Goal: Communication & Community: Answer question/provide support

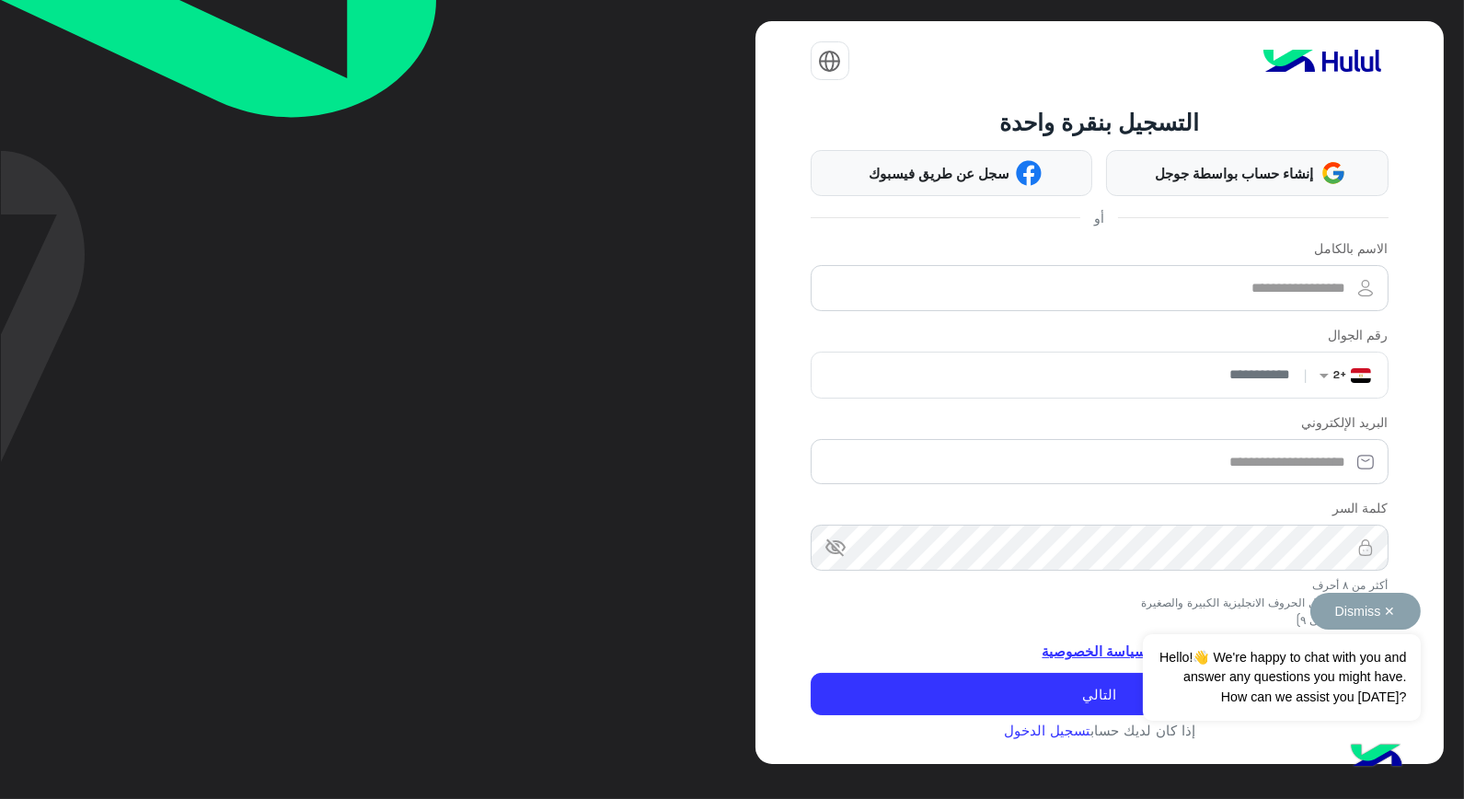
click at [1403, 613] on button "Dismiss ✕" at bounding box center [1365, 611] width 110 height 37
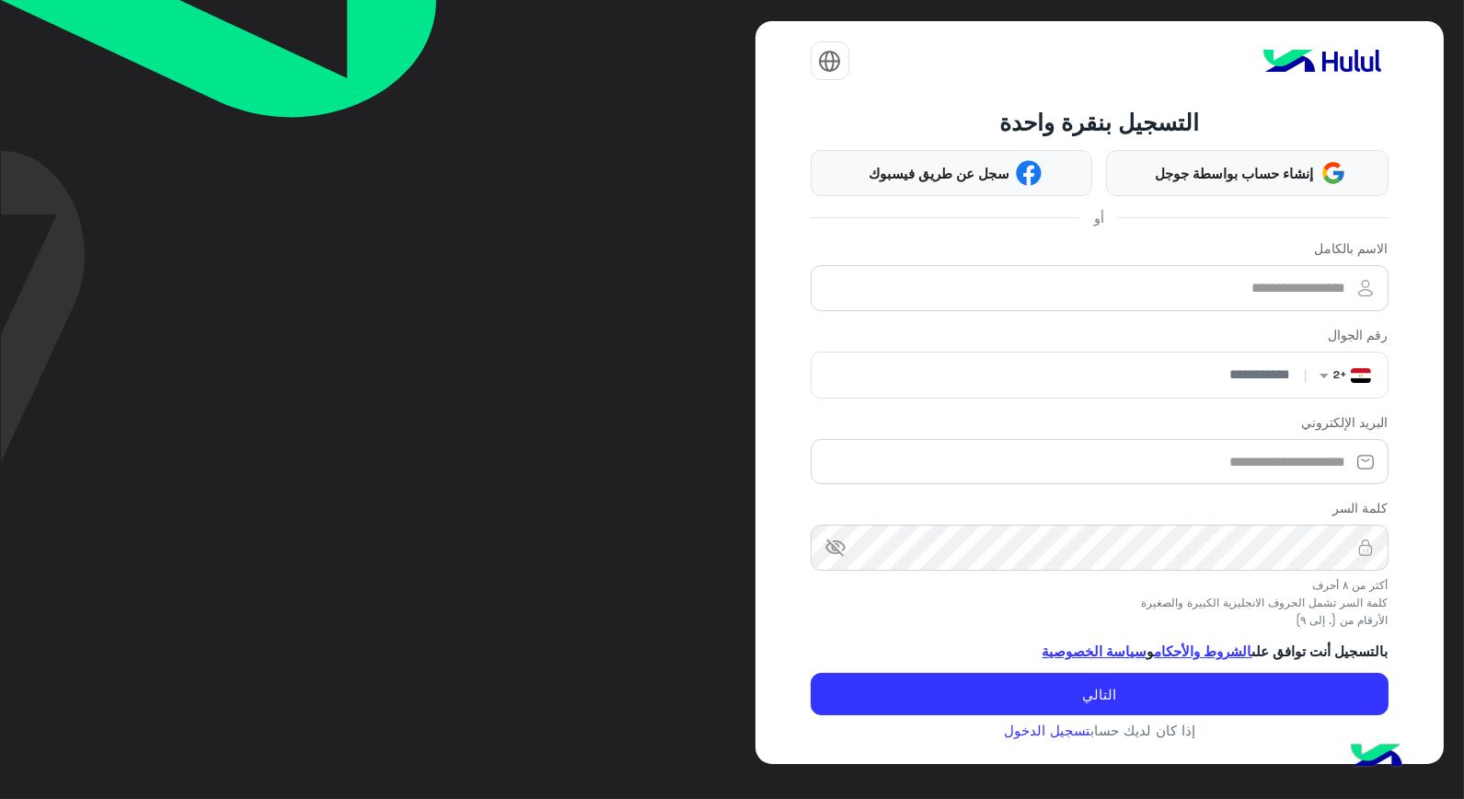
click at [1003, 76] on div at bounding box center [1100, 61] width 578 height 52
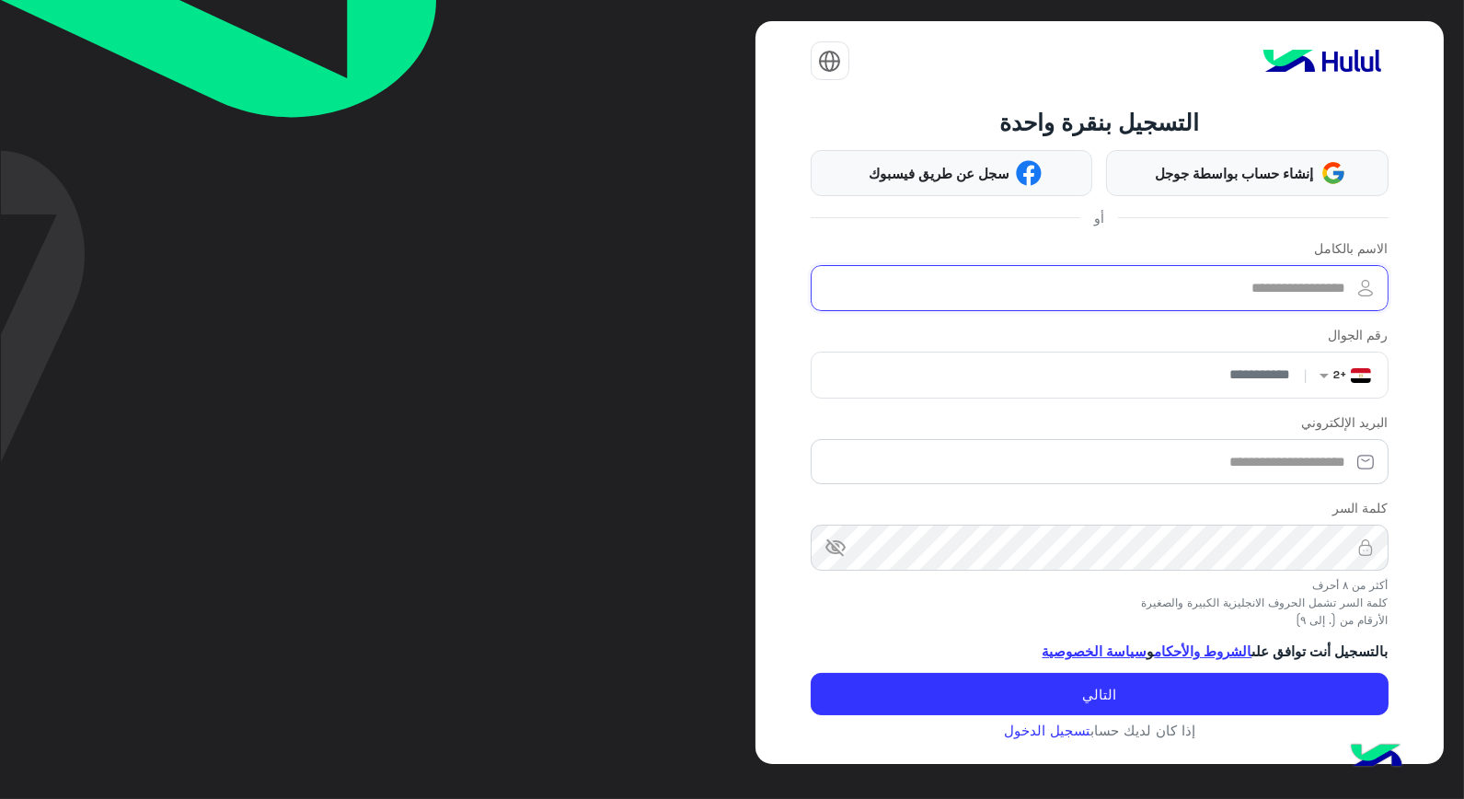
click at [1058, 278] on input "الاسم بالكامل" at bounding box center [1100, 288] width 578 height 46
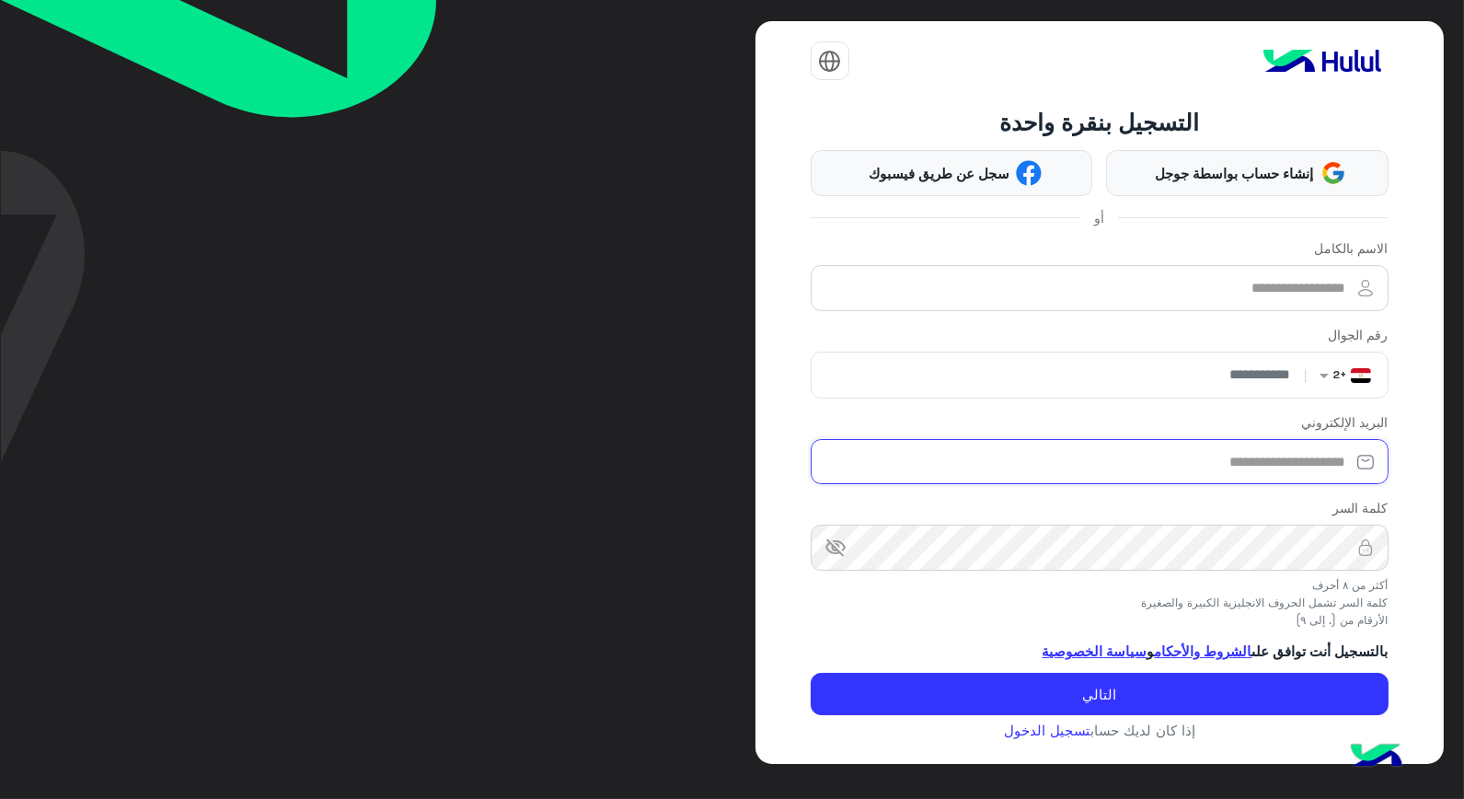
click at [1261, 458] on div "البريد الإلكتروني" at bounding box center [1100, 448] width 578 height 72
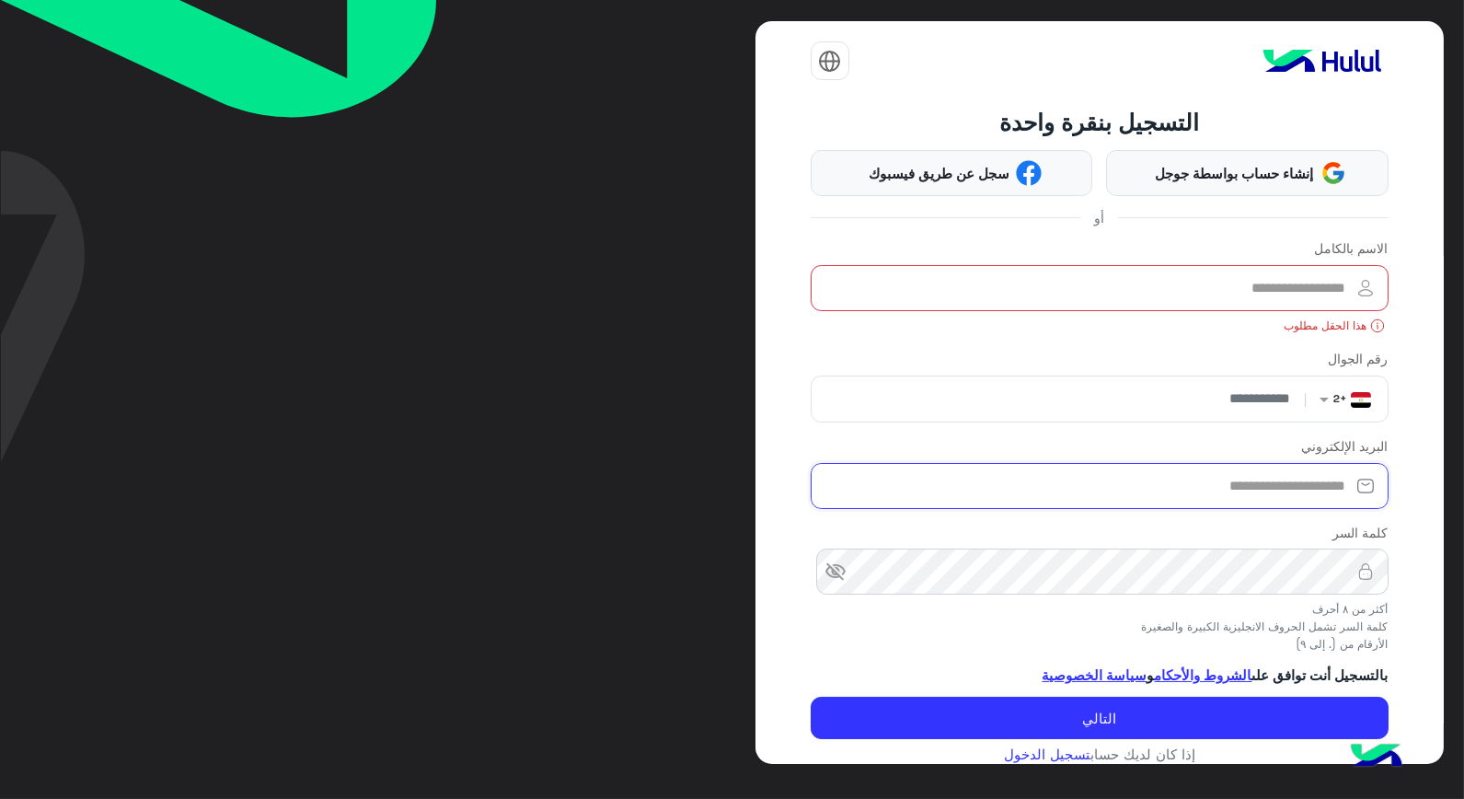
type input "**********"
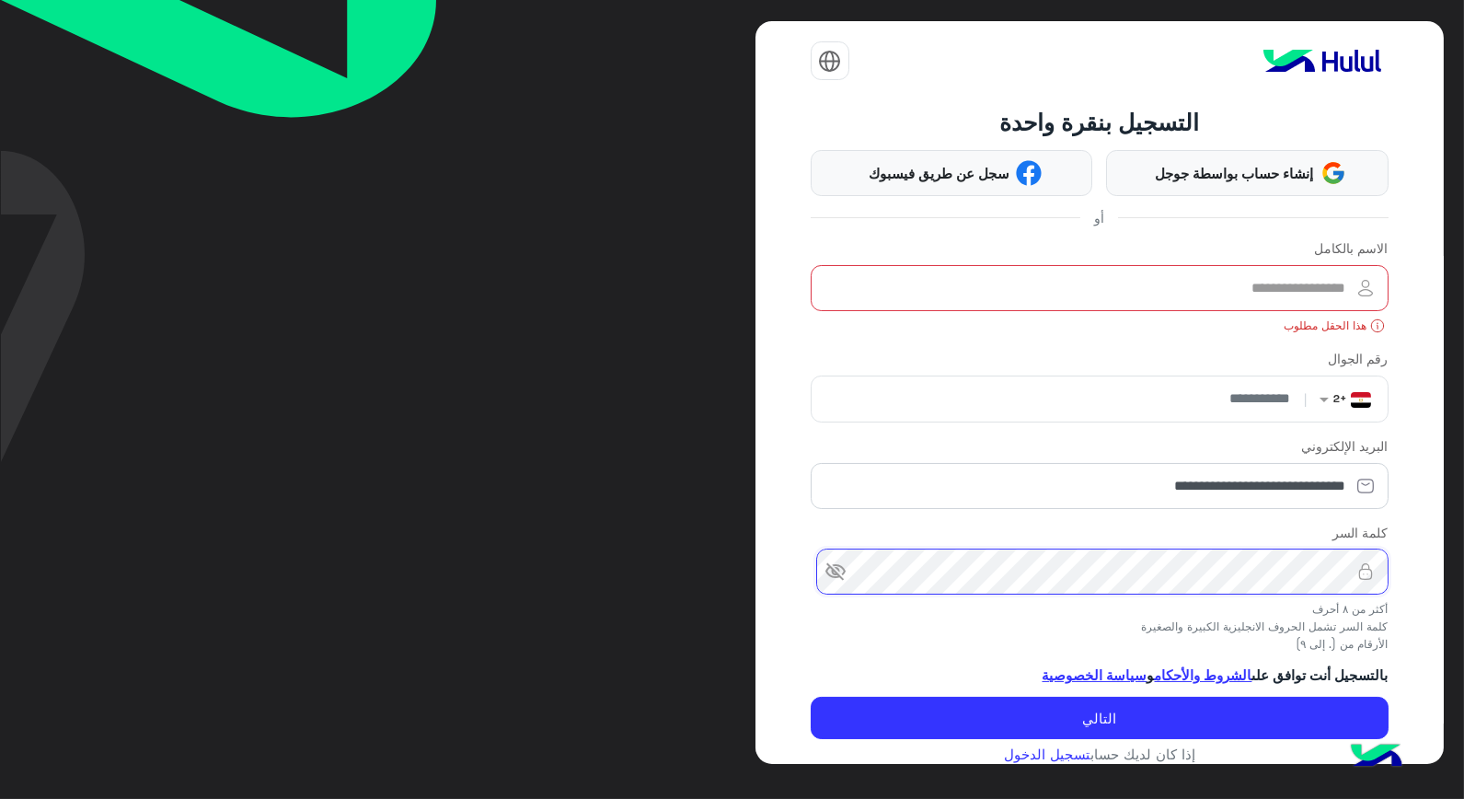
click at [811, 697] on button "التالي" at bounding box center [1100, 718] width 578 height 42
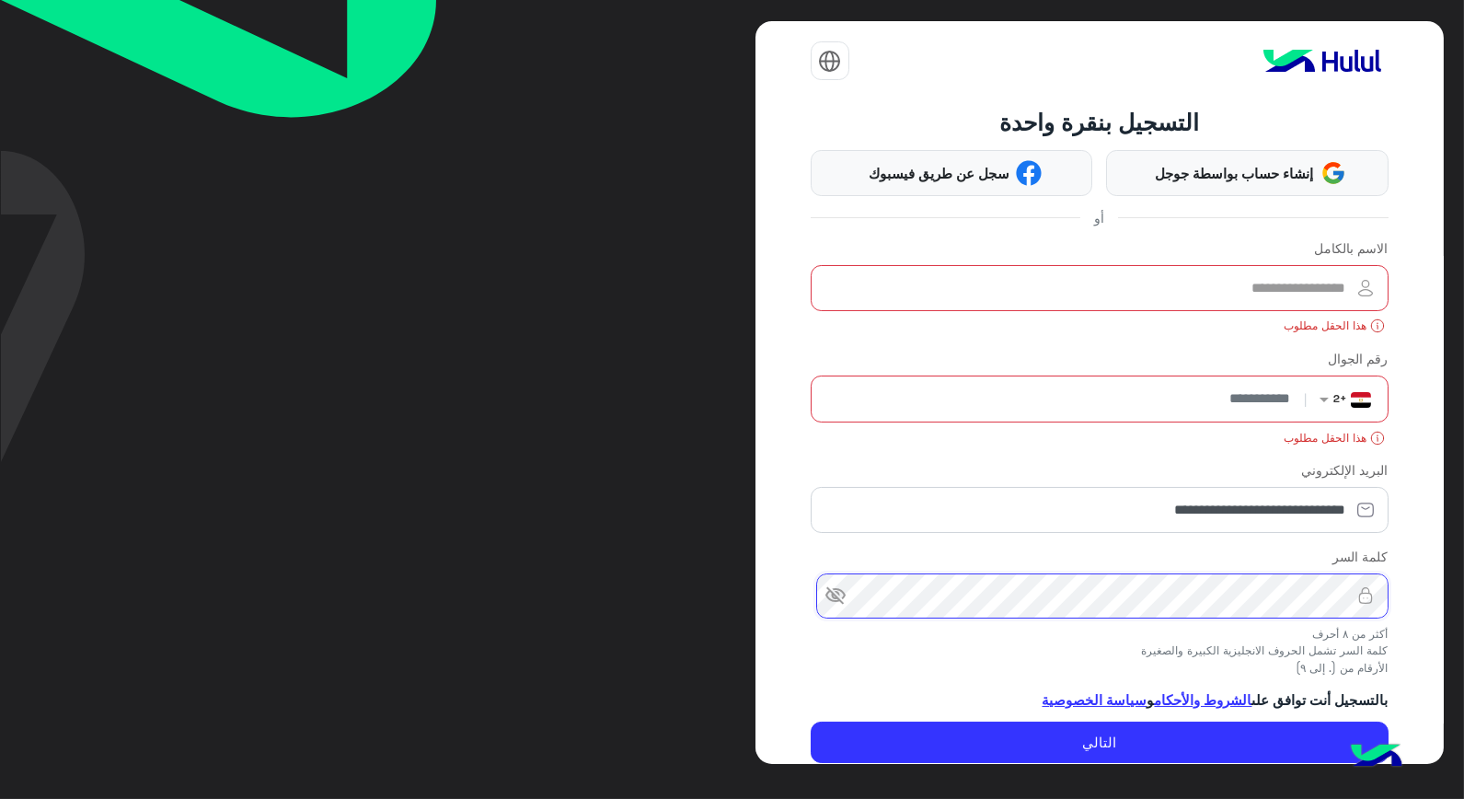
click at [811, 721] on button "التالي" at bounding box center [1100, 742] width 578 height 42
click at [1346, 594] on img at bounding box center [1365, 595] width 46 height 18
click at [1346, 598] on img at bounding box center [1365, 595] width 46 height 18
click at [844, 596] on span "visibility_off" at bounding box center [835, 595] width 22 height 22
click at [1258, 295] on input "الاسم بالكامل" at bounding box center [1100, 288] width 578 height 46
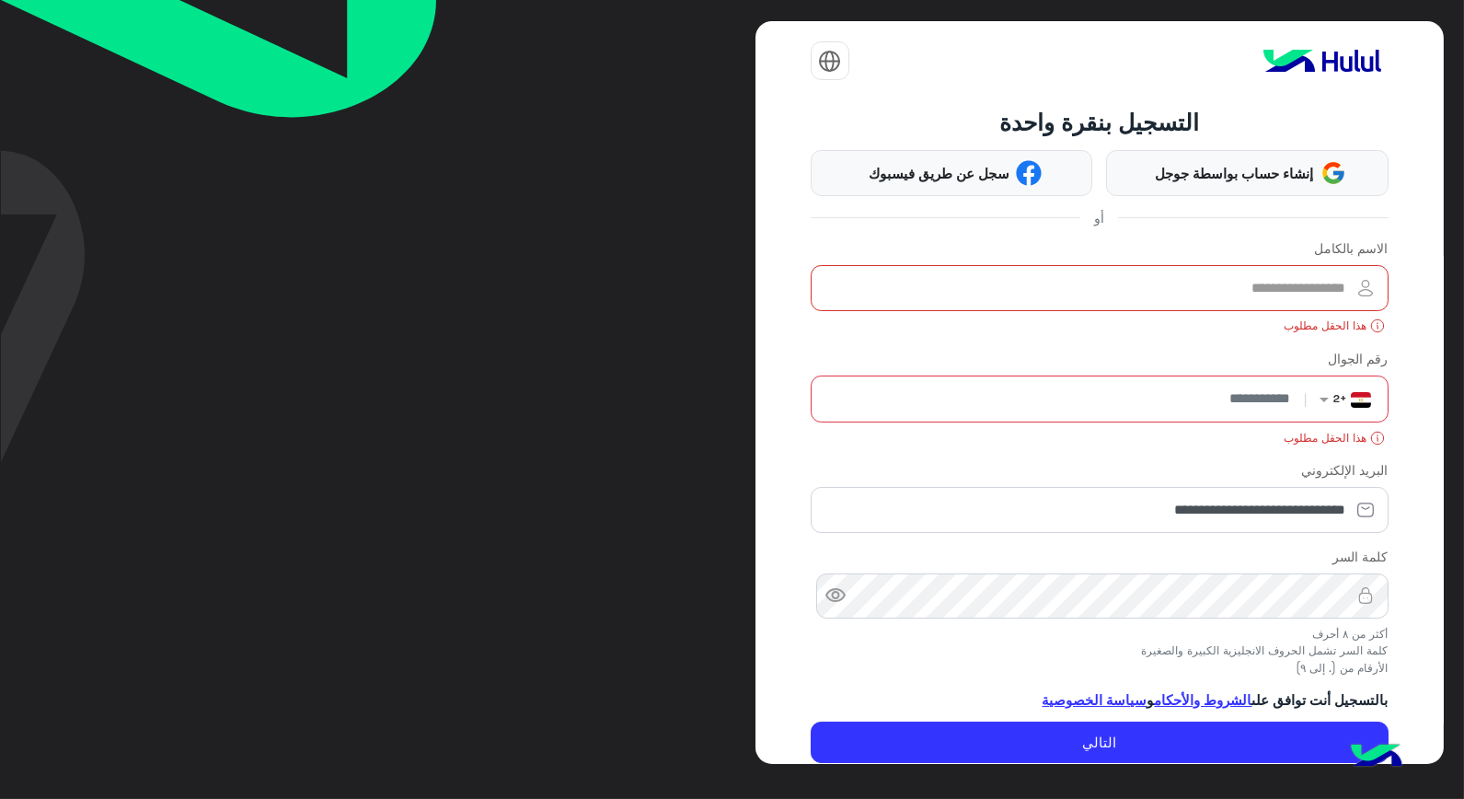
scroll to position [42, 0]
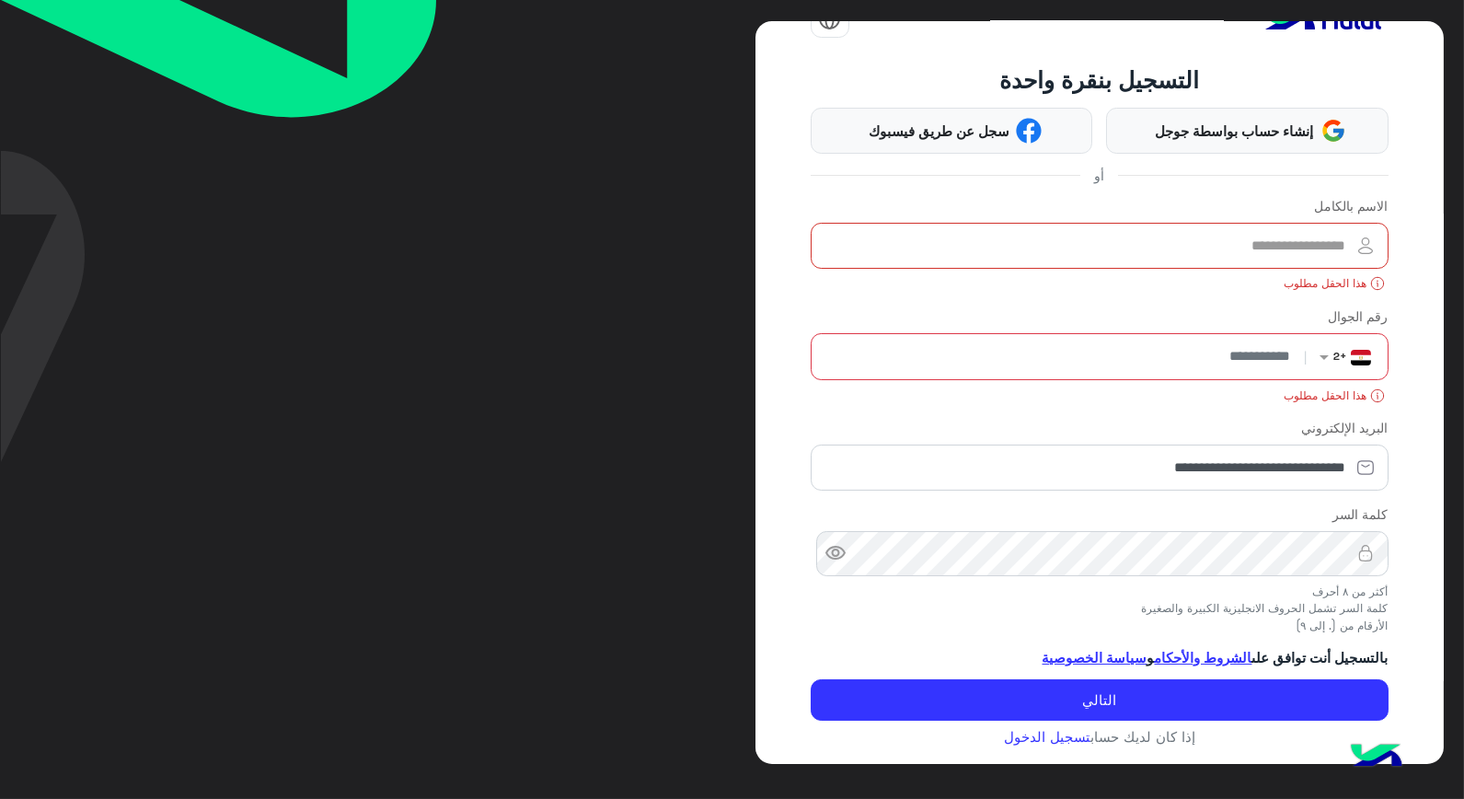
click at [1100, 252] on input "الاسم بالكامل" at bounding box center [1100, 246] width 578 height 46
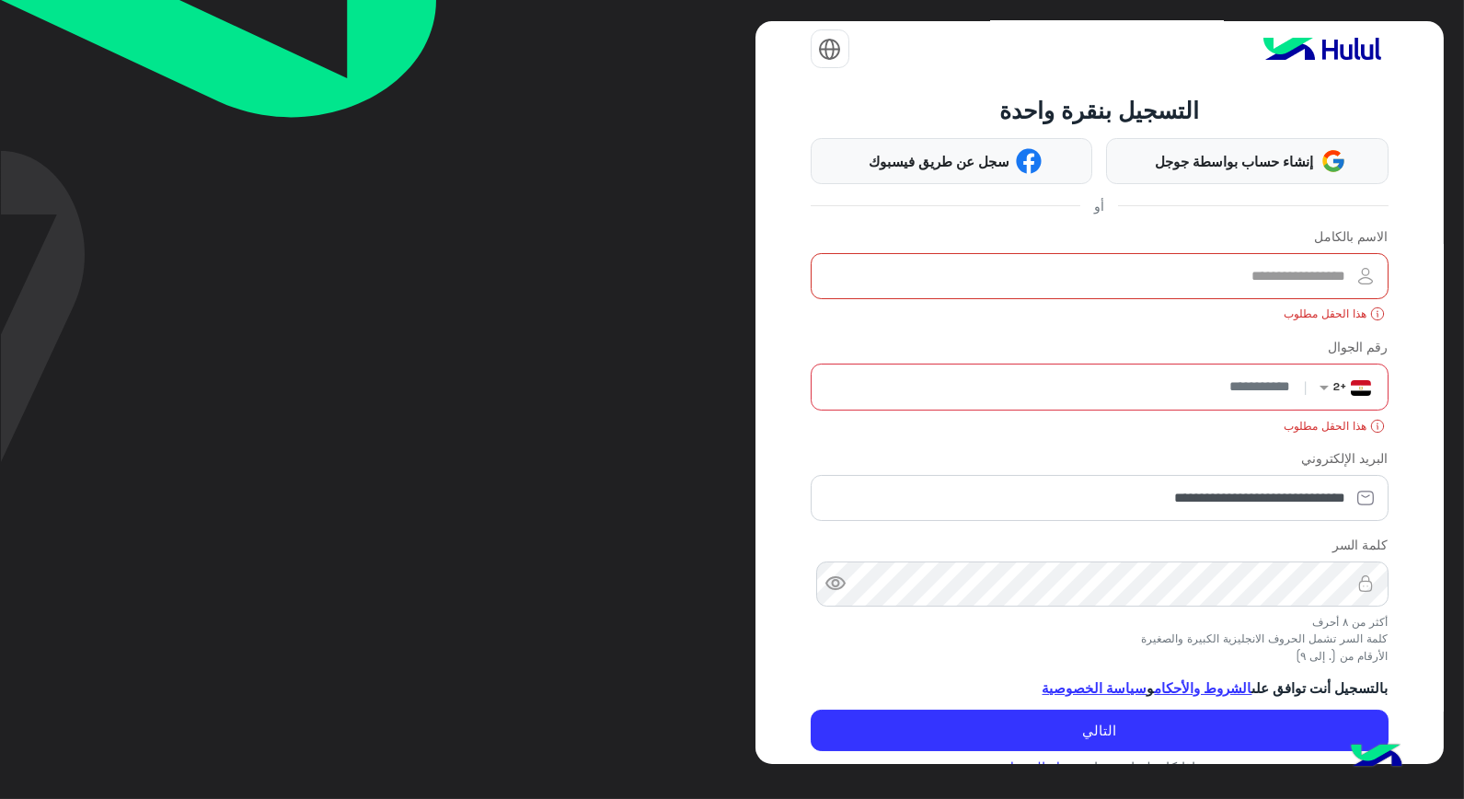
scroll to position [0, 0]
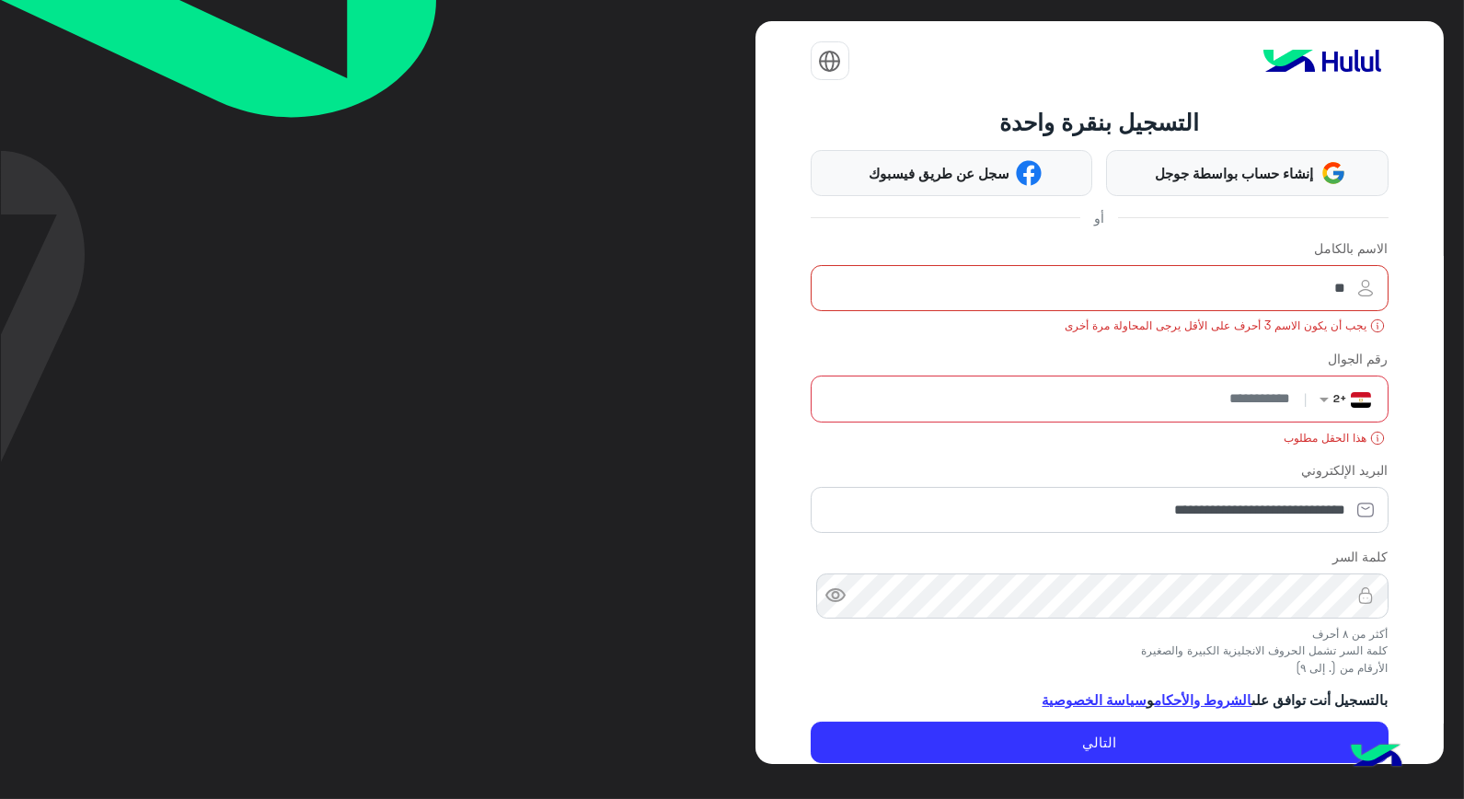
type input "*"
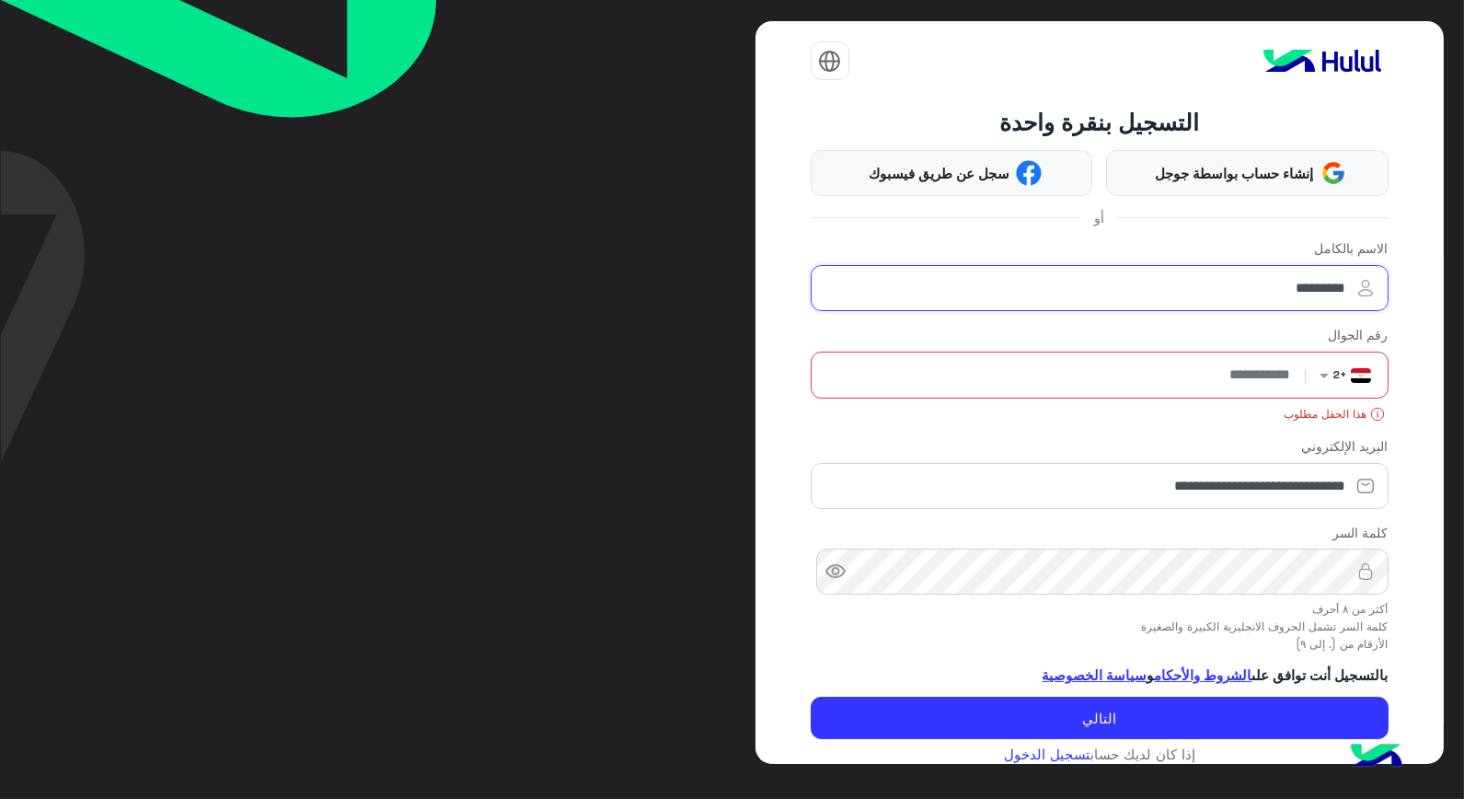
type input "********"
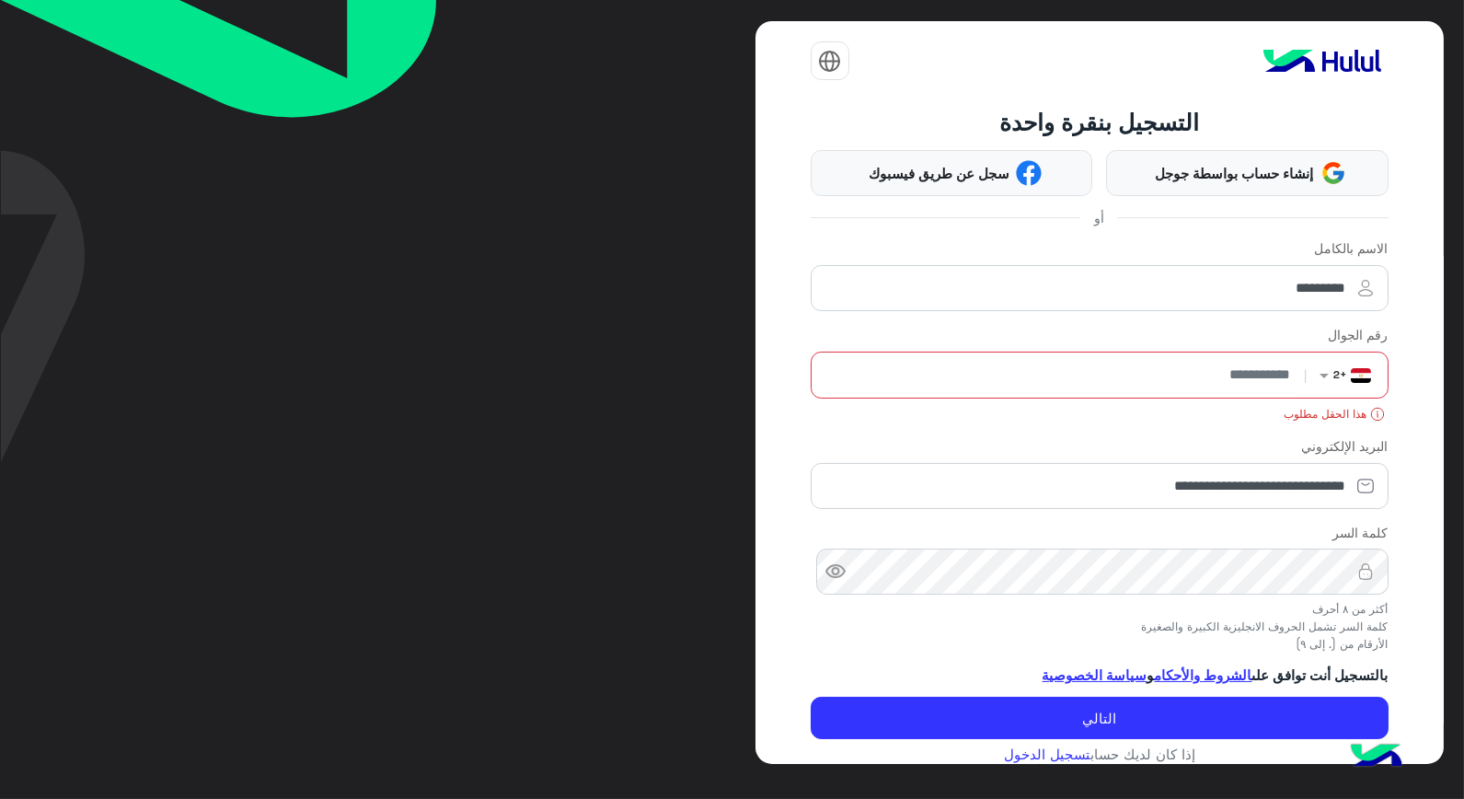
click at [1130, 366] on input "number" at bounding box center [1059, 375] width 482 height 46
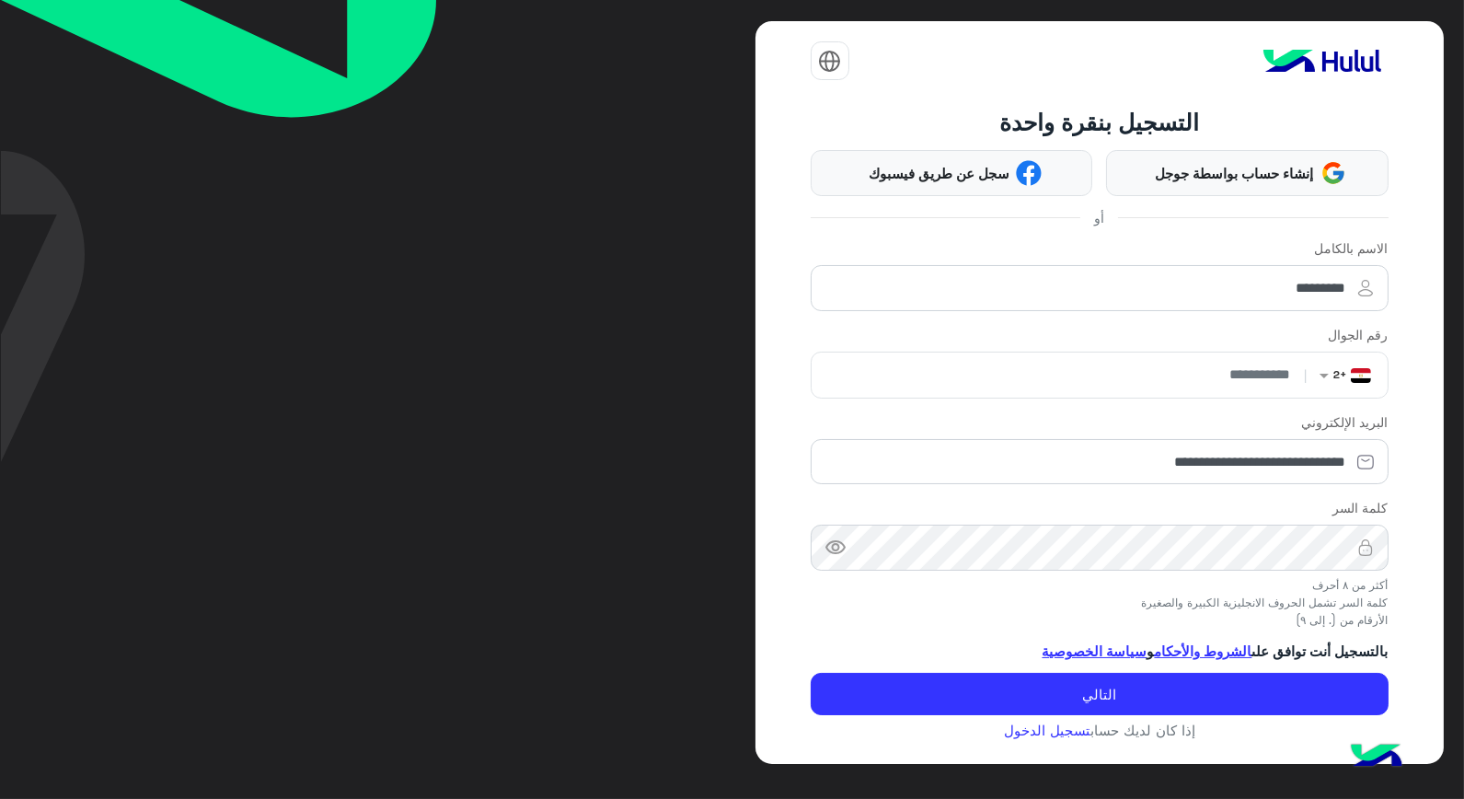
type input "**********"
click at [811, 673] on button "التالي" at bounding box center [1100, 694] width 578 height 42
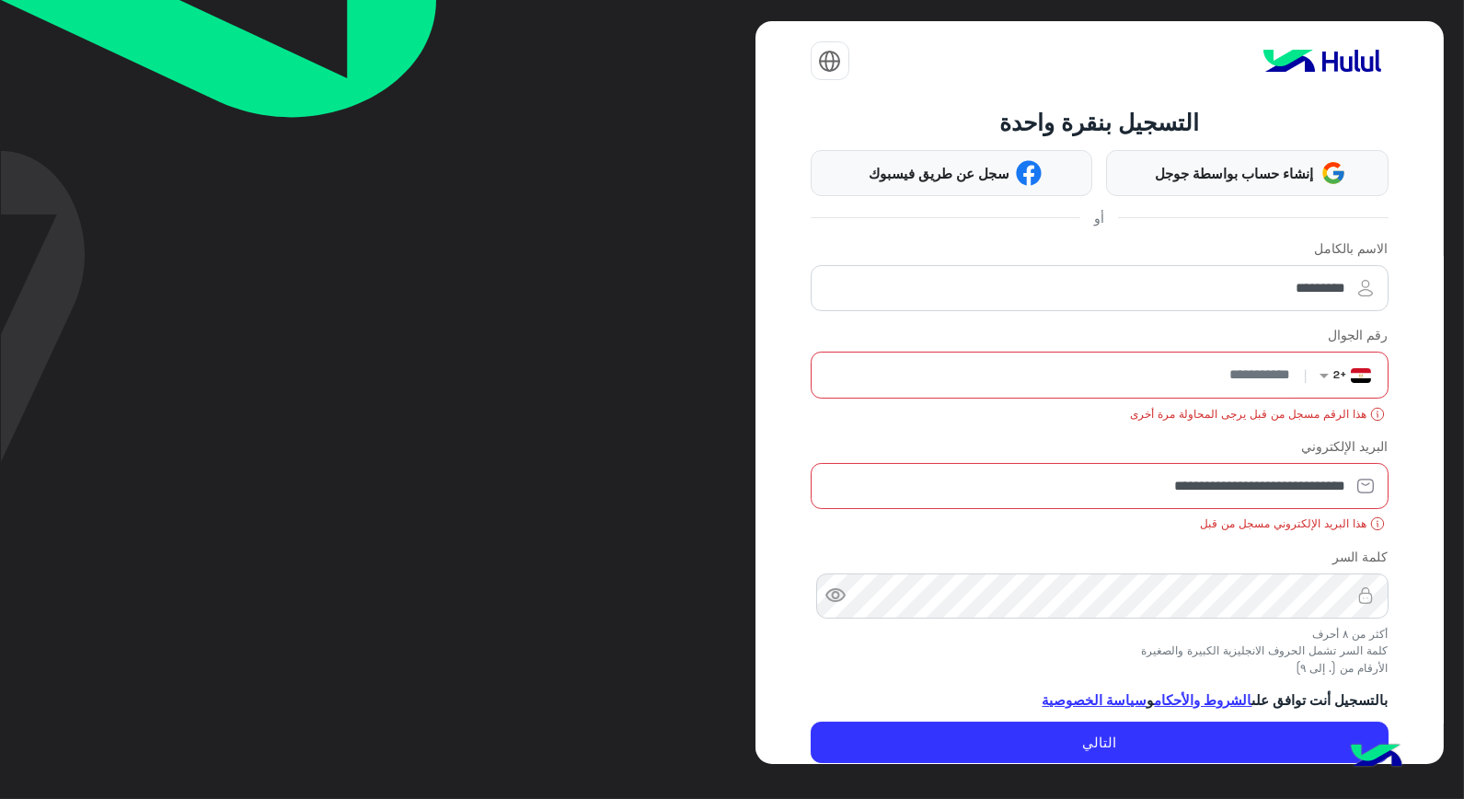
drag, startPoint x: 50, startPoint y: 0, endPoint x: 392, endPoint y: 162, distance: 378.7
click at [392, 162] on img at bounding box center [218, 231] width 436 height 462
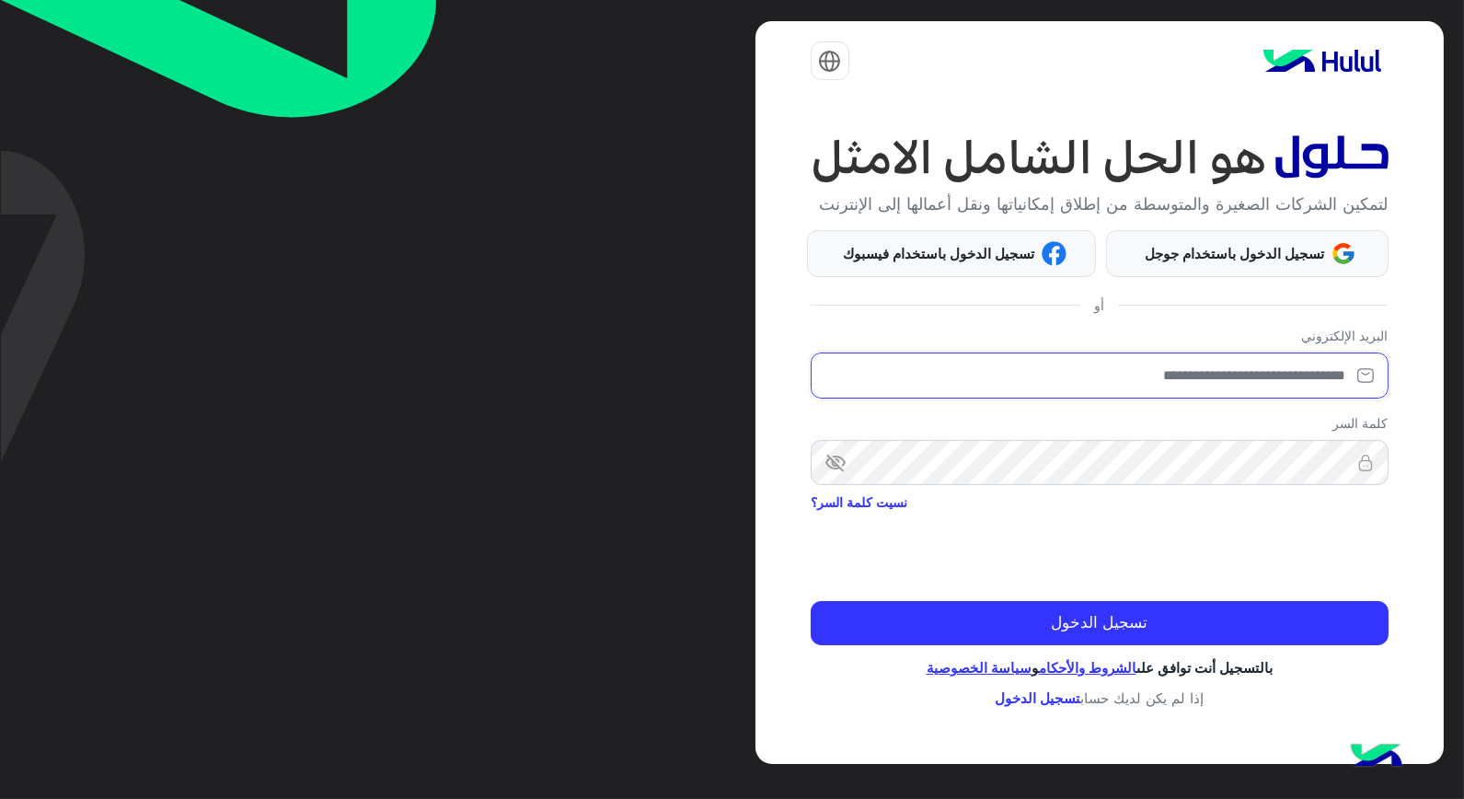
click at [1184, 390] on input "email" at bounding box center [1100, 375] width 578 height 46
type input "**********"
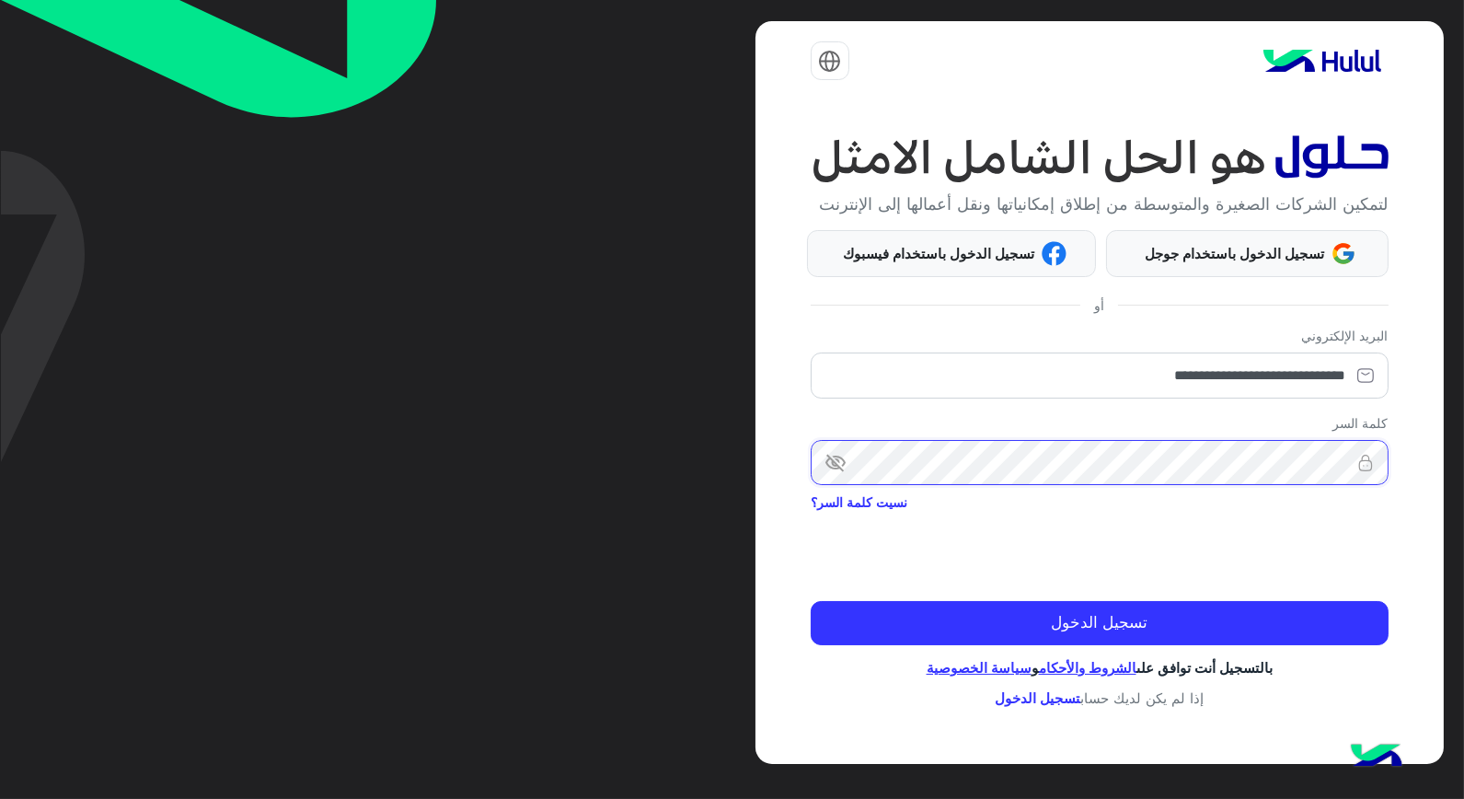
click at [811, 601] on button "تسجيل الدخول" at bounding box center [1100, 623] width 578 height 44
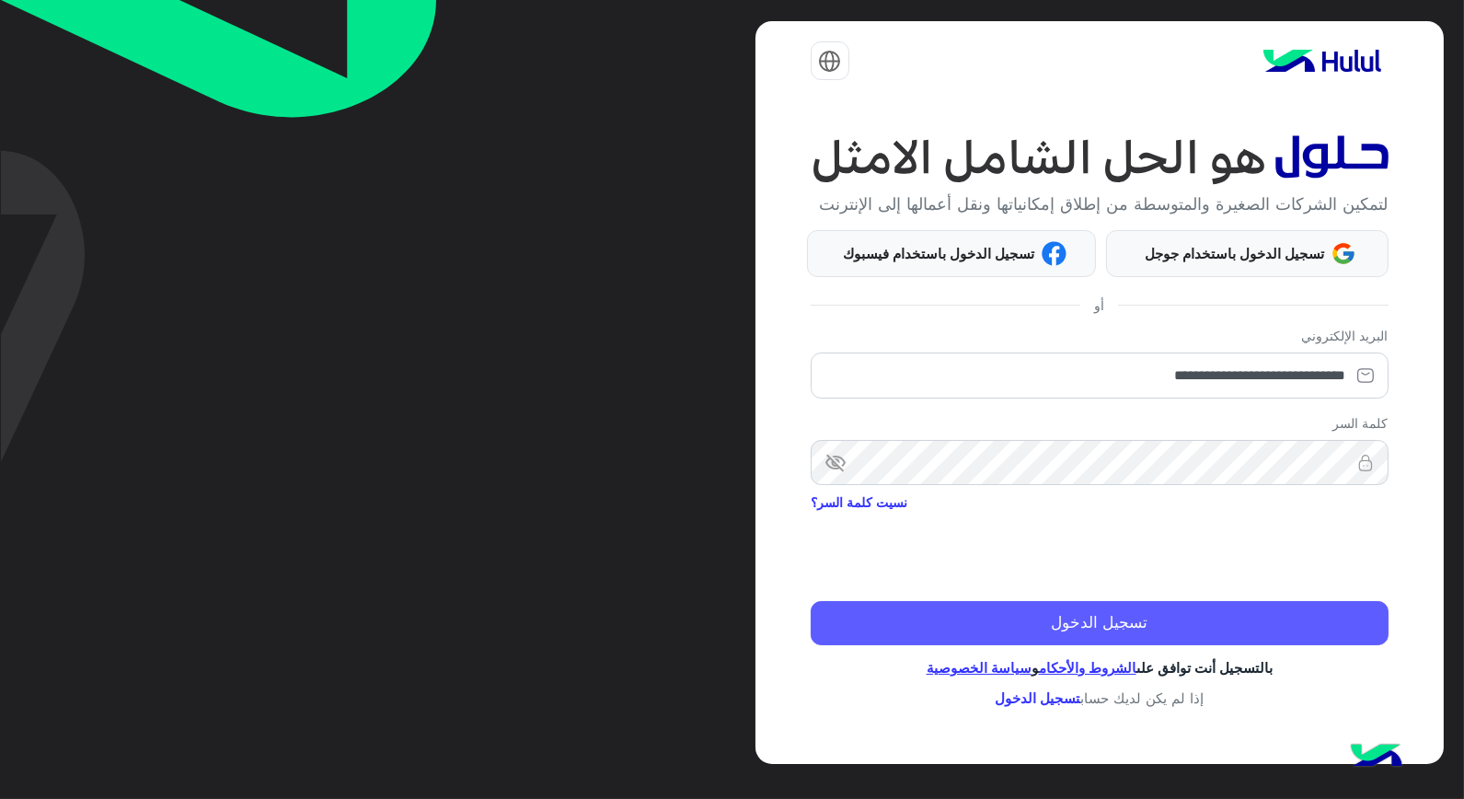
click at [1330, 632] on button "تسجيل الدخول" at bounding box center [1100, 623] width 578 height 44
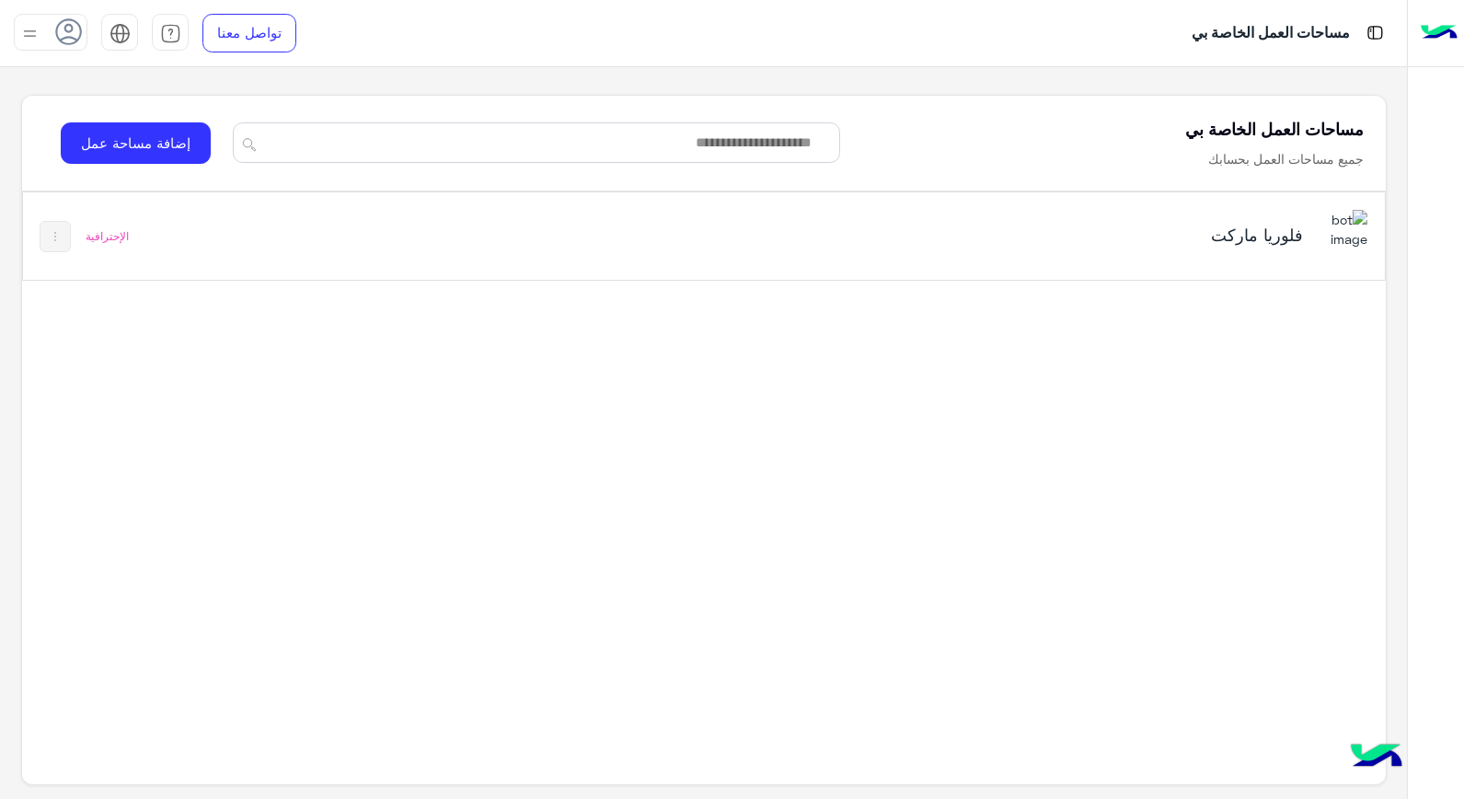
click at [699, 225] on div "فلوريا ماركت" at bounding box center [968, 236] width 797 height 53
drag, startPoint x: 699, startPoint y: 225, endPoint x: 720, endPoint y: 216, distance: 21.9
click at [700, 224] on div "فلوريا ماركت" at bounding box center [968, 236] width 797 height 53
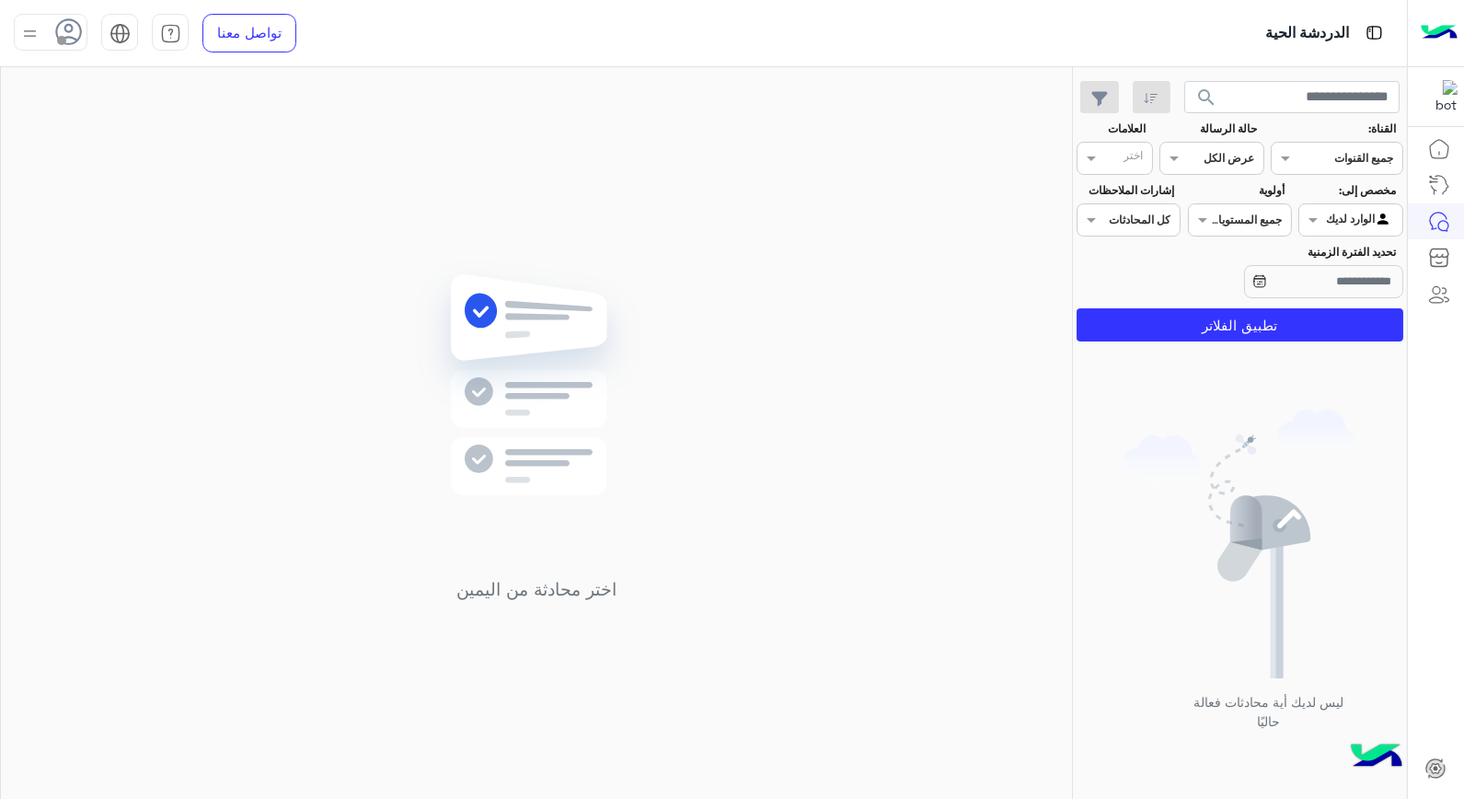
click at [67, 37] on use at bounding box center [69, 31] width 27 height 27
click at [125, 144] on label "متصل" at bounding box center [129, 140] width 201 height 33
click at [642, 218] on div "اختر محادثة من اليمين" at bounding box center [536, 436] width 1071 height 739
click at [1341, 217] on div at bounding box center [1350, 217] width 102 height 17
click at [1354, 293] on b "الوارد لديك" at bounding box center [1347, 293] width 58 height 16
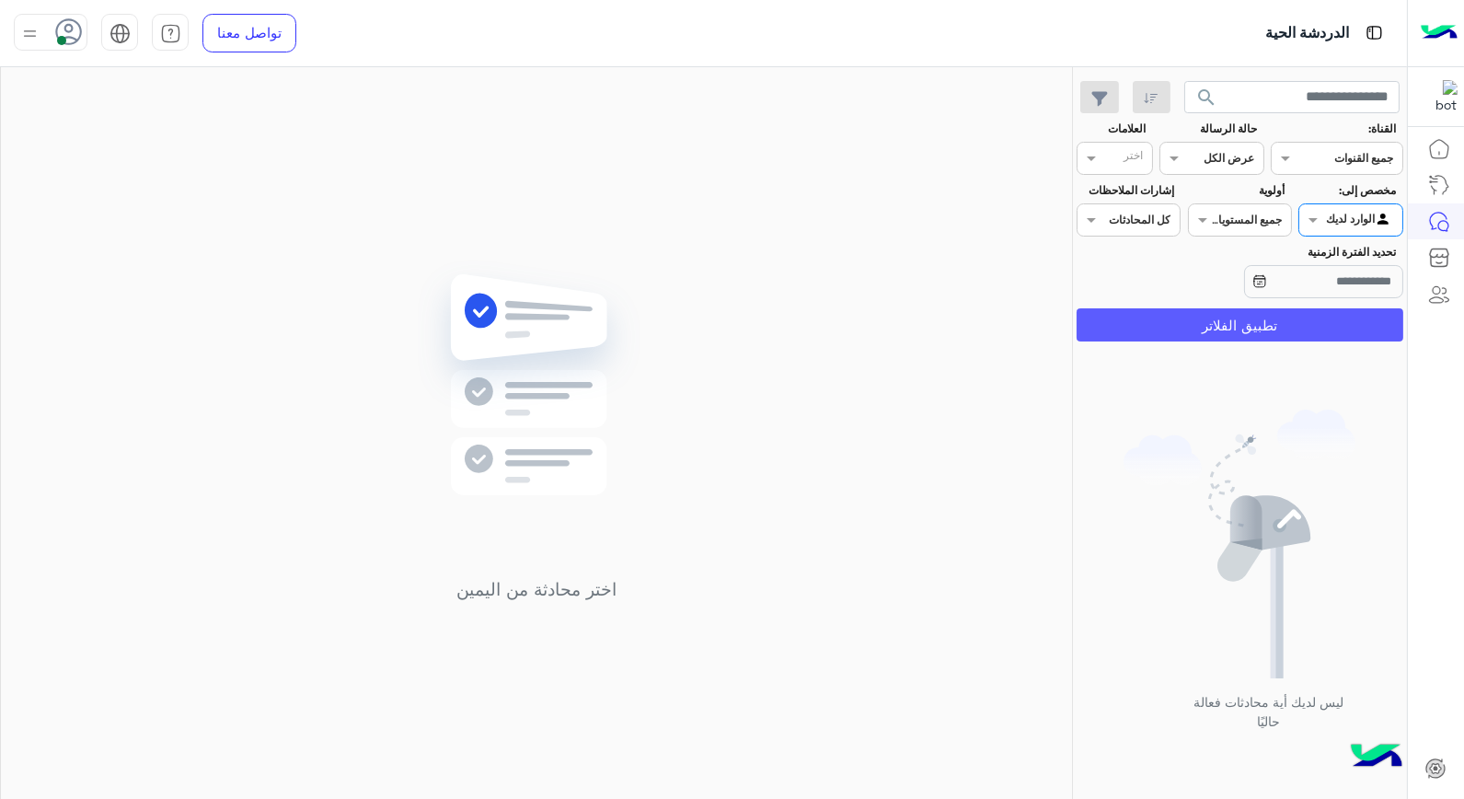
click at [1338, 322] on button "تطبيق الفلاتر" at bounding box center [1240, 324] width 327 height 33
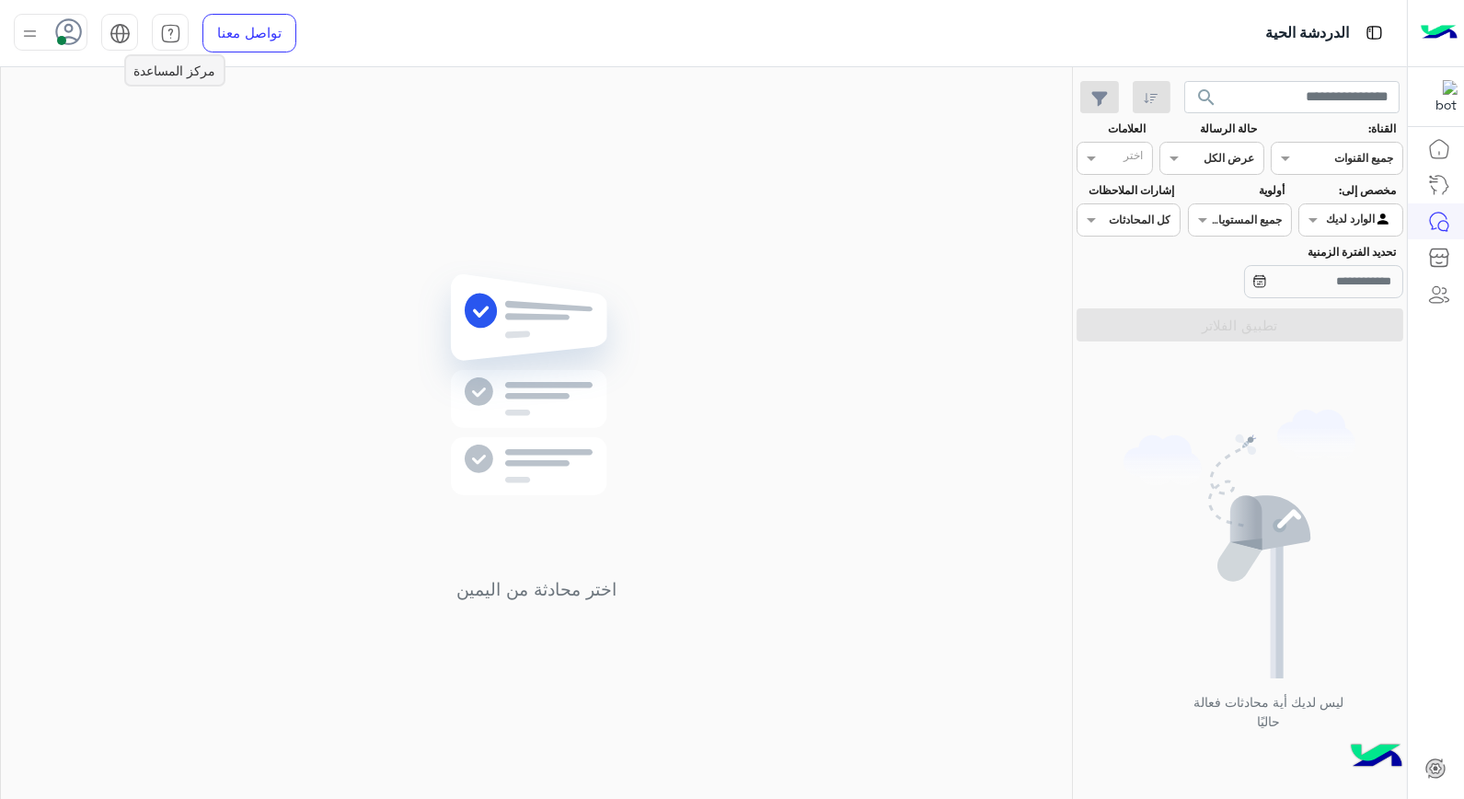
click at [161, 34] on img at bounding box center [170, 33] width 21 height 21
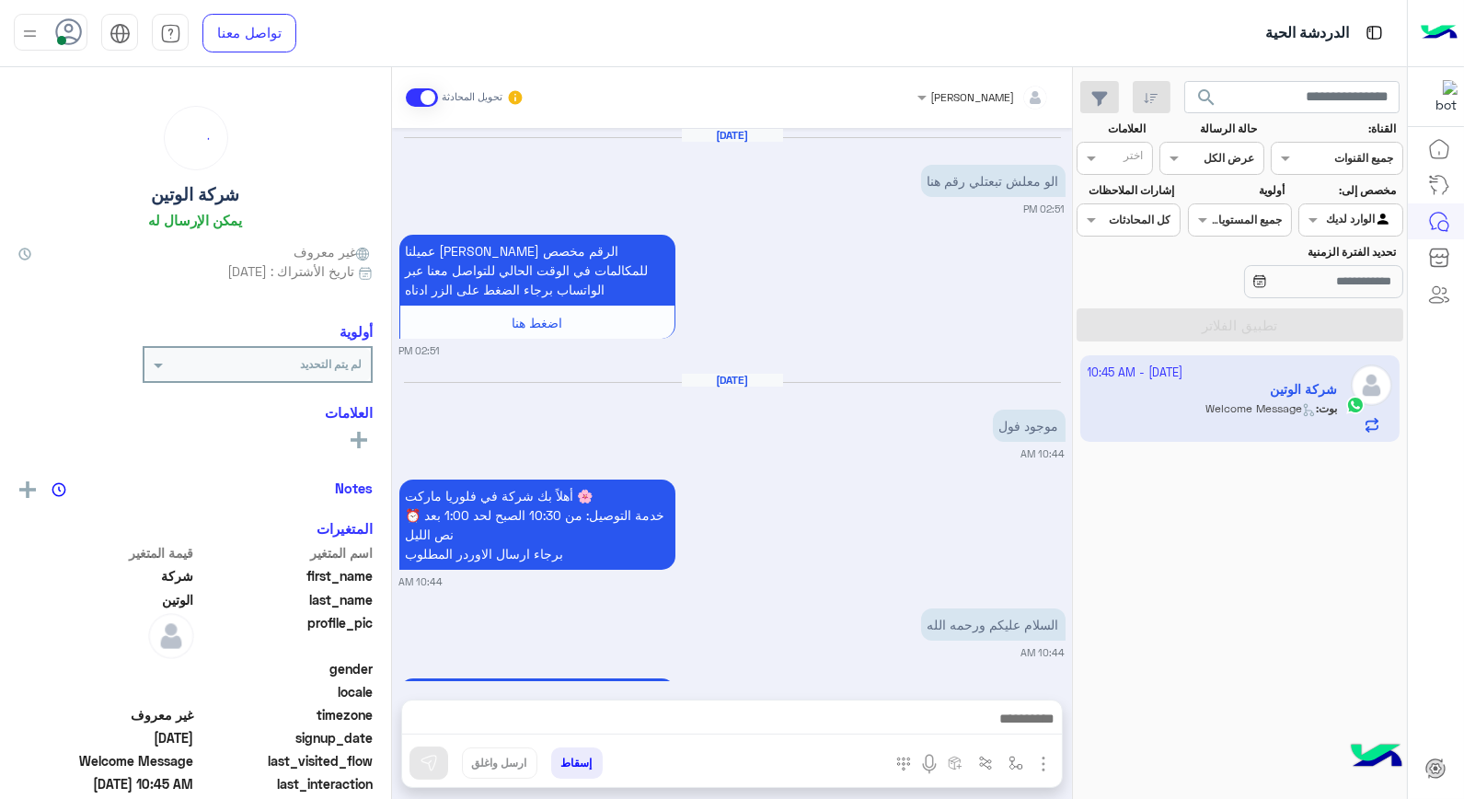
scroll to position [449, 0]
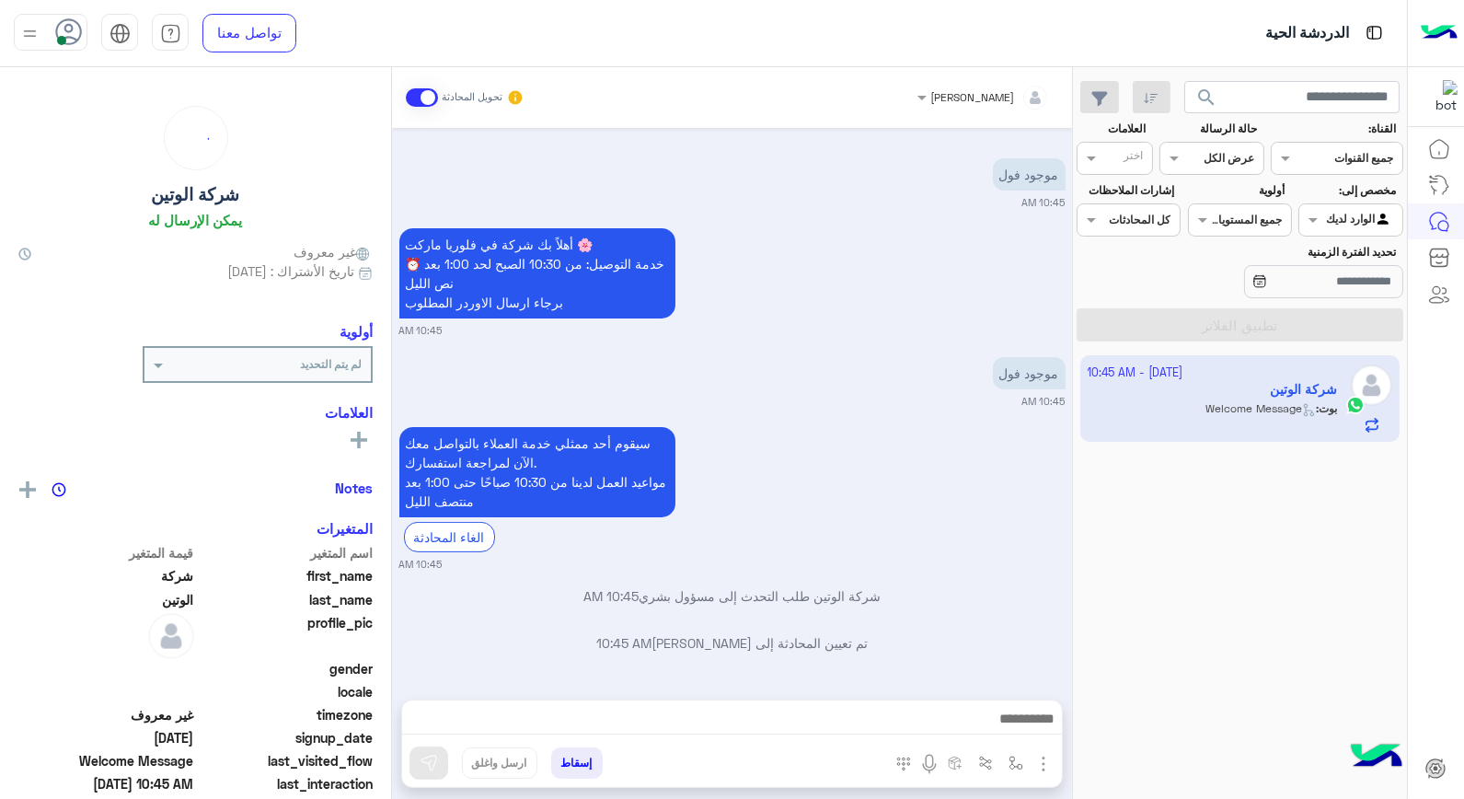
scroll to position [1095, 0]
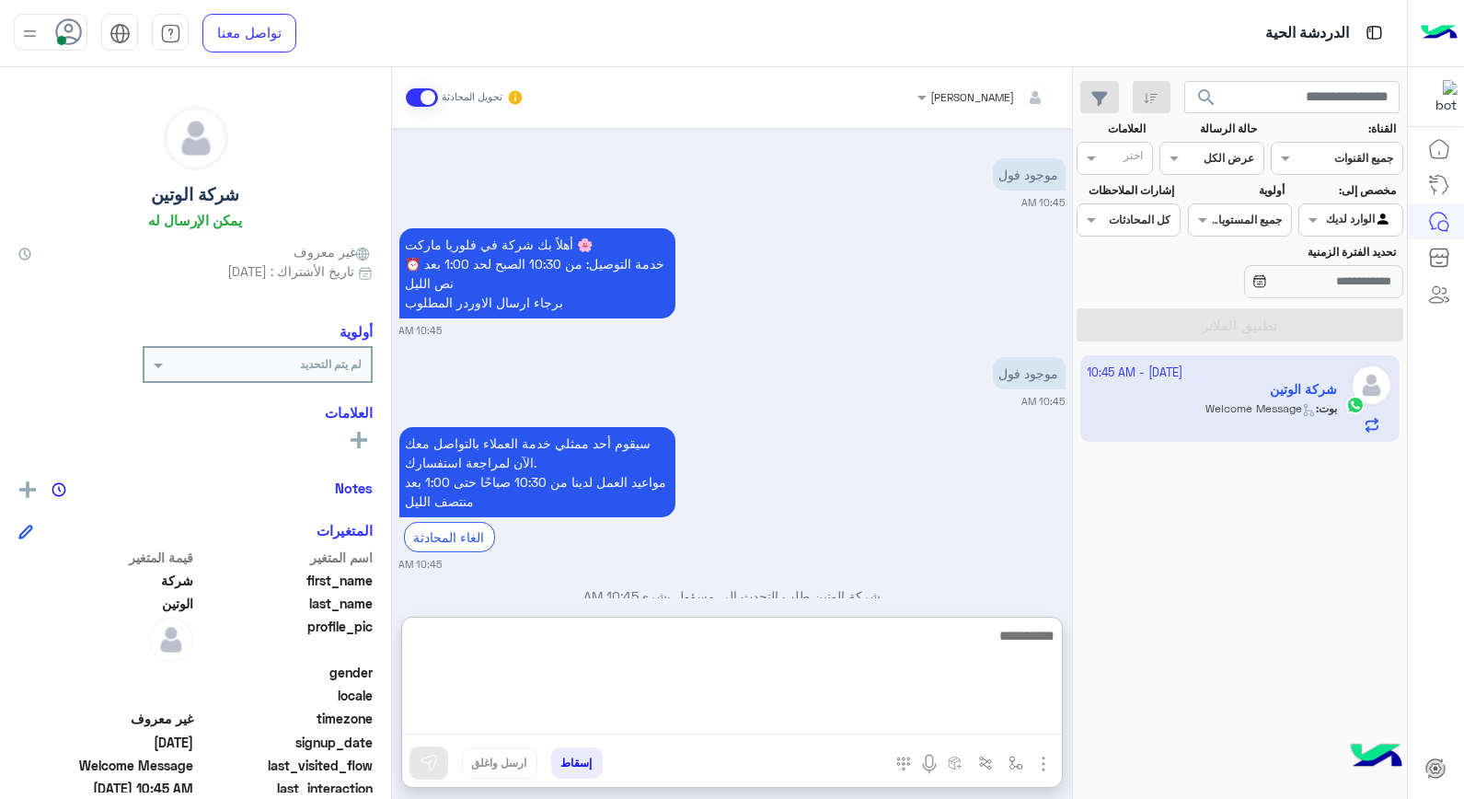
click at [835, 713] on textarea at bounding box center [732, 679] width 660 height 110
type textarea "*"
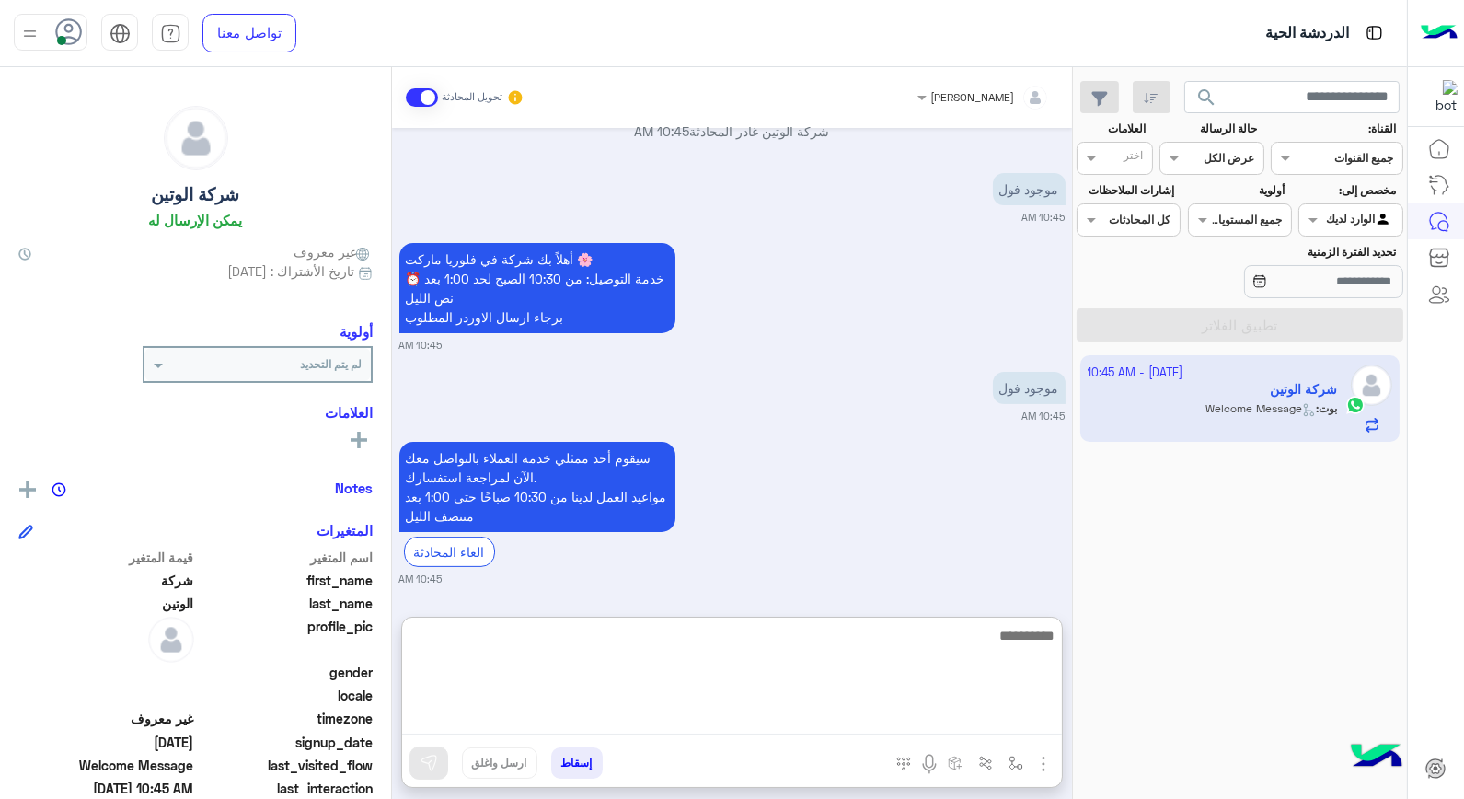
scroll to position [1178, 0]
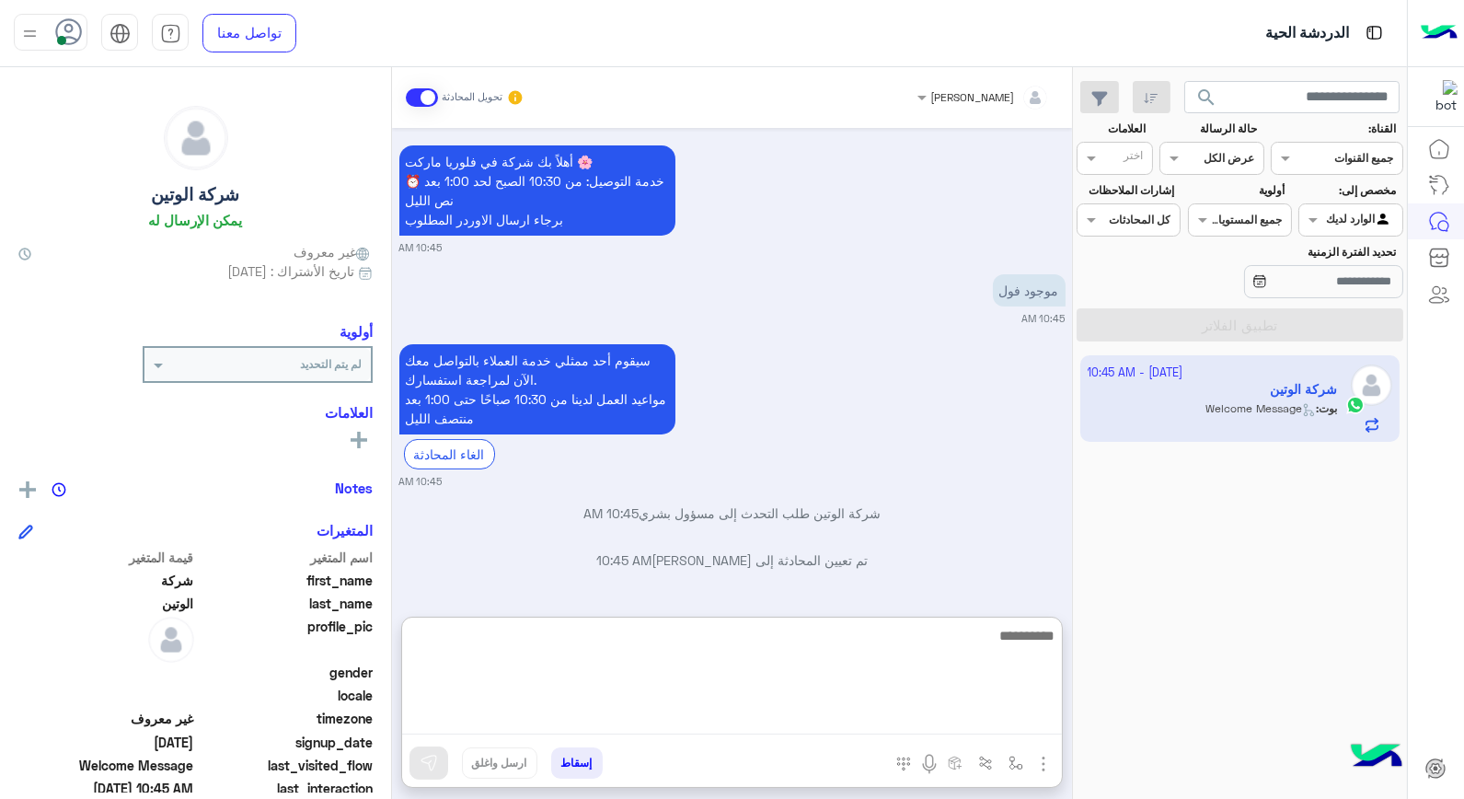
click at [900, 654] on textarea at bounding box center [732, 679] width 660 height 110
type textarea "*"
type textarea "*****"
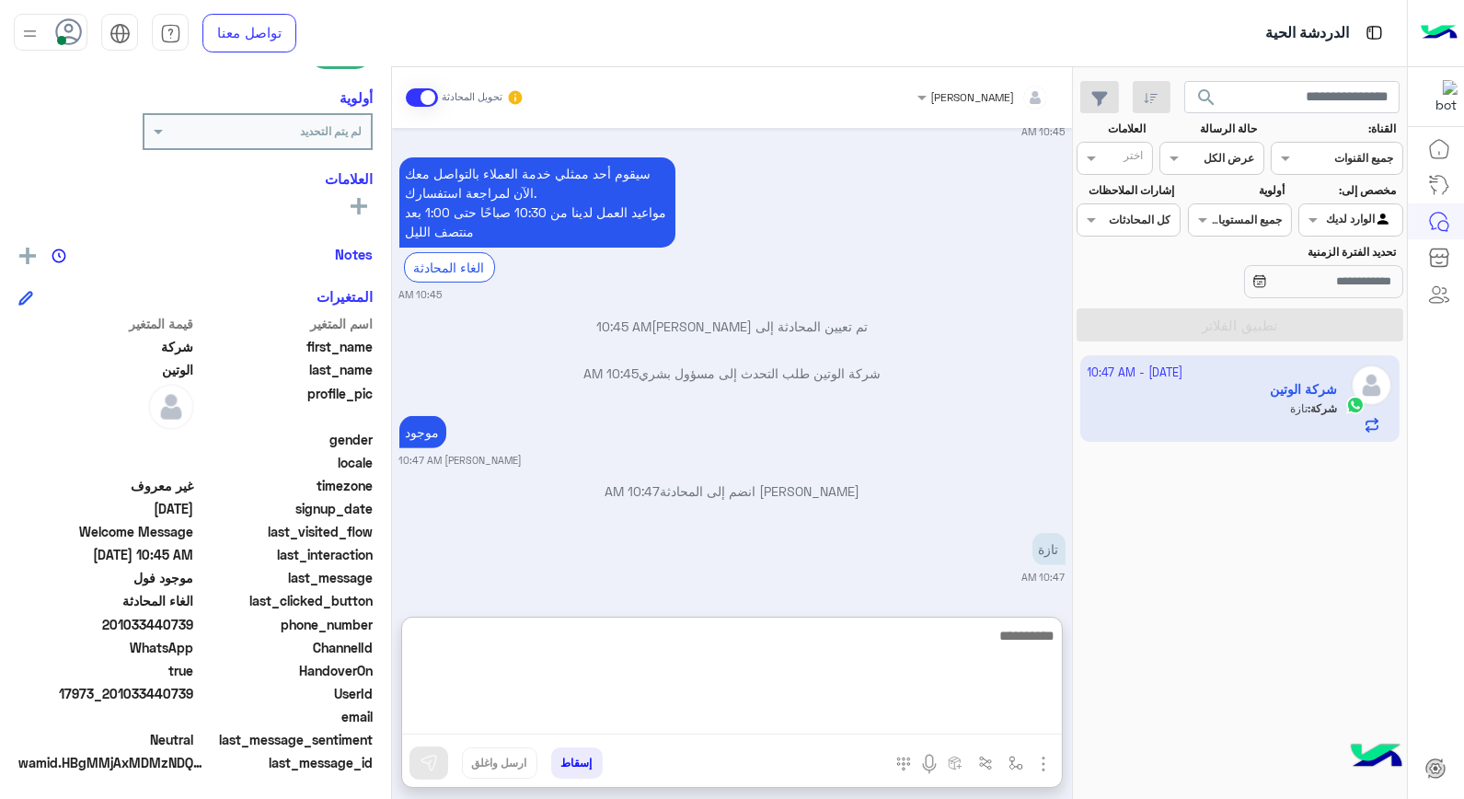
scroll to position [1365, 0]
click at [851, 627] on textarea at bounding box center [732, 679] width 660 height 110
type textarea "**"
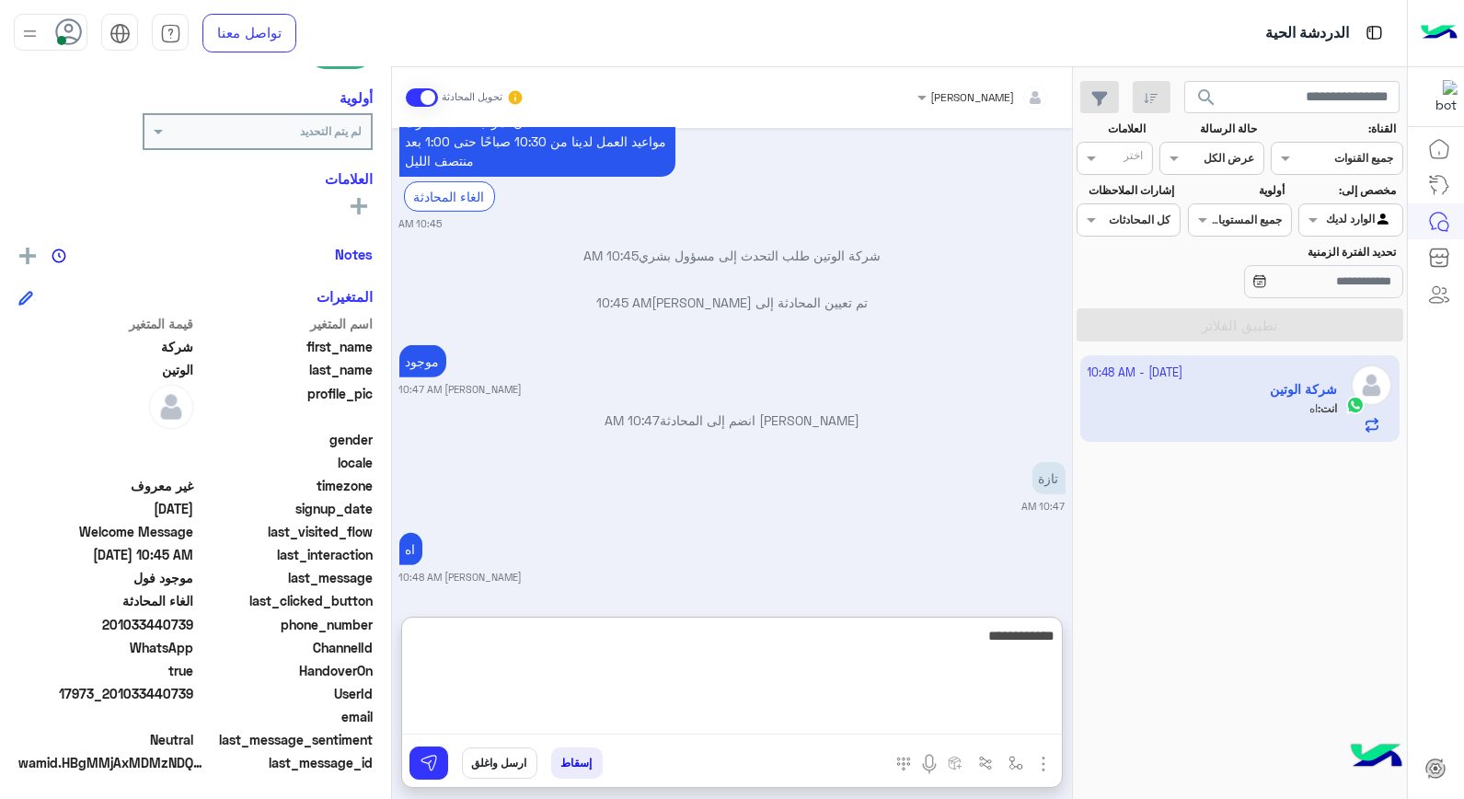
type textarea "**********"
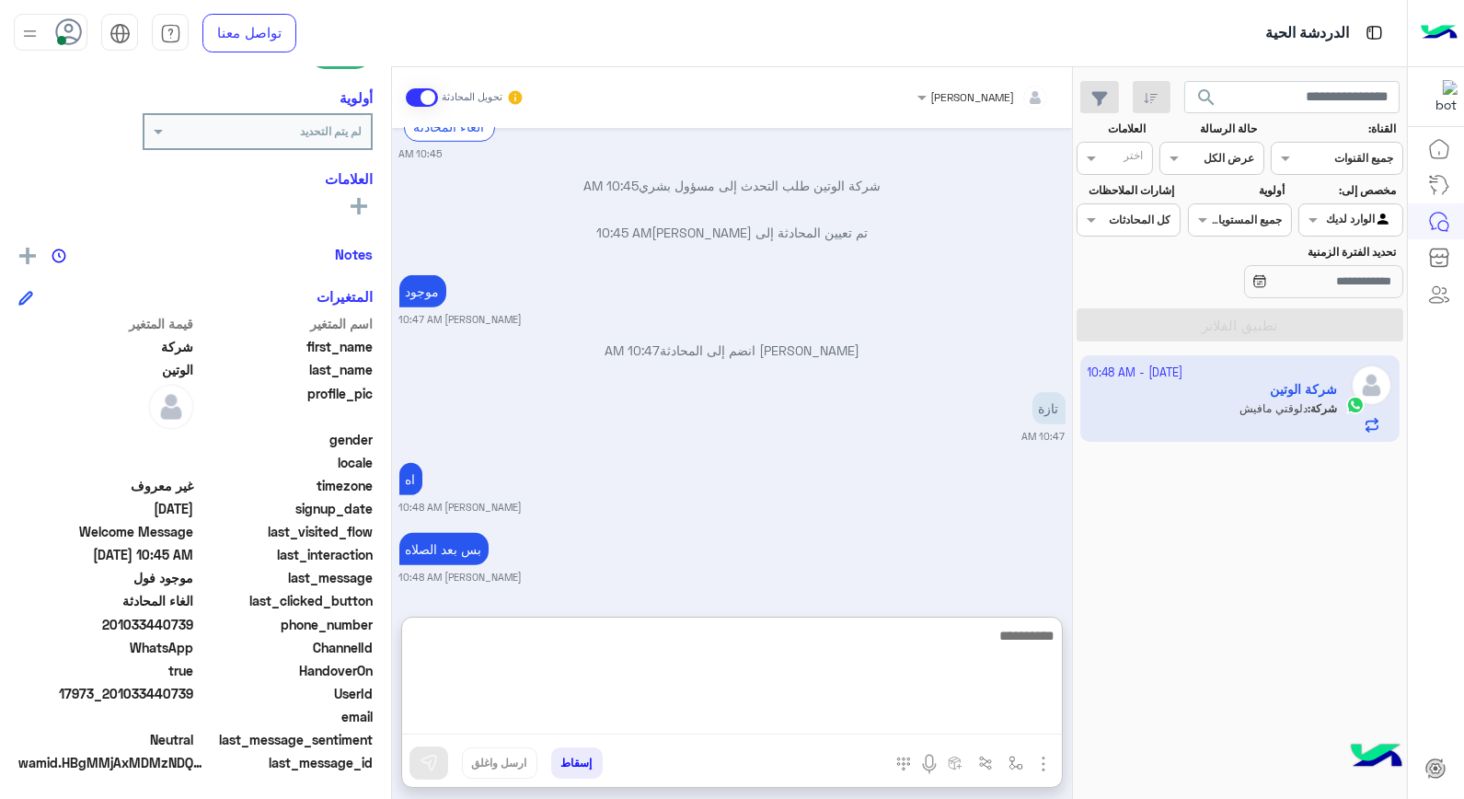
scroll to position [1576, 0]
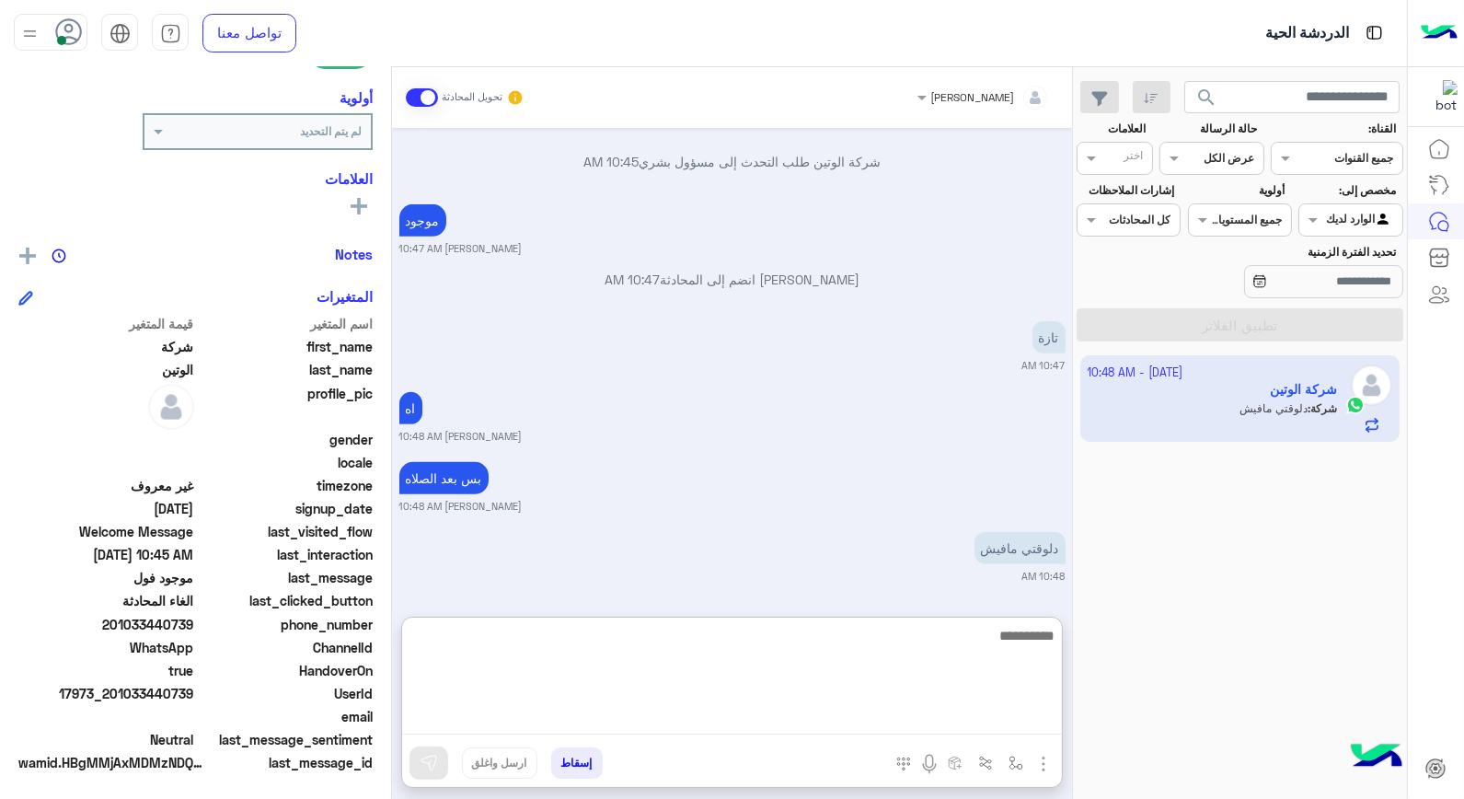
click at [1004, 630] on textarea at bounding box center [732, 679] width 660 height 110
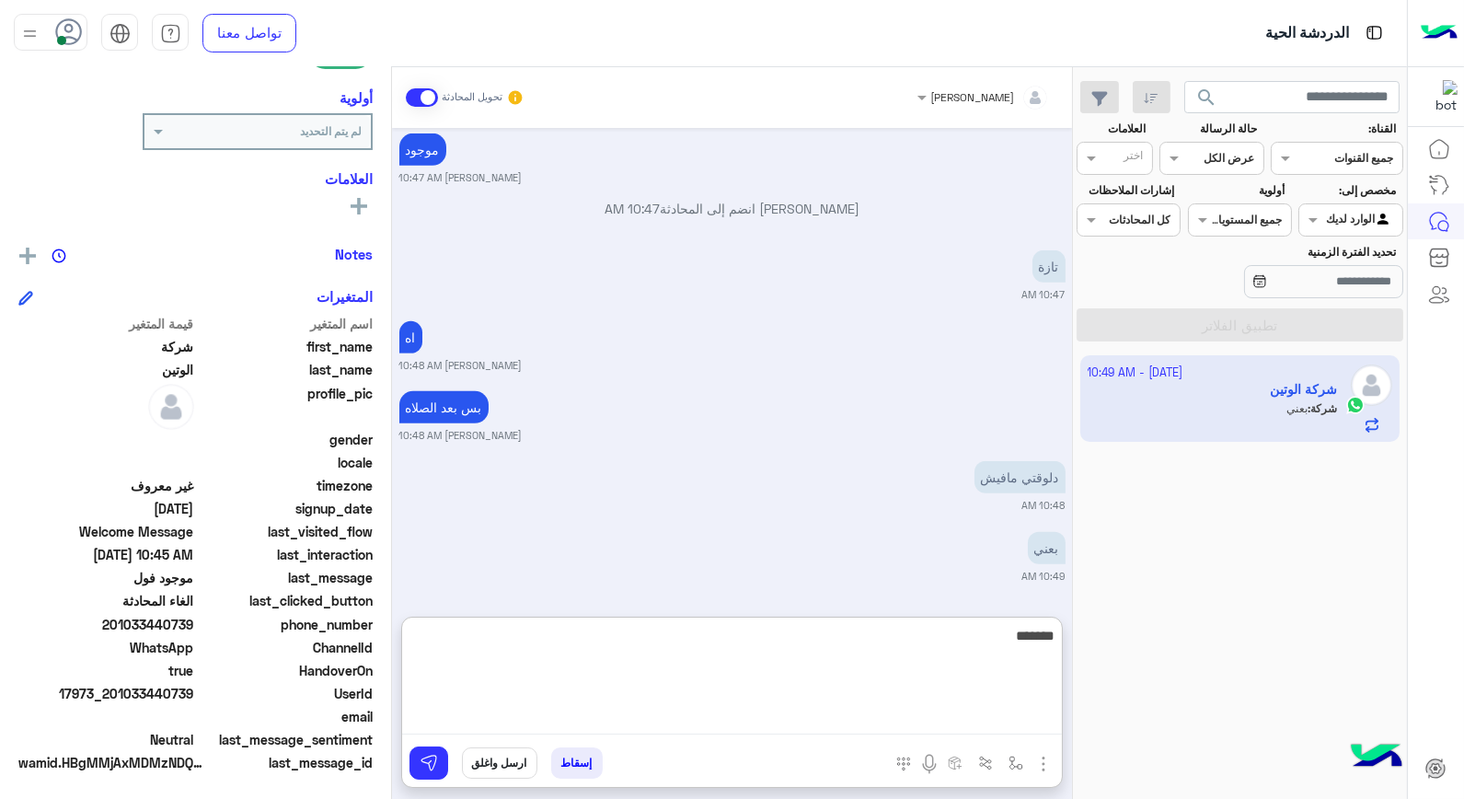
type textarea "********"
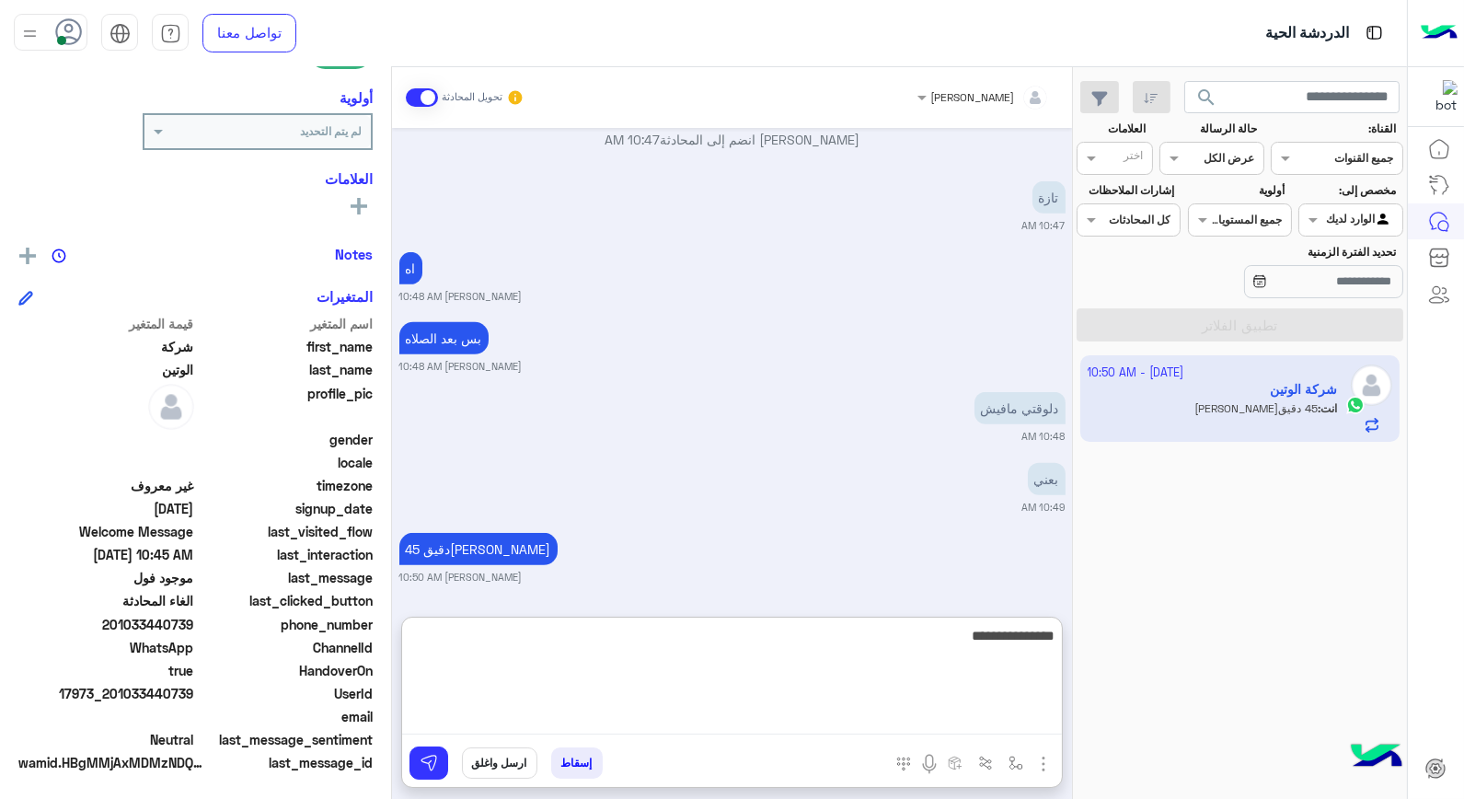
type textarea "**********"
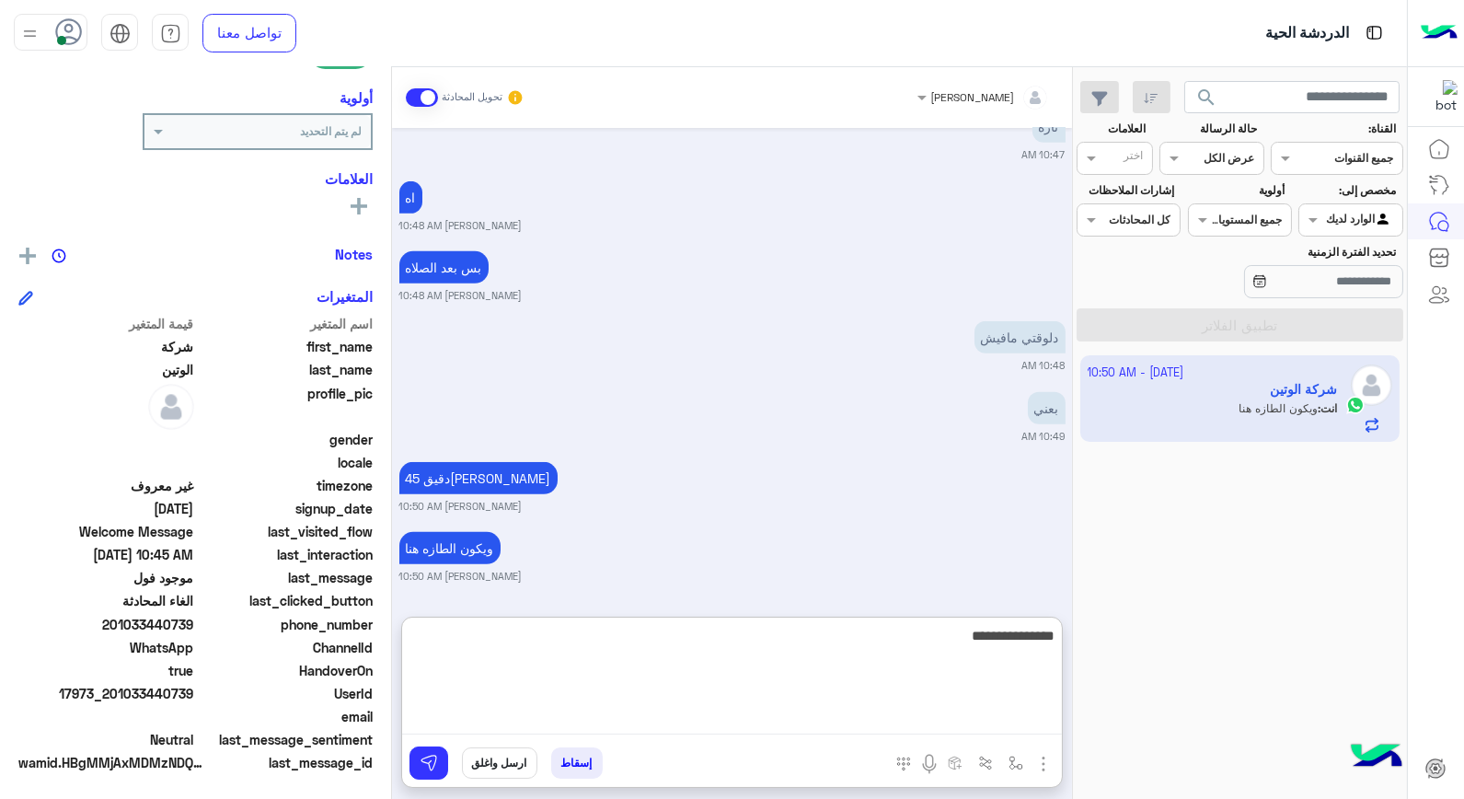
type textarea "**********"
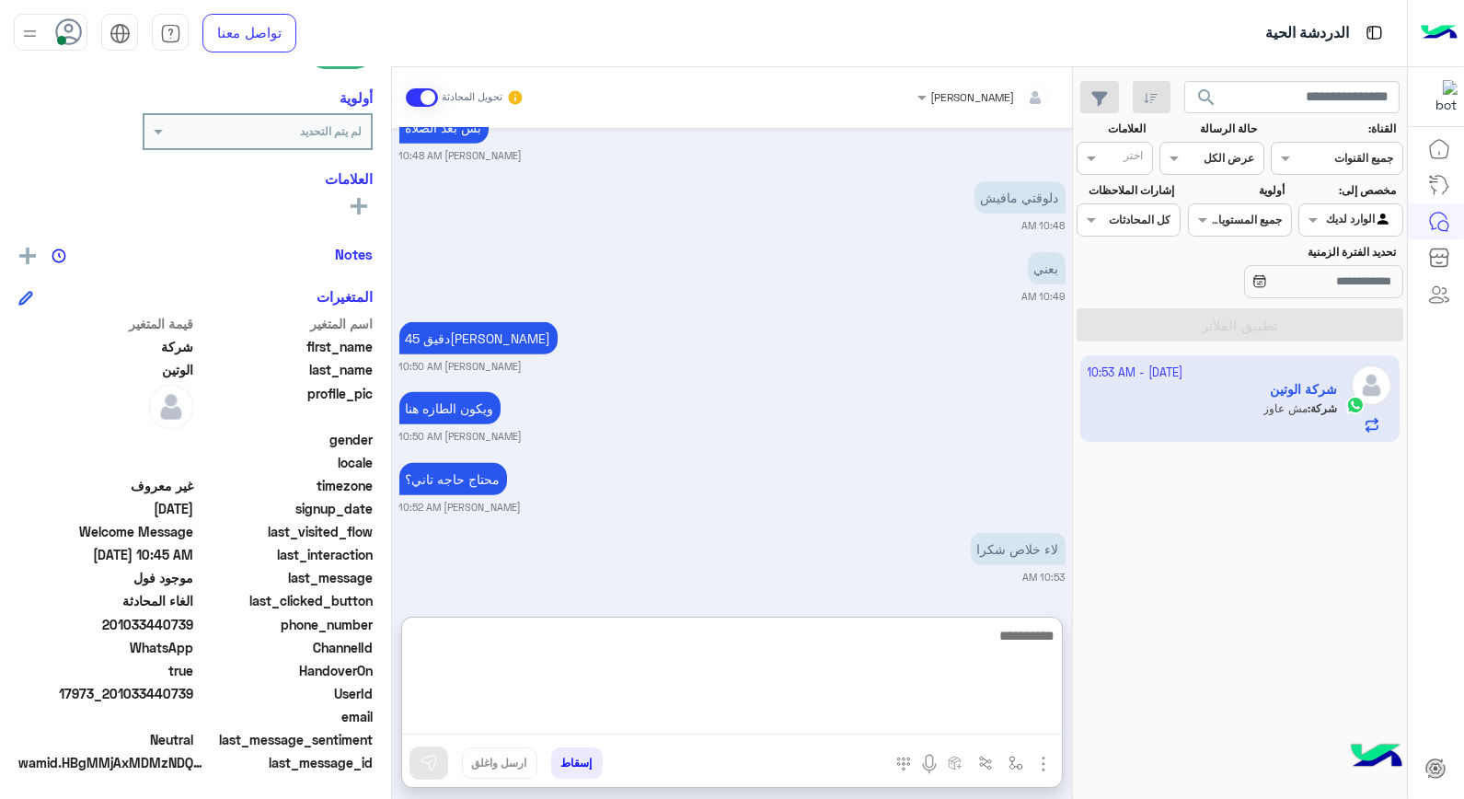
scroll to position [1927, 0]
type textarea "*****"
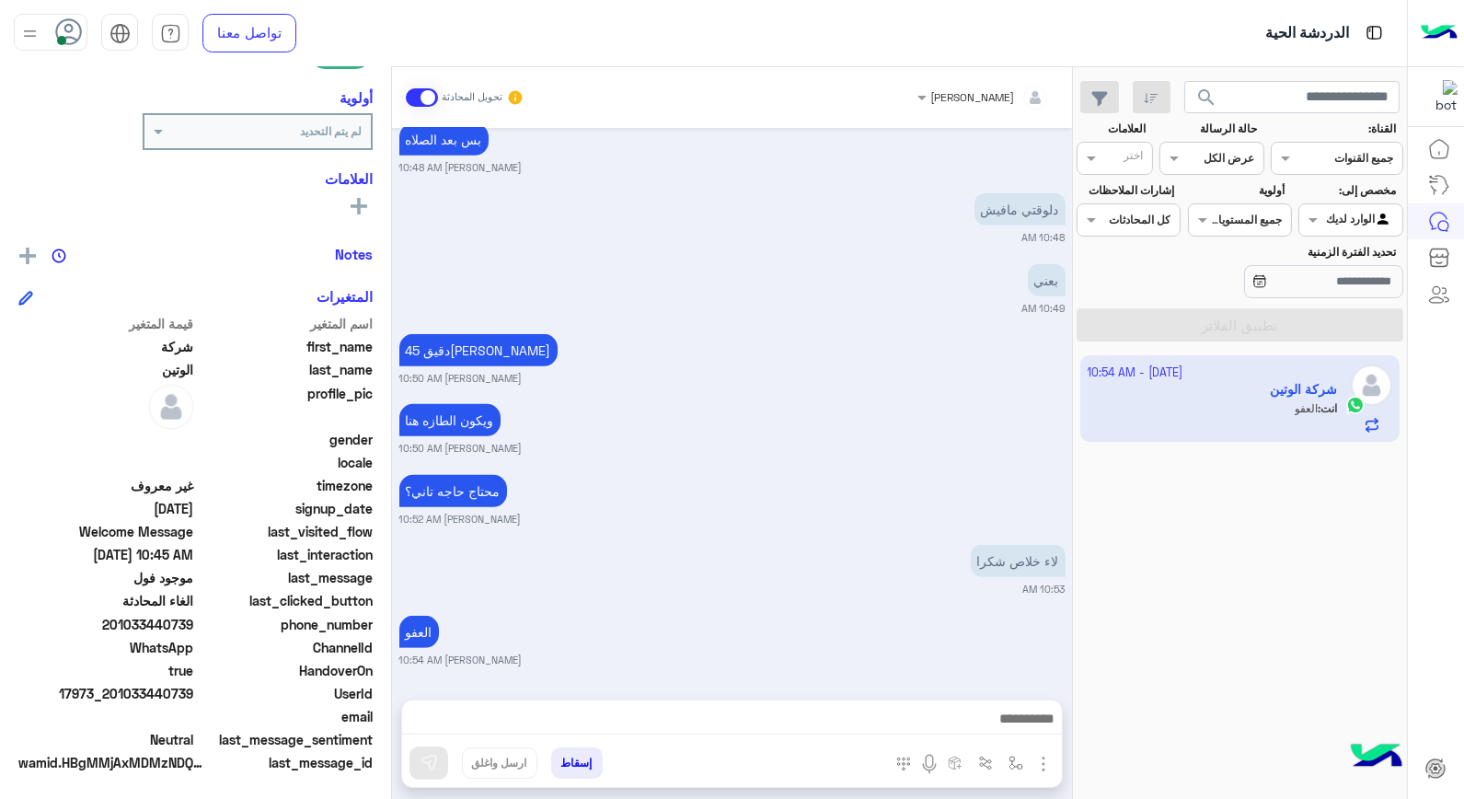
click at [589, 767] on button "إسقاط" at bounding box center [577, 762] width 52 height 31
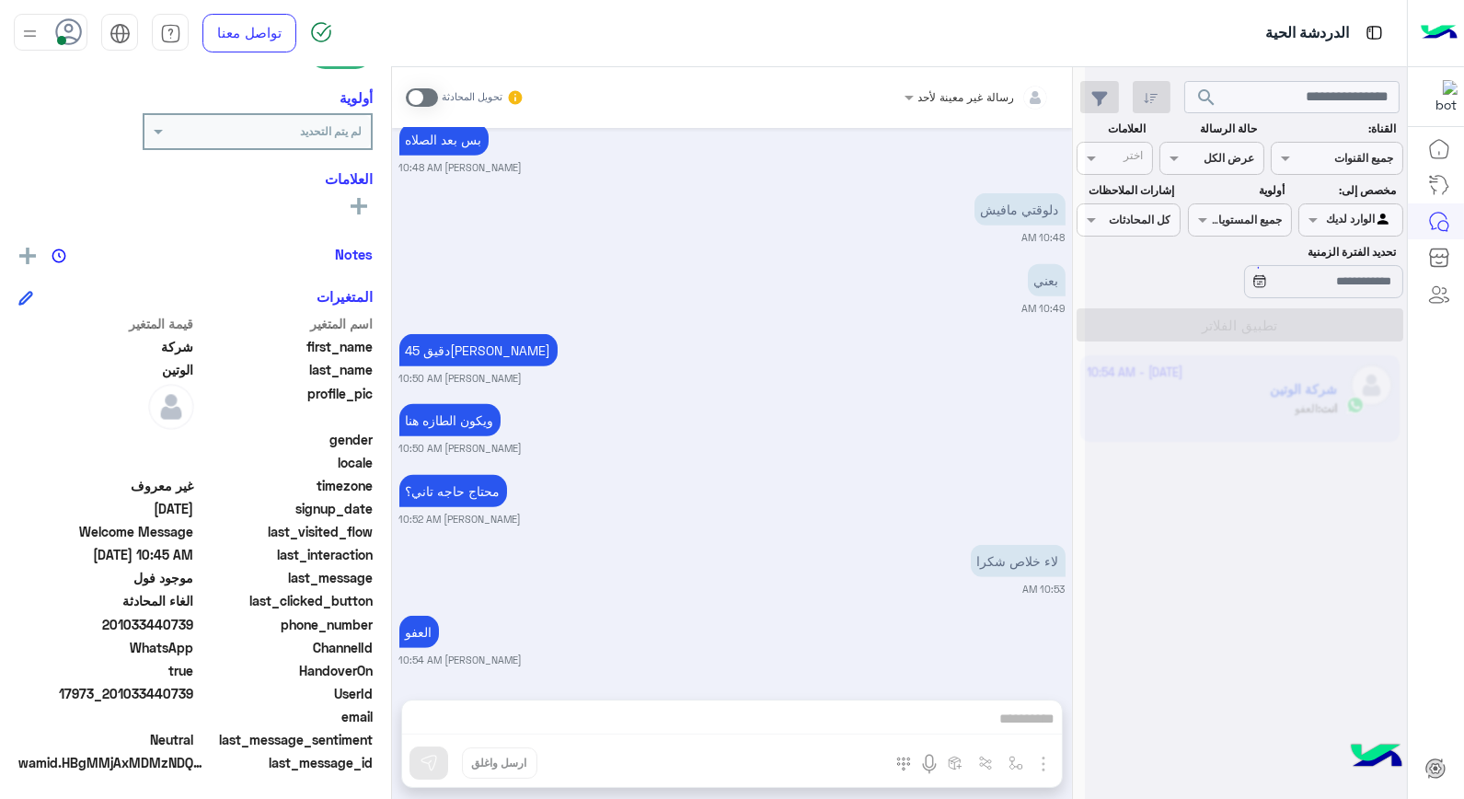
scroll to position [1962, 0]
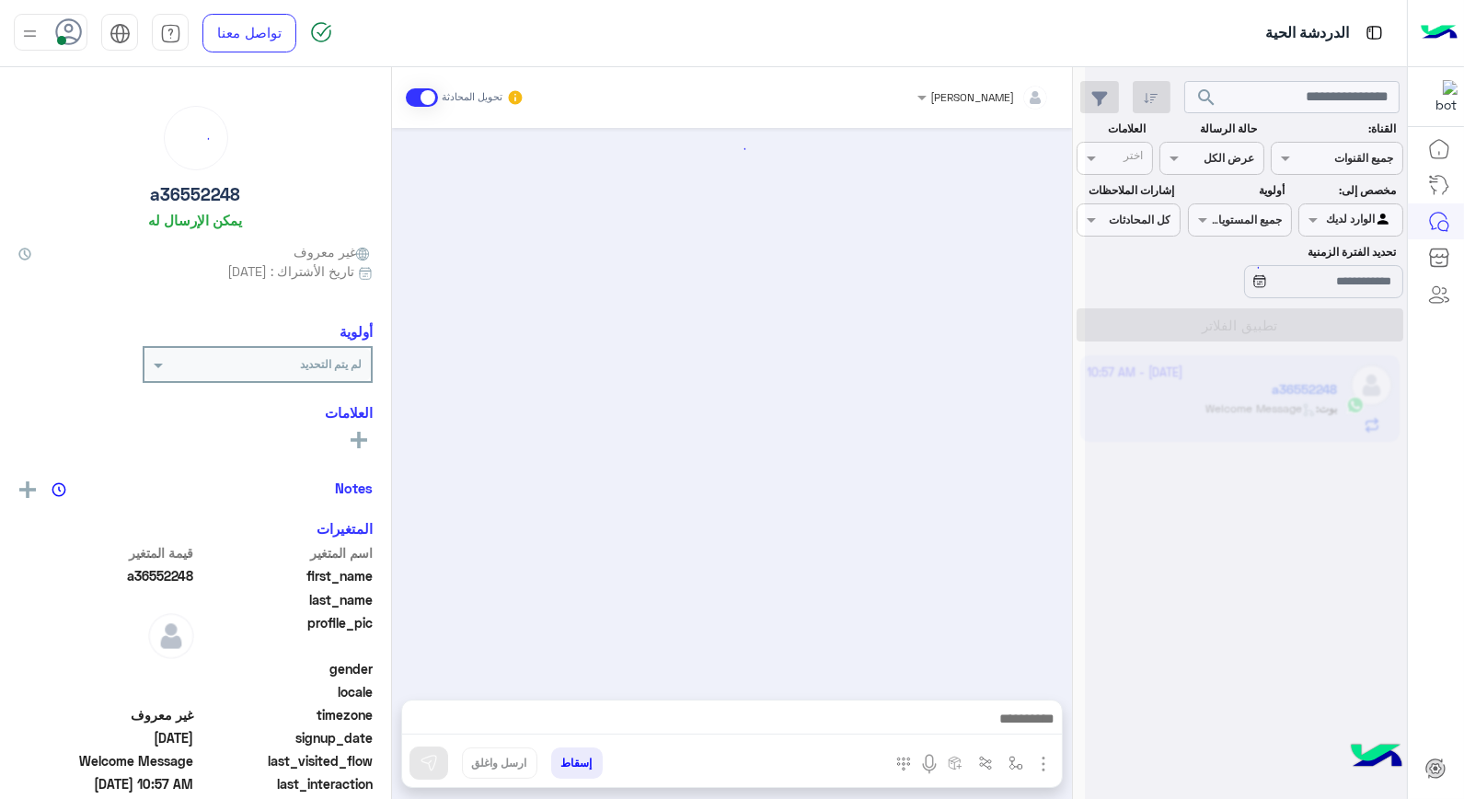
scroll to position [1016, 0]
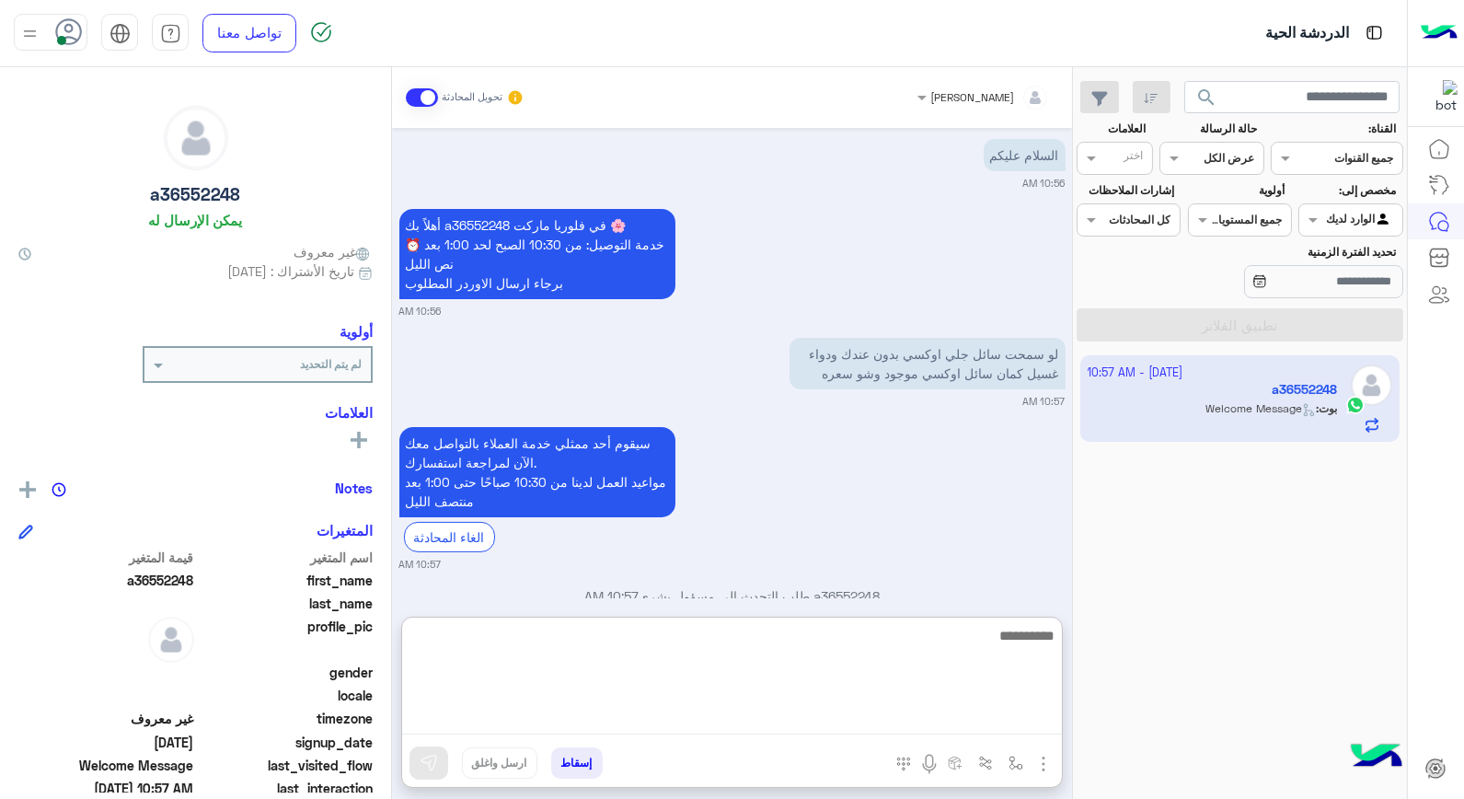
click at [1023, 716] on textarea at bounding box center [732, 679] width 660 height 110
type textarea "*"
type textarea "**********"
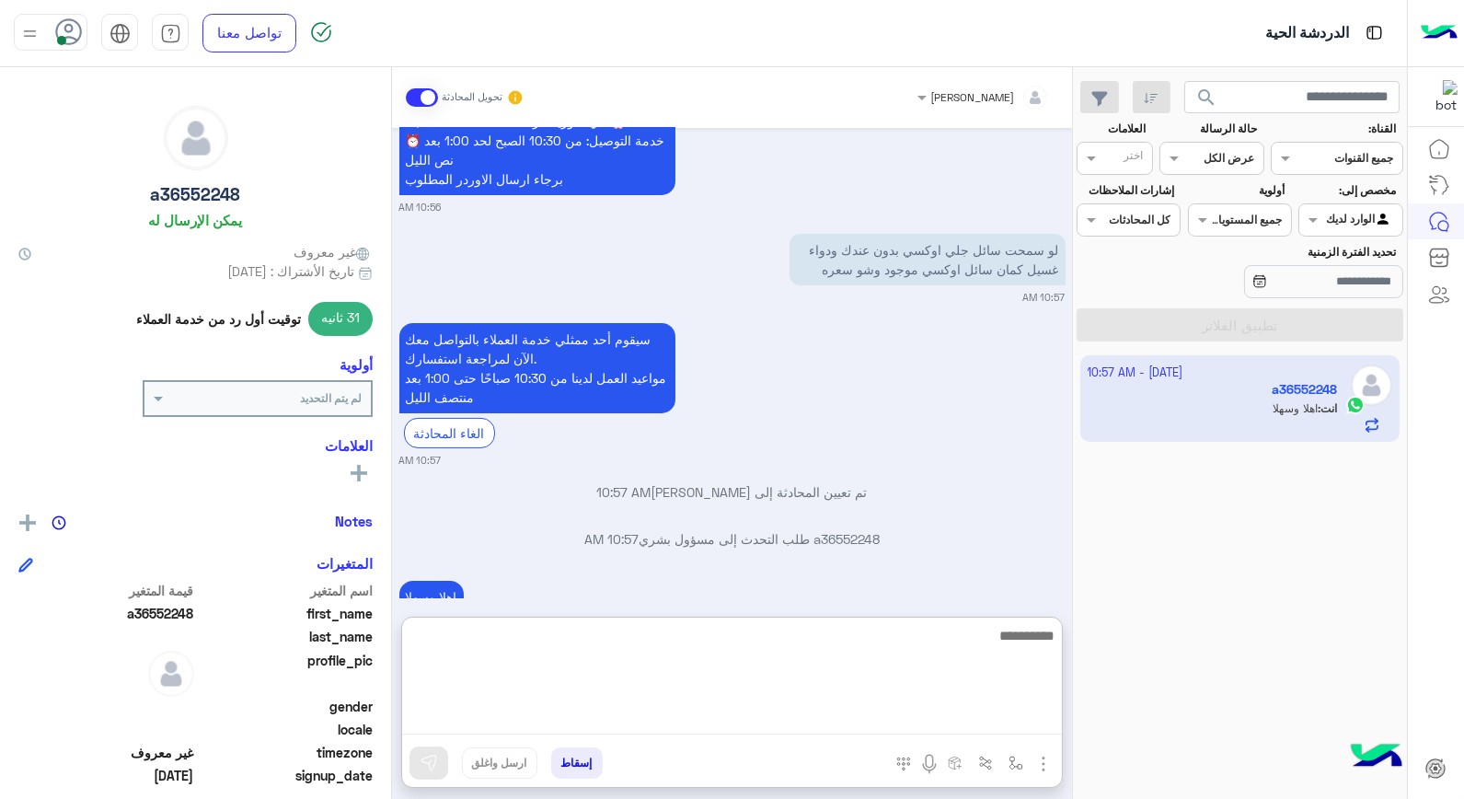
scroll to position [1216, 0]
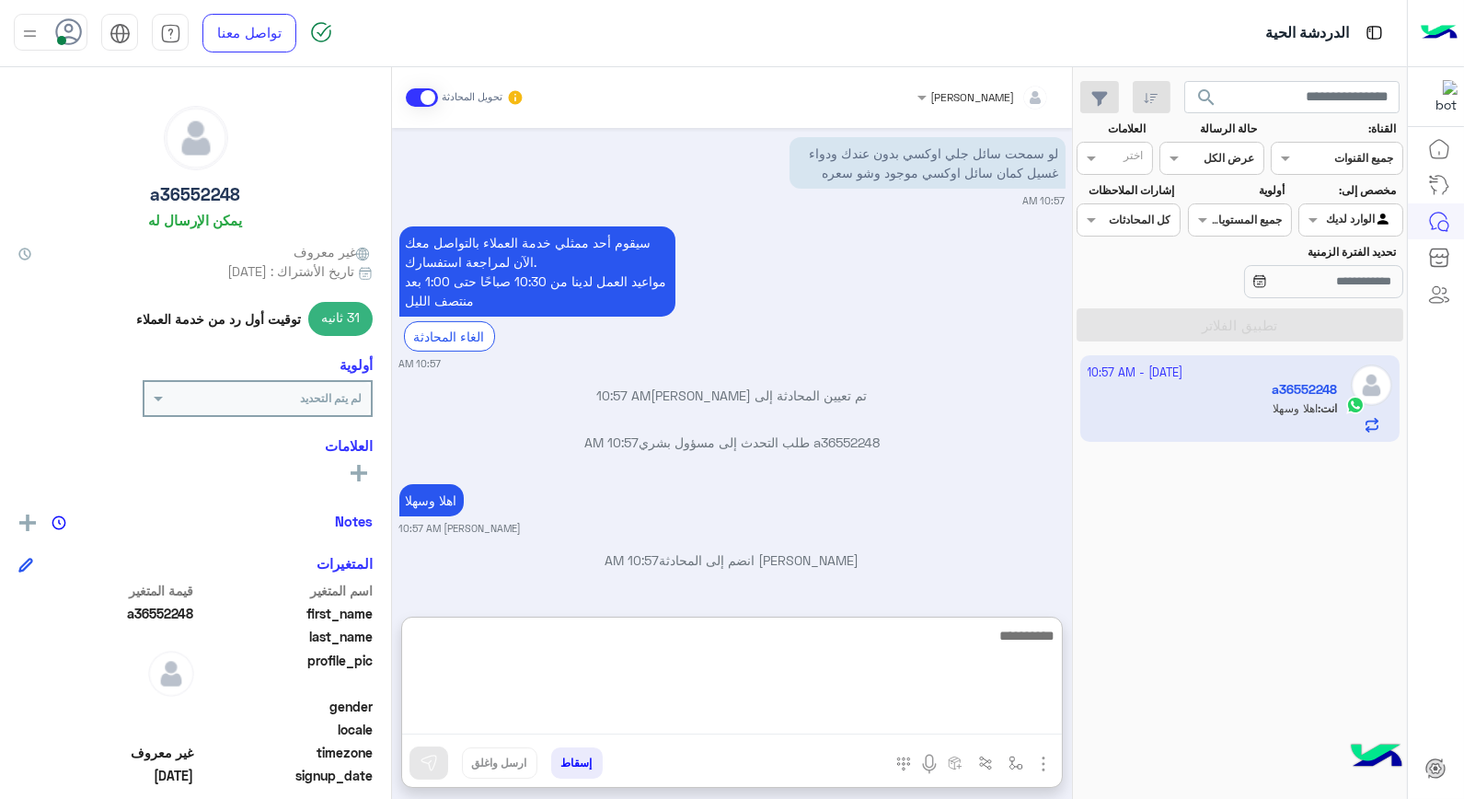
click at [961, 647] on textarea at bounding box center [732, 679] width 660 height 110
type textarea "**********"
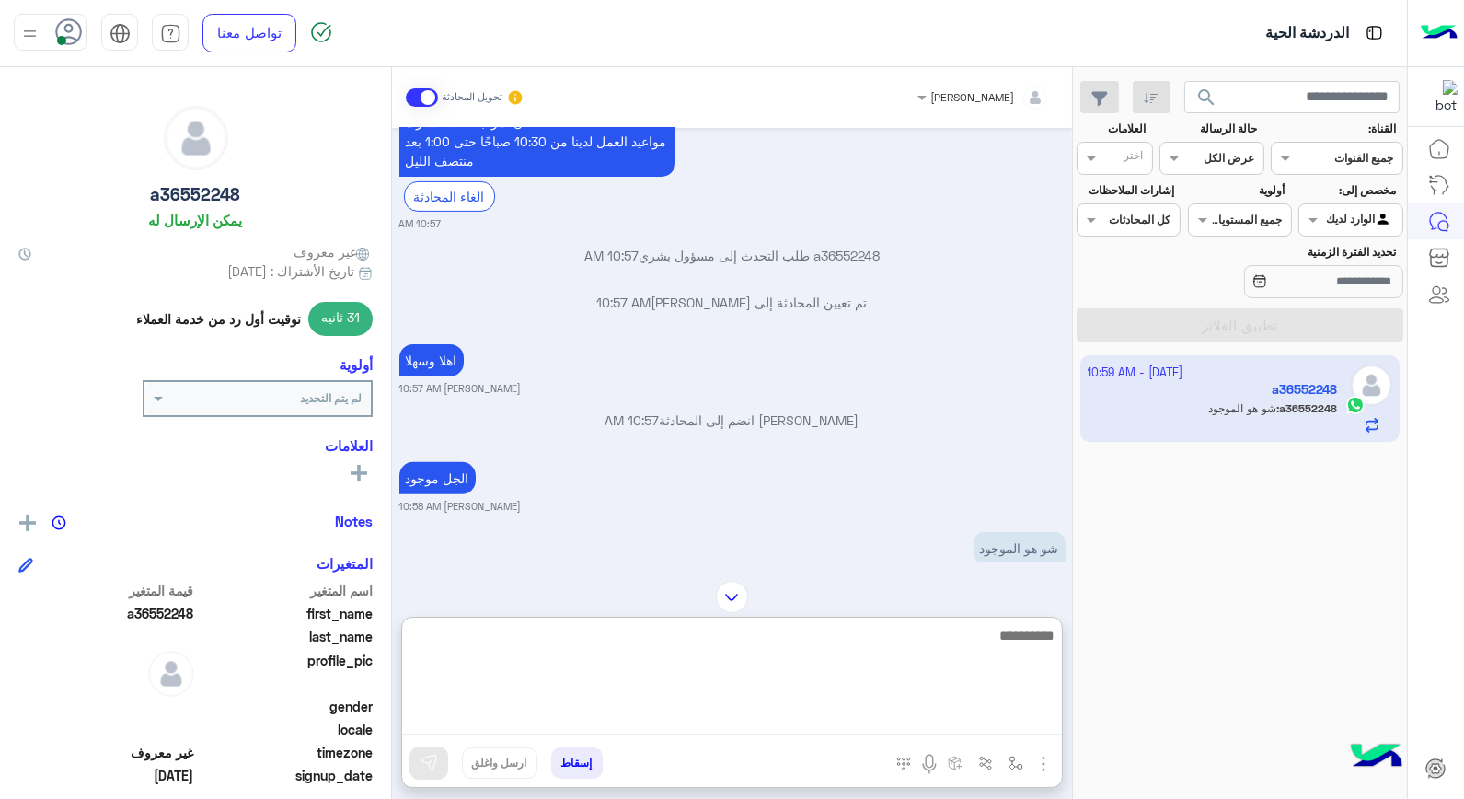
scroll to position [948, 0]
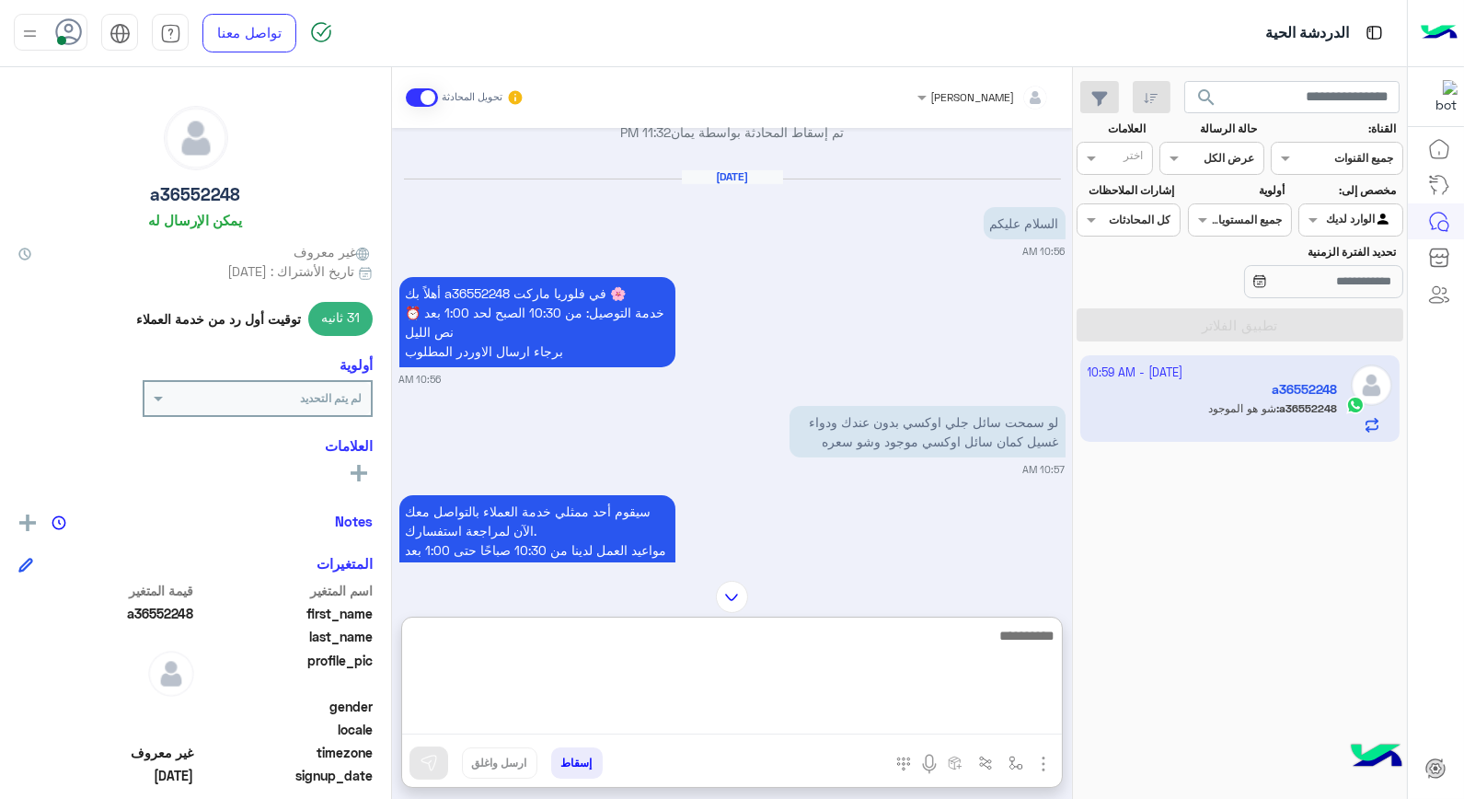
click at [943, 639] on textarea at bounding box center [732, 679] width 660 height 110
type textarea "**********"
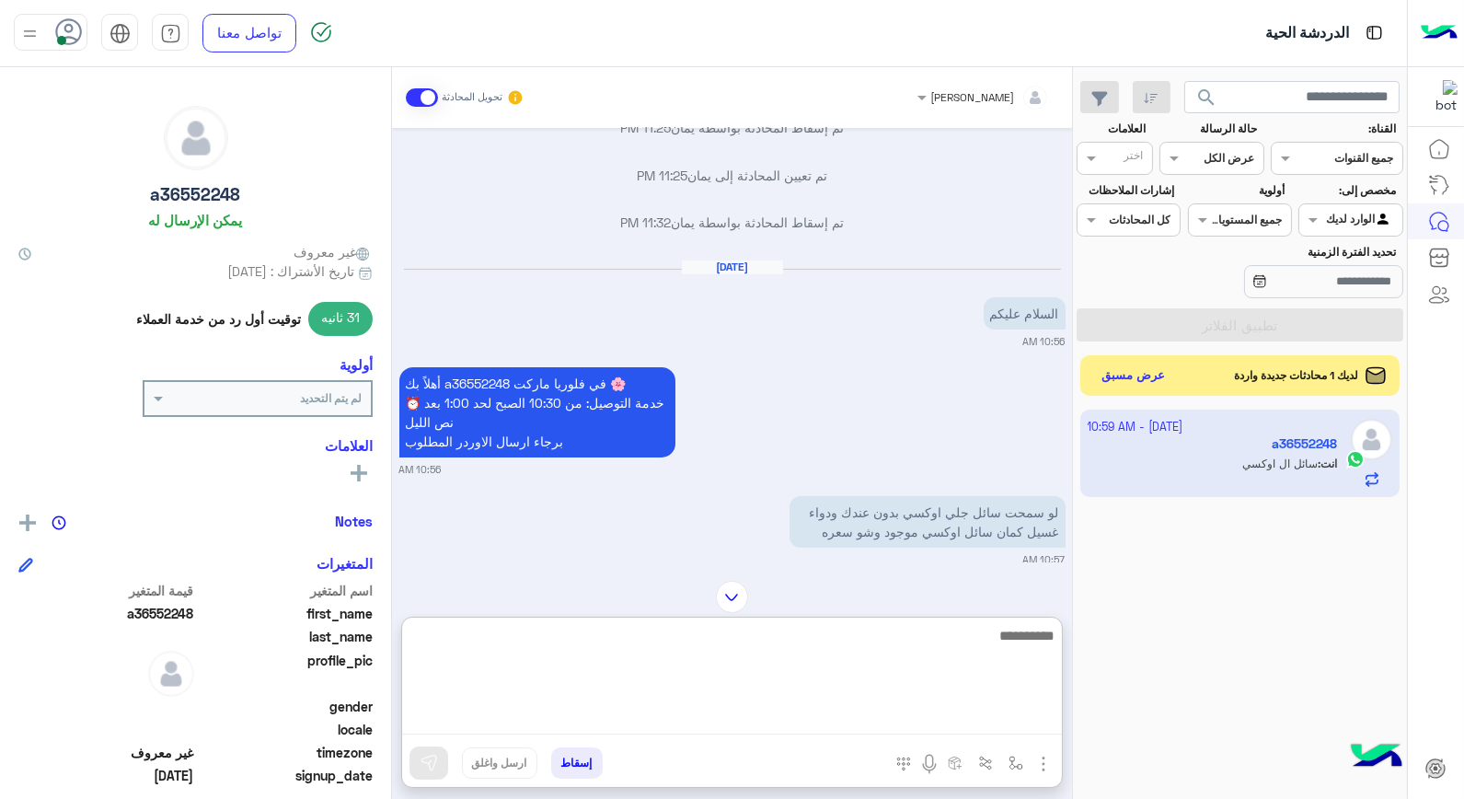
scroll to position [1496, 0]
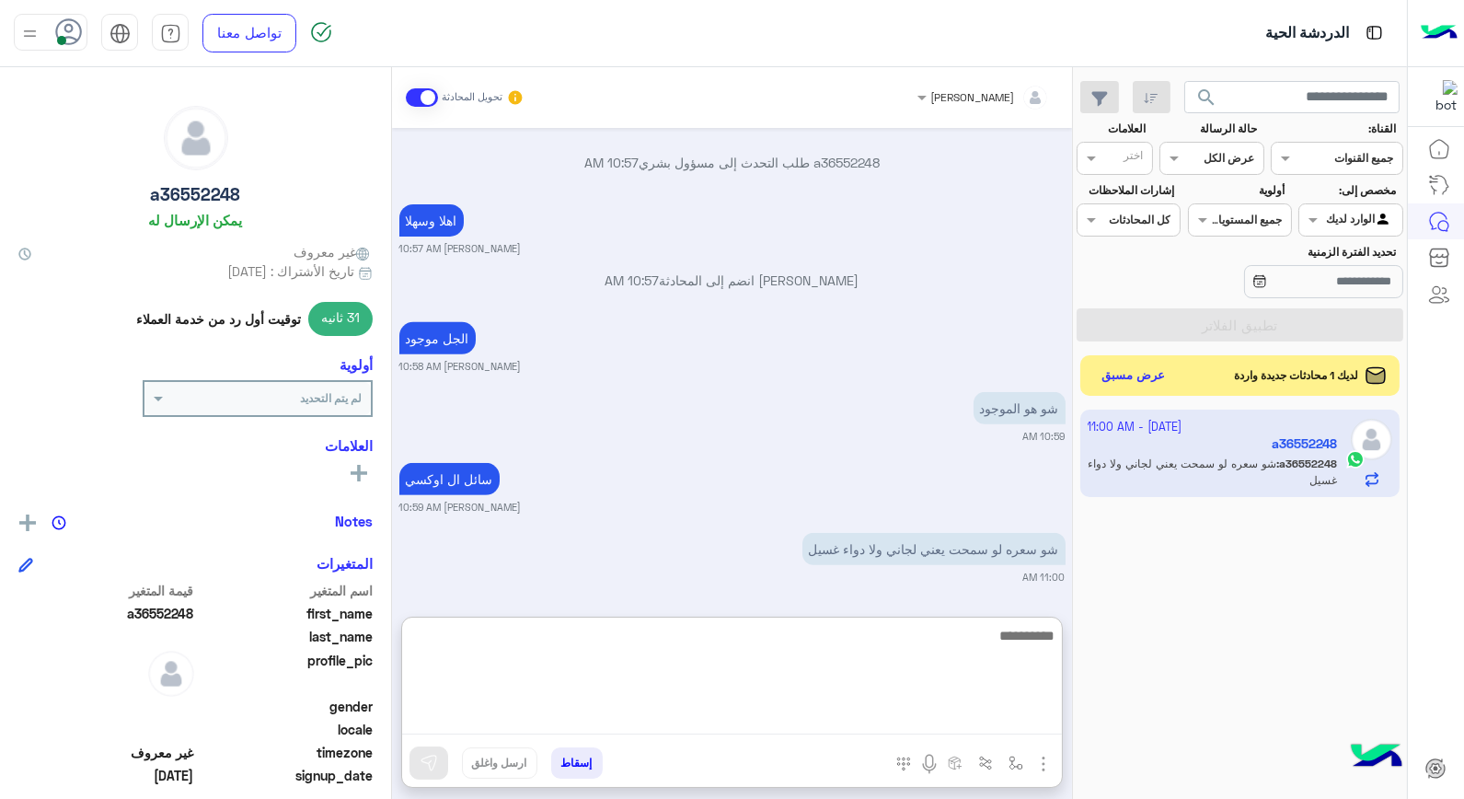
click at [986, 635] on textarea at bounding box center [732, 679] width 660 height 110
type textarea "**********"
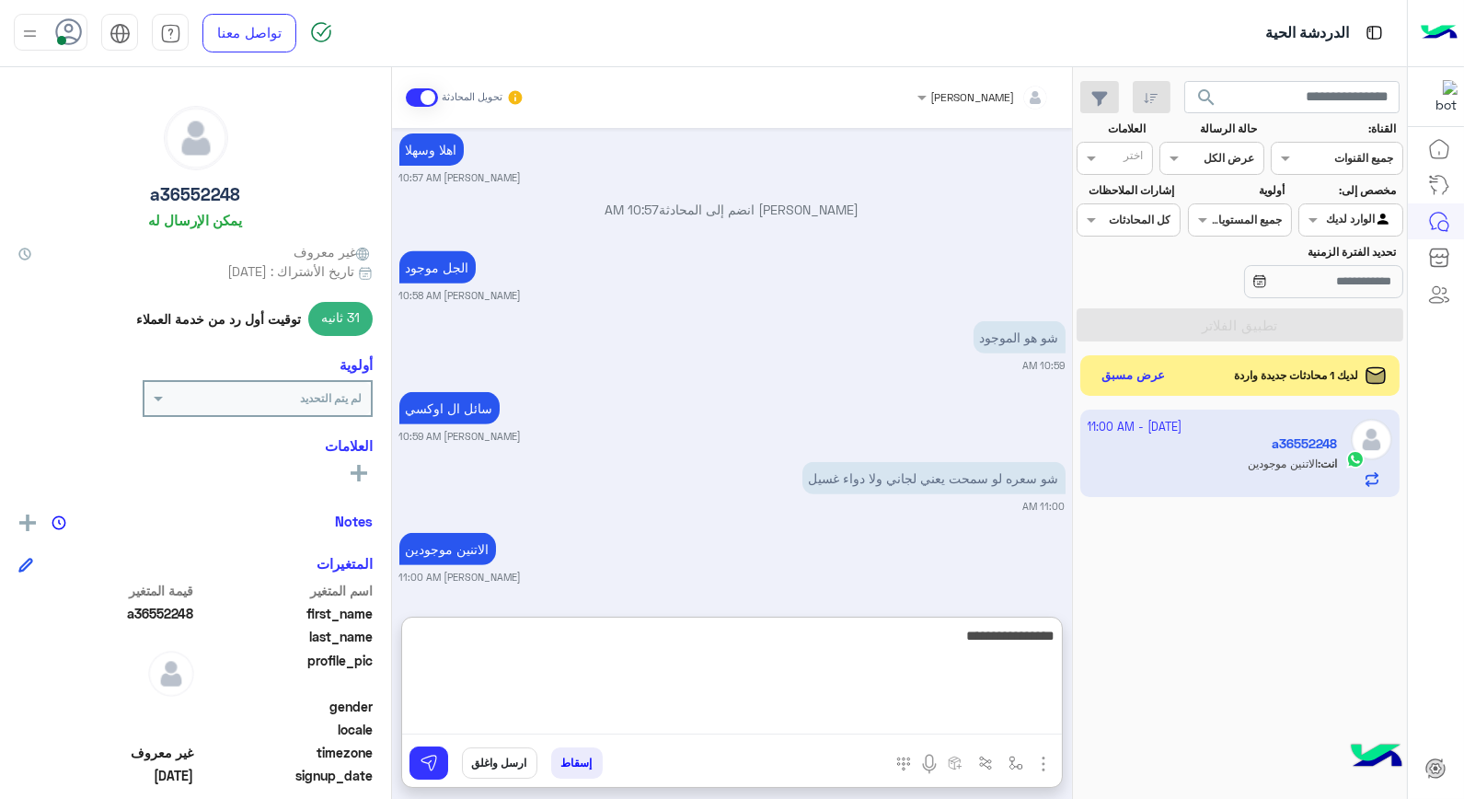
type textarea "**********"
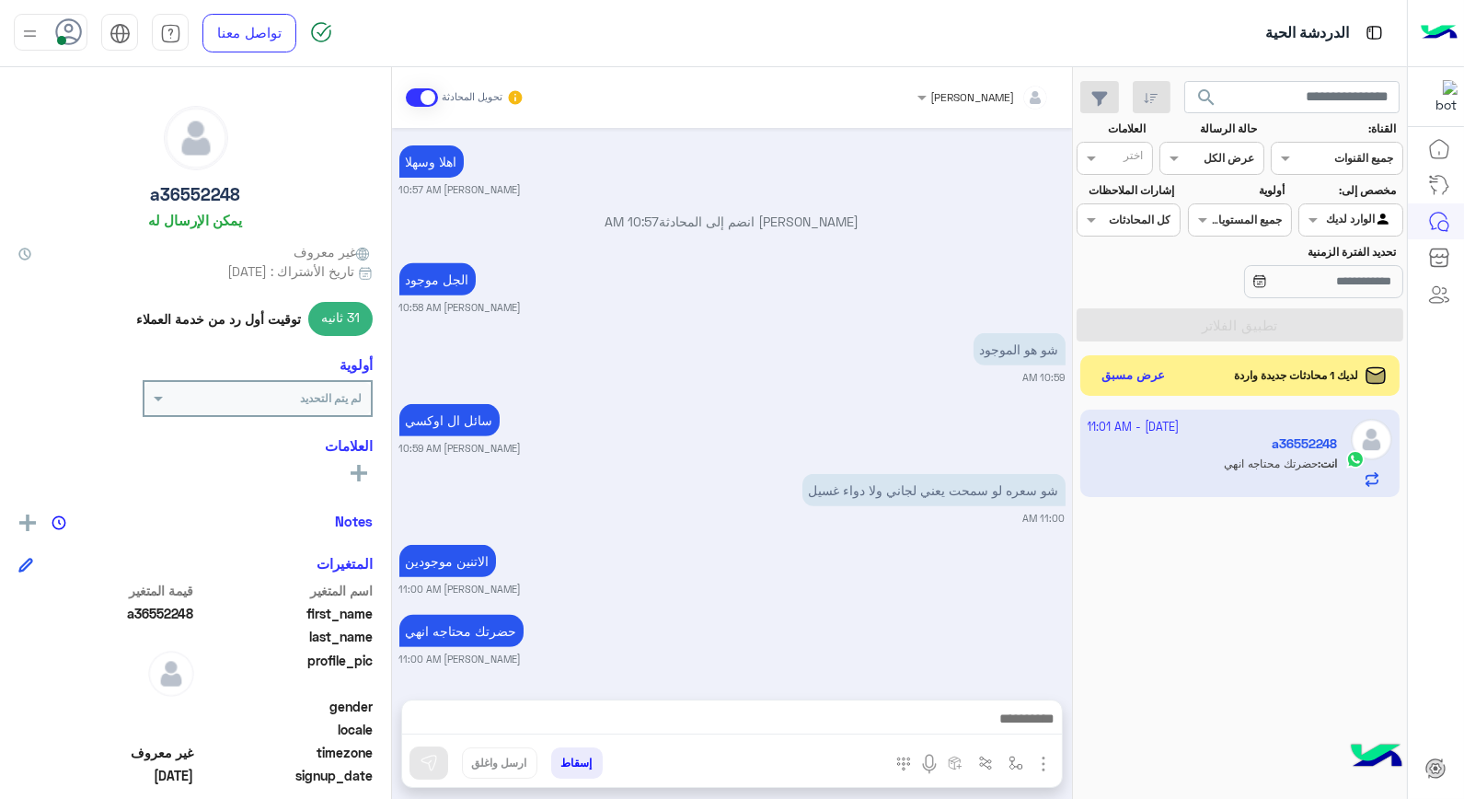
scroll to position [1555, 0]
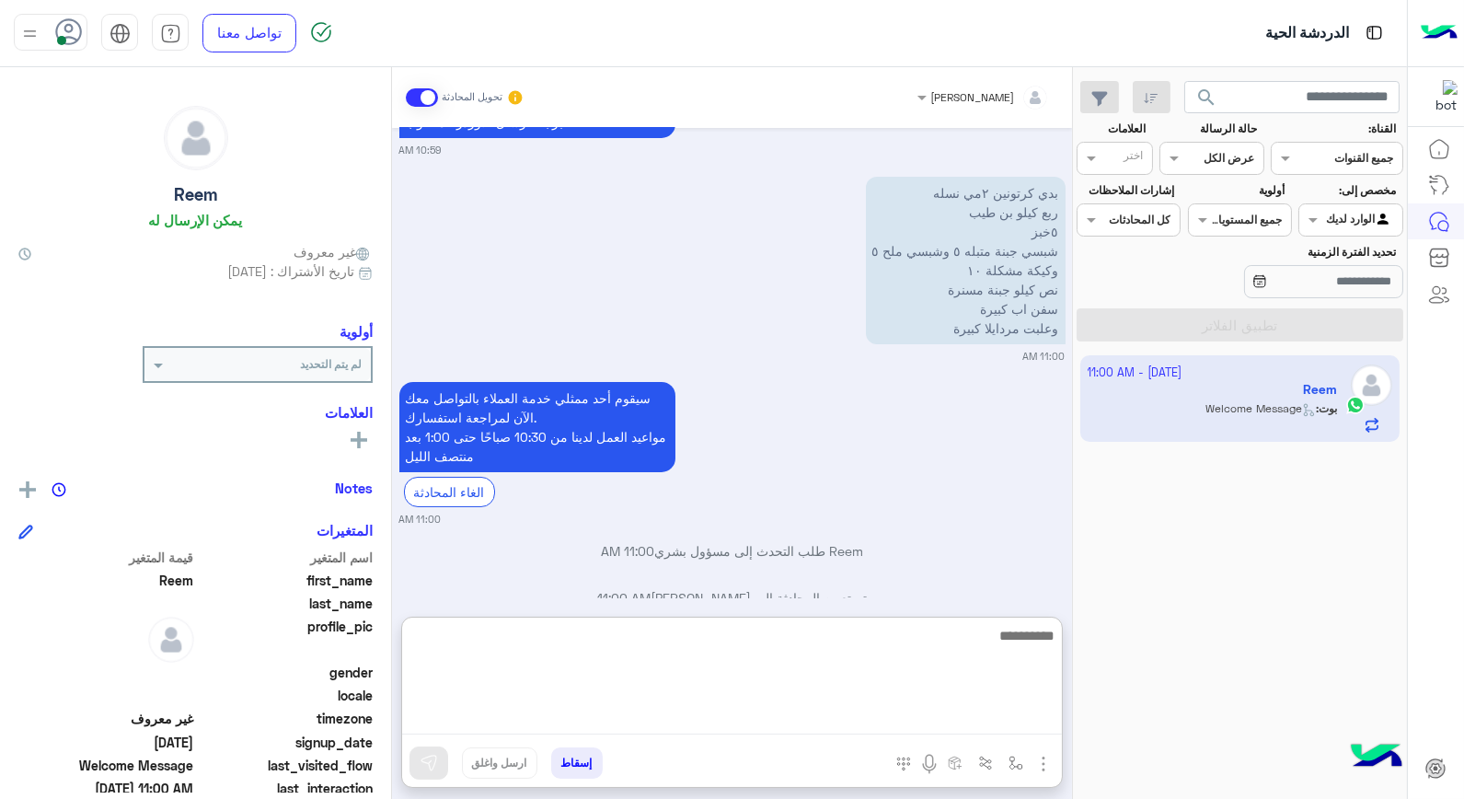
scroll to position [144, 0]
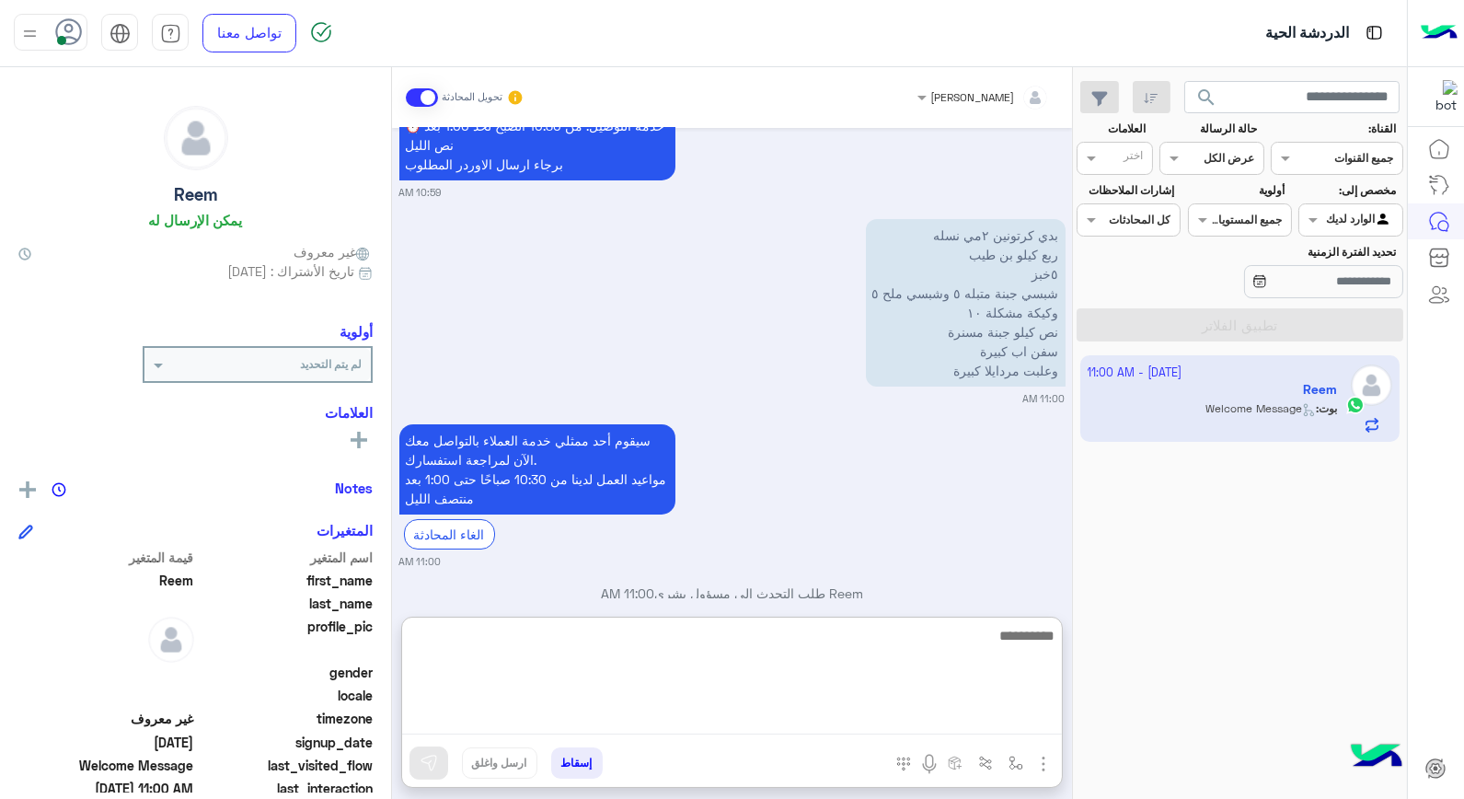
click at [1006, 631] on textarea at bounding box center [732, 679] width 660 height 110
type textarea "**********"
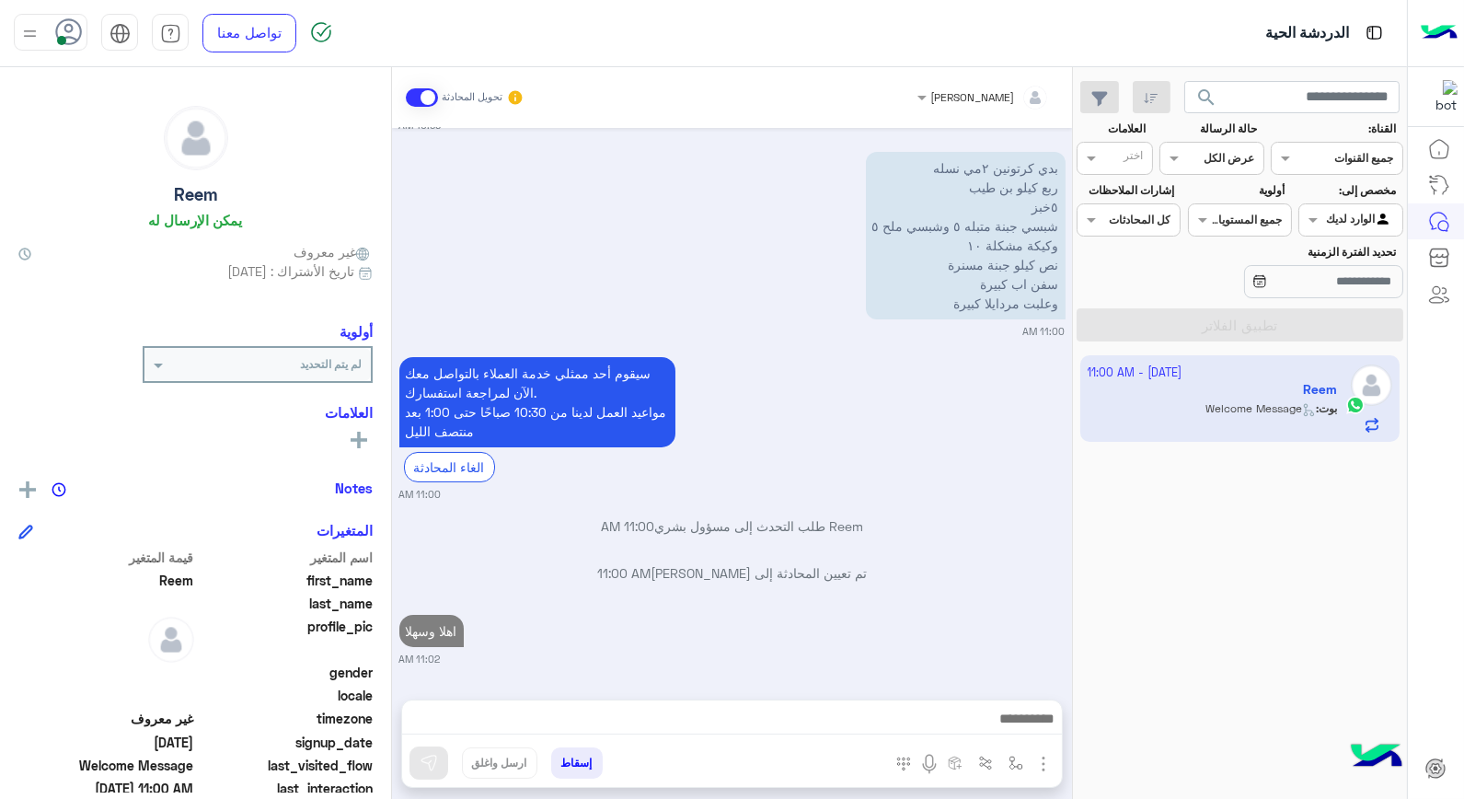
click at [1205, 97] on span "search" at bounding box center [1206, 97] width 22 height 22
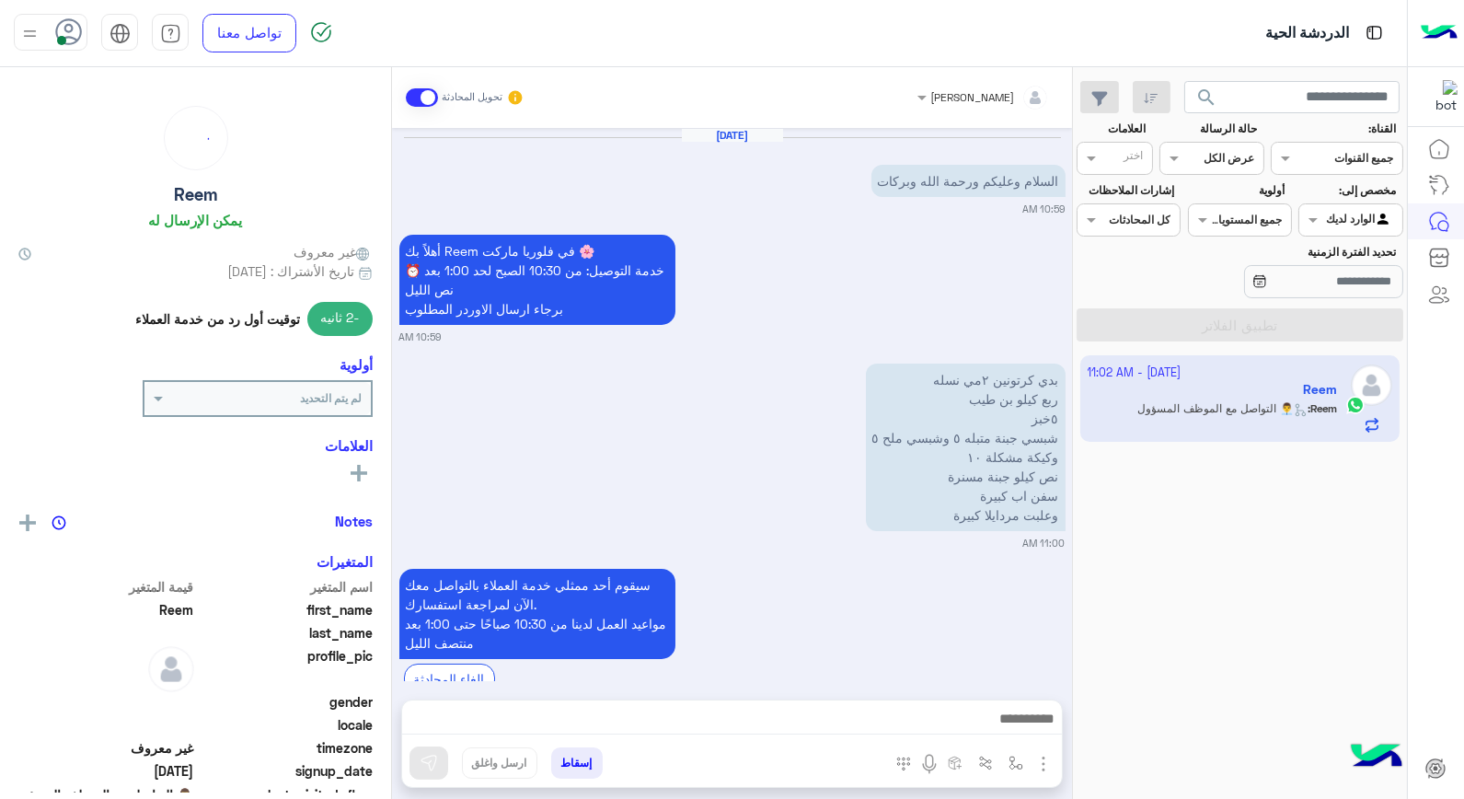
scroll to position [377, 0]
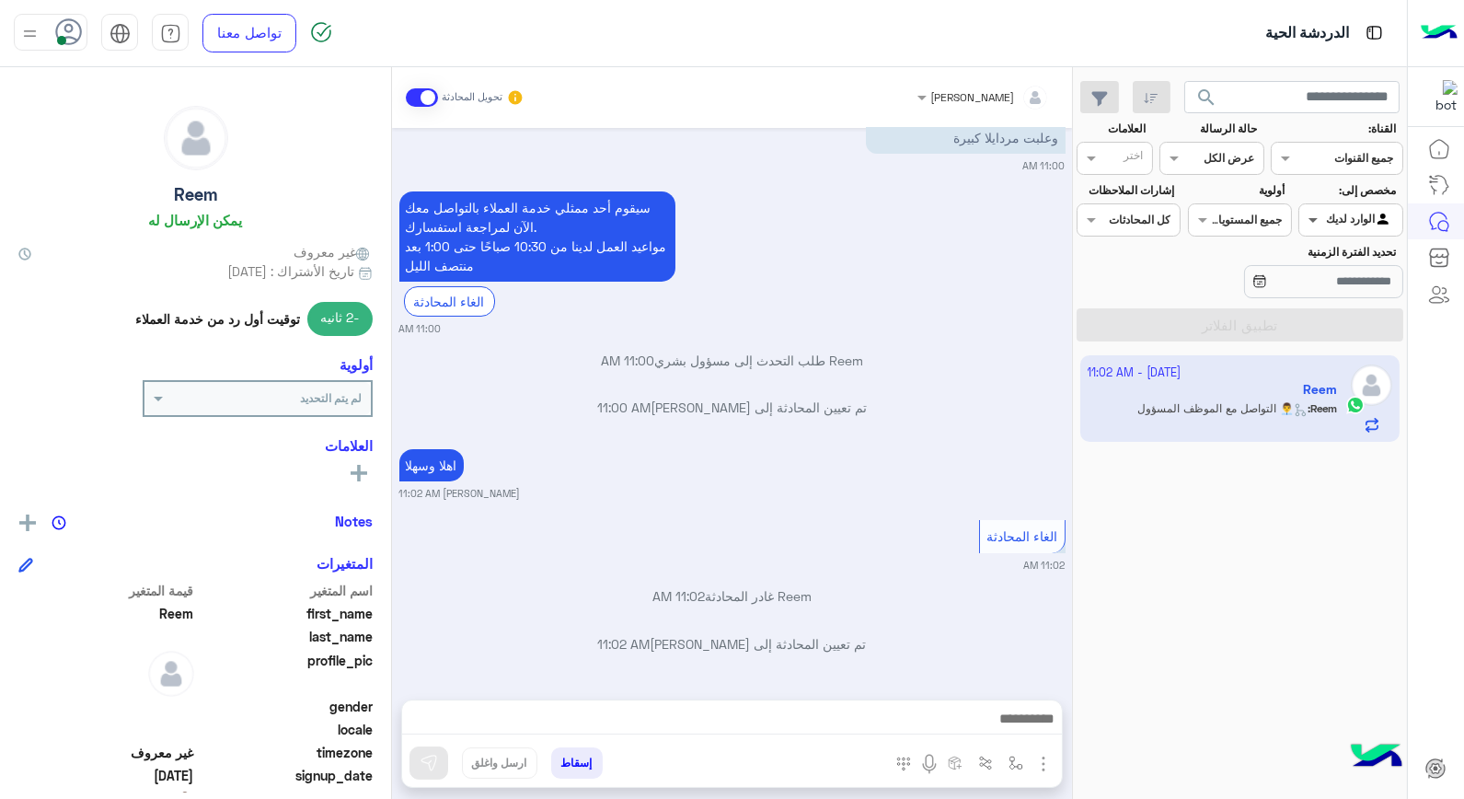
click at [1314, 217] on span at bounding box center [1310, 219] width 23 height 19
click at [1330, 296] on b "الوارد لديك" at bounding box center [1347, 293] width 58 height 16
click at [1316, 215] on span at bounding box center [1310, 219] width 23 height 19
click at [1326, 258] on b "غير معينة" at bounding box center [1351, 257] width 50 height 16
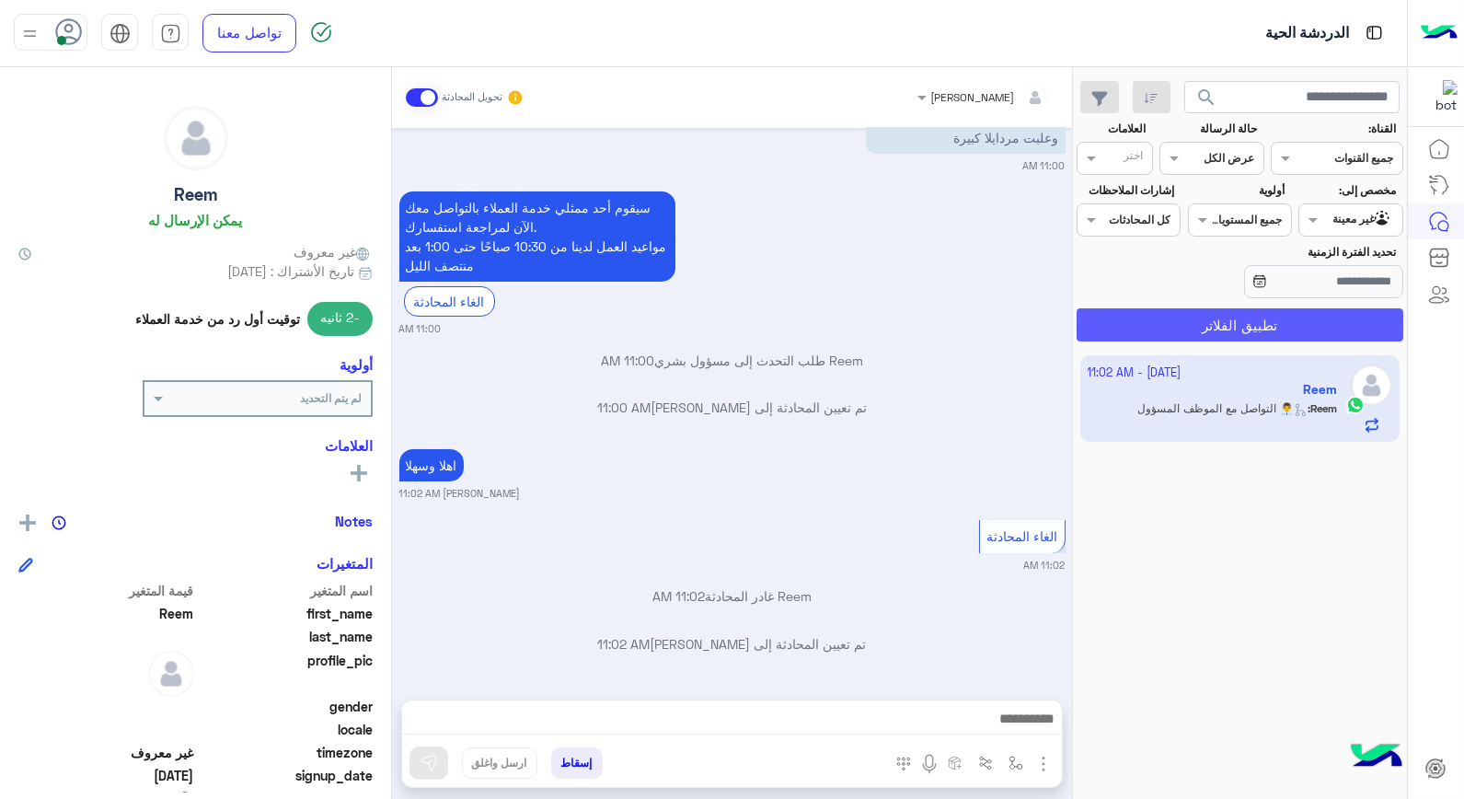
click at [1319, 317] on button "تطبيق الفلاتر" at bounding box center [1240, 324] width 327 height 33
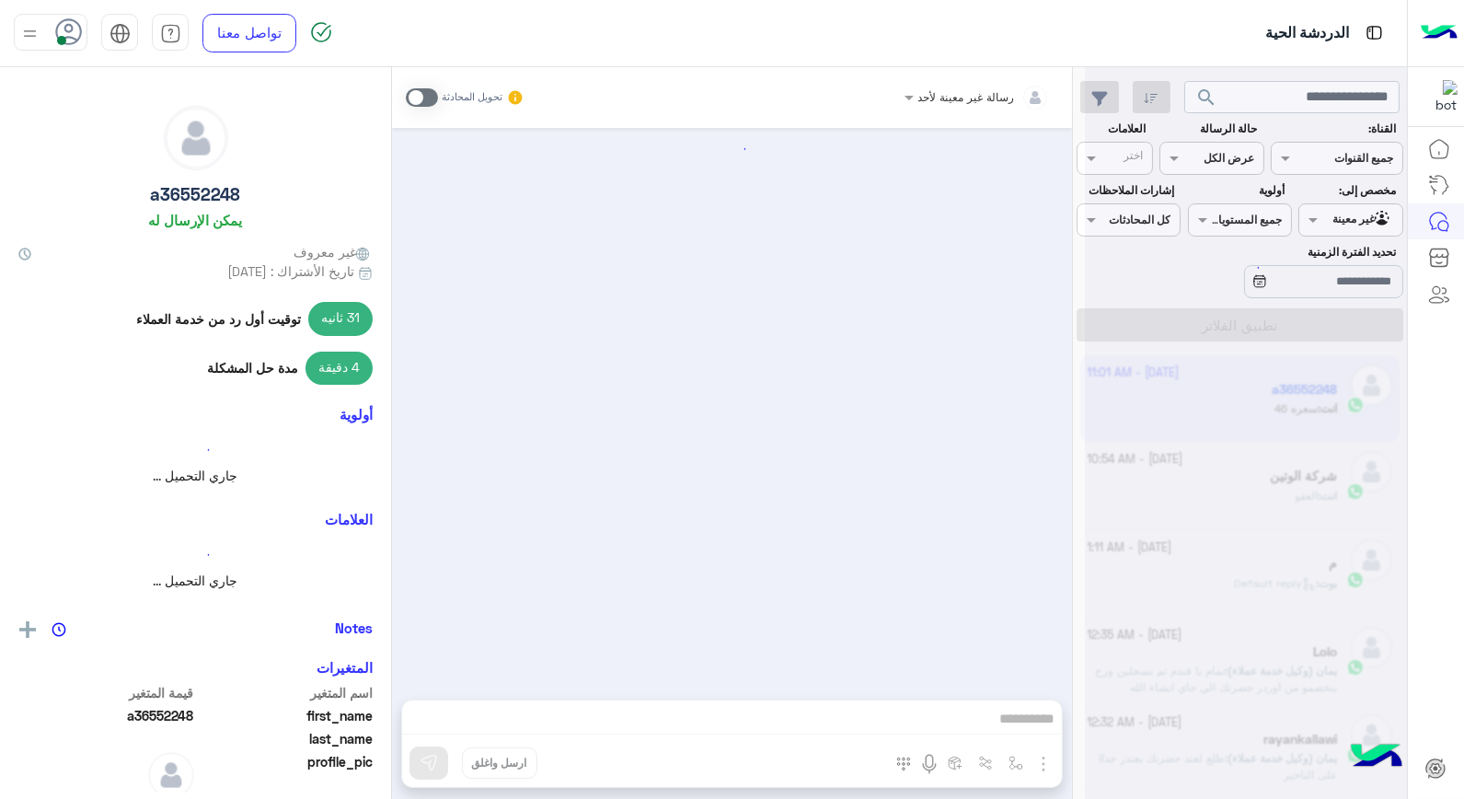
scroll to position [927, 0]
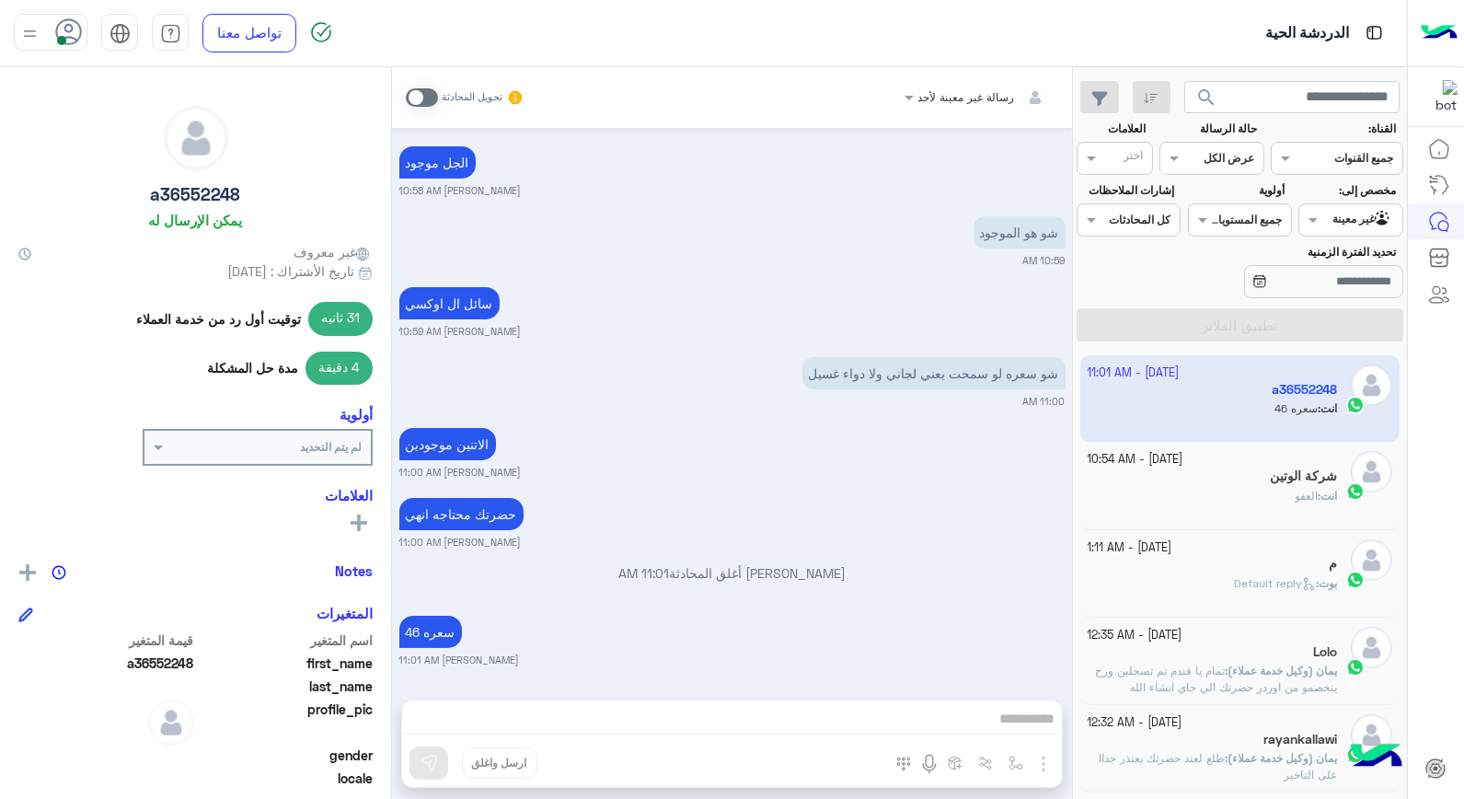
click at [1271, 410] on app-inbox-user "3 October - 11:01 AM a36552248 انت : سعره 46" at bounding box center [1240, 398] width 320 height 86
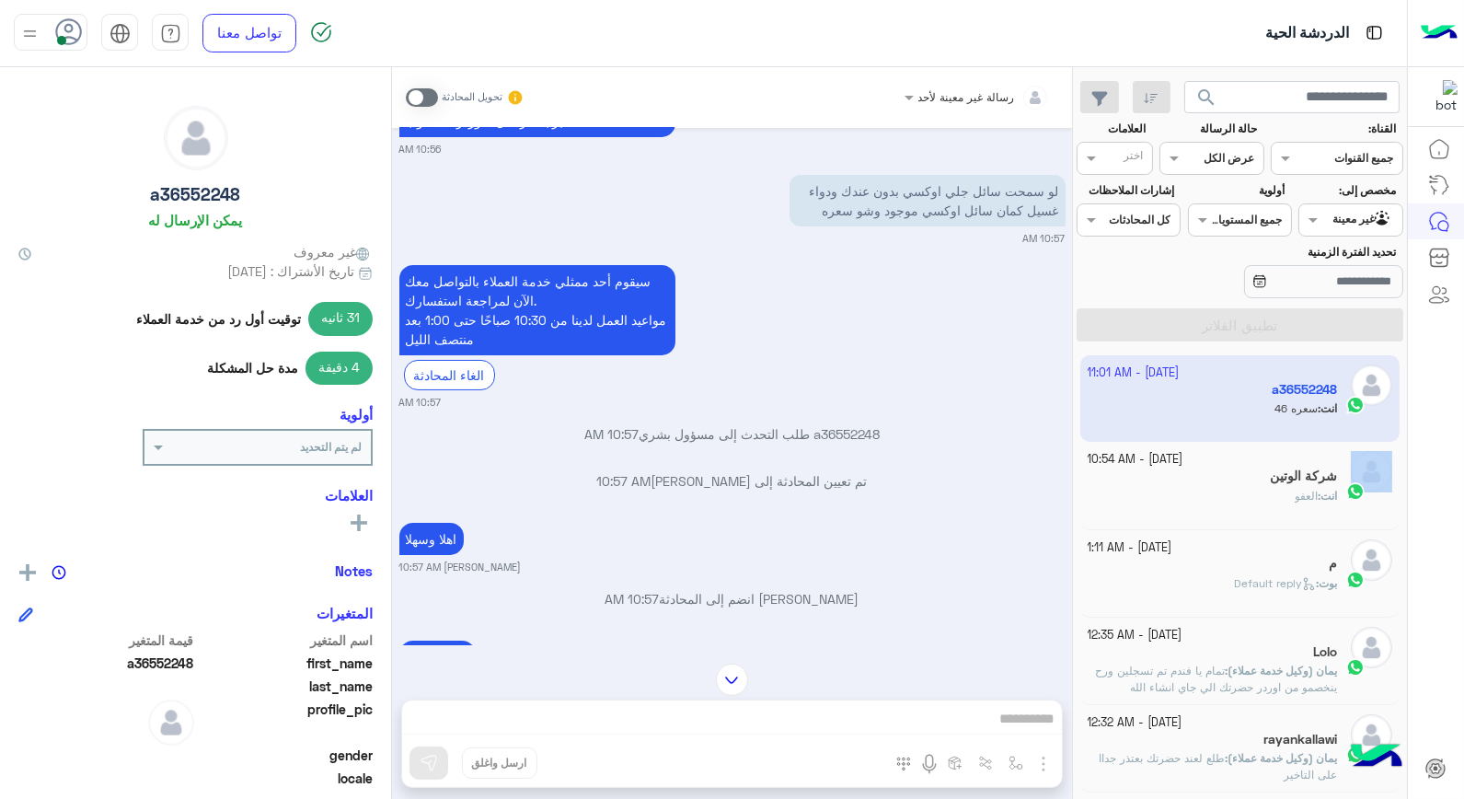
scroll to position [620, 0]
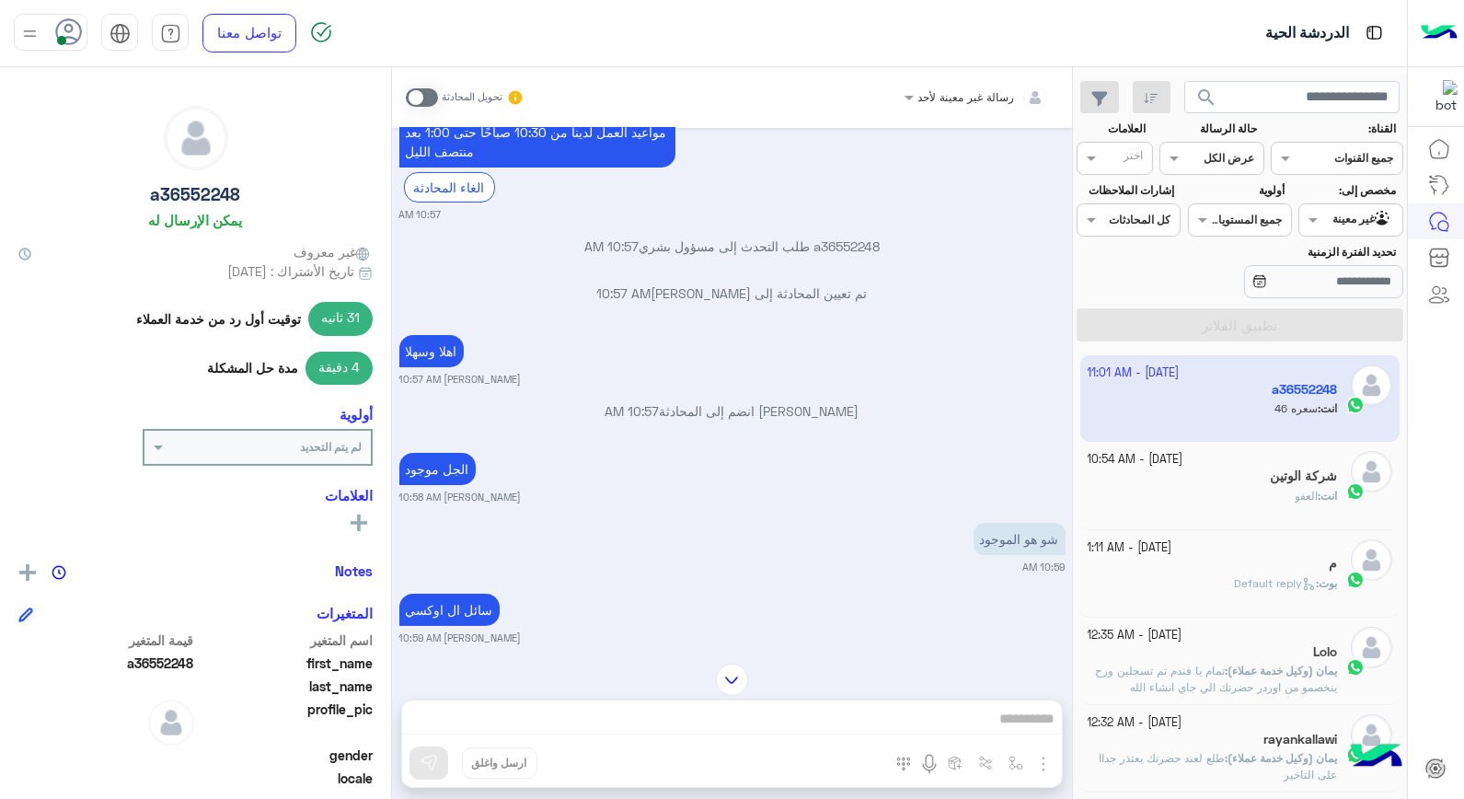
click at [1336, 219] on div at bounding box center [1350, 217] width 102 height 17
click at [1353, 295] on b "الوارد لديك" at bounding box center [1347, 293] width 58 height 16
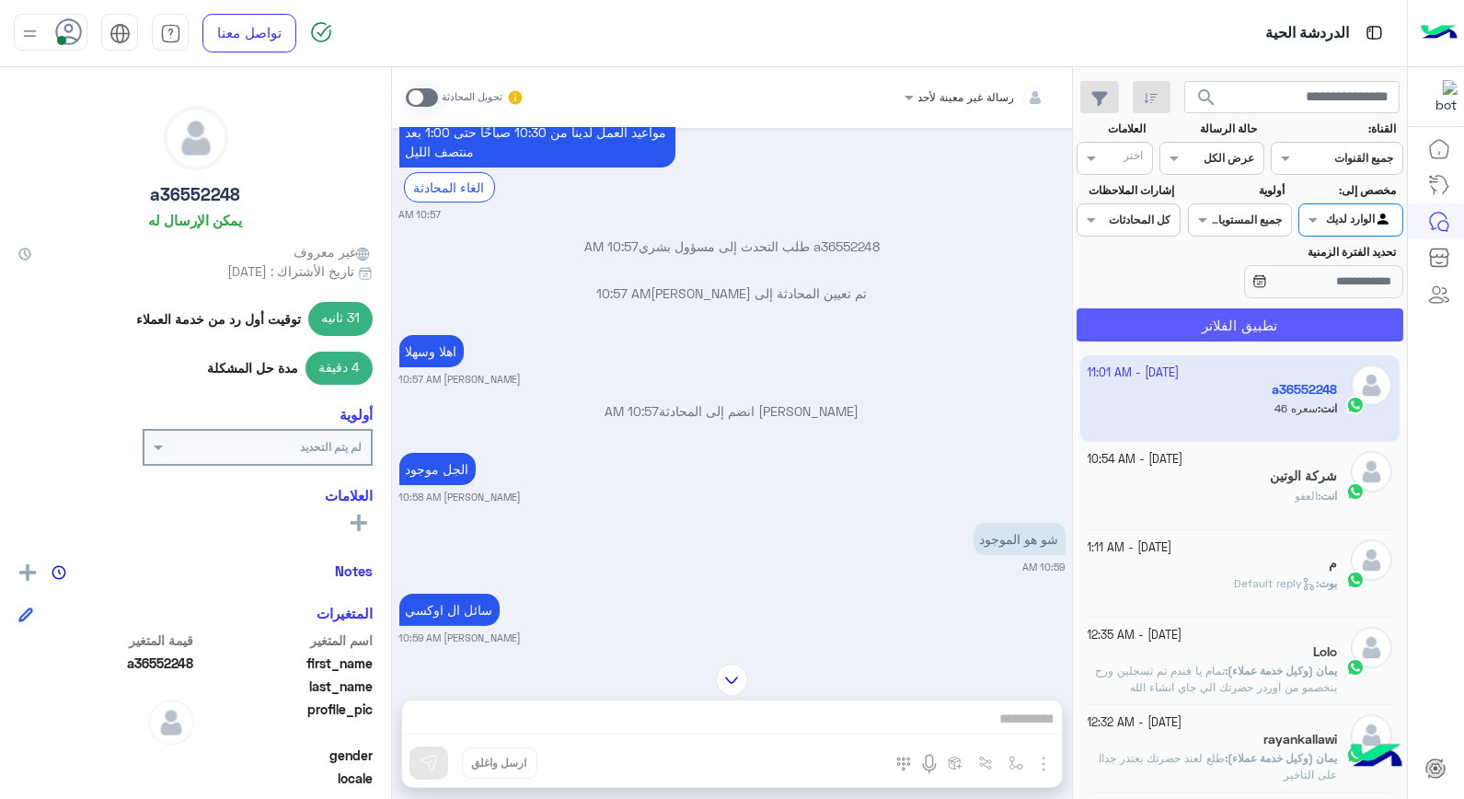
click at [1293, 317] on button "تطبيق الفلاتر" at bounding box center [1240, 324] width 327 height 33
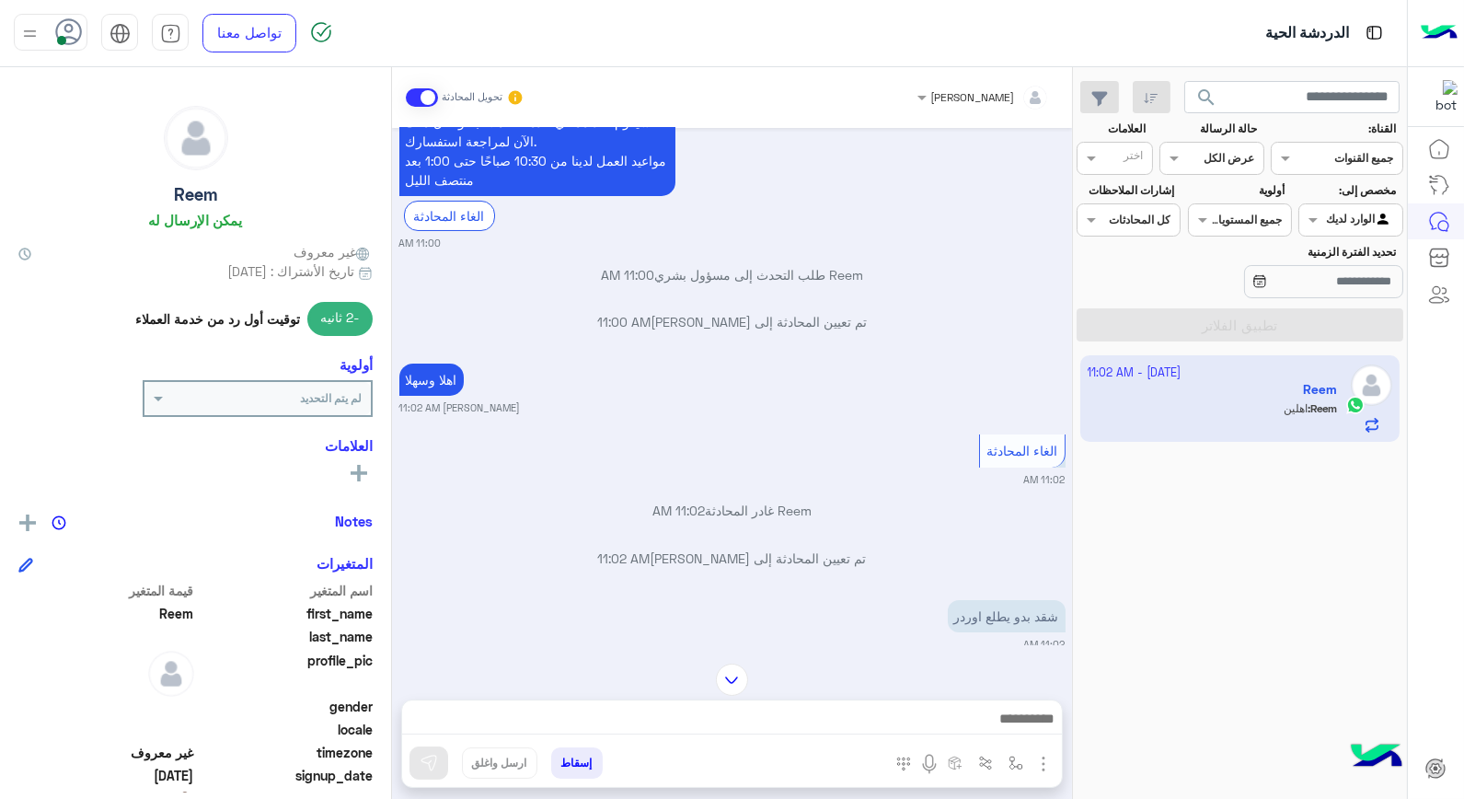
scroll to position [549, 0]
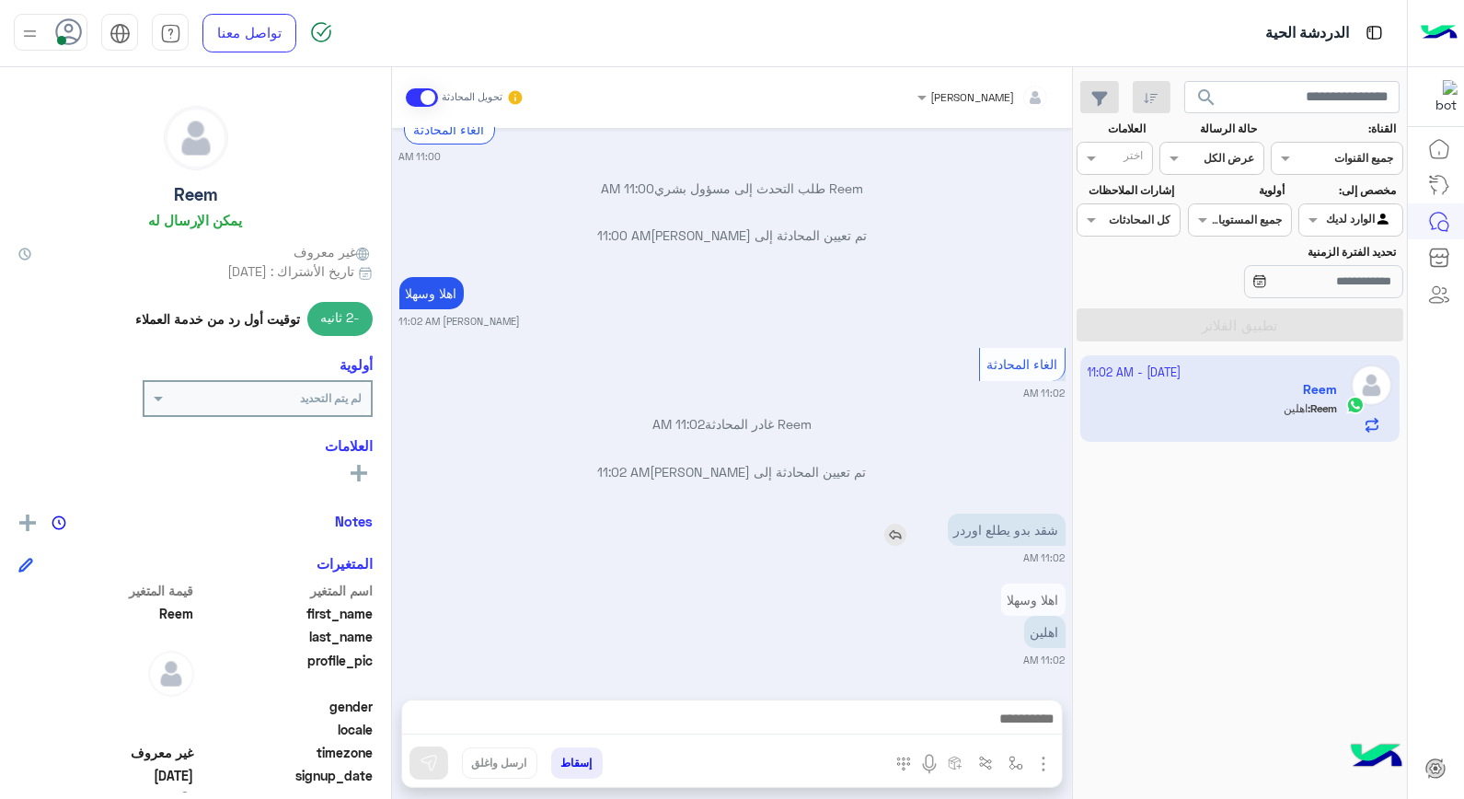
click at [890, 534] on img at bounding box center [895, 535] width 22 height 22
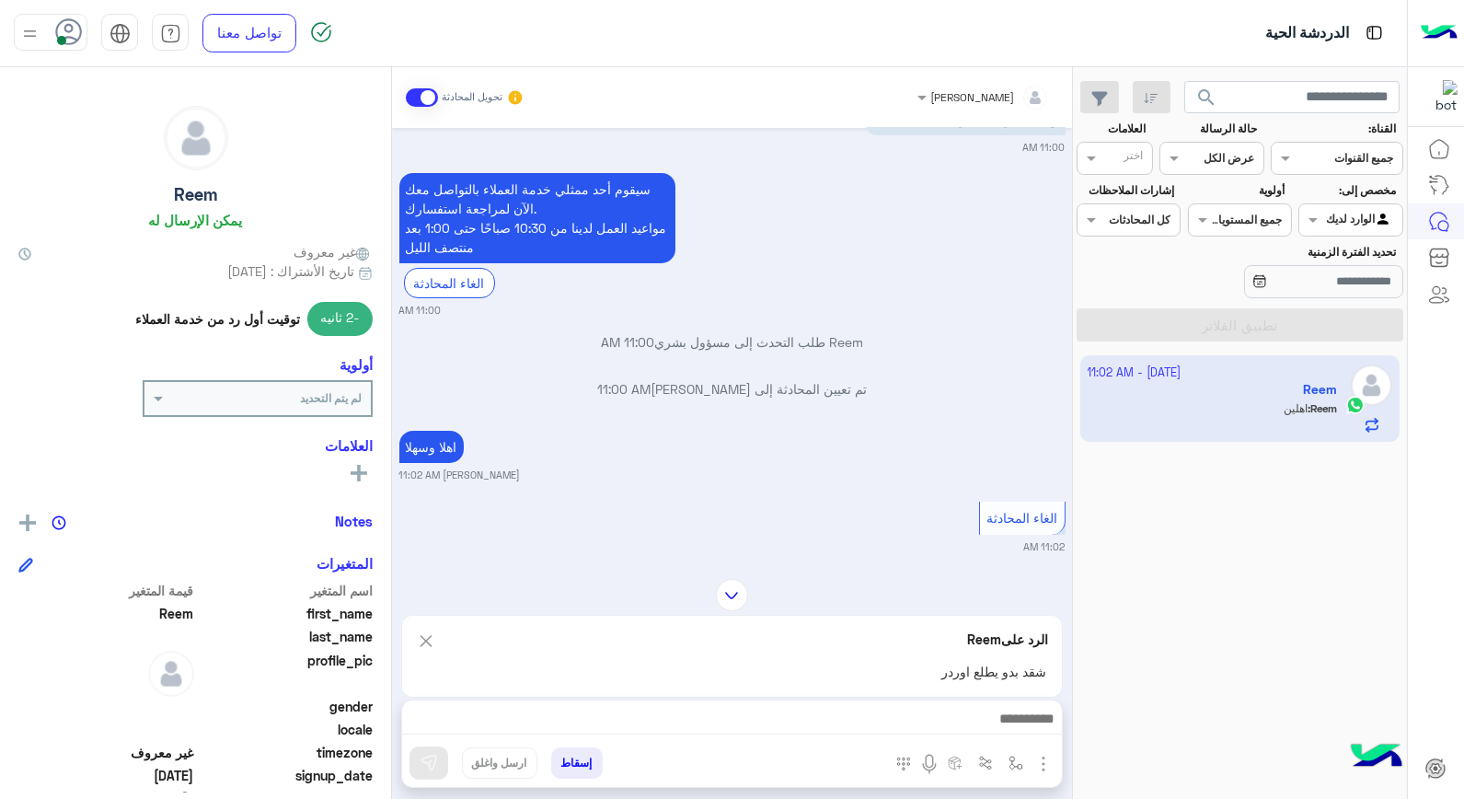
scroll to position [141, 0]
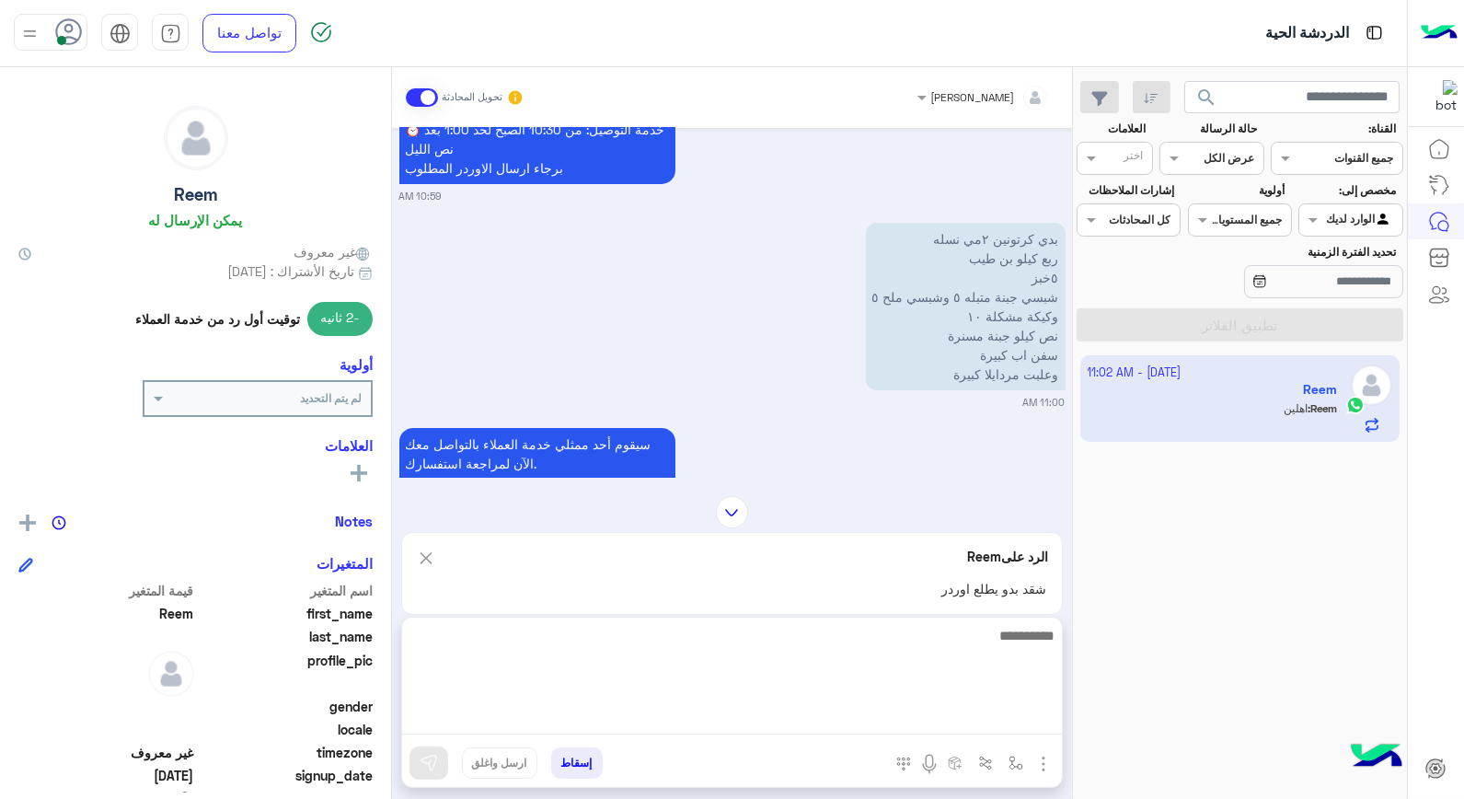
click at [1022, 725] on textarea at bounding box center [732, 679] width 660 height 110
type textarea "*******"
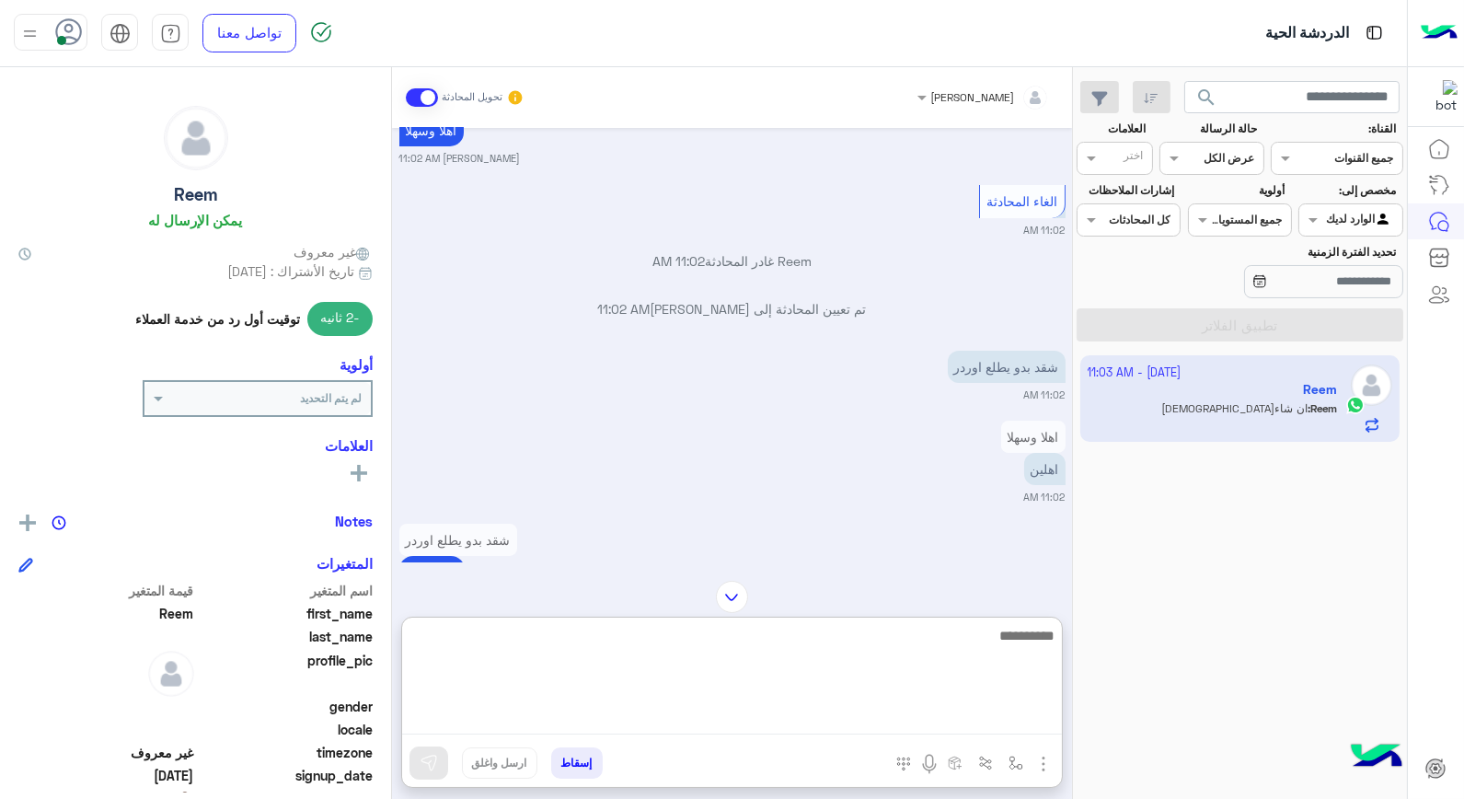
scroll to position [838, 0]
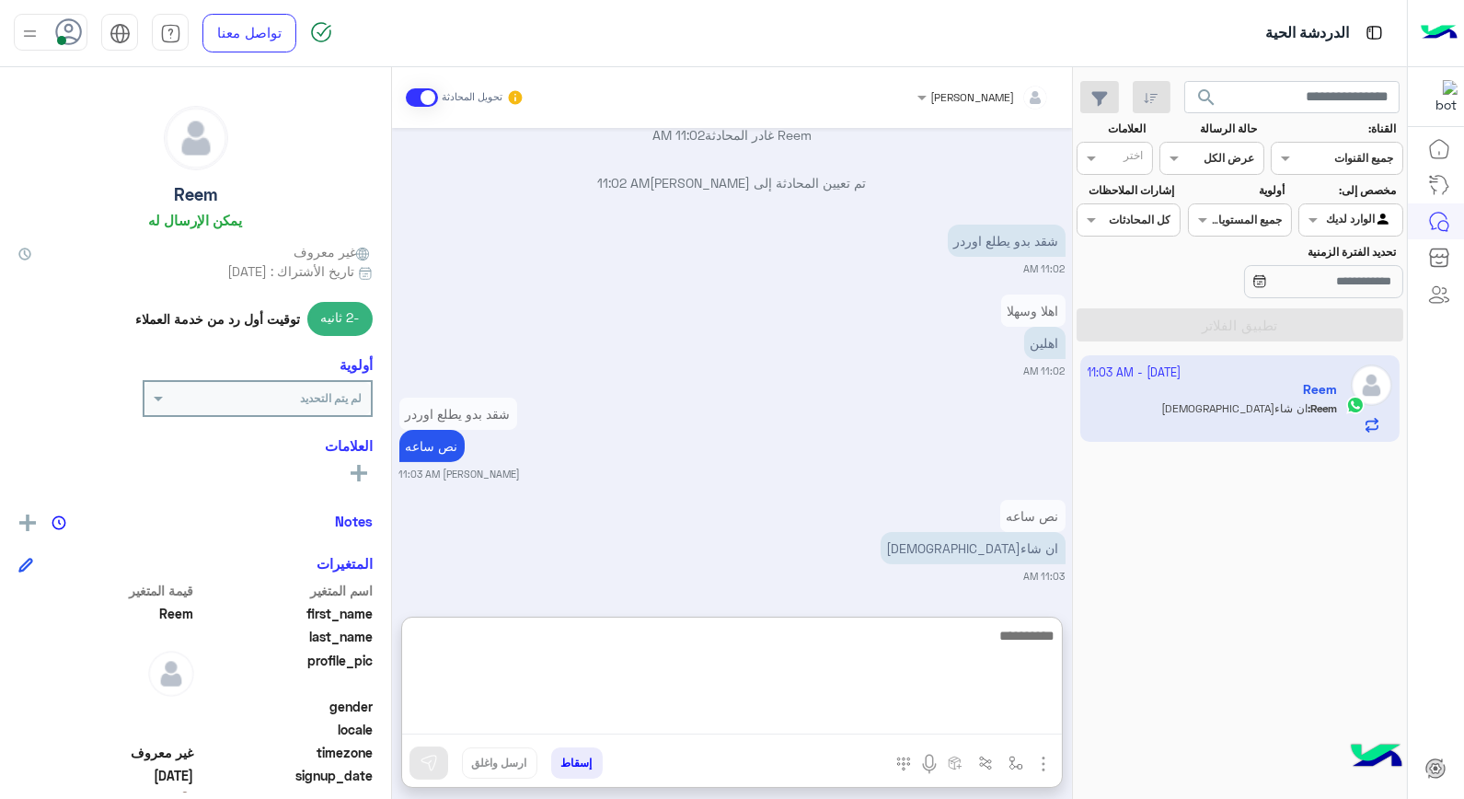
click at [1012, 641] on textarea at bounding box center [732, 679] width 660 height 110
type textarea "**********"
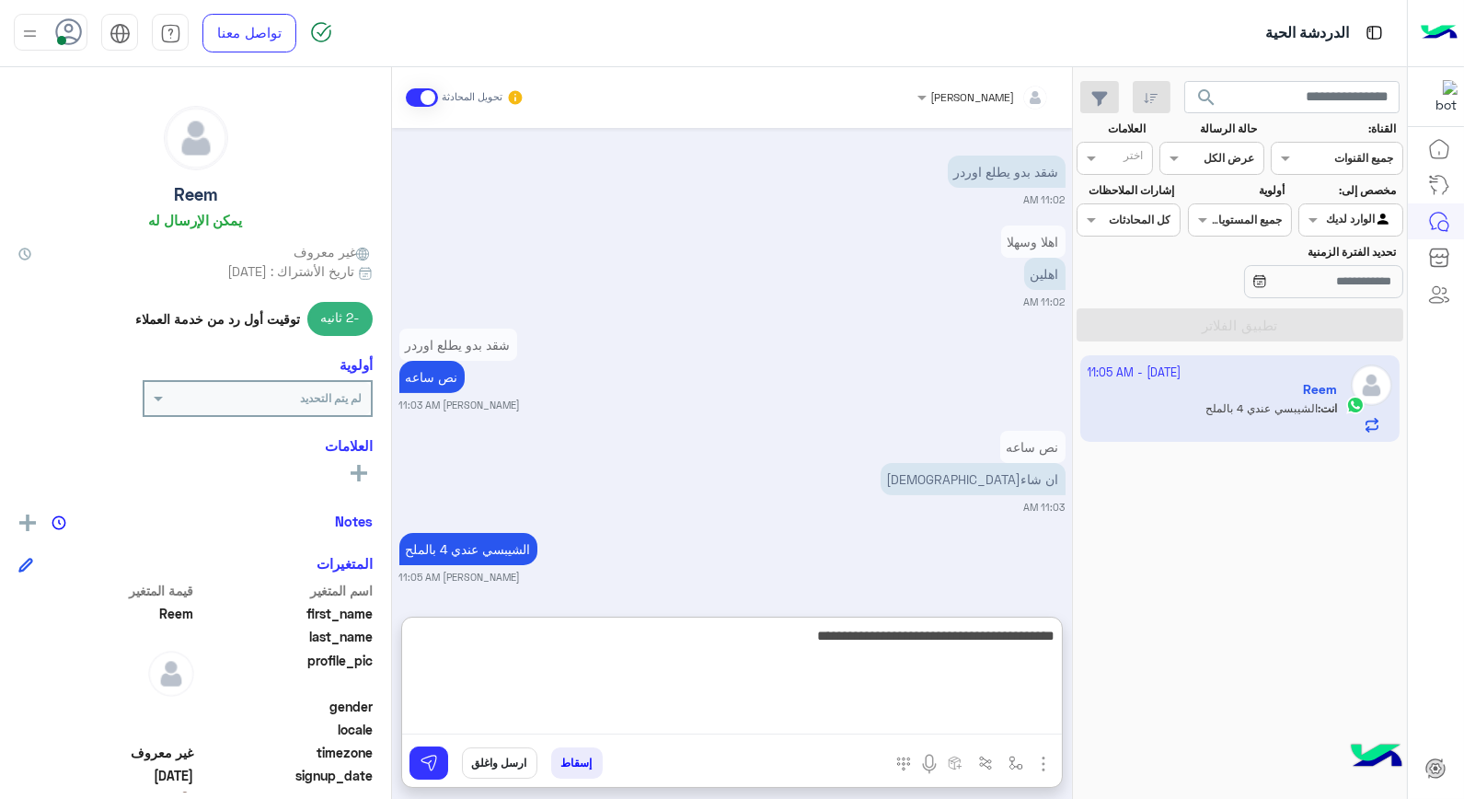
type textarea "**********"
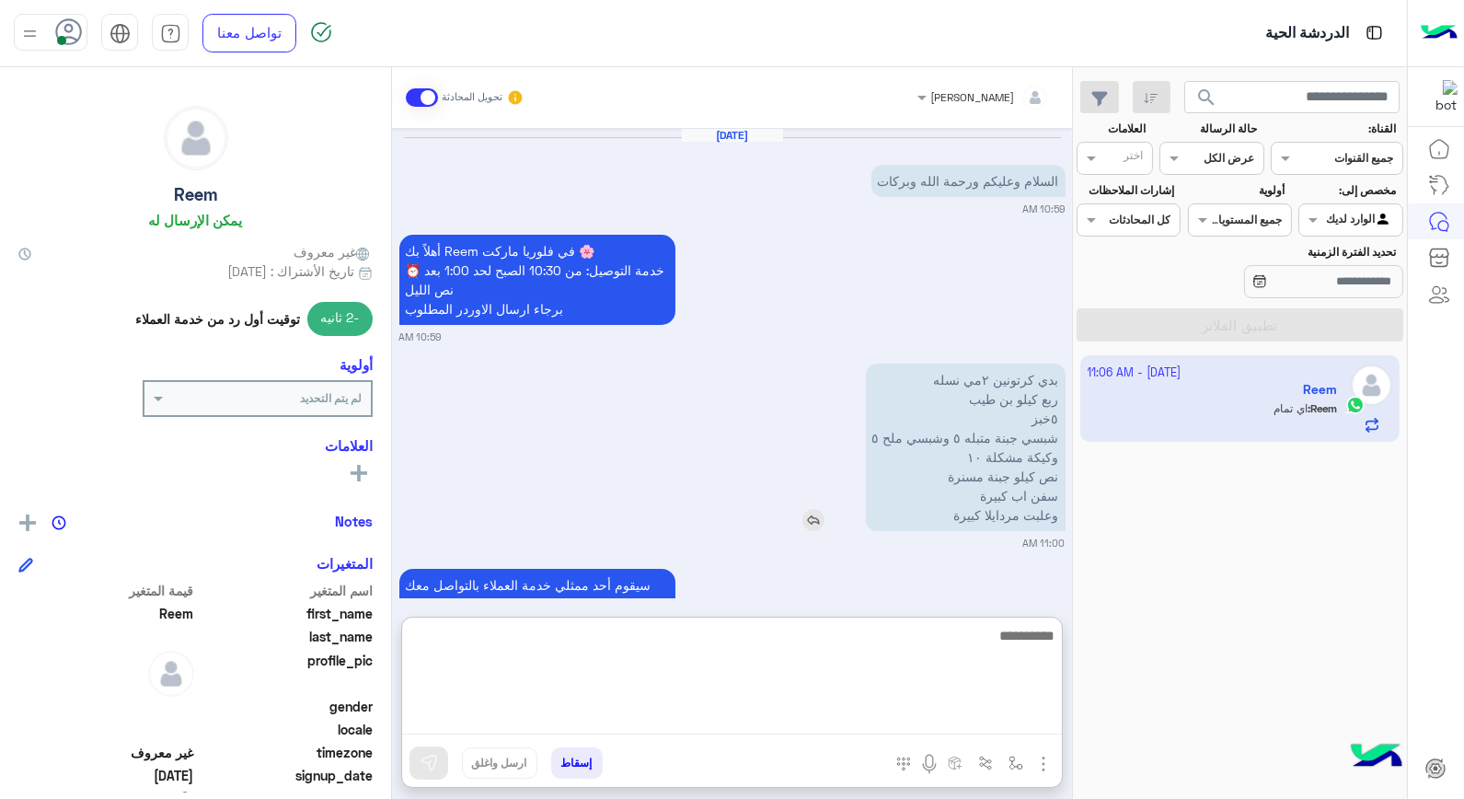
scroll to position [1100, 0]
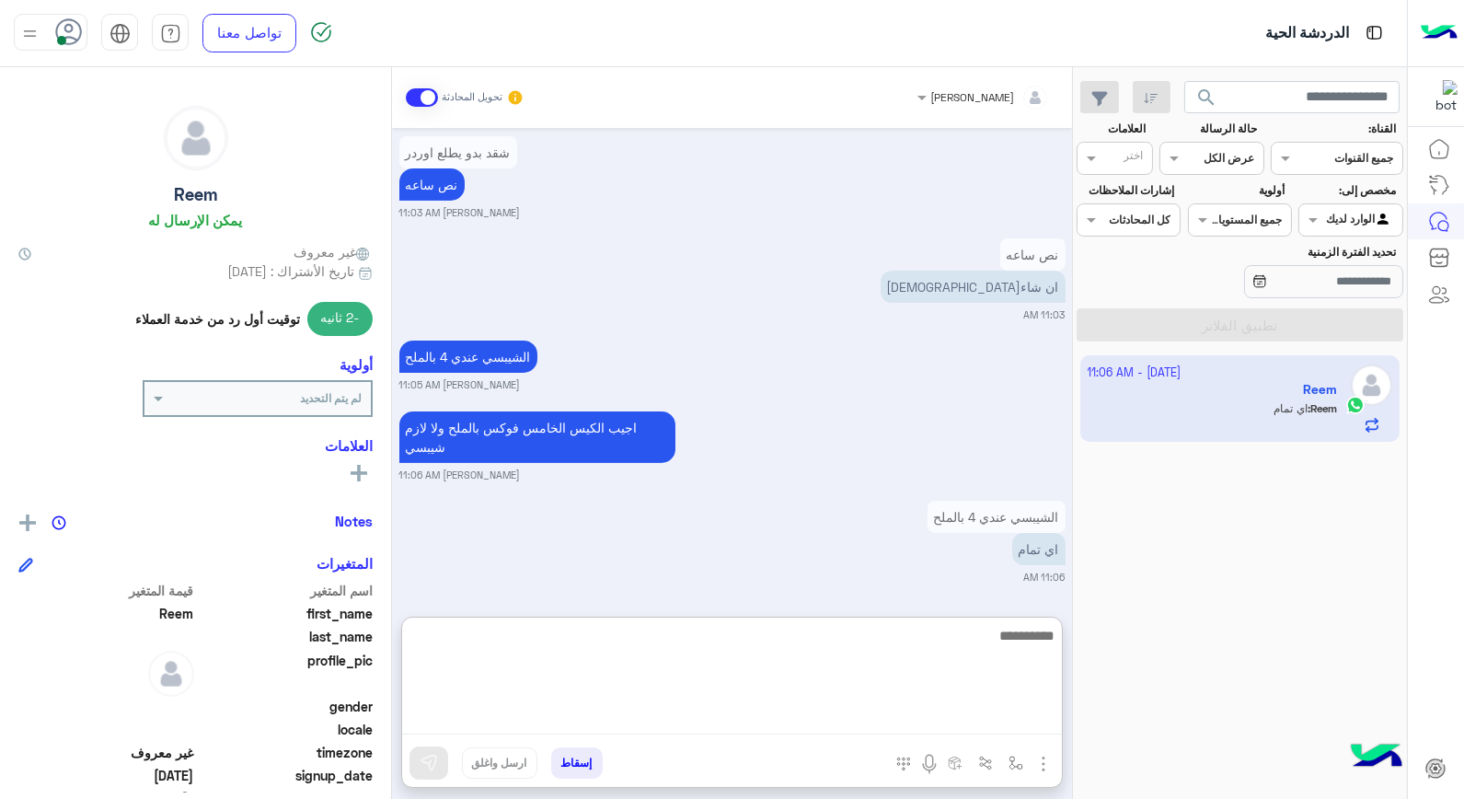
click at [1013, 655] on textarea at bounding box center [732, 679] width 660 height 110
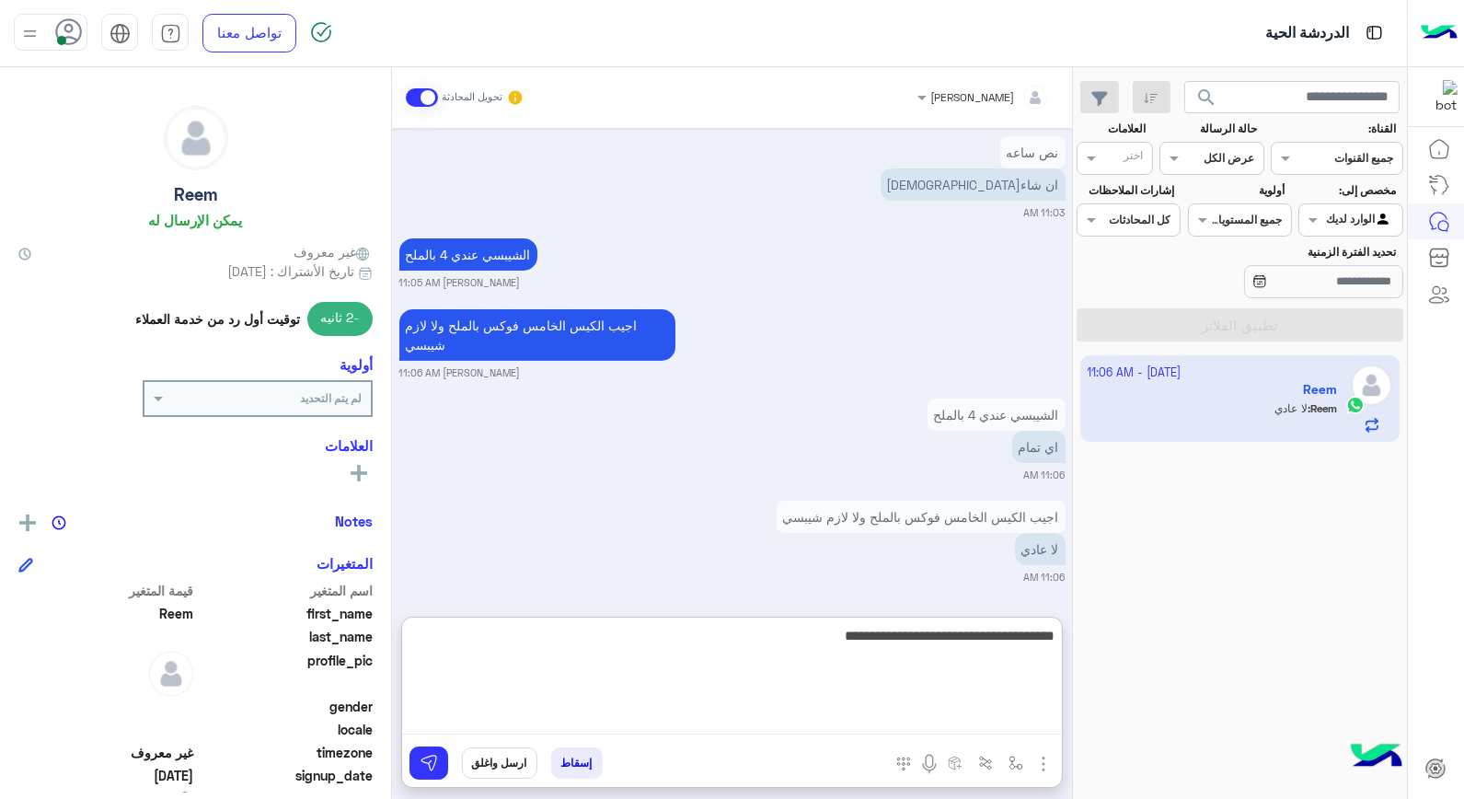
type textarea "**********"
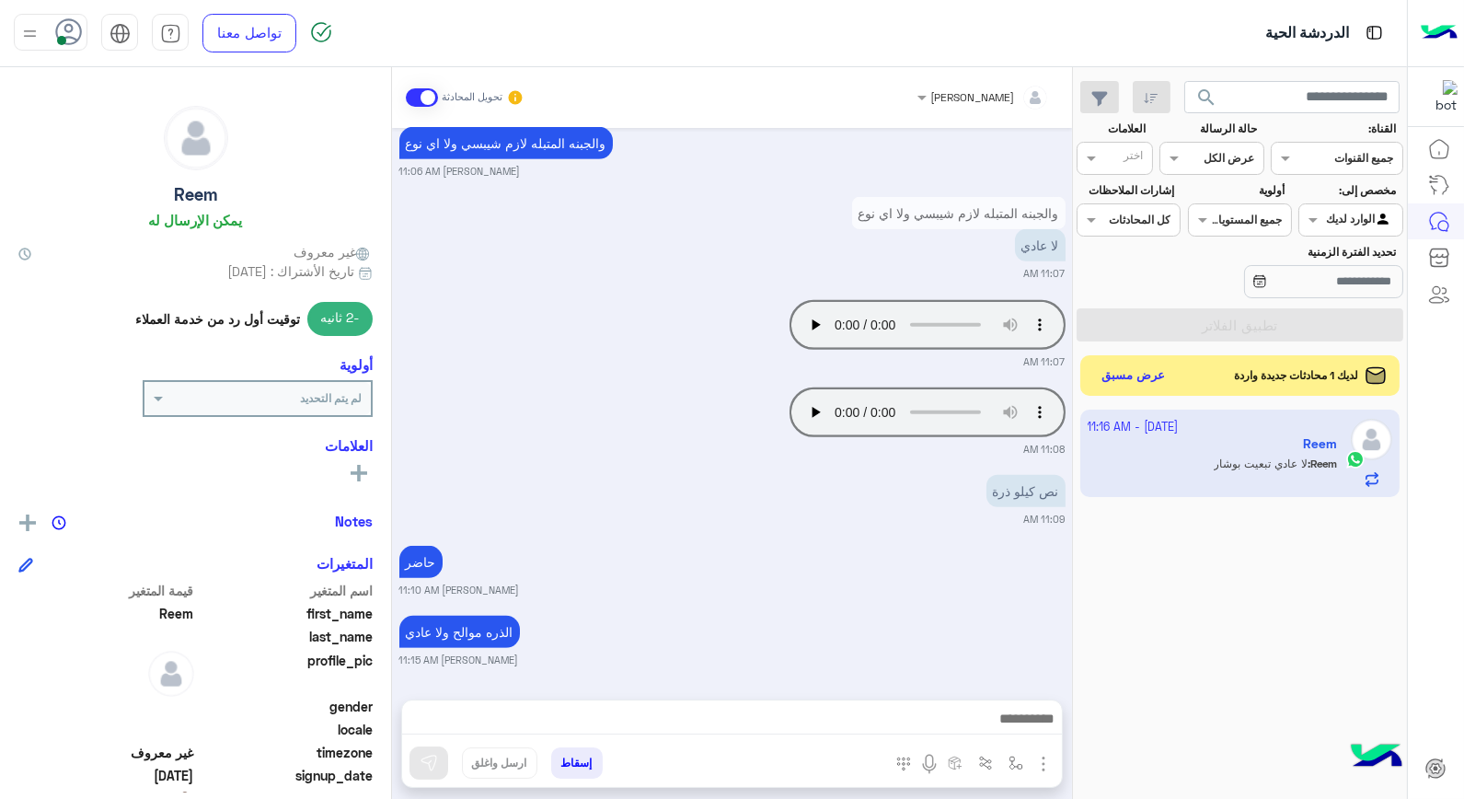
scroll to position [1780, 0]
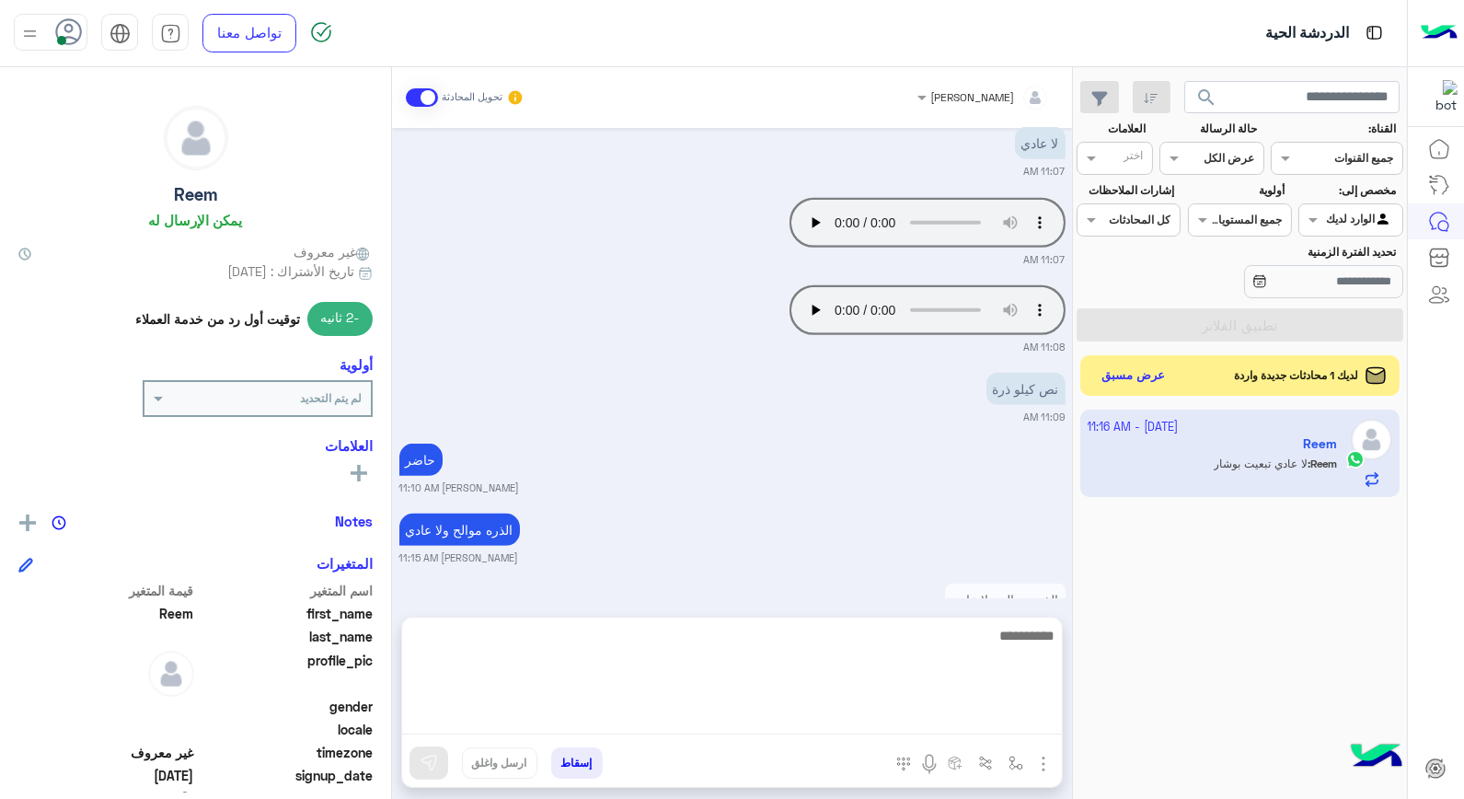
click at [844, 721] on textarea at bounding box center [732, 679] width 660 height 110
type textarea "****"
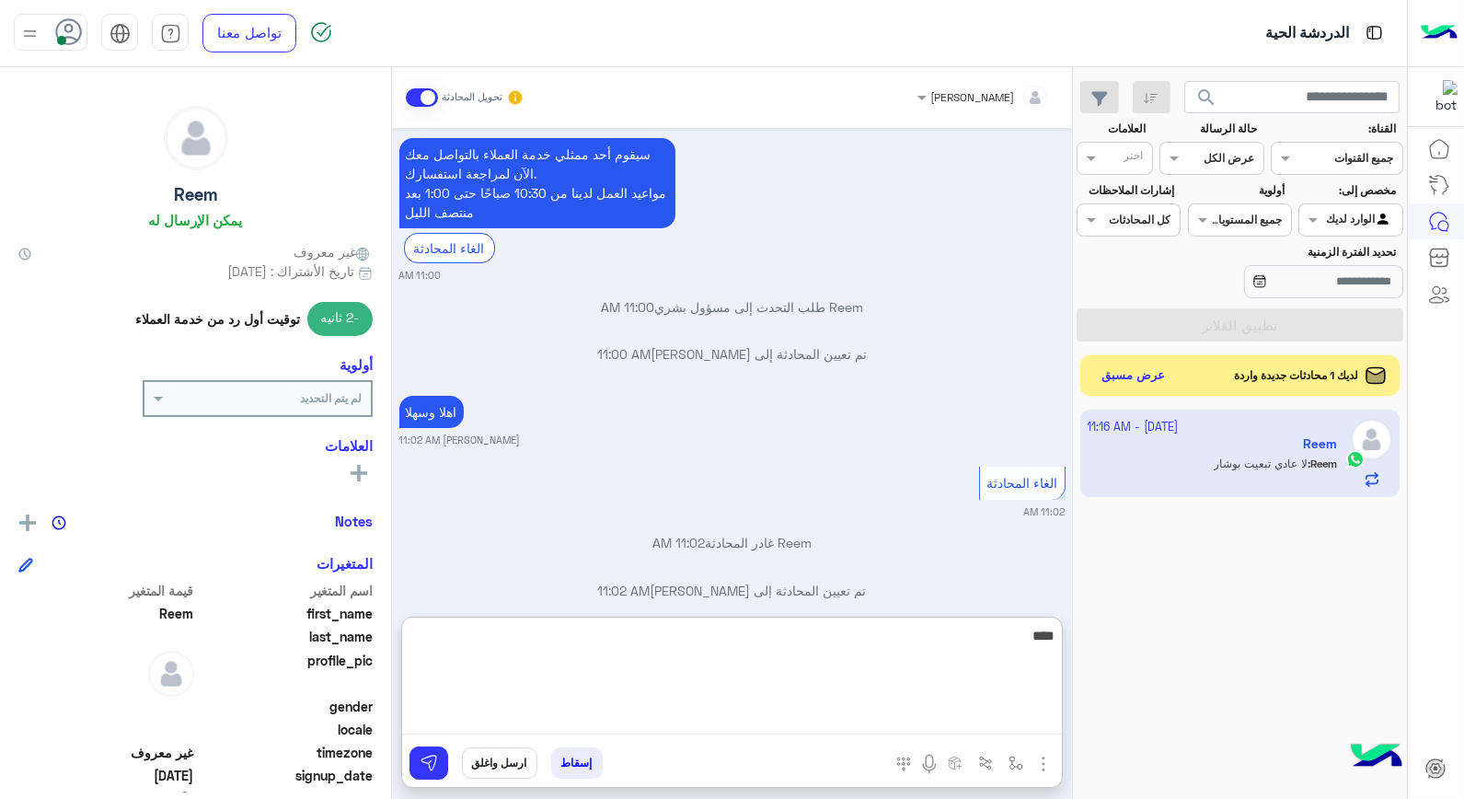
scroll to position [2407, 0]
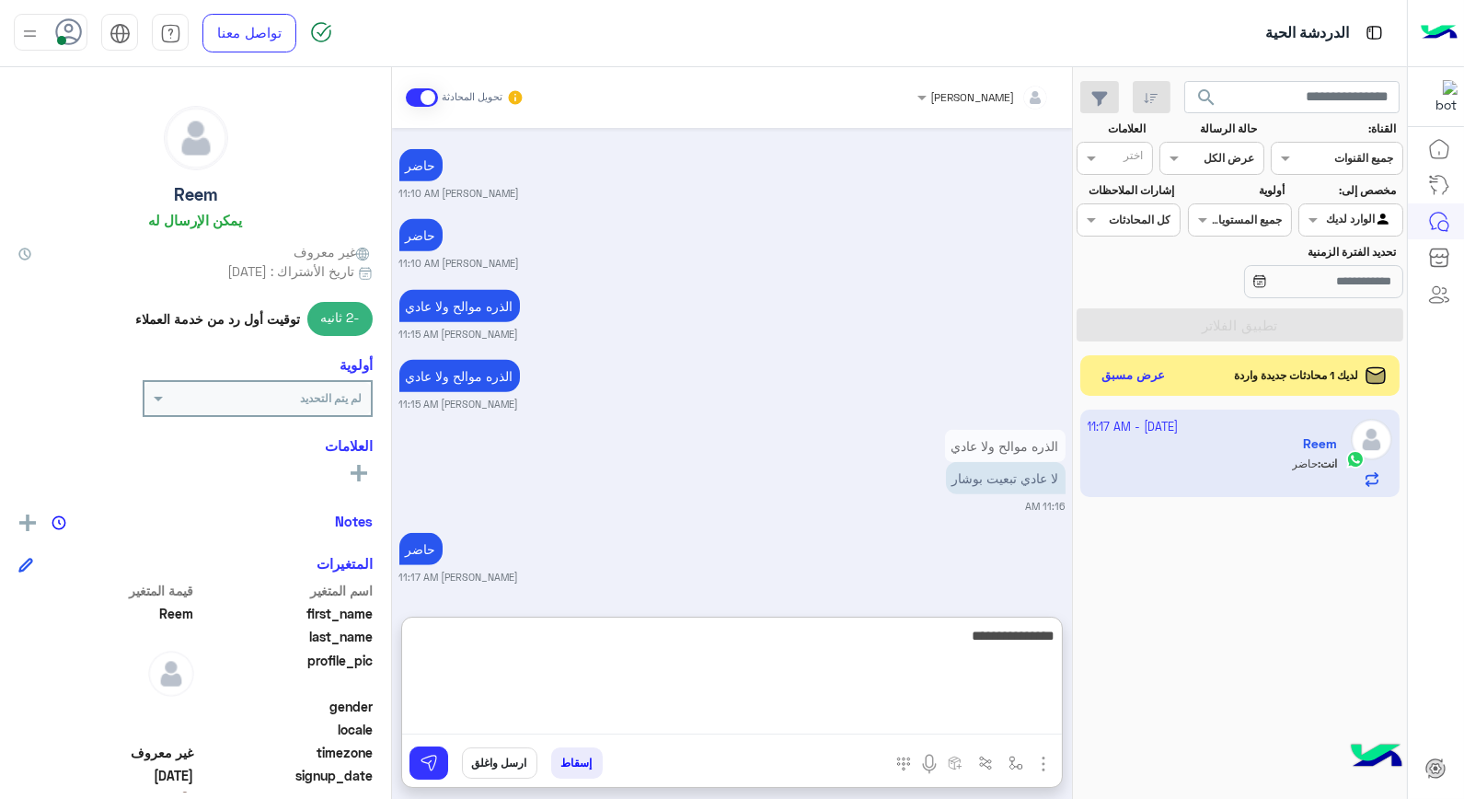
type textarea "**********"
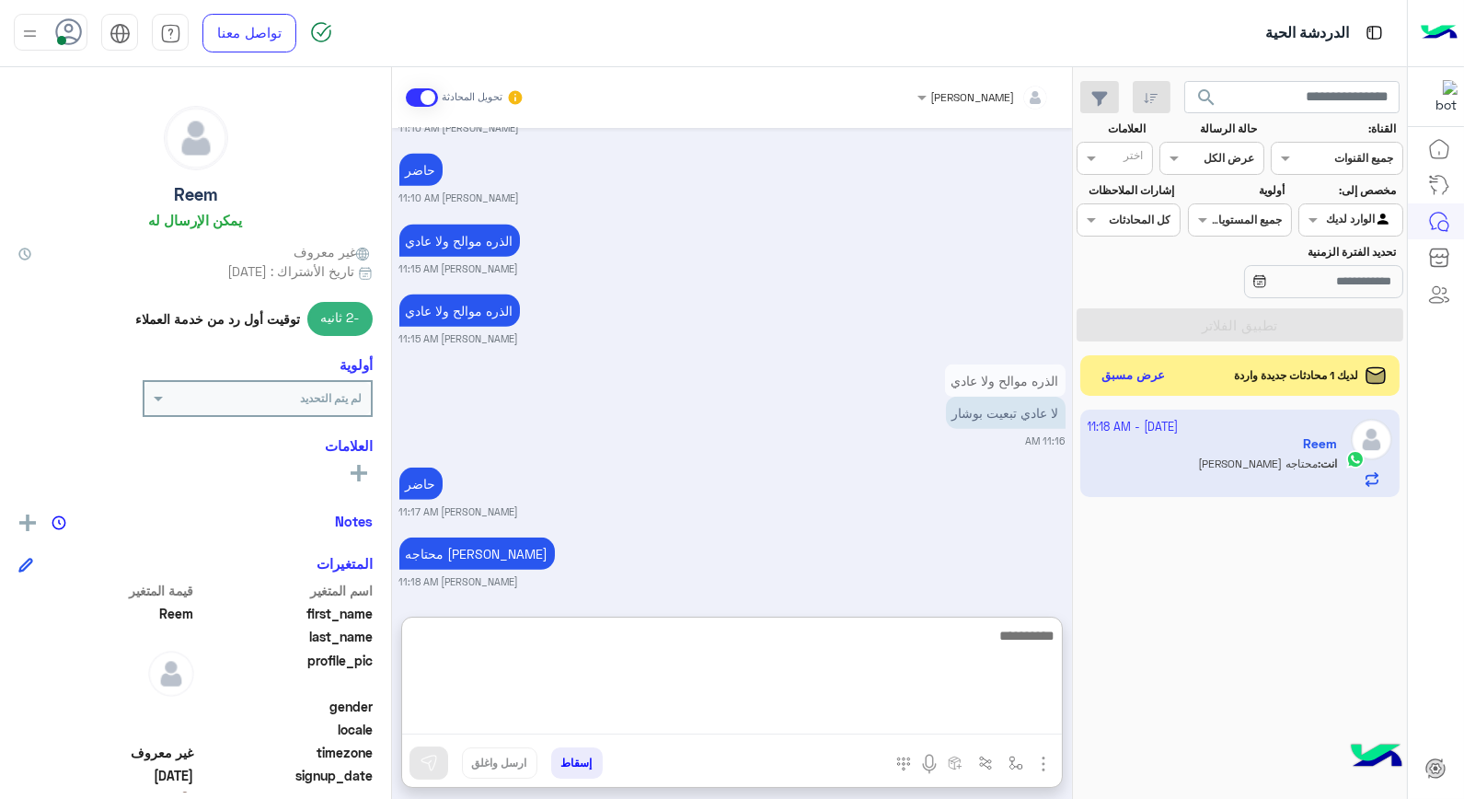
scroll to position [2477, 0]
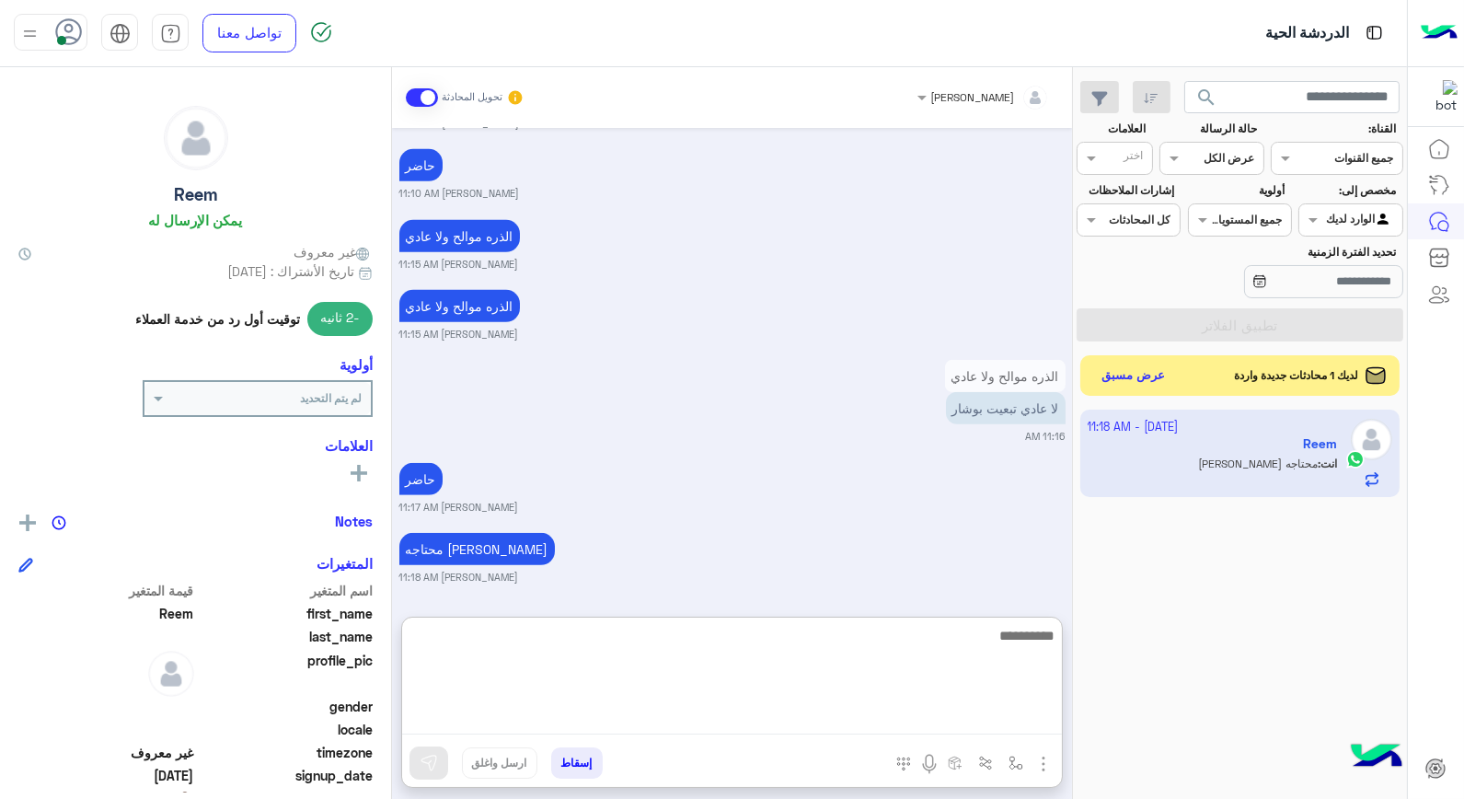
click at [871, 641] on textarea at bounding box center [732, 679] width 660 height 110
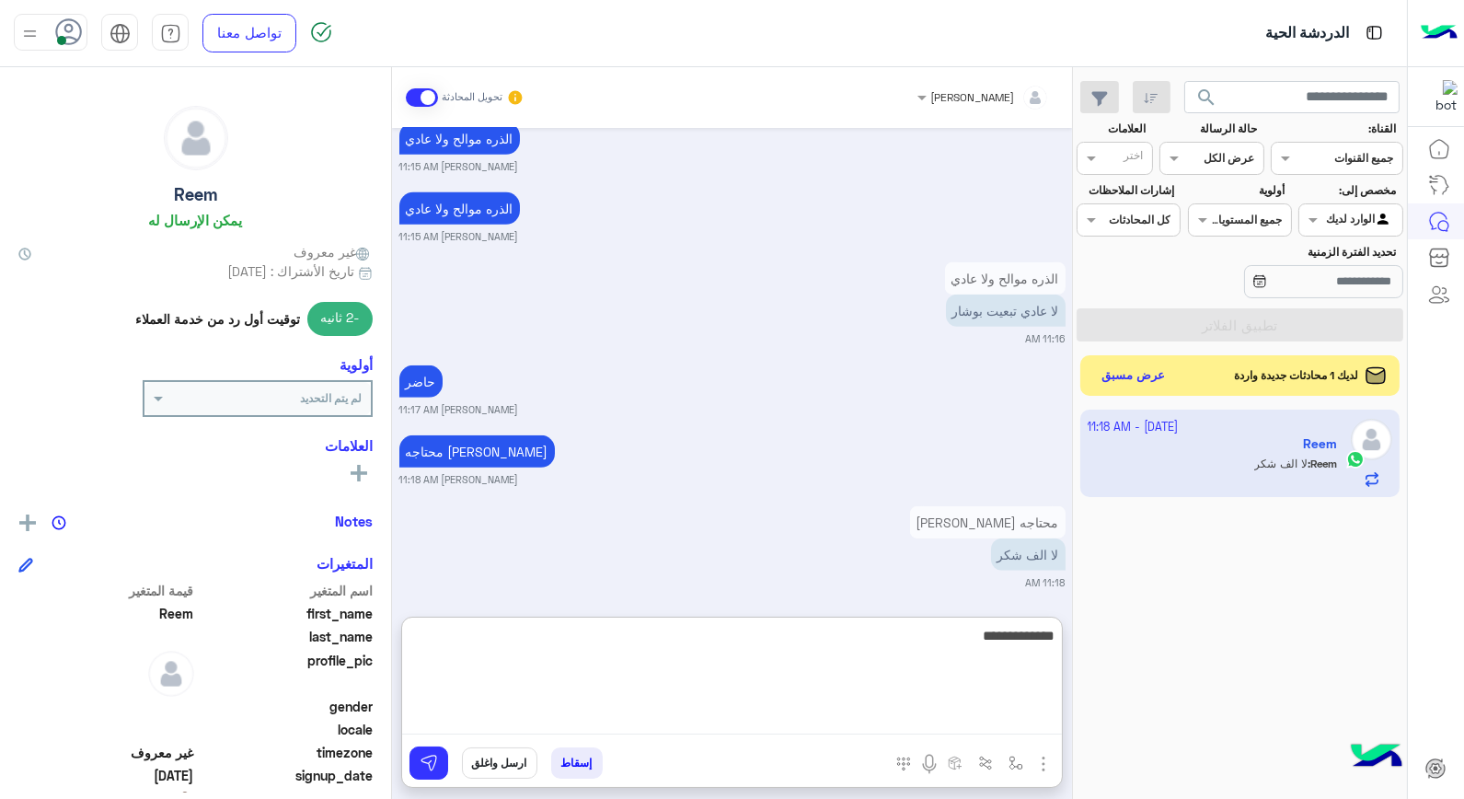
scroll to position [2579, 0]
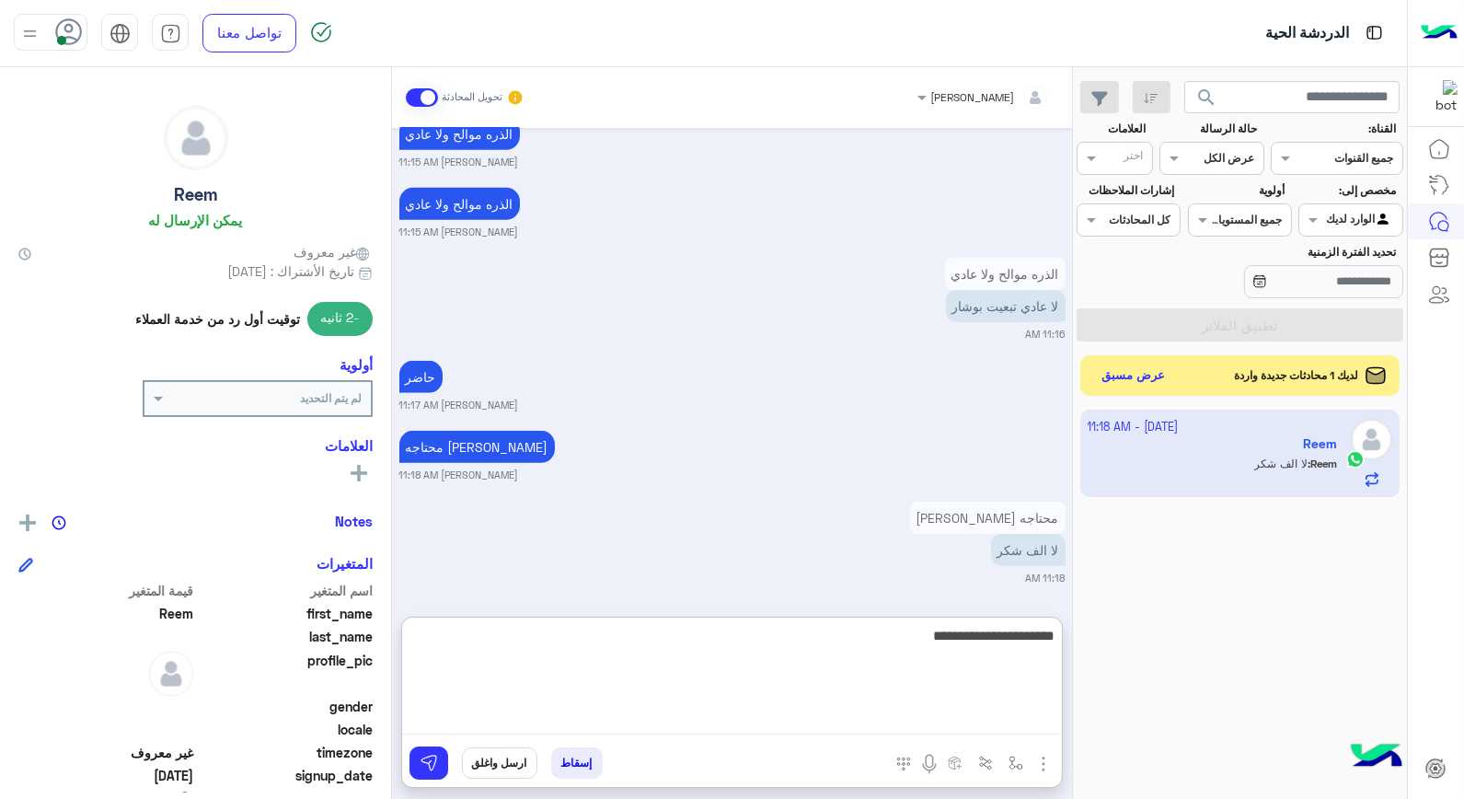
type textarea "**********"
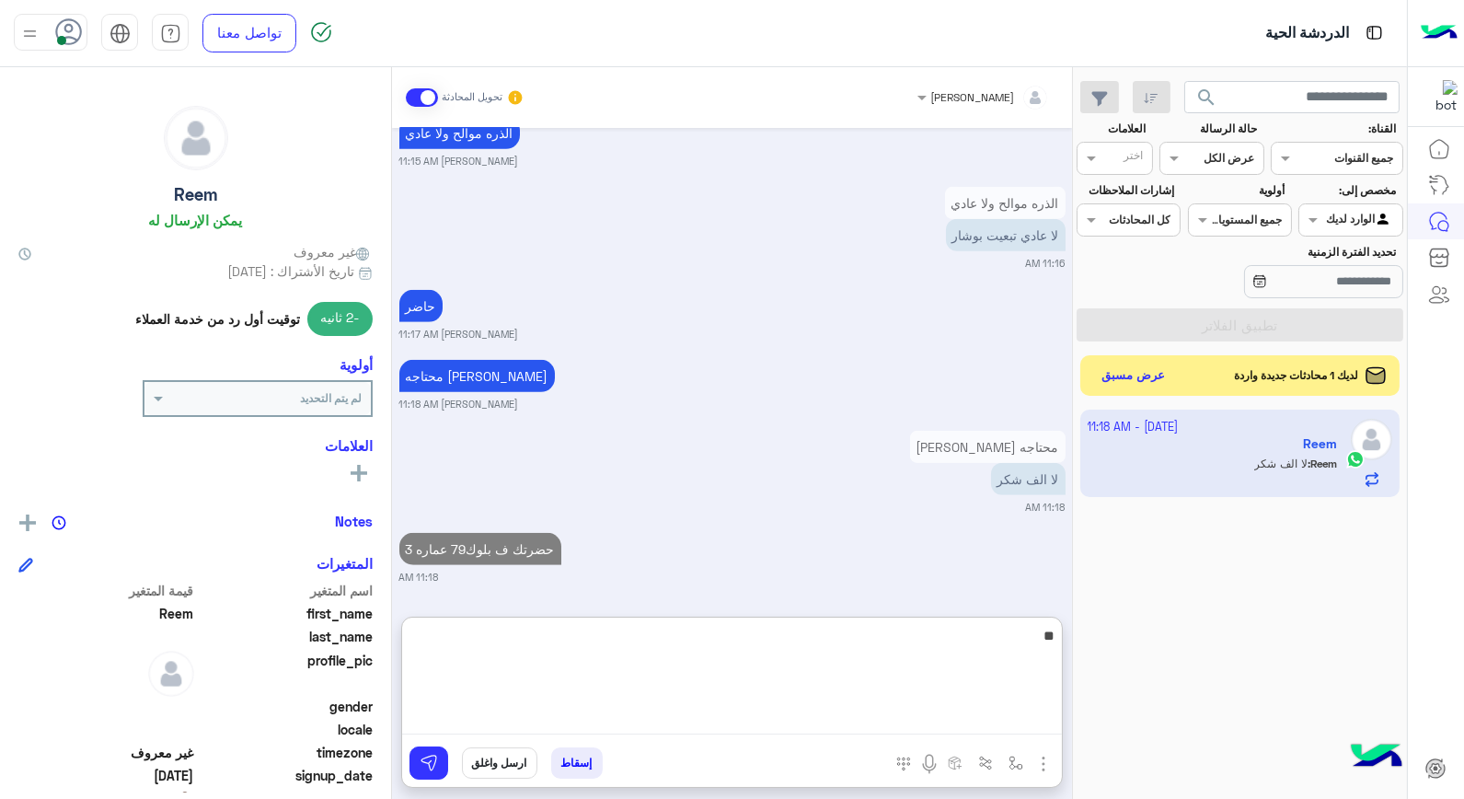
type textarea "***"
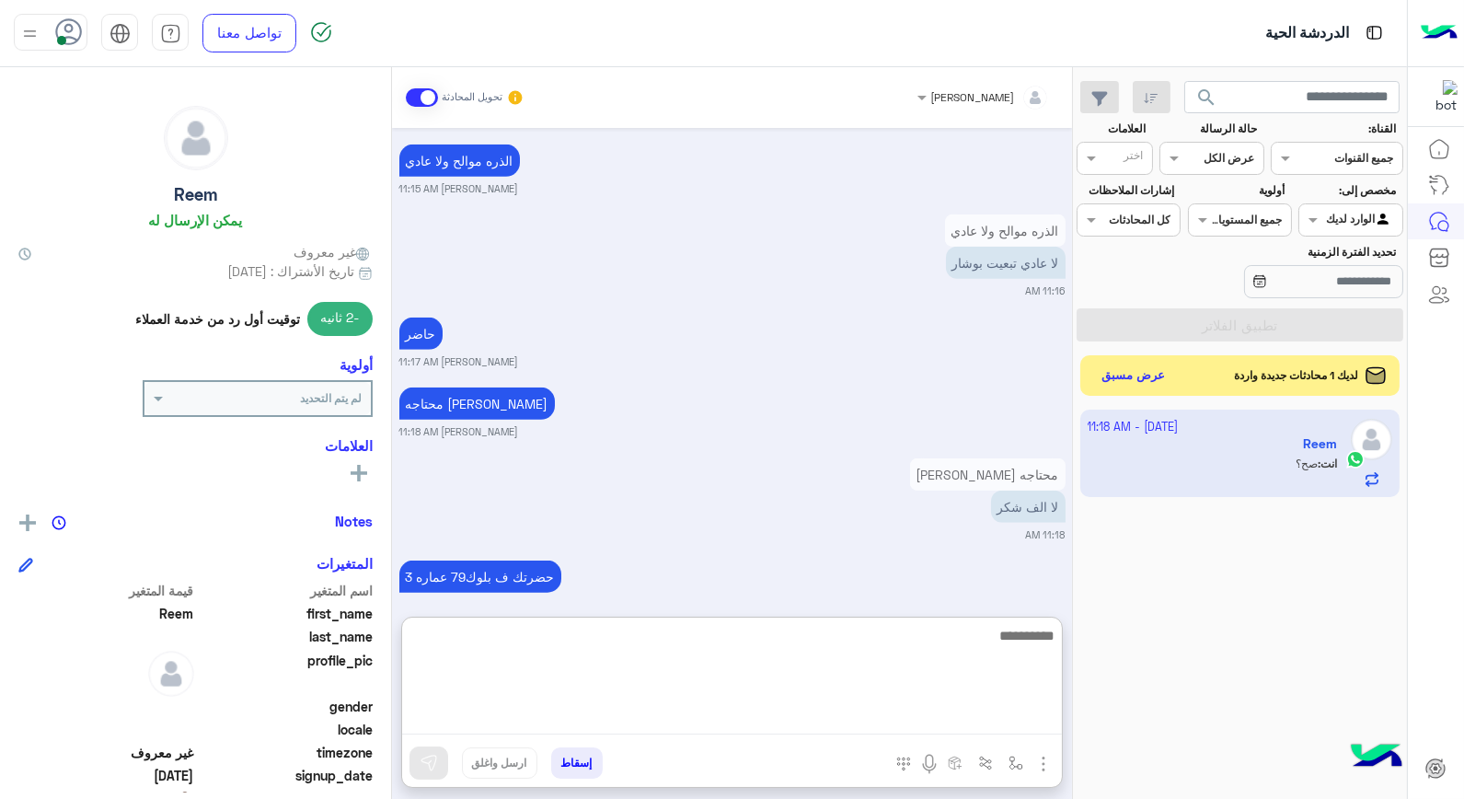
scroll to position [2720, 0]
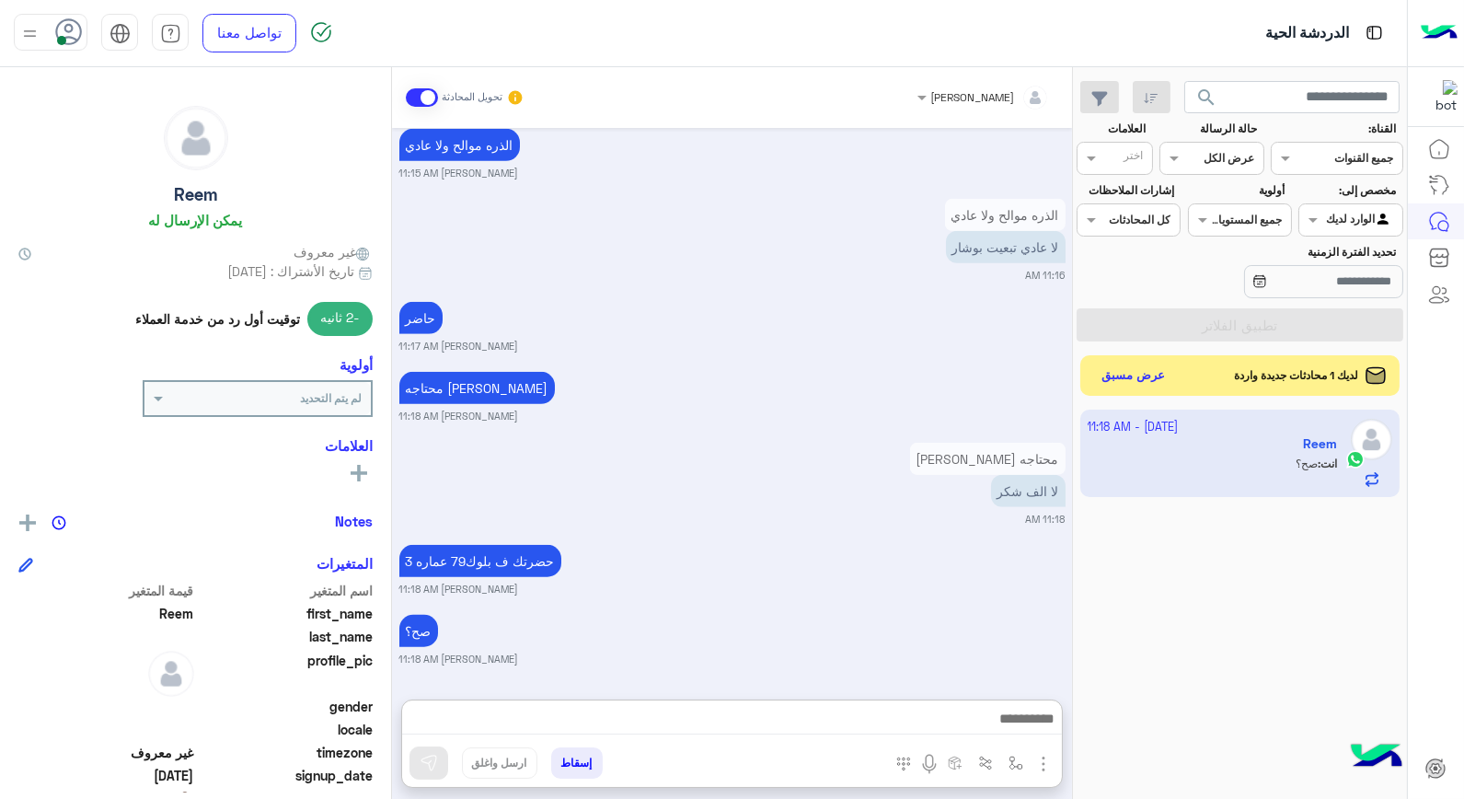
click at [567, 756] on button "إسقاط" at bounding box center [577, 762] width 52 height 31
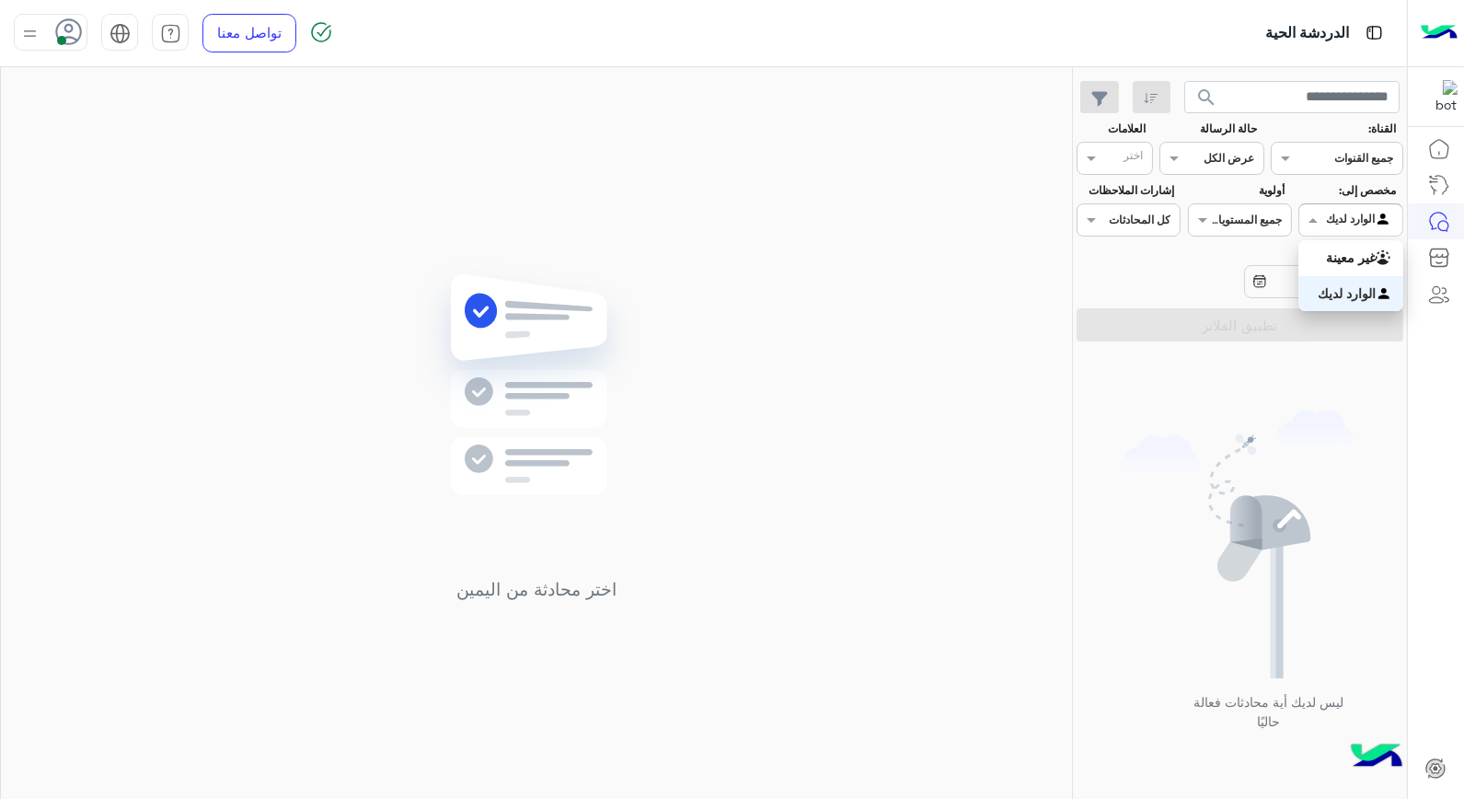
click at [1340, 222] on div at bounding box center [1350, 217] width 102 height 17
click at [1344, 254] on b "غير معينة" at bounding box center [1351, 257] width 50 height 16
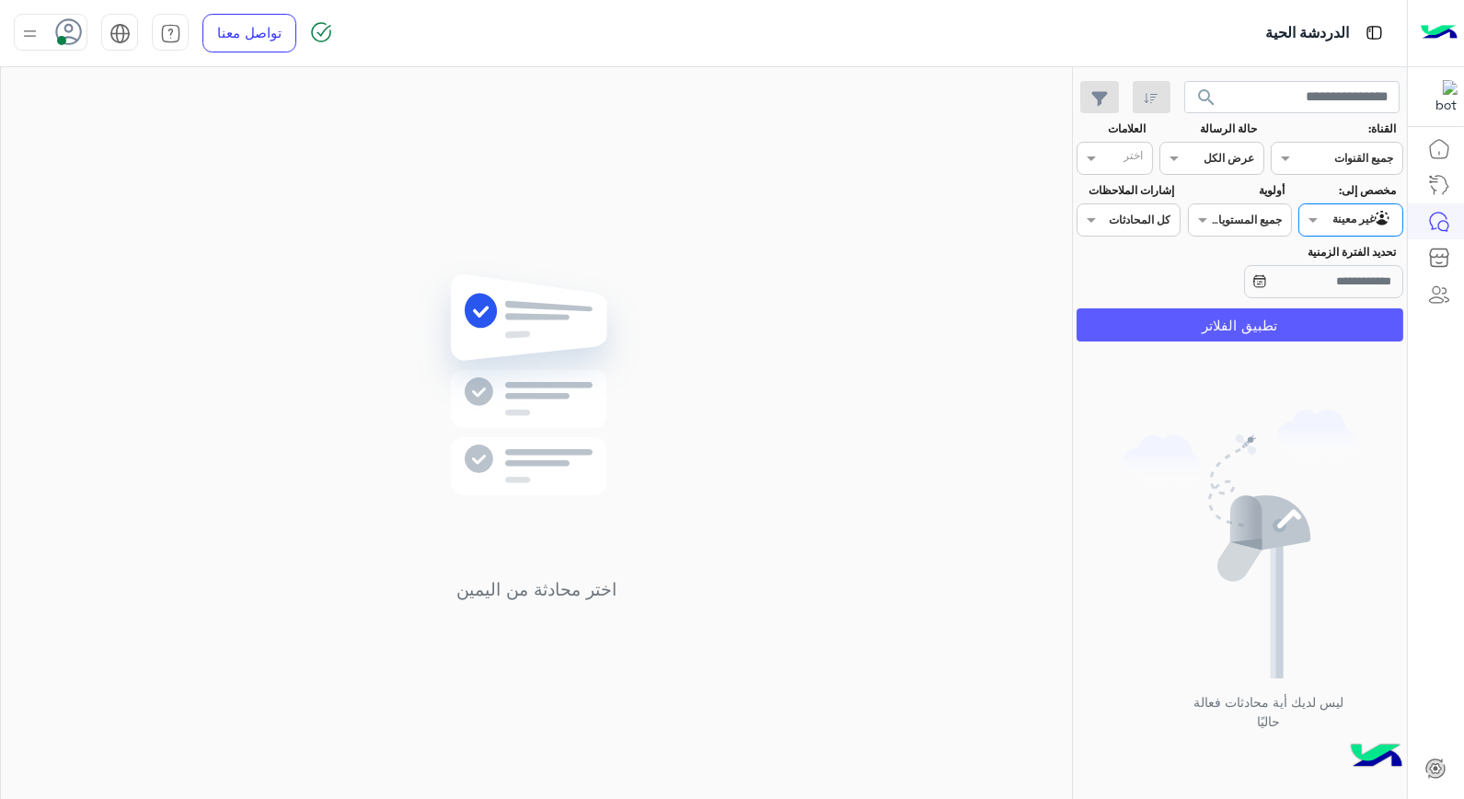
click at [1281, 318] on button "تطبيق الفلاتر" at bounding box center [1240, 324] width 327 height 33
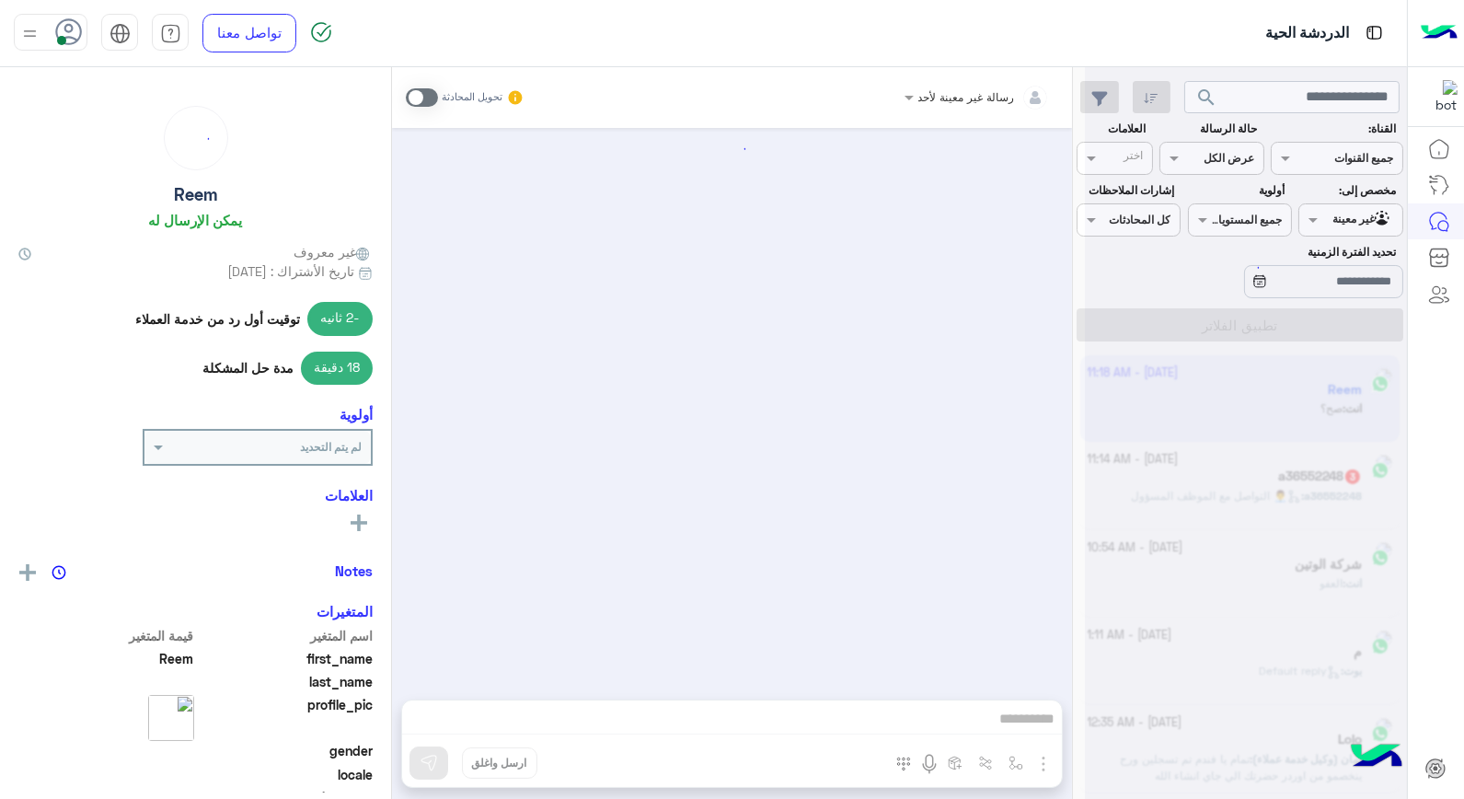
scroll to position [1141, 0]
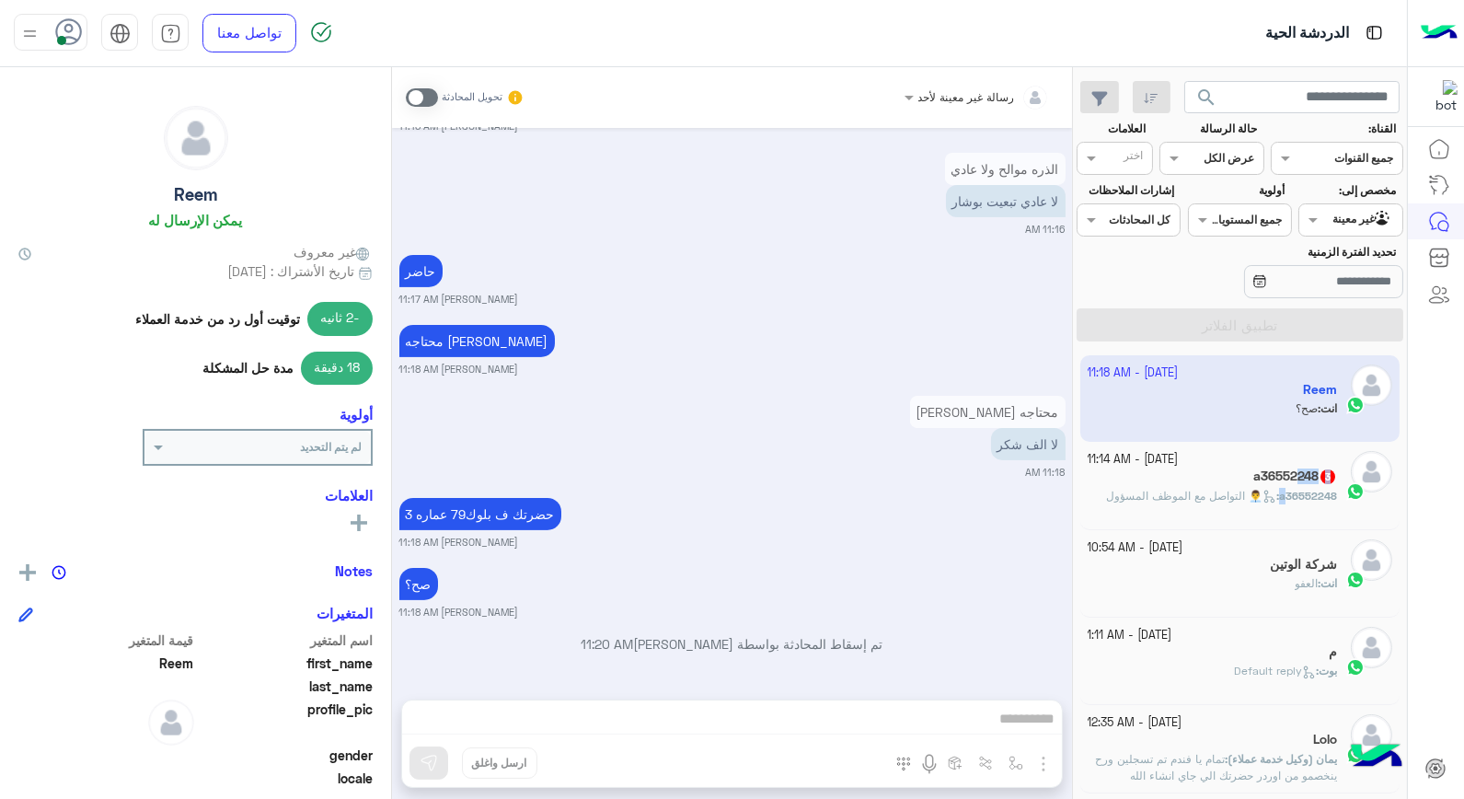
click at [1288, 490] on div "3 October - 11:14 AM a36552248 3 a36552248 : 👨‍💼 التواصل مع الموظف المسؤول" at bounding box center [1213, 485] width 250 height 68
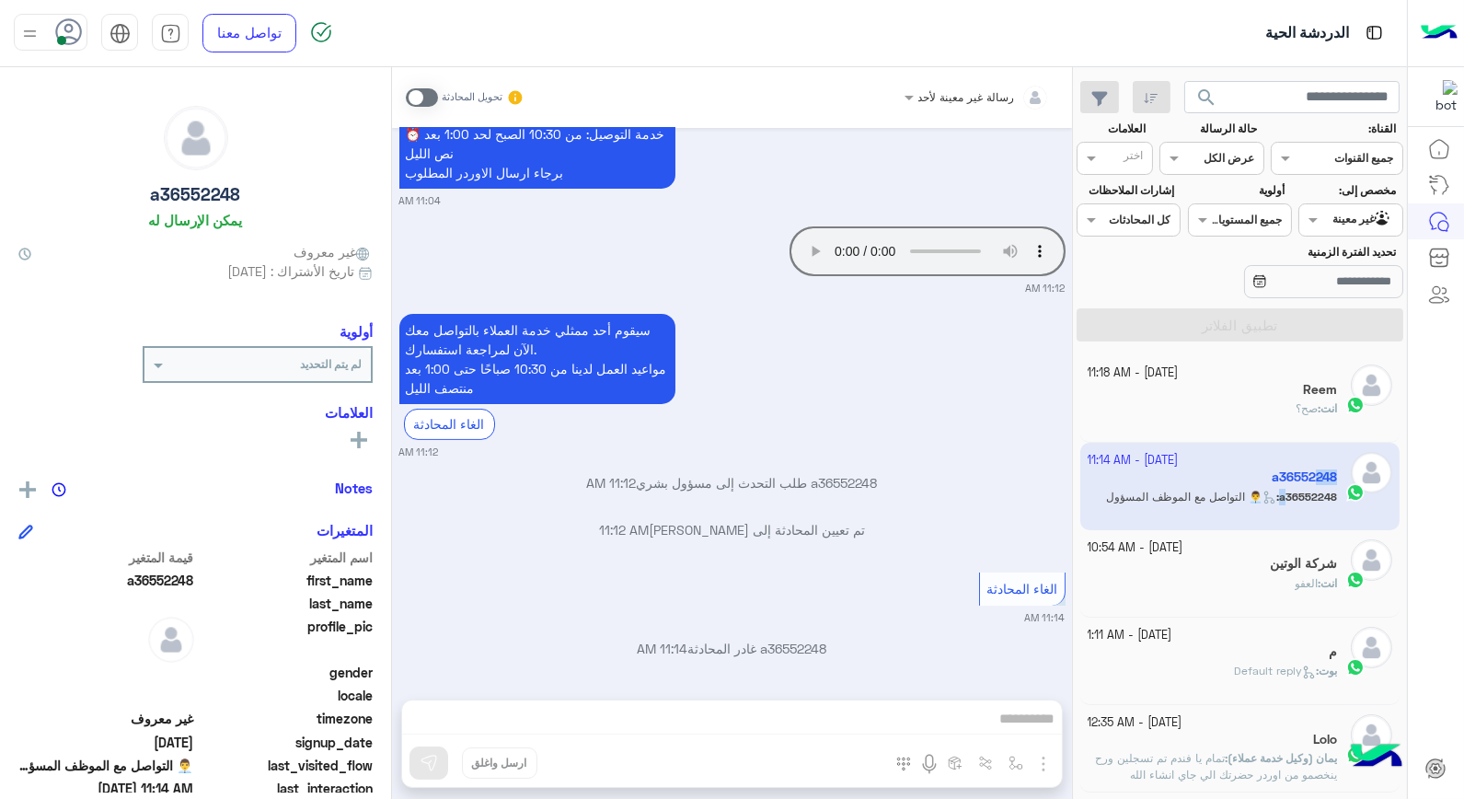
scroll to position [893, 0]
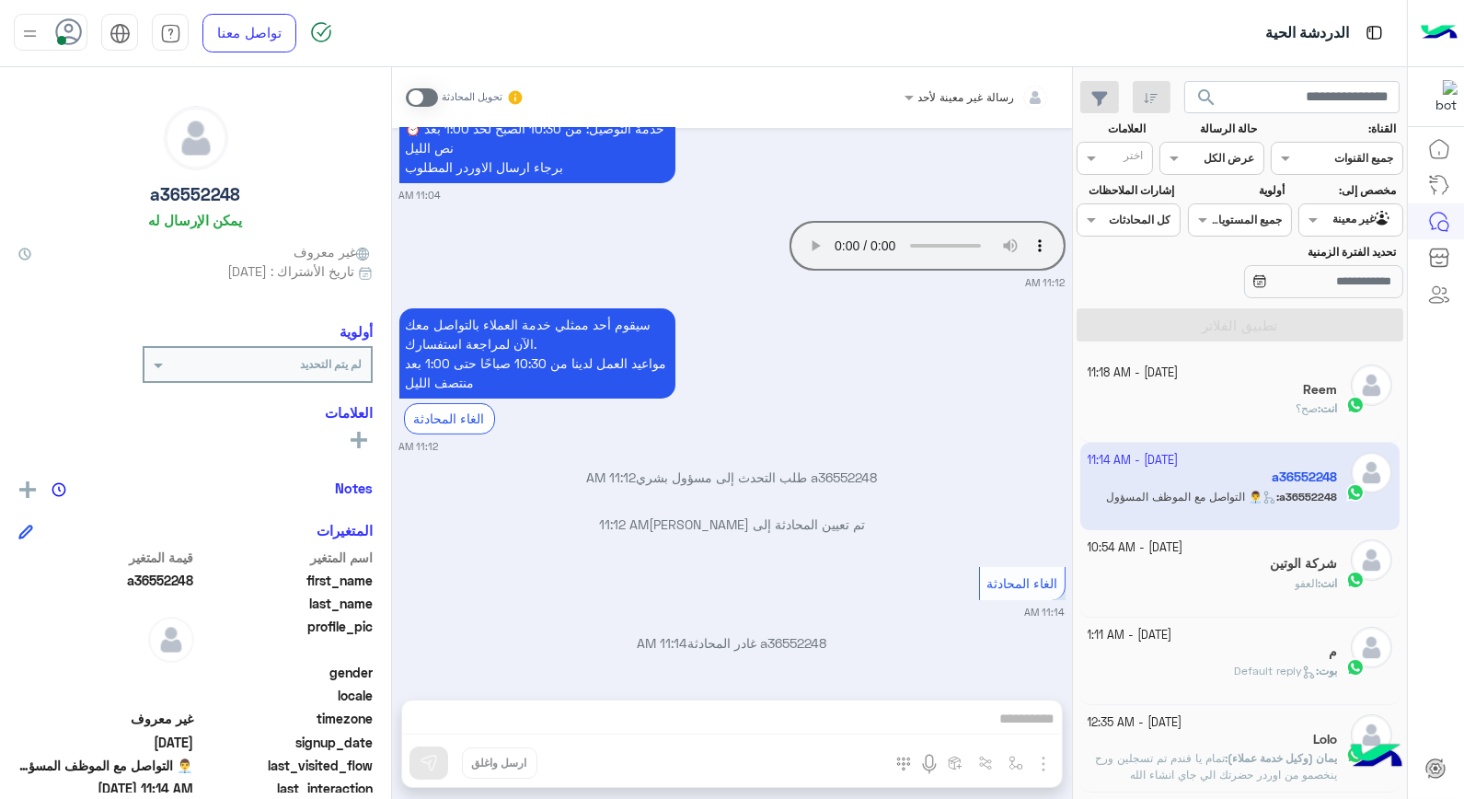
click at [420, 98] on span at bounding box center [422, 97] width 32 height 18
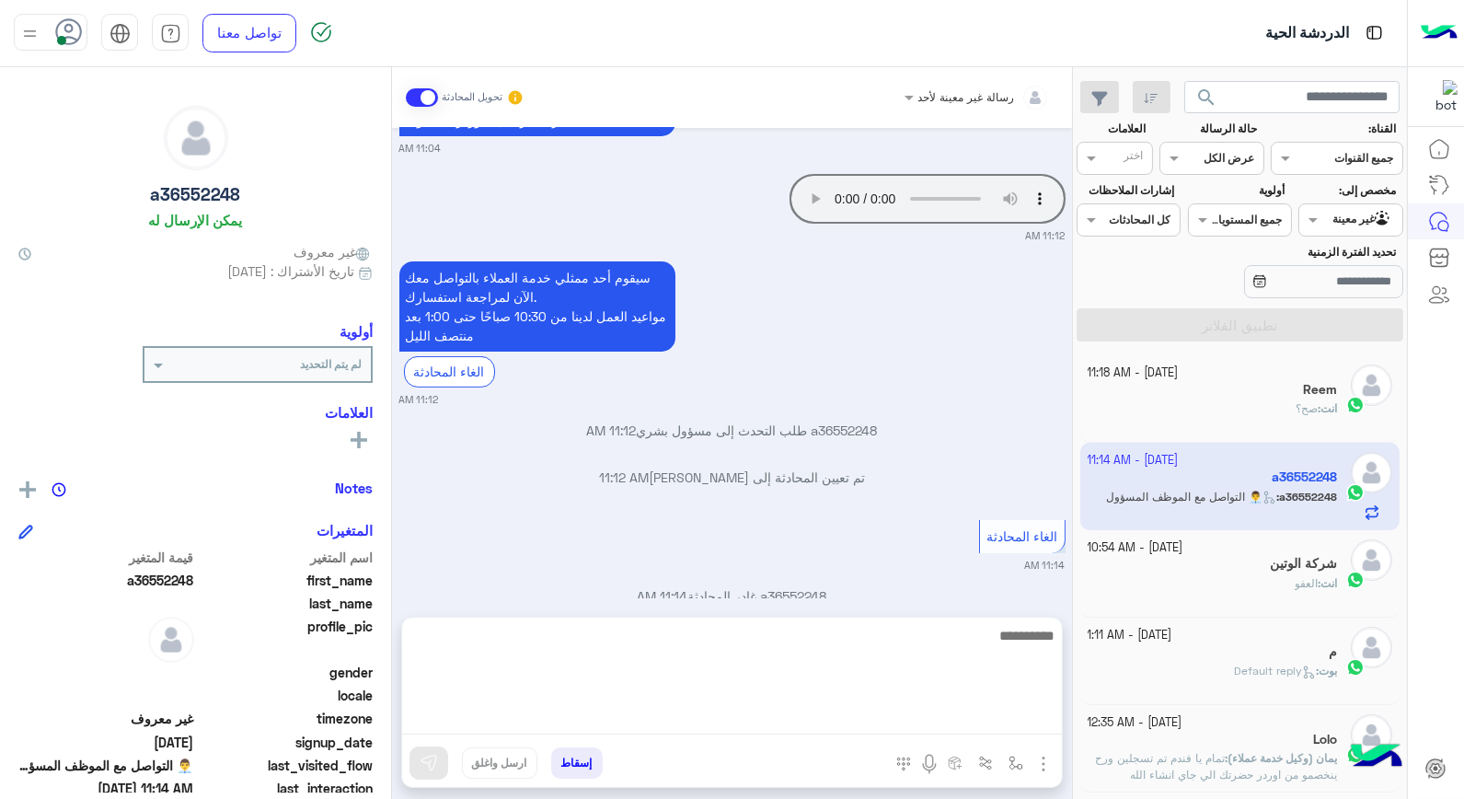
click at [964, 711] on textarea at bounding box center [732, 679] width 660 height 110
type textarea "*********"
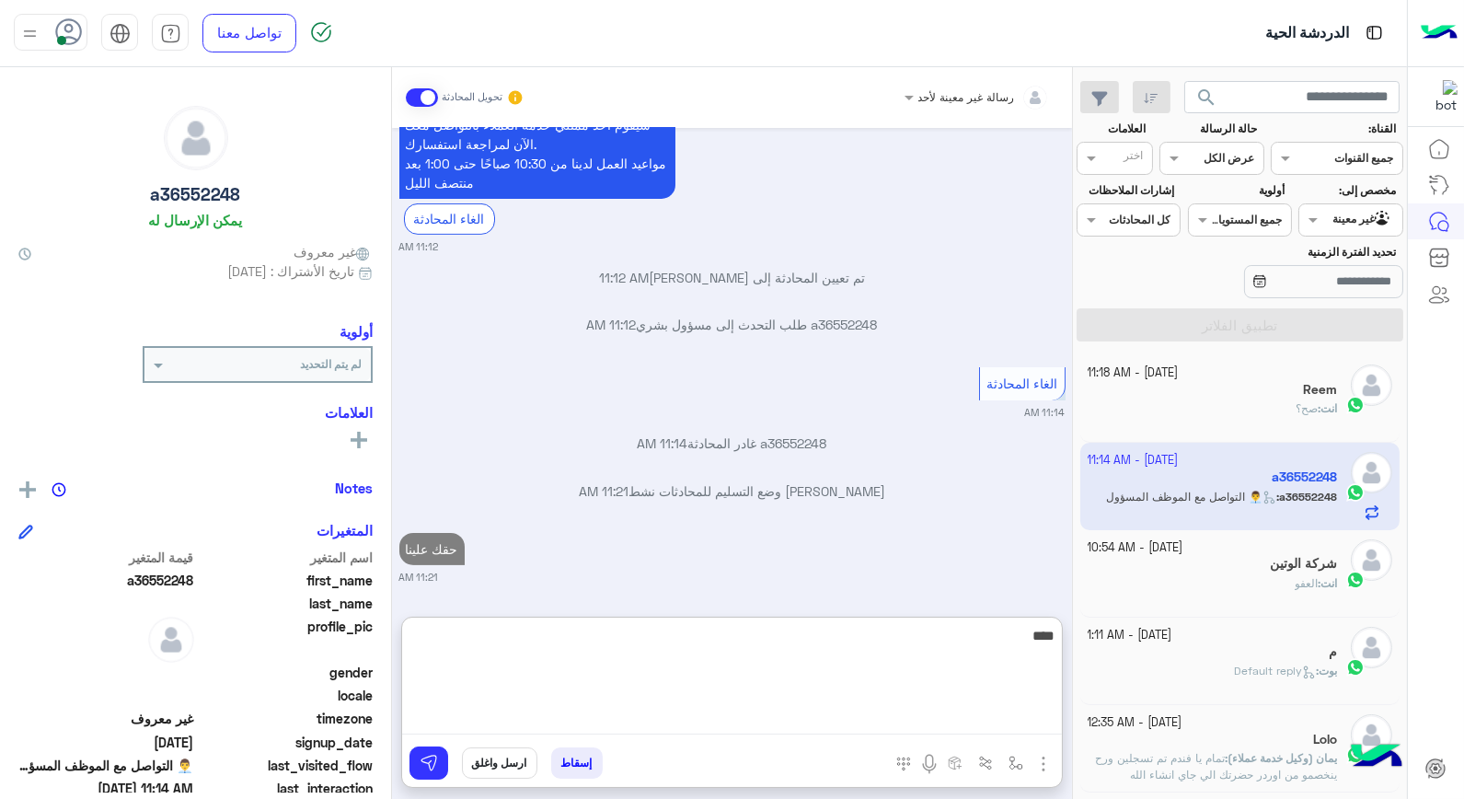
type textarea "*****"
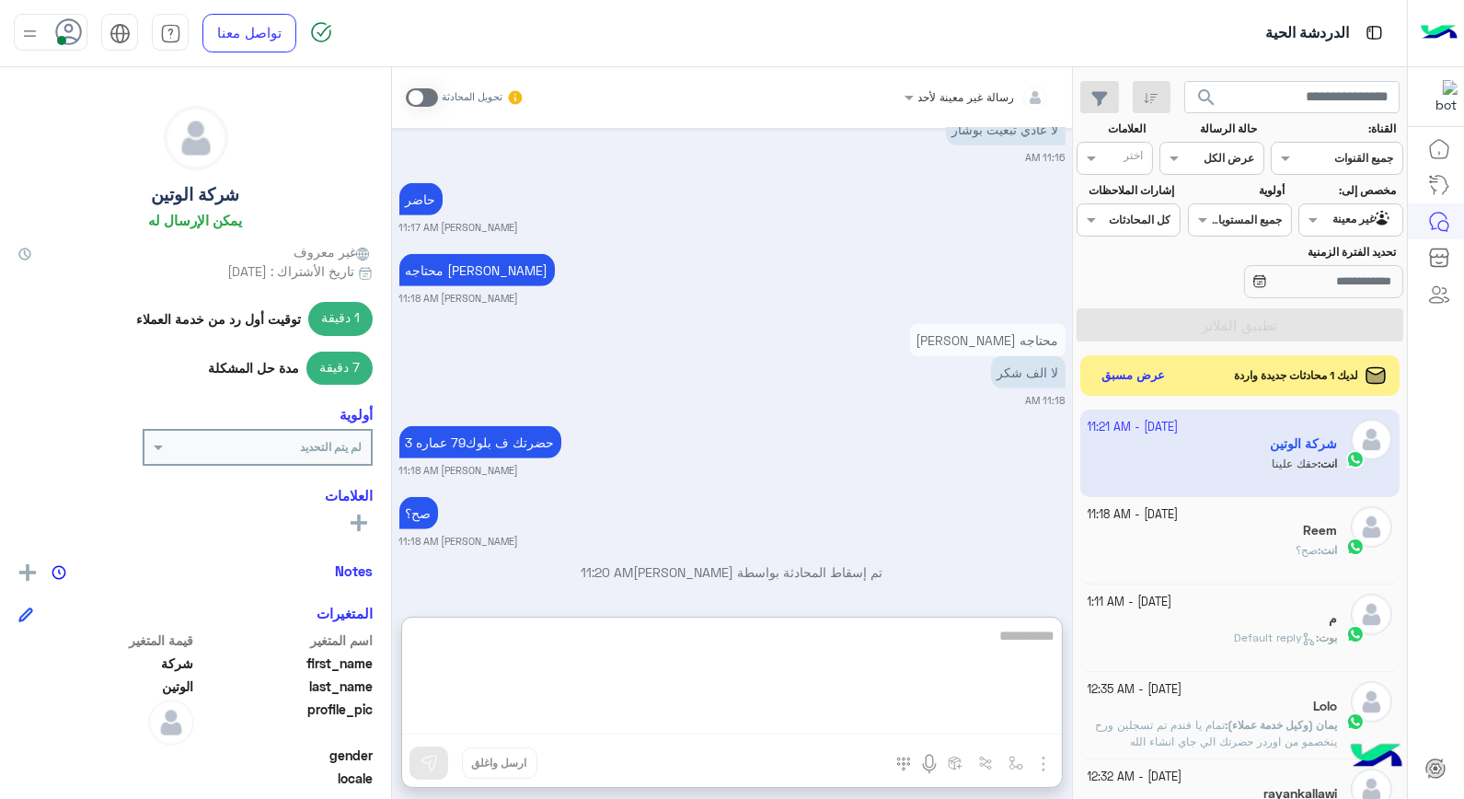
scroll to position [2618, 0]
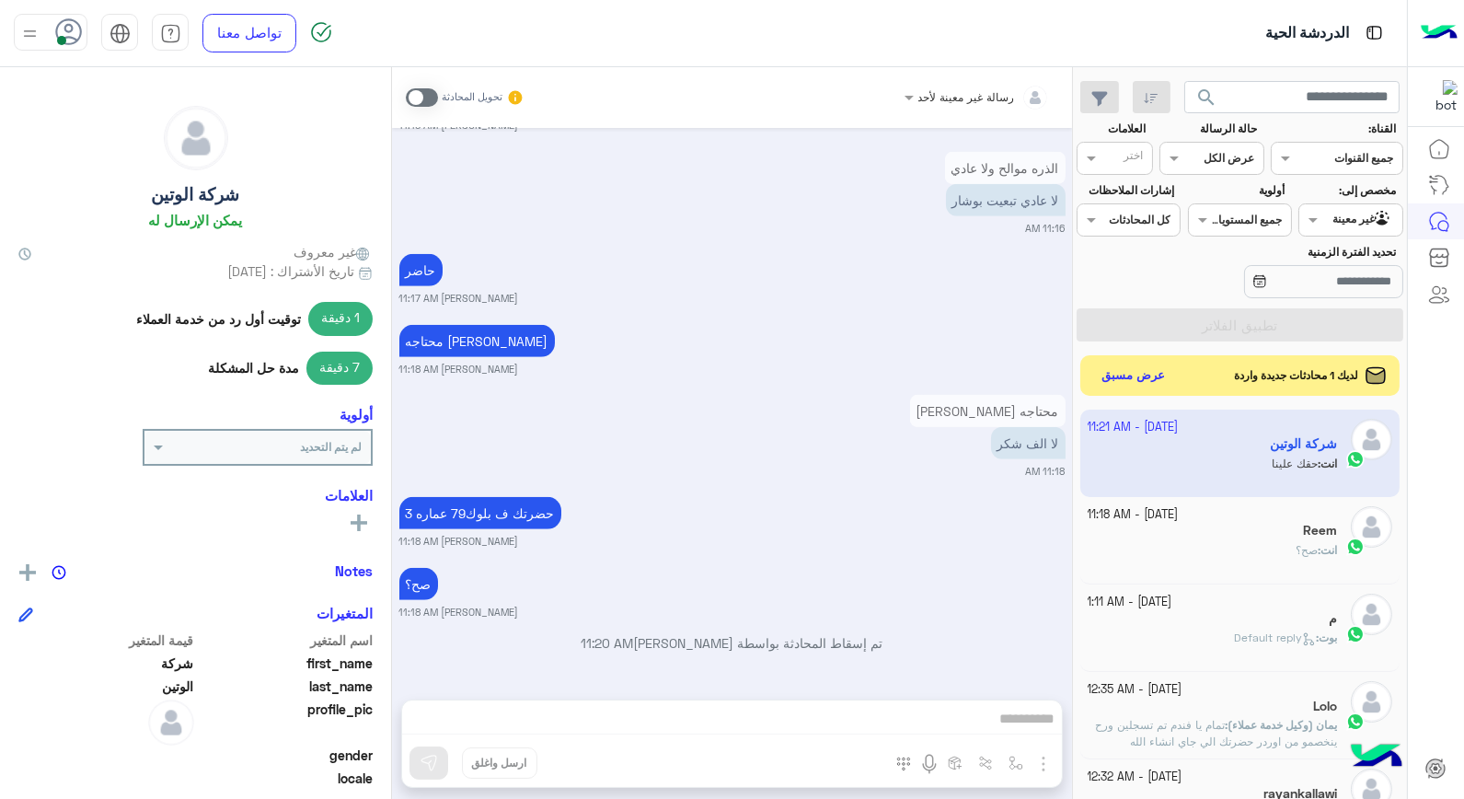
click at [1129, 435] on app-inbox-user "3 October - 11:21 AM شركة الوتين انت : حقك علينا" at bounding box center [1240, 452] width 320 height 86
drag, startPoint x: 1129, startPoint y: 435, endPoint x: 1251, endPoint y: 452, distance: 123.5
click at [1251, 452] on app-inbox-user "3 October - 11:21 AM شركة الوتين انت : حقك علينا" at bounding box center [1240, 452] width 320 height 86
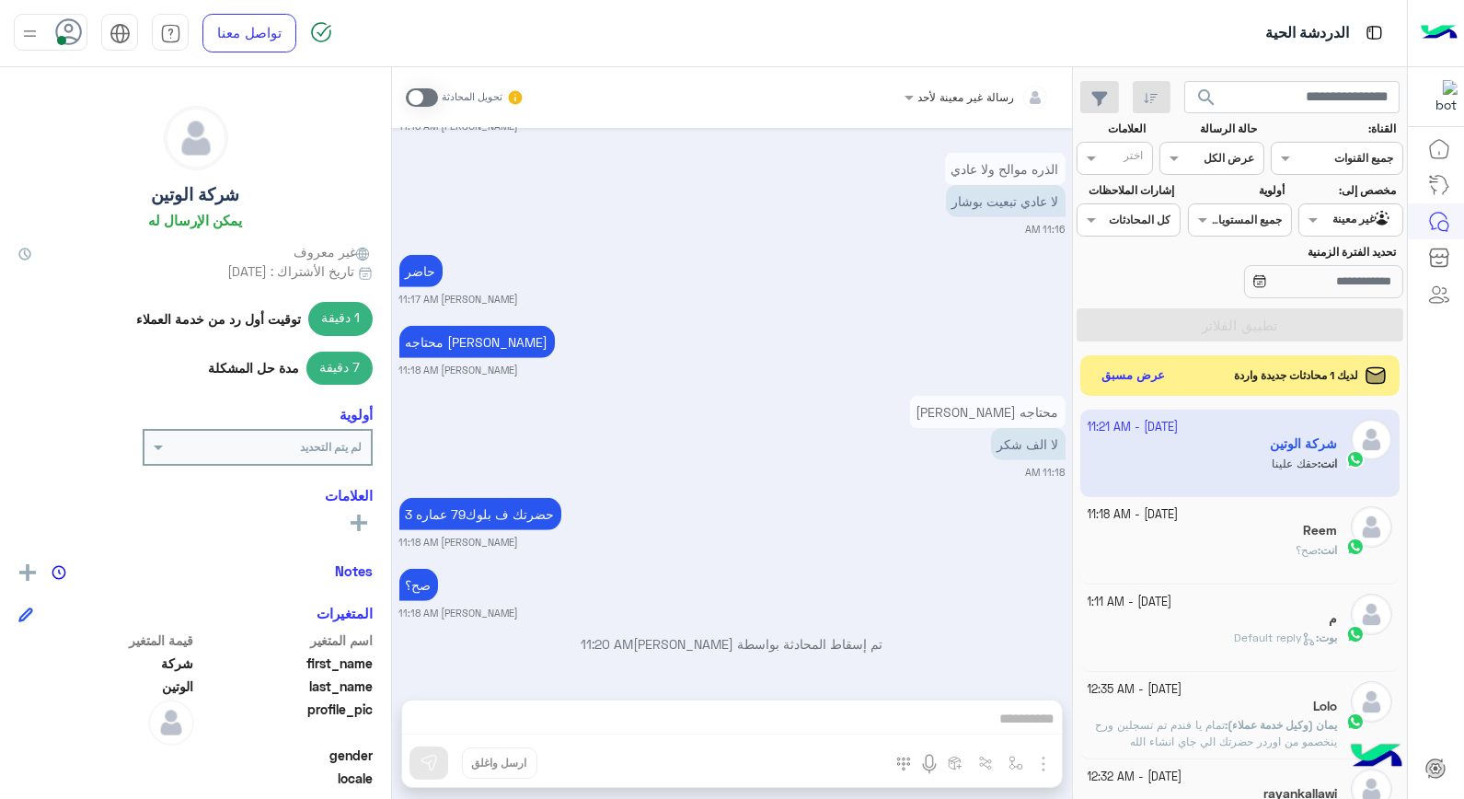
click at [1251, 452] on app-inbox-user "3 October - 11:21 AM شركة الوتين انت : حقك علينا" at bounding box center [1240, 452] width 320 height 86
drag, startPoint x: 1251, startPoint y: 452, endPoint x: 1268, endPoint y: 472, distance: 26.2
click at [1268, 472] on app-inbox-user "3 October - 11:21 AM شركة الوتين انت : حقك علينا" at bounding box center [1240, 452] width 320 height 86
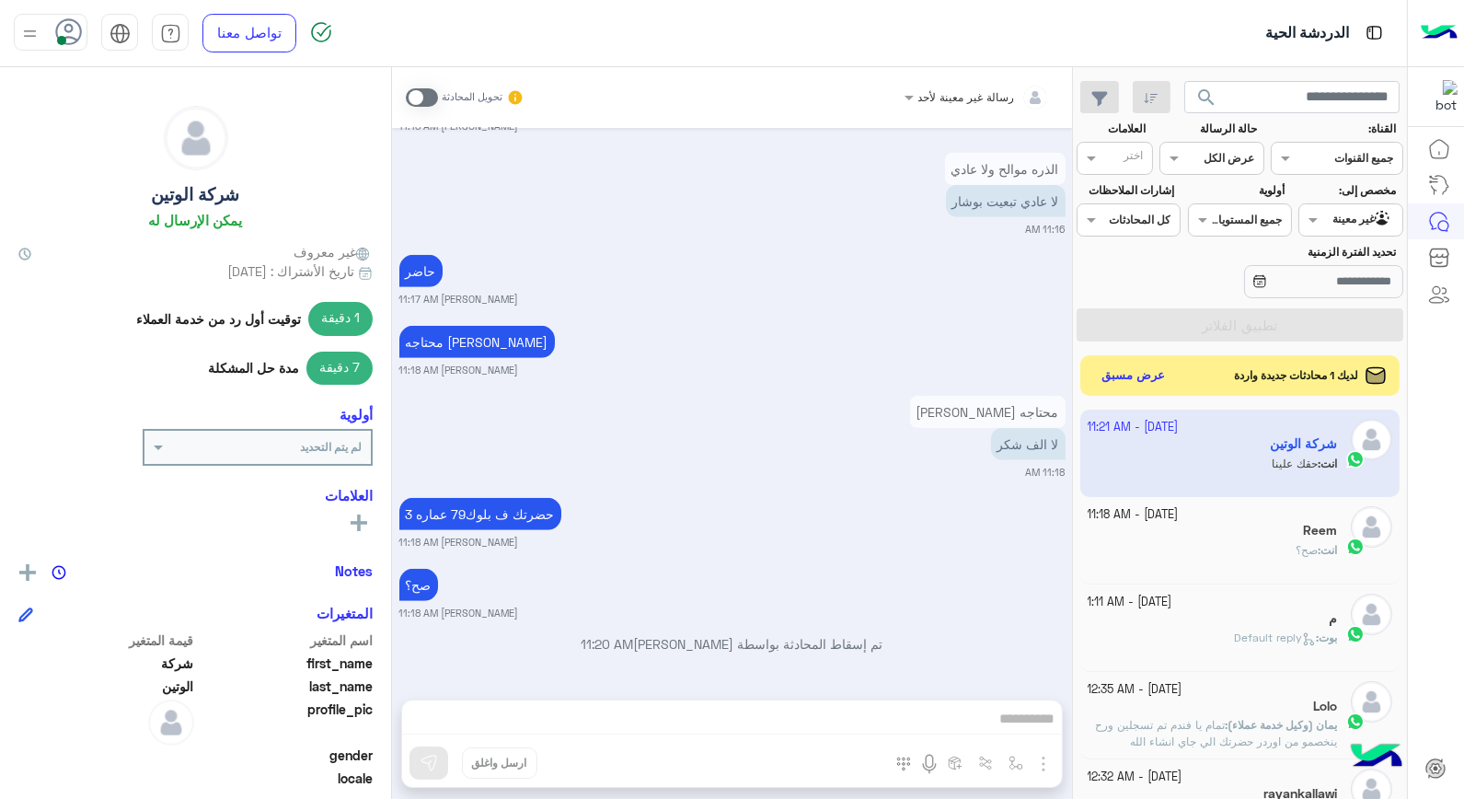
click at [1298, 523] on div "3 October - 11:18 AM" at bounding box center [1213, 514] width 250 height 17
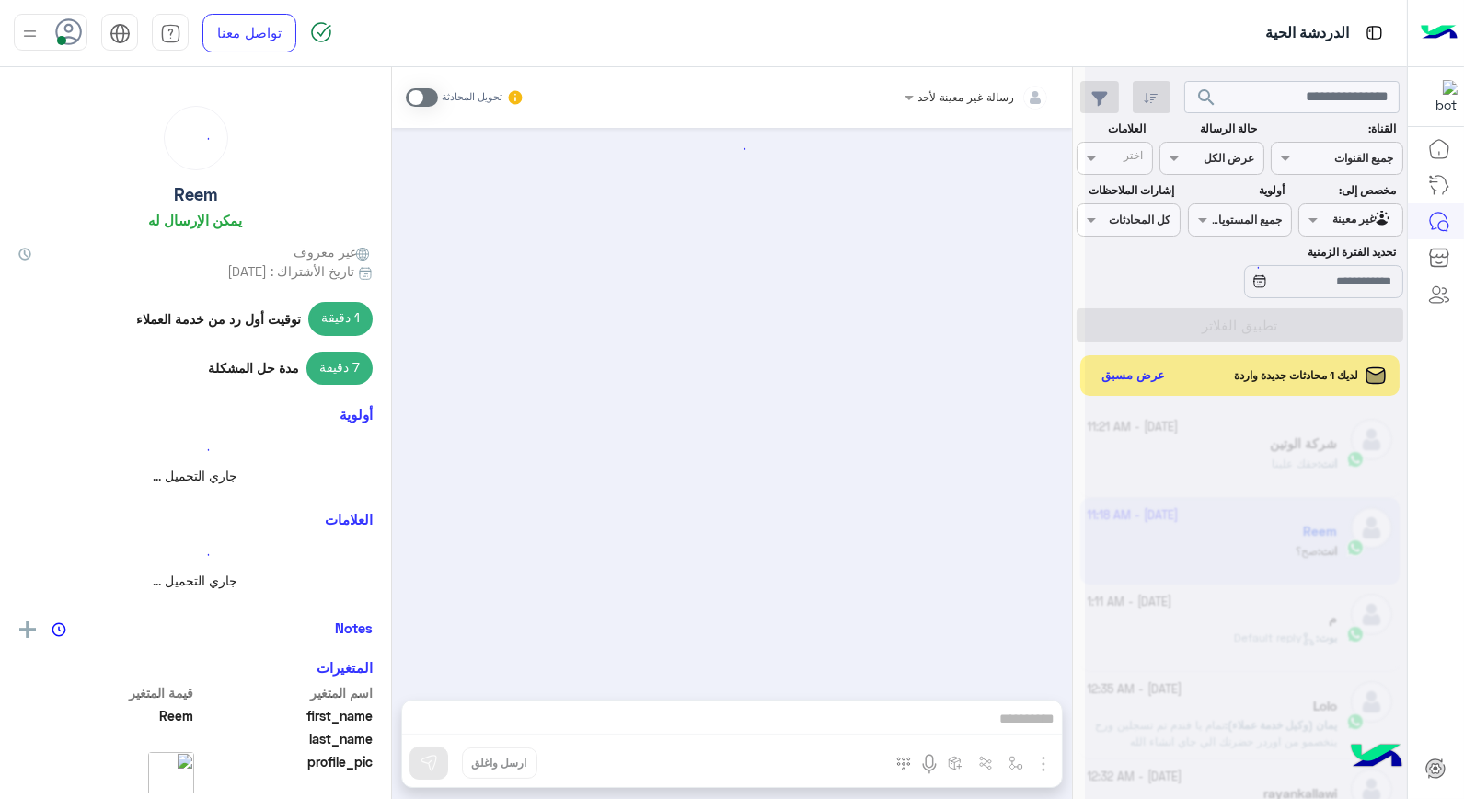
click at [1299, 524] on div at bounding box center [1246, 406] width 322 height 799
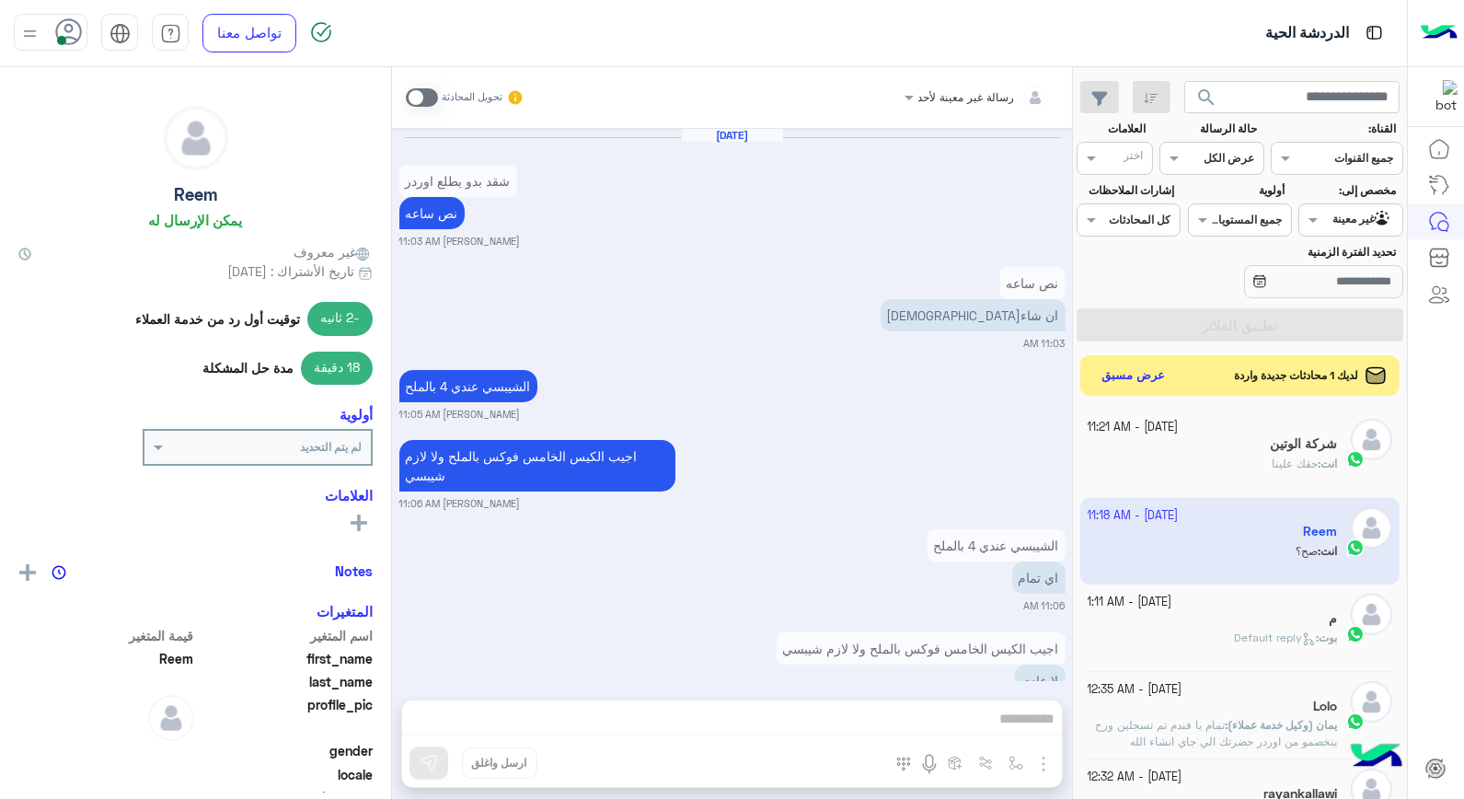
scroll to position [1141, 0]
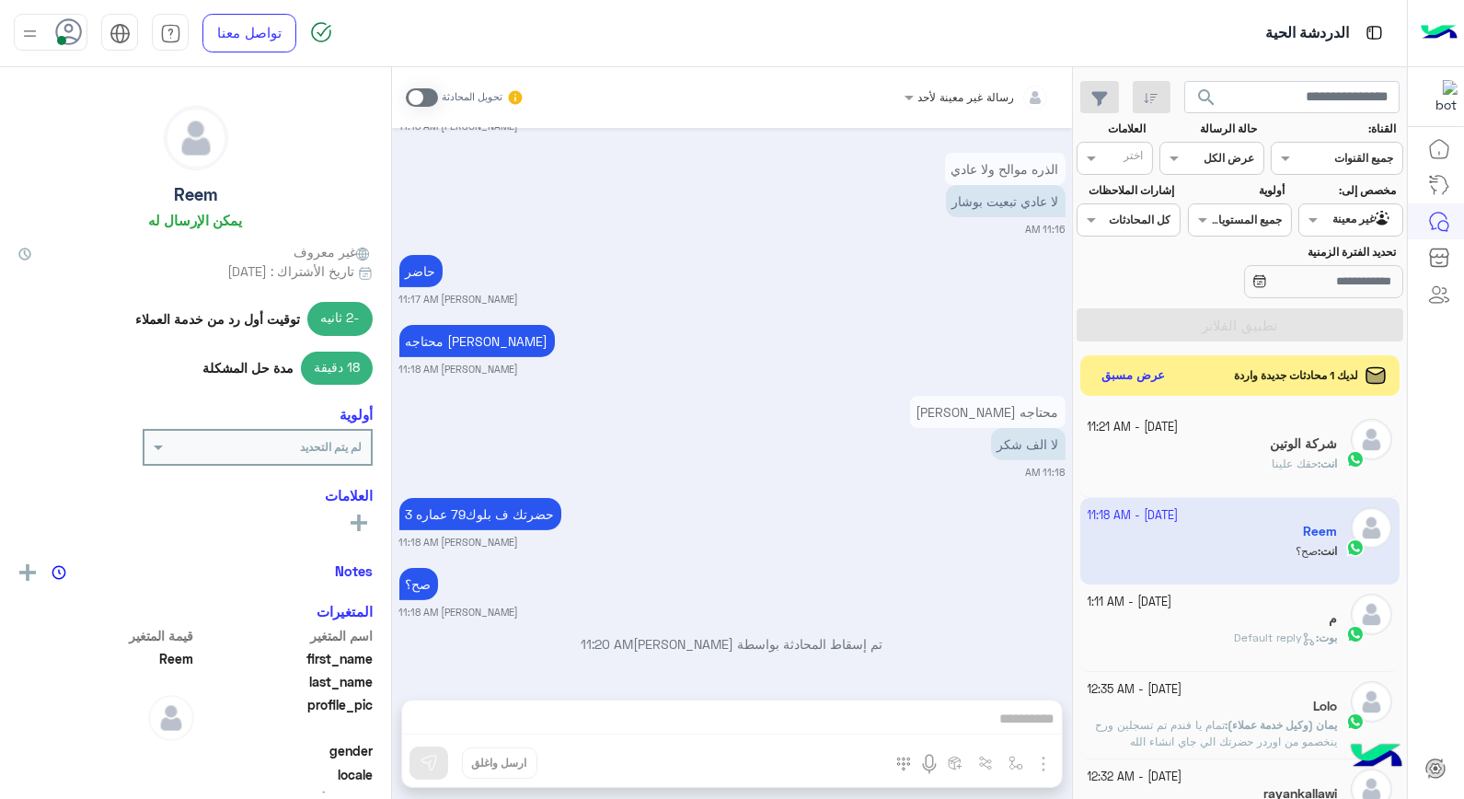
click at [1238, 461] on div "انت : حقك علينا" at bounding box center [1213, 471] width 250 height 32
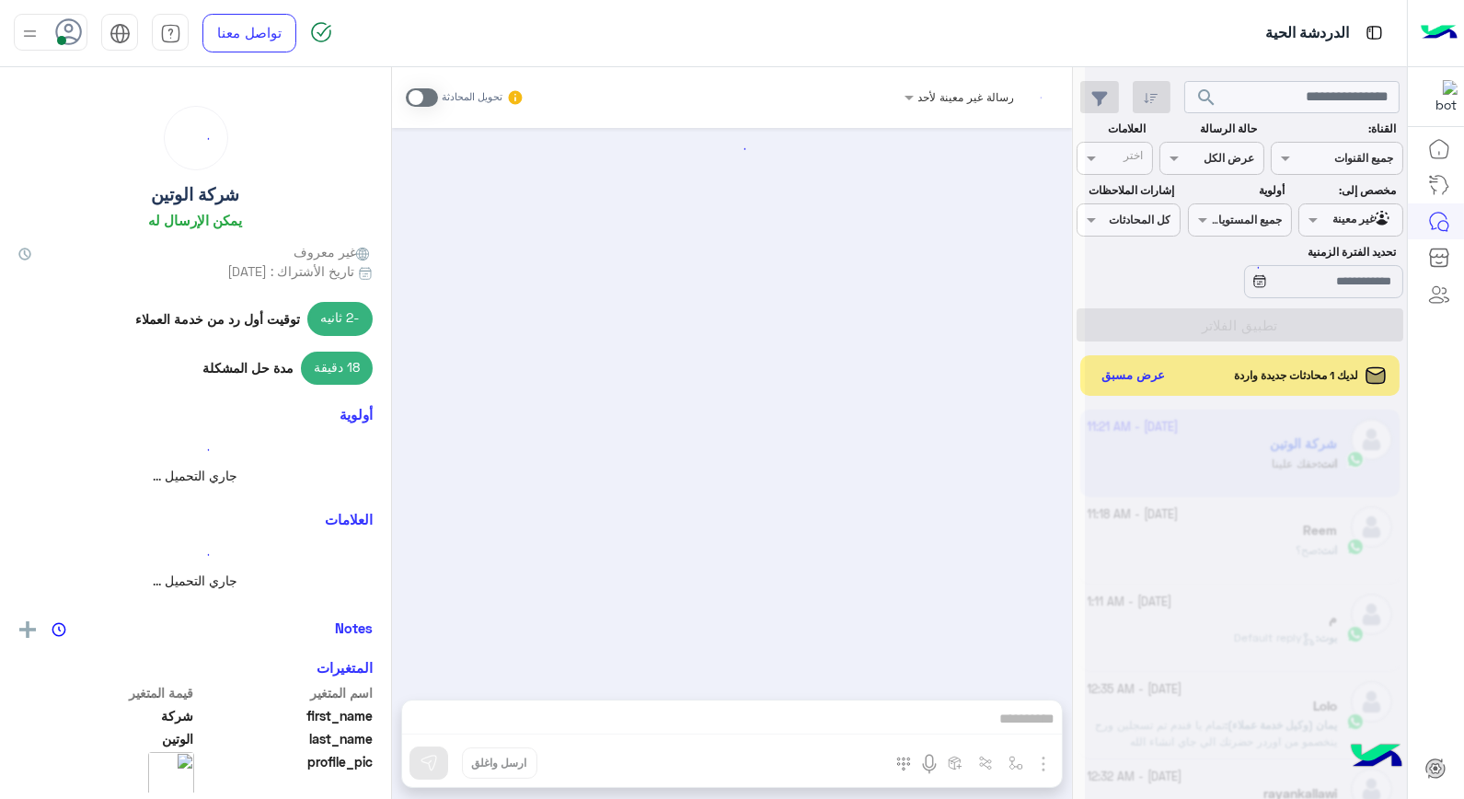
click at [1237, 458] on div at bounding box center [1246, 406] width 322 height 799
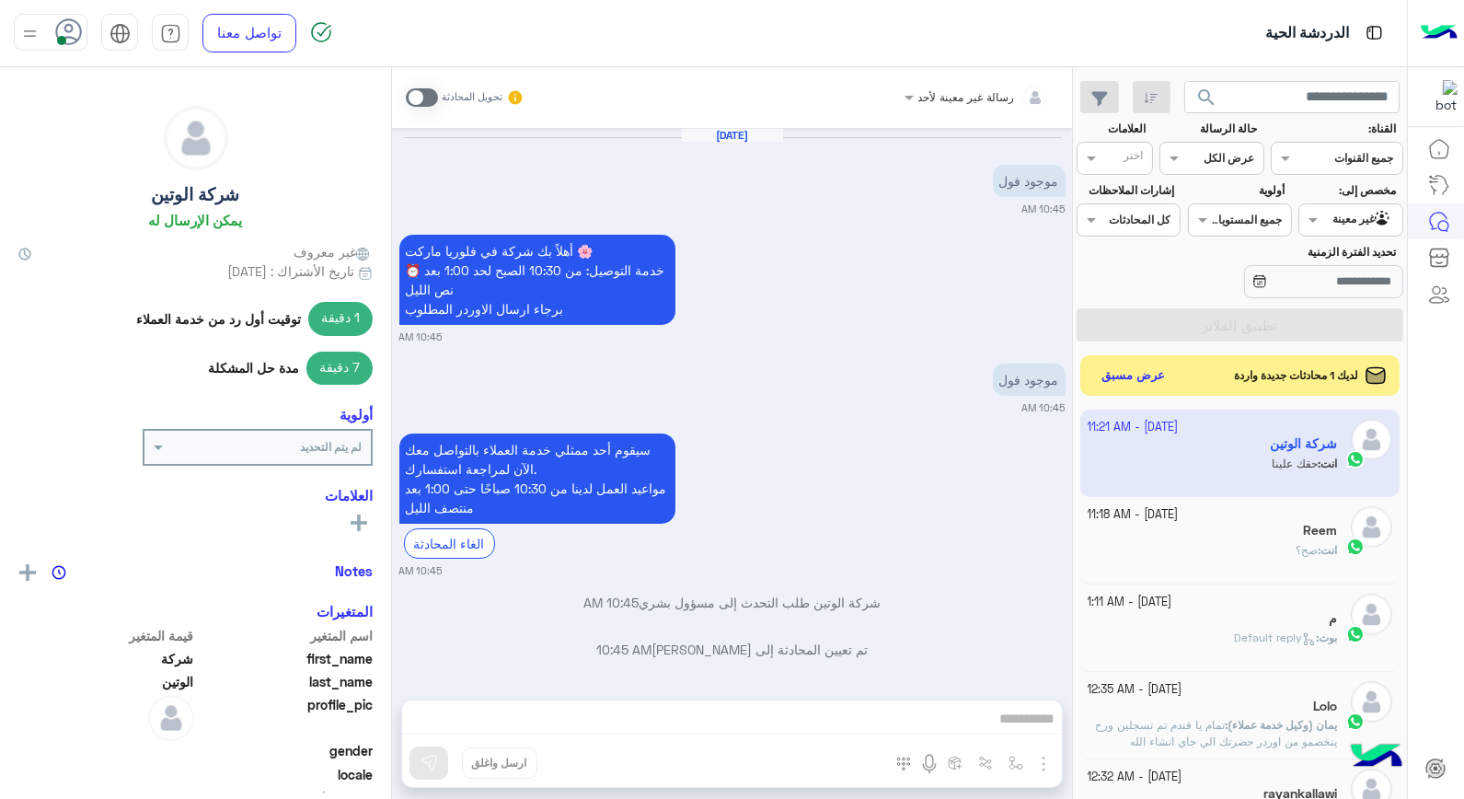
scroll to position [874, 0]
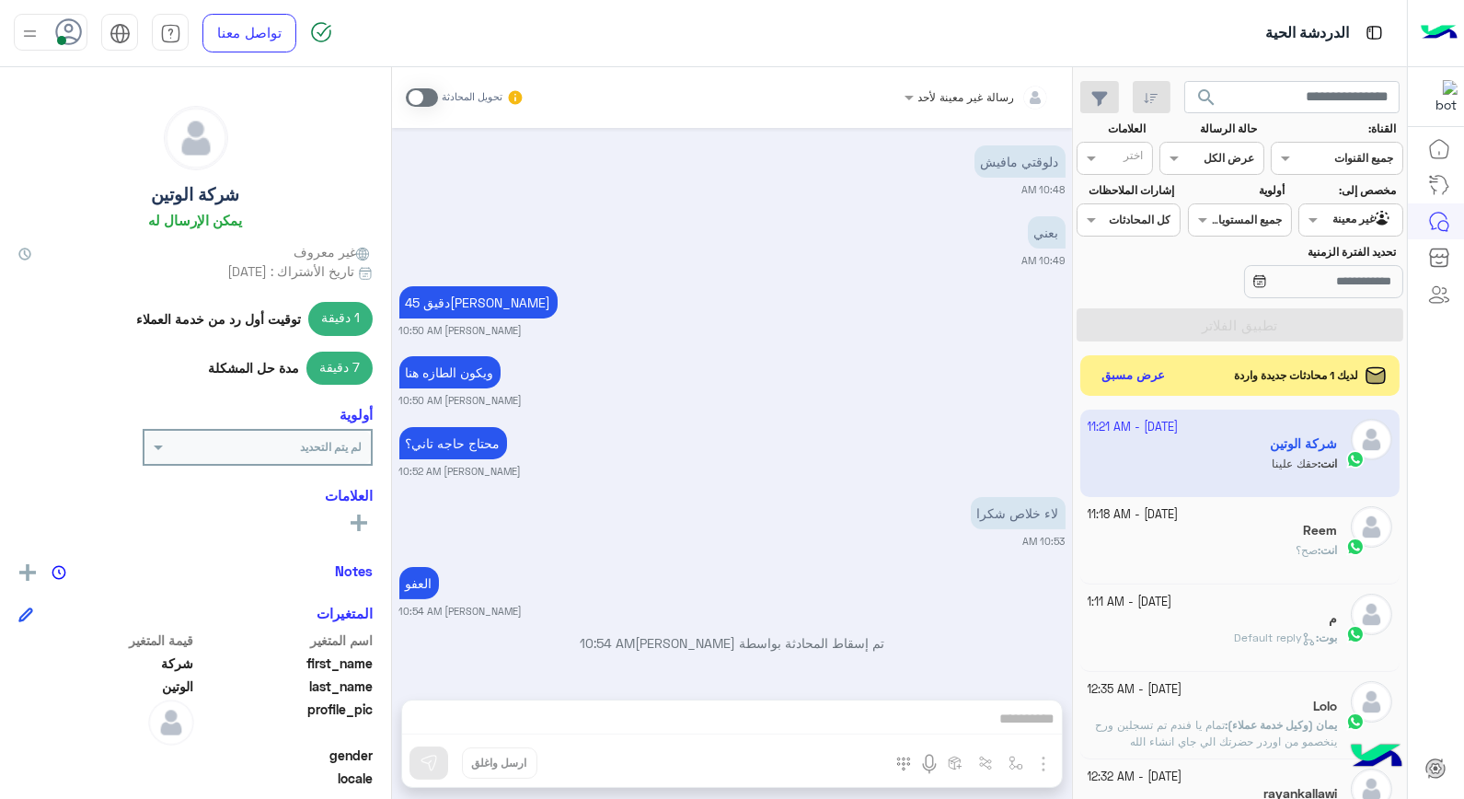
click at [1330, 223] on div at bounding box center [1350, 217] width 102 height 17
click at [1341, 288] on b "الوارد لديك" at bounding box center [1347, 293] width 58 height 16
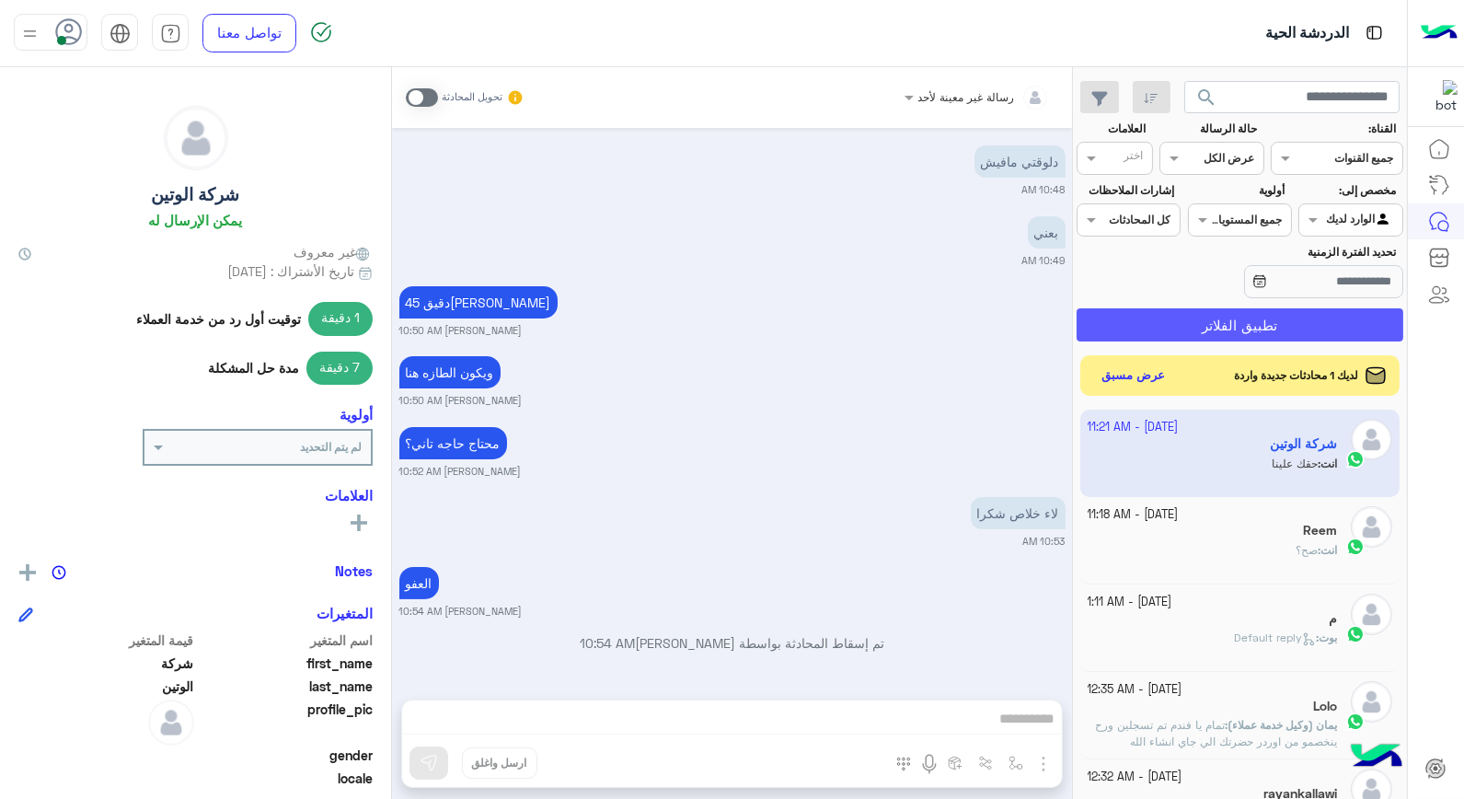
click at [1307, 328] on button "تطبيق الفلاتر" at bounding box center [1240, 324] width 327 height 33
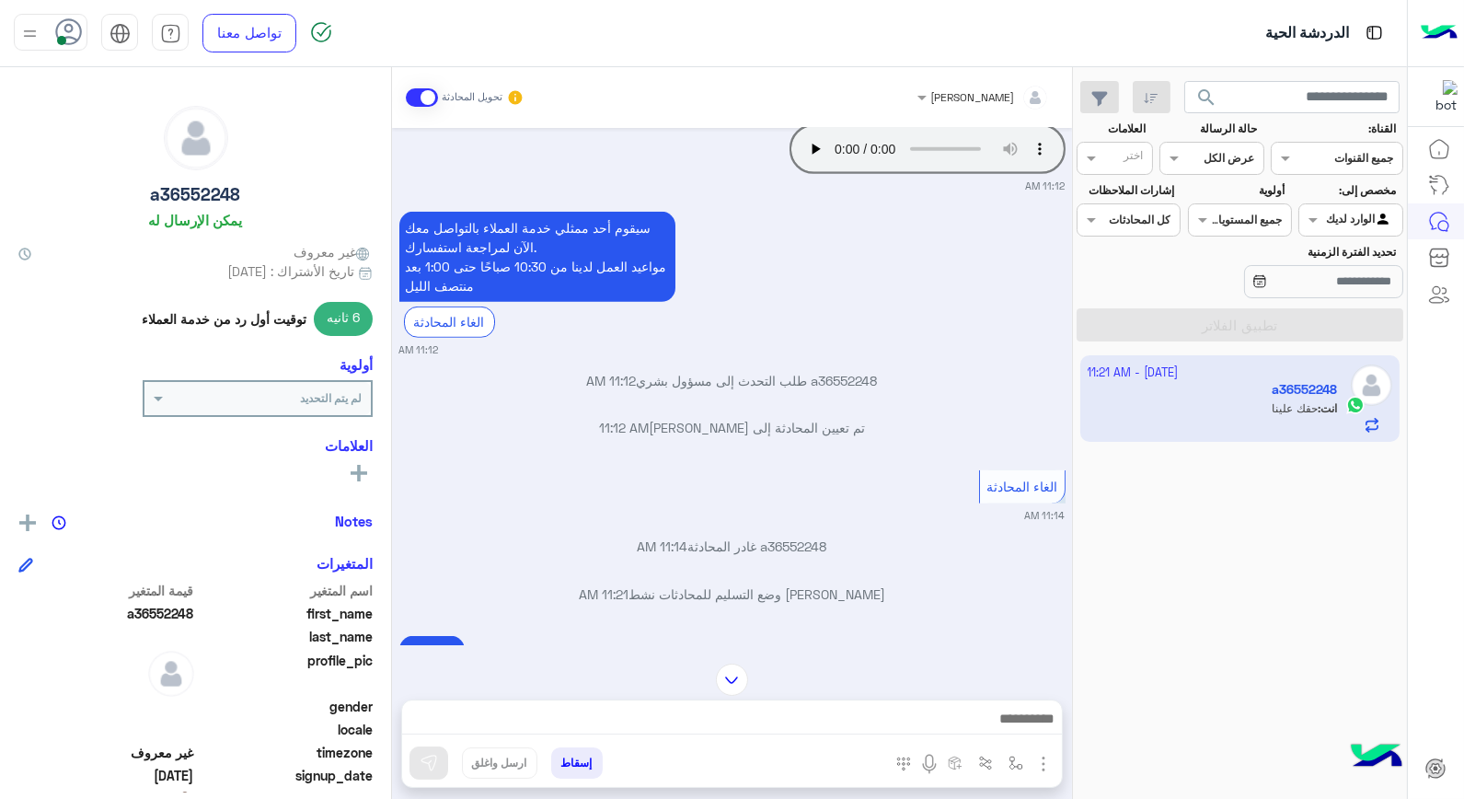
scroll to position [2335, 0]
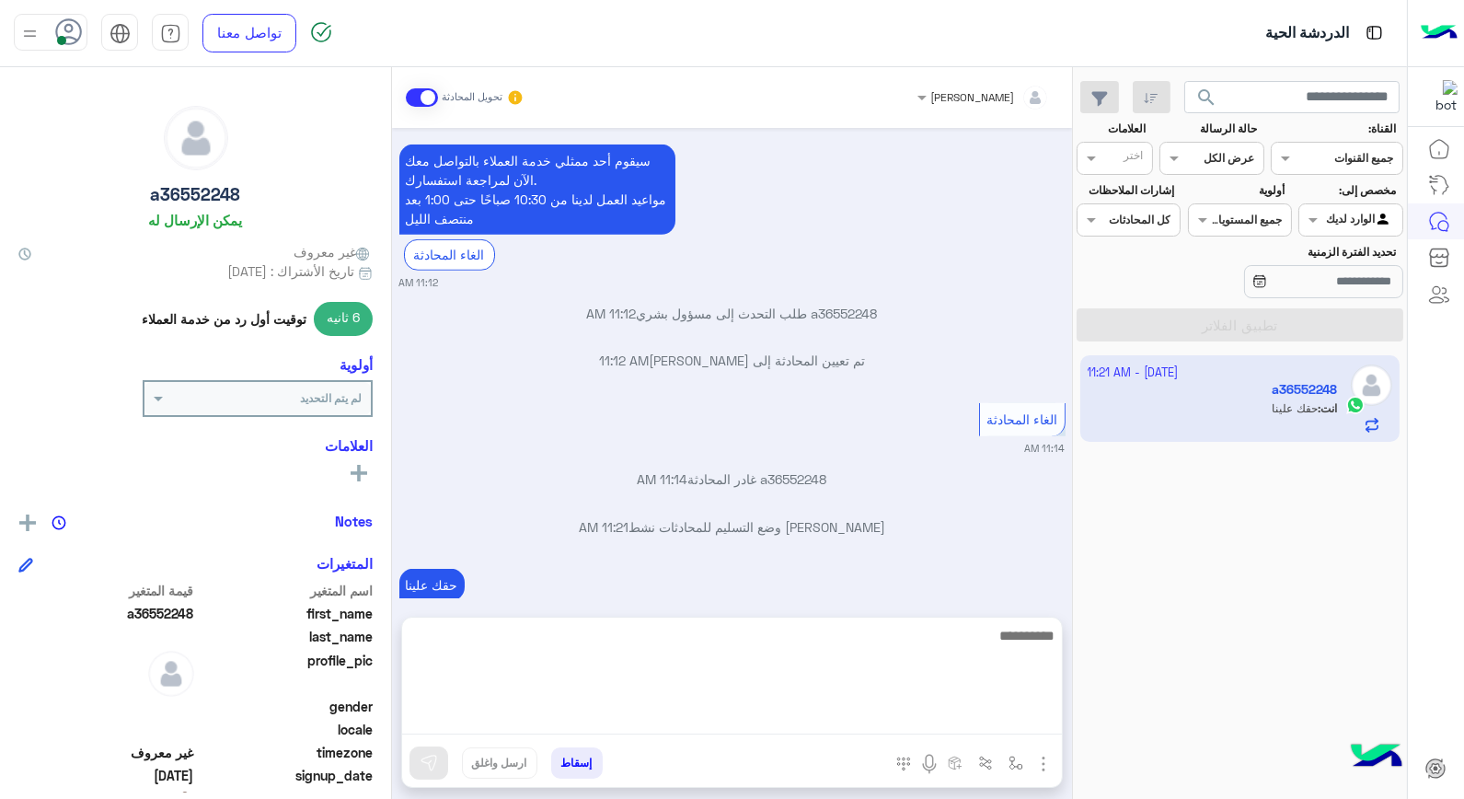
click at [920, 712] on textarea at bounding box center [732, 679] width 660 height 110
type textarea "*****"
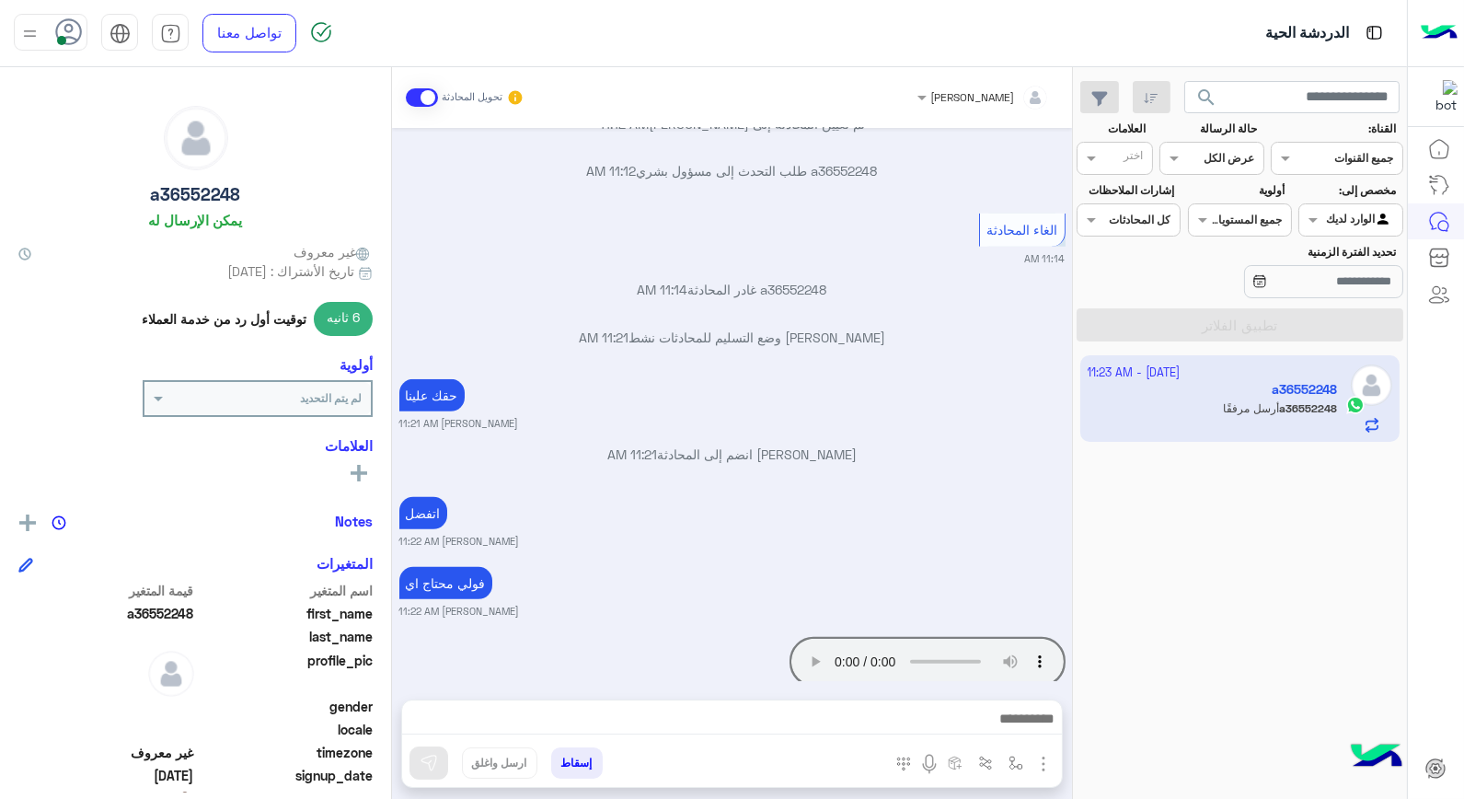
scroll to position [2563, 0]
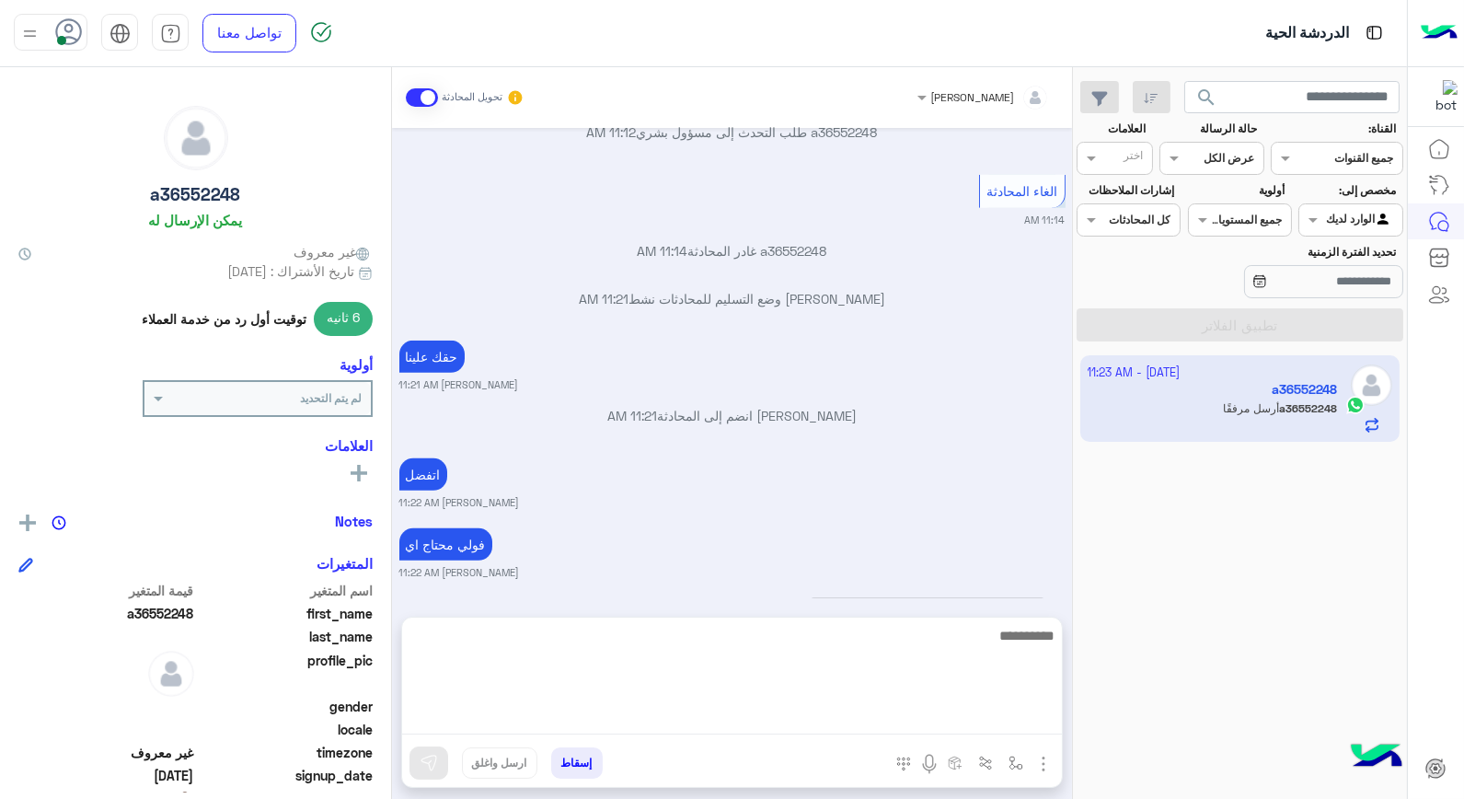
click at [931, 713] on textarea at bounding box center [732, 679] width 660 height 110
type textarea "*"
click at [867, 637] on textarea at bounding box center [732, 679] width 660 height 110
drag, startPoint x: 986, startPoint y: 639, endPoint x: 1068, endPoint y: 628, distance: 82.6
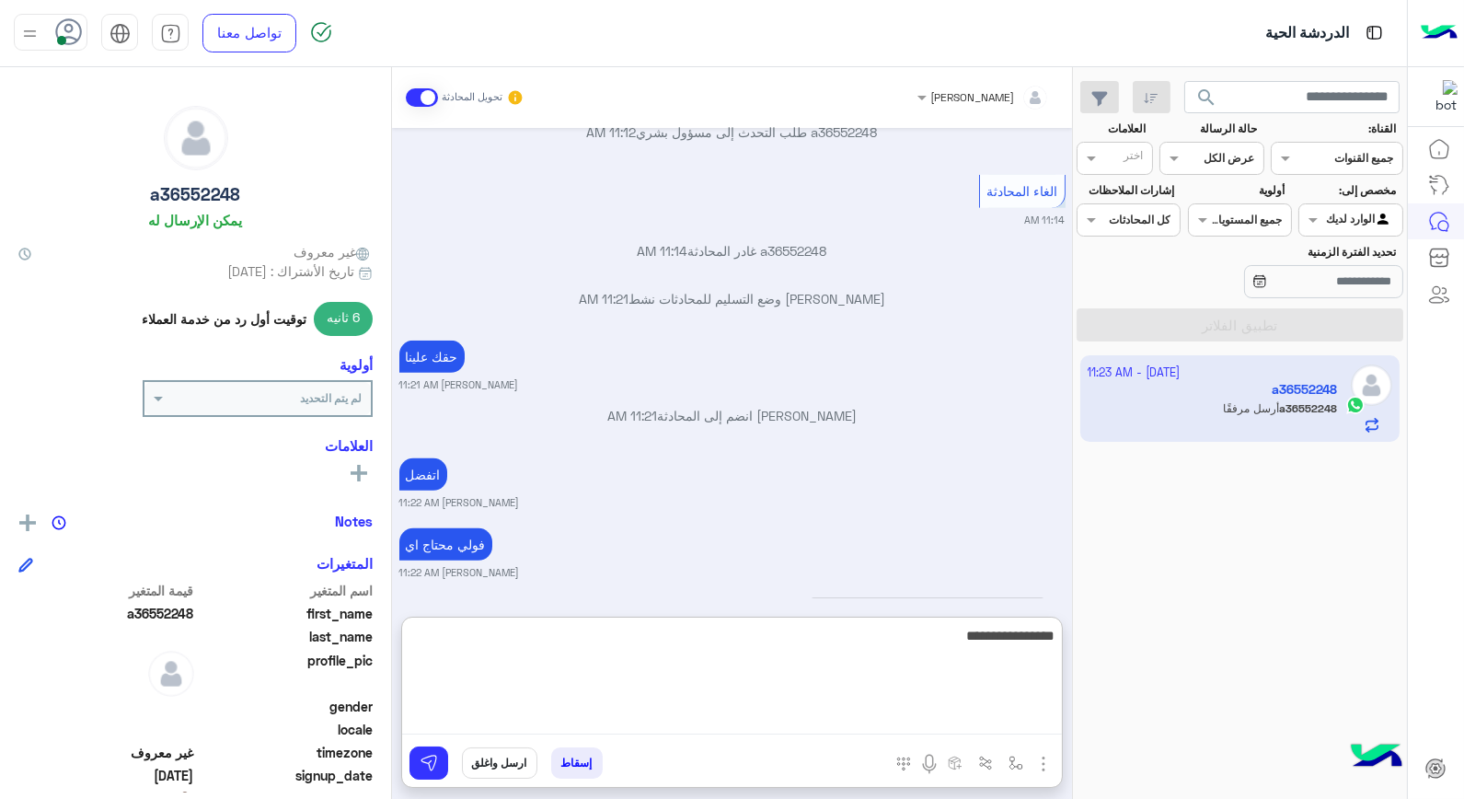
click at [1068, 628] on div "خالد صقر تحويل المحادثة Oct 2, 2025 a36552248 طلب التحدث إلى مسؤول بشري 11:21 P…" at bounding box center [732, 436] width 680 height 739
click at [945, 653] on textarea "**********" at bounding box center [732, 679] width 660 height 110
click at [942, 641] on textarea "**********" at bounding box center [732, 679] width 660 height 110
click at [945, 657] on textarea "**********" at bounding box center [732, 679] width 660 height 110
click at [922, 635] on textarea "**********" at bounding box center [732, 679] width 660 height 110
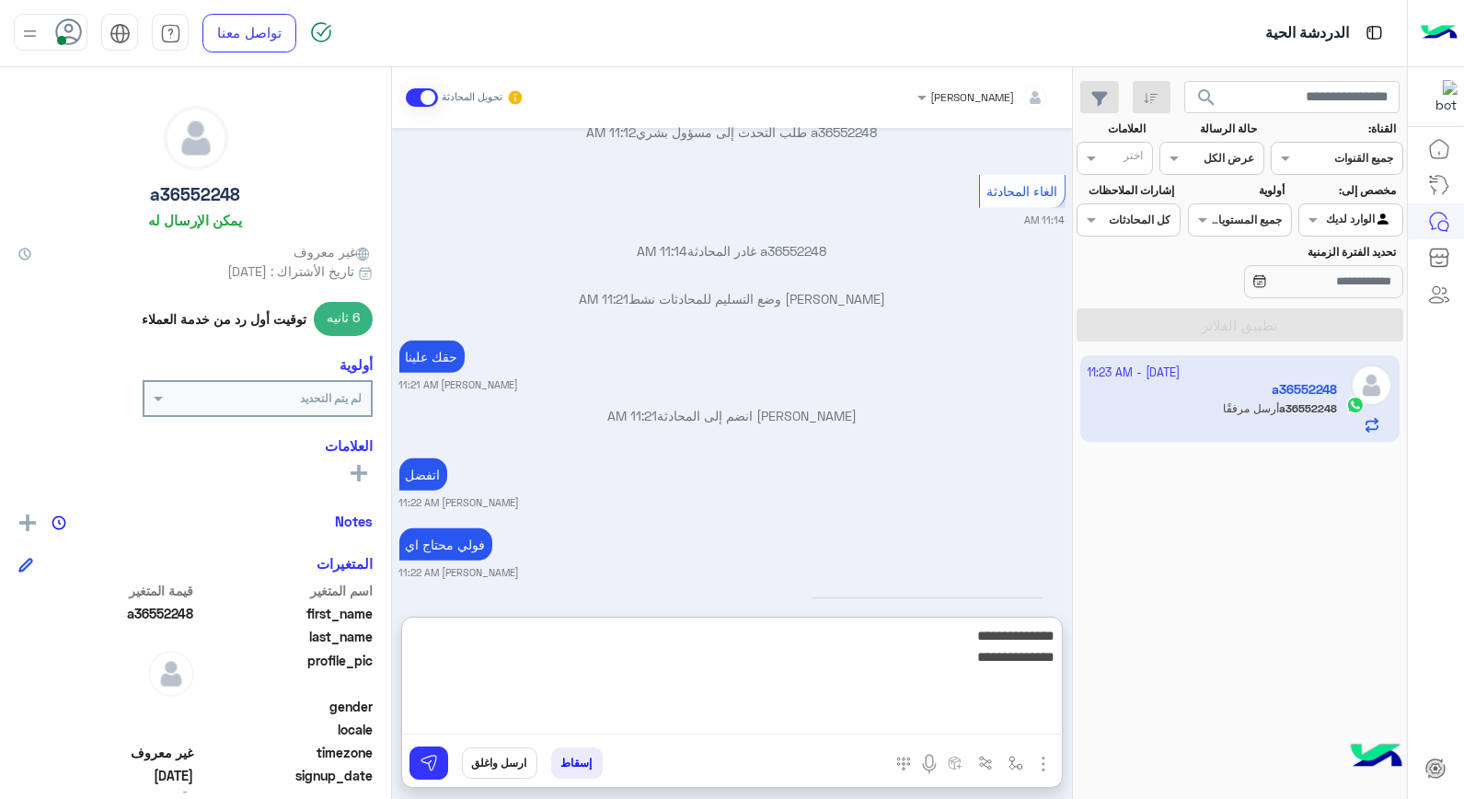
click at [917, 663] on textarea "**********" at bounding box center [732, 679] width 660 height 110
click at [916, 640] on textarea "**********" at bounding box center [732, 679] width 660 height 110
click at [927, 660] on textarea "**********" at bounding box center [732, 679] width 660 height 110
click at [935, 664] on textarea "**********" at bounding box center [732, 679] width 660 height 110
type textarea "**********"
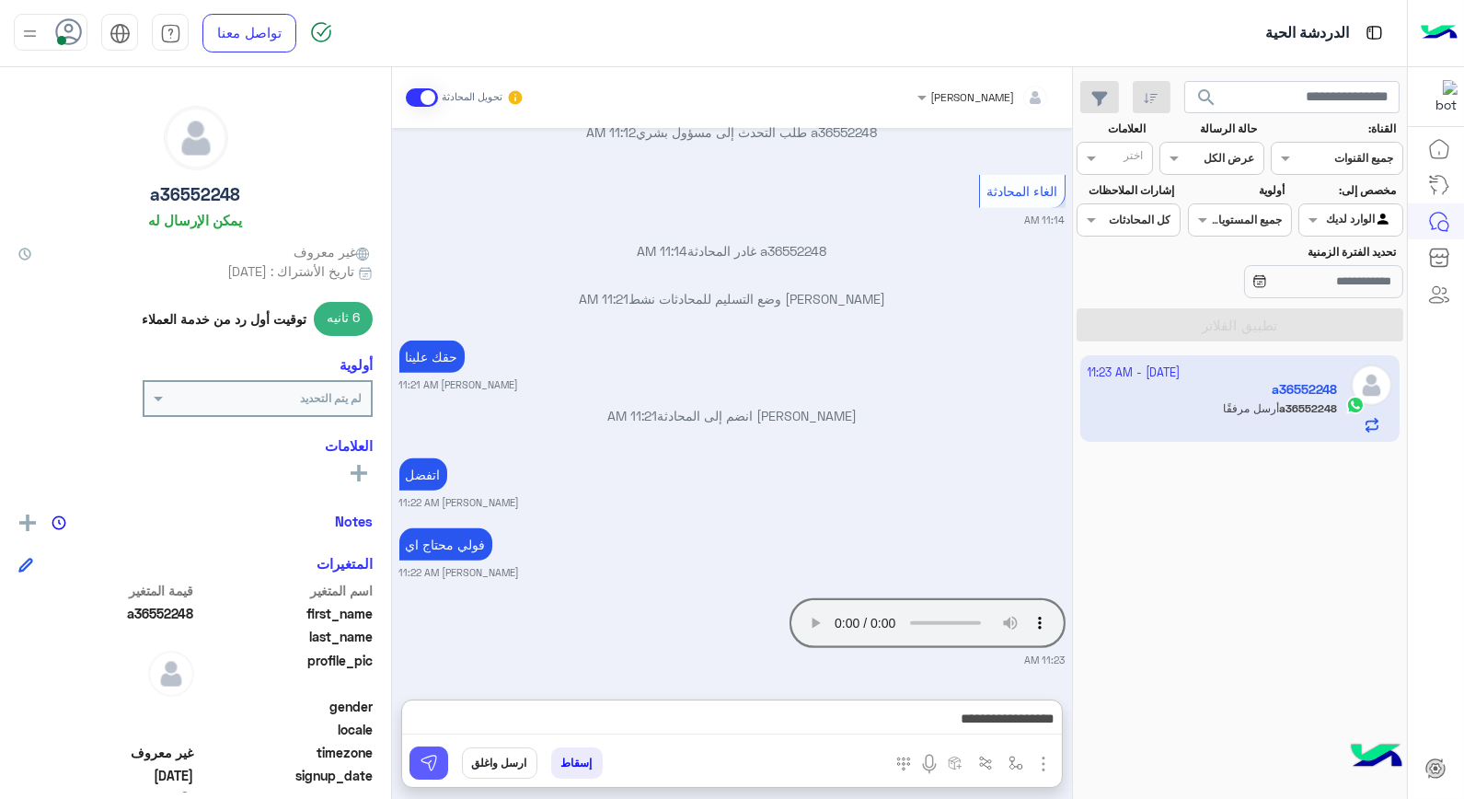
click at [435, 769] on img at bounding box center [429, 763] width 18 height 18
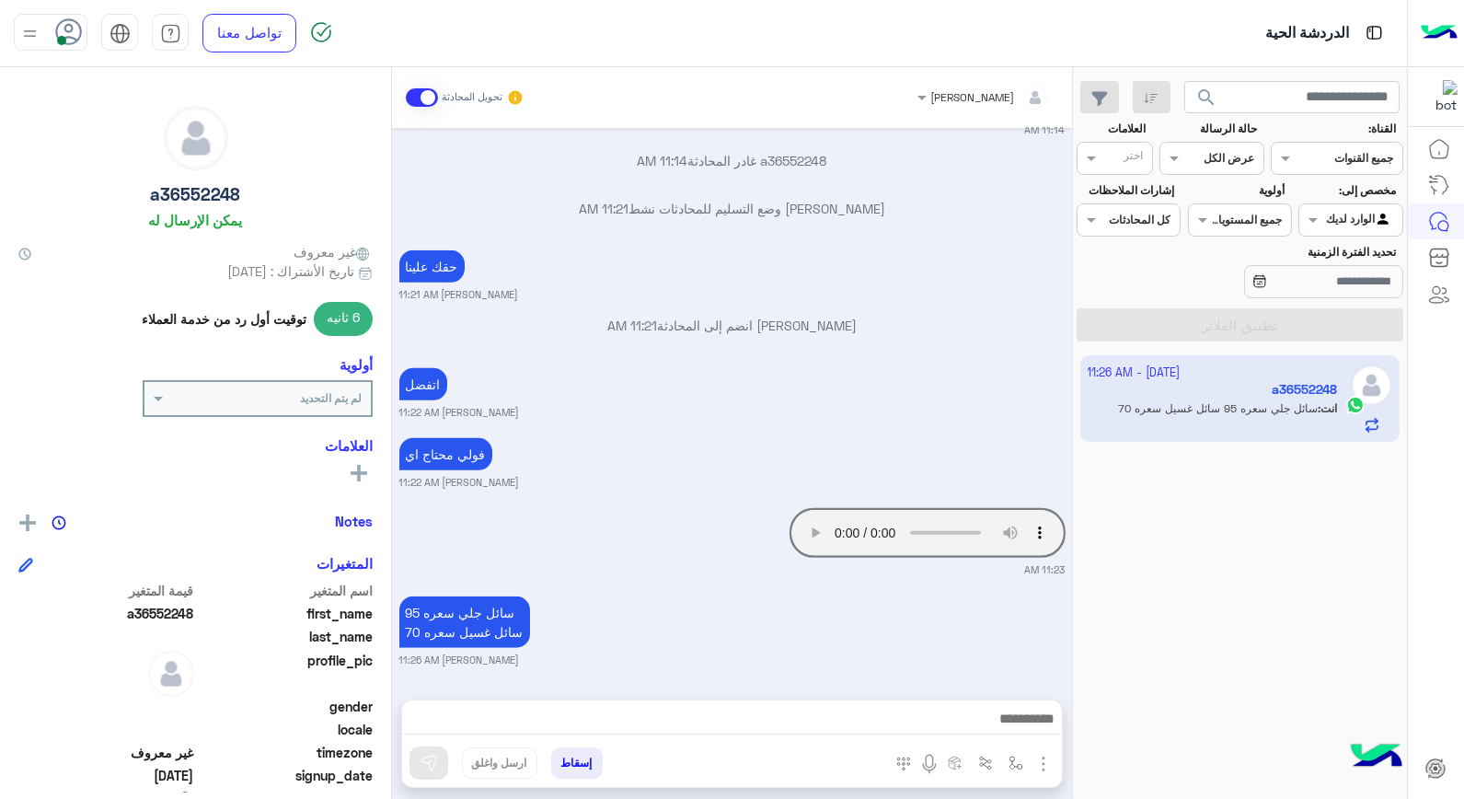
click at [1337, 218] on div at bounding box center [1350, 217] width 102 height 17
click at [1337, 258] on b "غير معينة" at bounding box center [1351, 257] width 50 height 16
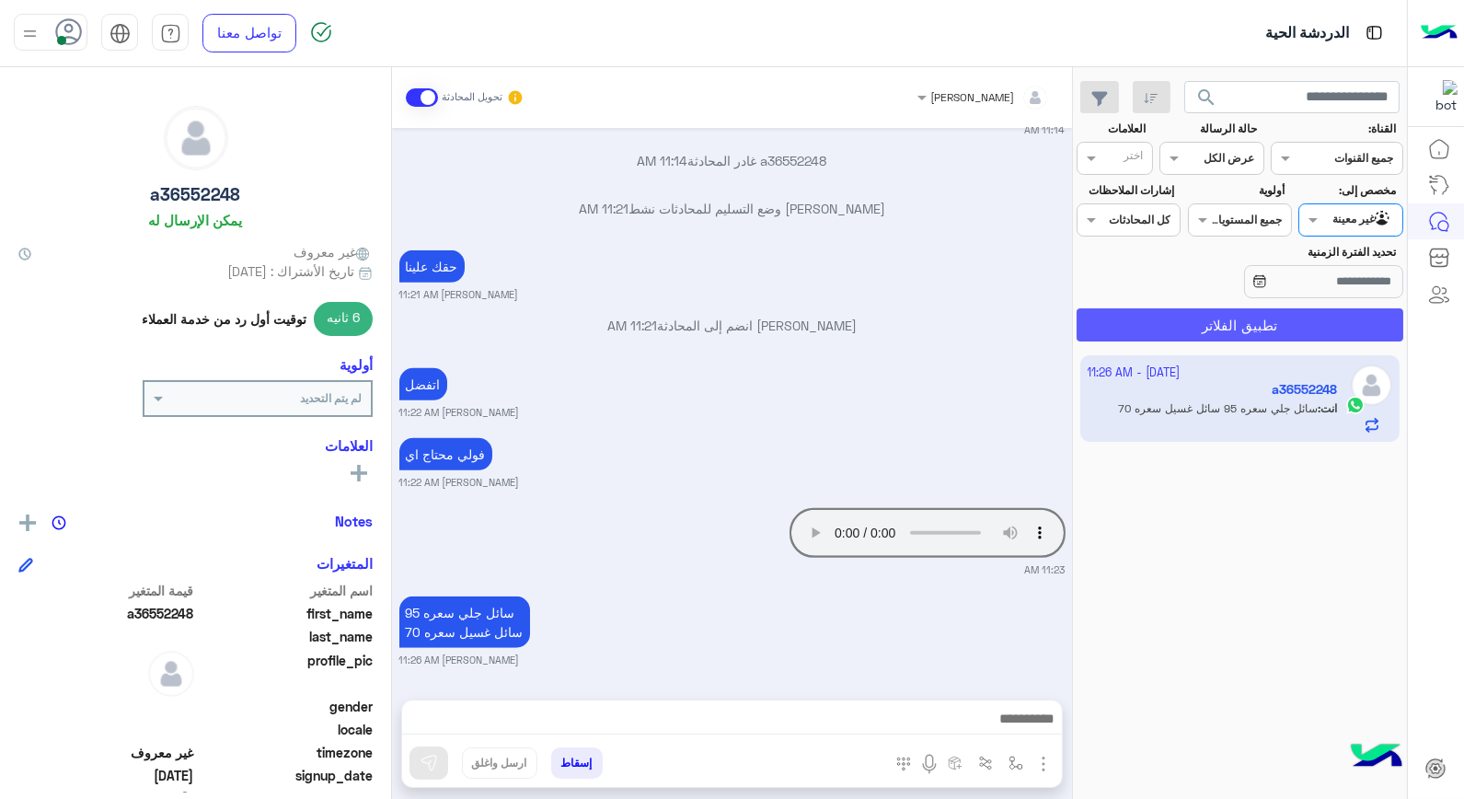
click at [1340, 320] on button "تطبيق الفلاتر" at bounding box center [1240, 324] width 327 height 33
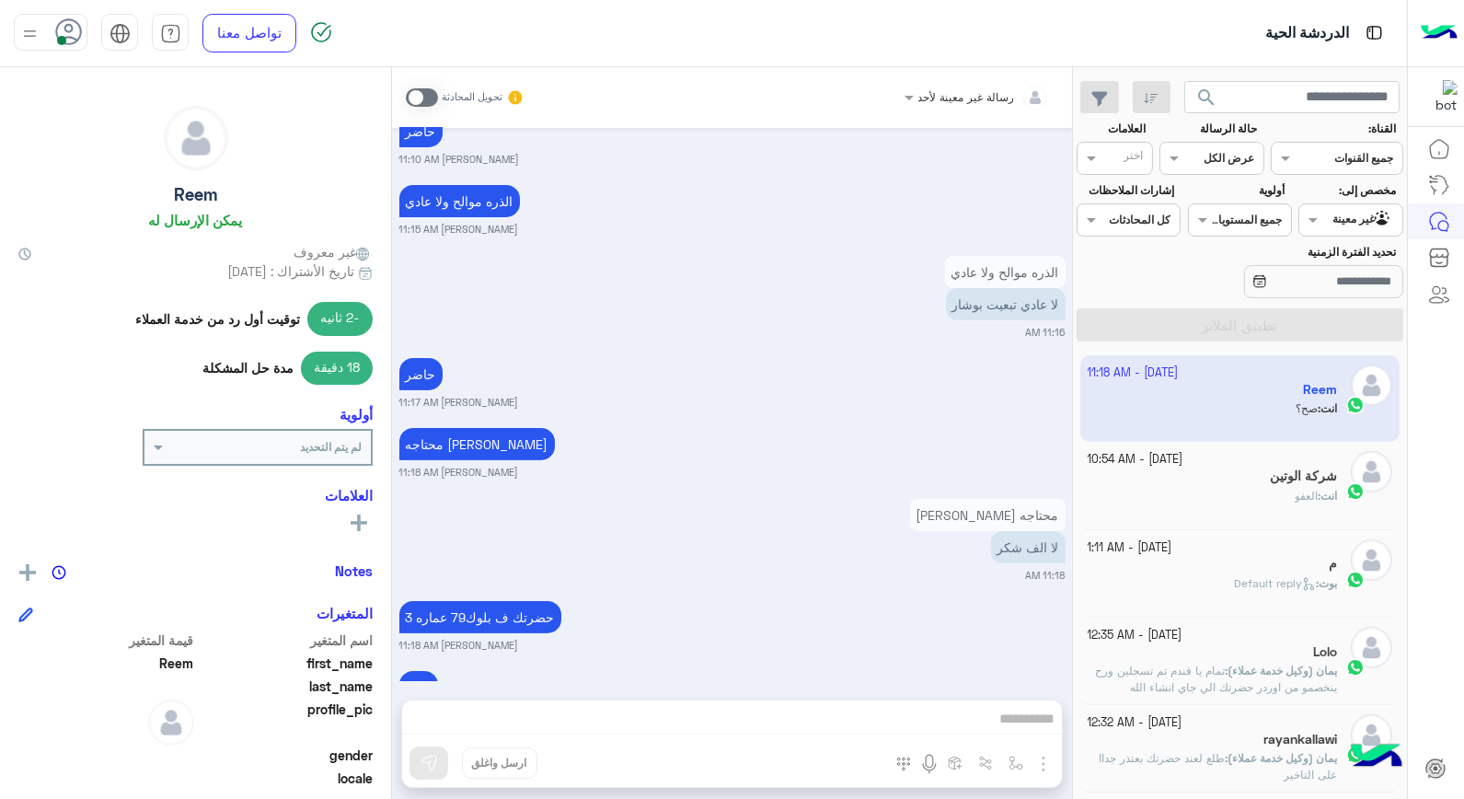
scroll to position [1141, 0]
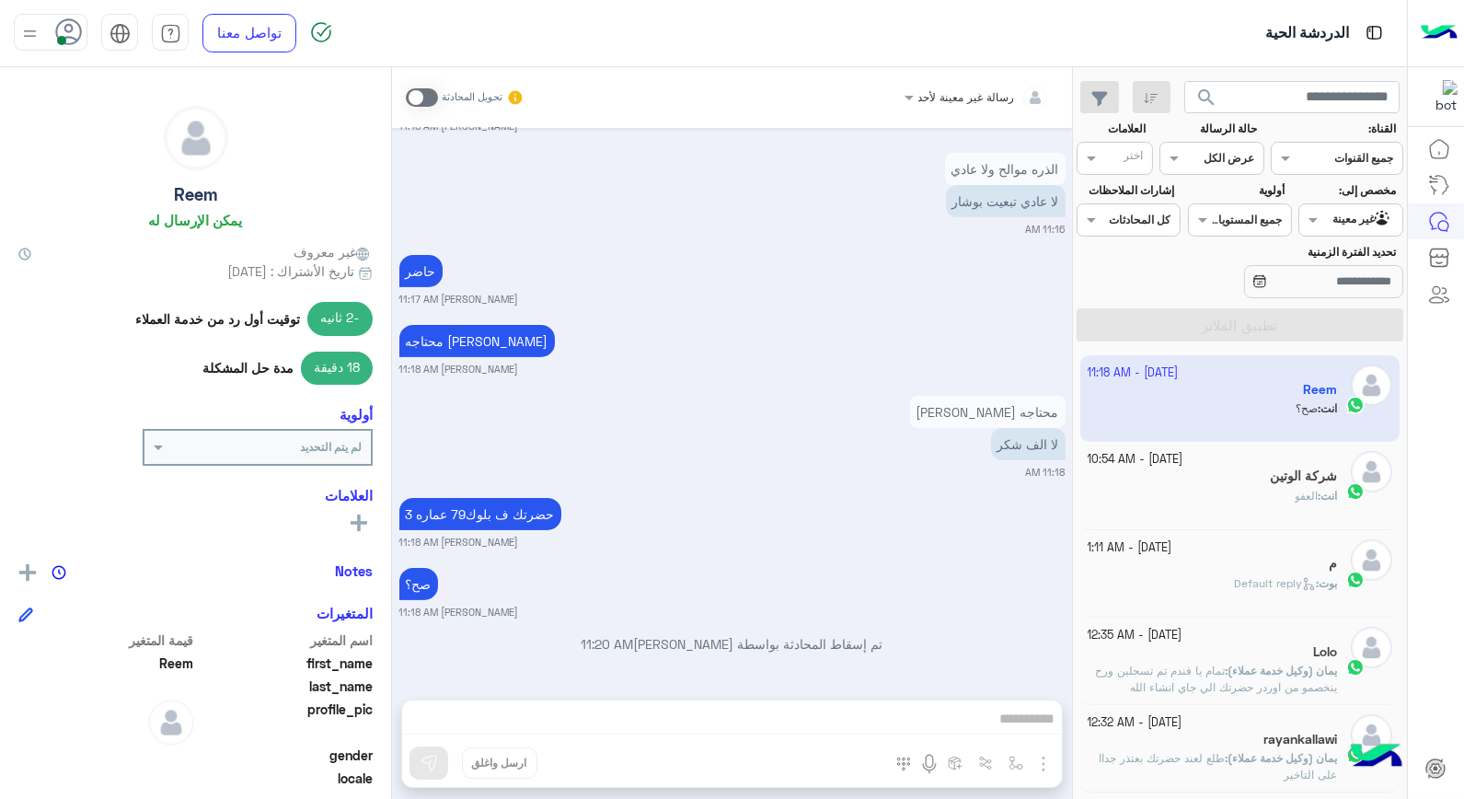
click at [1318, 494] on b "انت :" at bounding box center [1327, 496] width 19 height 14
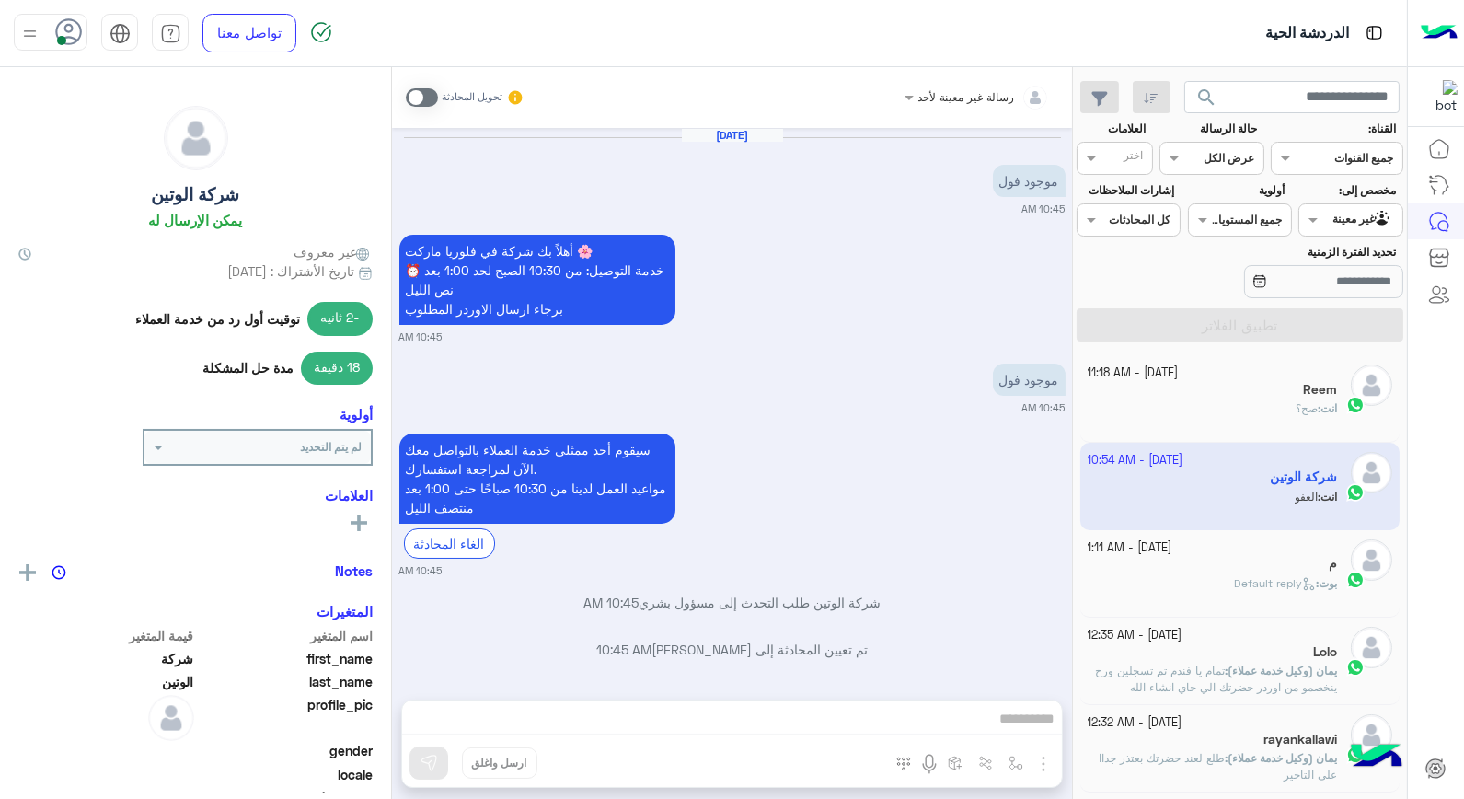
scroll to position [874, 0]
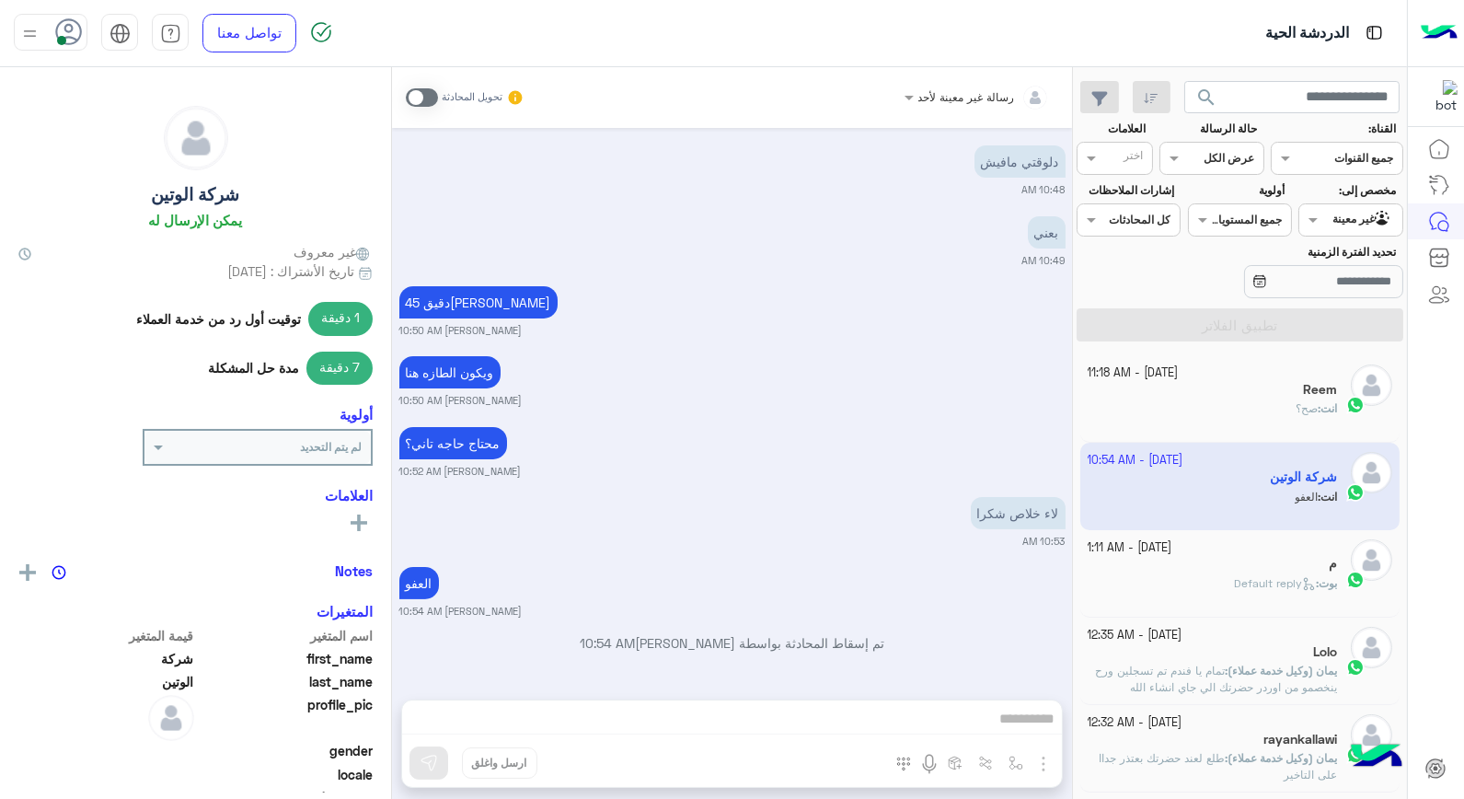
click at [1316, 585] on b "بوت :" at bounding box center [1326, 583] width 21 height 14
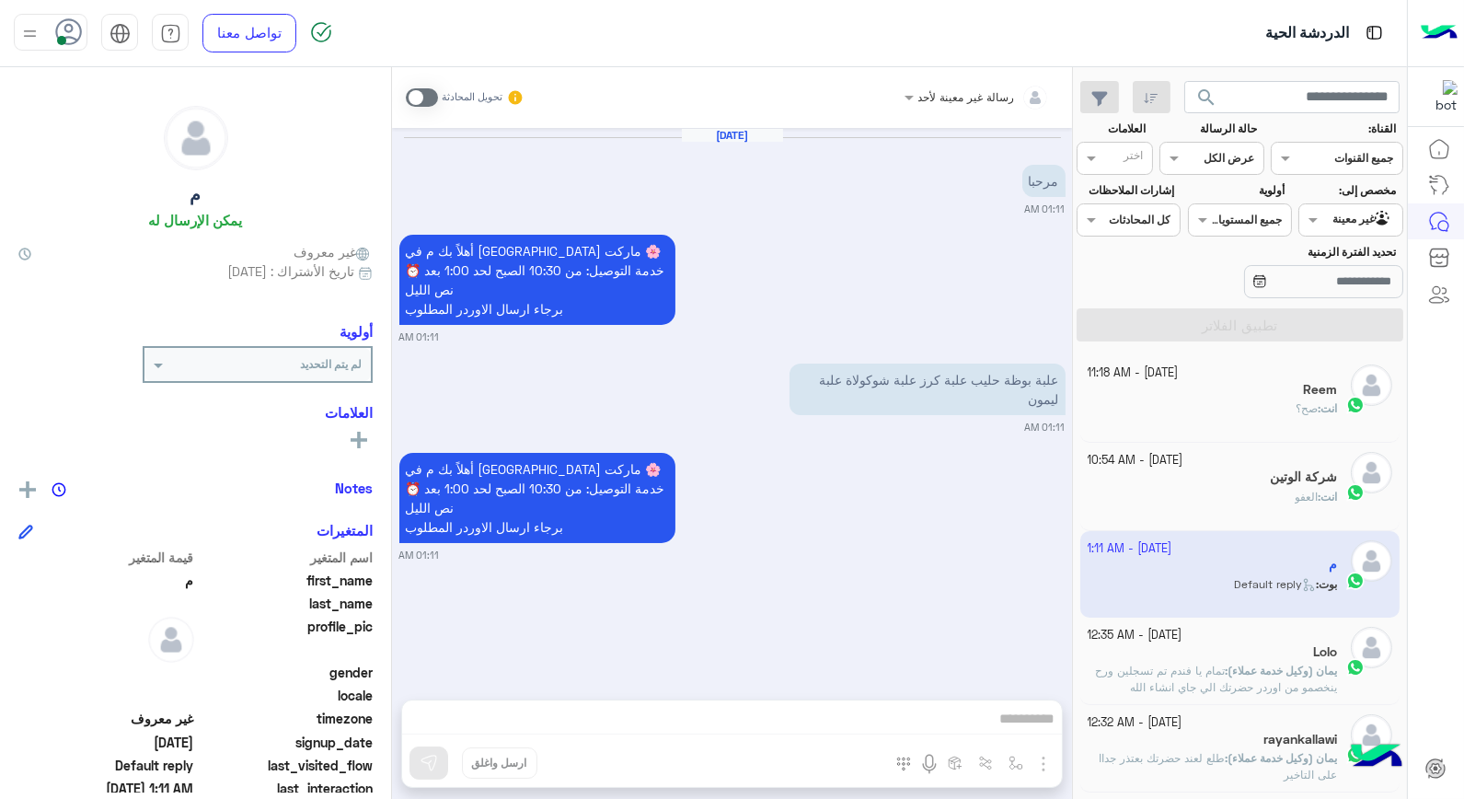
click at [1359, 218] on input "text" at bounding box center [1372, 218] width 42 height 17
click at [1363, 287] on b "الوارد لديك" at bounding box center [1347, 293] width 58 height 16
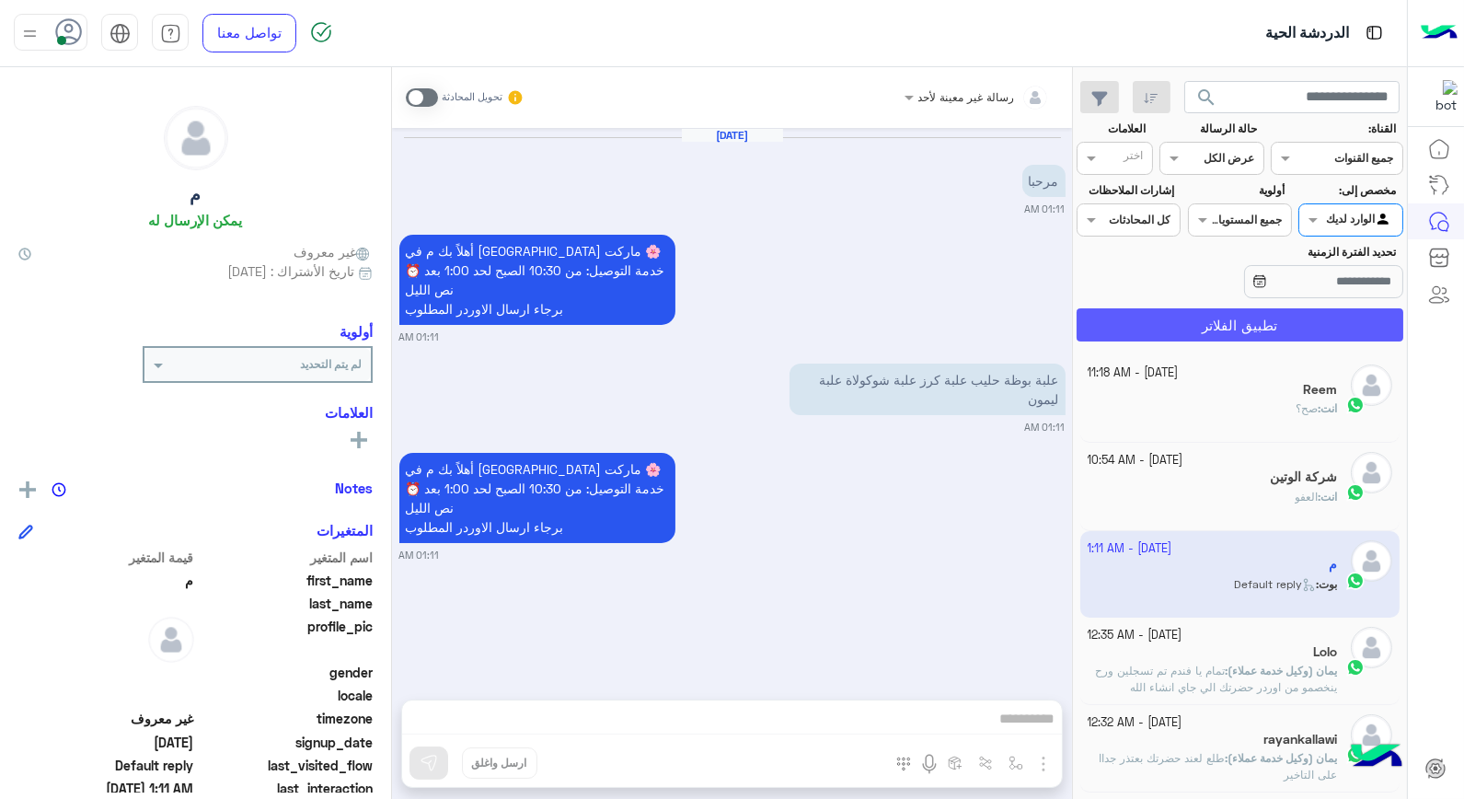
click at [1319, 341] on button "تطبيق الفلاتر" at bounding box center [1240, 324] width 327 height 33
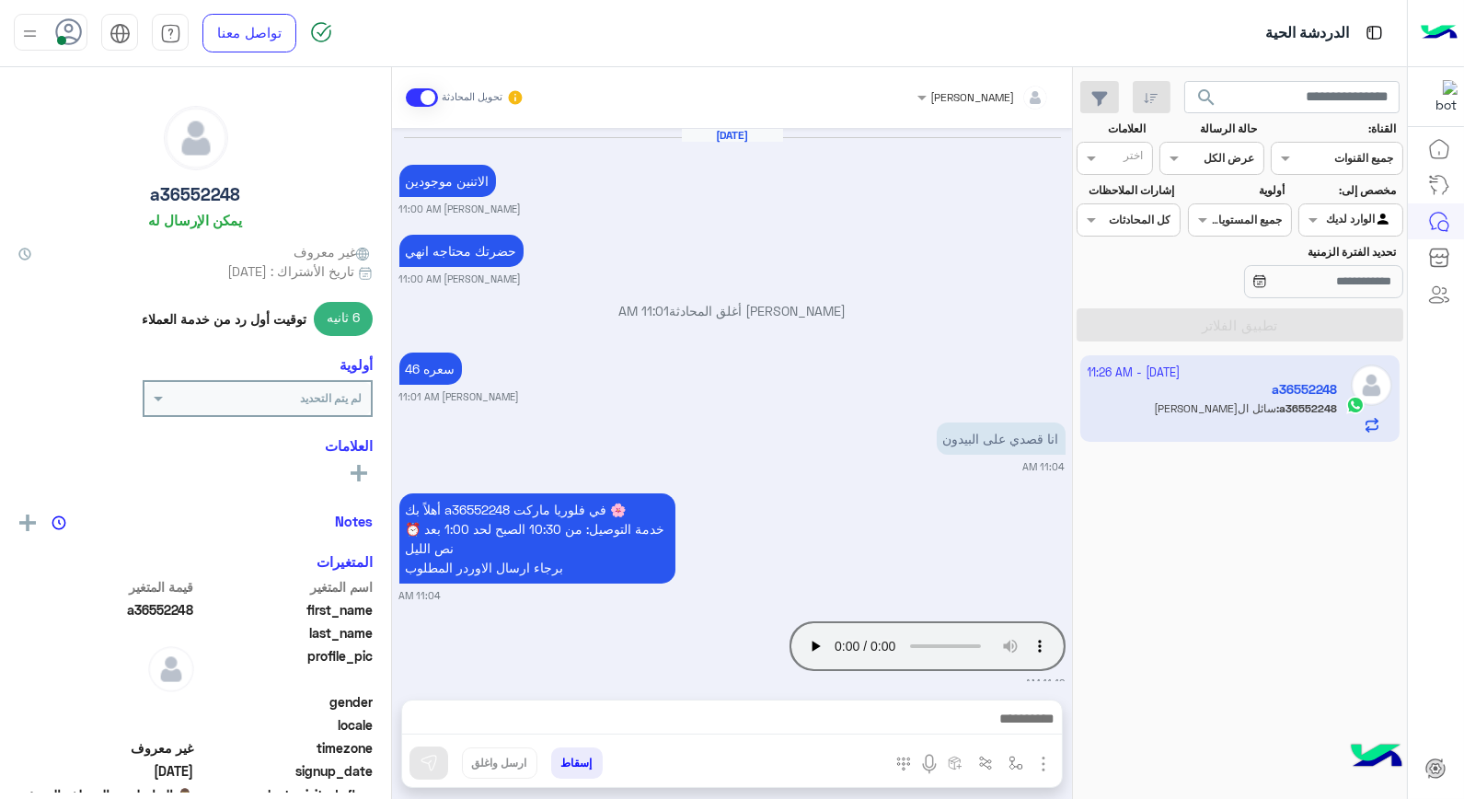
scroll to position [952, 0]
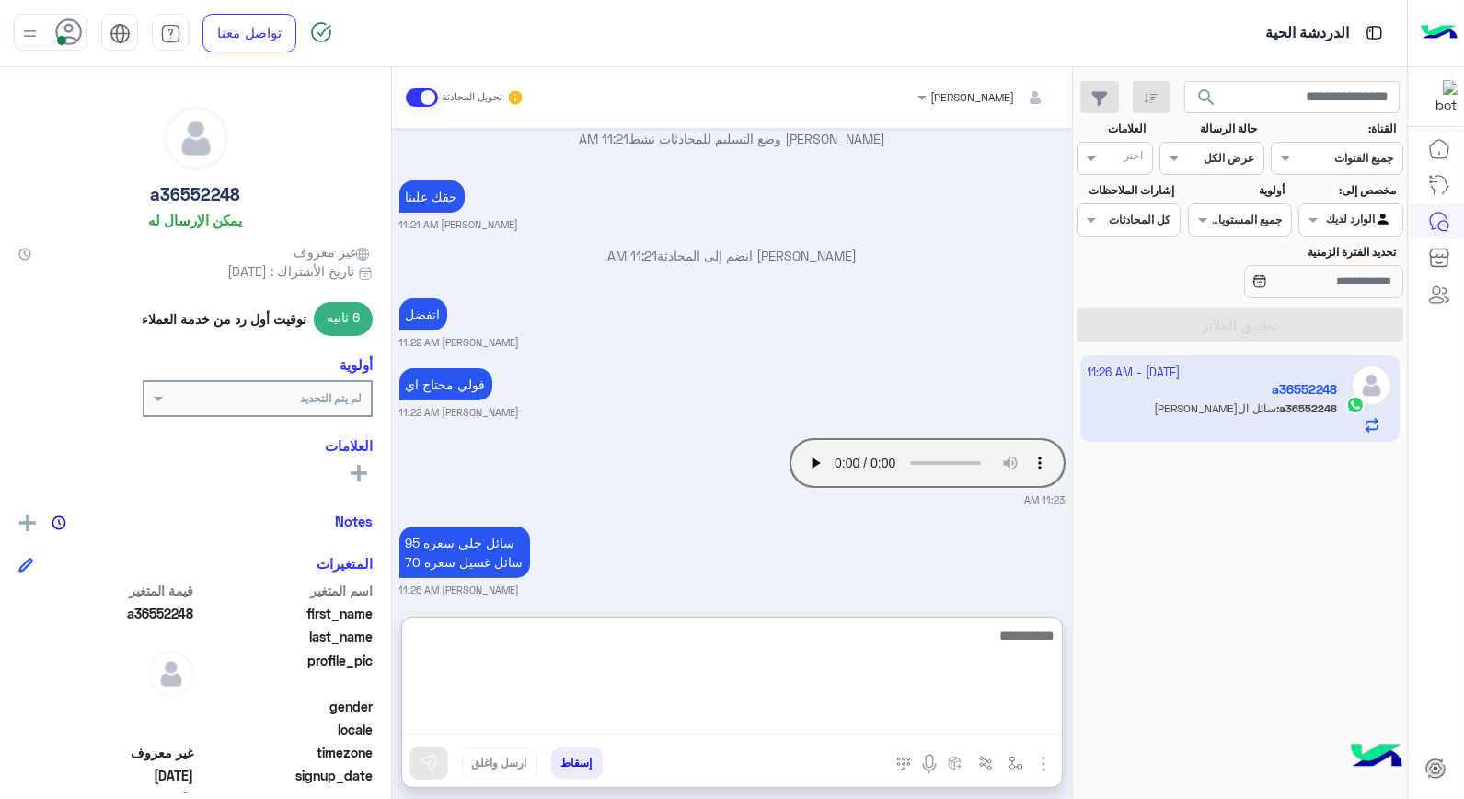
click at [995, 725] on textarea at bounding box center [732, 679] width 660 height 110
type textarea "**"
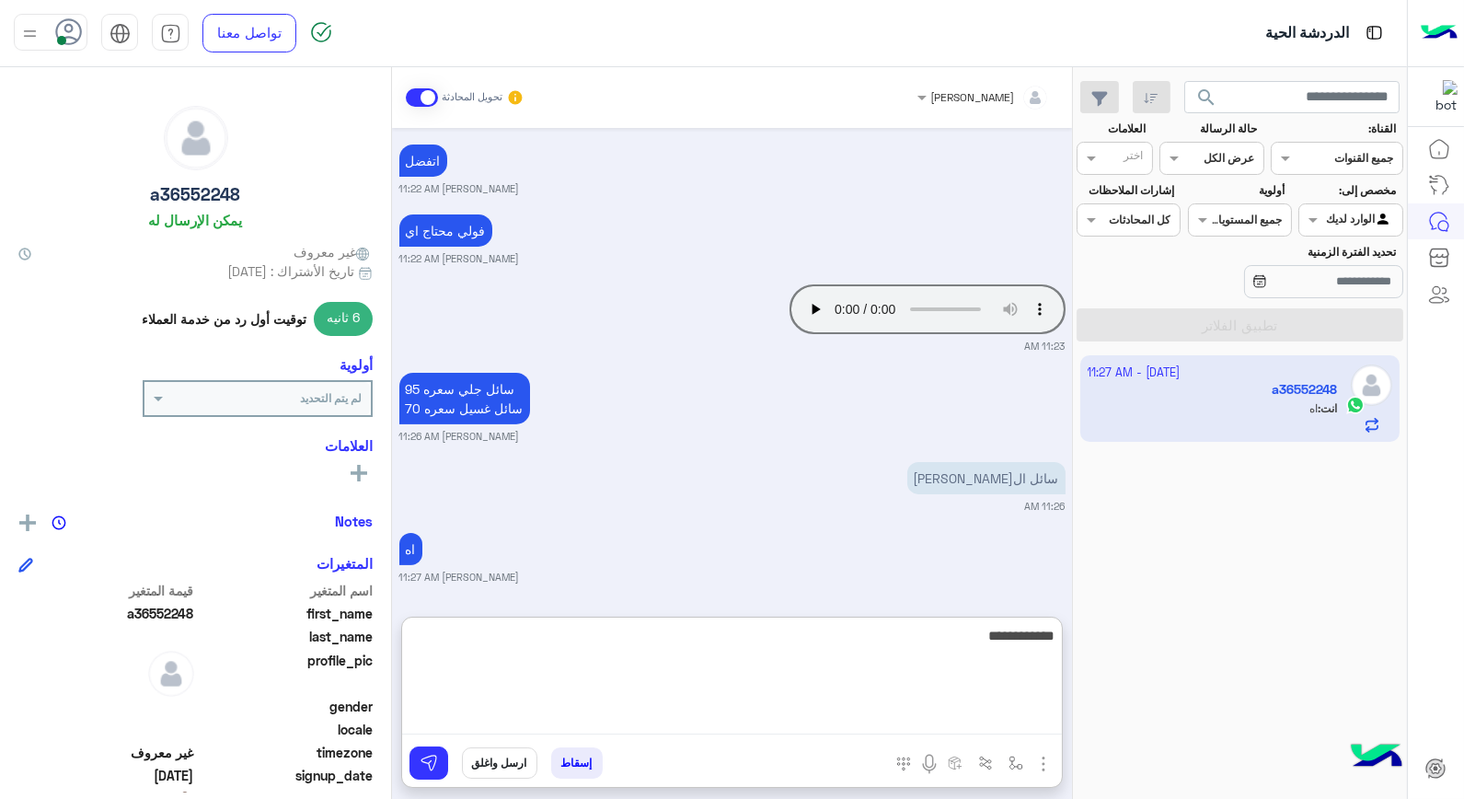
type textarea "**********"
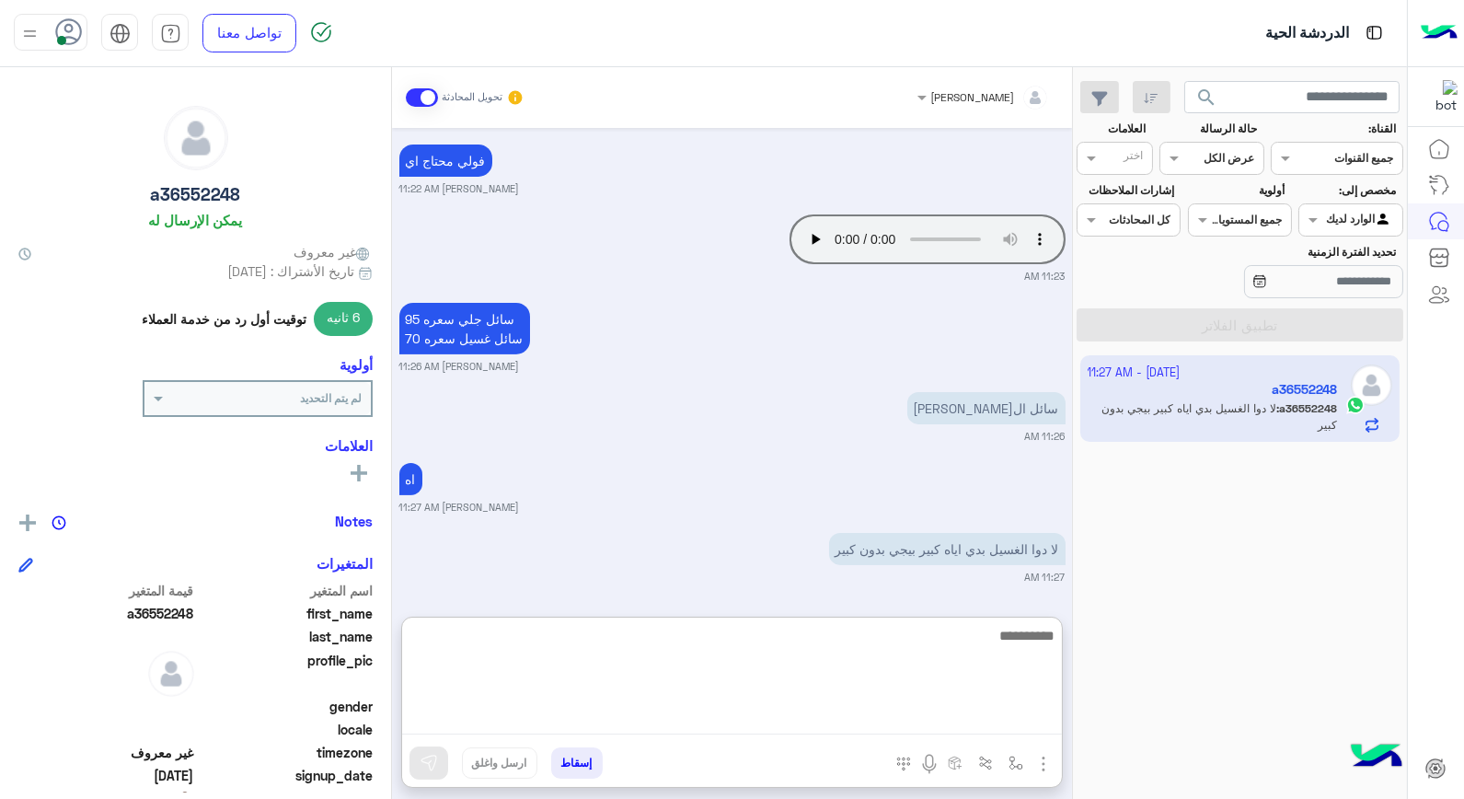
scroll to position [1246, 0]
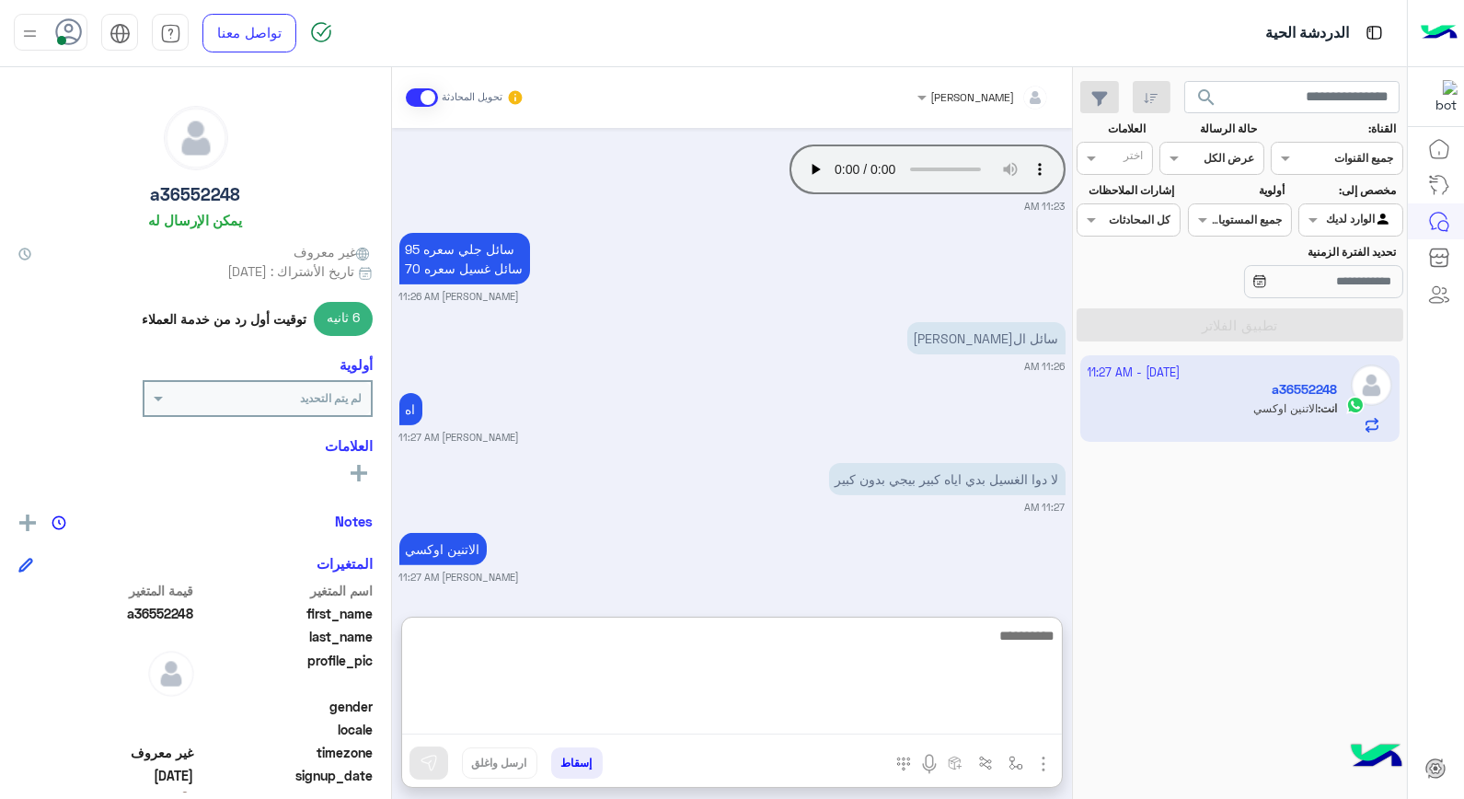
click at [1019, 639] on textarea at bounding box center [732, 679] width 660 height 110
type textarea "**********"
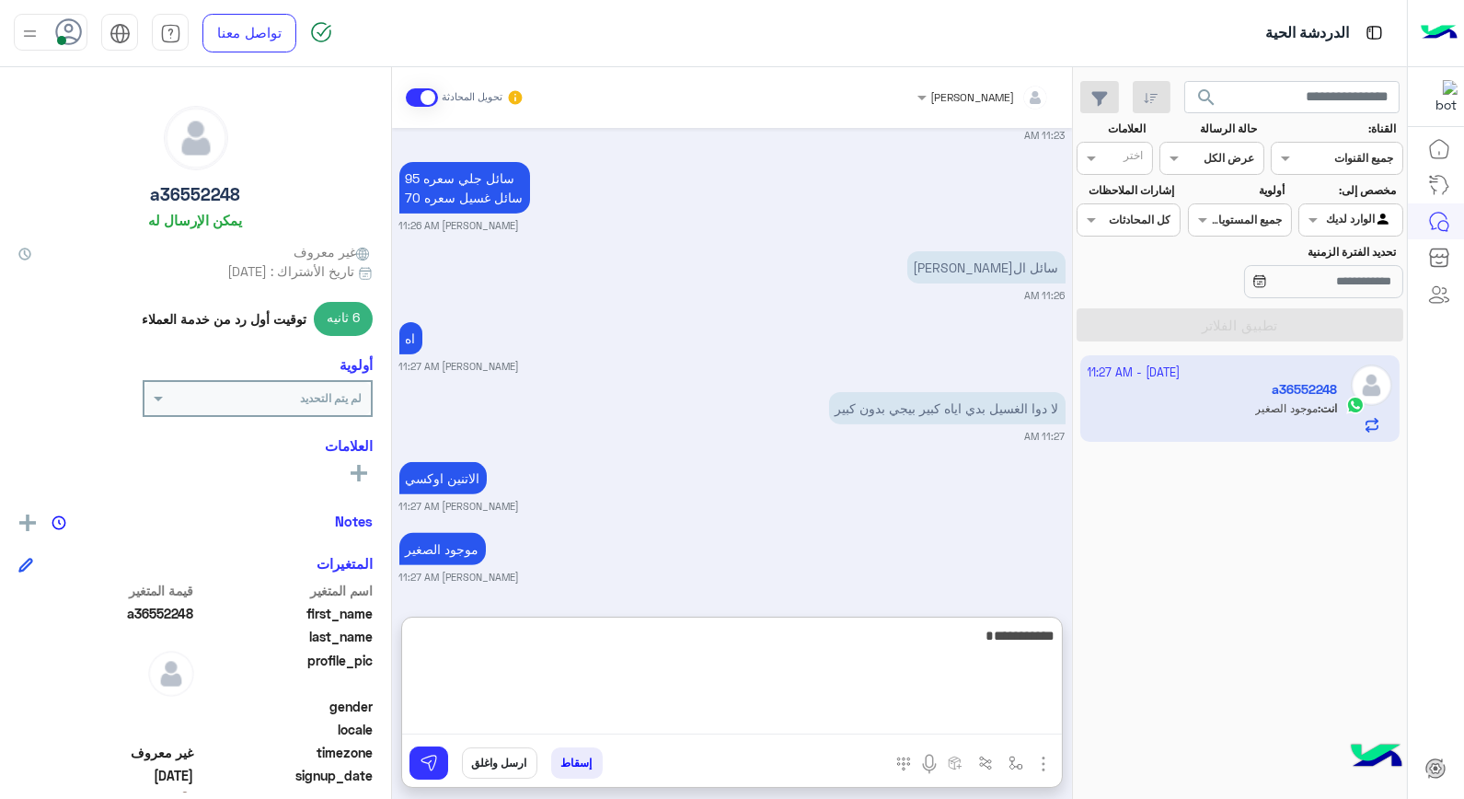
type textarea "**********"
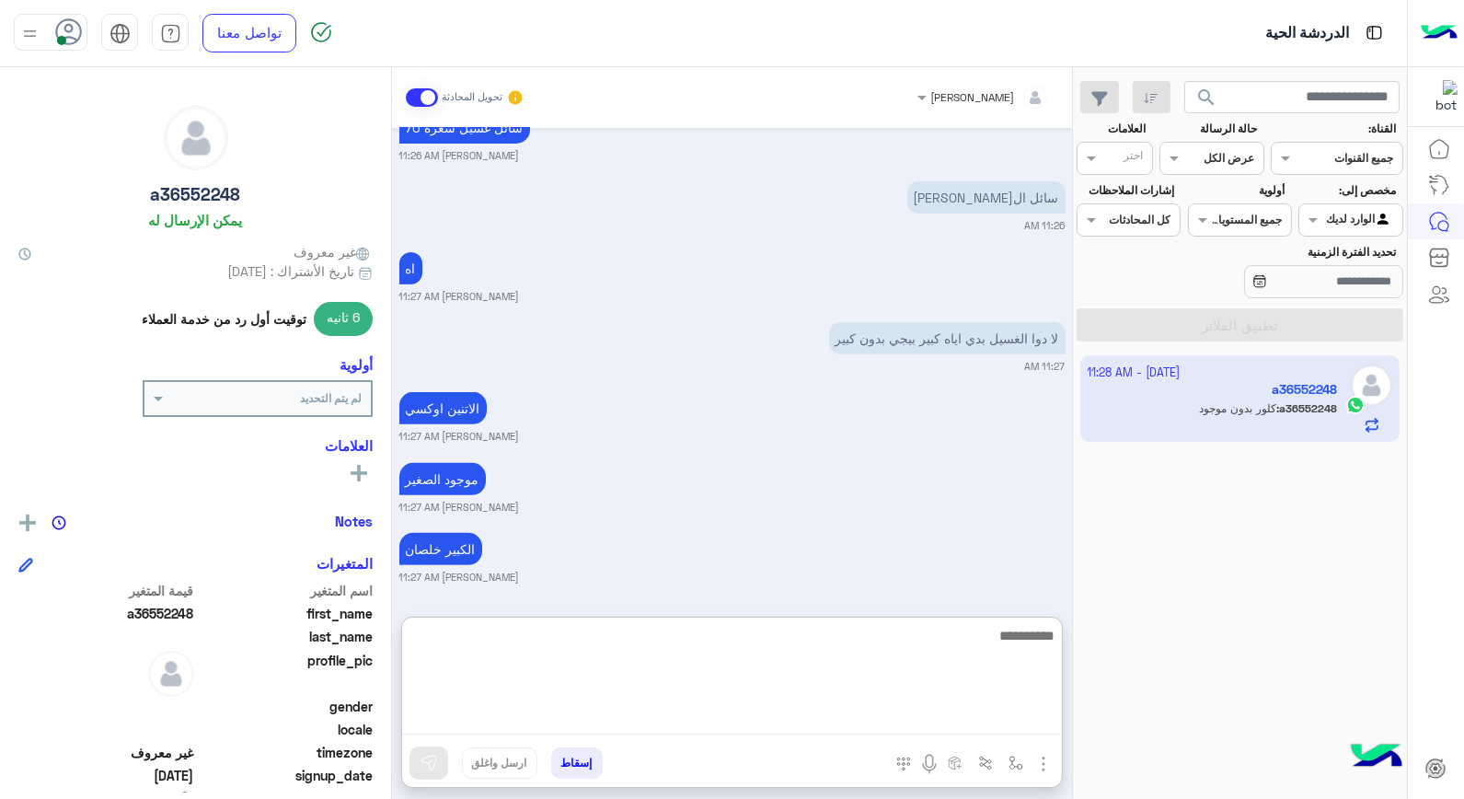
scroll to position [1457, 0]
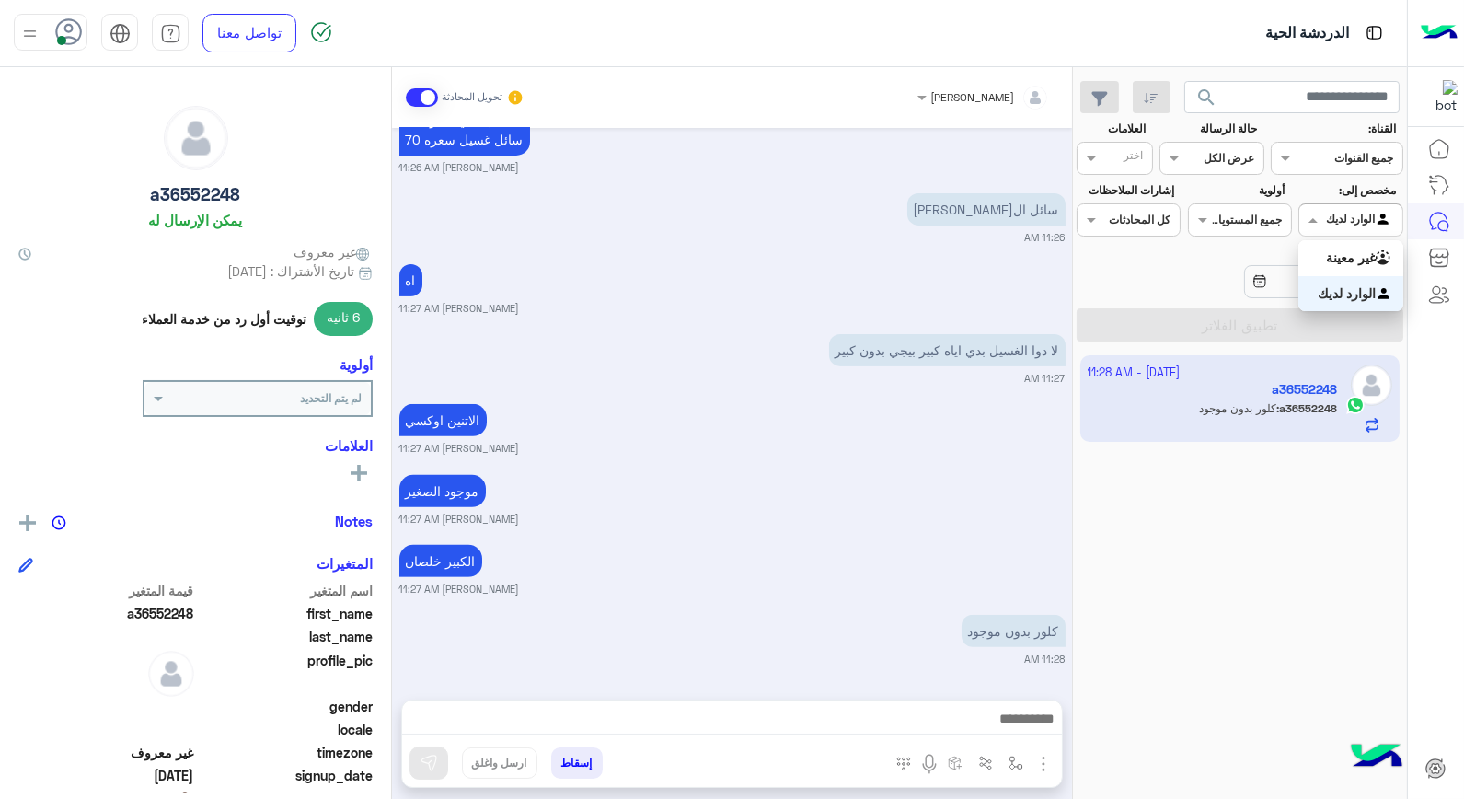
click at [1328, 219] on div at bounding box center [1350, 217] width 102 height 17
click at [1326, 262] on b "غير معينة" at bounding box center [1351, 257] width 50 height 16
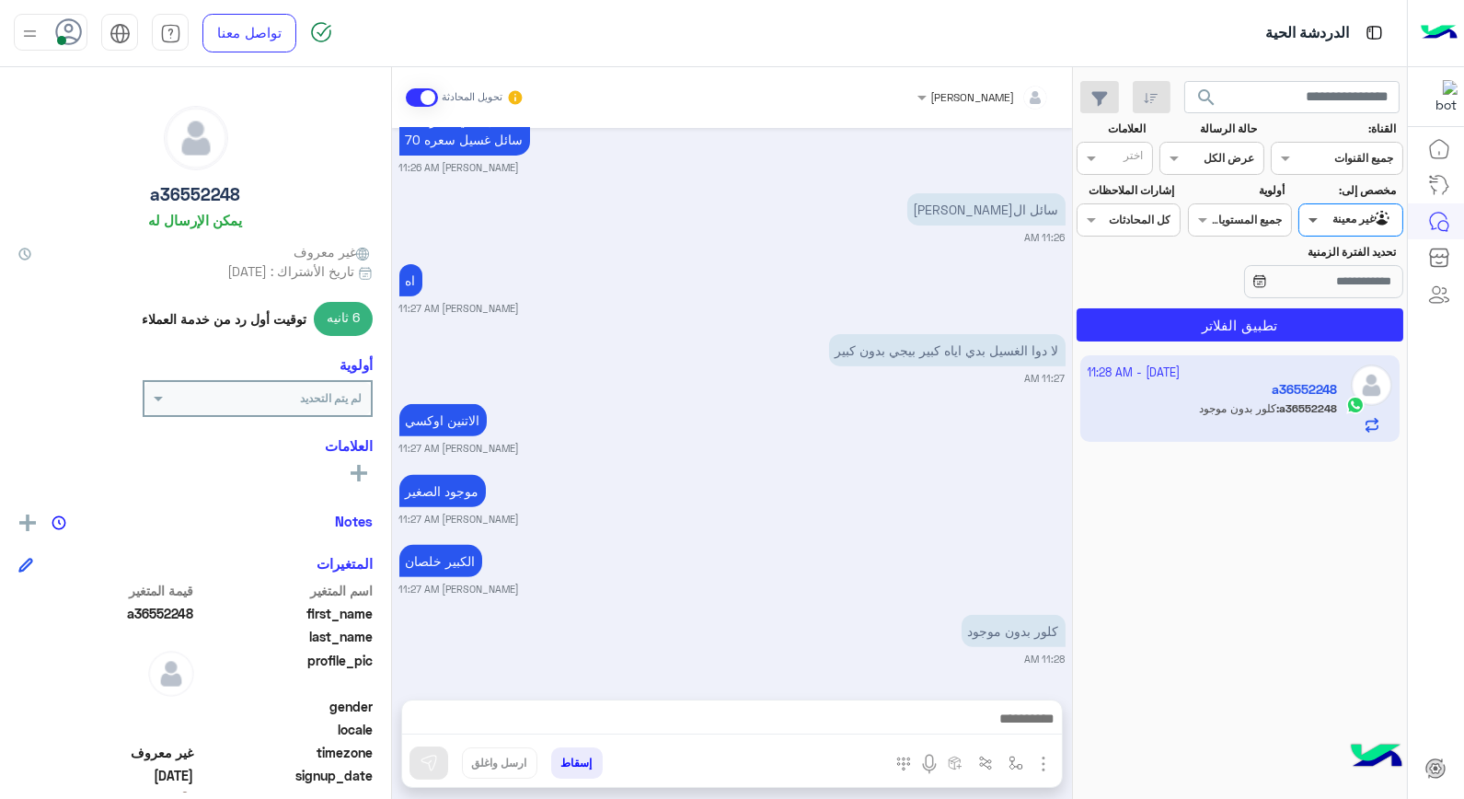
click at [1316, 214] on span at bounding box center [1310, 219] width 23 height 19
click at [1351, 297] on b "الوارد لديك" at bounding box center [1347, 293] width 58 height 16
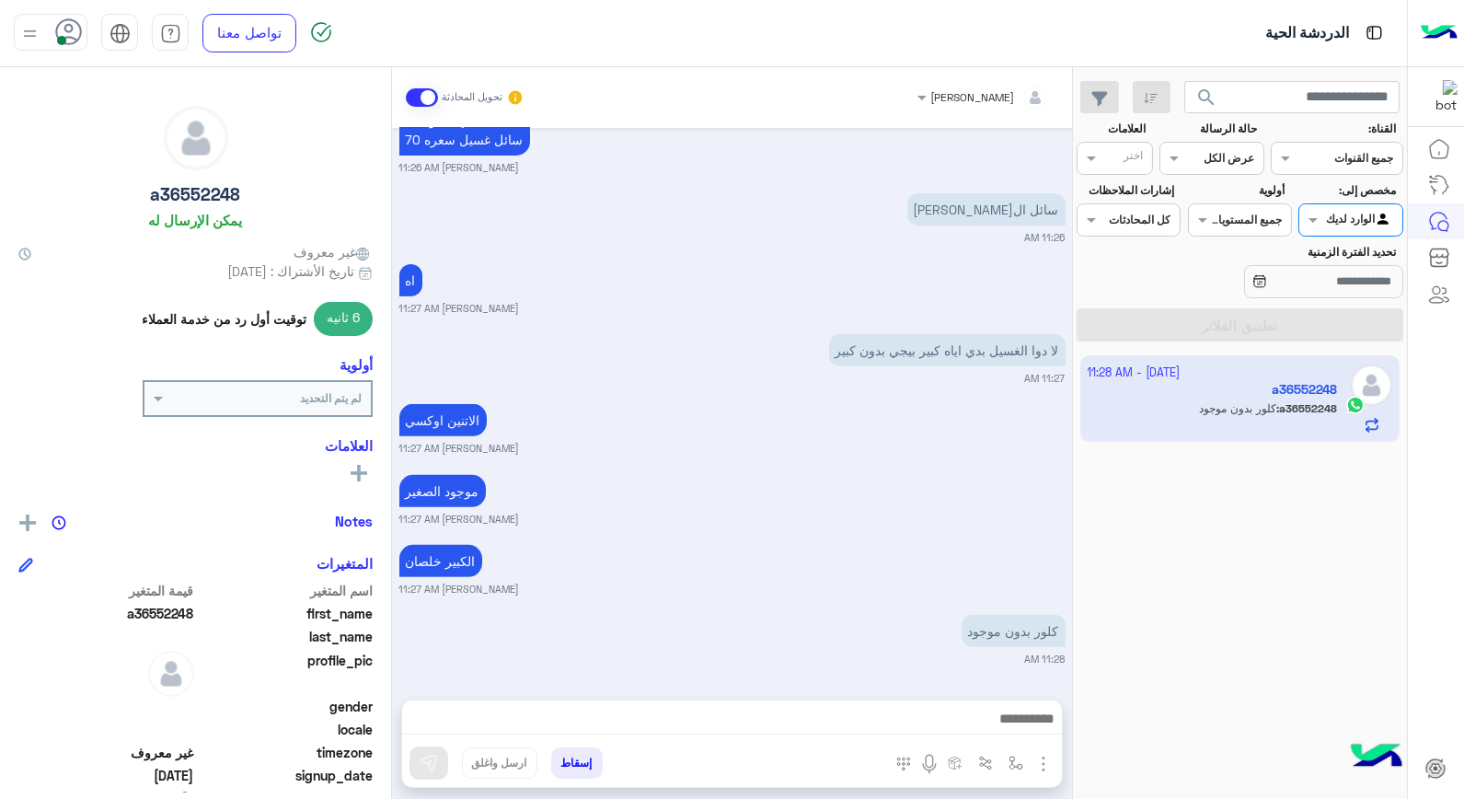
click at [1236, 230] on div "جميع المستويات جميع المستويات" at bounding box center [1240, 219] width 104 height 33
click at [1266, 262] on b "جميع المستويات" at bounding box center [1240, 257] width 85 height 16
click at [1341, 215] on div at bounding box center [1350, 217] width 102 height 17
drag, startPoint x: 1350, startPoint y: 260, endPoint x: 1341, endPoint y: 262, distance: 9.4
click at [1348, 261] on b "غير معينة" at bounding box center [1351, 257] width 50 height 16
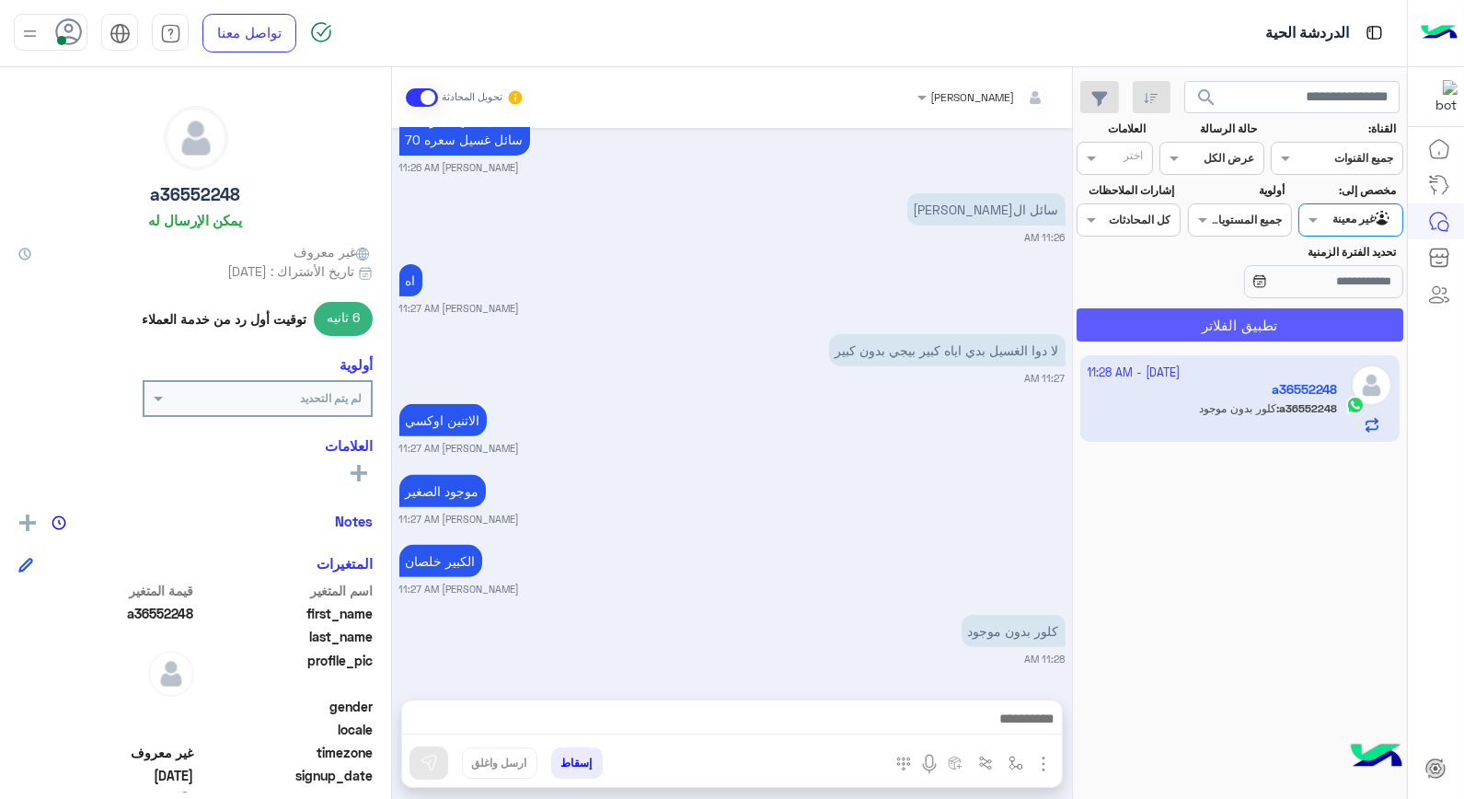
click at [1340, 328] on button "تطبيق الفلاتر" at bounding box center [1240, 324] width 327 height 33
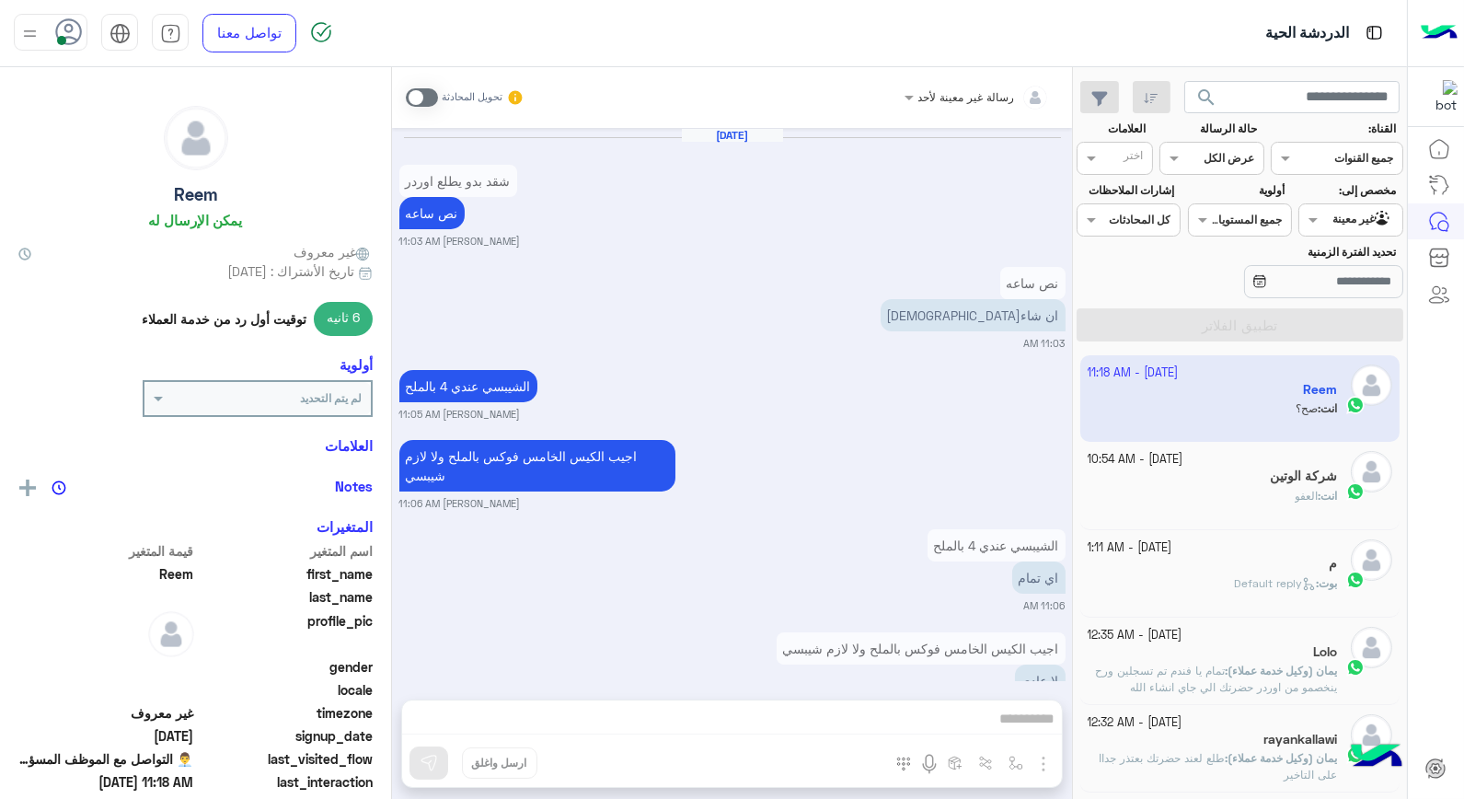
scroll to position [1141, 0]
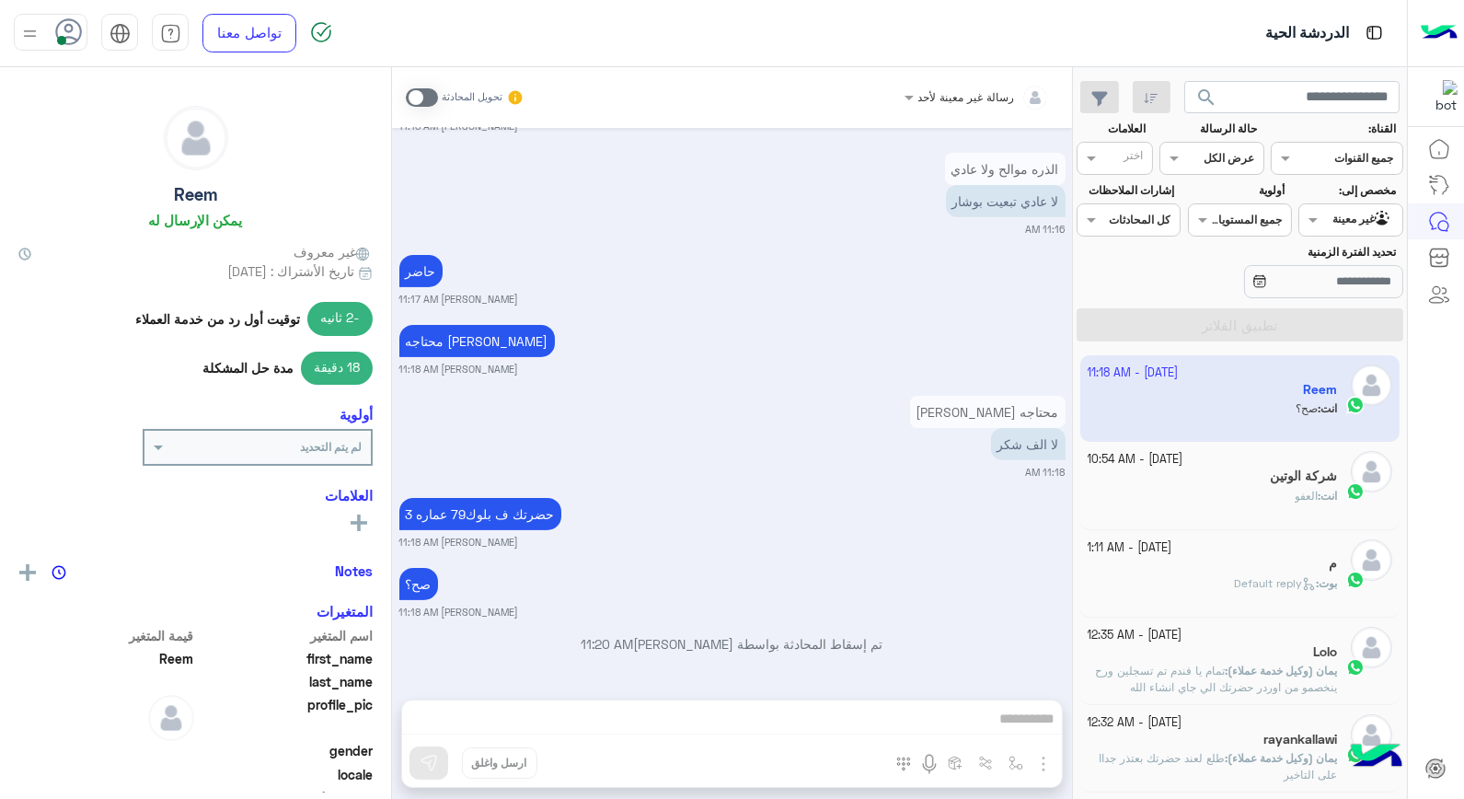
click at [1309, 425] on app-inbox-user "3 October - 11:18 AM Reem انت : صح؟" at bounding box center [1240, 398] width 320 height 86
drag, startPoint x: 1309, startPoint y: 425, endPoint x: 1211, endPoint y: 419, distance: 98.7
click at [1211, 419] on app-inbox-user "3 October - 11:18 AM Reem انت : صح؟" at bounding box center [1240, 398] width 320 height 86
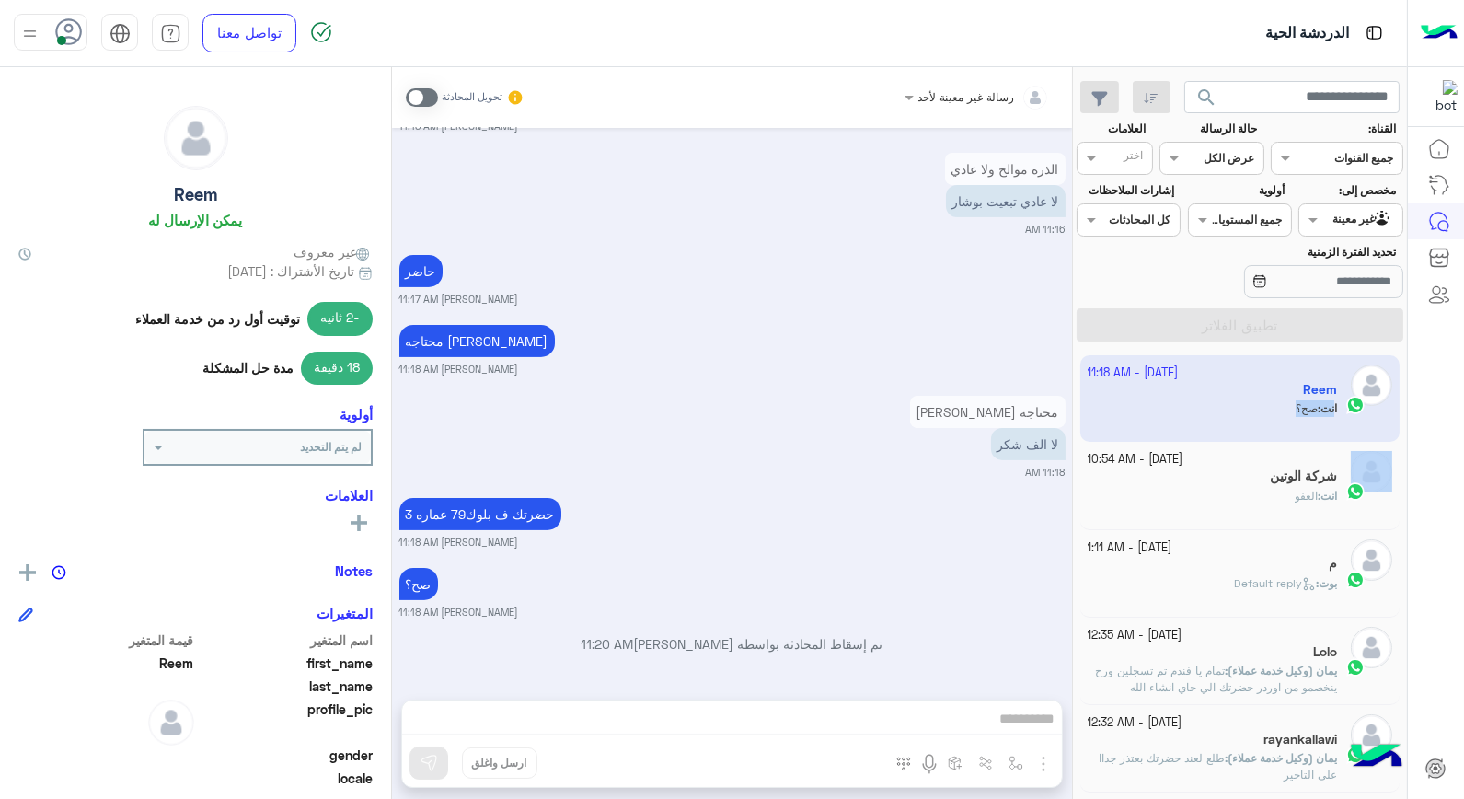
click at [1211, 418] on app-inbox-user "3 October - 11:18 AM Reem انت : صح؟" at bounding box center [1240, 398] width 320 height 86
drag, startPoint x: 1211, startPoint y: 418, endPoint x: 1316, endPoint y: 396, distance: 107.2
click at [1319, 389] on app-inbox-user "3 October - 11:18 AM Reem انت : صح؟" at bounding box center [1240, 398] width 320 height 86
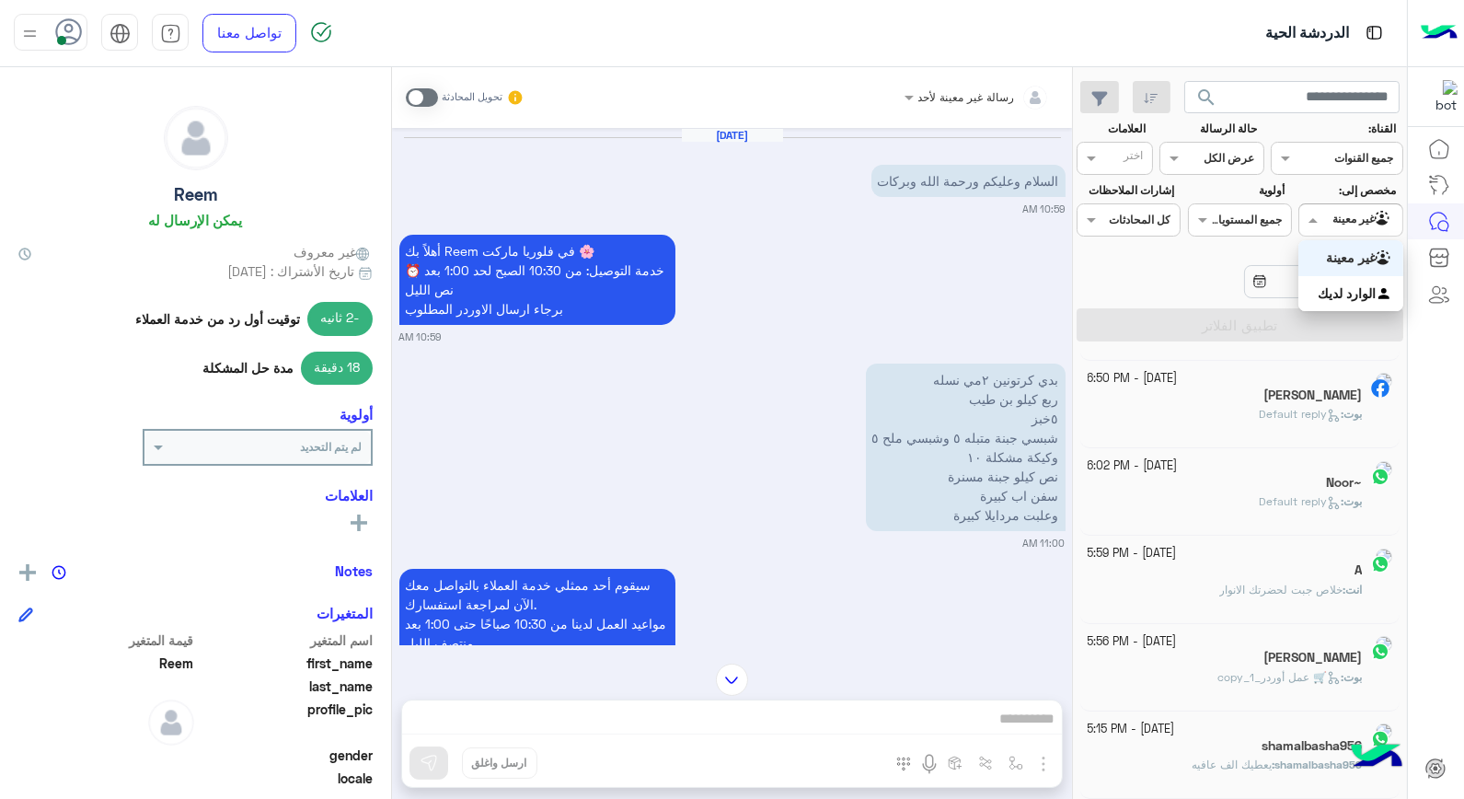
scroll to position [9, 0]
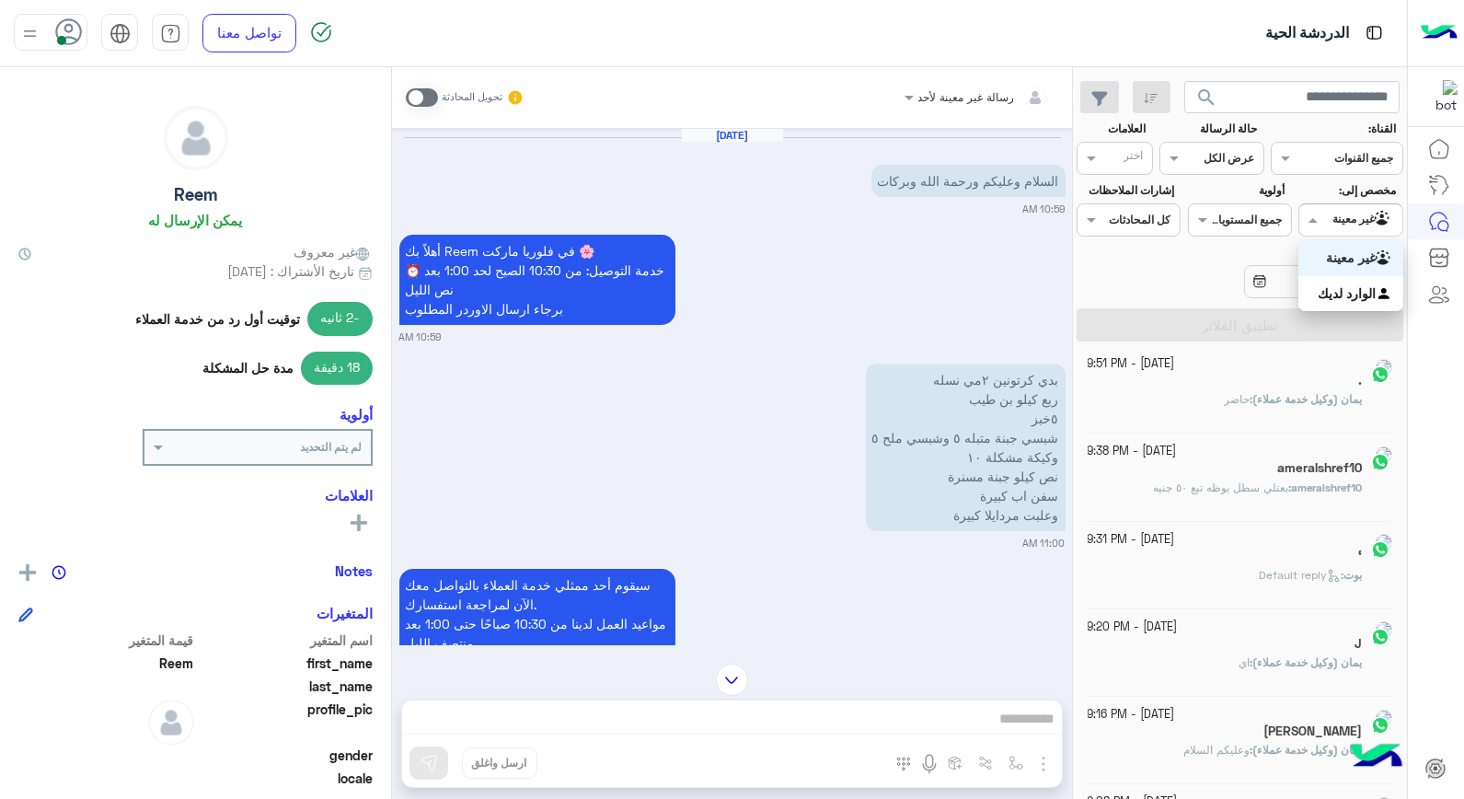
click at [1354, 225] on input "text" at bounding box center [1372, 218] width 42 height 17
click at [1365, 292] on b "الوارد لديك" at bounding box center [1347, 293] width 58 height 16
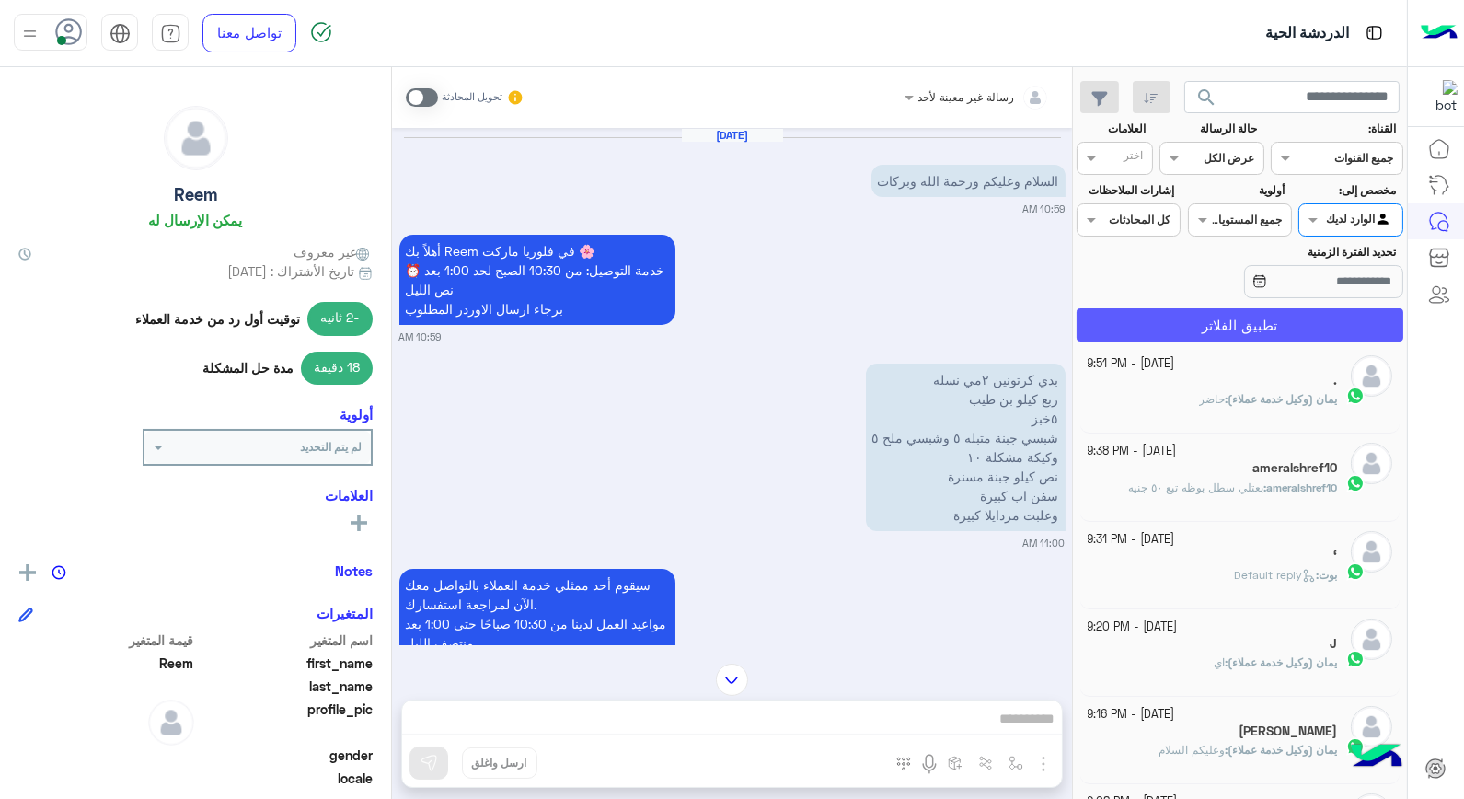
click at [1317, 327] on button "تطبيق الفلاتر" at bounding box center [1240, 324] width 327 height 33
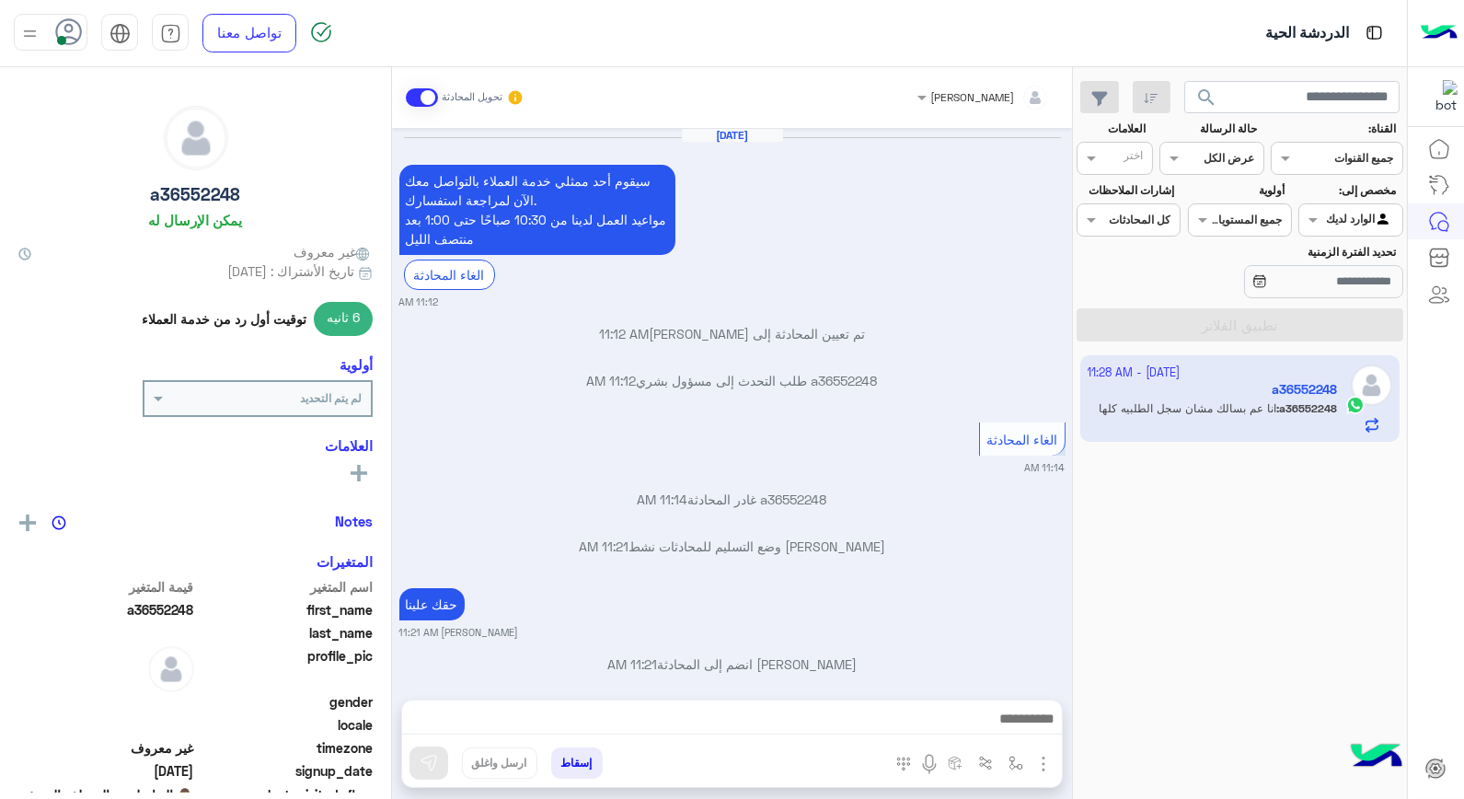
scroll to position [900, 0]
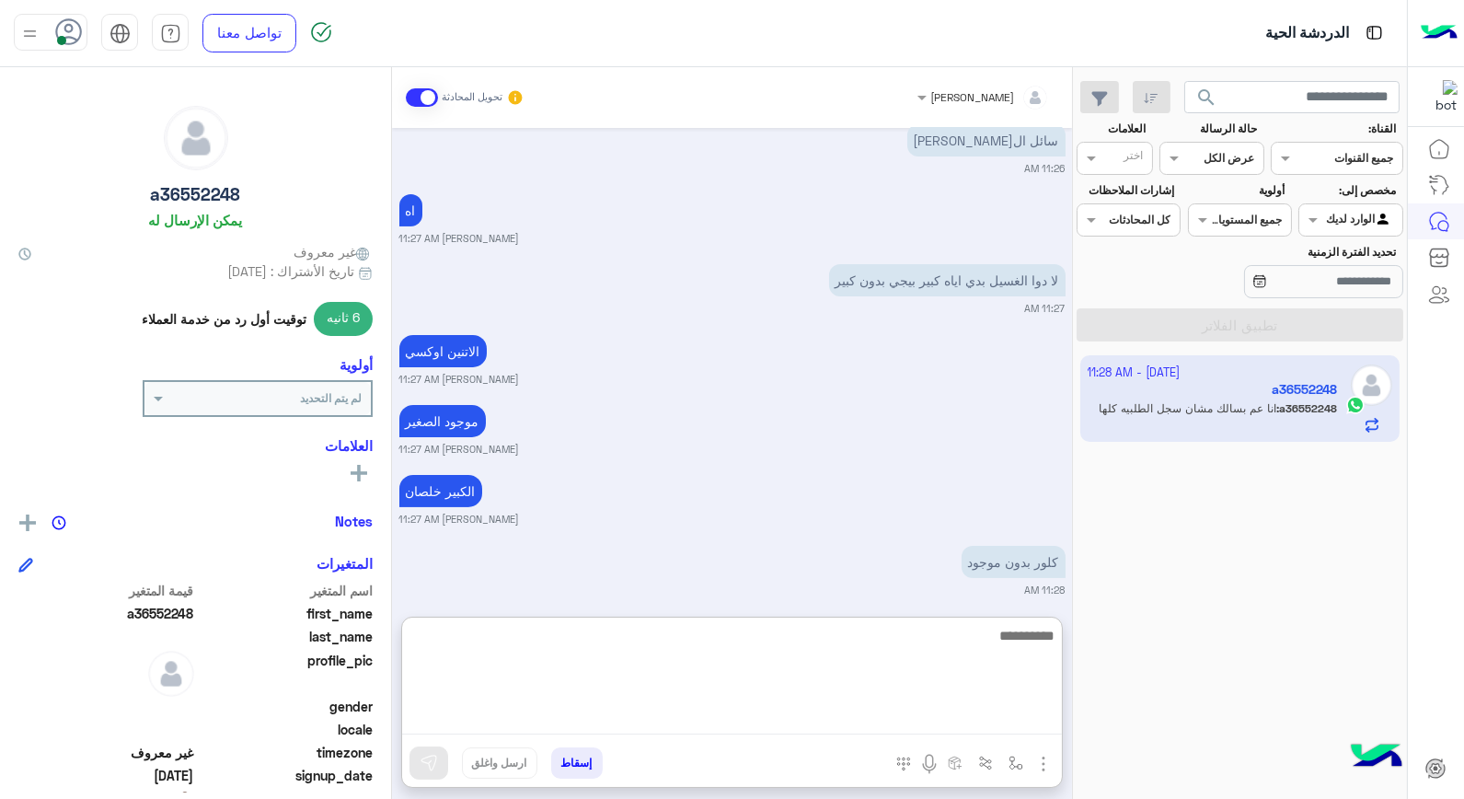
click at [972, 724] on textarea at bounding box center [732, 679] width 660 height 110
type textarea "*****"
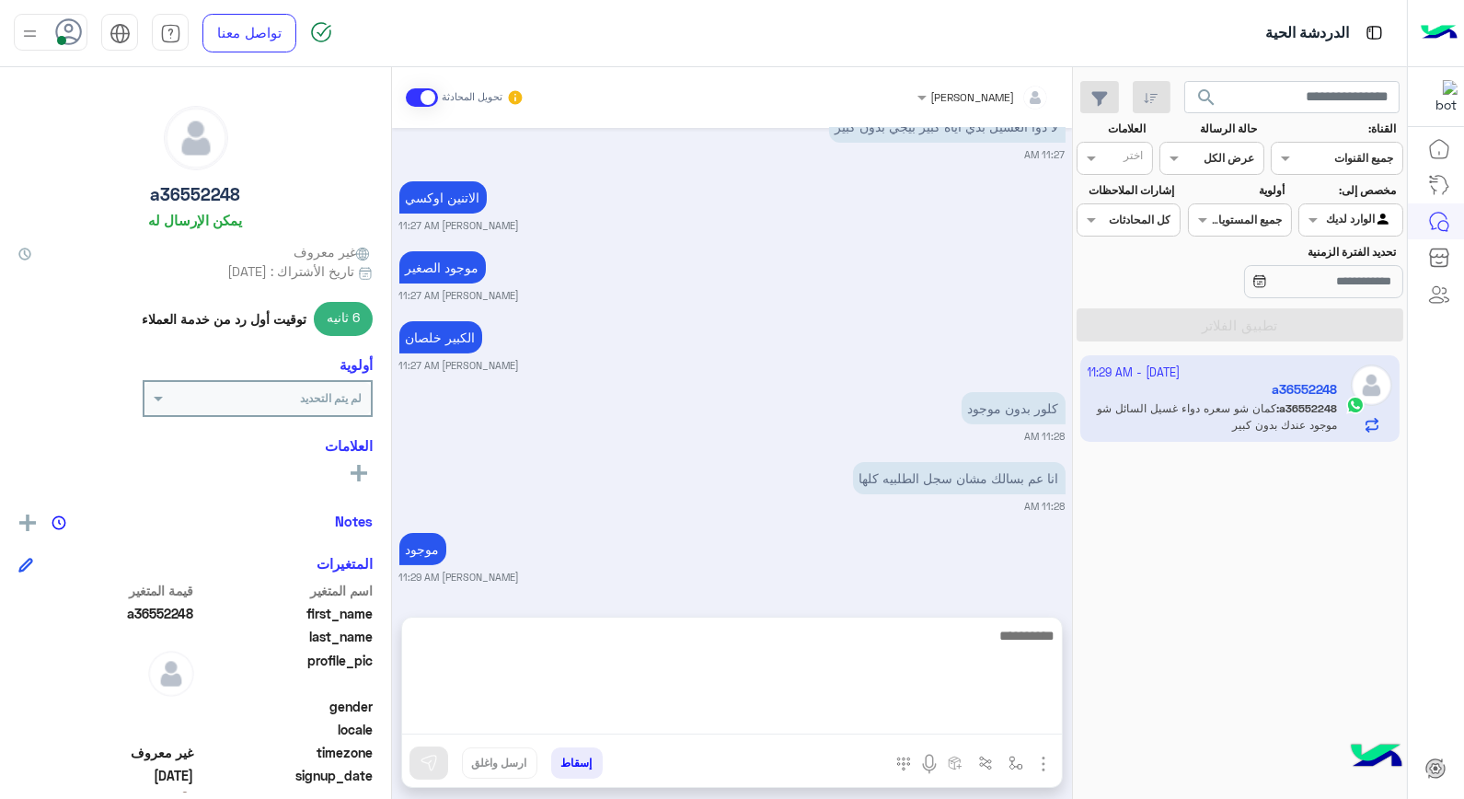
scroll to position [1060, 0]
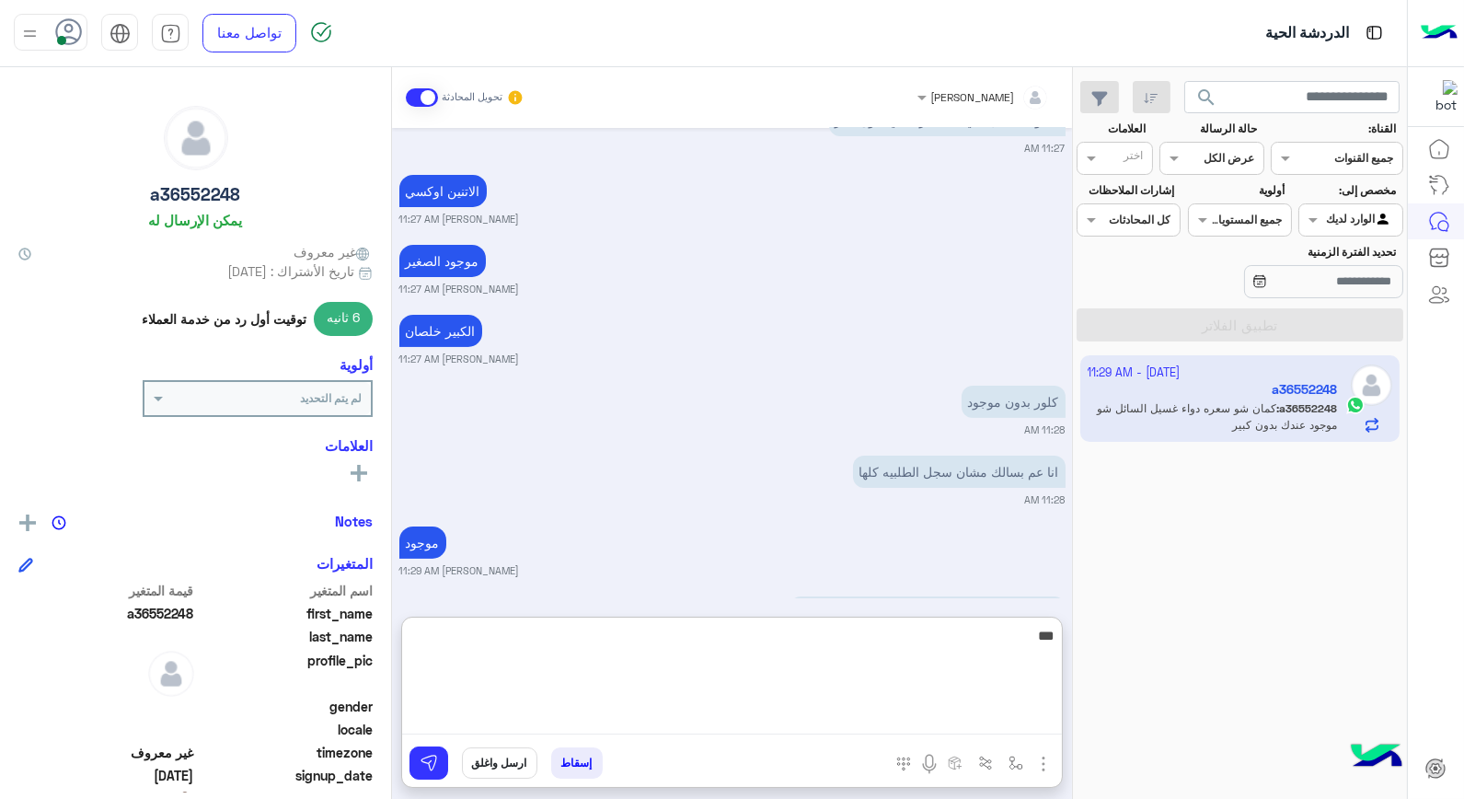
type textarea "****"
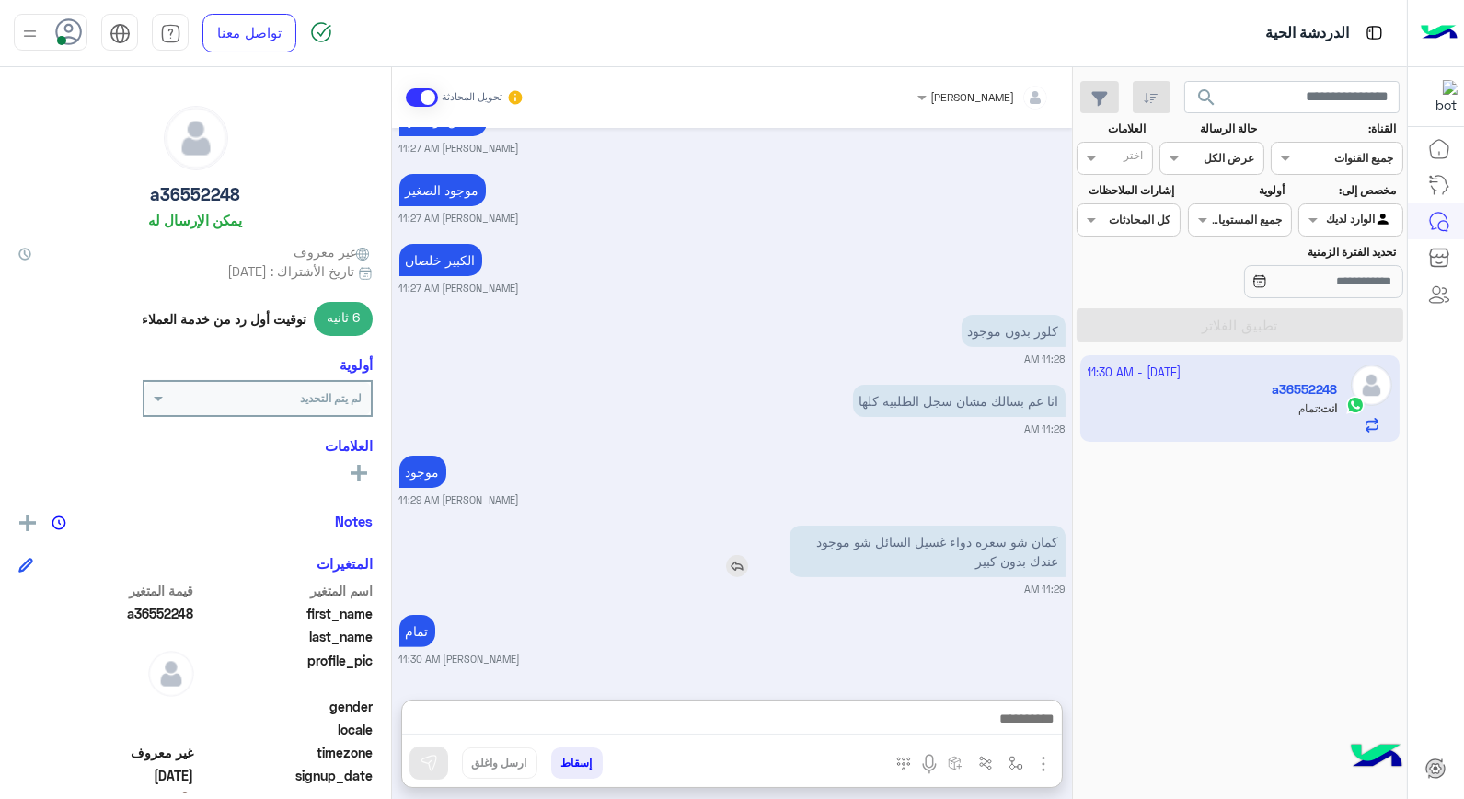
click at [732, 555] on img at bounding box center [737, 566] width 22 height 22
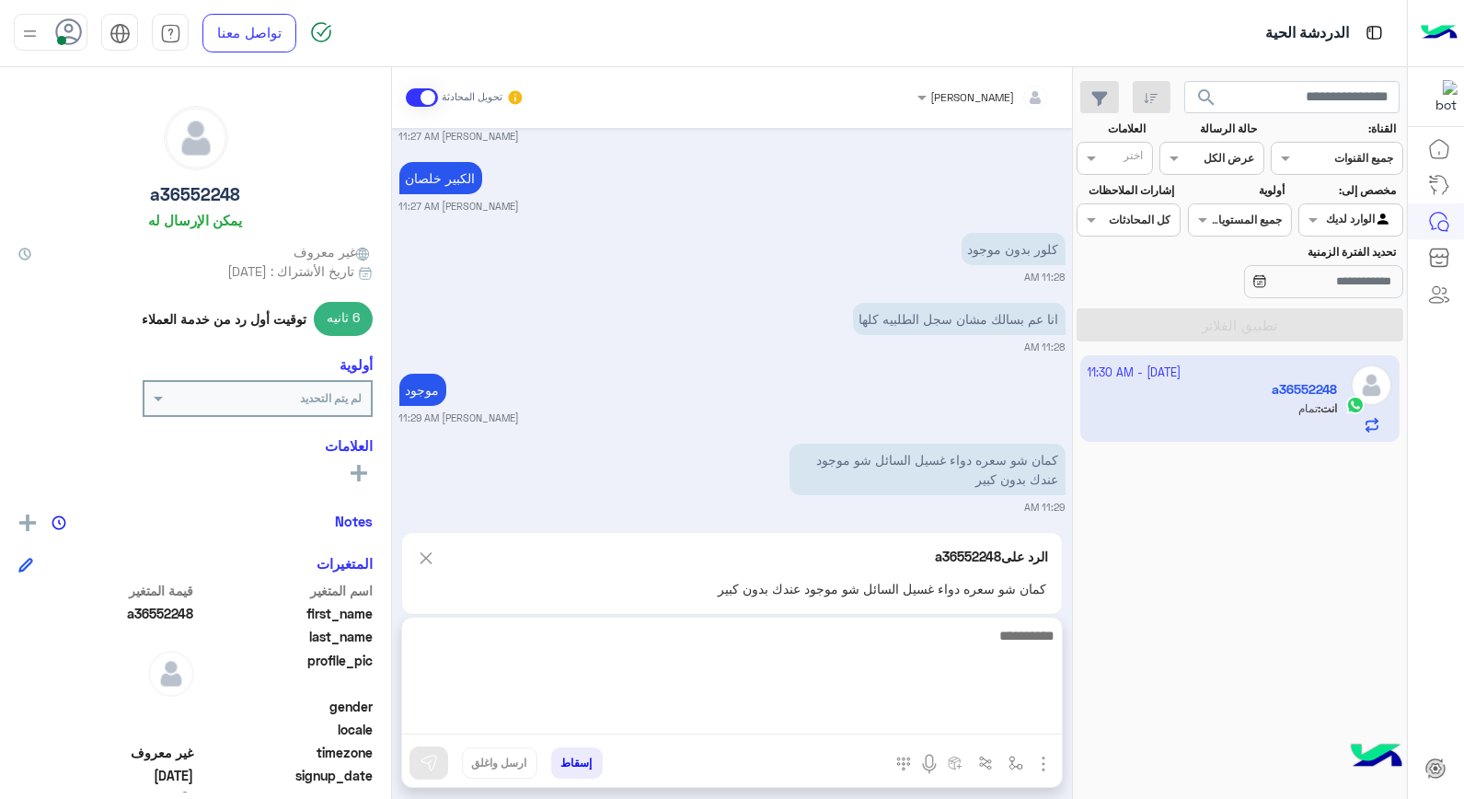
click at [859, 719] on textarea at bounding box center [732, 679] width 660 height 110
type textarea "**********"
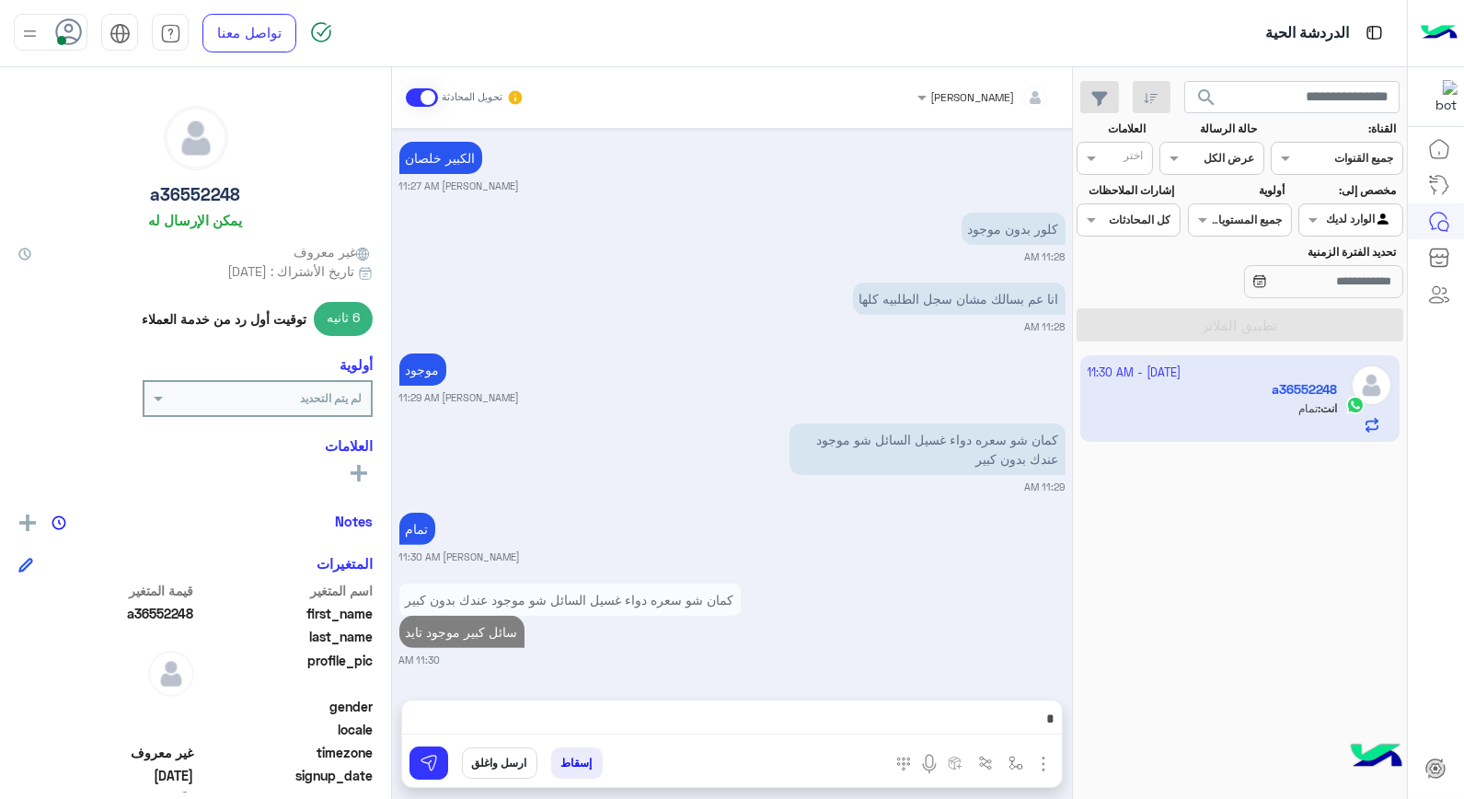
scroll to position [1252, 0]
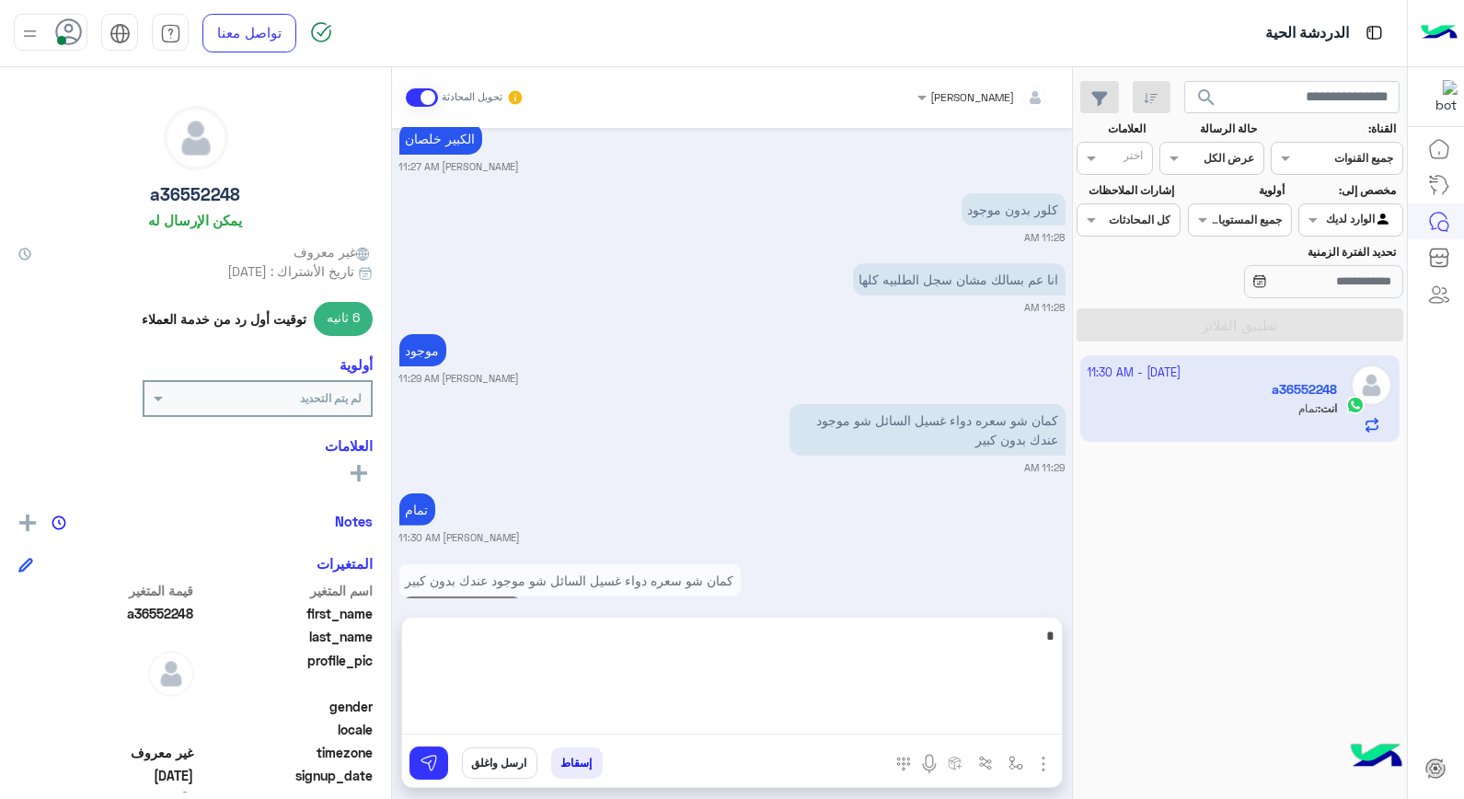
click at [889, 715] on textarea at bounding box center [732, 679] width 660 height 110
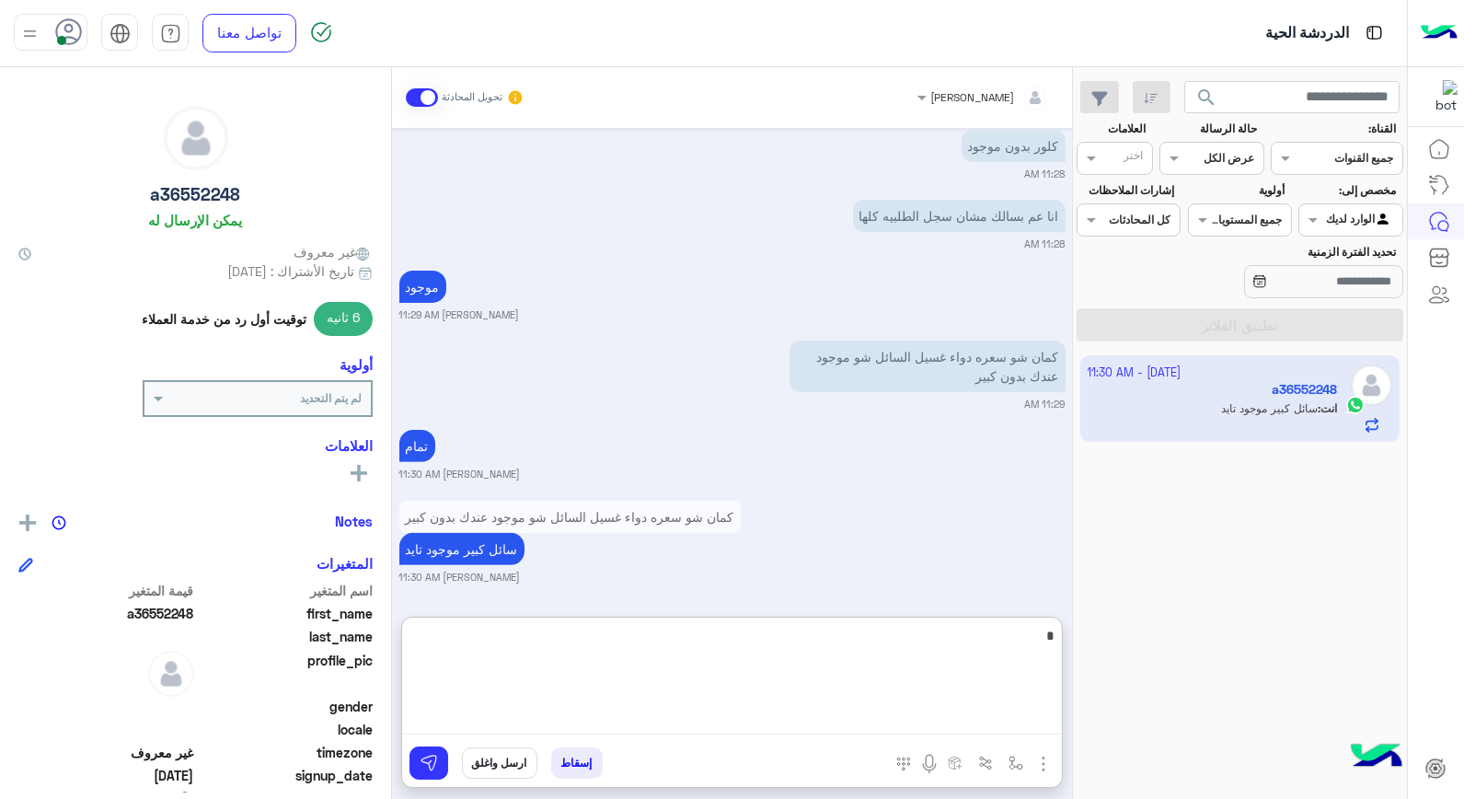
scroll to position [1335, 0]
type textarea "********"
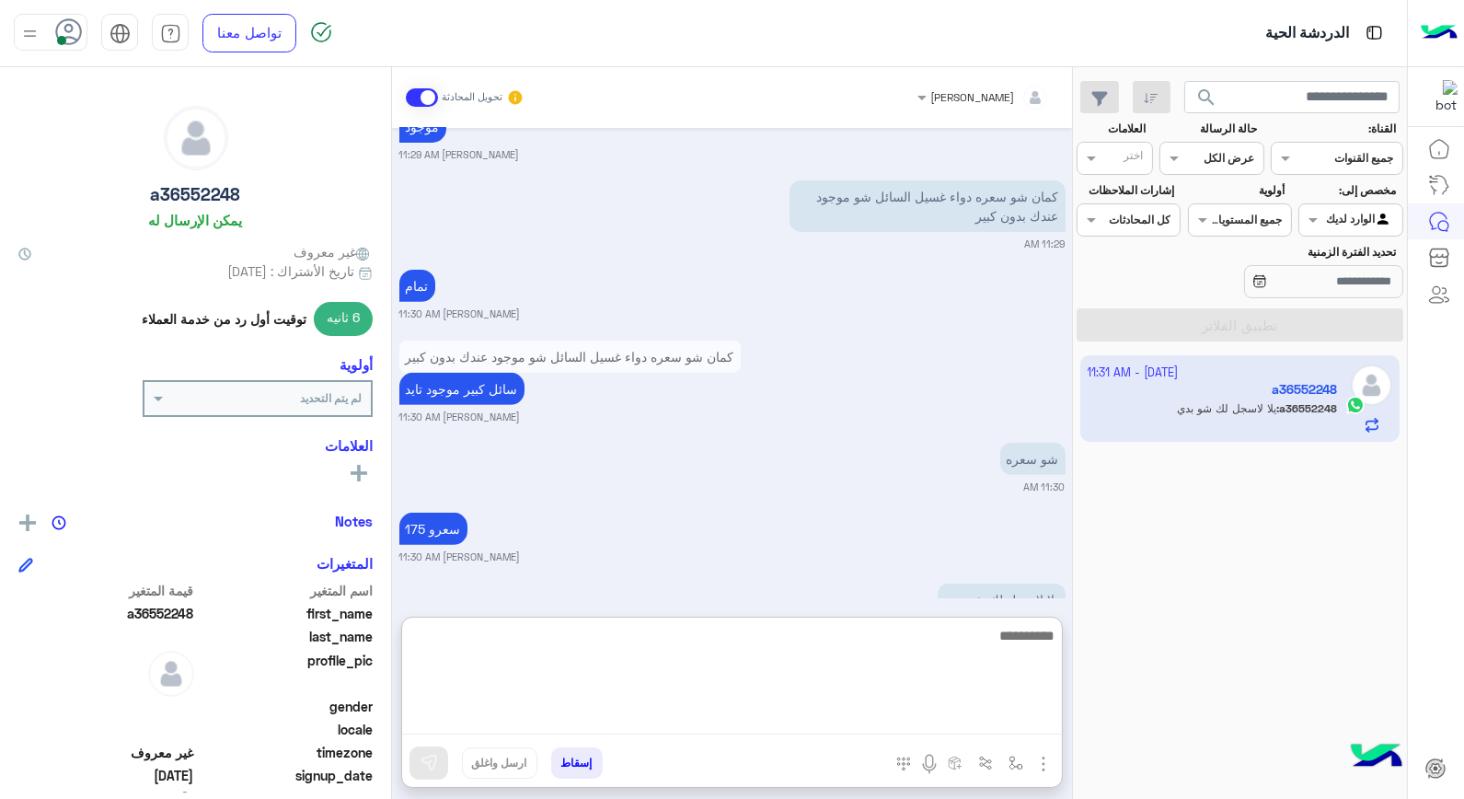
scroll to position [1546, 0]
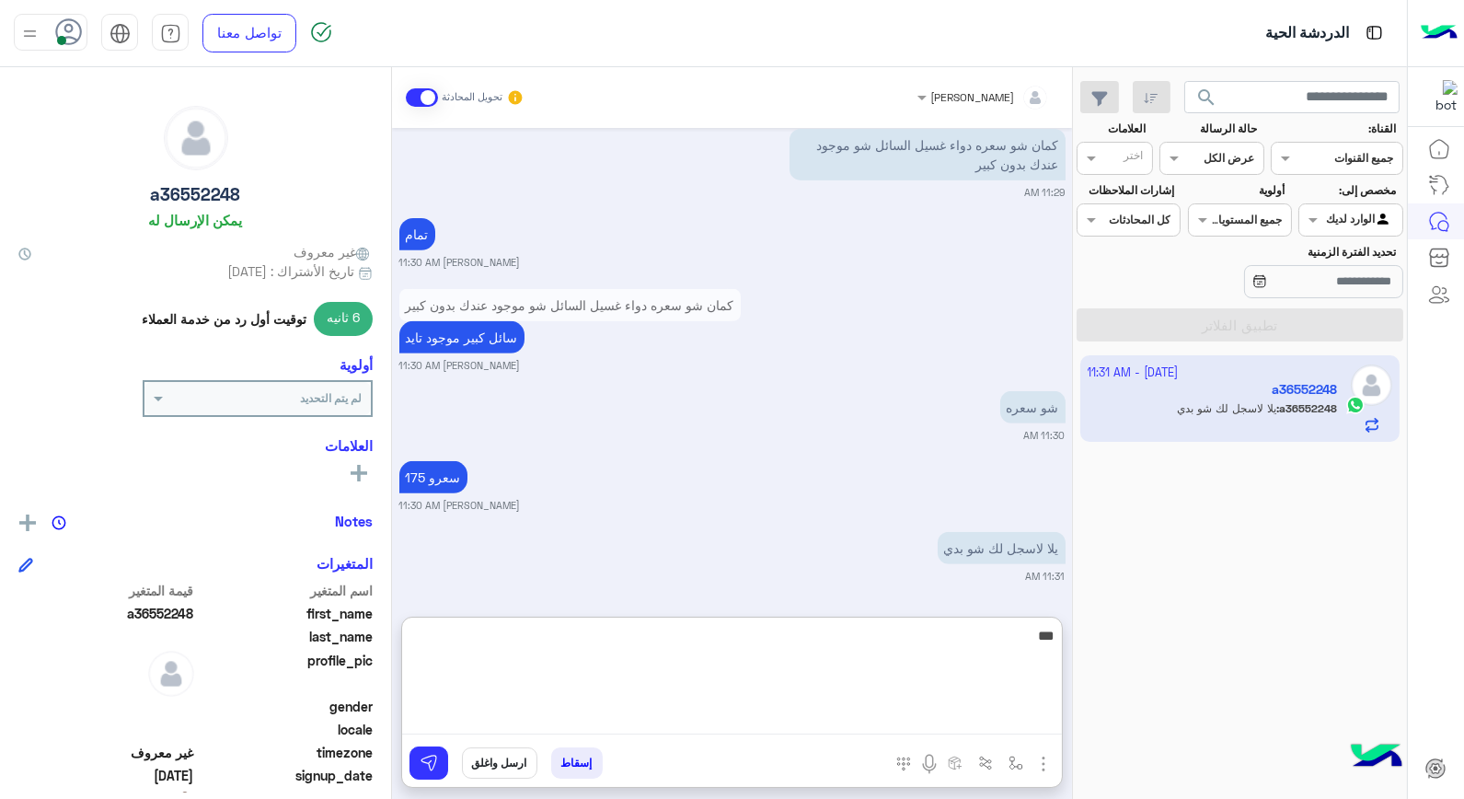
type textarea "****"
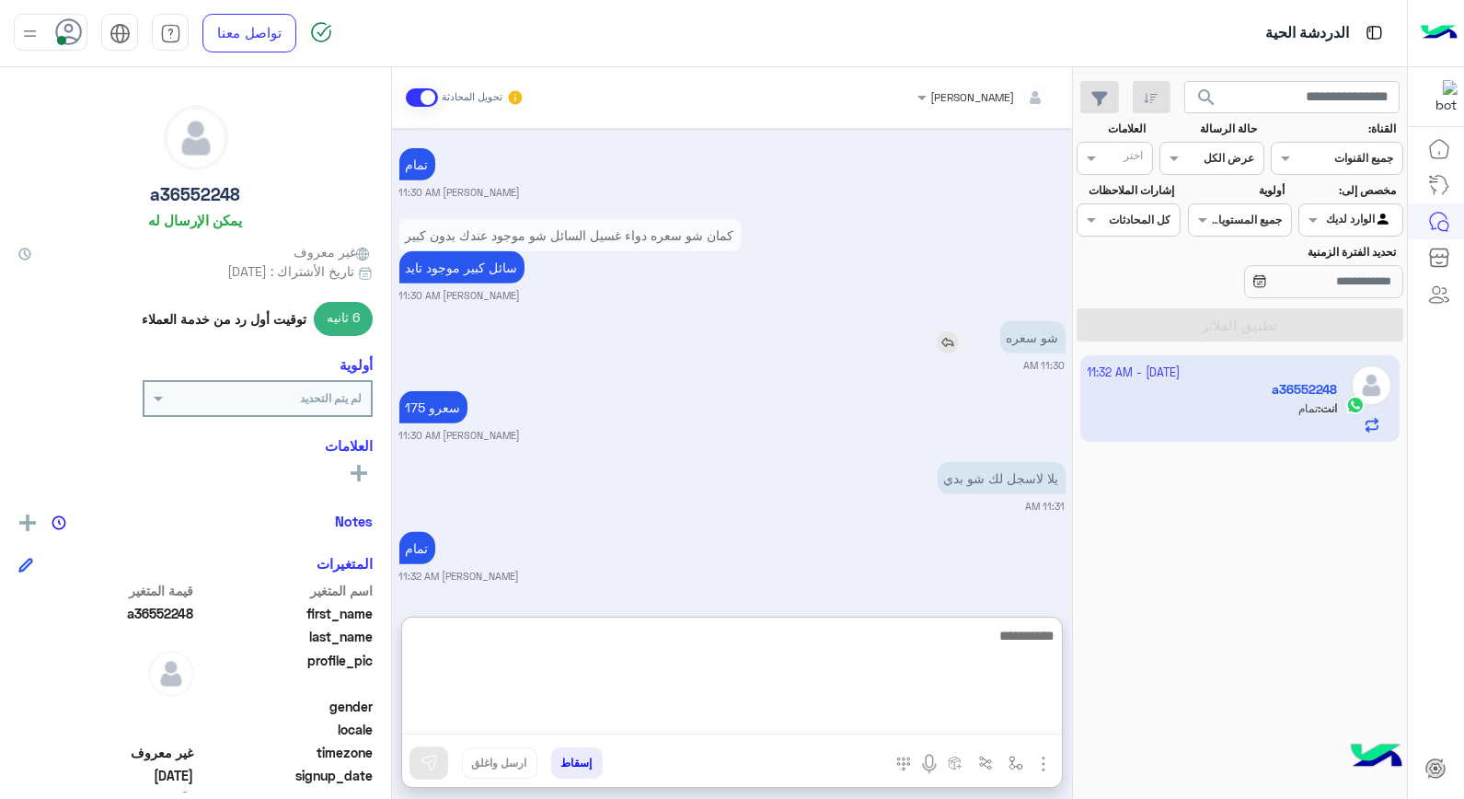
scroll to position [1616, 0]
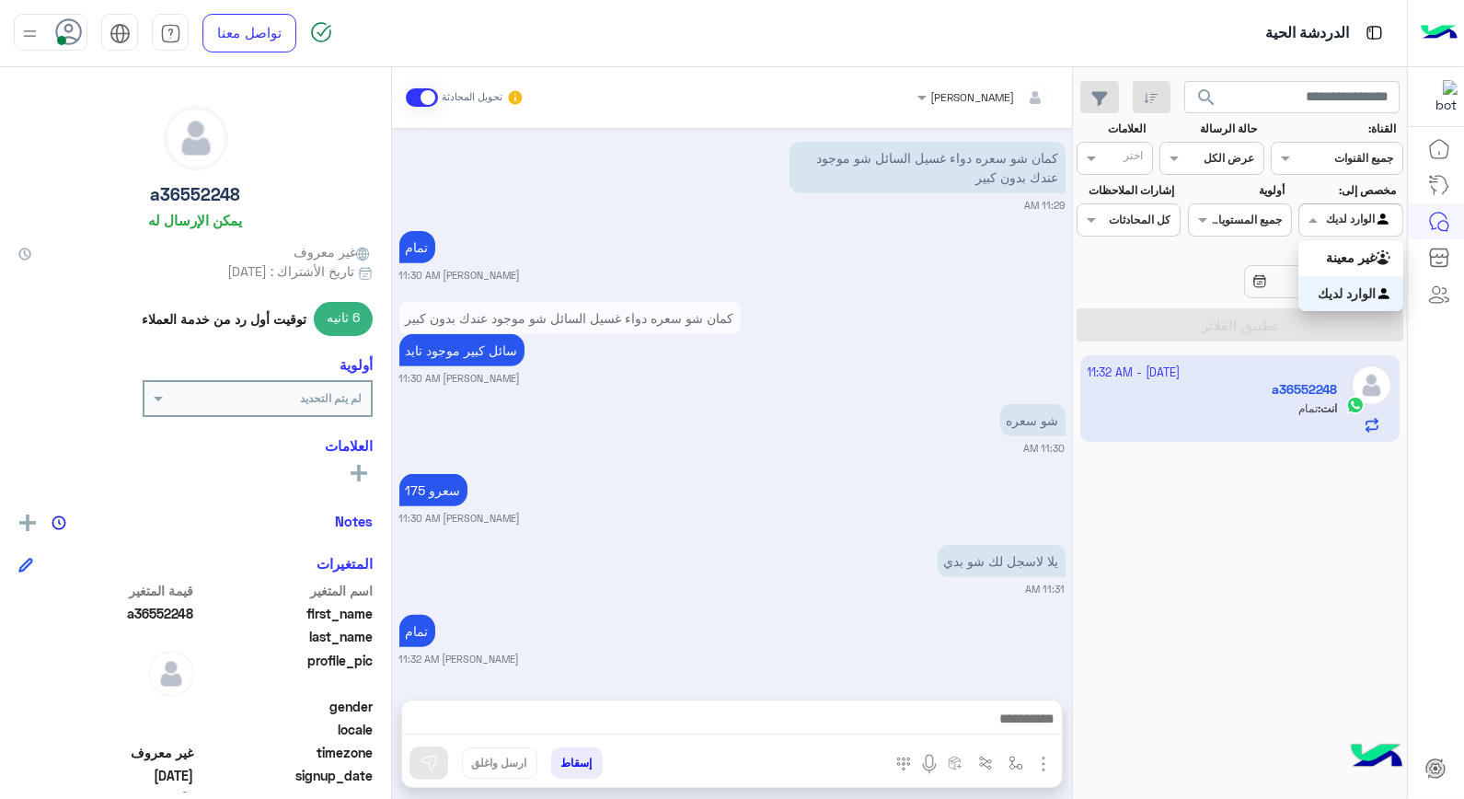
click at [1339, 214] on div at bounding box center [1350, 217] width 102 height 17
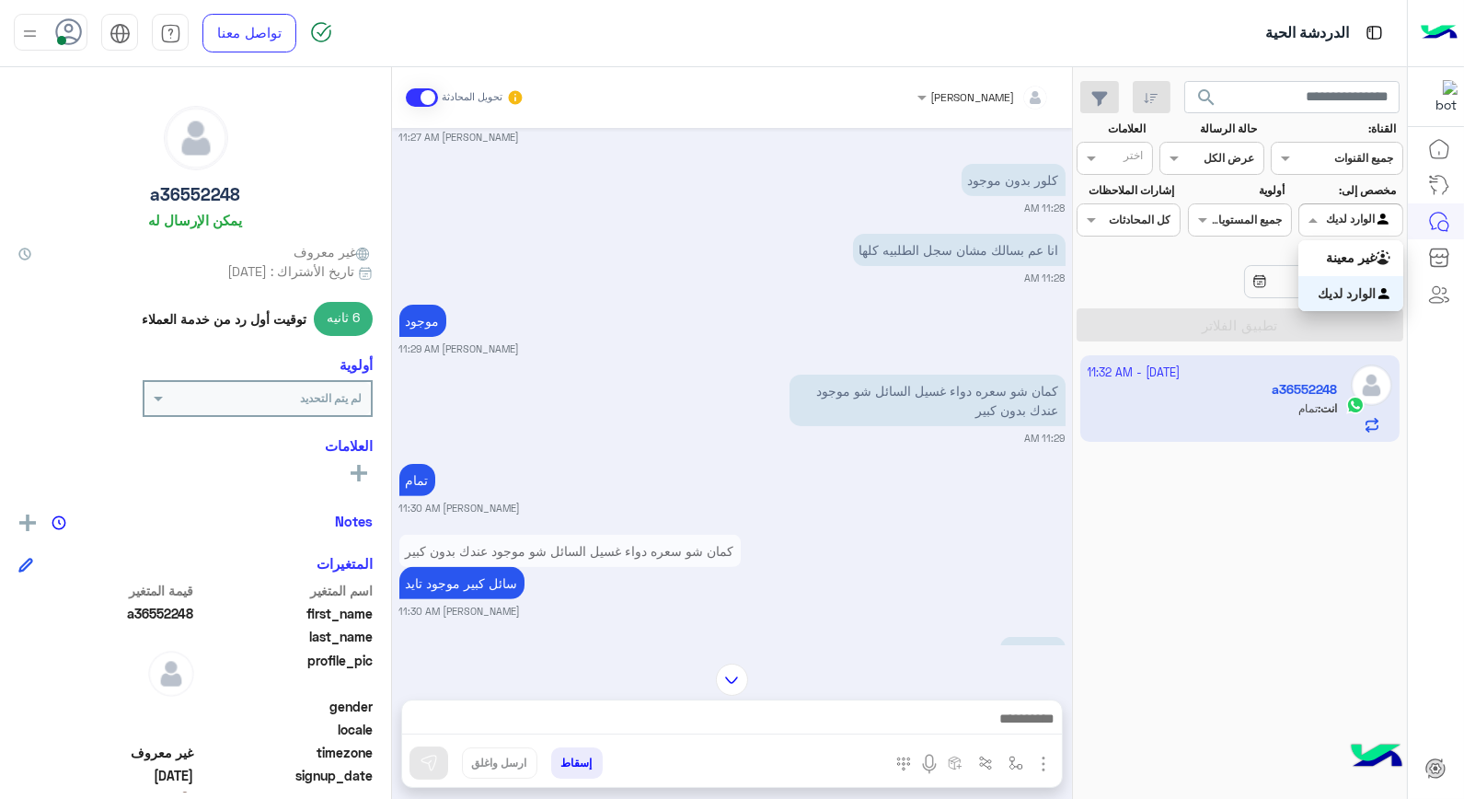
scroll to position [1533, 0]
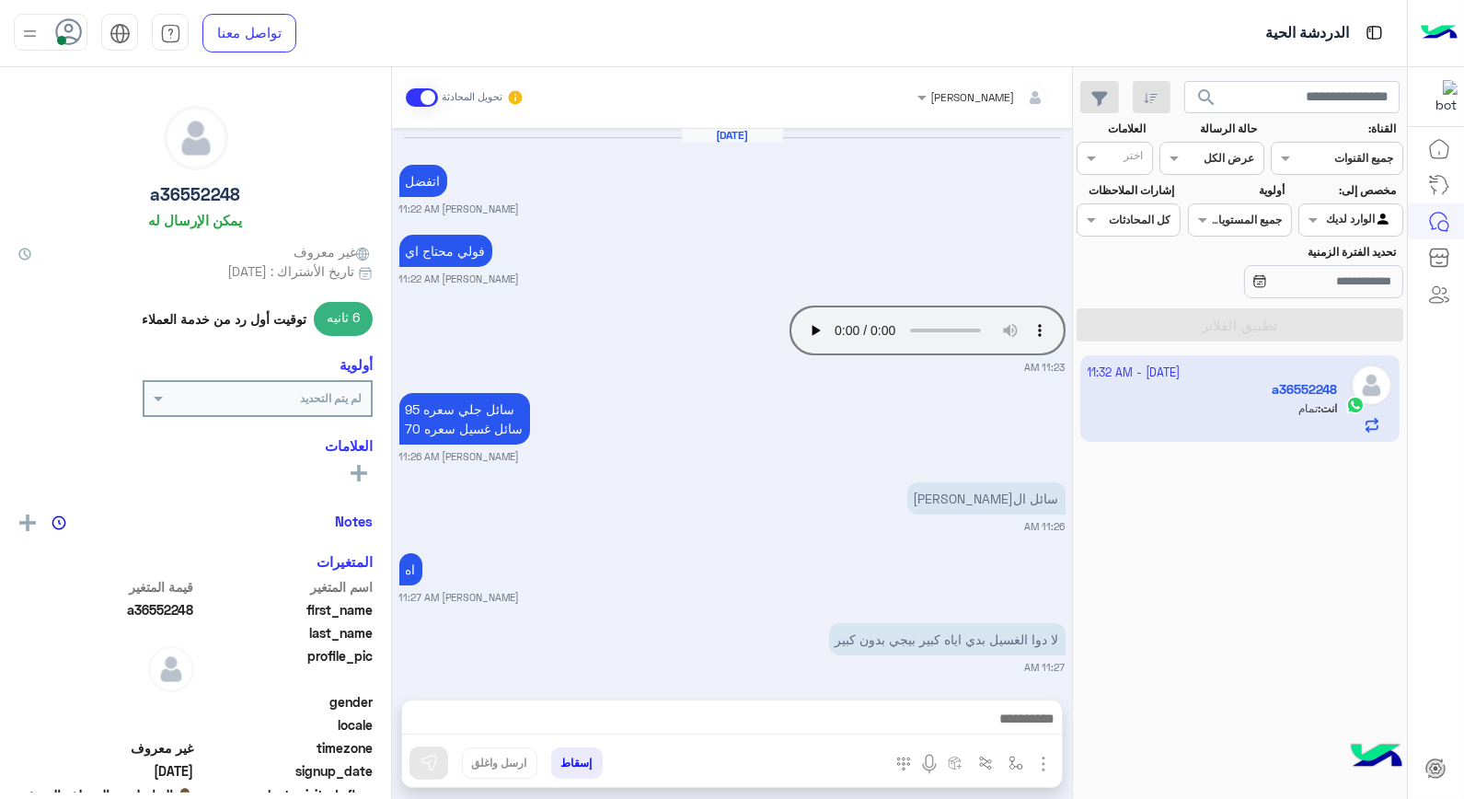
scroll to position [991, 0]
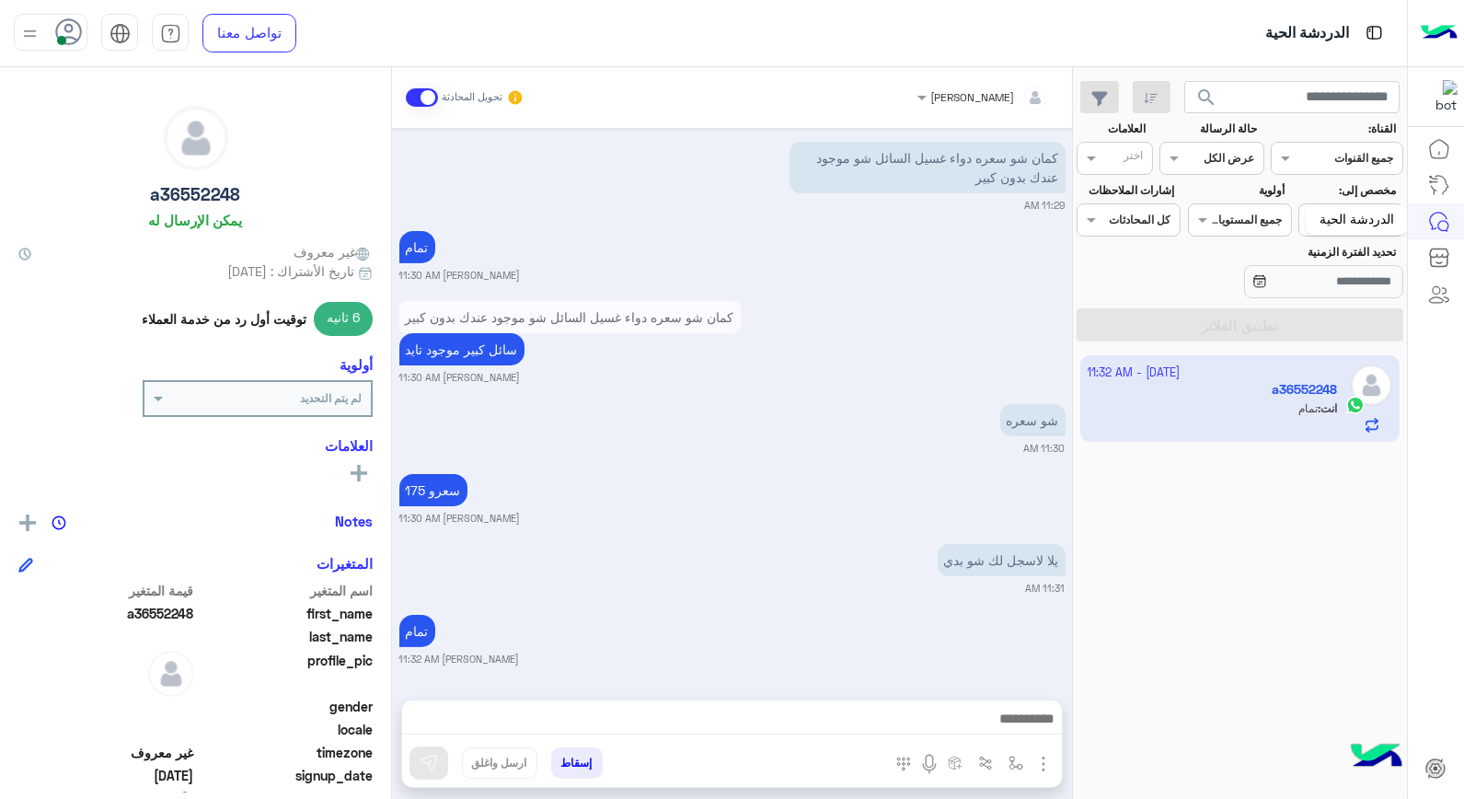
click at [1393, 221] on div "الدردشة الحية" at bounding box center [1357, 219] width 102 height 29
click at [1320, 222] on span at bounding box center [1310, 219] width 23 height 19
click at [1357, 262] on b "غير معينة" at bounding box center [1351, 257] width 50 height 16
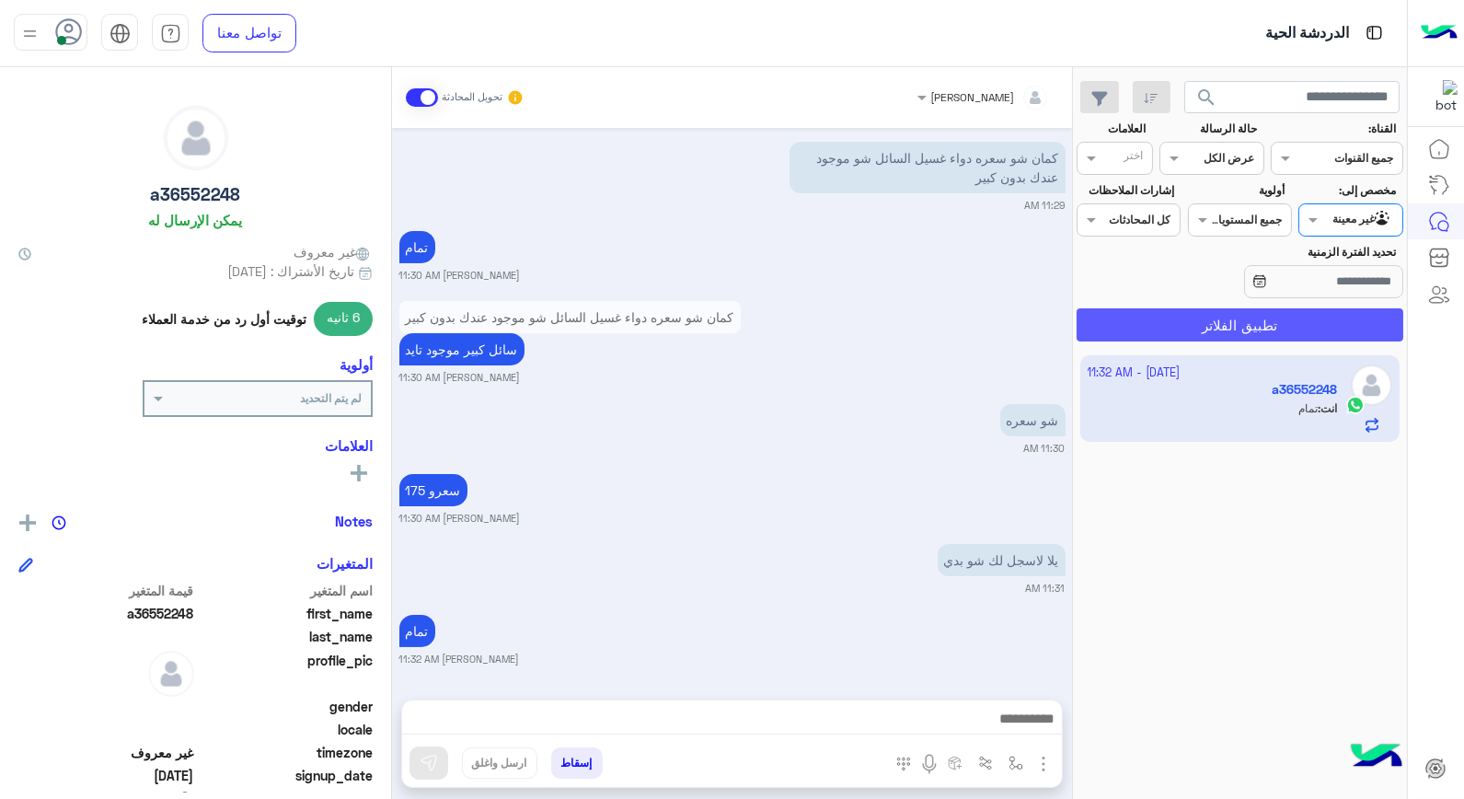
click at [1358, 318] on button "تطبيق الفلاتر" at bounding box center [1240, 324] width 327 height 33
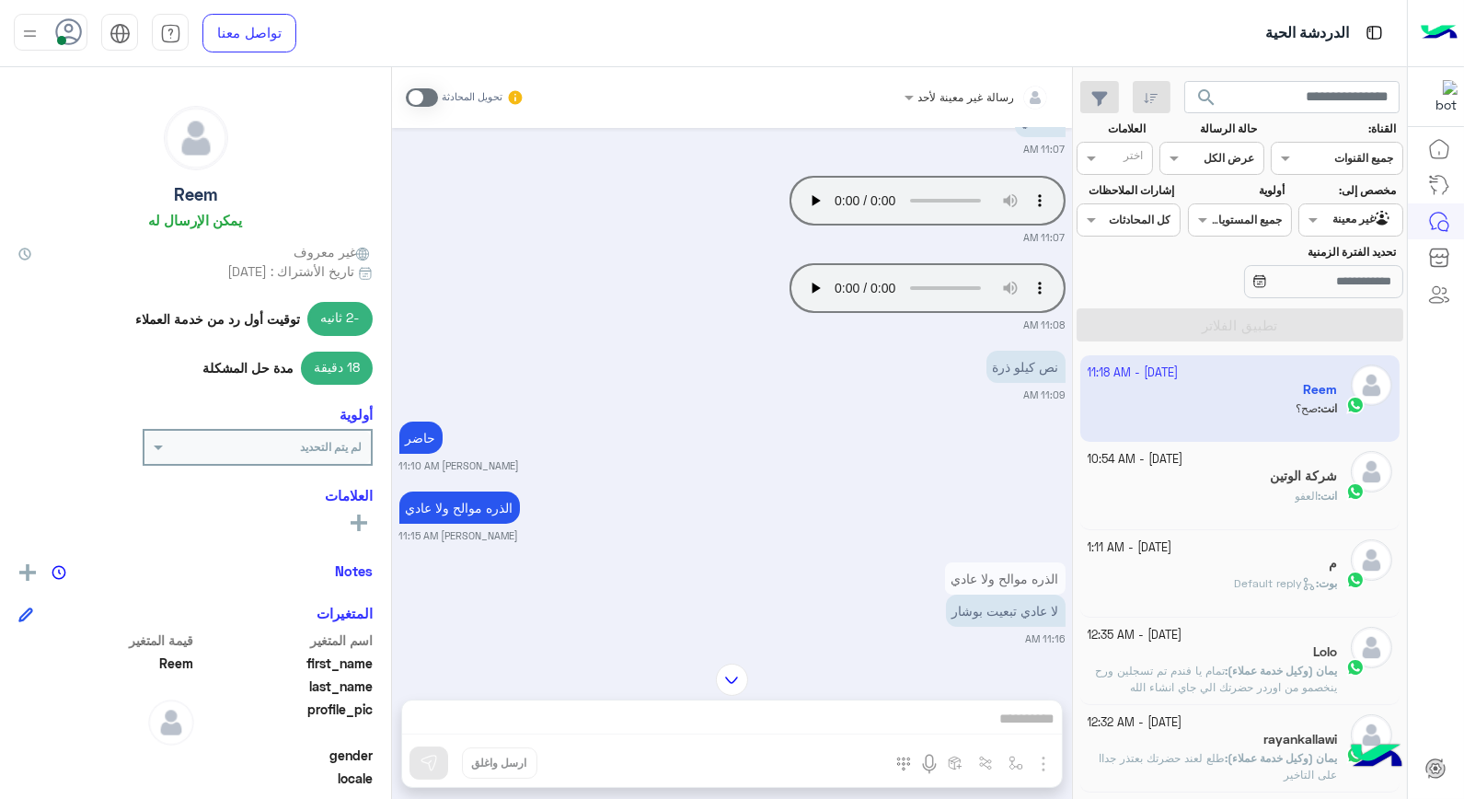
scroll to position [1141, 0]
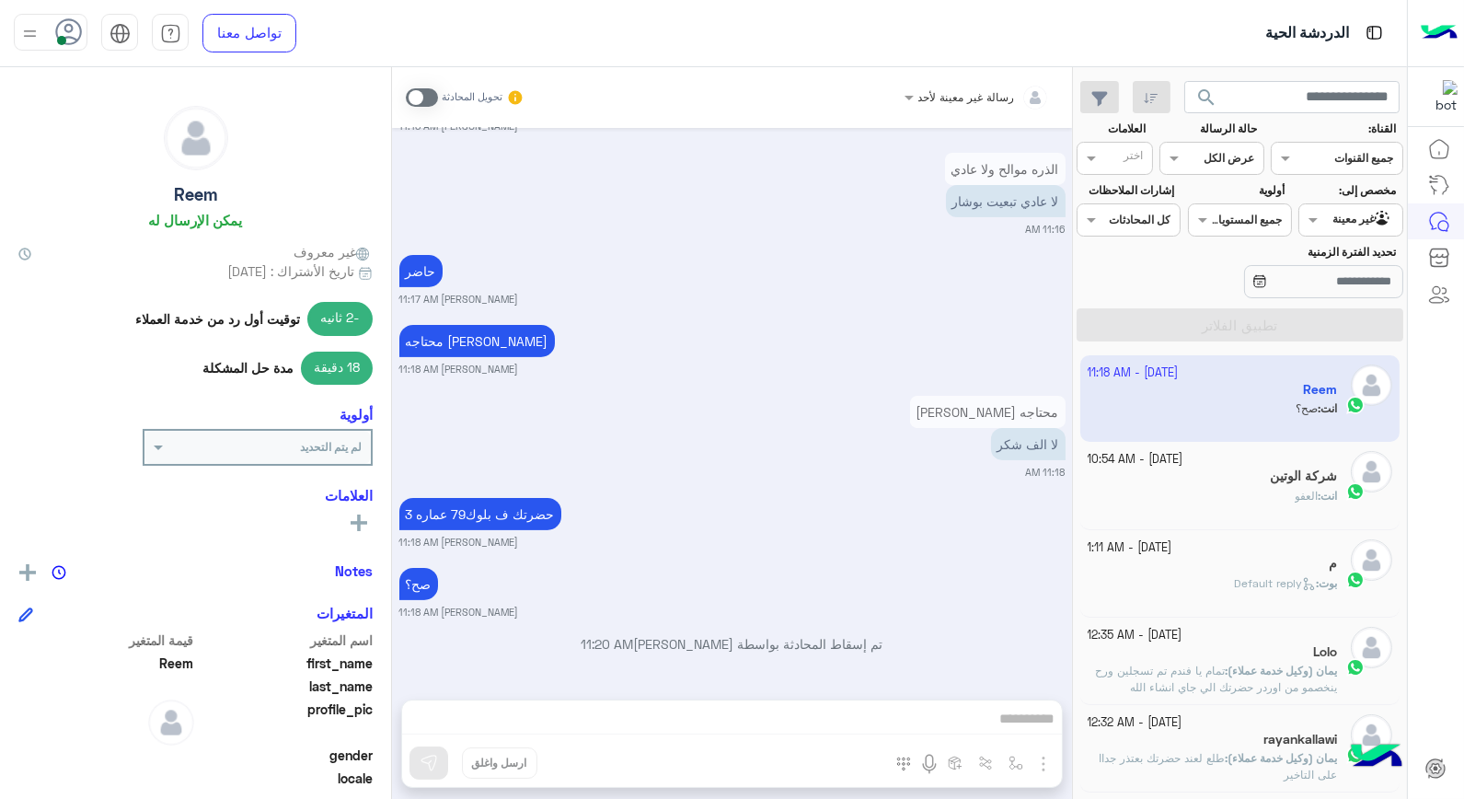
click at [1325, 225] on div at bounding box center [1350, 217] width 102 height 17
click at [1329, 291] on b "الوارد لديك" at bounding box center [1347, 293] width 58 height 16
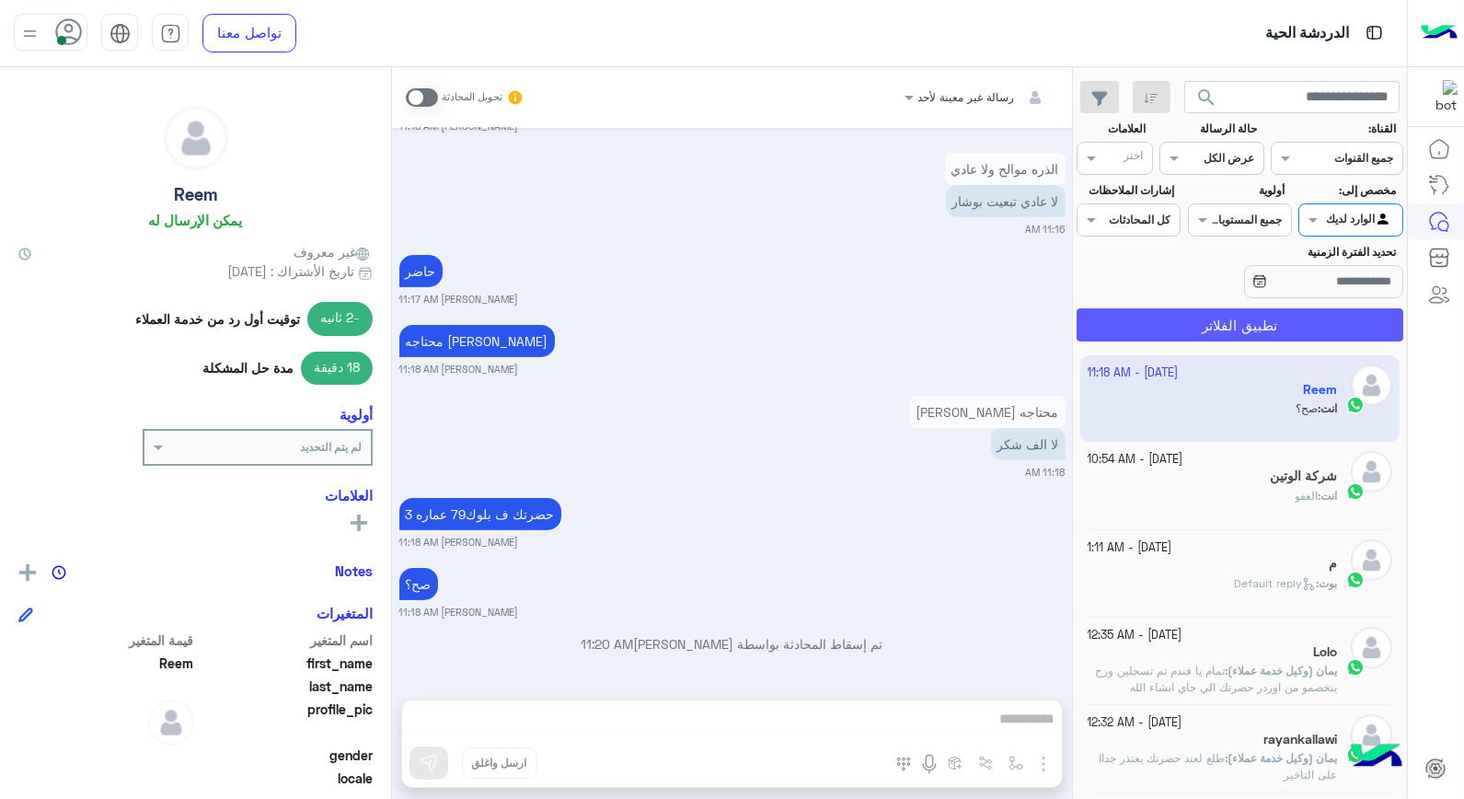
click at [1326, 316] on button "تطبيق الفلاتر" at bounding box center [1240, 324] width 327 height 33
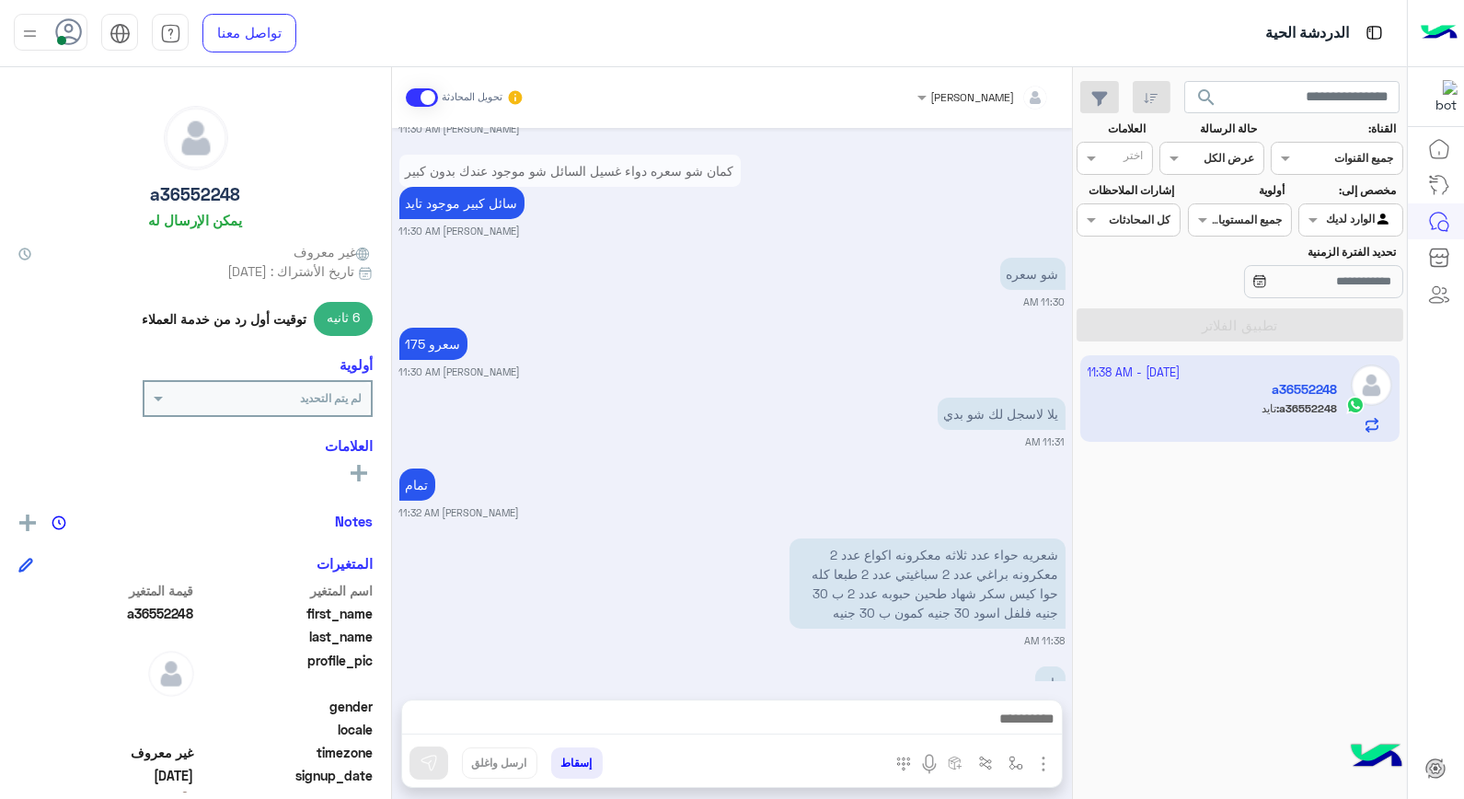
scroll to position [1190, 0]
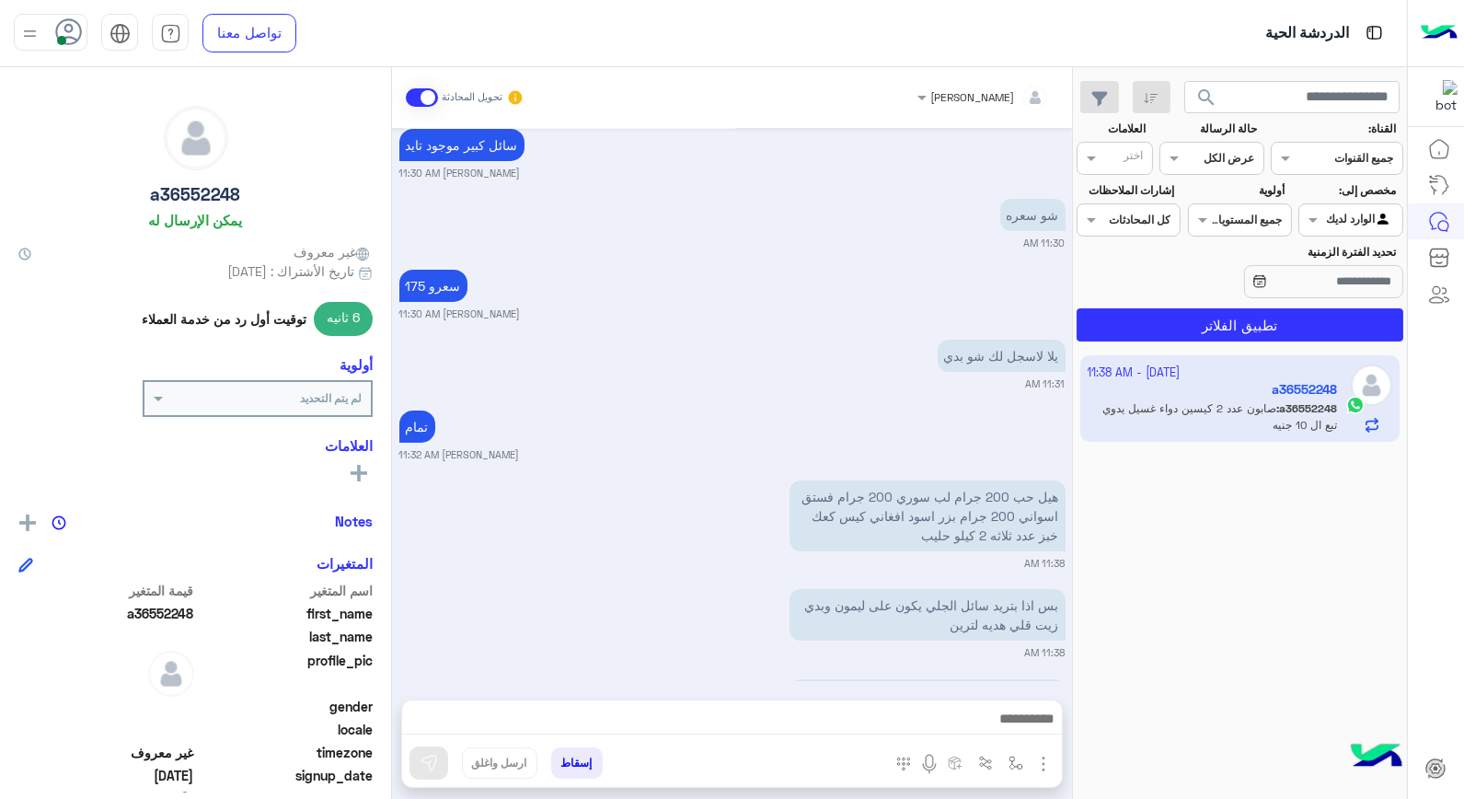
scroll to position [822, 0]
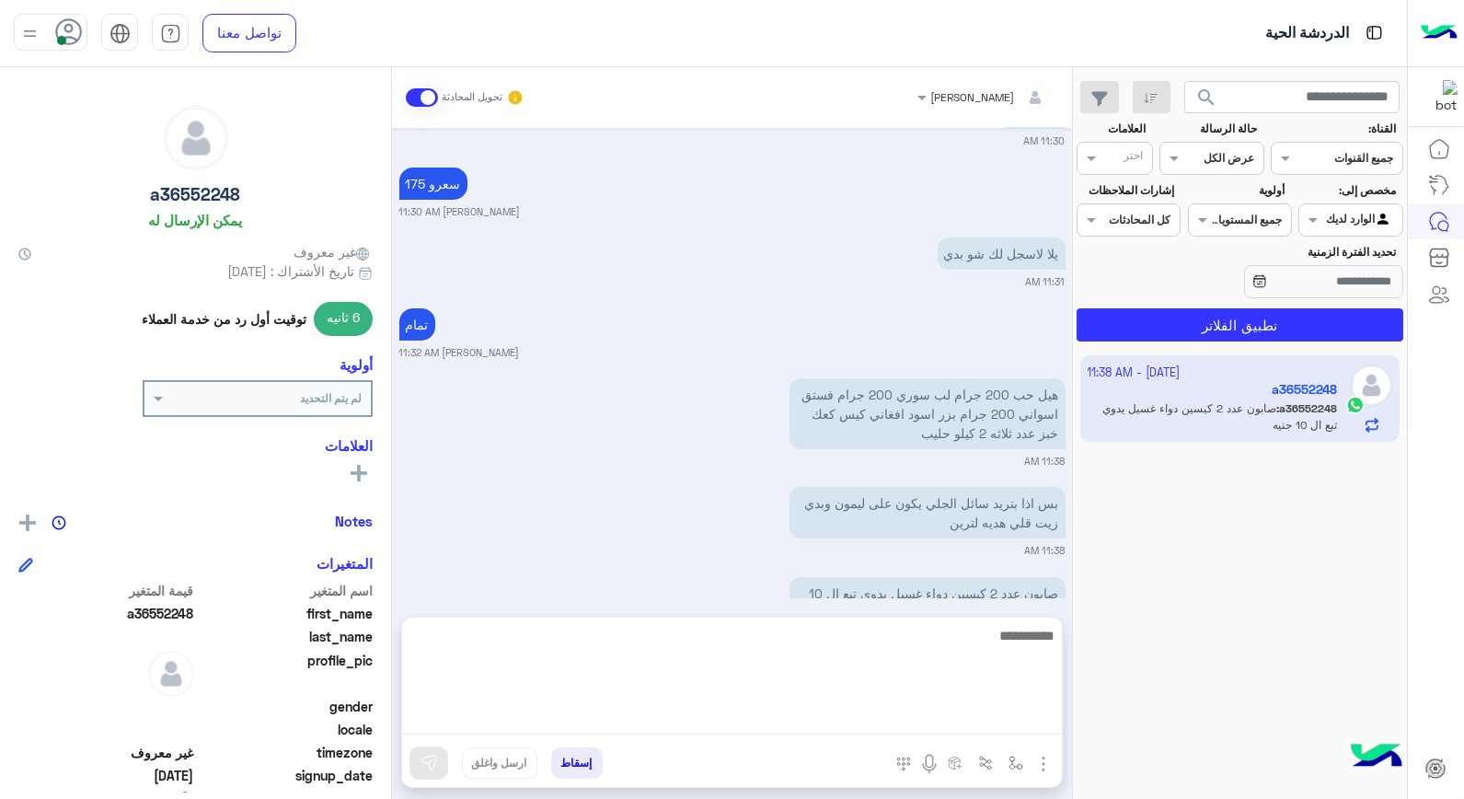
click at [900, 718] on textarea at bounding box center [732, 679] width 660 height 110
type textarea "*********"
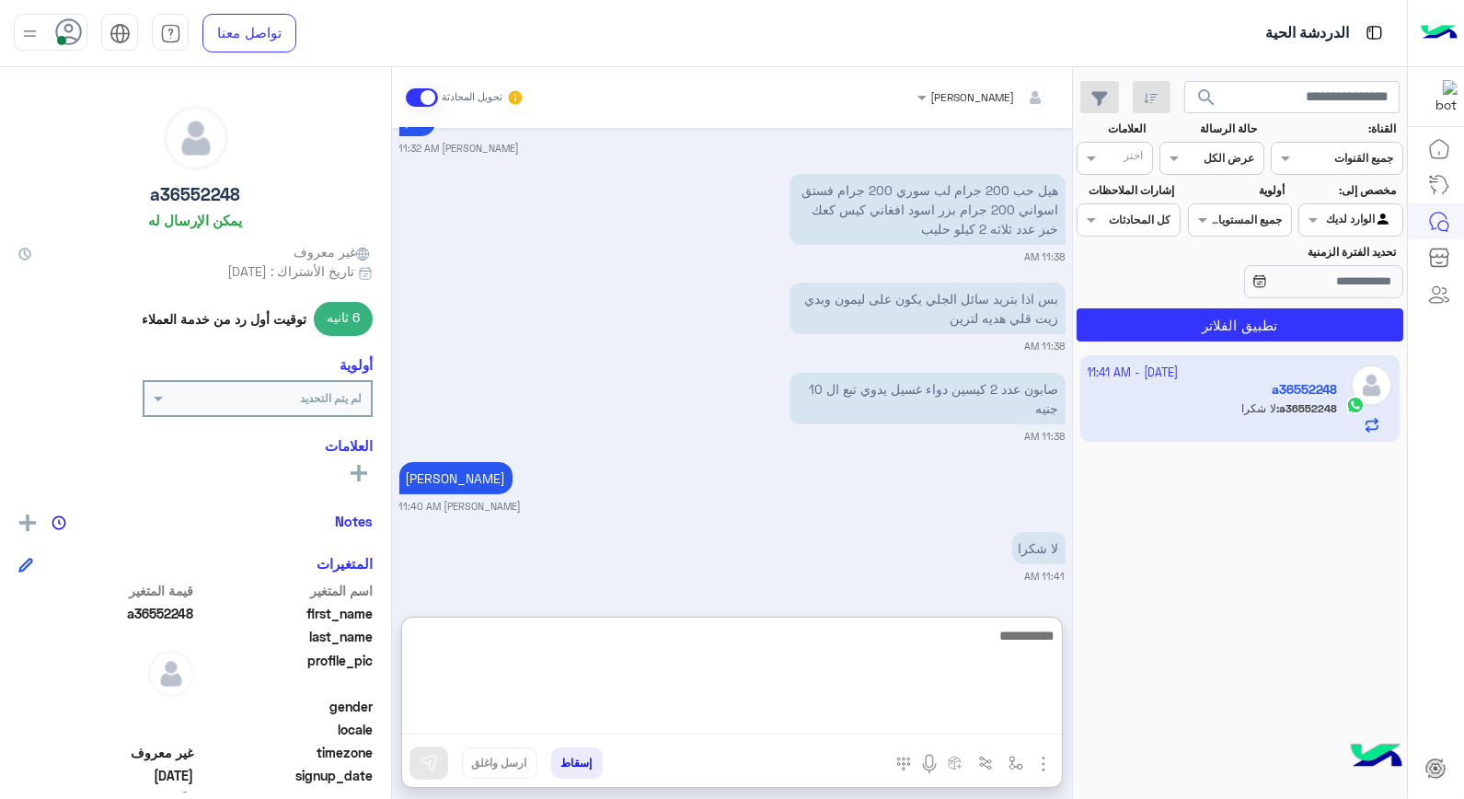
scroll to position [1115, 0]
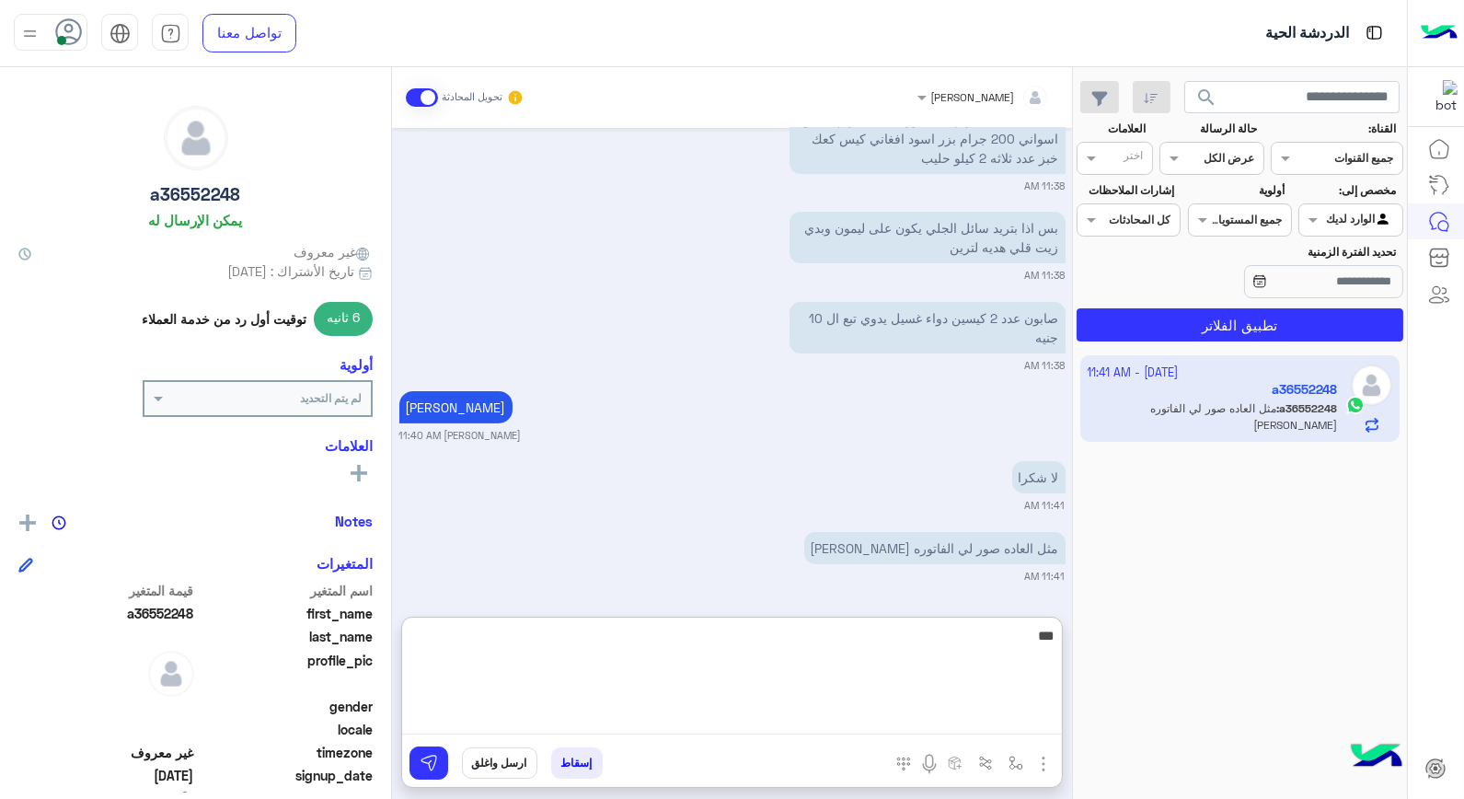
type textarea "****"
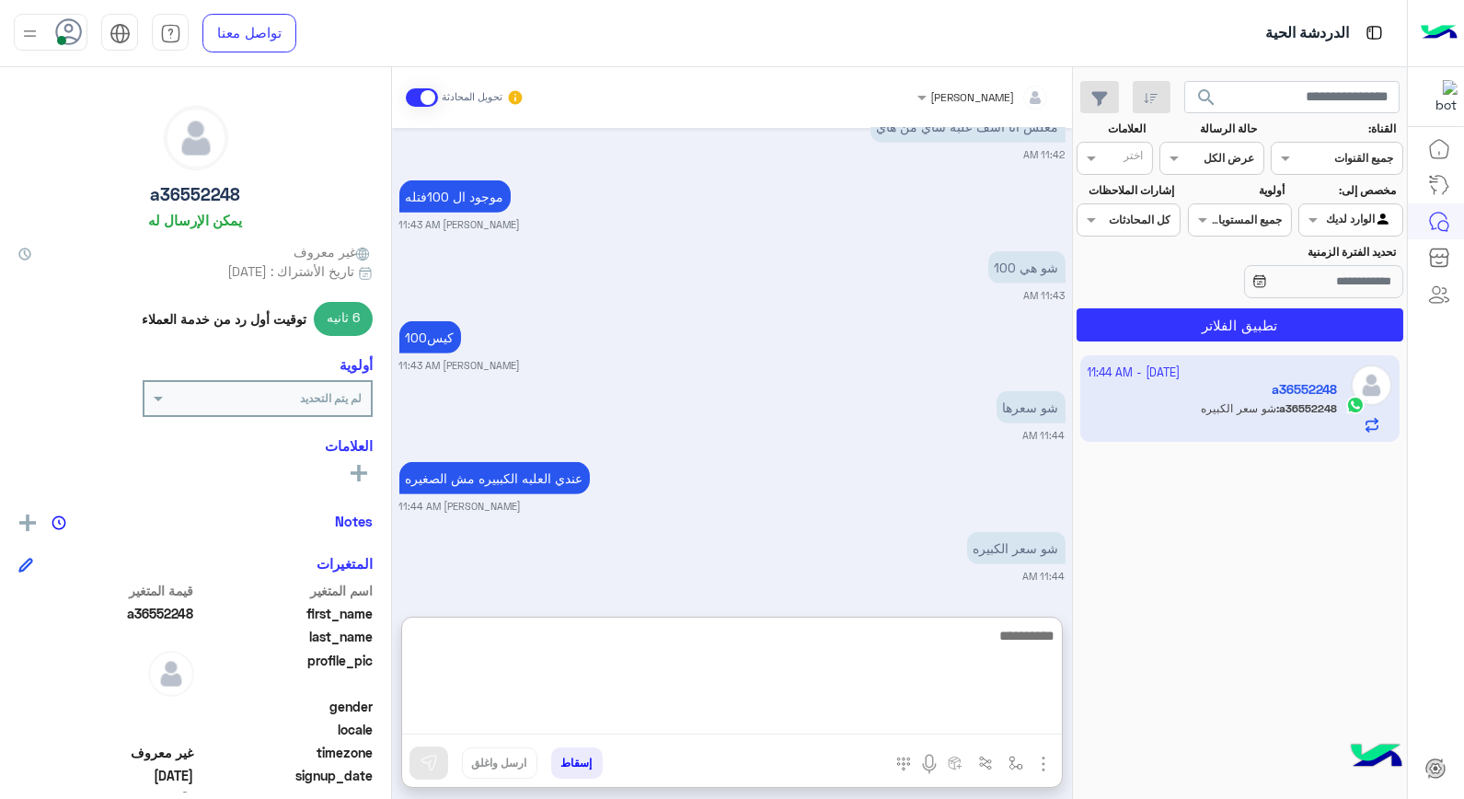
scroll to position [1947, 0]
click at [950, 649] on textarea at bounding box center [732, 679] width 660 height 110
type textarea "***"
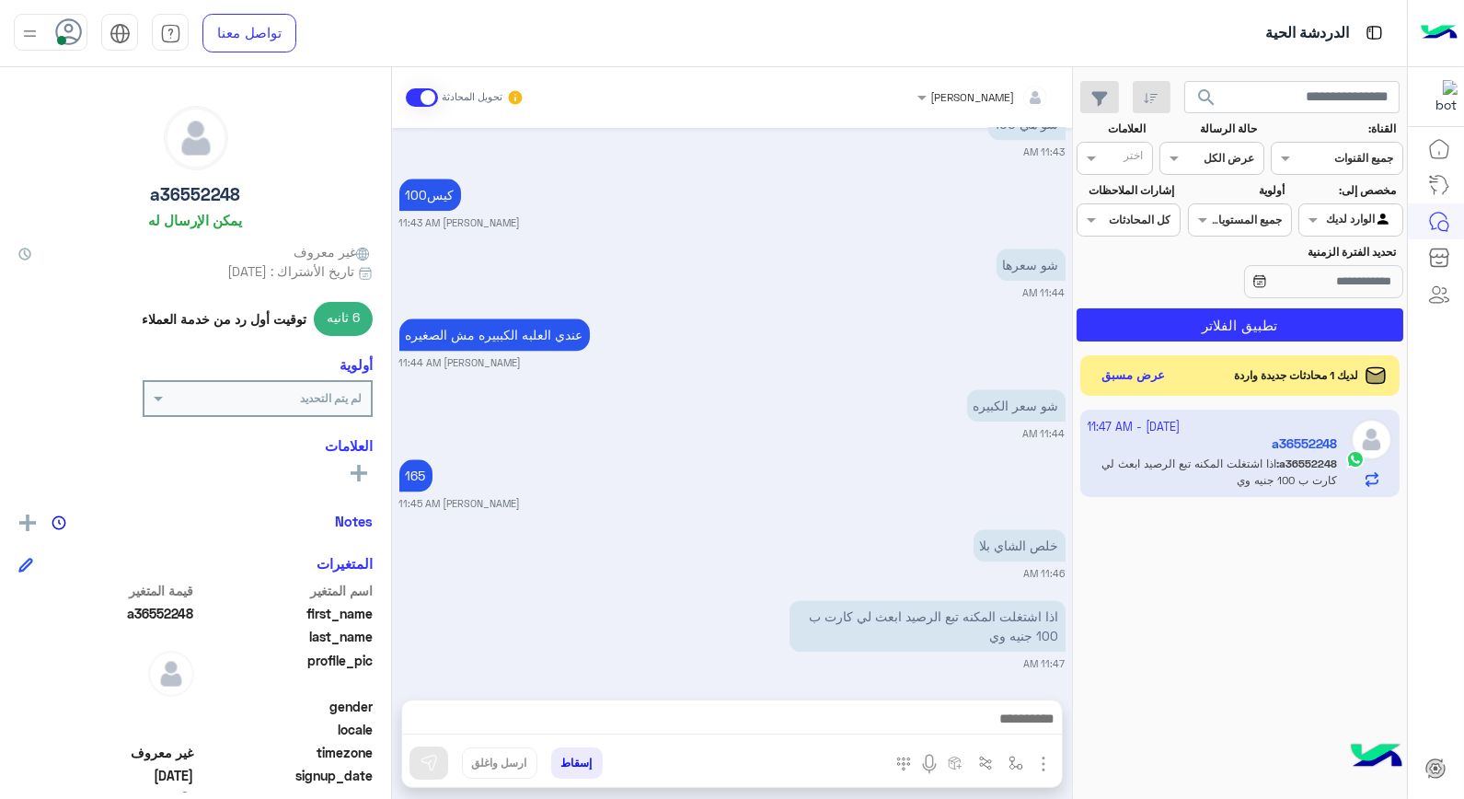
scroll to position [8557, 0]
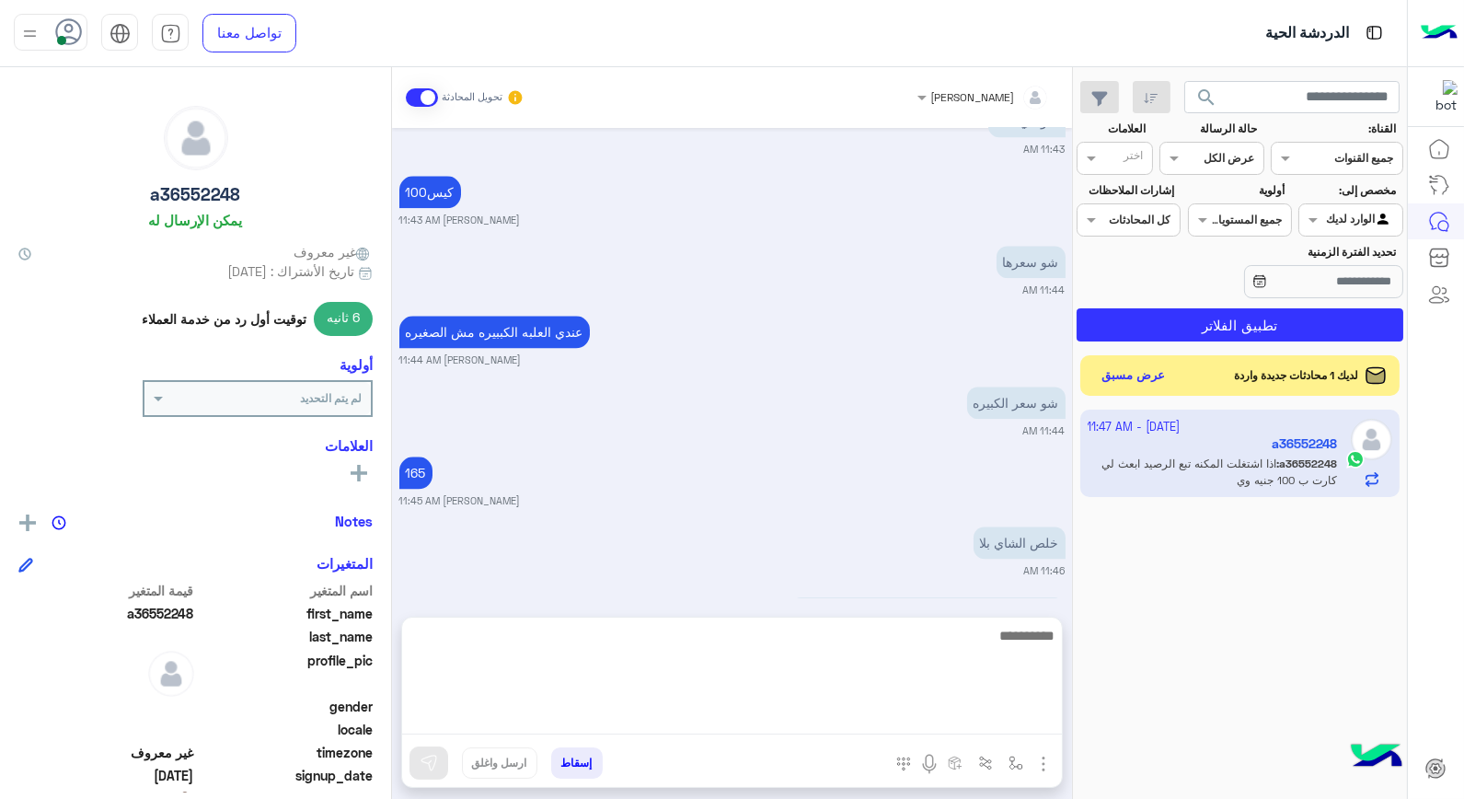
click at [973, 729] on textarea at bounding box center [732, 679] width 660 height 110
type textarea "**********"
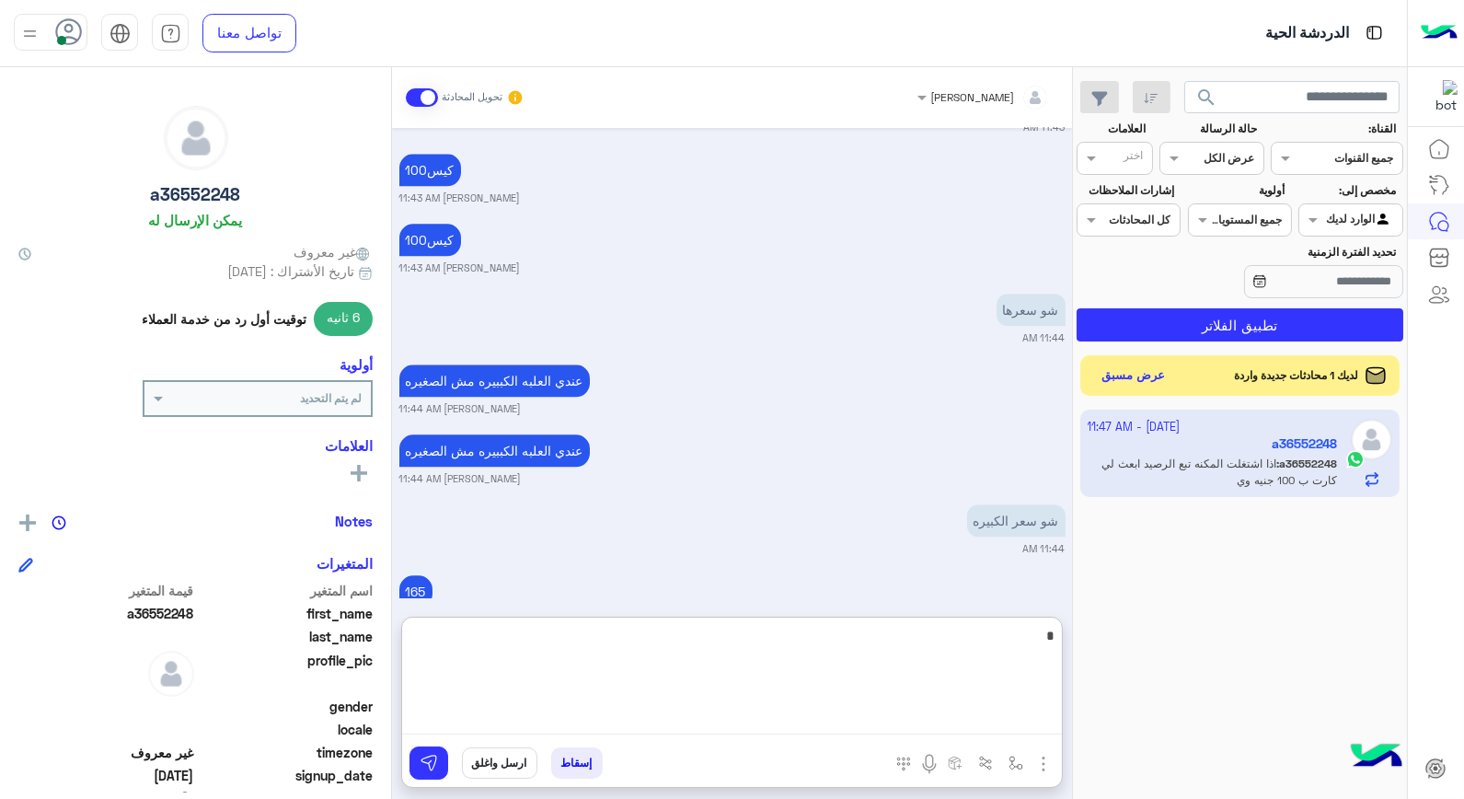
scroll to position [9092, 0]
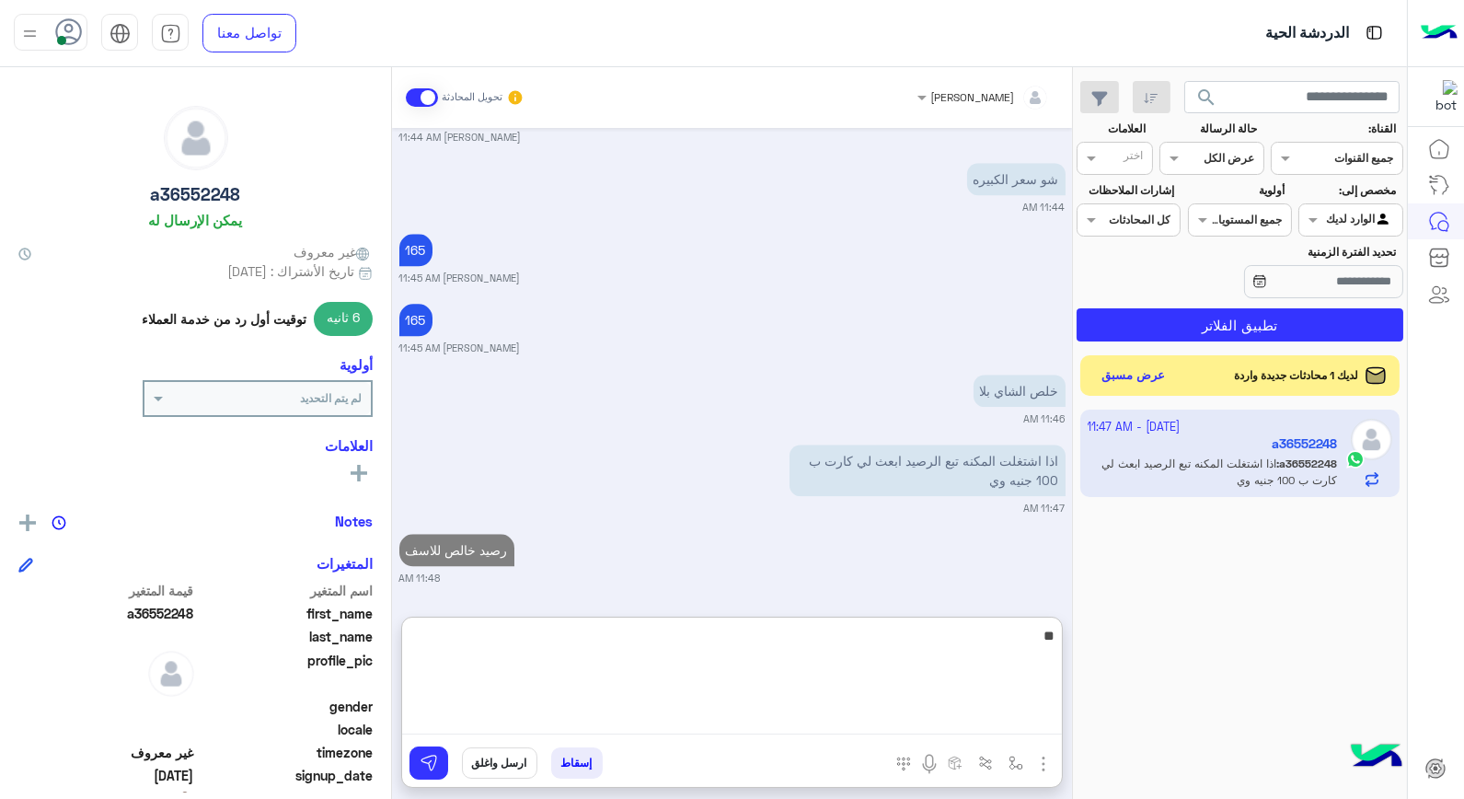
type textarea "*"
type textarea "**********"
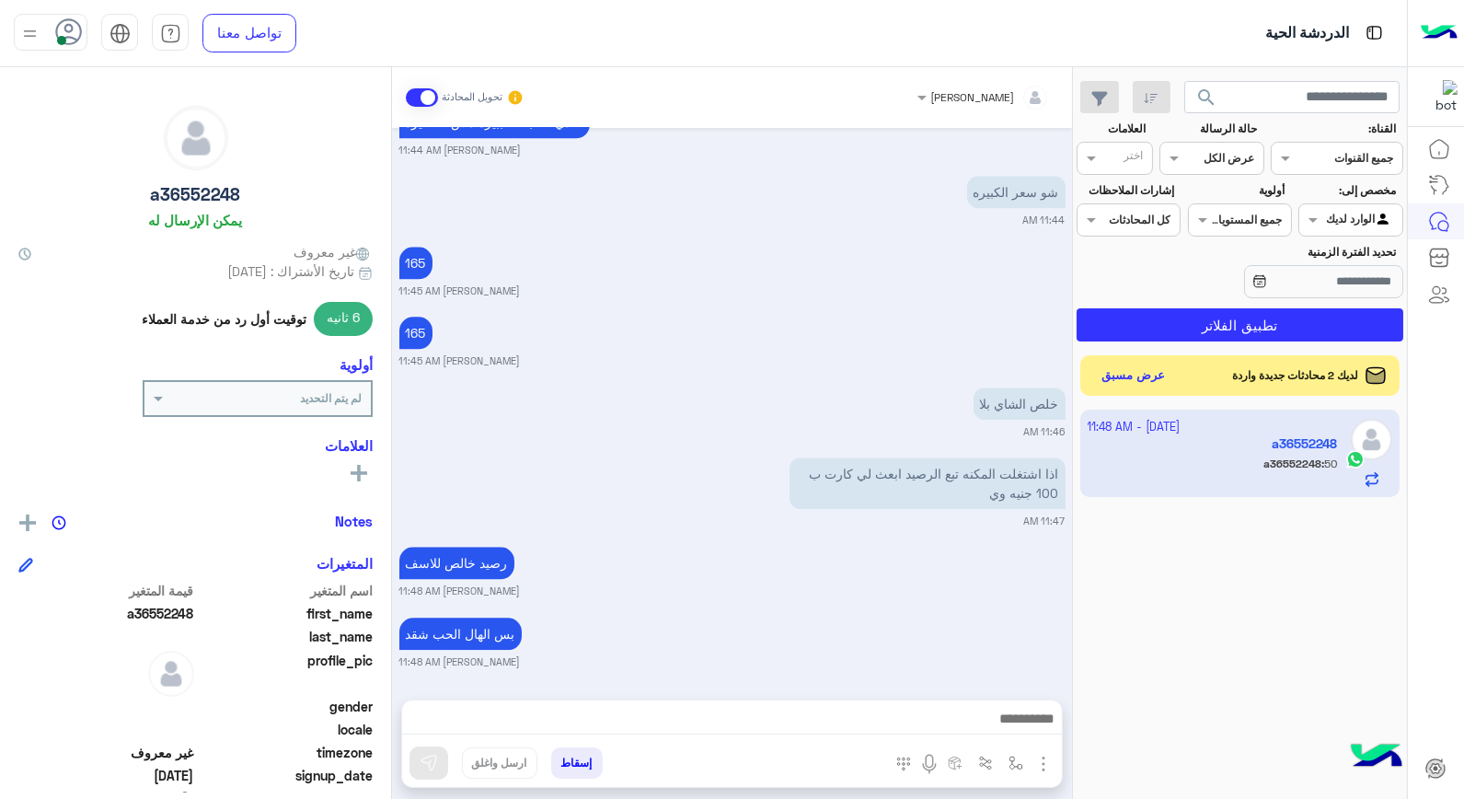
scroll to position [9150, 0]
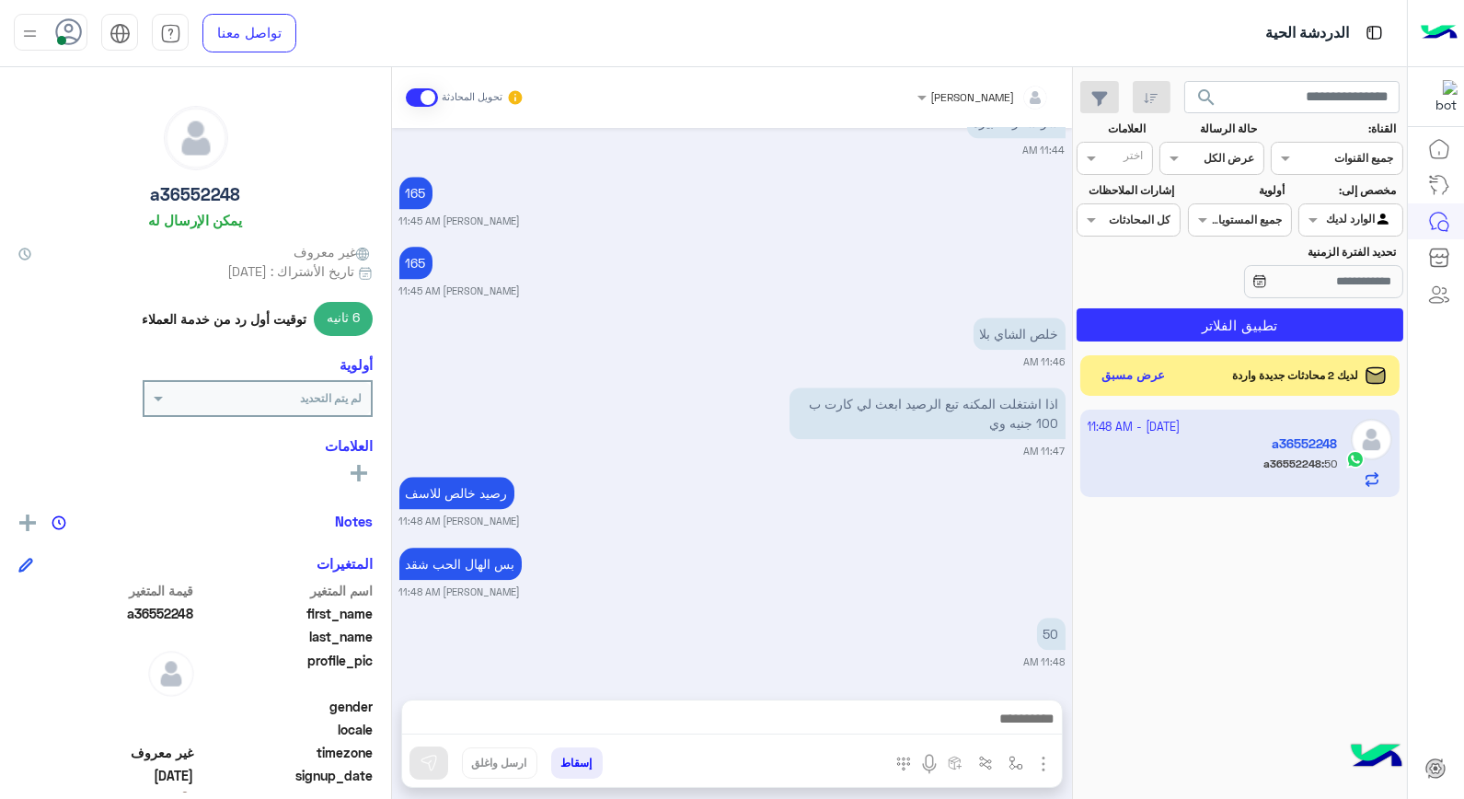
click at [624, 513] on small "[PERSON_NAME] 11:48 AM" at bounding box center [732, 520] width 666 height 15
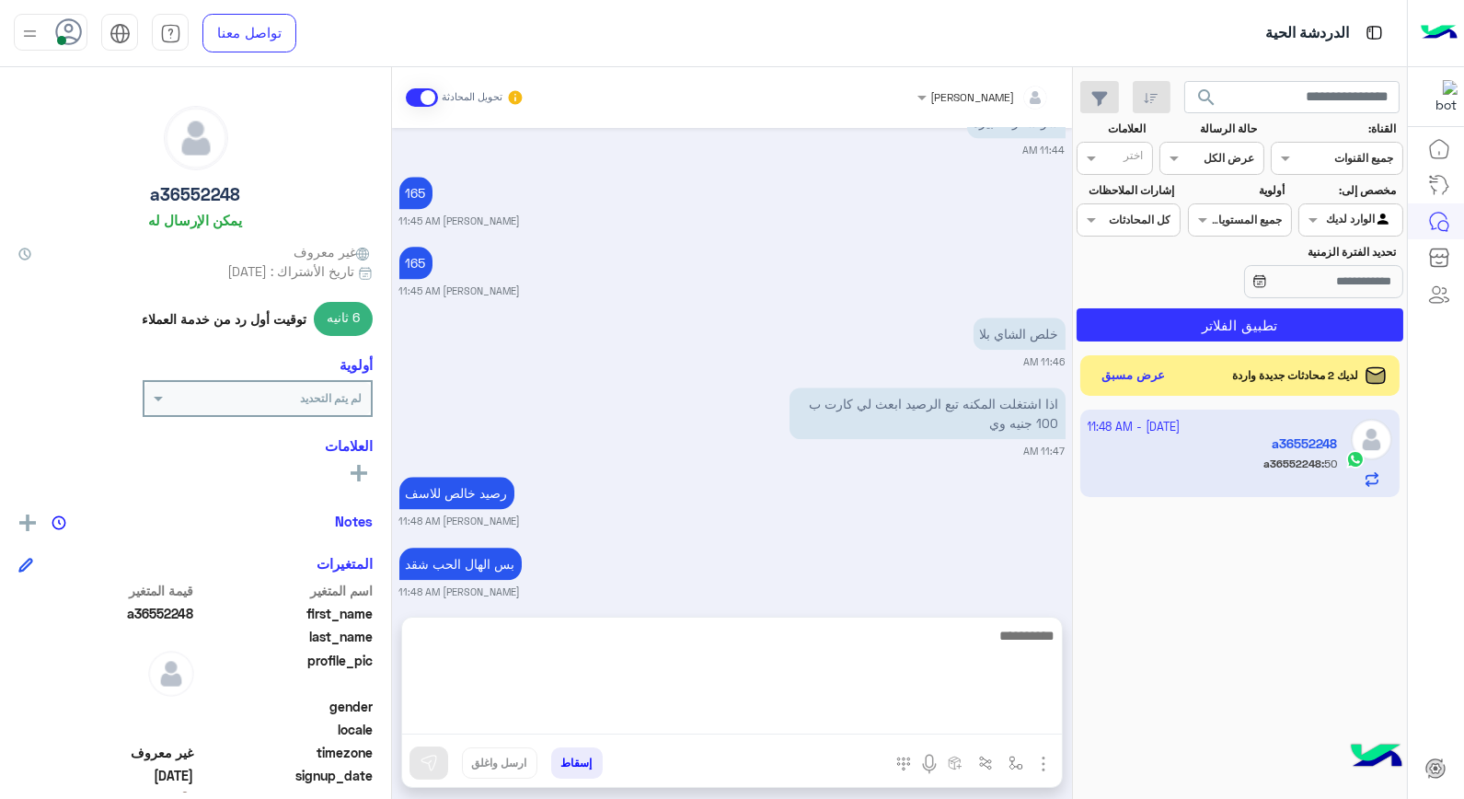
click at [978, 715] on textarea at bounding box center [732, 679] width 660 height 110
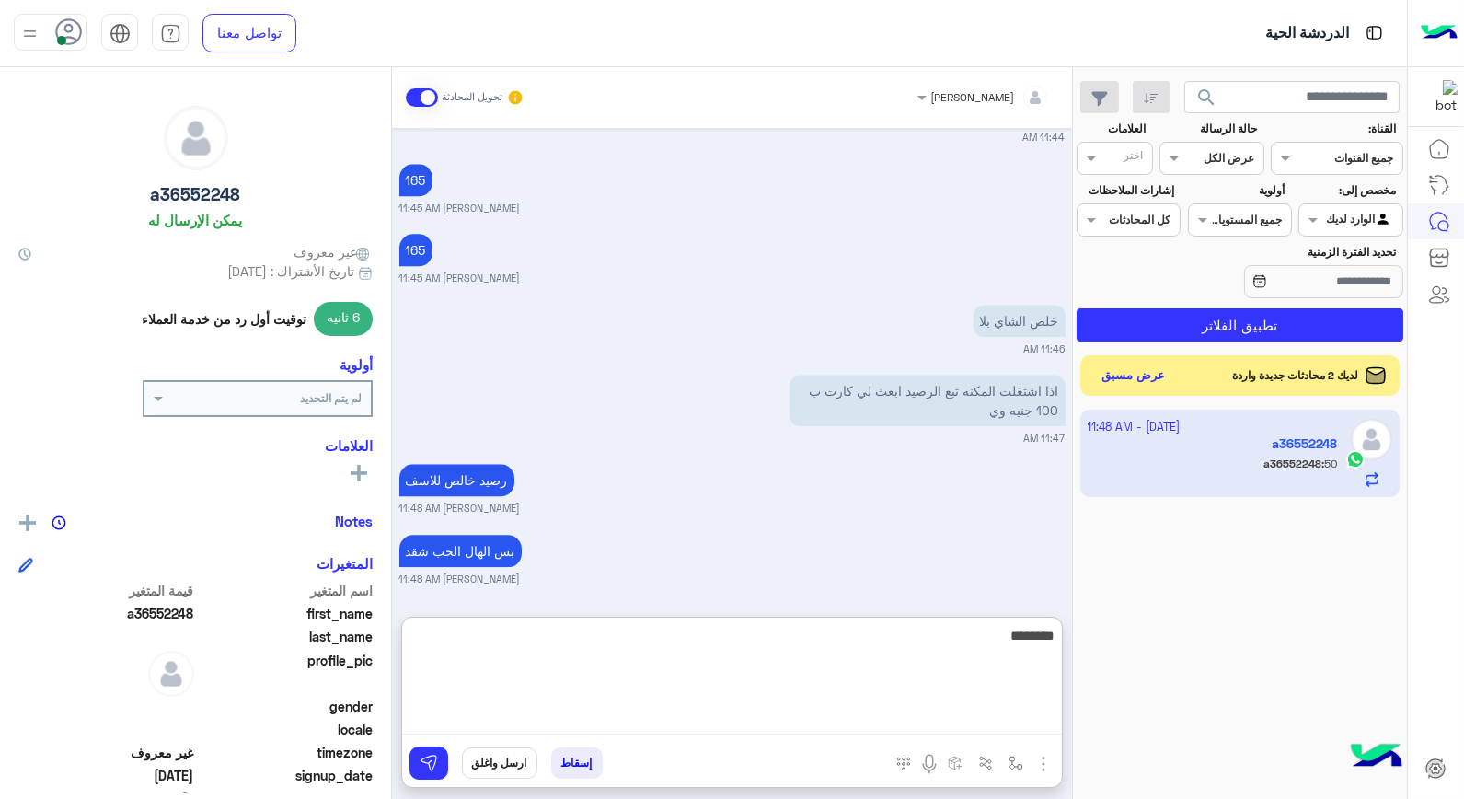
type textarea "*********"
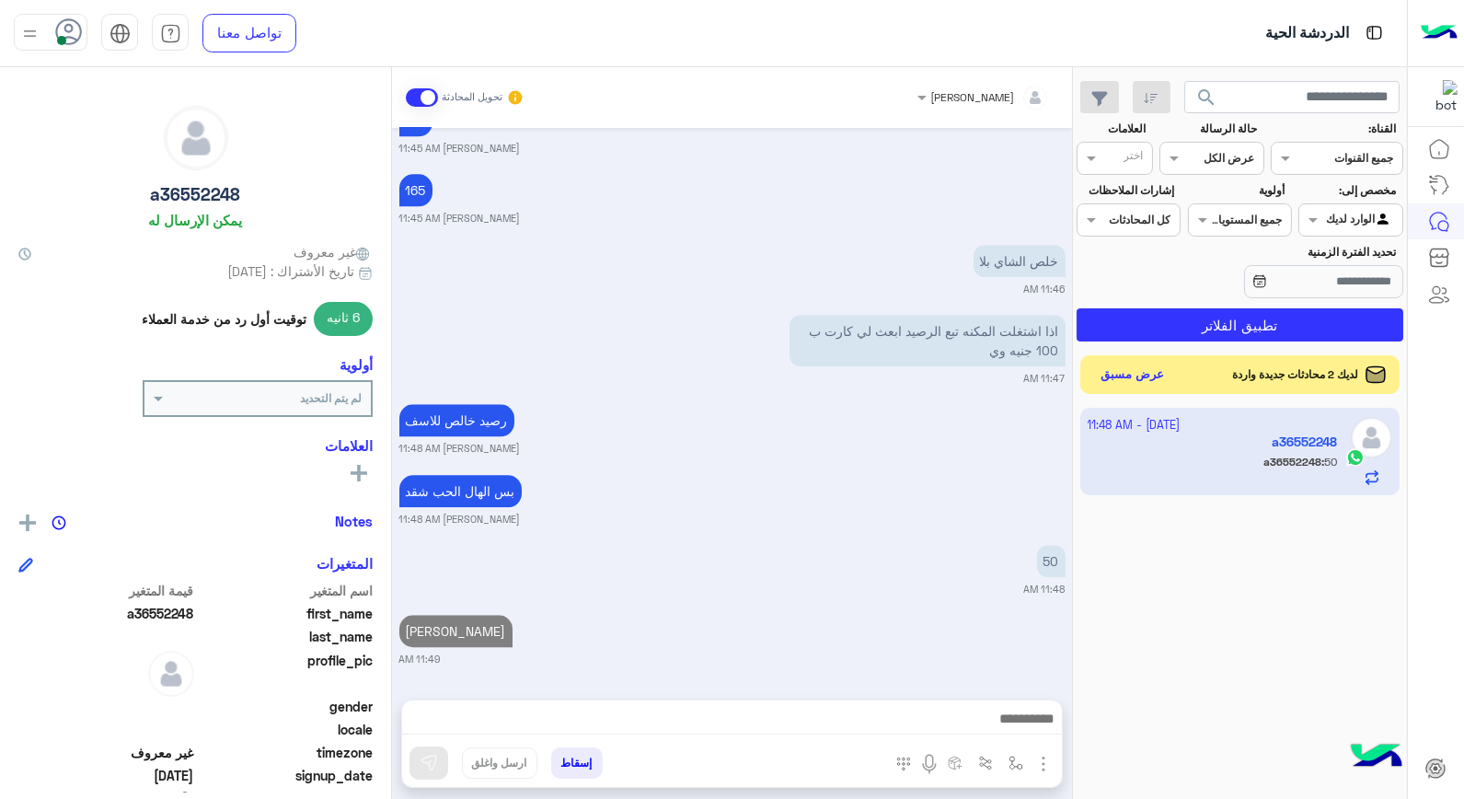
click at [1132, 373] on button "عرض مسبق" at bounding box center [1132, 375] width 77 height 25
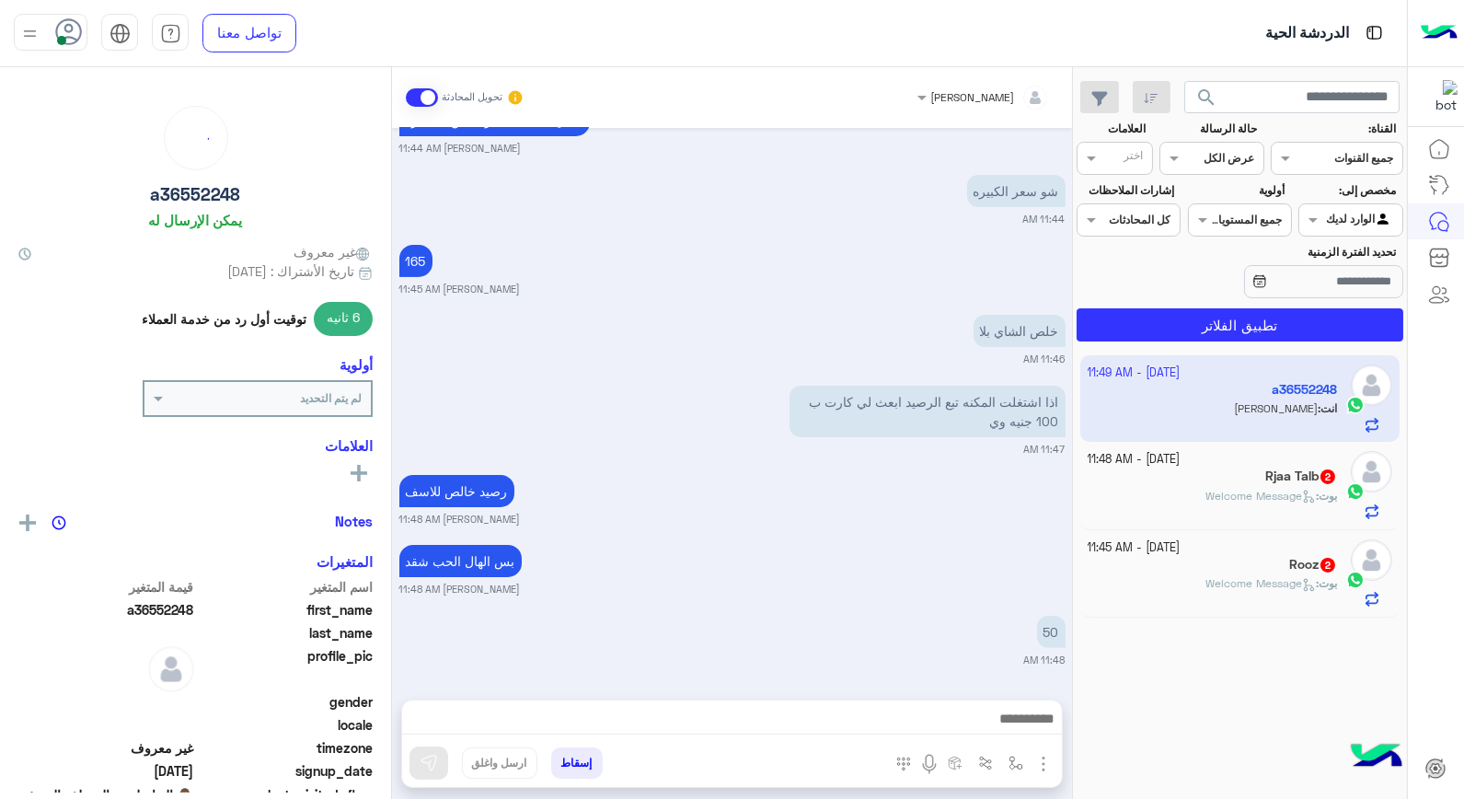
scroll to position [1213, 0]
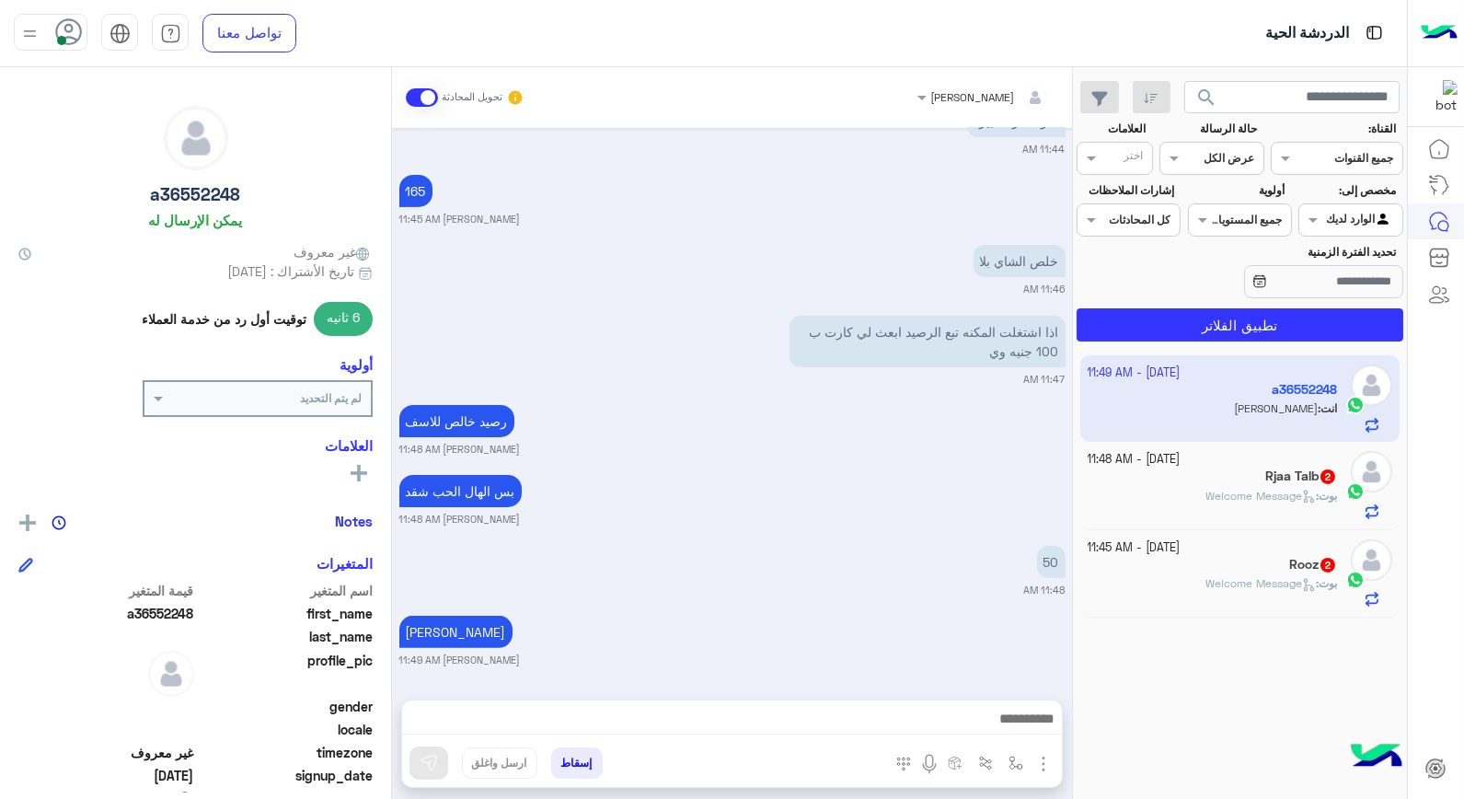
click at [1229, 500] on span "Welcome Message" at bounding box center [1260, 496] width 110 height 14
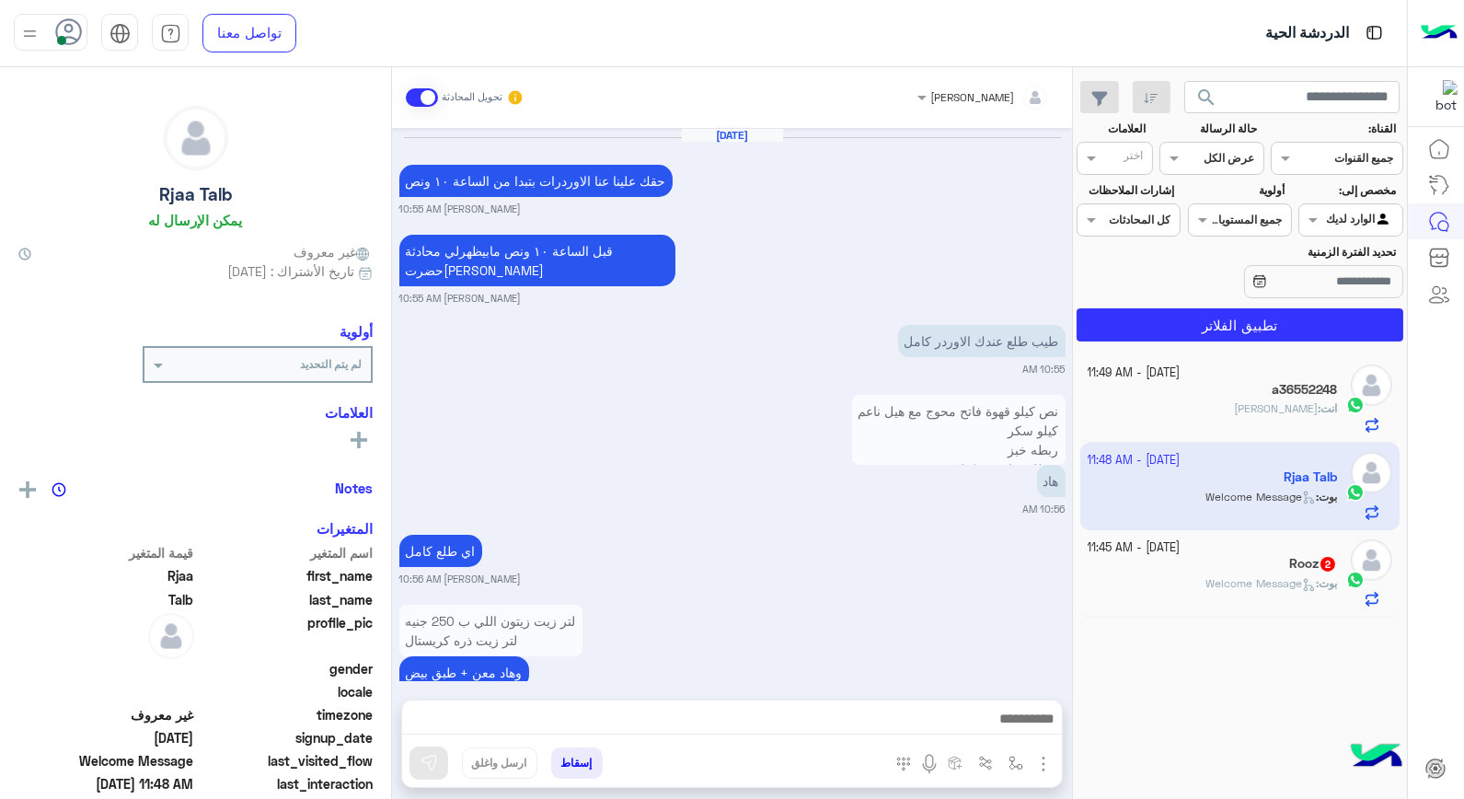
scroll to position [1341, 0]
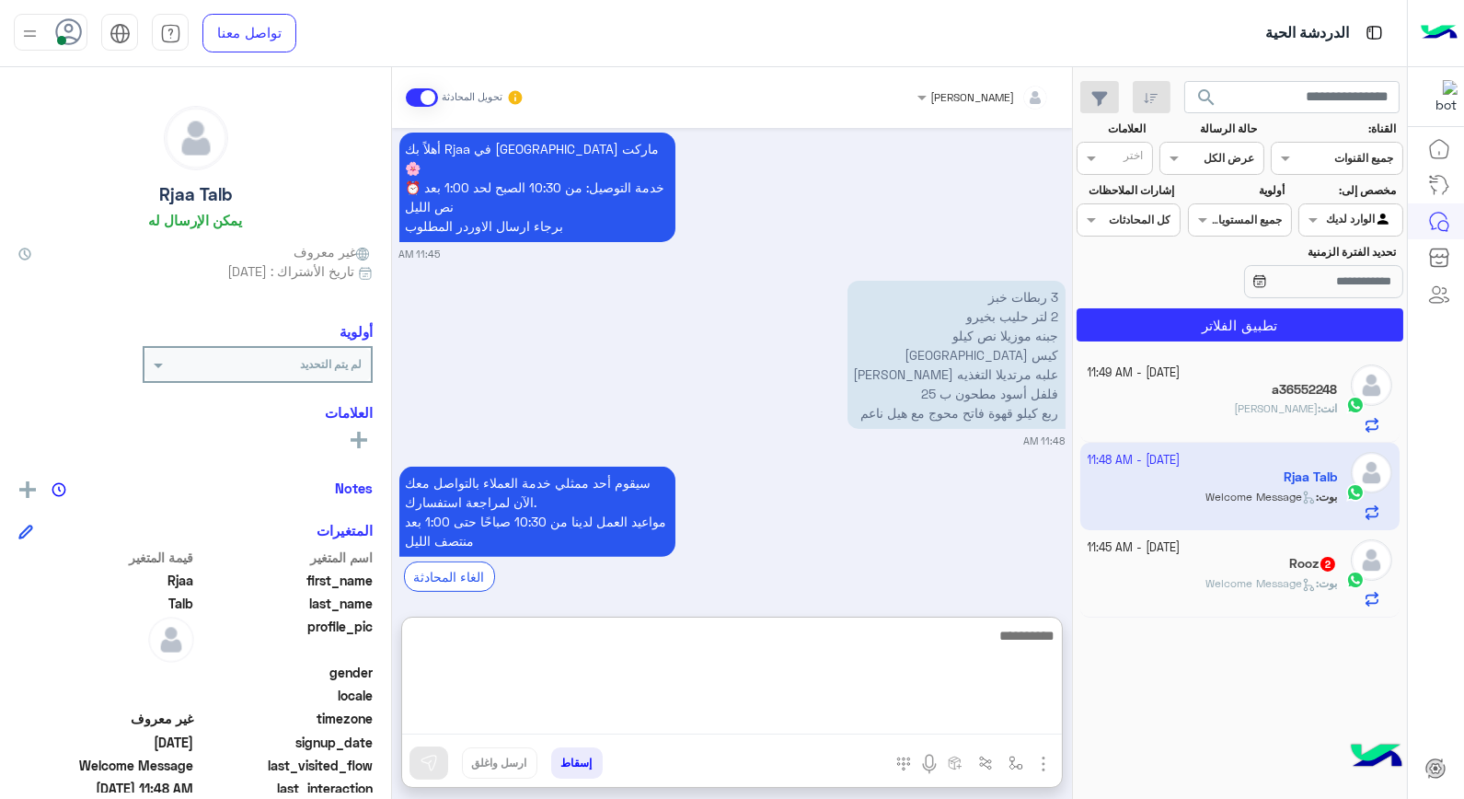
click at [891, 720] on textarea at bounding box center [732, 679] width 660 height 110
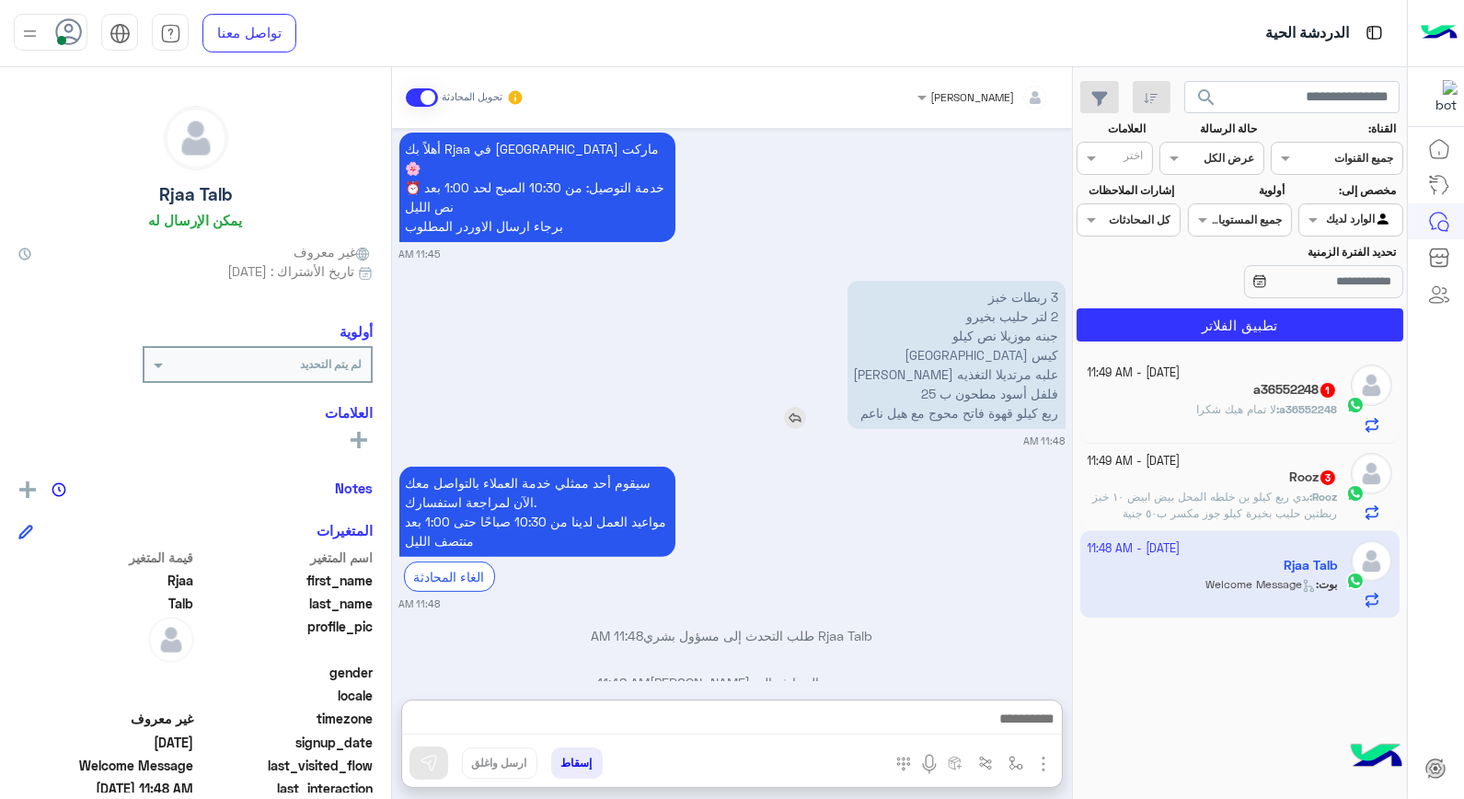
click at [784, 407] on img at bounding box center [795, 418] width 22 height 22
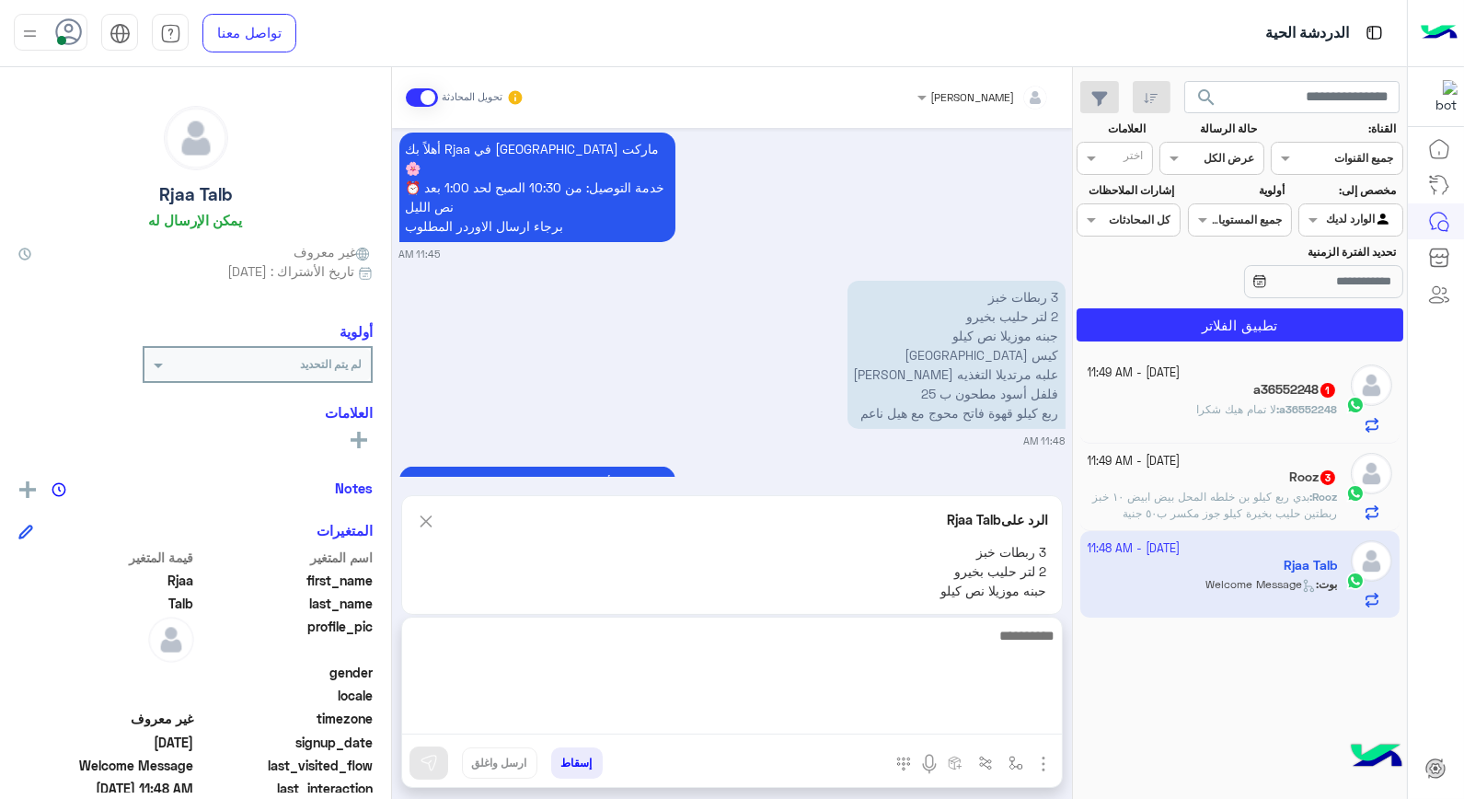
click at [939, 718] on textarea at bounding box center [732, 679] width 660 height 110
type textarea "*"
type textarea "*********"
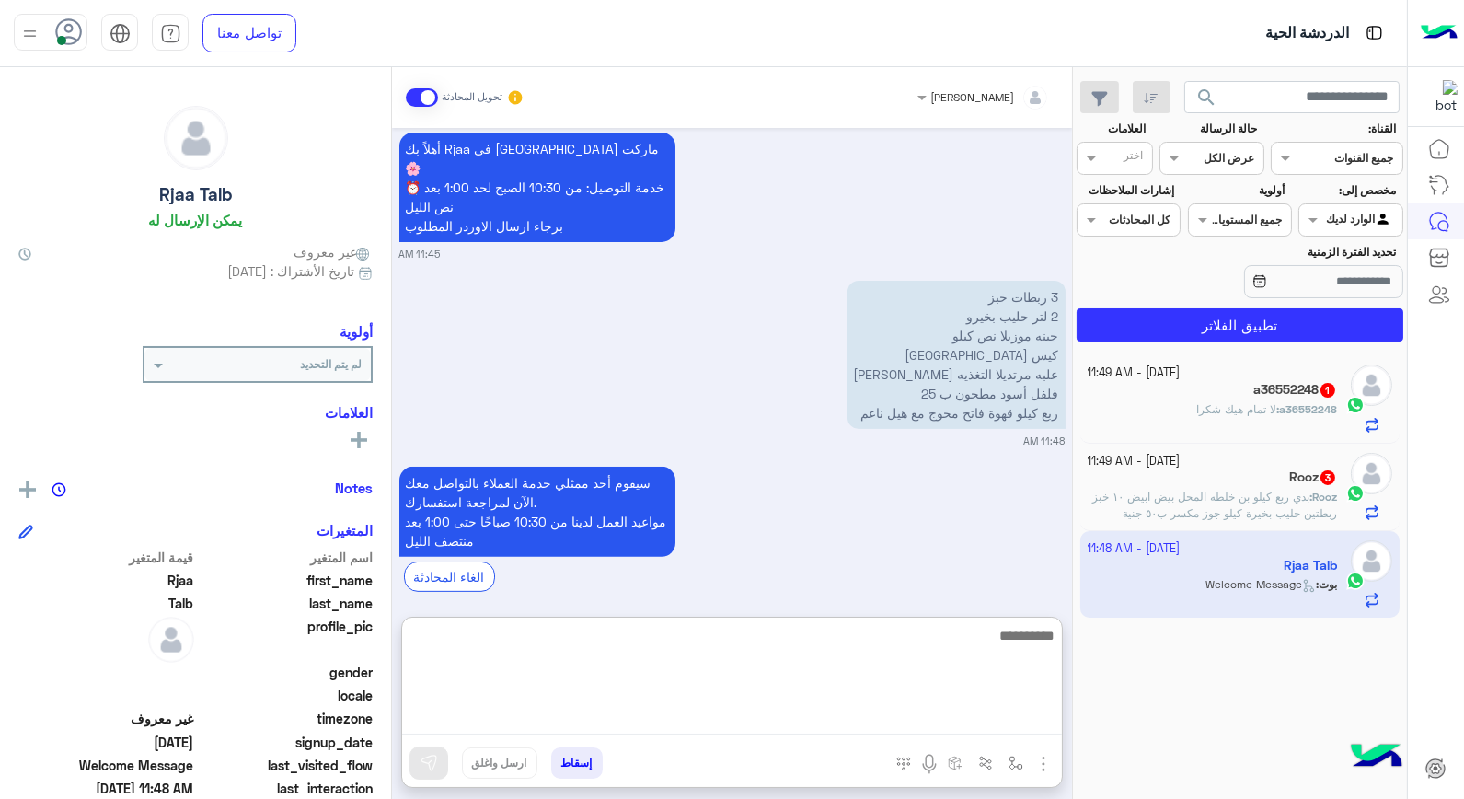
scroll to position [1564, 0]
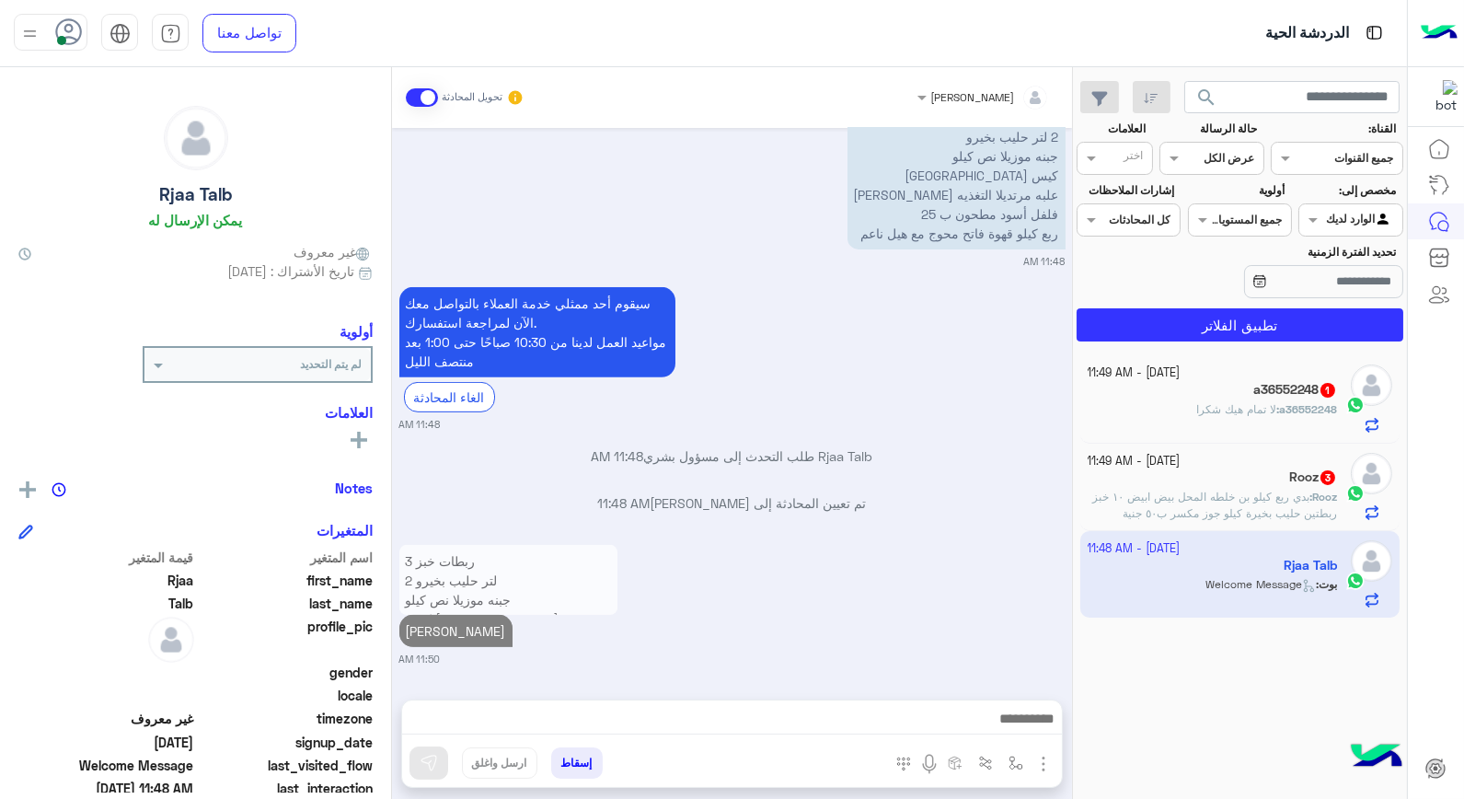
click at [1220, 492] on span "بدي ربع كيلو بن خلطه المحل بيض ابيض ١٠ خبز ربطتين حليب بخيرة كيلو جوز مكسر ب٥٠ …" at bounding box center [1214, 504] width 245 height 30
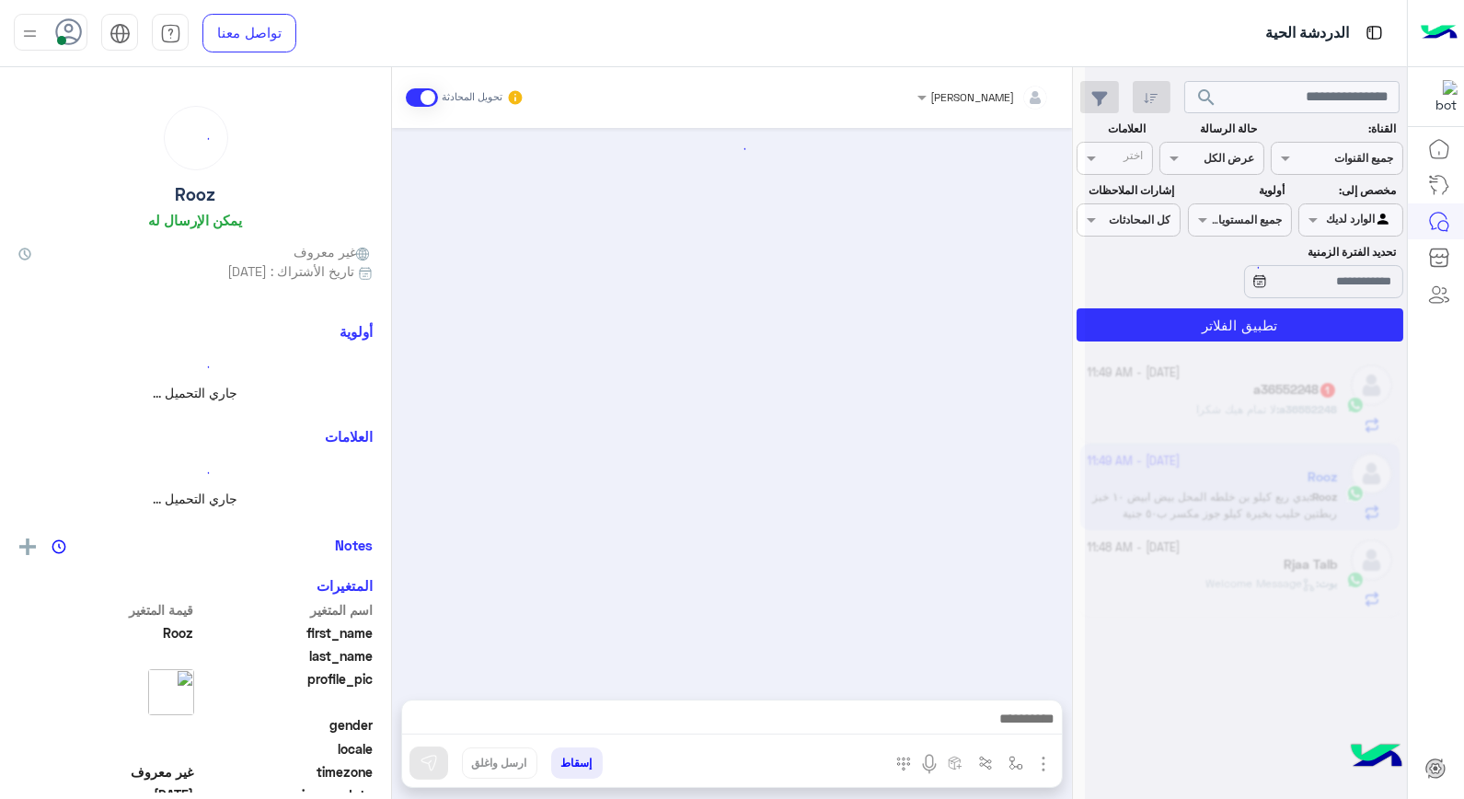
click at [1220, 492] on div at bounding box center [1246, 406] width 322 height 799
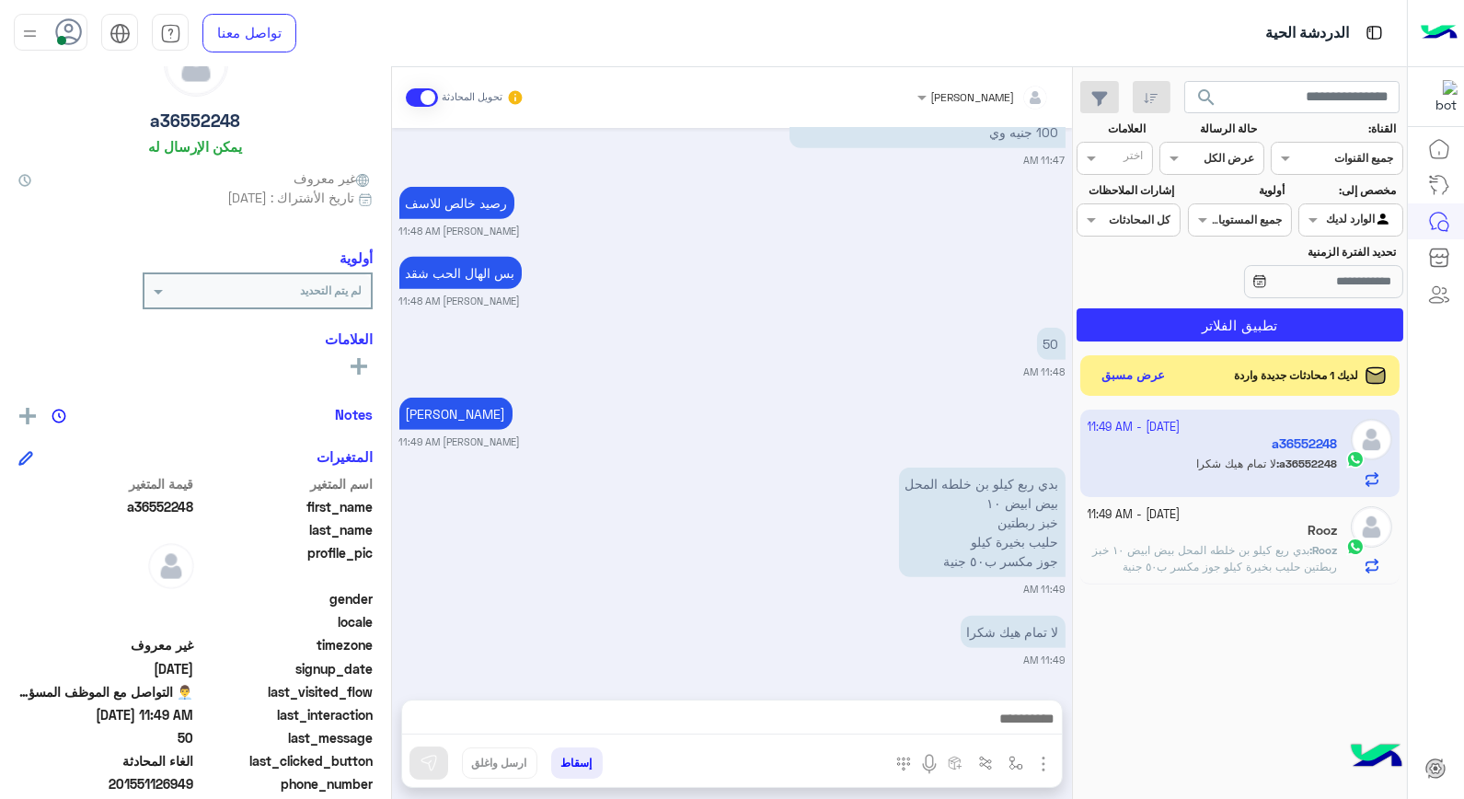
scroll to position [102, 0]
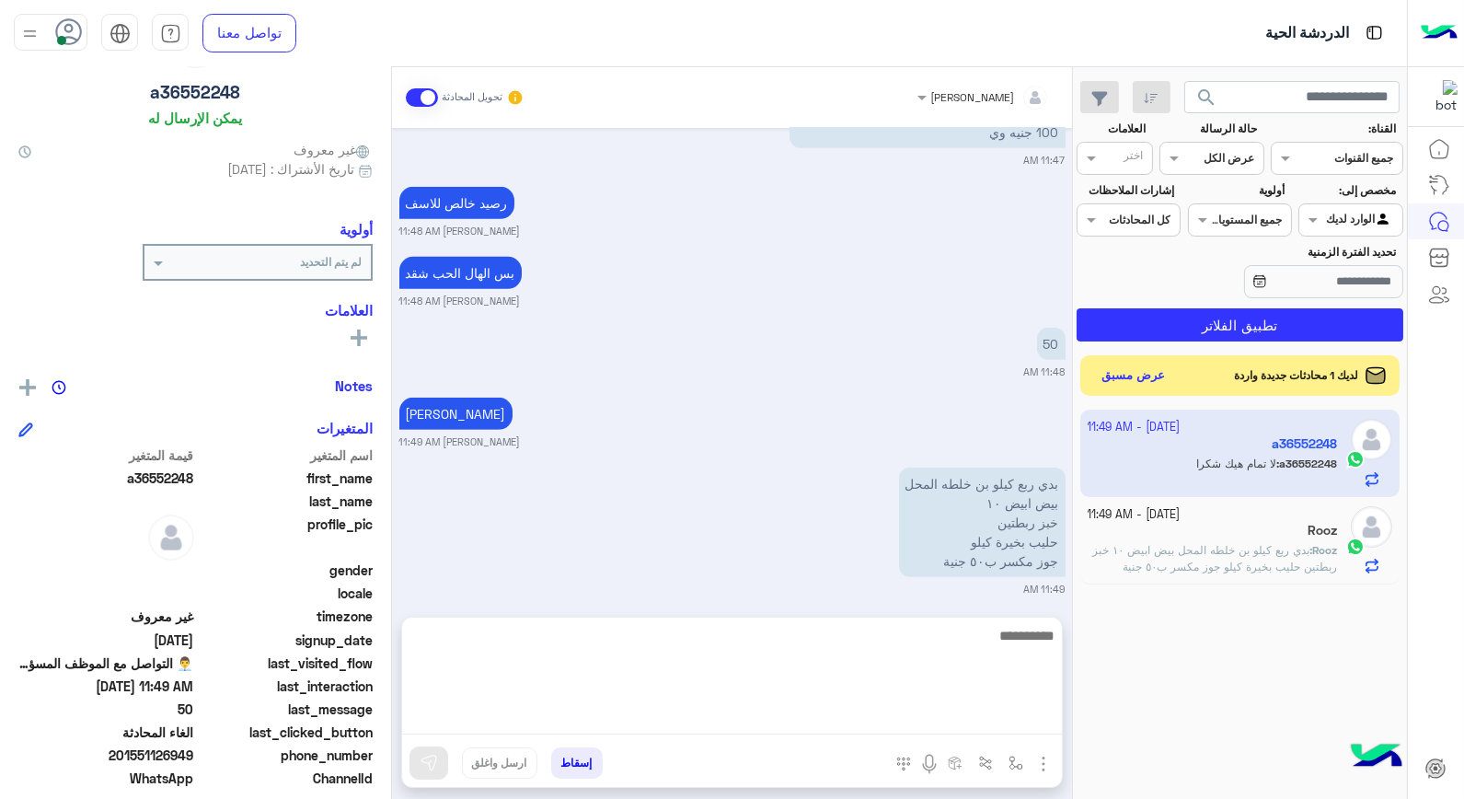
click at [834, 712] on textarea at bounding box center [732, 679] width 660 height 110
type textarea "*****"
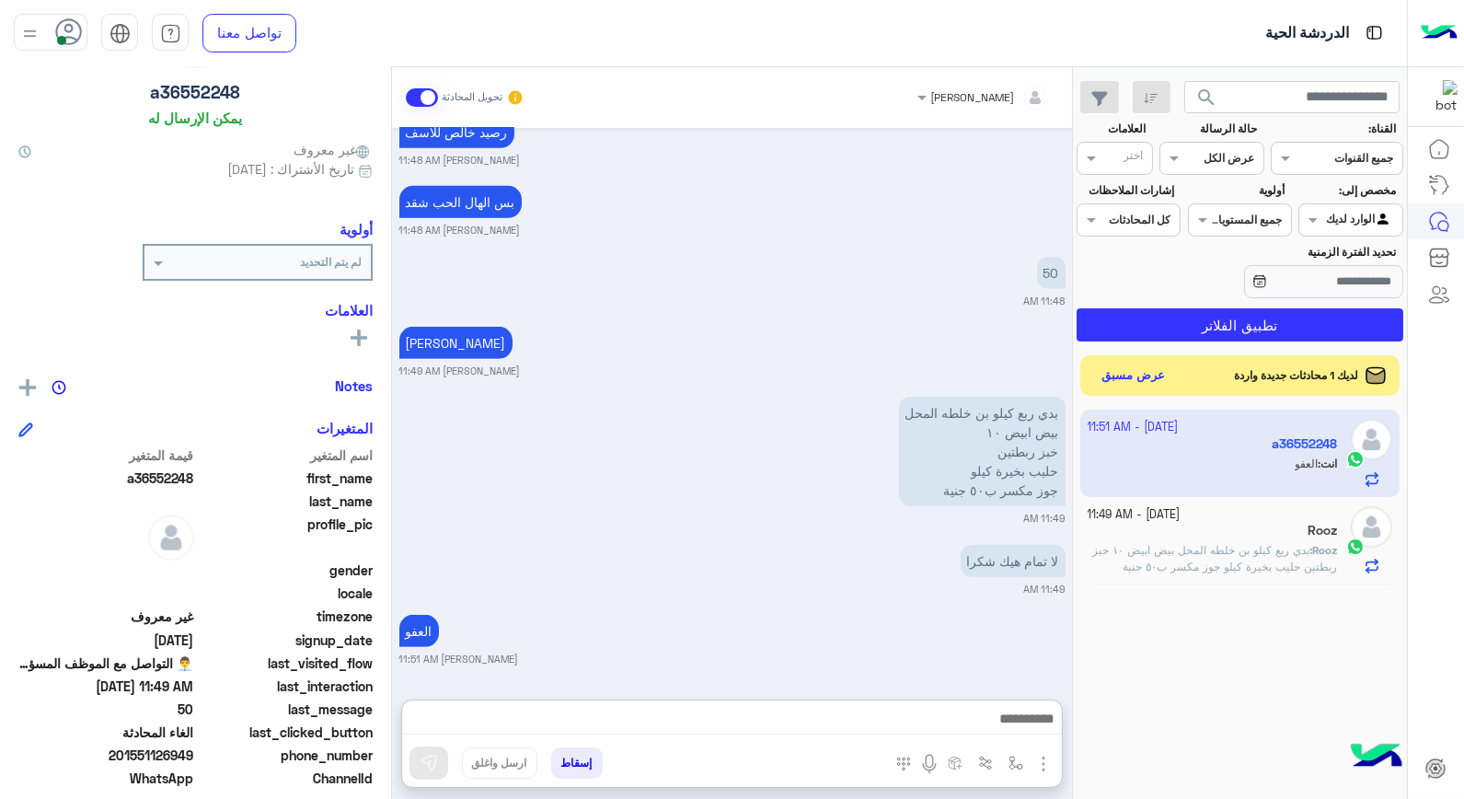
click at [574, 760] on button "إسقاط" at bounding box center [577, 762] width 52 height 31
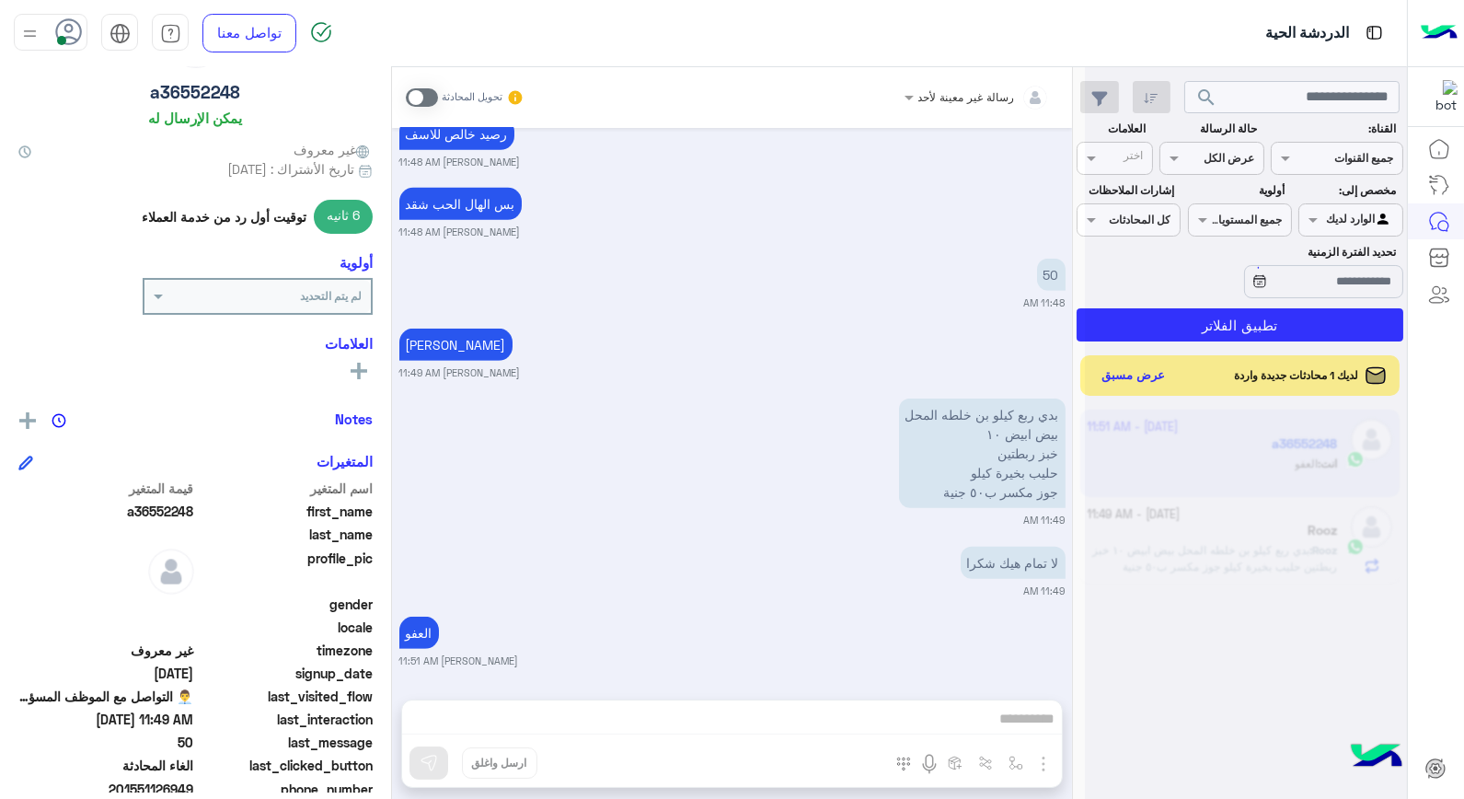
scroll to position [1896, 0]
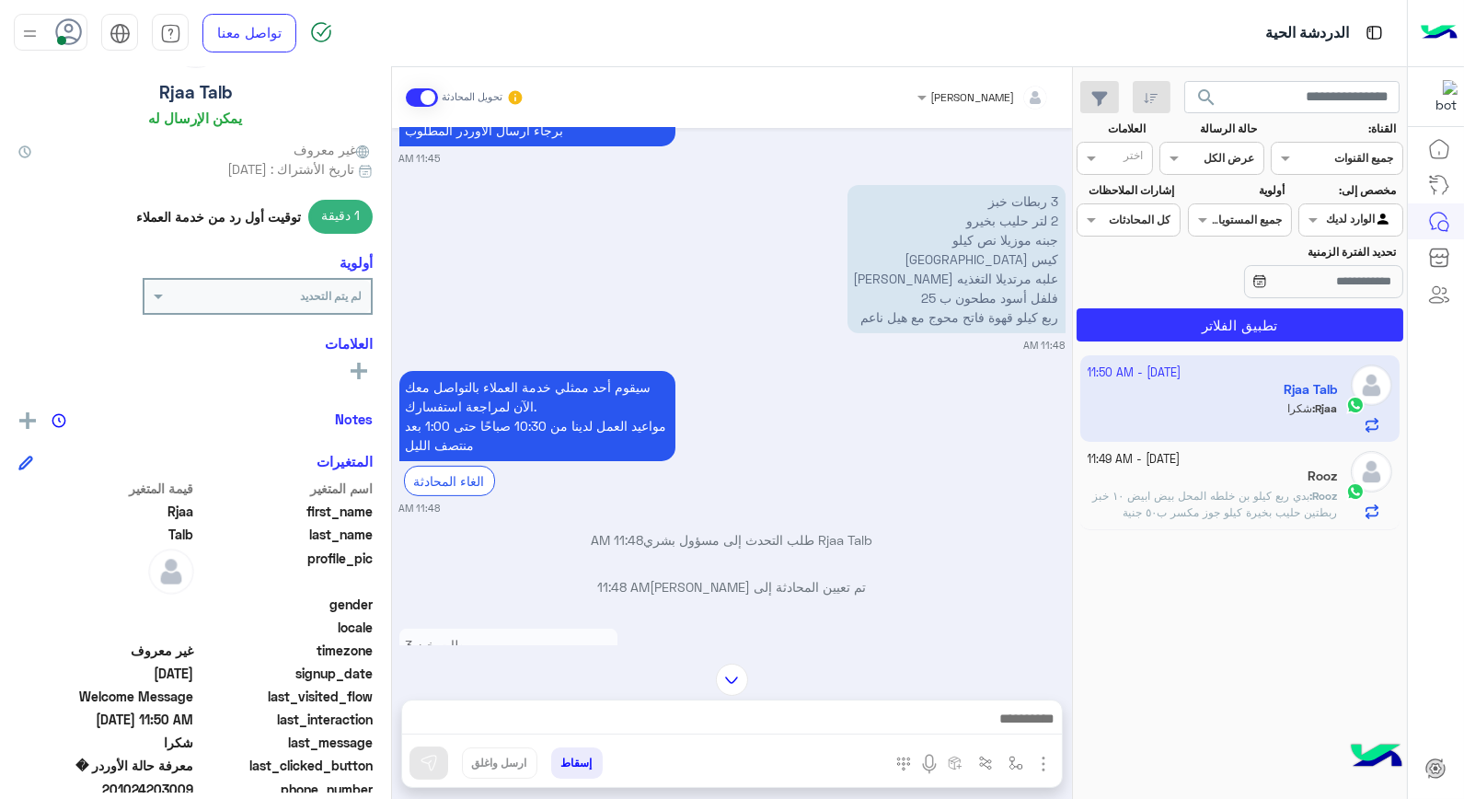
scroll to position [1388, 0]
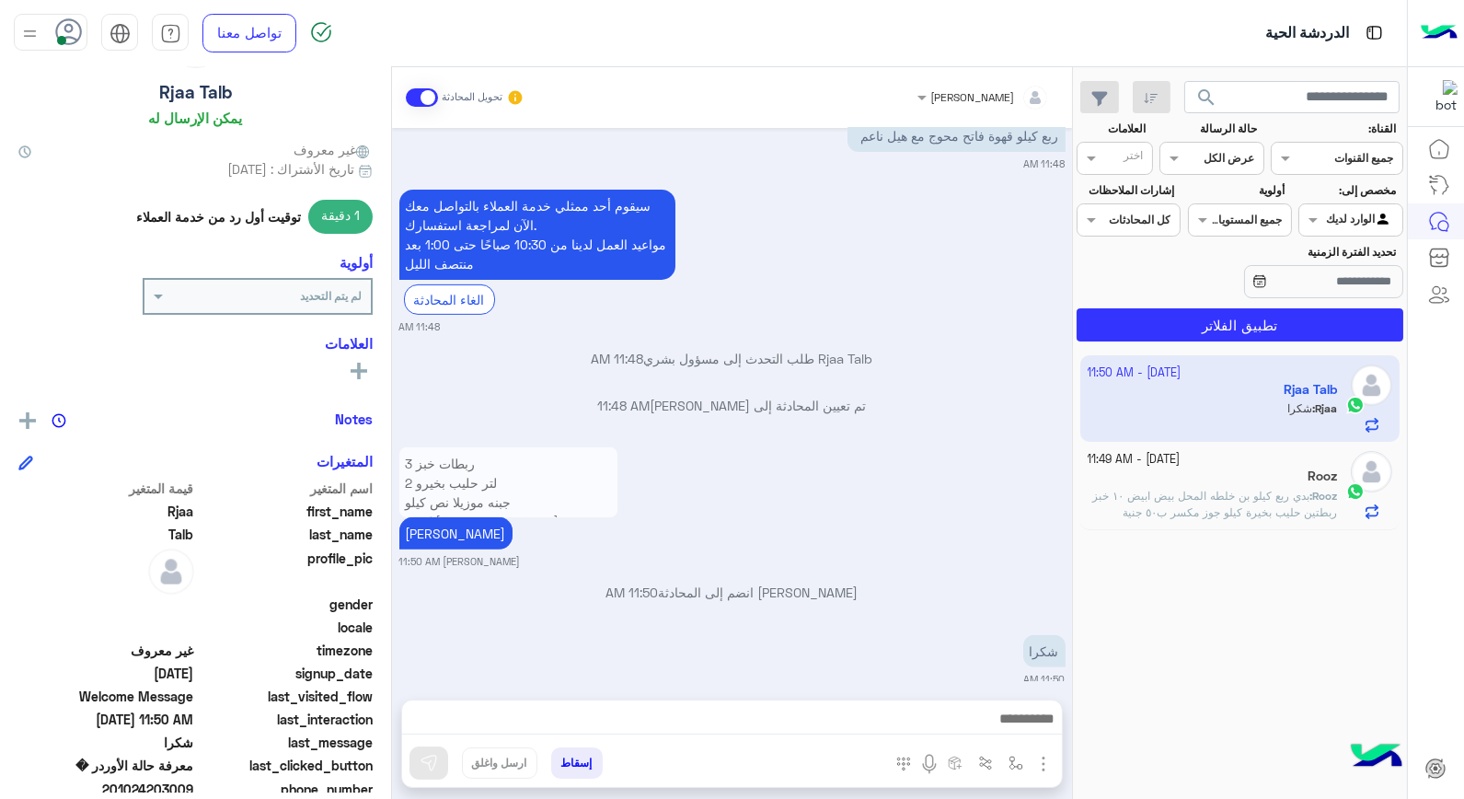
click at [1175, 482] on div "Rooz" at bounding box center [1213, 477] width 250 height 19
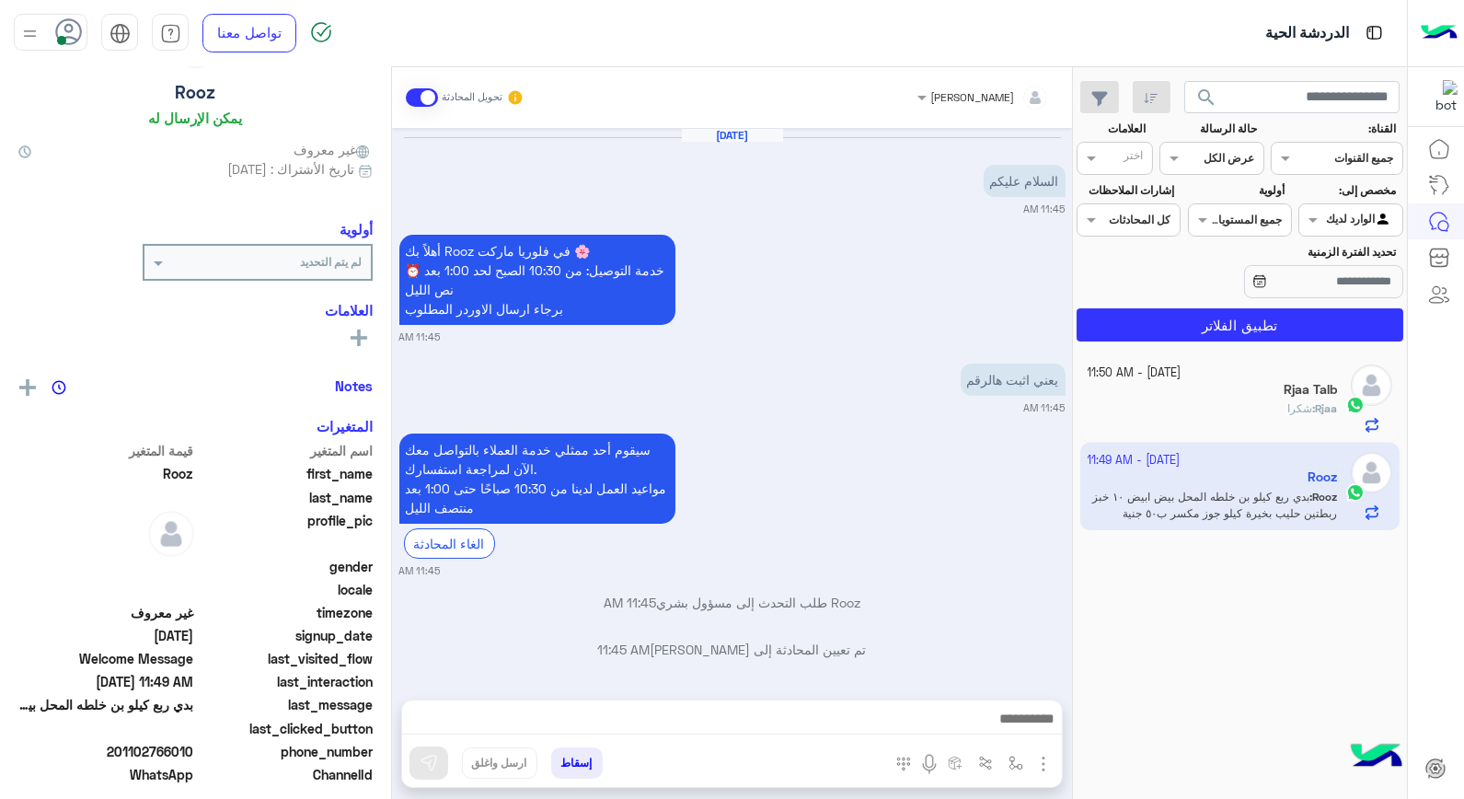
scroll to position [154, 0]
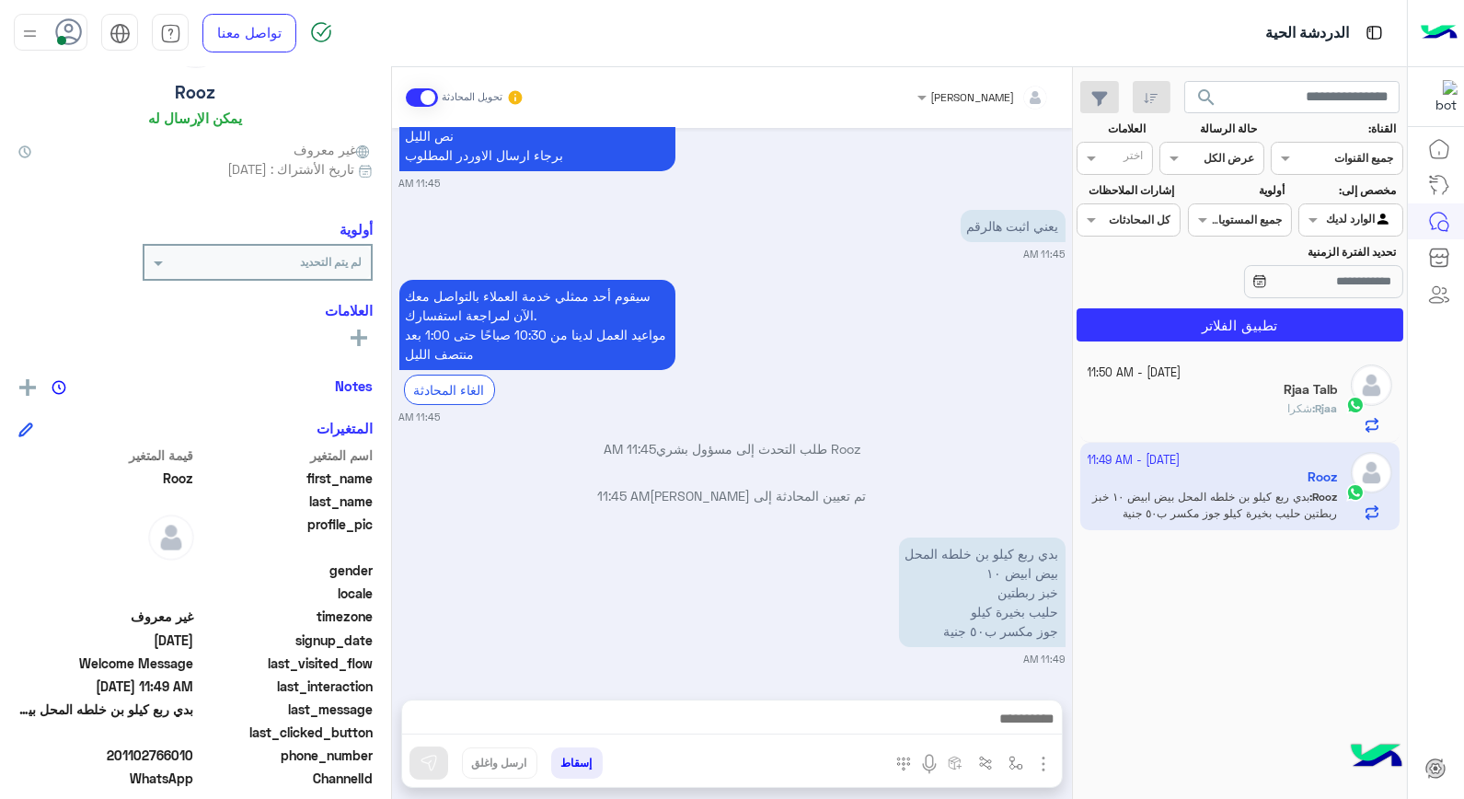
click at [605, 610] on div "بدي ربع كيلو بن خلطه المحل بيض ابيض ١٠ خبز ربطتين حليب بخيرة كيلو جوز مكسر ب٥٠ …" at bounding box center [732, 599] width 666 height 133
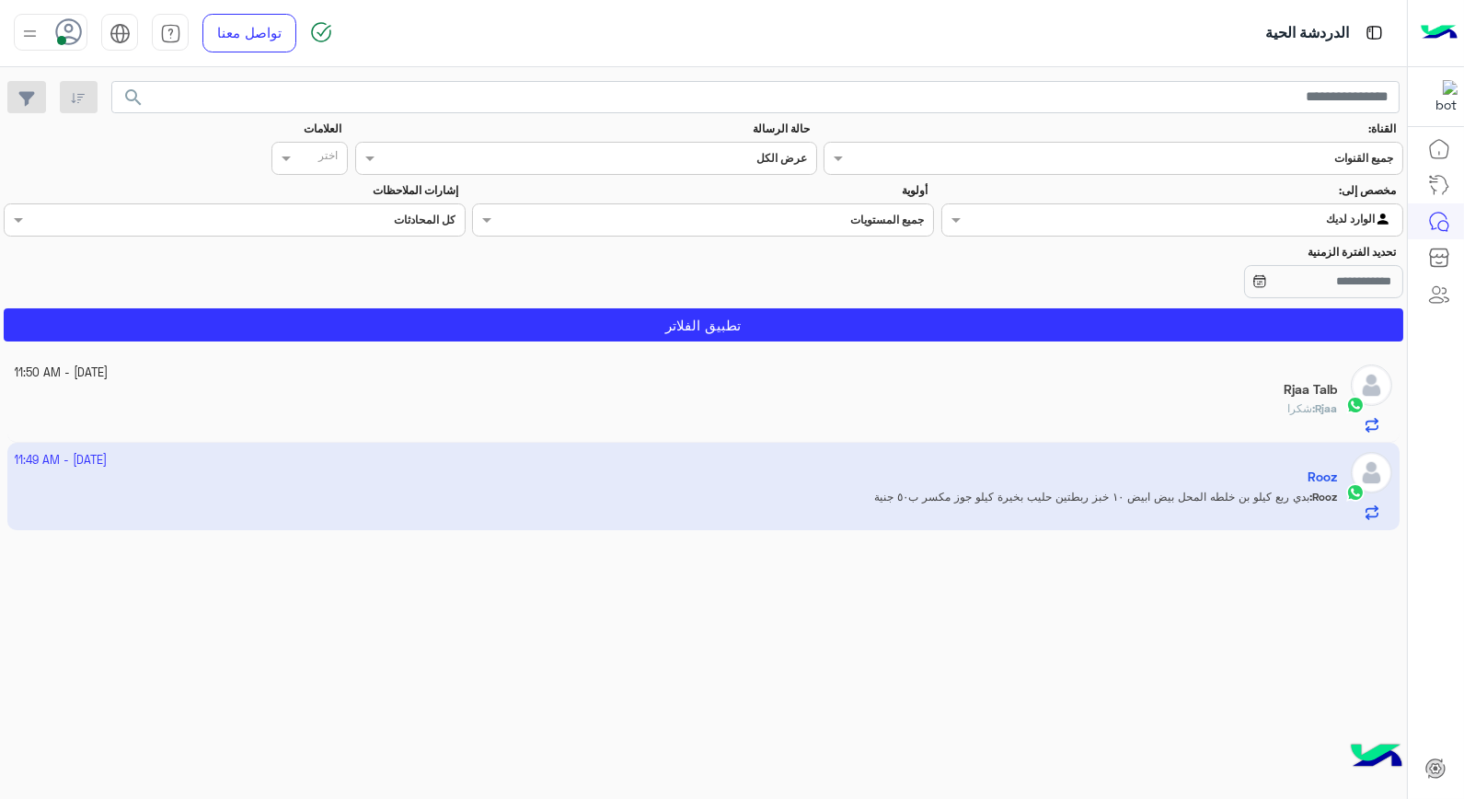
click at [1013, 486] on app-inbox-user "3 October - 11:49 AM Rooz Rooz : بدي ربع كيلو بن خلطه المحل بيض ابيض ١٠ خبز ربط…" at bounding box center [703, 486] width 1393 height 86
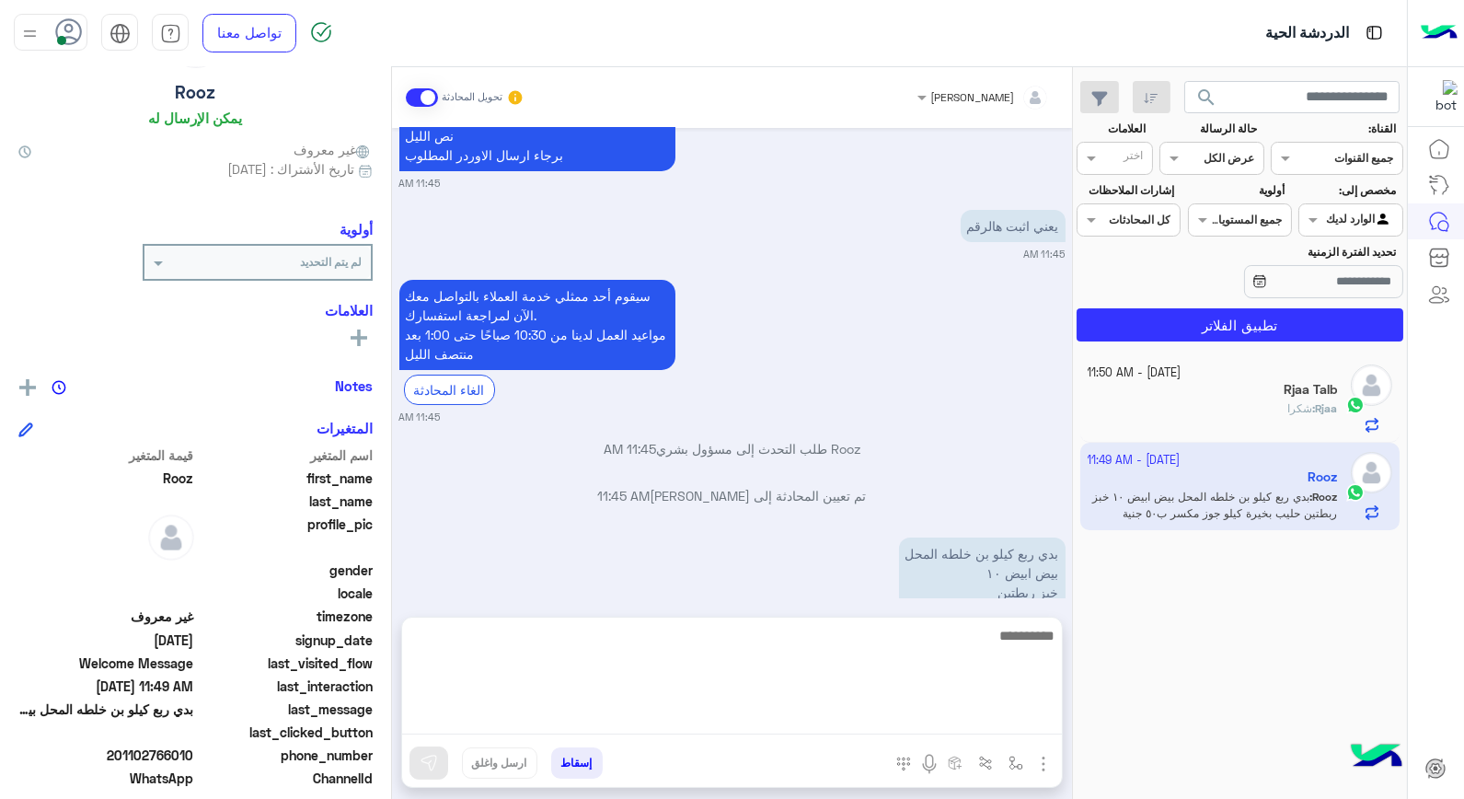
click at [969, 716] on textarea at bounding box center [732, 679] width 660 height 110
type textarea "****"
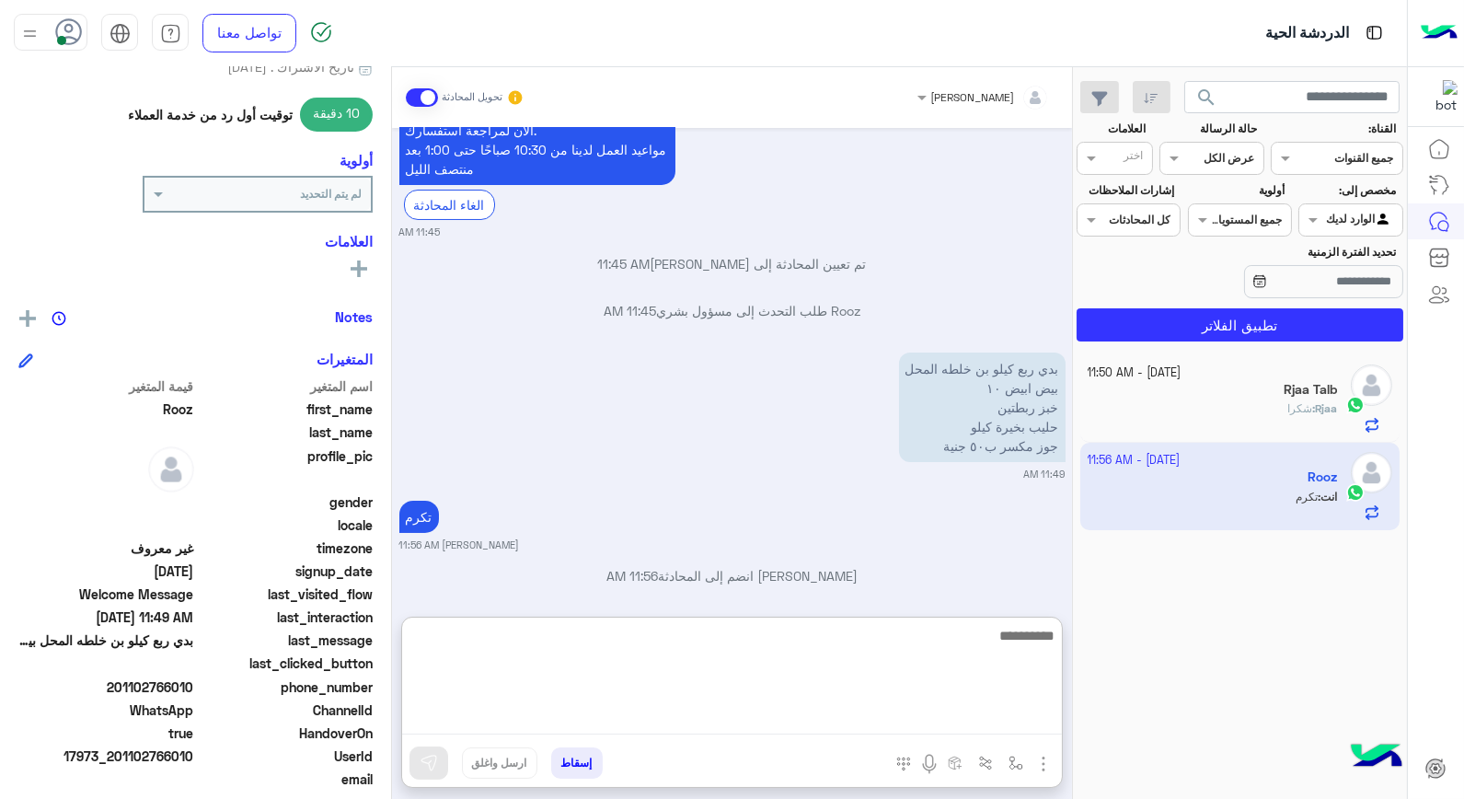
scroll to position [354, 0]
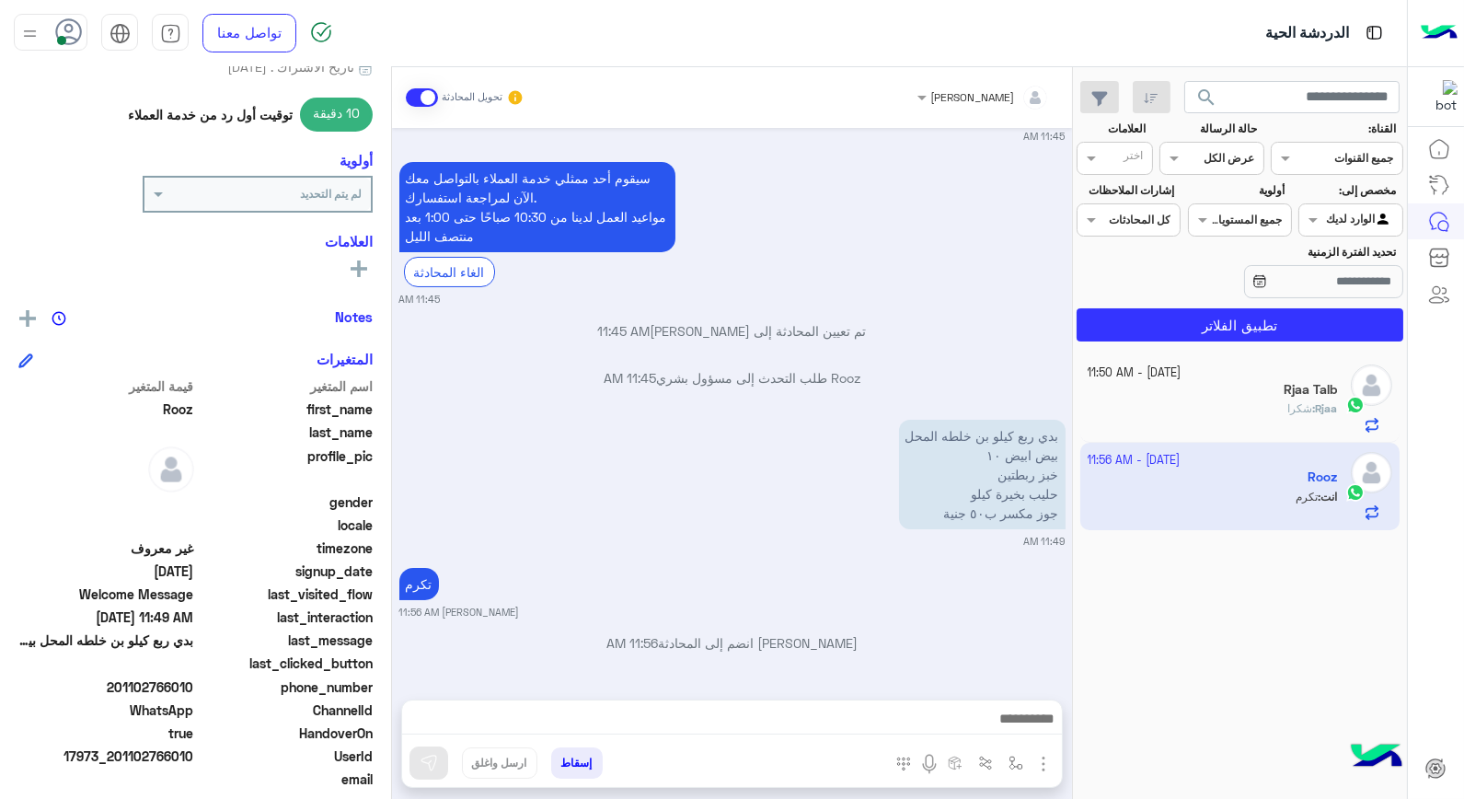
click at [577, 762] on button "إسقاط" at bounding box center [577, 762] width 52 height 31
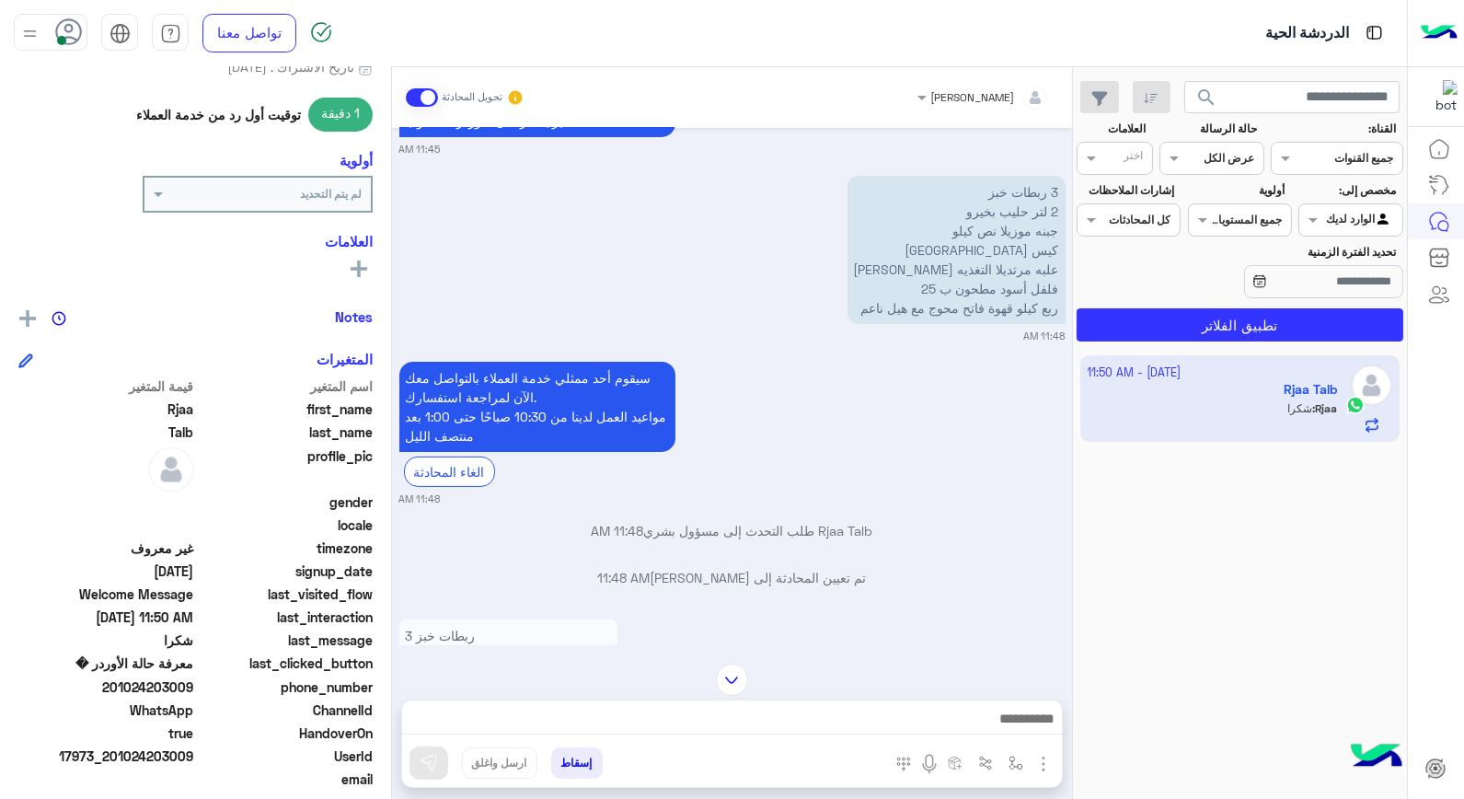
scroll to position [1183, 0]
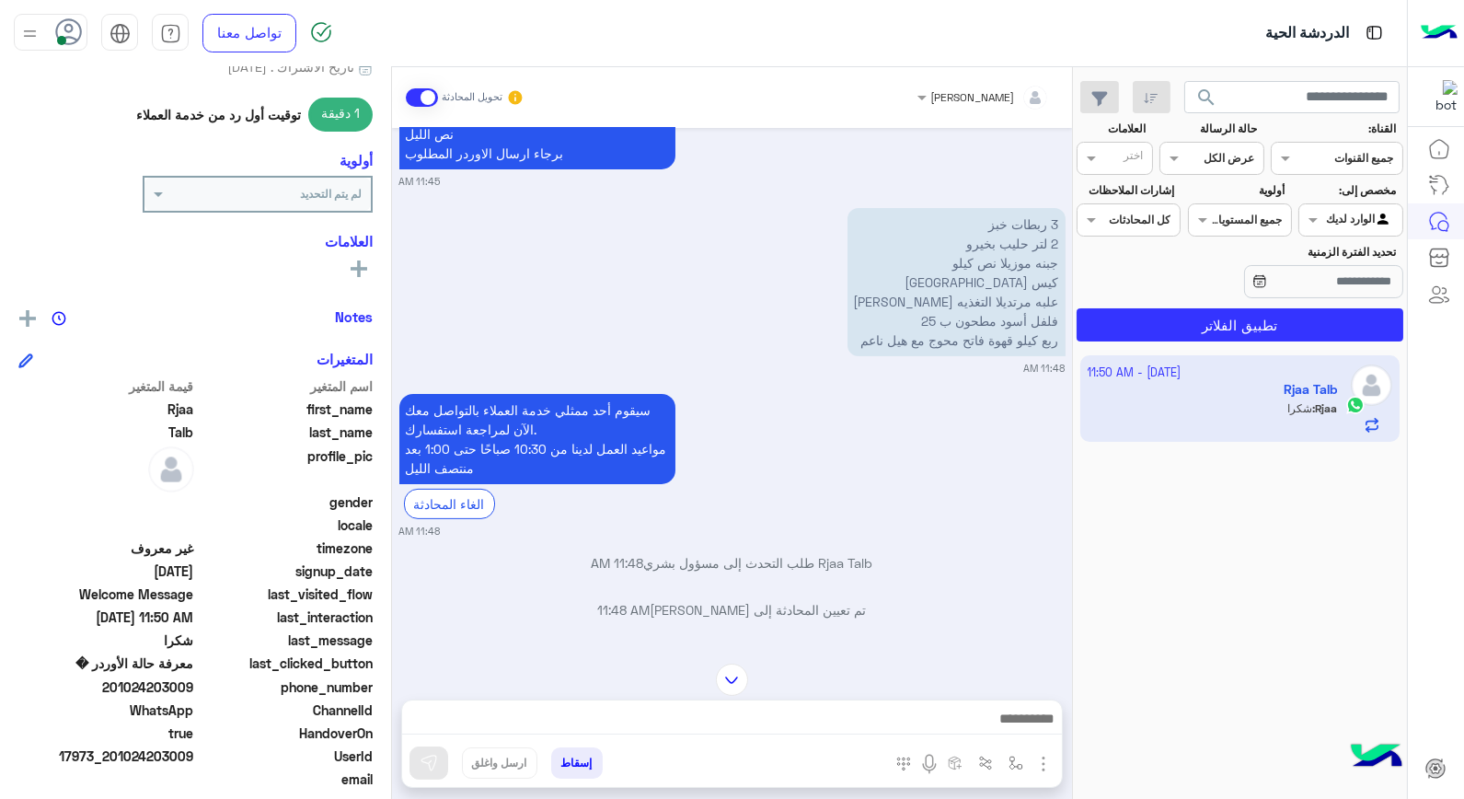
click at [802, 443] on div "سيقوم أحد ممثلي خدمة العملاء بالتواصل معك الآن لمراجعة استفسارك. مواعيد العمل ل…" at bounding box center [732, 464] width 666 height 150
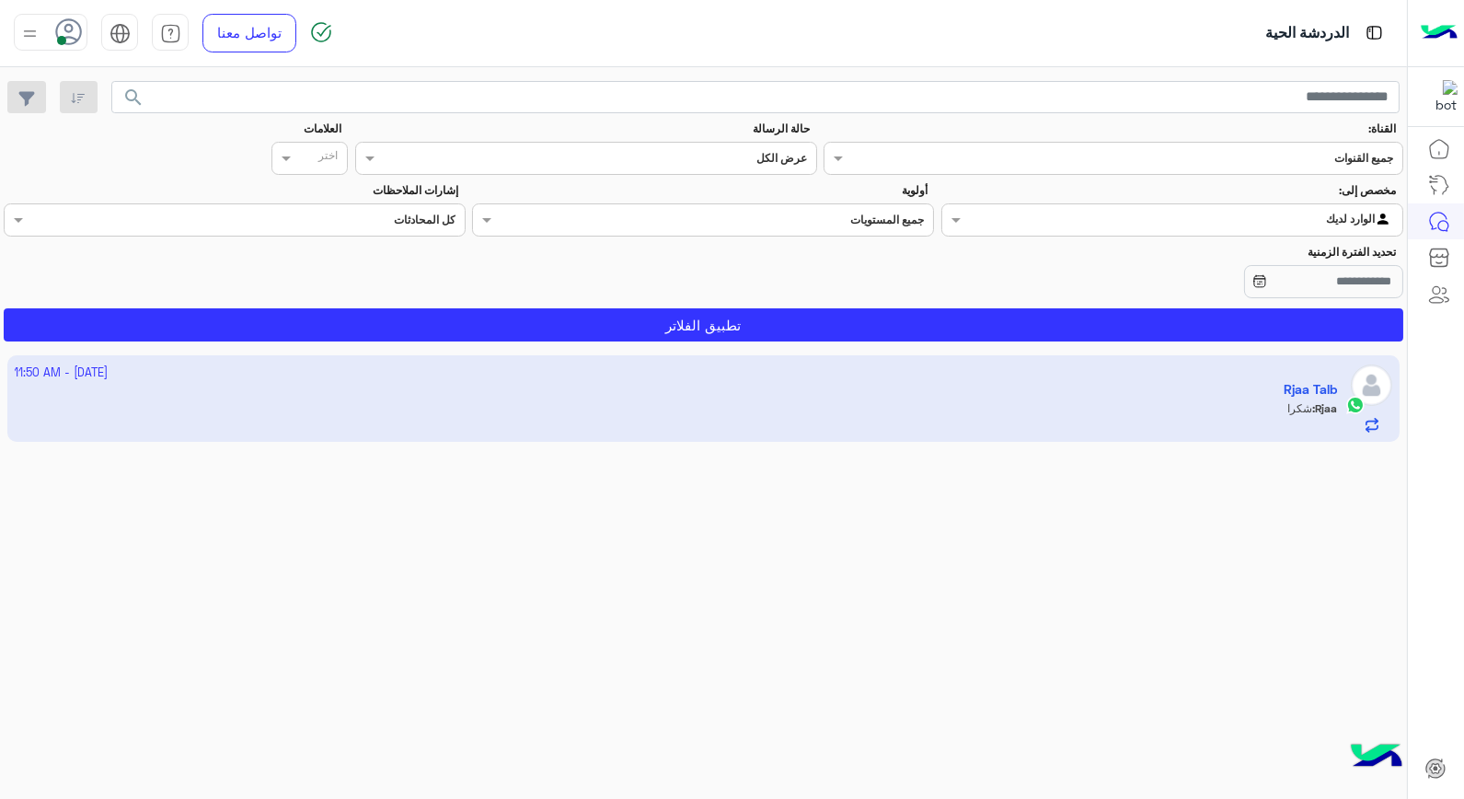
click at [830, 385] on app-inbox-user "3 October - 11:50 AM Rjaa Talb Rjaa : شكرا" at bounding box center [703, 398] width 1393 height 86
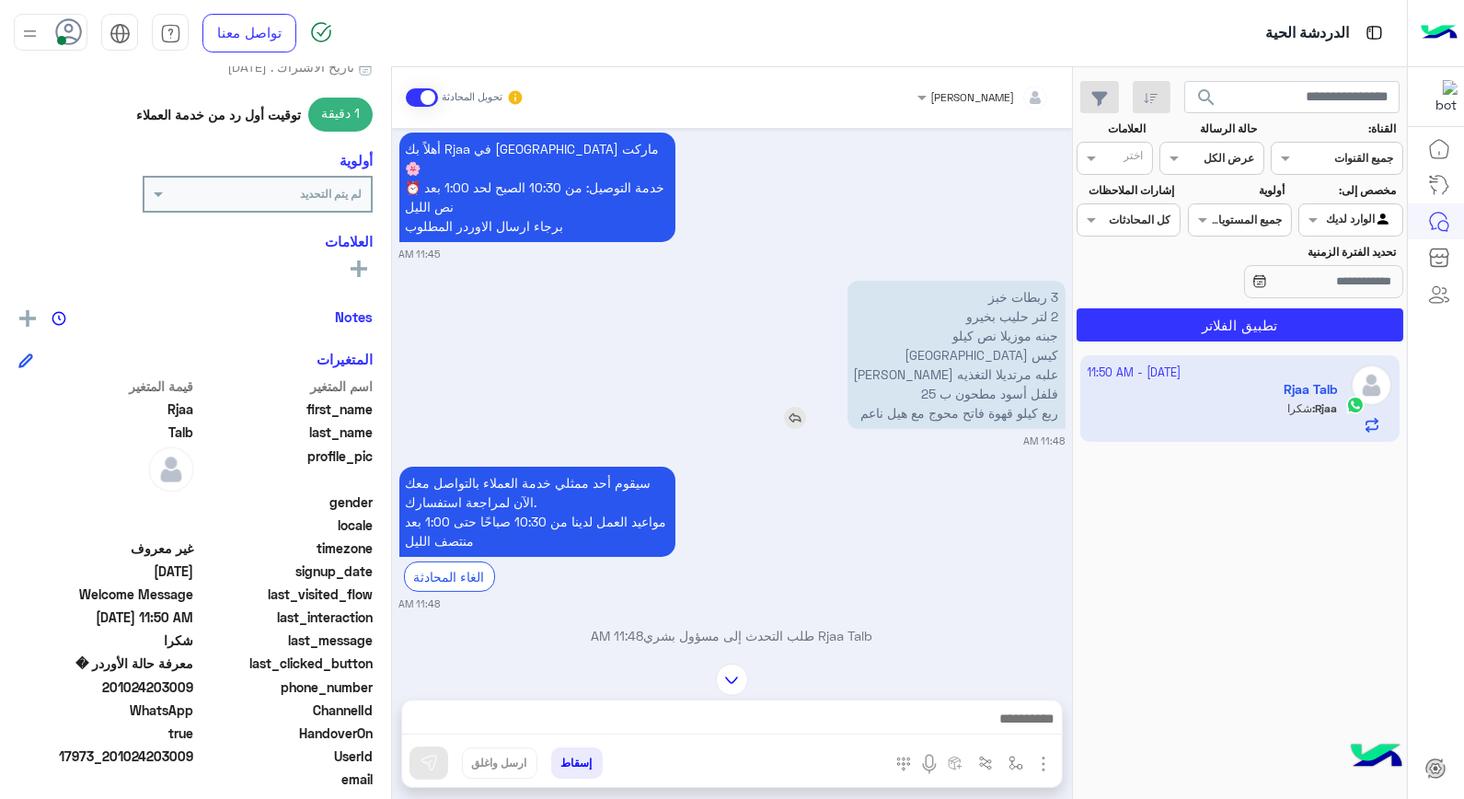
scroll to position [1081, 0]
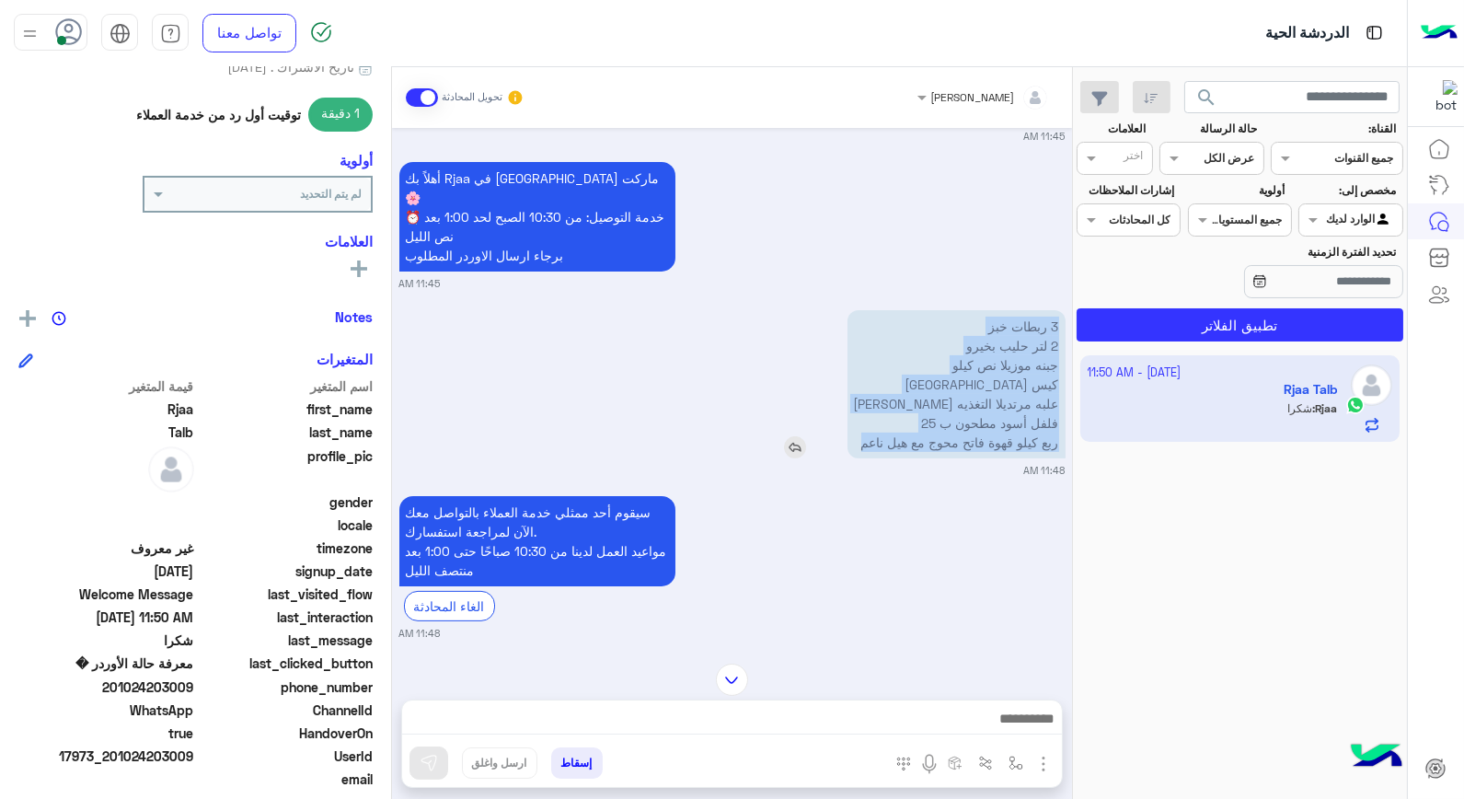
drag, startPoint x: 842, startPoint y: 423, endPoint x: 1055, endPoint y: 296, distance: 248.4
click at [1055, 310] on p "3 ربطات خبز 2 لتر حليب بخيرو جبنه موزيلا نص كيلو كيس حمص علبه مرتديلا التغذيه د…" at bounding box center [956, 384] width 218 height 148
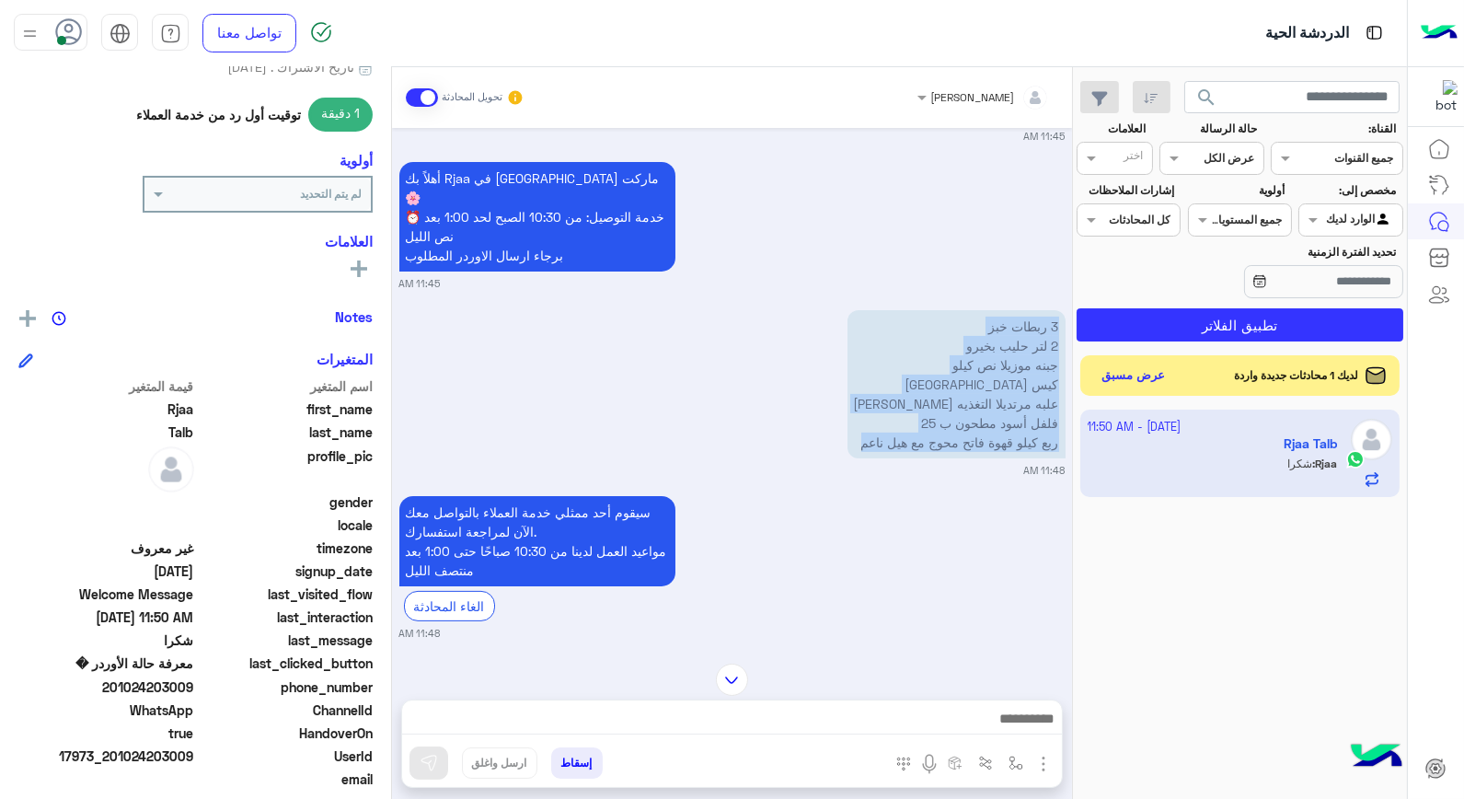
copy p "3 ربطات خبز 2 لتر حليب بخيرو جبنه موزيلا نص كيلو كيس حمص علبه مرتديلا التغذيه د…"
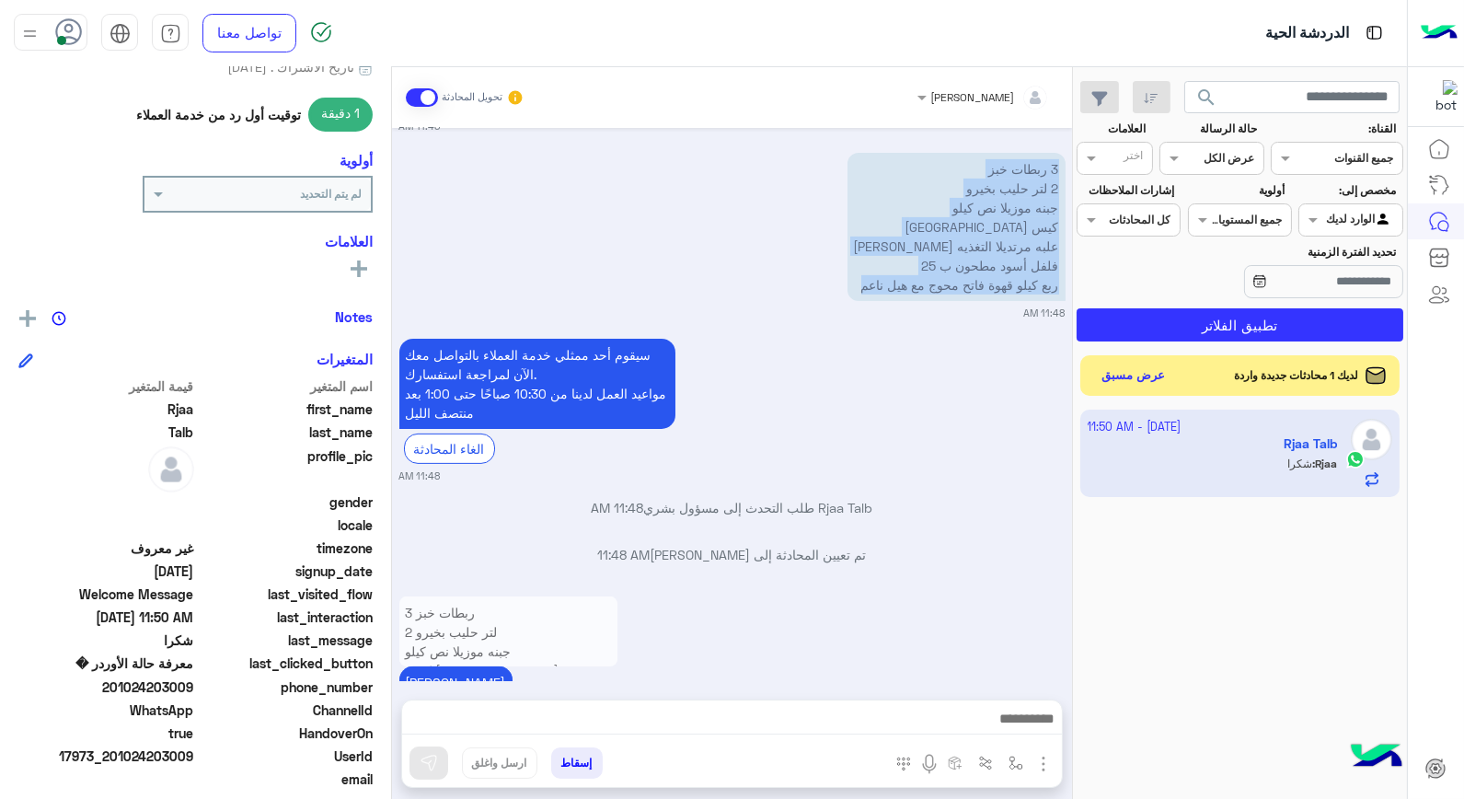
scroll to position [1388, 0]
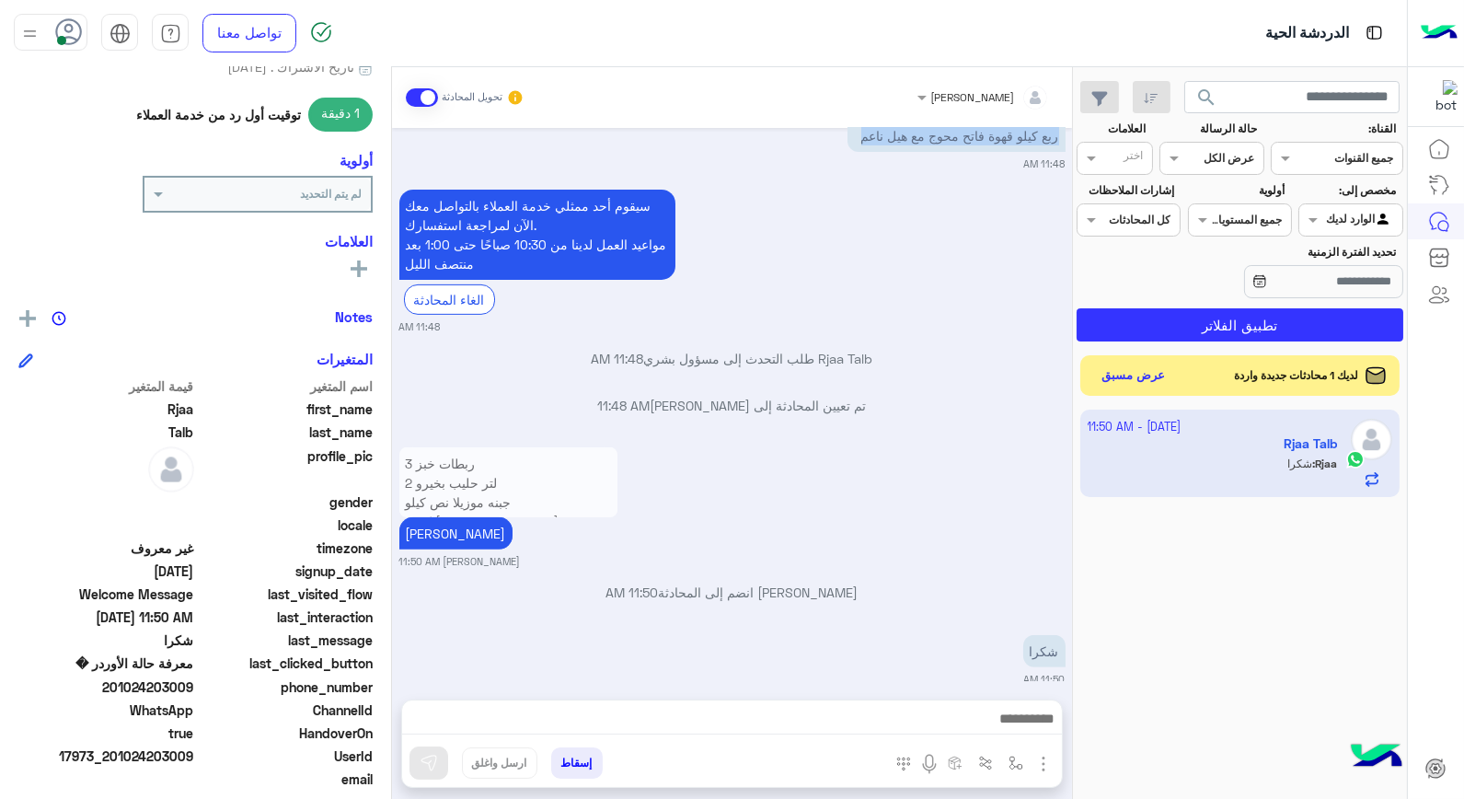
click at [586, 761] on button "إسقاط" at bounding box center [577, 762] width 52 height 31
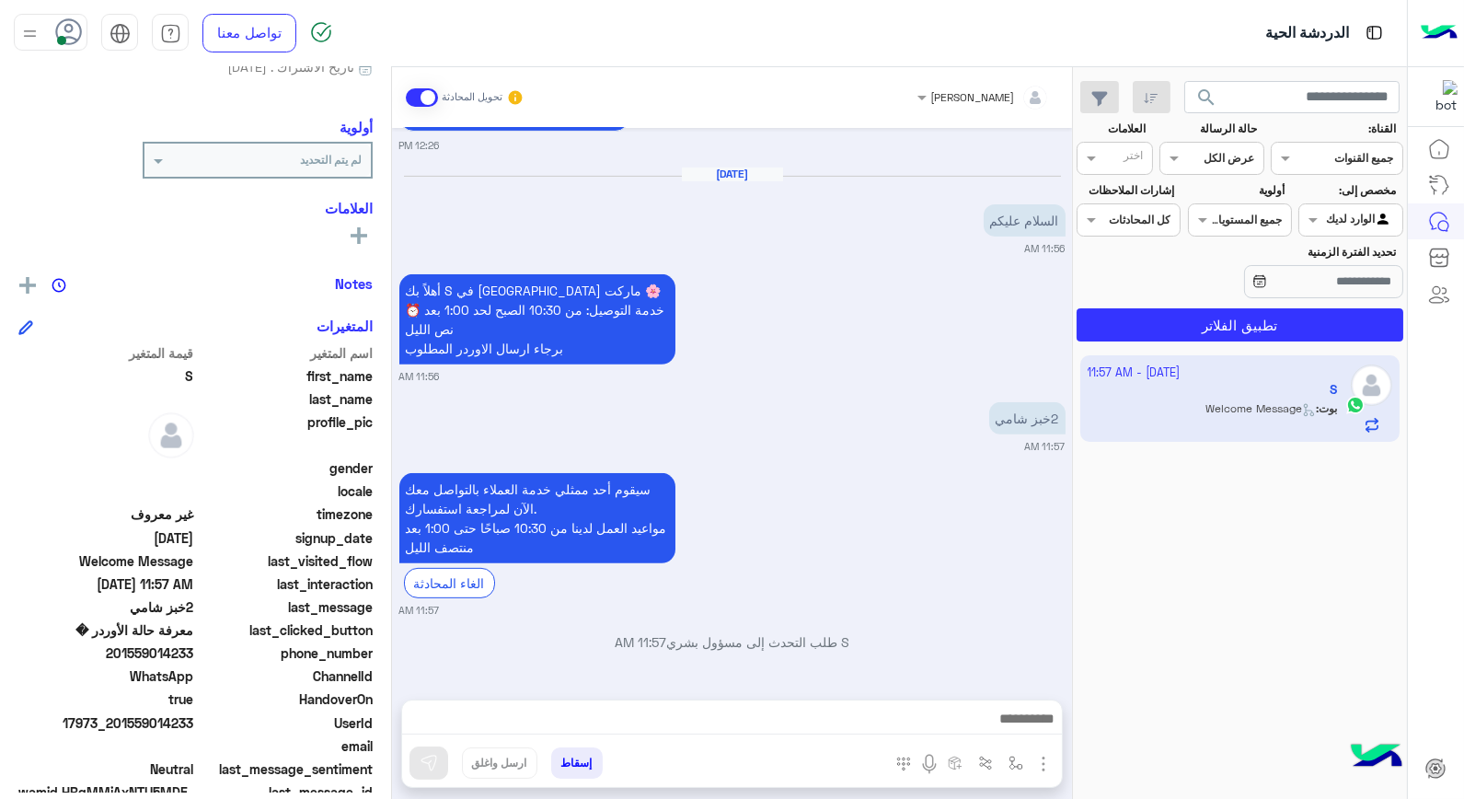
scroll to position [1539, 0]
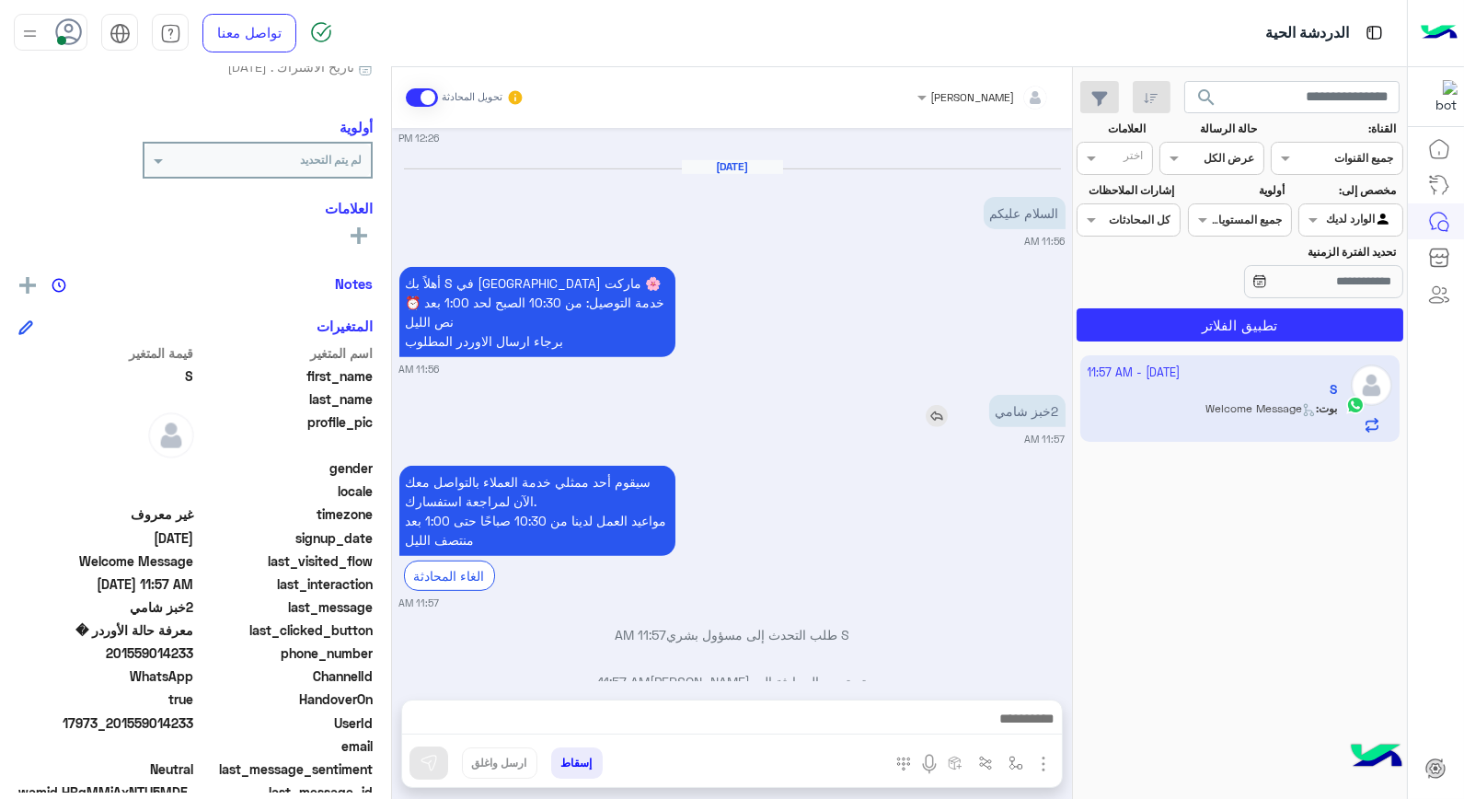
click at [936, 405] on img at bounding box center [937, 416] width 22 height 22
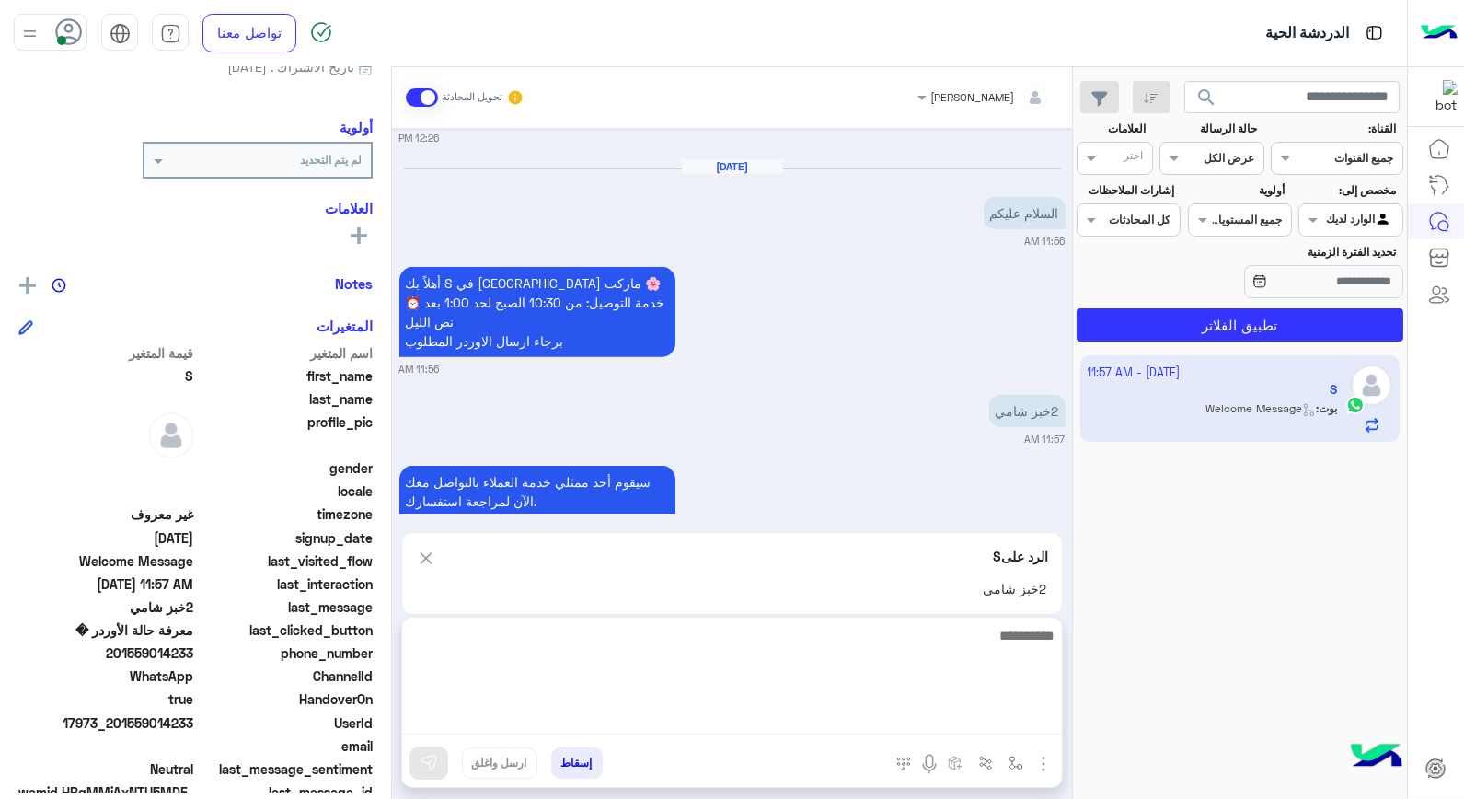
click at [1000, 720] on textarea at bounding box center [732, 679] width 660 height 110
type textarea "*********"
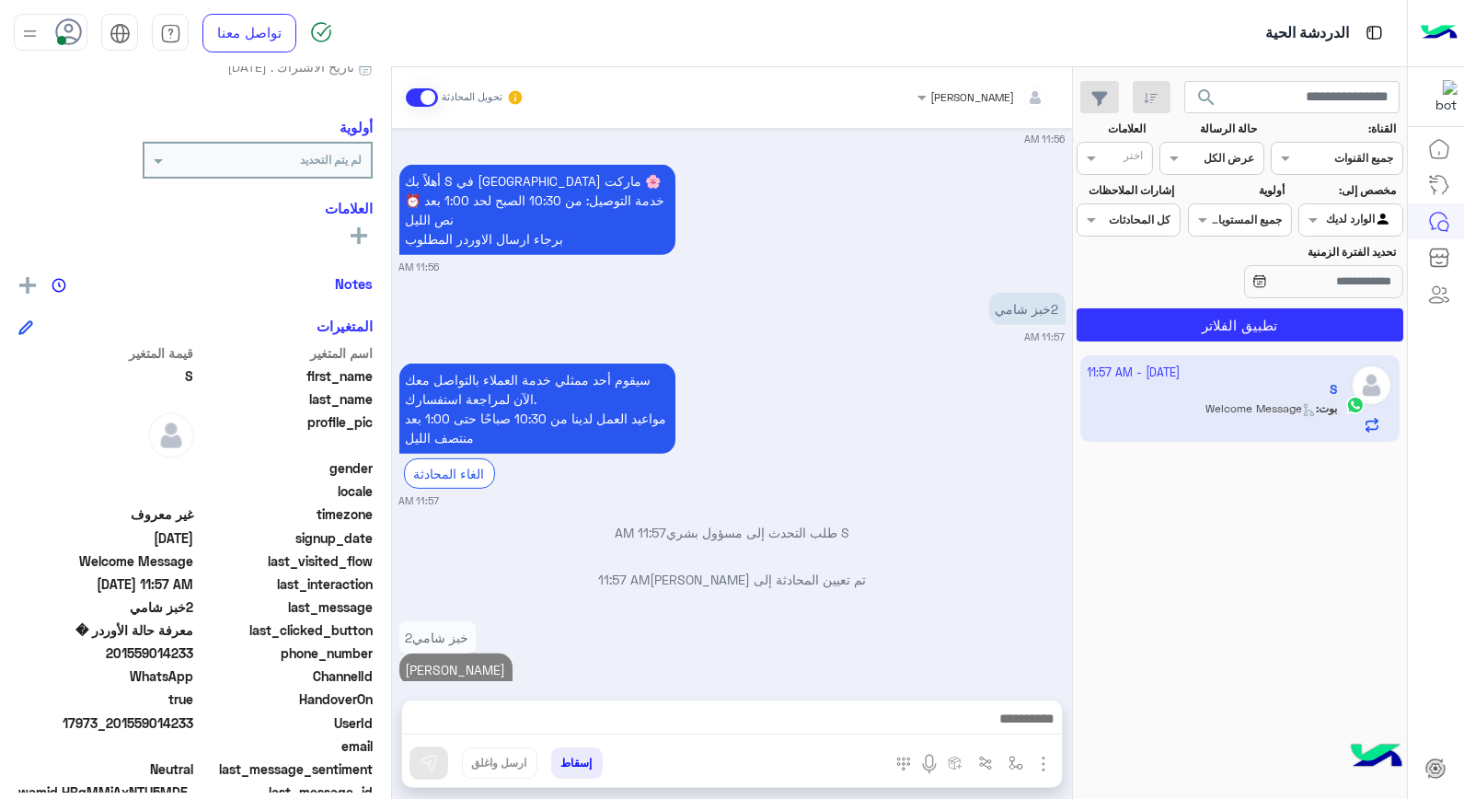
drag, startPoint x: 167, startPoint y: 721, endPoint x: 197, endPoint y: 721, distance: 29.4
click at [197, 722] on div "UserId 17973_201559014233" at bounding box center [195, 724] width 354 height 23
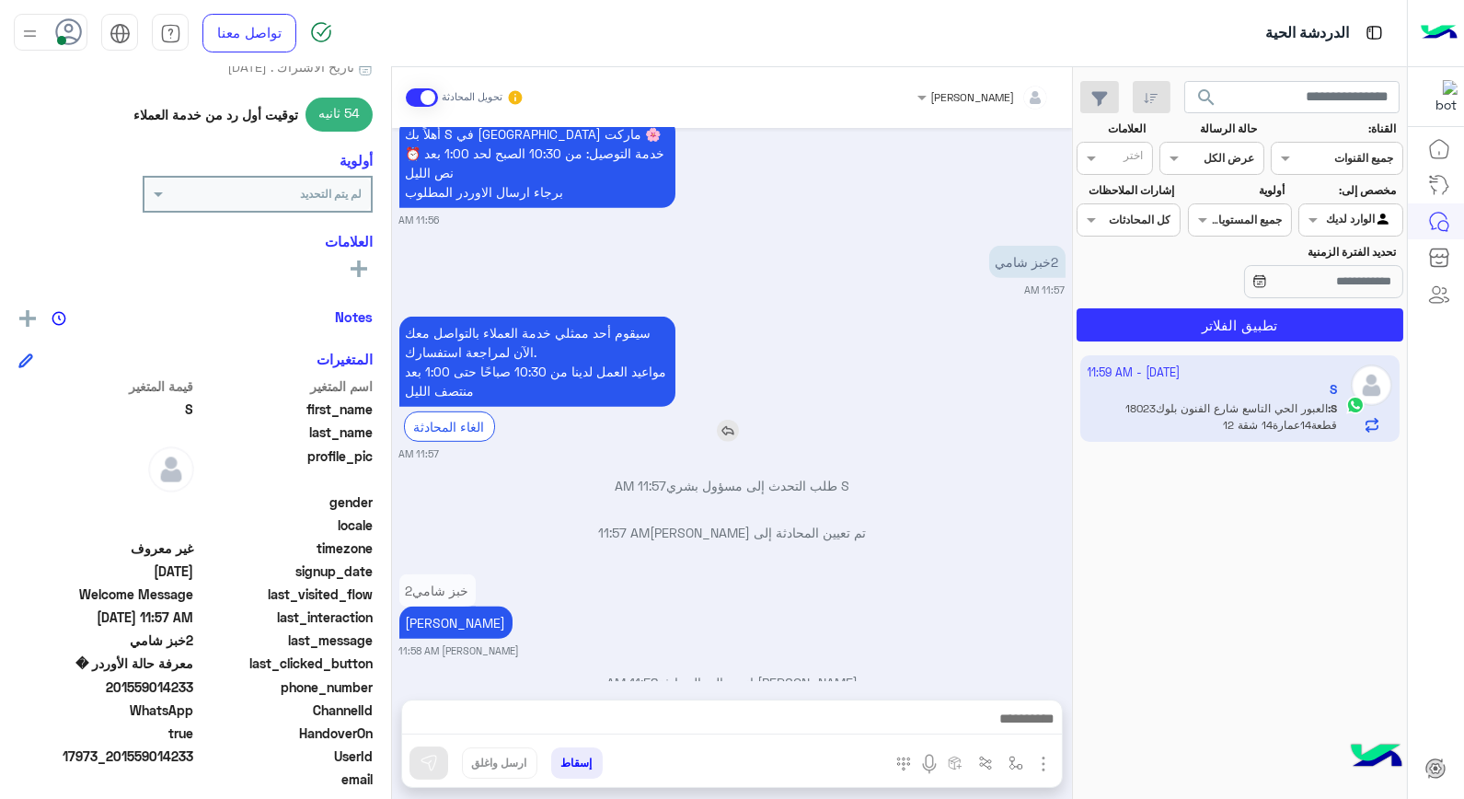
scroll to position [1849, 0]
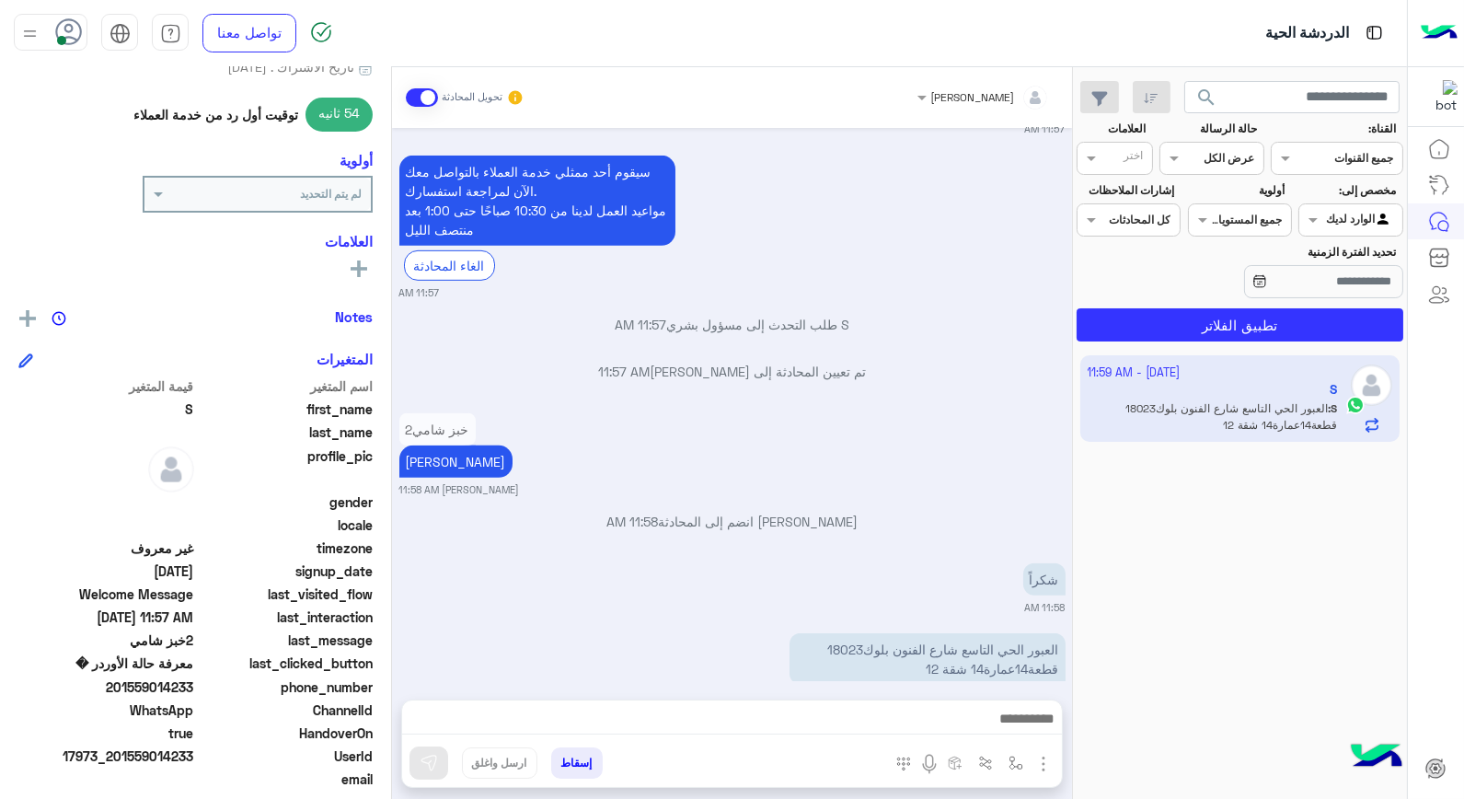
copy span "14233"
click at [595, 765] on button "إسقاط" at bounding box center [577, 762] width 52 height 31
click at [568, 765] on div "خالد صقر تحويل المحادثة Oct 1, 2025 تم إسقاط المحادثة بواسطة بشار قطان 11:35 AM…" at bounding box center [732, 436] width 680 height 739
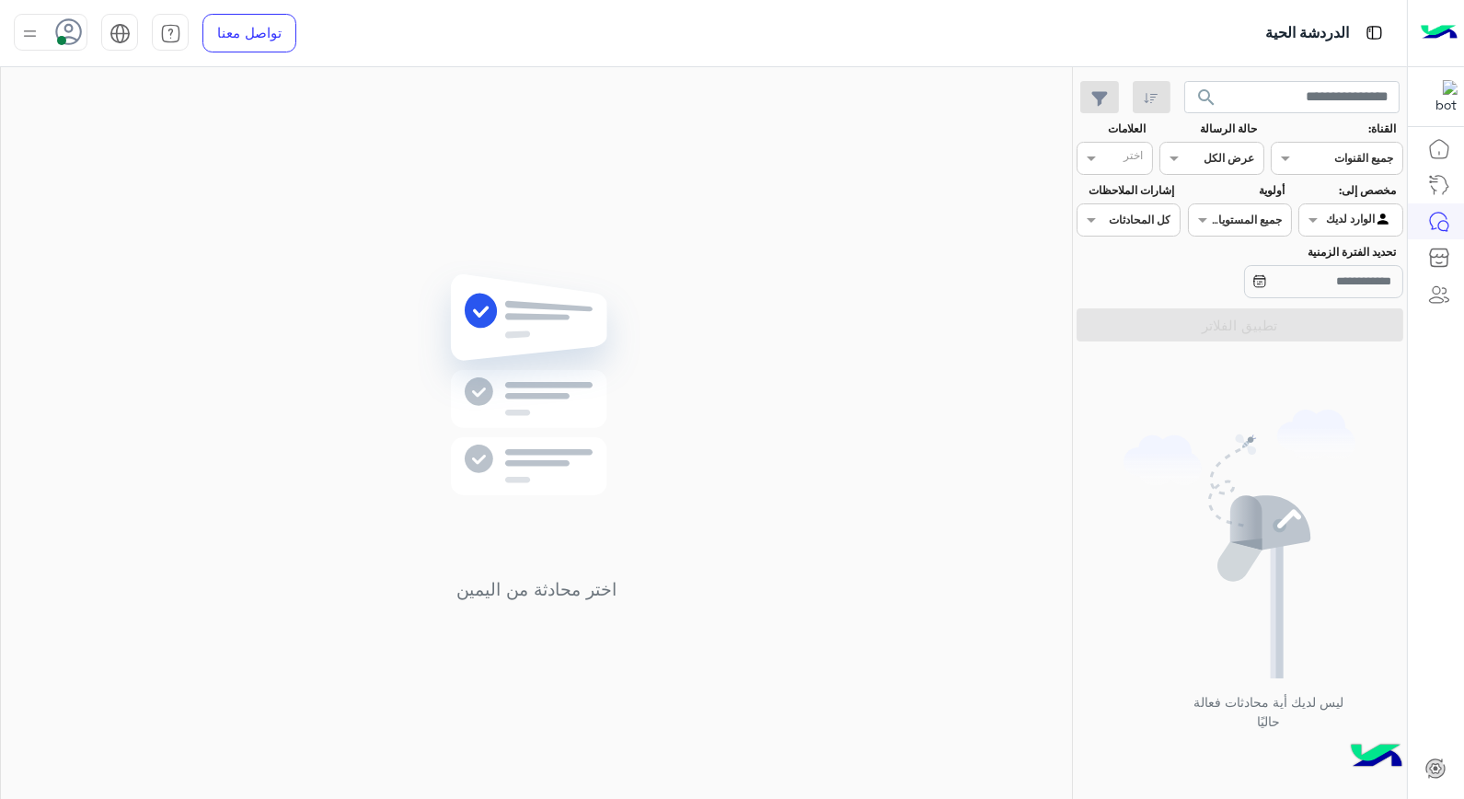
click at [1330, 222] on div at bounding box center [1350, 217] width 102 height 17
click at [1329, 256] on b "غير معينة" at bounding box center [1351, 257] width 50 height 16
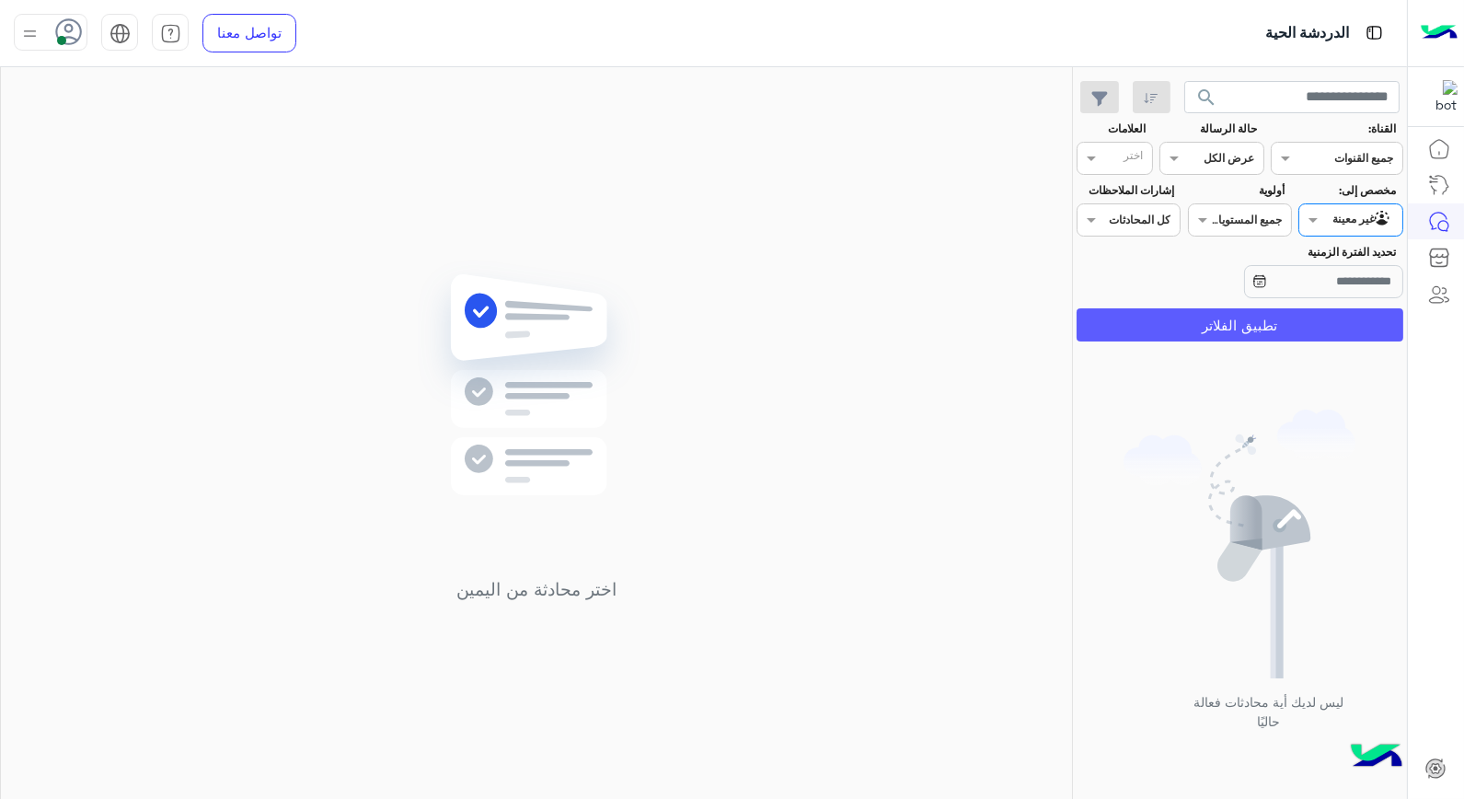
click at [1275, 328] on button "تطبيق الفلاتر" at bounding box center [1240, 324] width 327 height 33
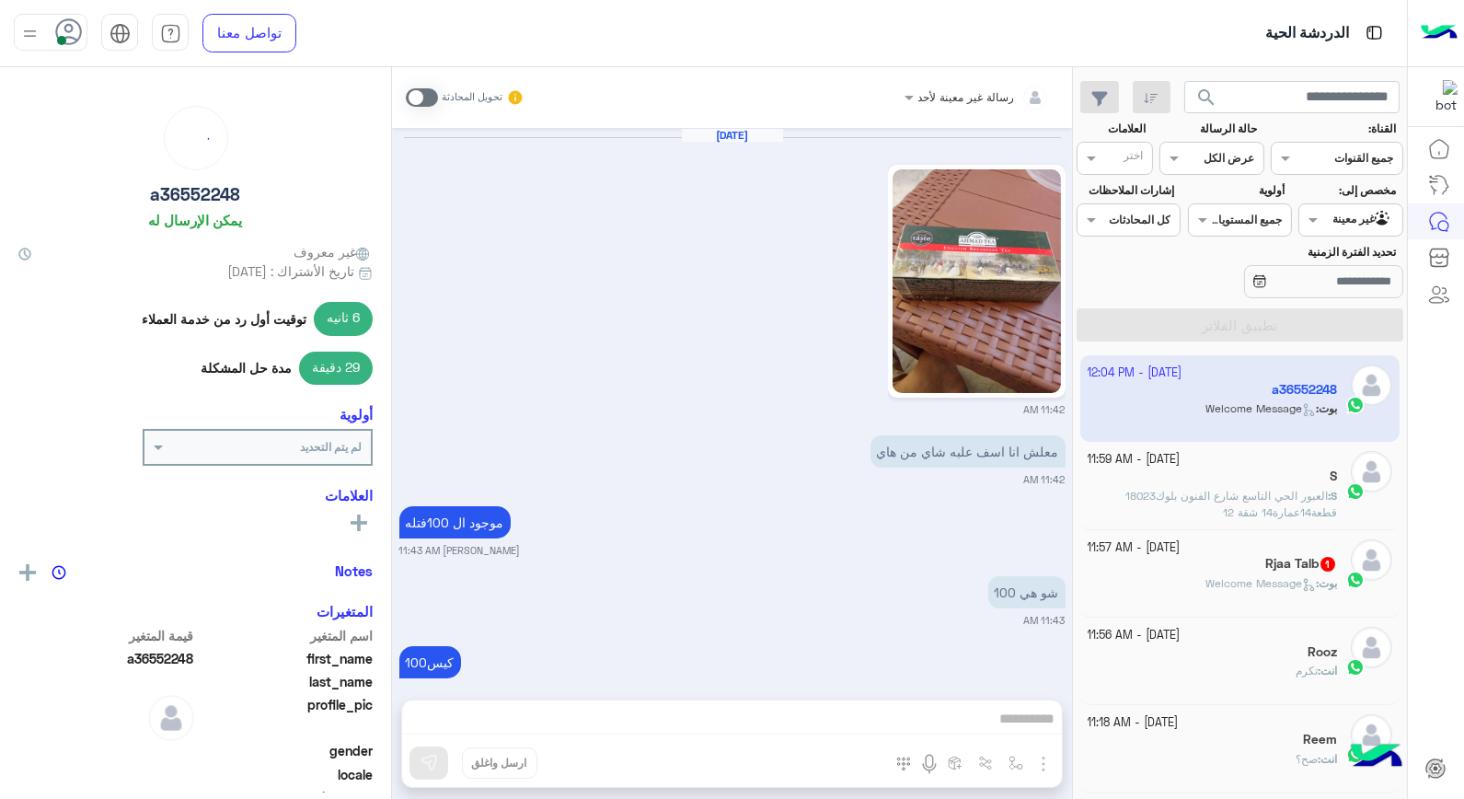
scroll to position [1138, 0]
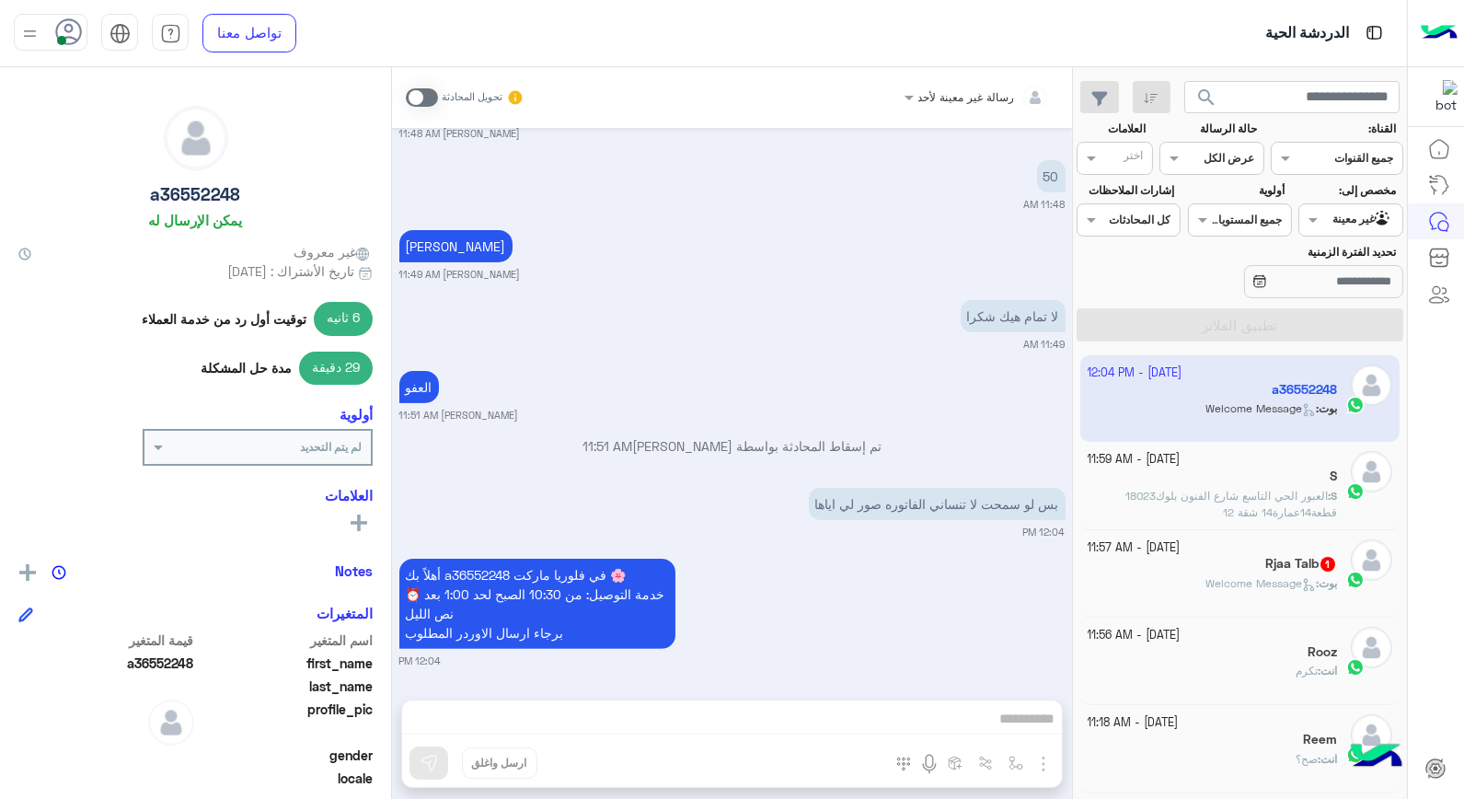
click at [1256, 583] on span "Welcome Message" at bounding box center [1260, 583] width 110 height 14
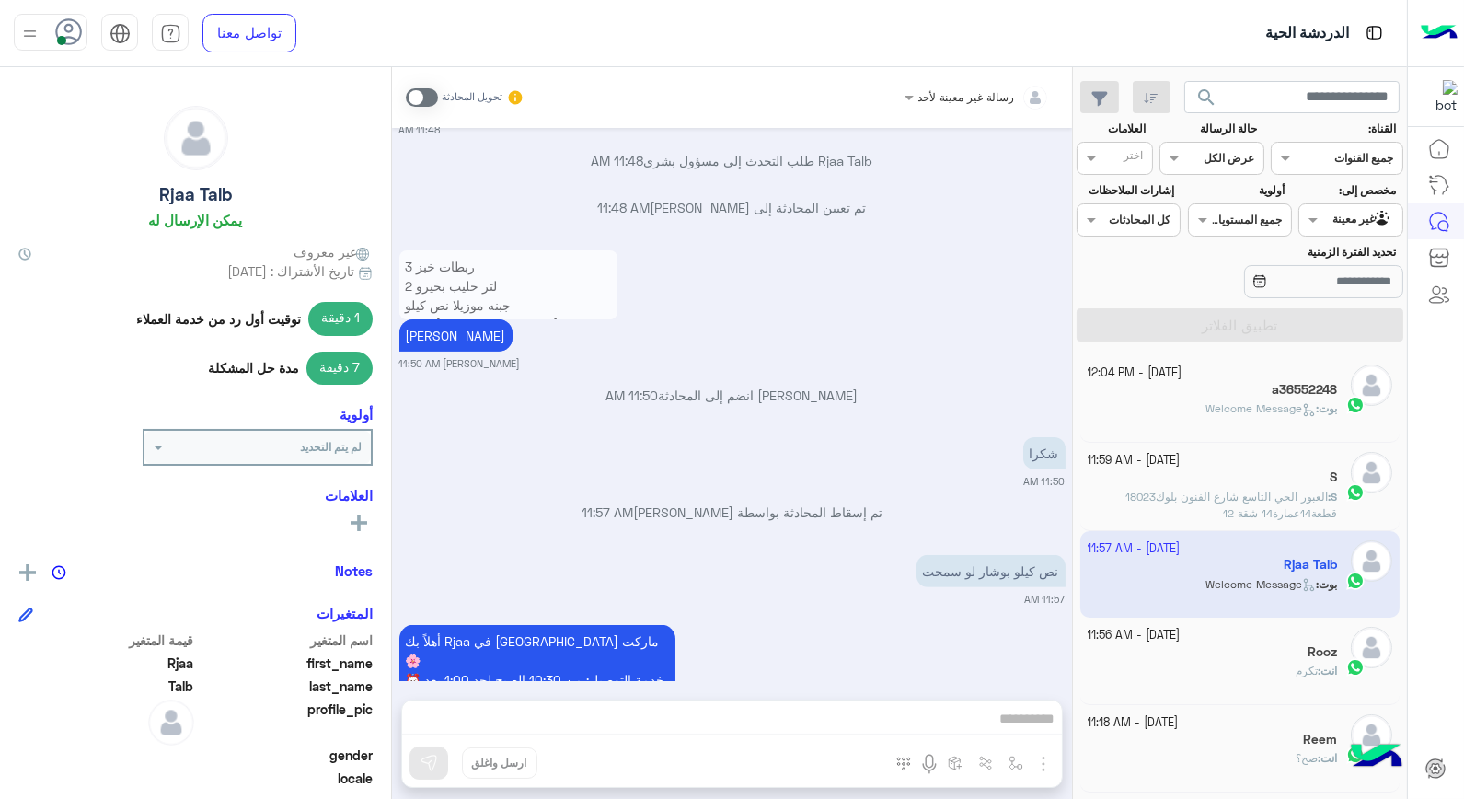
scroll to position [1301, 0]
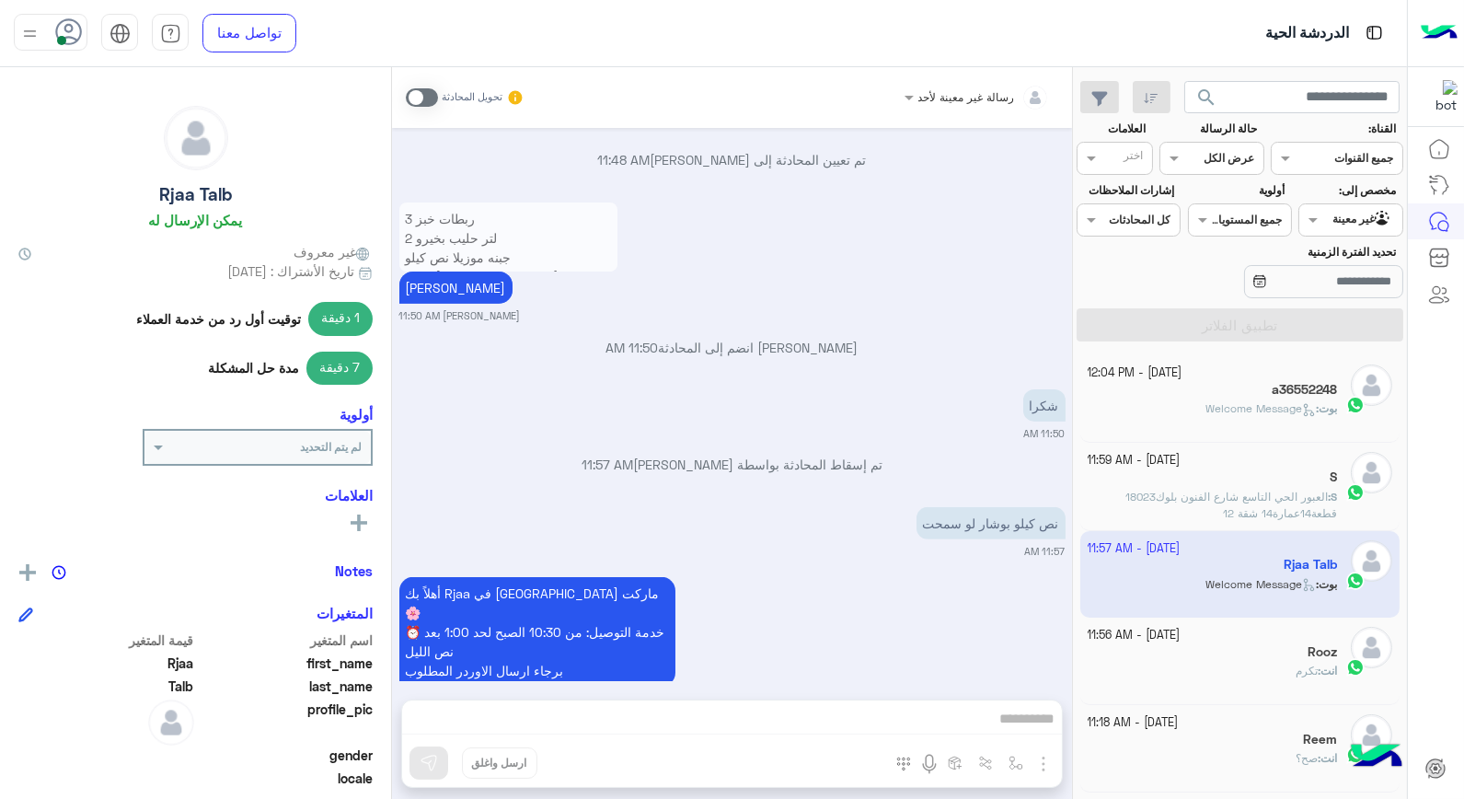
click at [886, 705] on div "رسالة غير معينة لأحد تحويل المحادثة Oct 2, 2025 لاني بعته بال 10 وربع 10:56 AM …" at bounding box center [732, 436] width 680 height 739
click at [420, 98] on span at bounding box center [422, 97] width 32 height 18
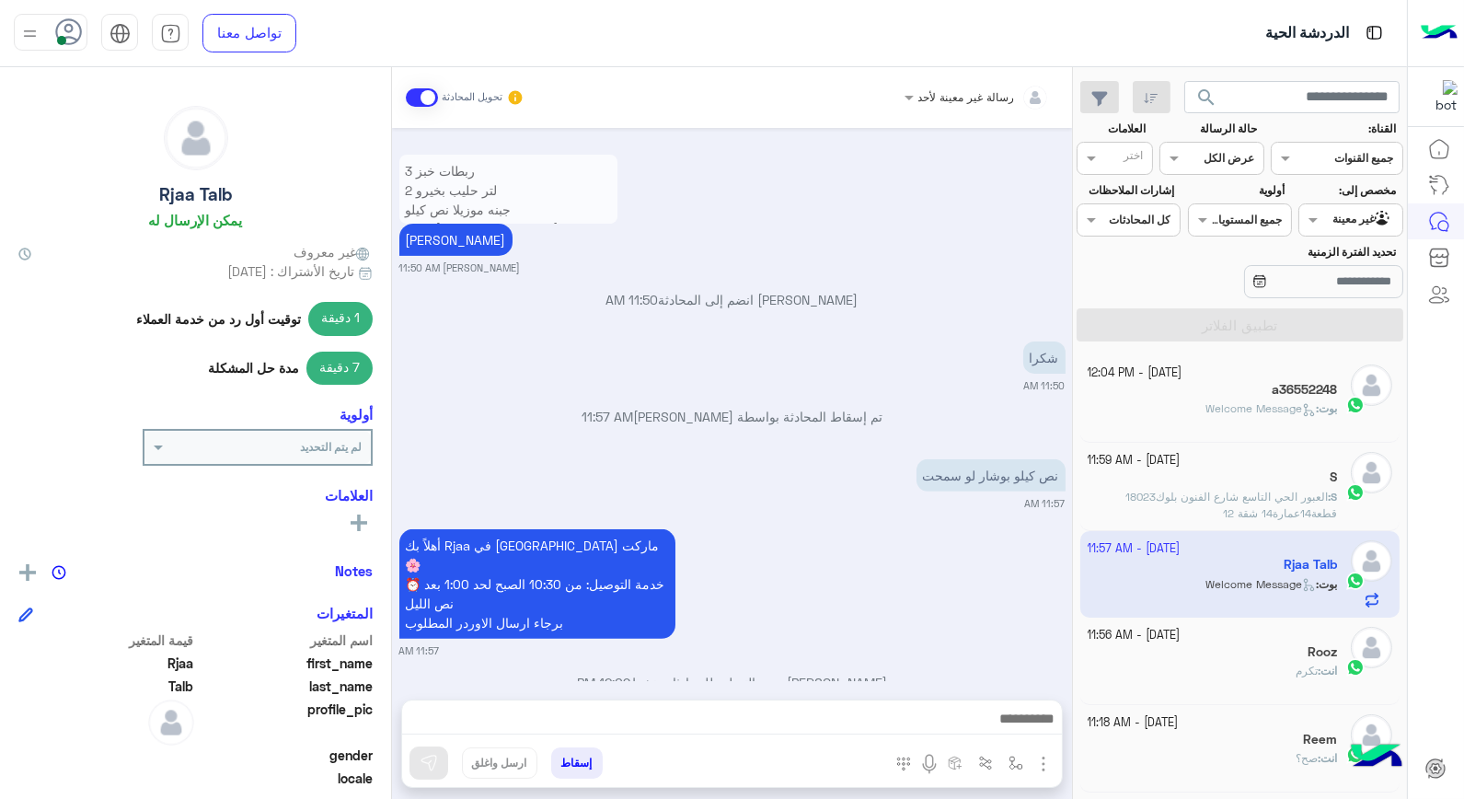
click at [1330, 218] on div at bounding box center [1350, 217] width 102 height 17
drag, startPoint x: 1329, startPoint y: 282, endPoint x: 1291, endPoint y: 342, distance: 71.5
click at [1329, 281] on div "الوارد لديك" at bounding box center [1350, 294] width 104 height 36
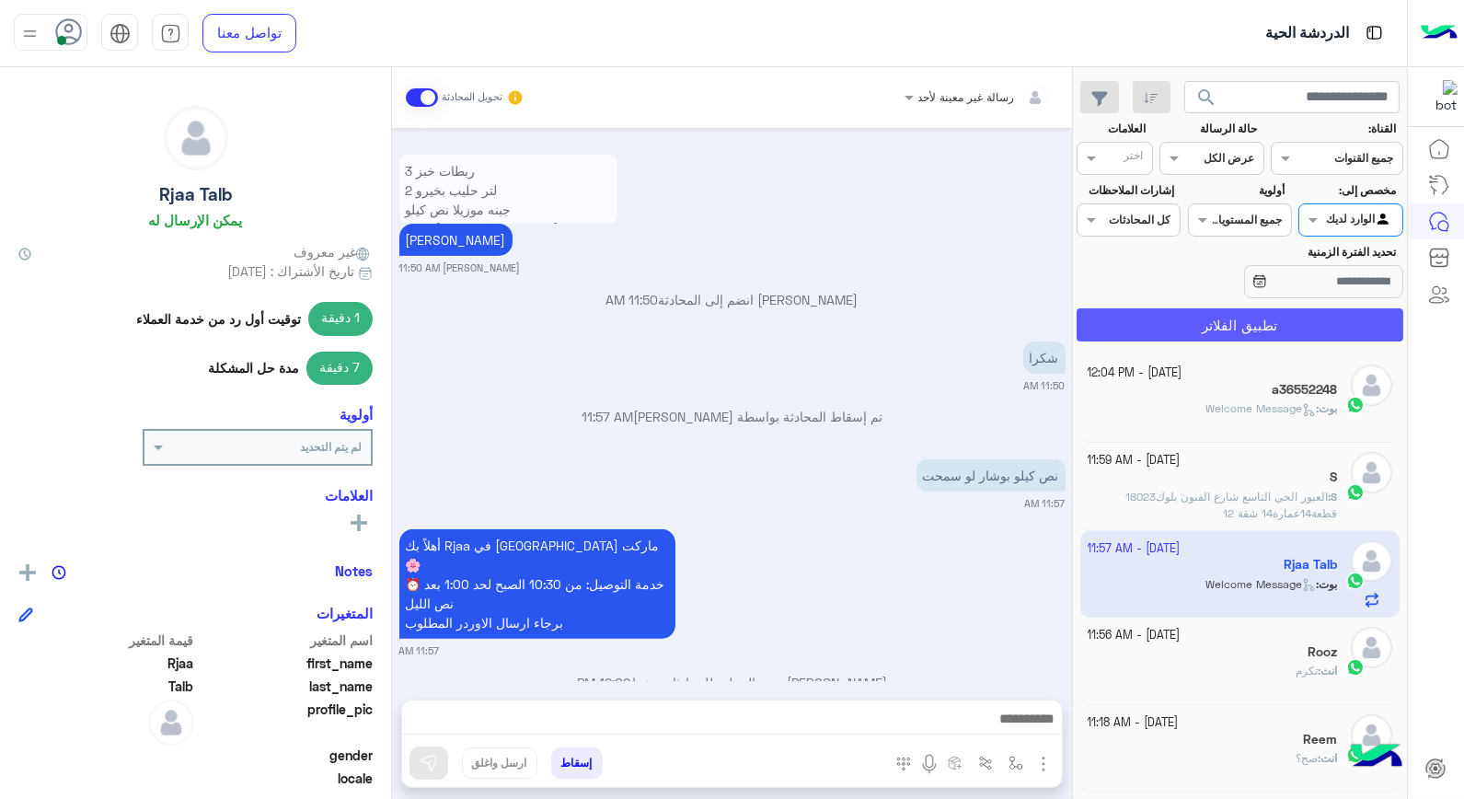
click at [1272, 328] on button "تطبيق الفلاتر" at bounding box center [1240, 324] width 327 height 33
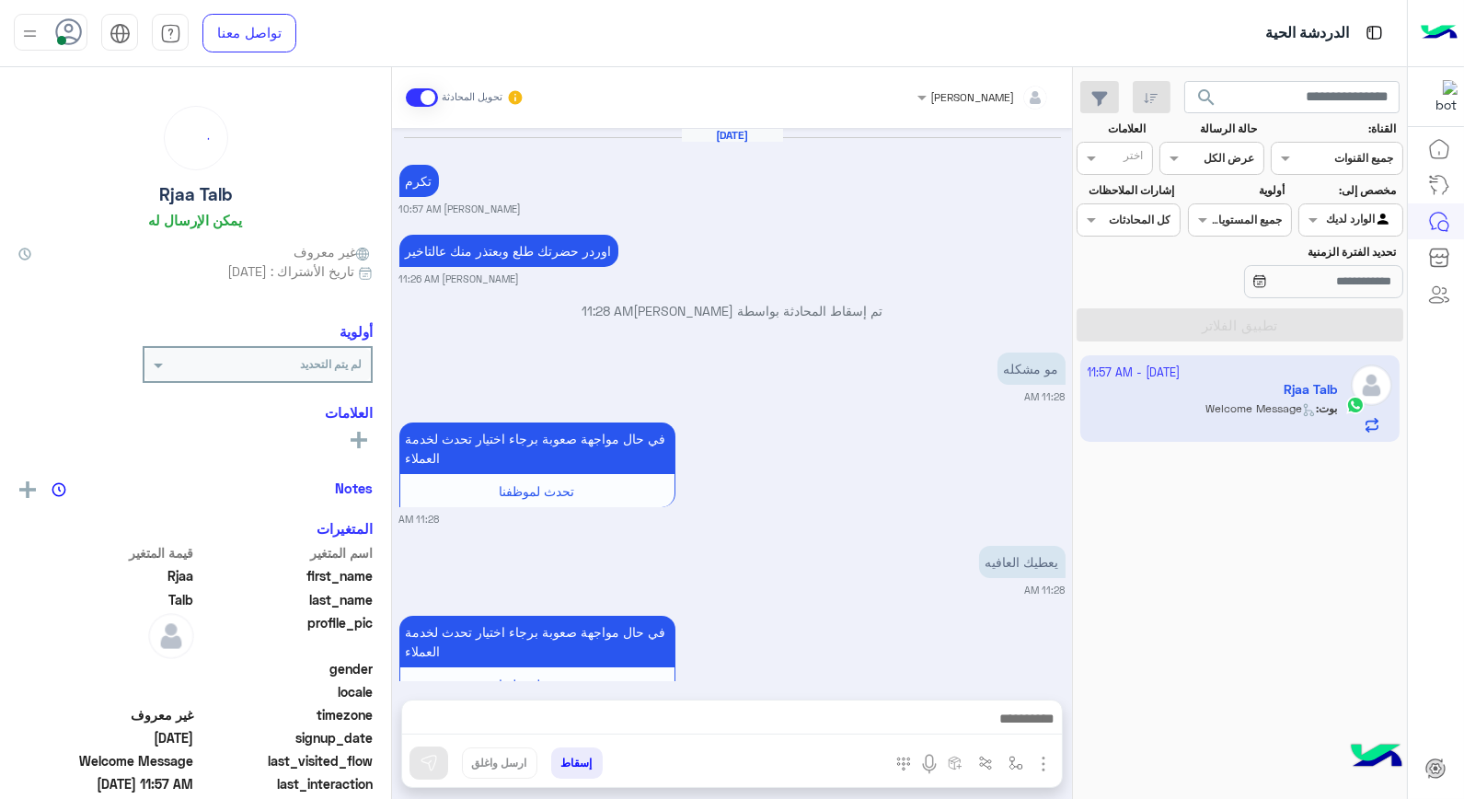
scroll to position [1279, 0]
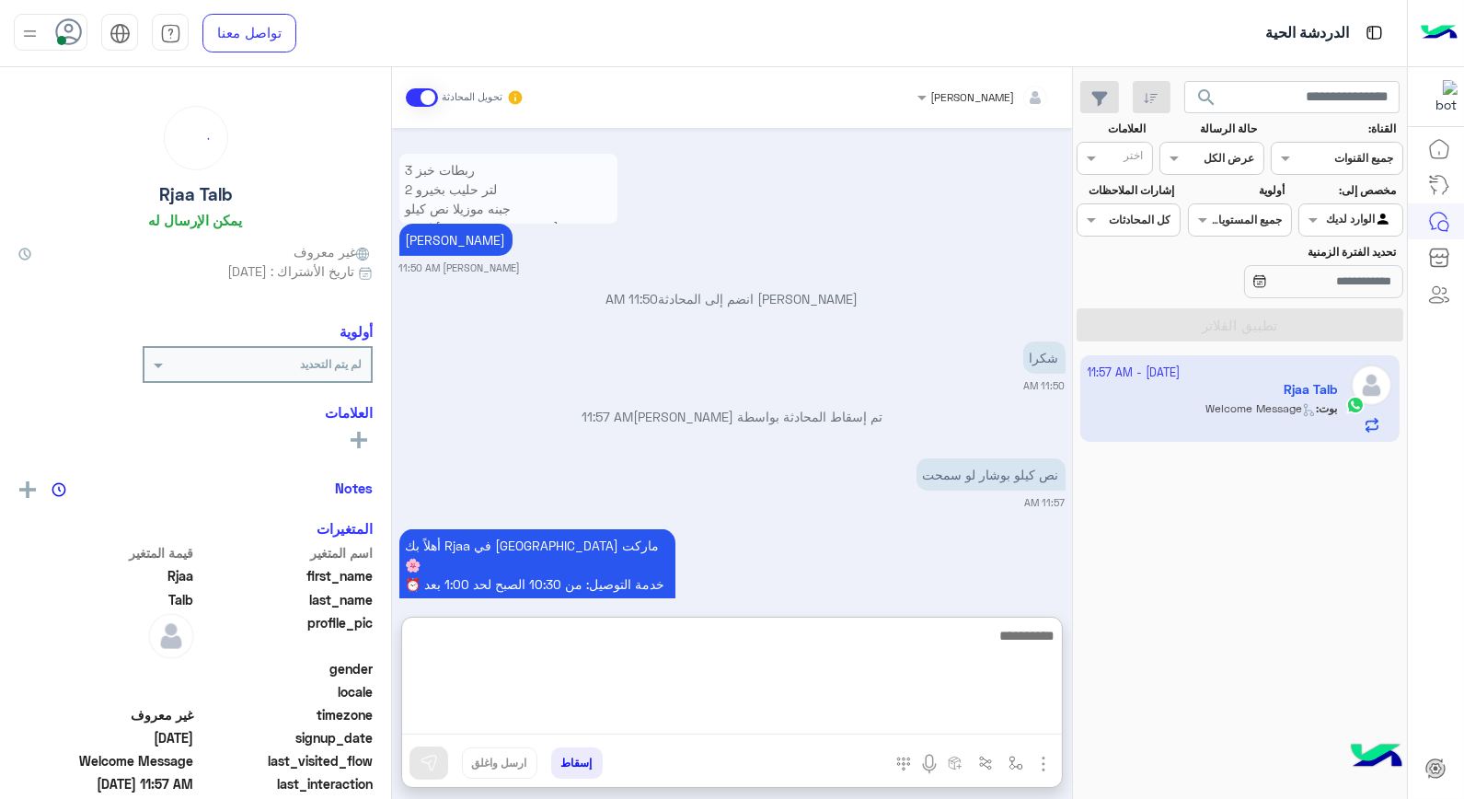
click at [906, 729] on textarea at bounding box center [732, 679] width 660 height 110
type textarea "****"
type textarea "*"
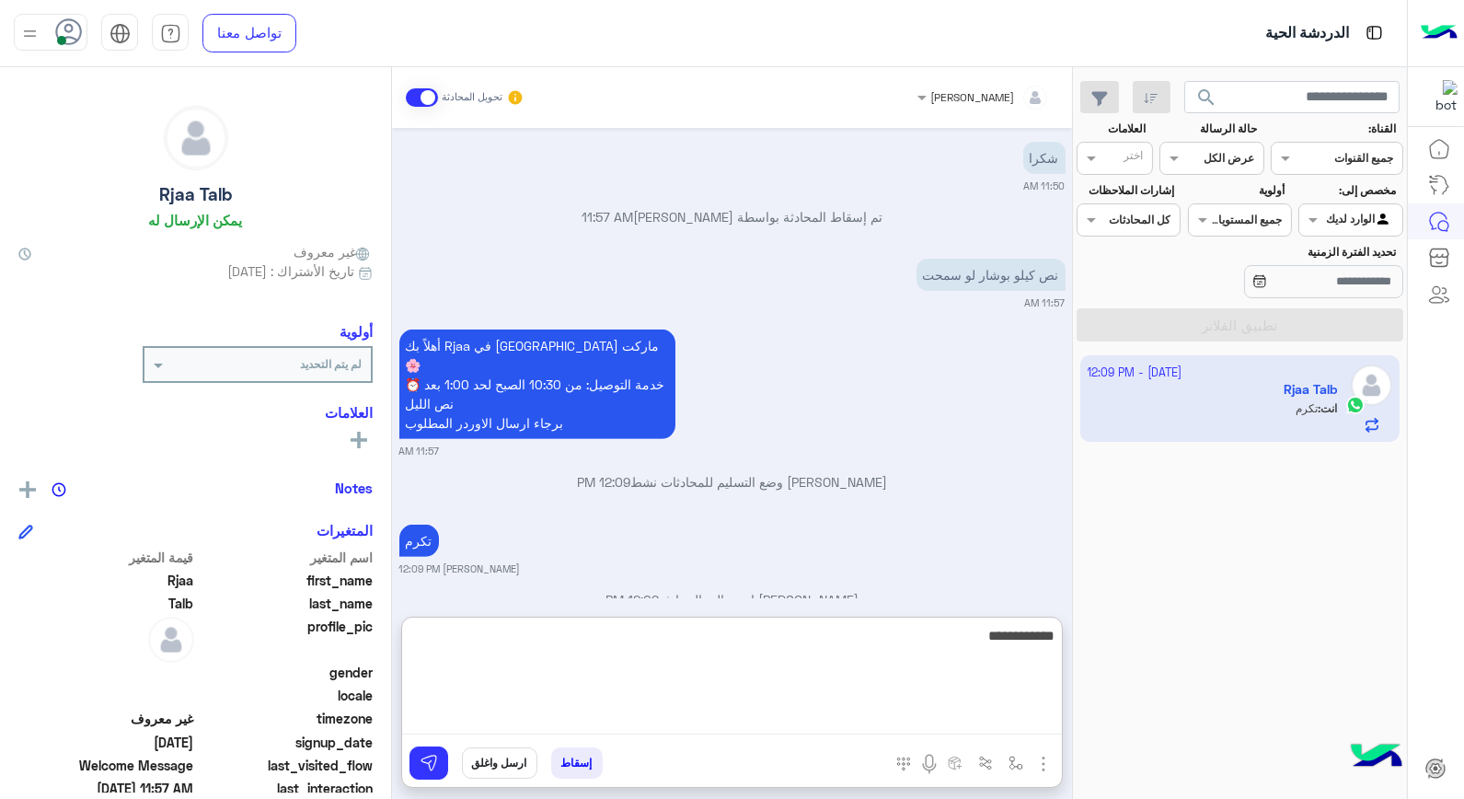
type textarea "**********"
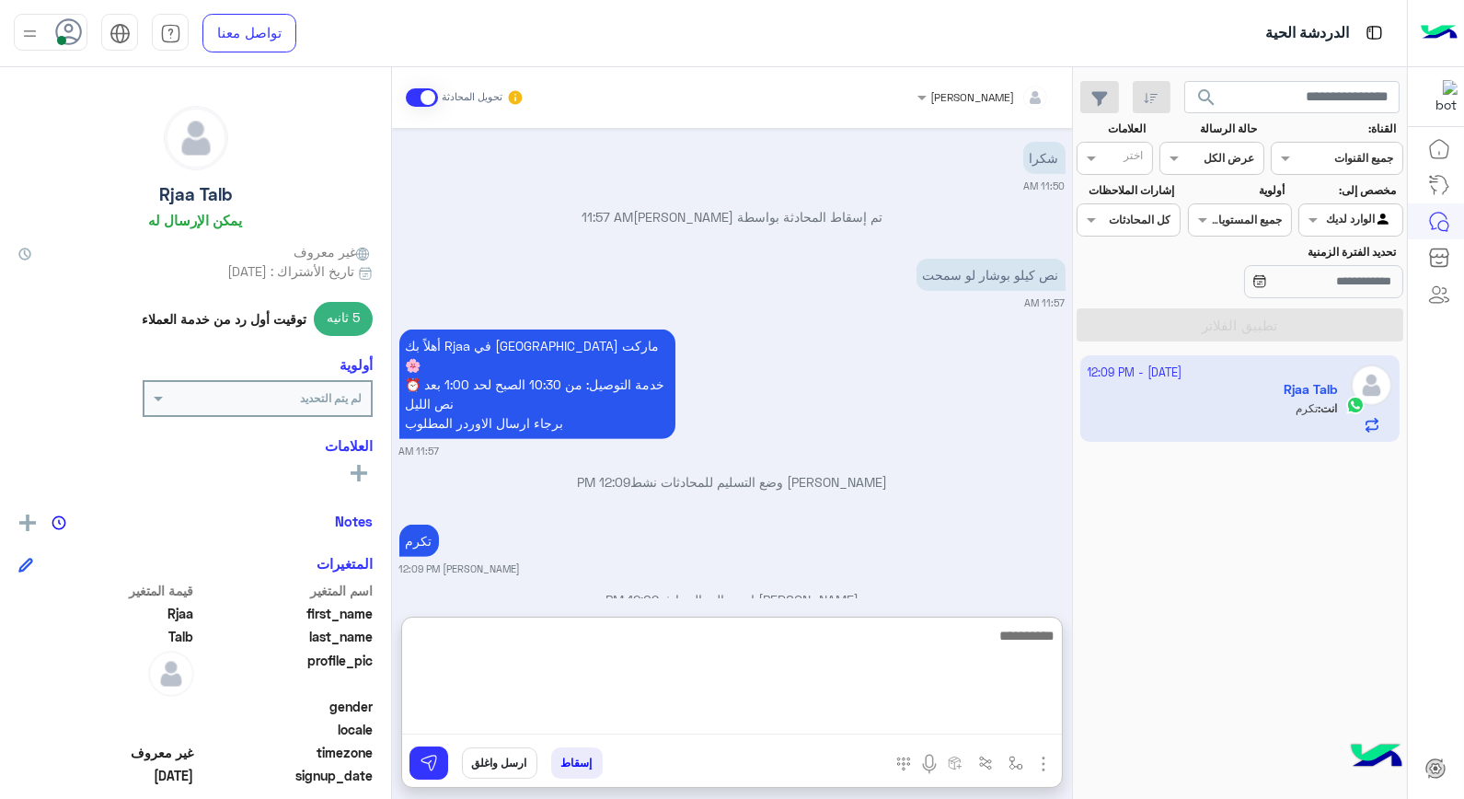
scroll to position [1549, 0]
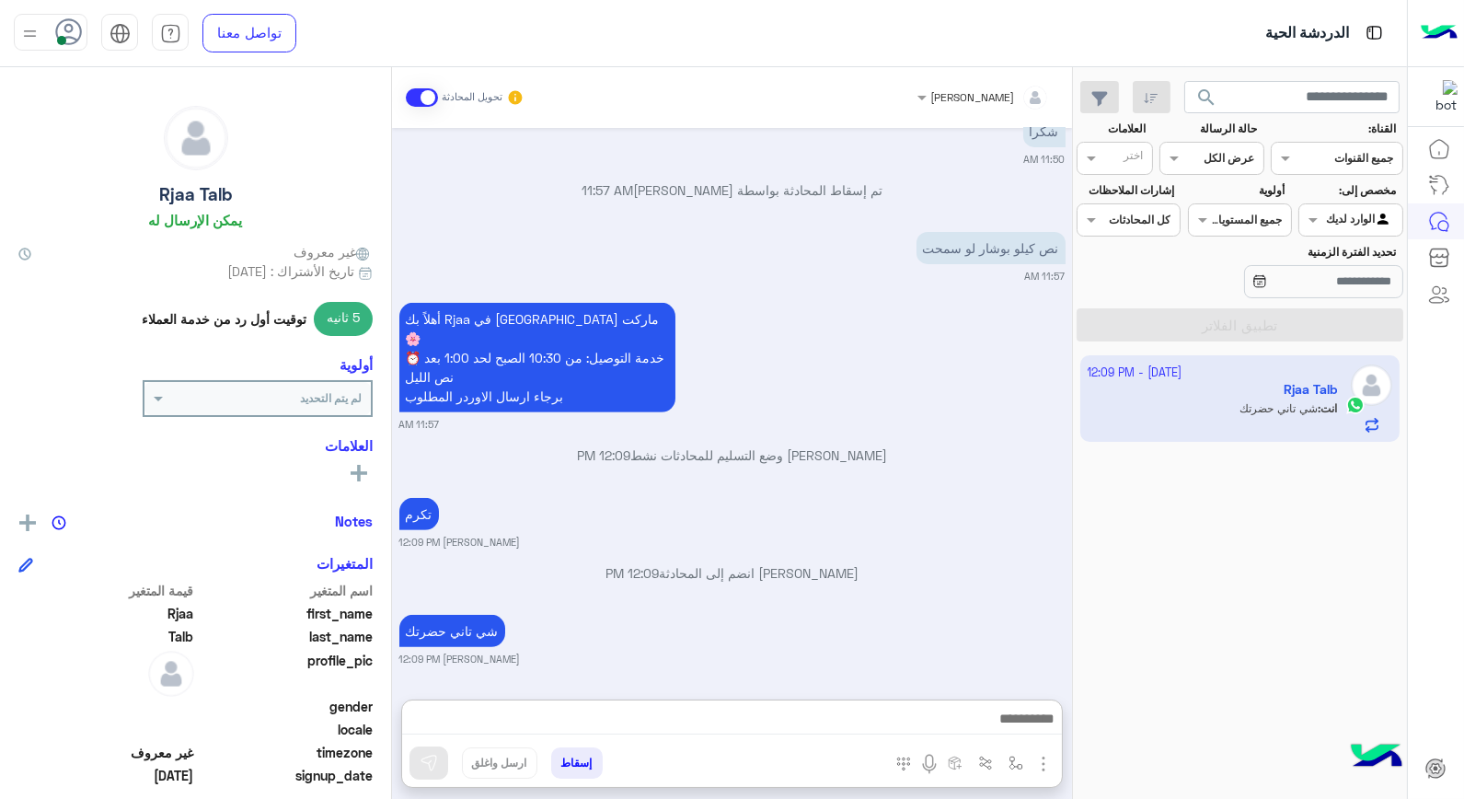
click at [962, 515] on div "Oct 2, 2025 تكرم بشار قطان 10:57 AM اوردر حضرتك طلع وبعتذر منك عالتاخير بشار قط…" at bounding box center [732, 404] width 680 height 553
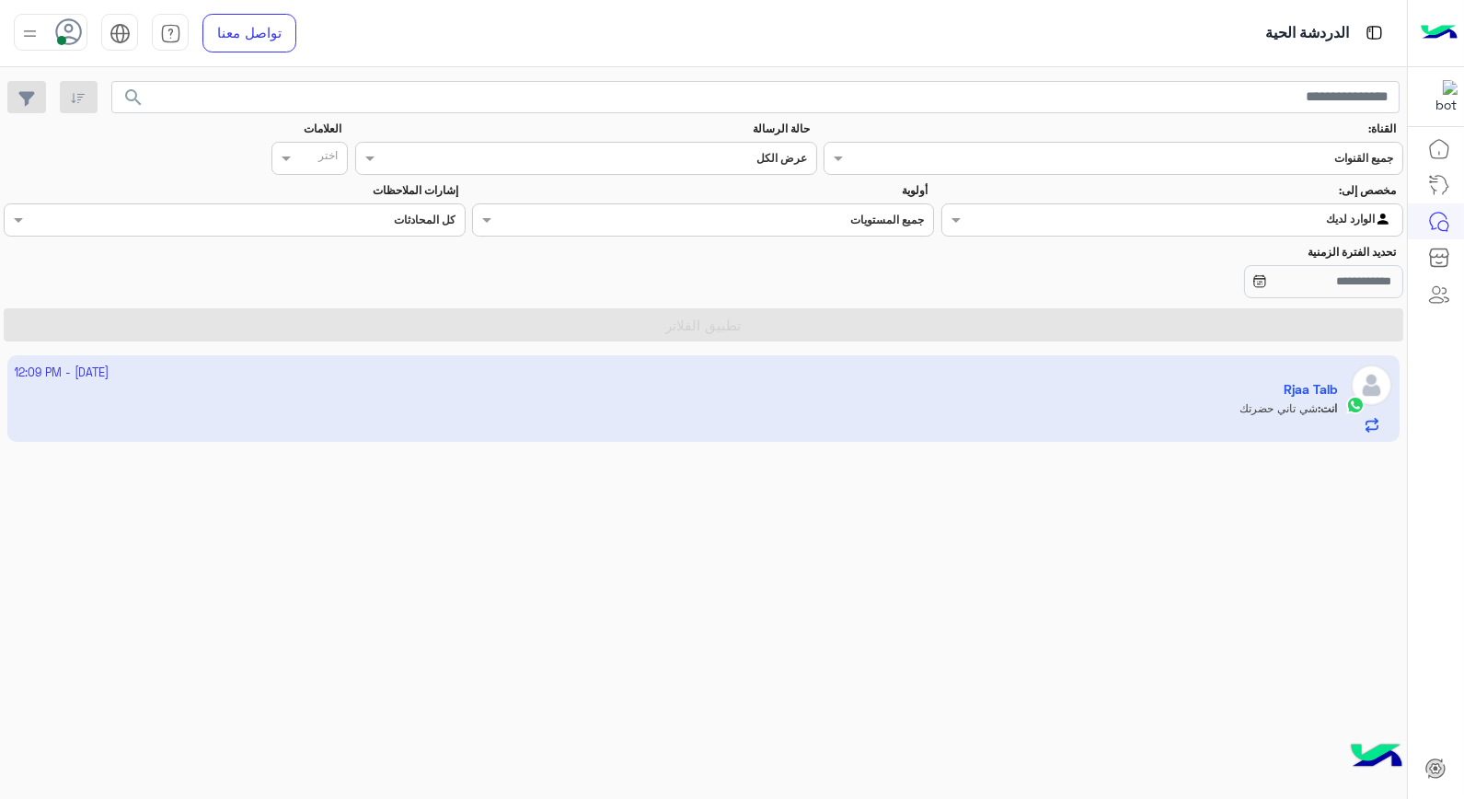
click at [1239, 219] on input "text" at bounding box center [1211, 218] width 364 height 17
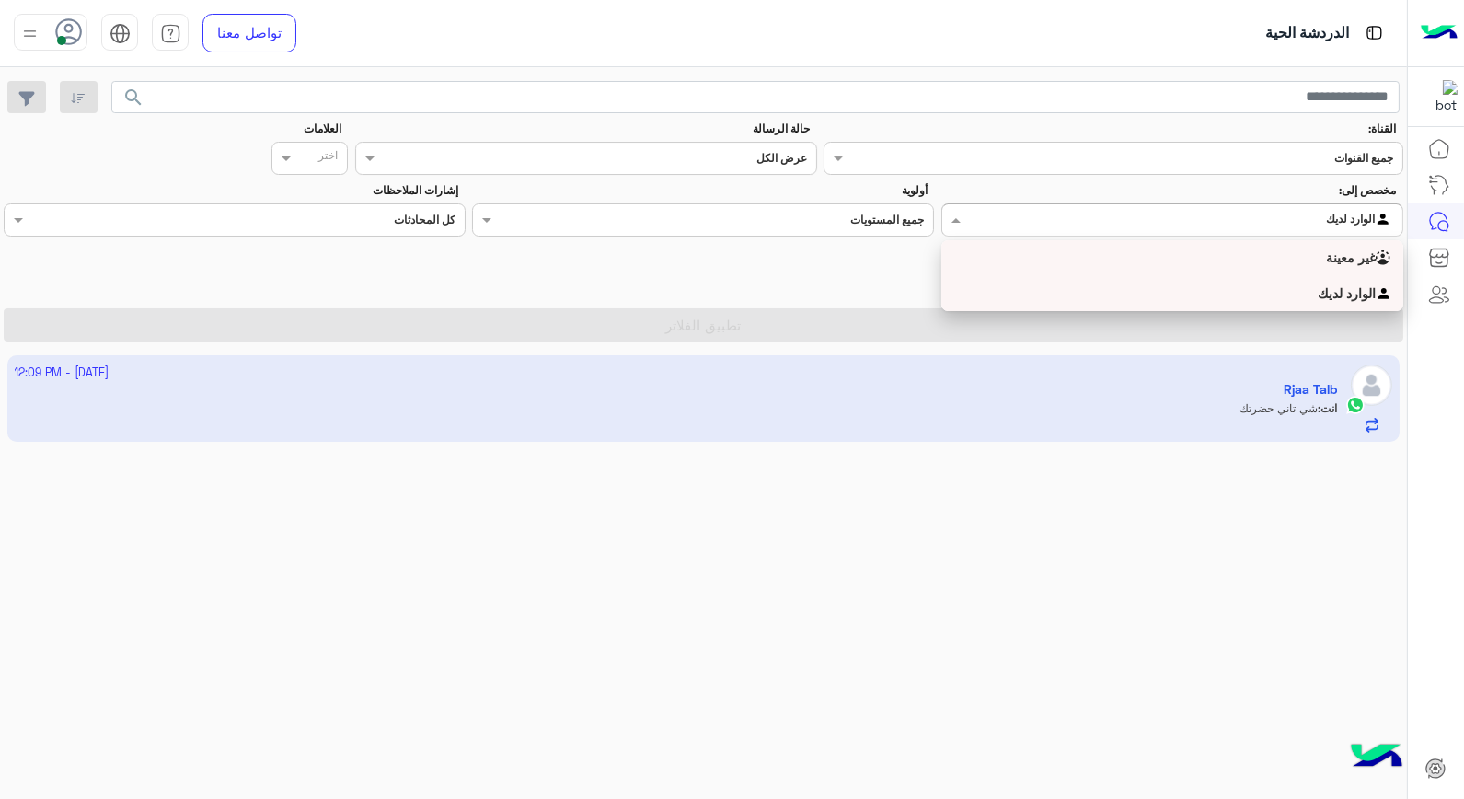
click at [1234, 252] on div "غير معينة" at bounding box center [1172, 258] width 462 height 36
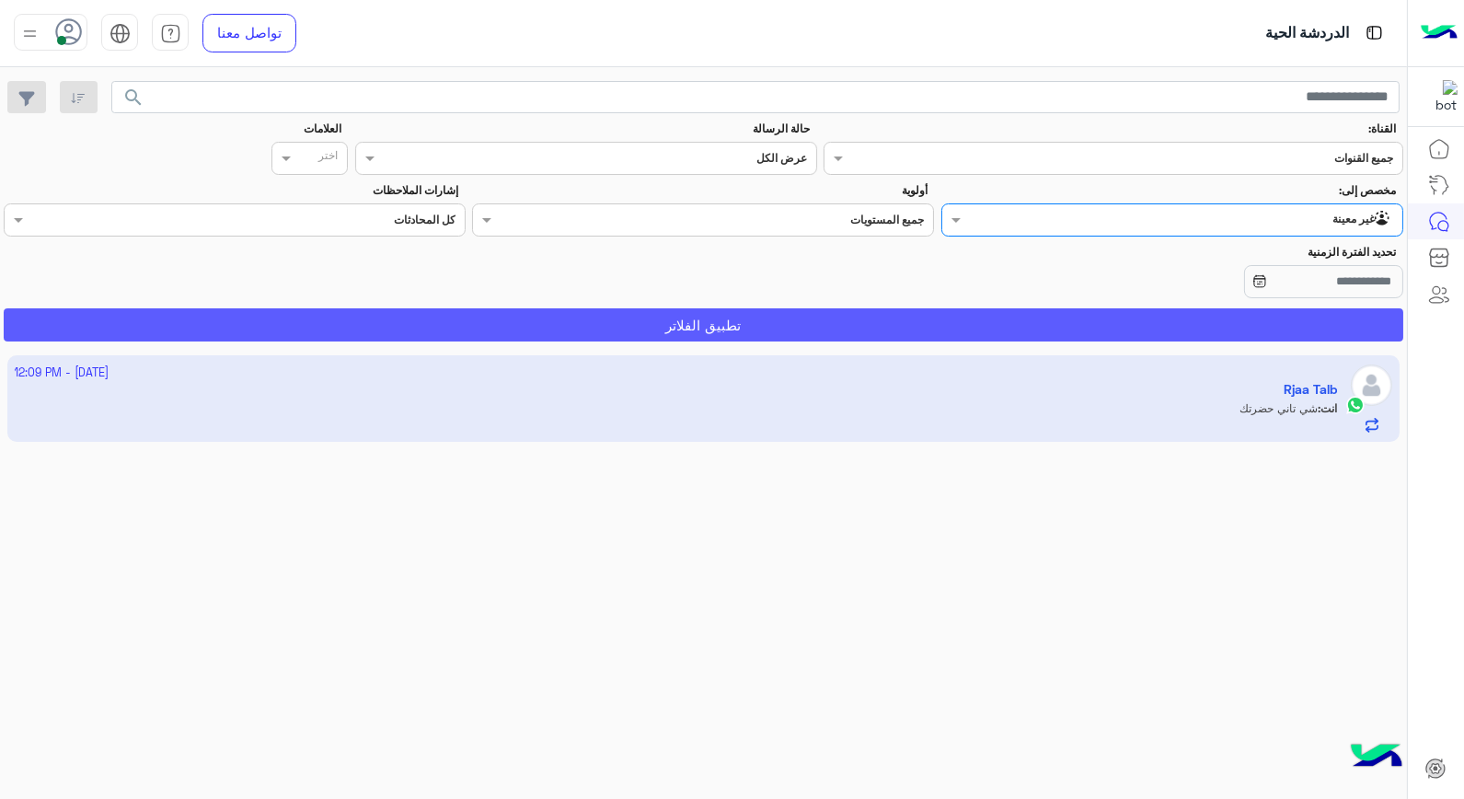
click at [1172, 338] on button "تطبيق الفلاتر" at bounding box center [703, 324] width 1399 height 33
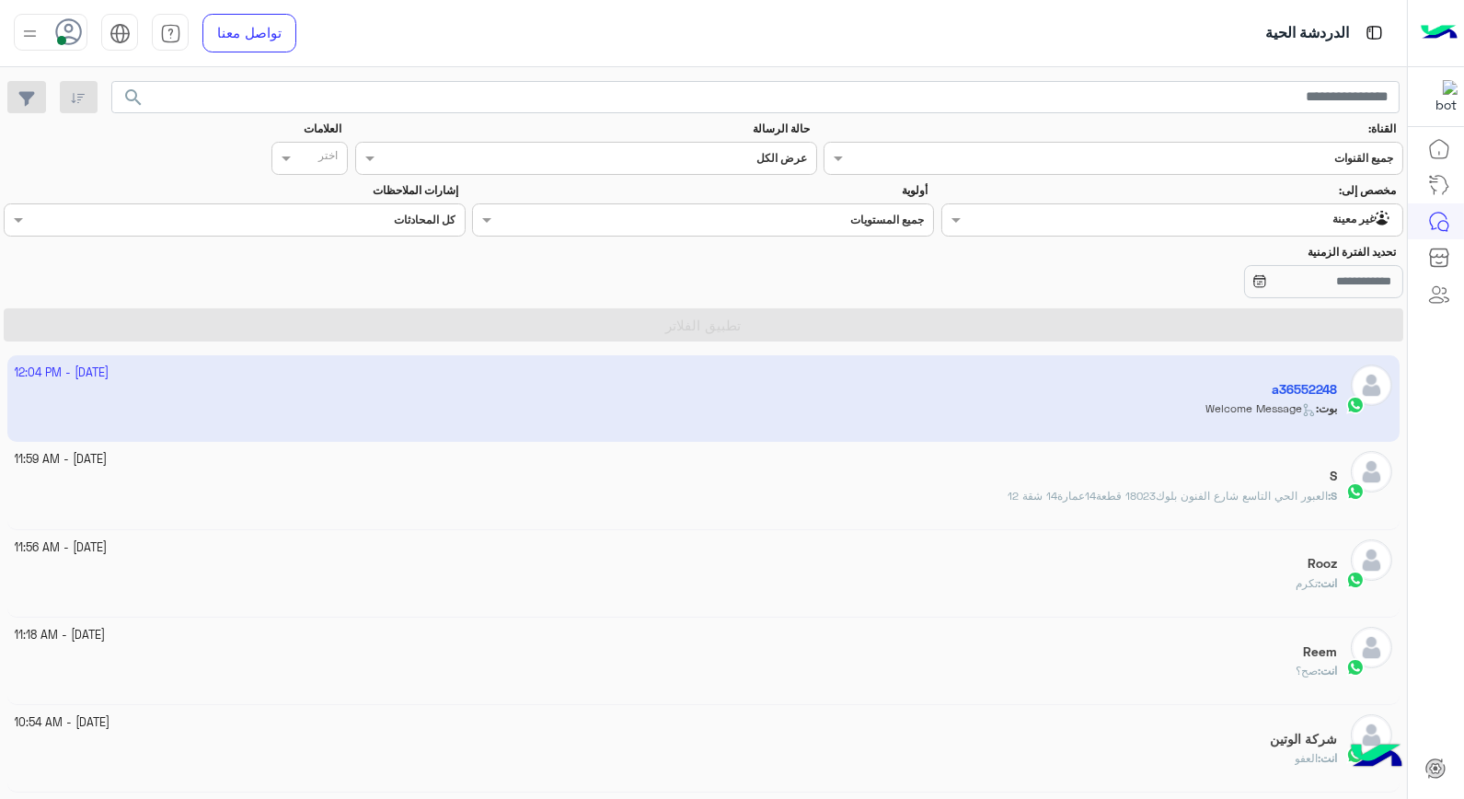
click at [961, 410] on app-inbox-user "3 October - 12:04 PM a36552248 بوت : Welcome Message" at bounding box center [703, 398] width 1393 height 86
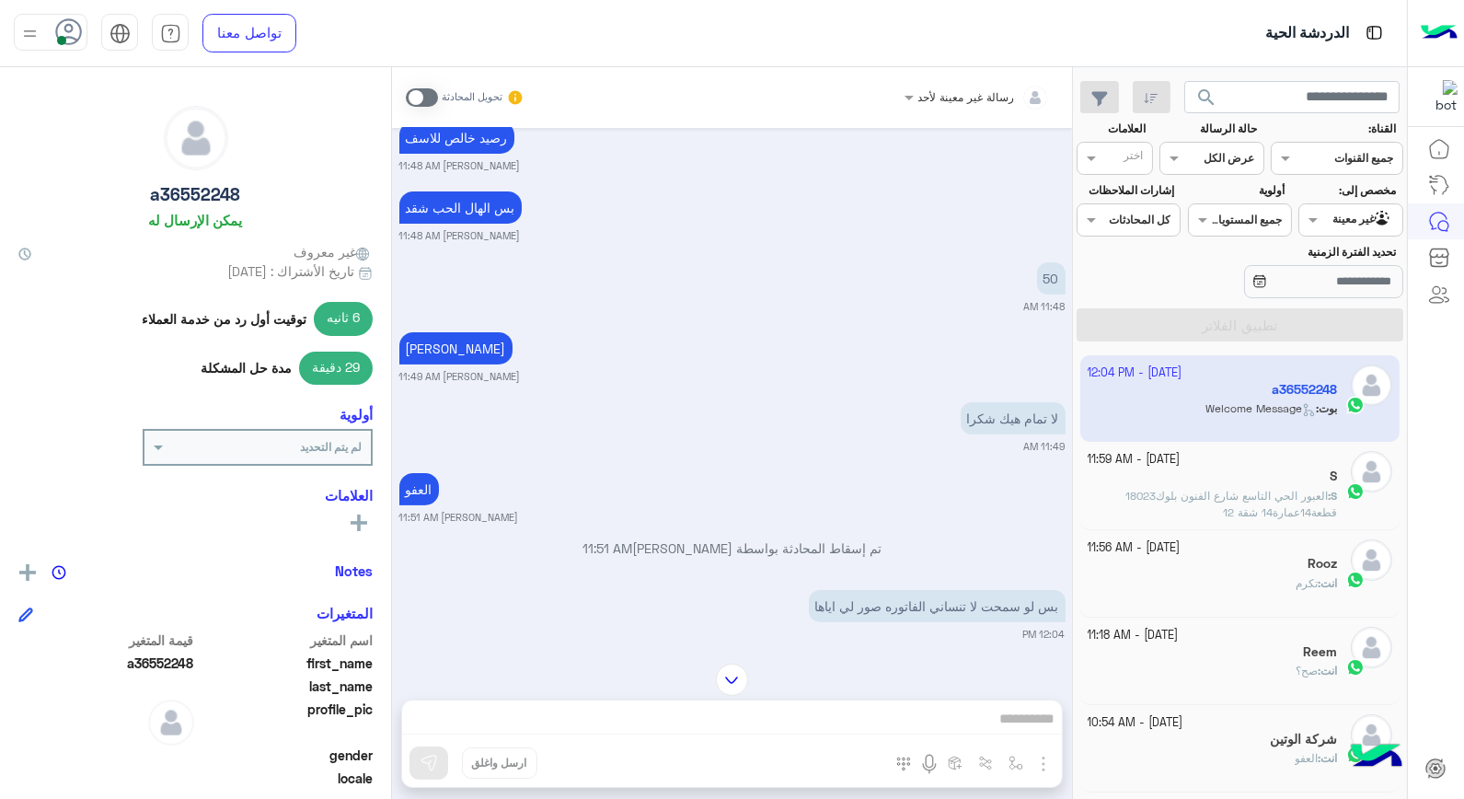
scroll to position [1138, 0]
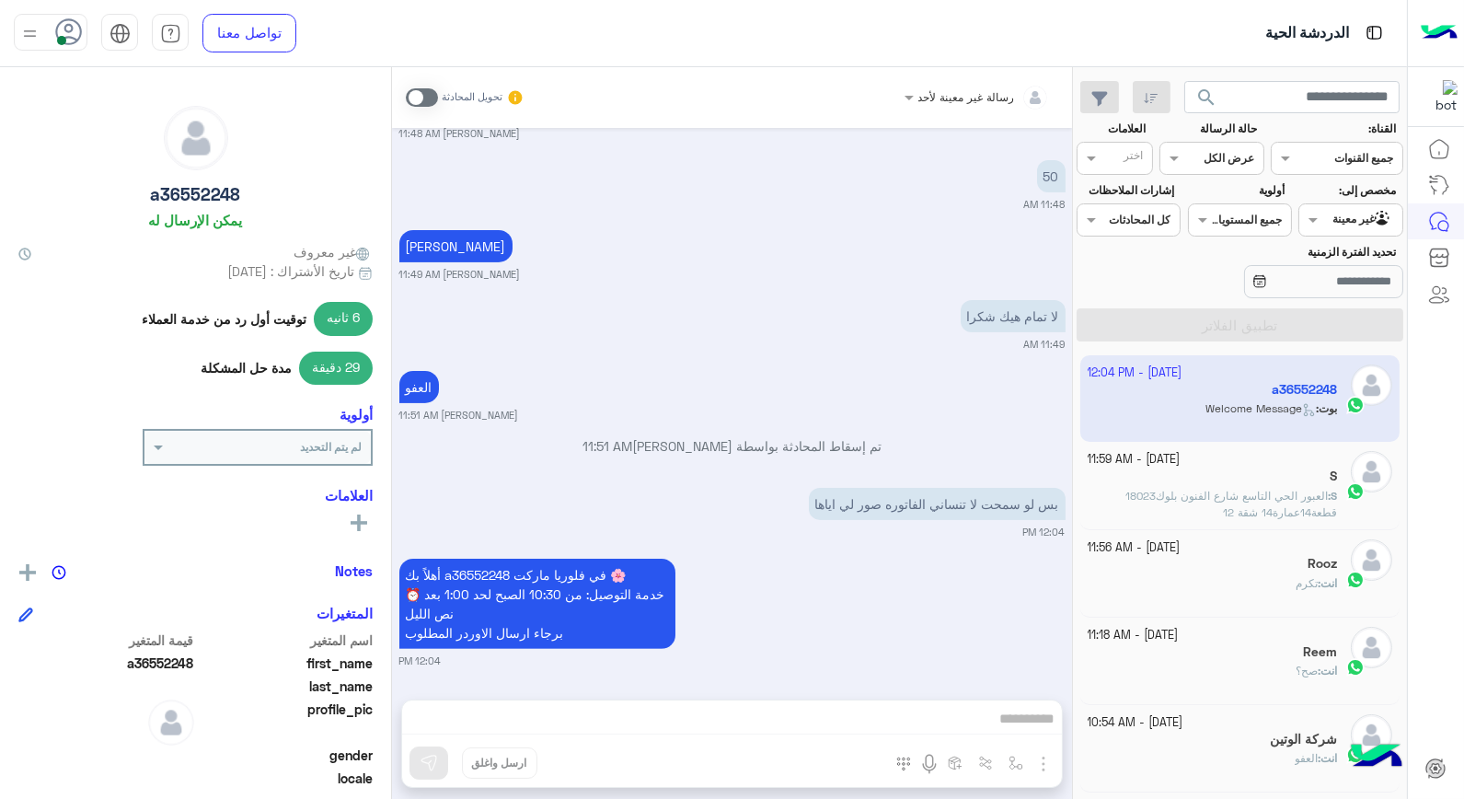
click at [967, 424] on div "Oct 3, 2025 11:42 AM معلش انا اسف علبه شاي من هاي 11:42 AM موجود ال 100فتله خال…" at bounding box center [732, 404] width 680 height 553
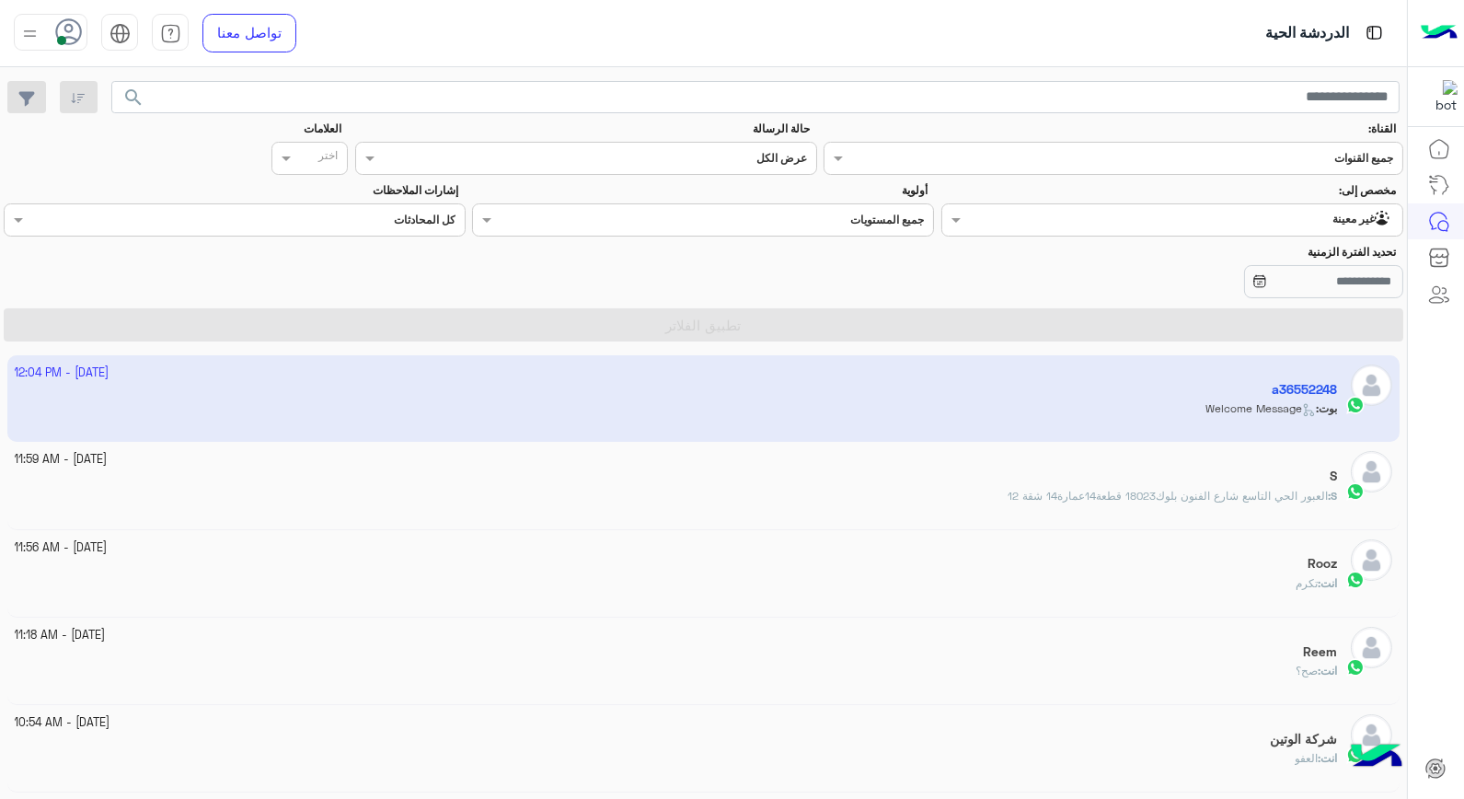
click at [1079, 491] on span "العبور الحي التاسع شارع الفنون بلوك18023 قطعة14عمارة14 شقة 12" at bounding box center [1168, 496] width 320 height 14
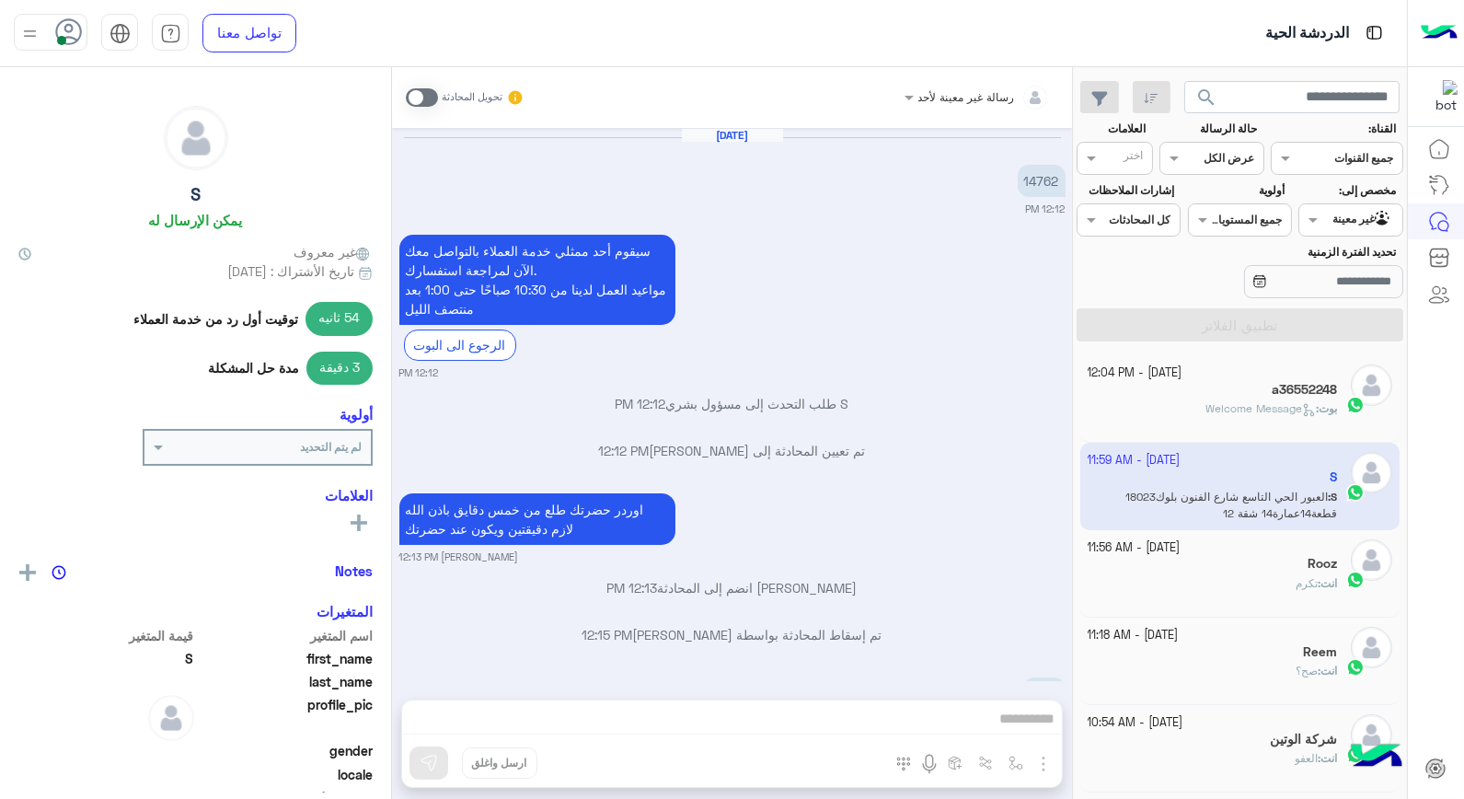
scroll to position [1298, 0]
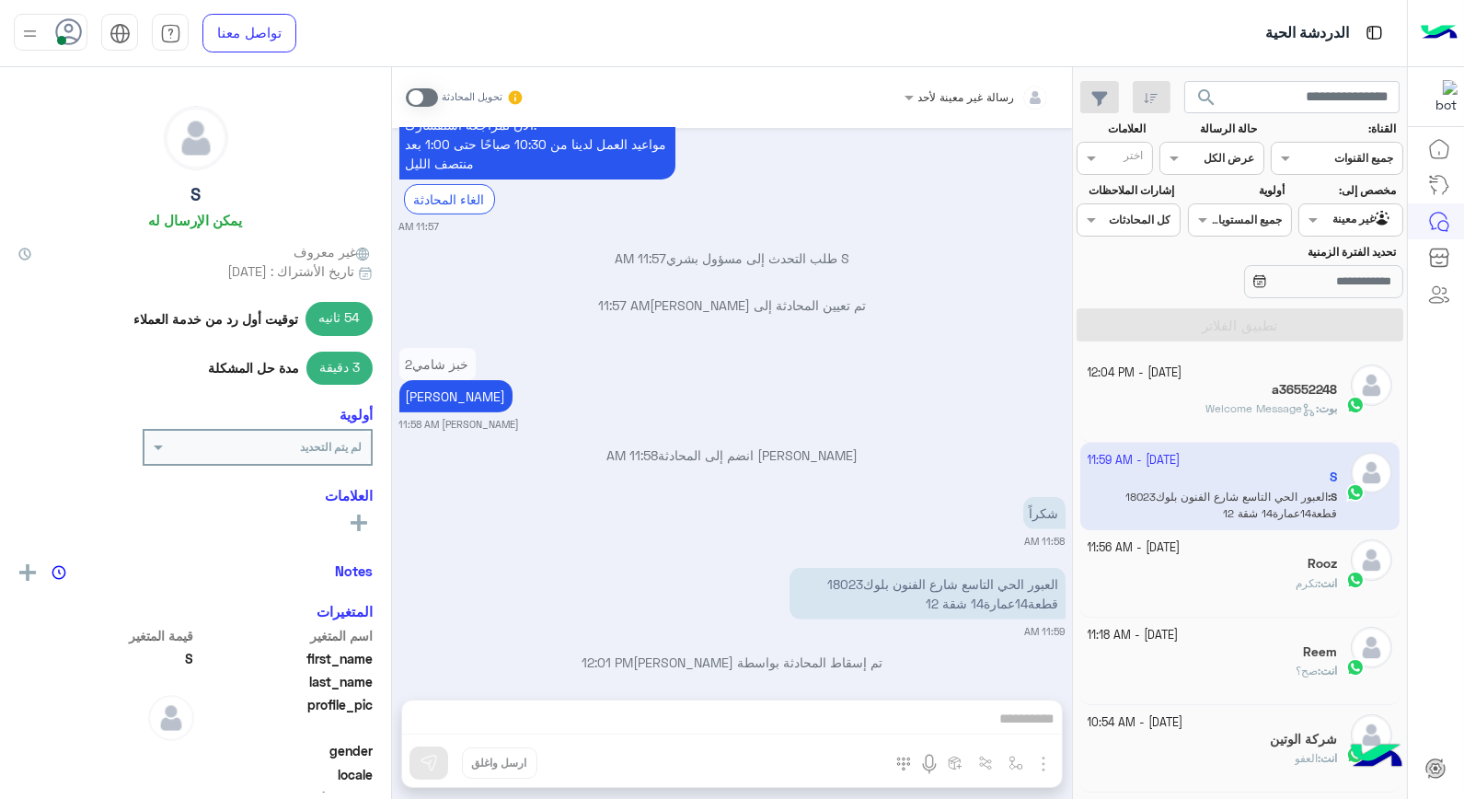
click at [920, 414] on div "Oct 1, 2025 14762 12:12 PM سيقوم أحد ممثلي خدمة العملاء بالتواصل معك الآن لمراج…" at bounding box center [732, 404] width 680 height 553
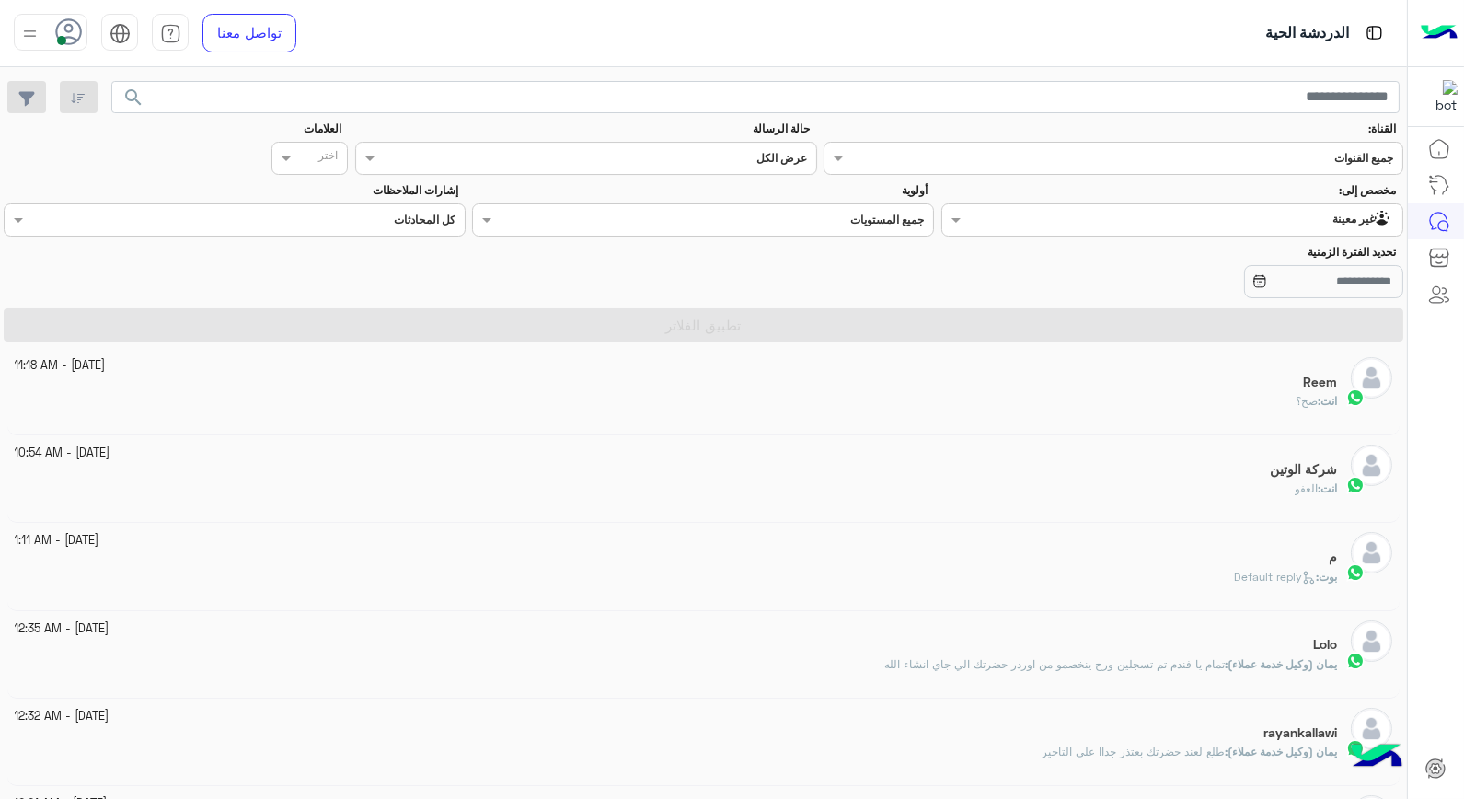
scroll to position [0, 0]
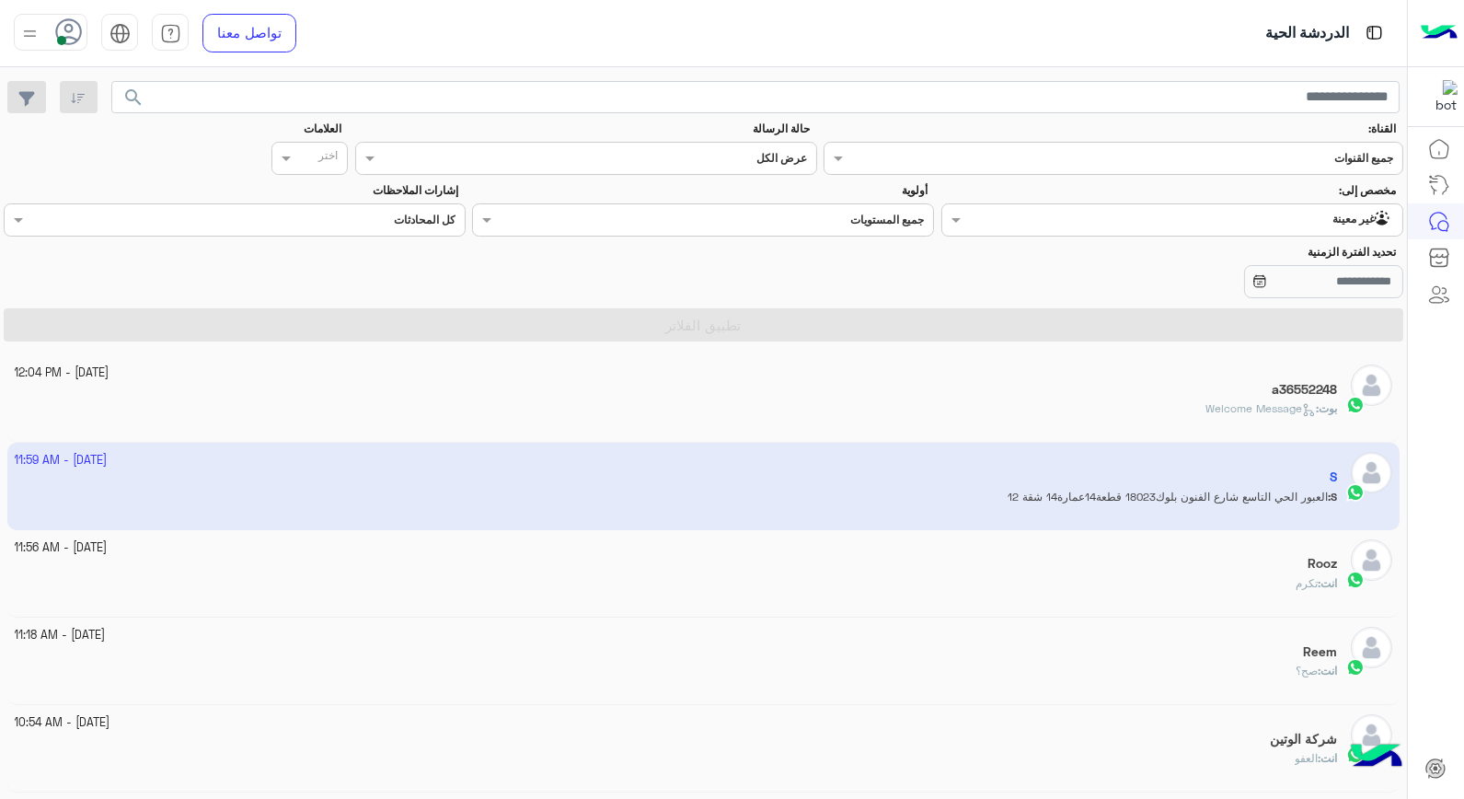
click at [1175, 225] on input "text" at bounding box center [1211, 218] width 364 height 17
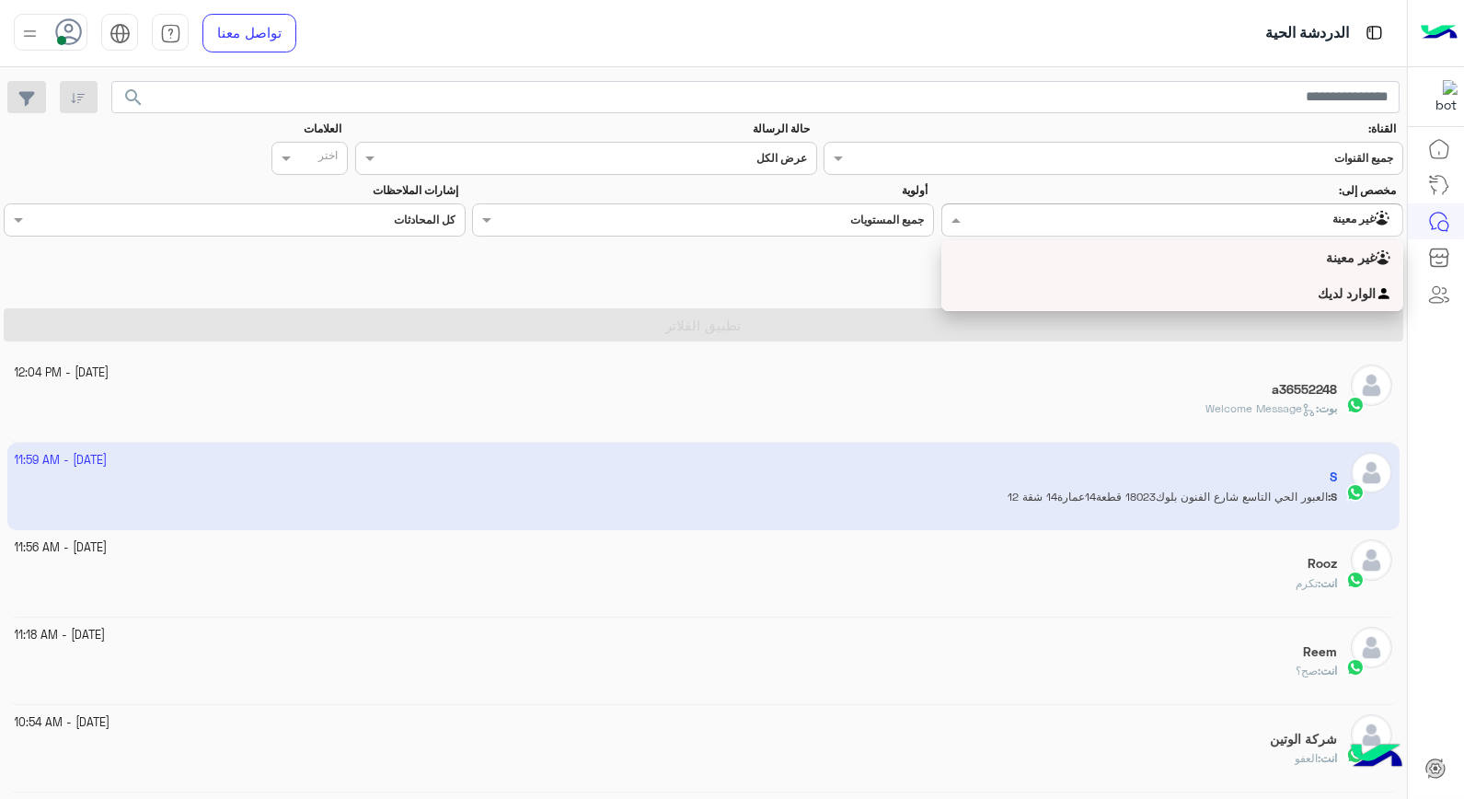
click at [1163, 291] on div "الوارد لديك" at bounding box center [1172, 294] width 462 height 36
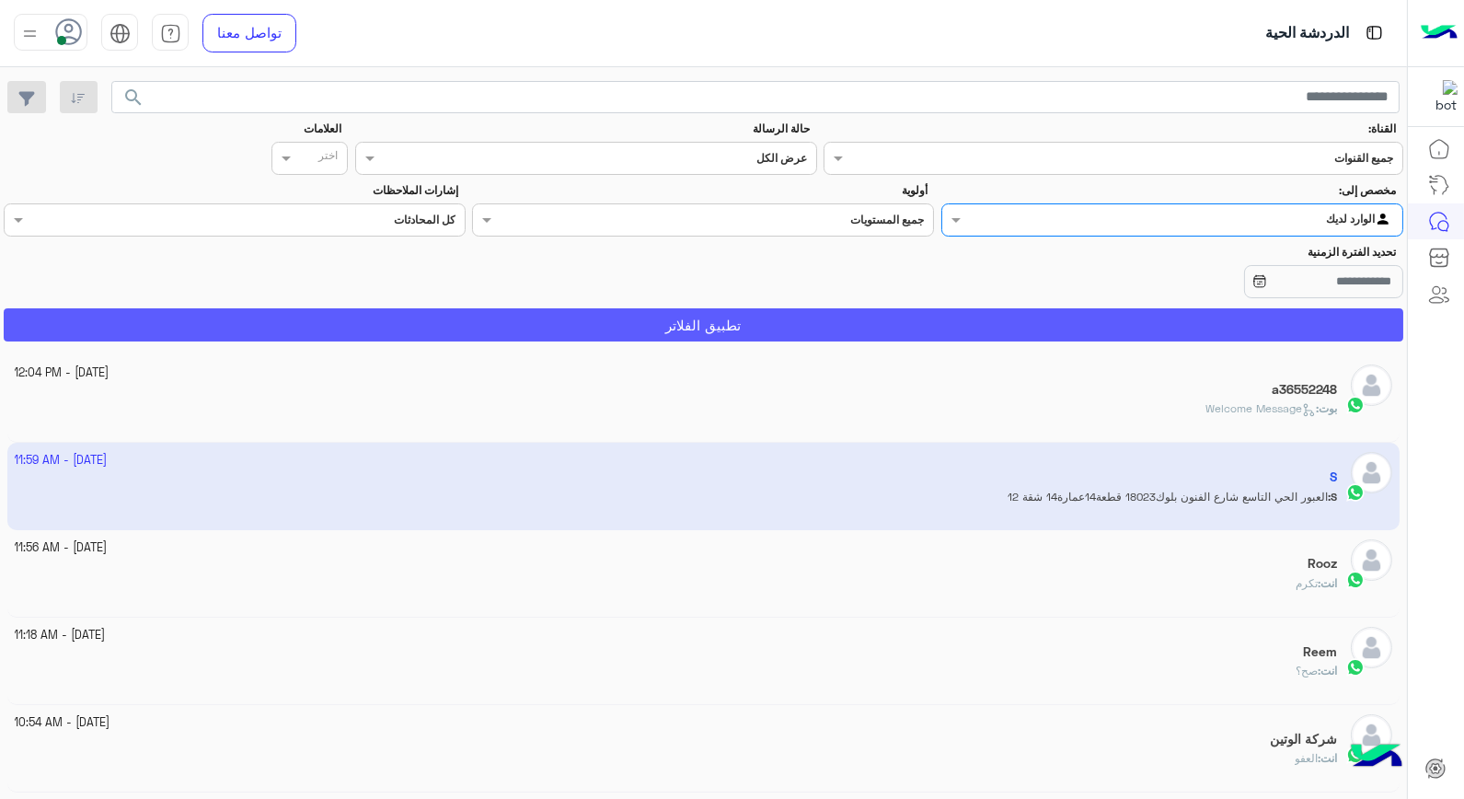
click at [1124, 325] on button "تطبيق الفلاتر" at bounding box center [703, 324] width 1399 height 33
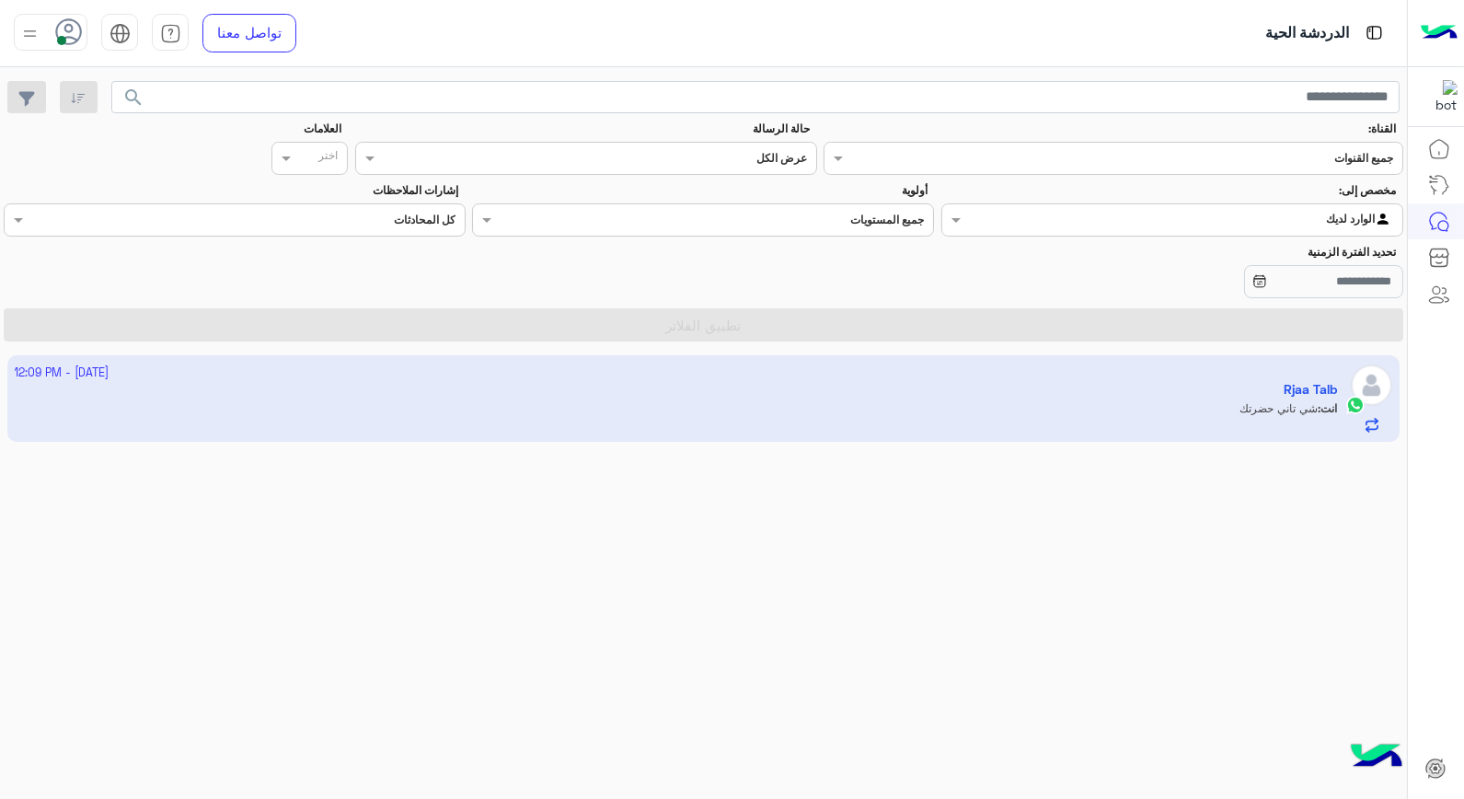
click at [868, 381] on app-inbox-user "3 October - 12:09 PM Rjaa Talb انت : شي تاني حضرتك" at bounding box center [703, 398] width 1393 height 86
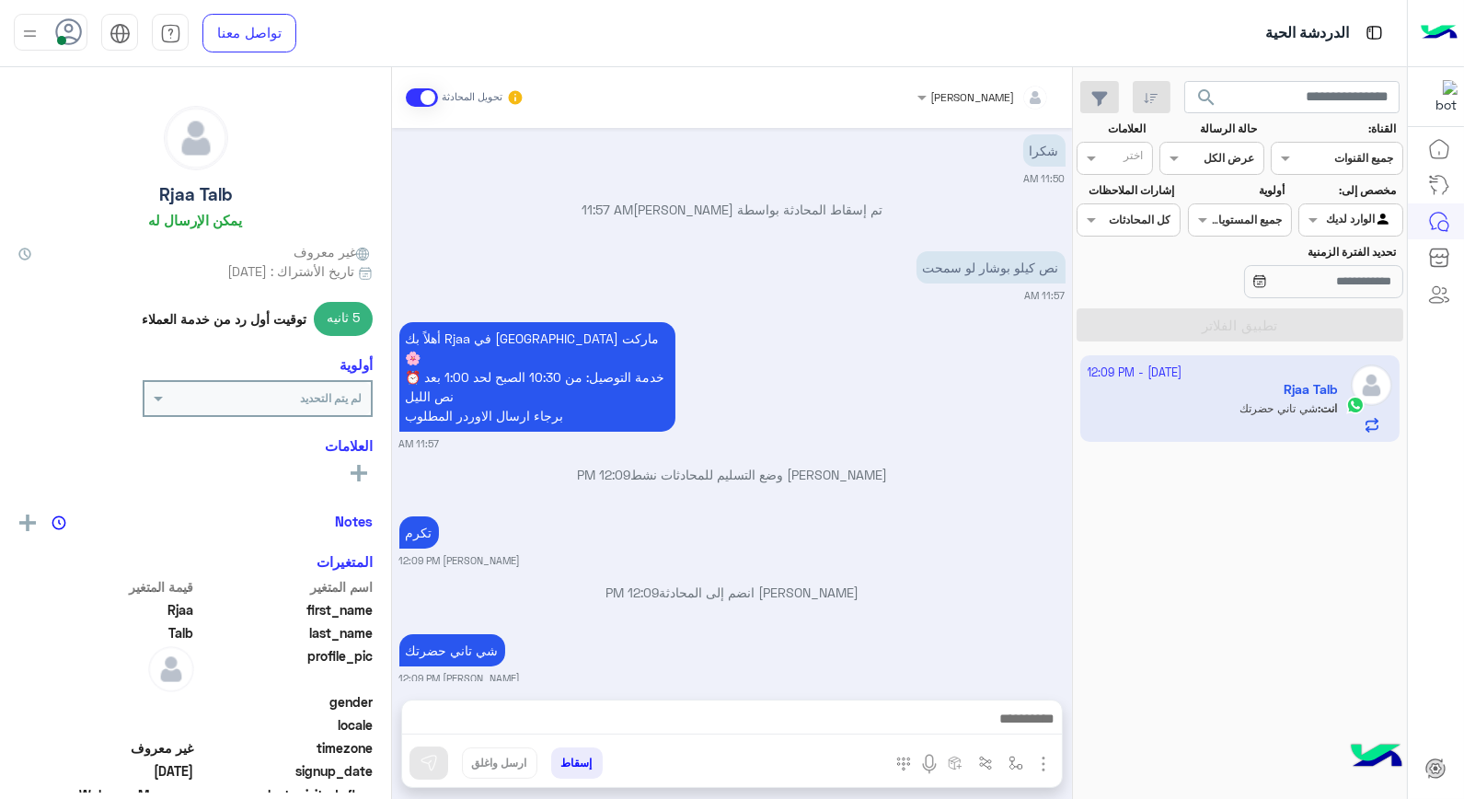
scroll to position [1279, 0]
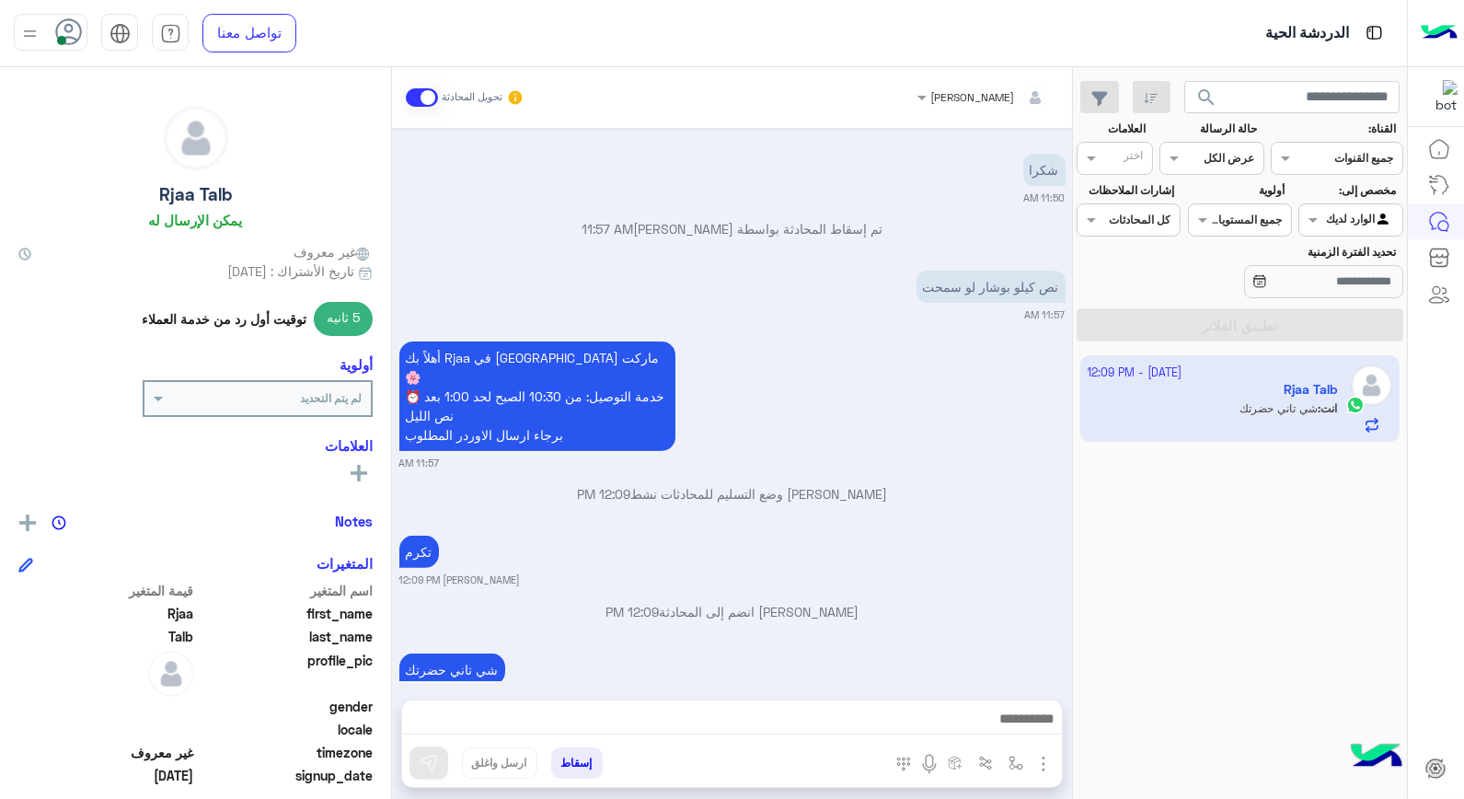
click at [565, 758] on button "إسقاط" at bounding box center [577, 762] width 52 height 31
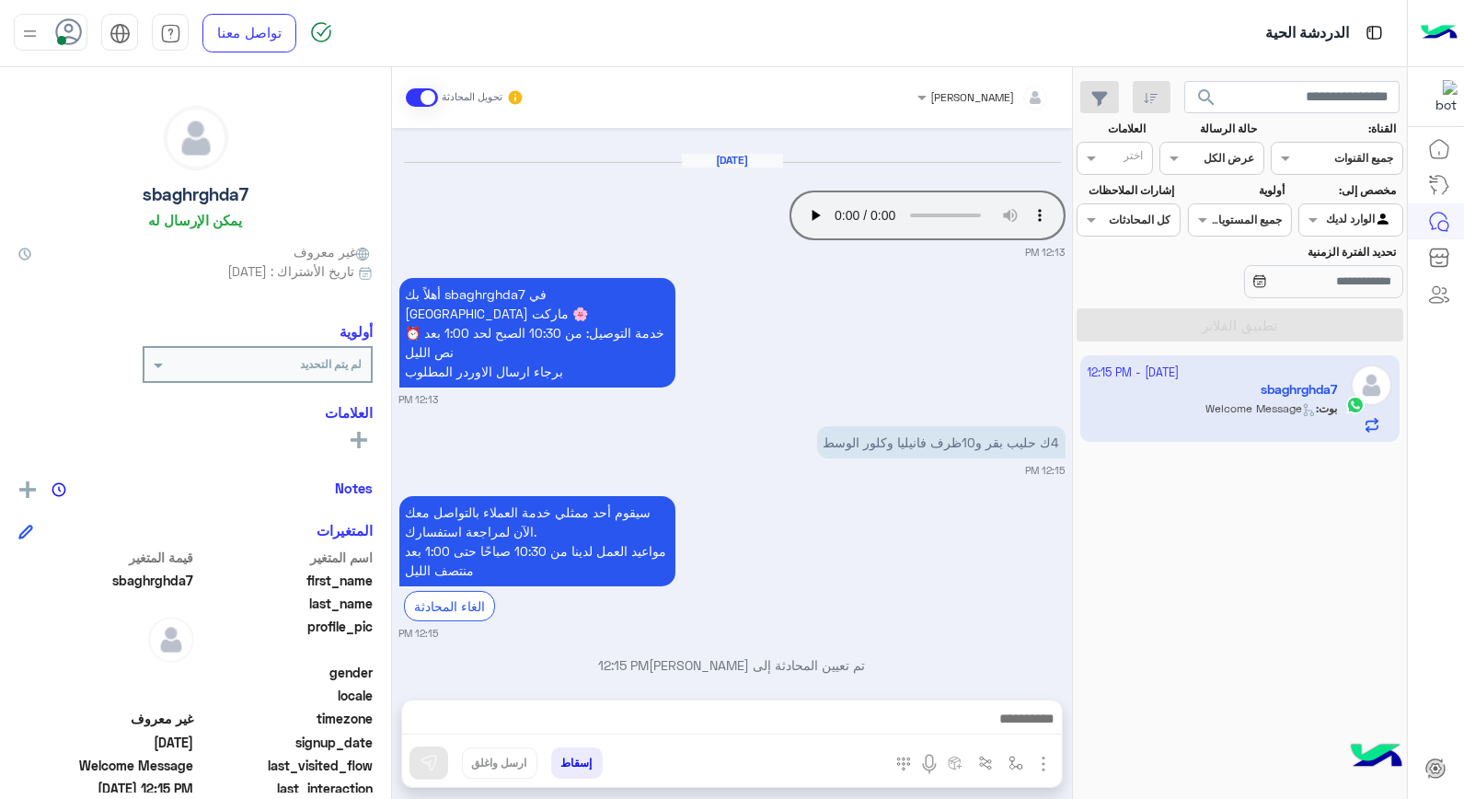
scroll to position [686, 0]
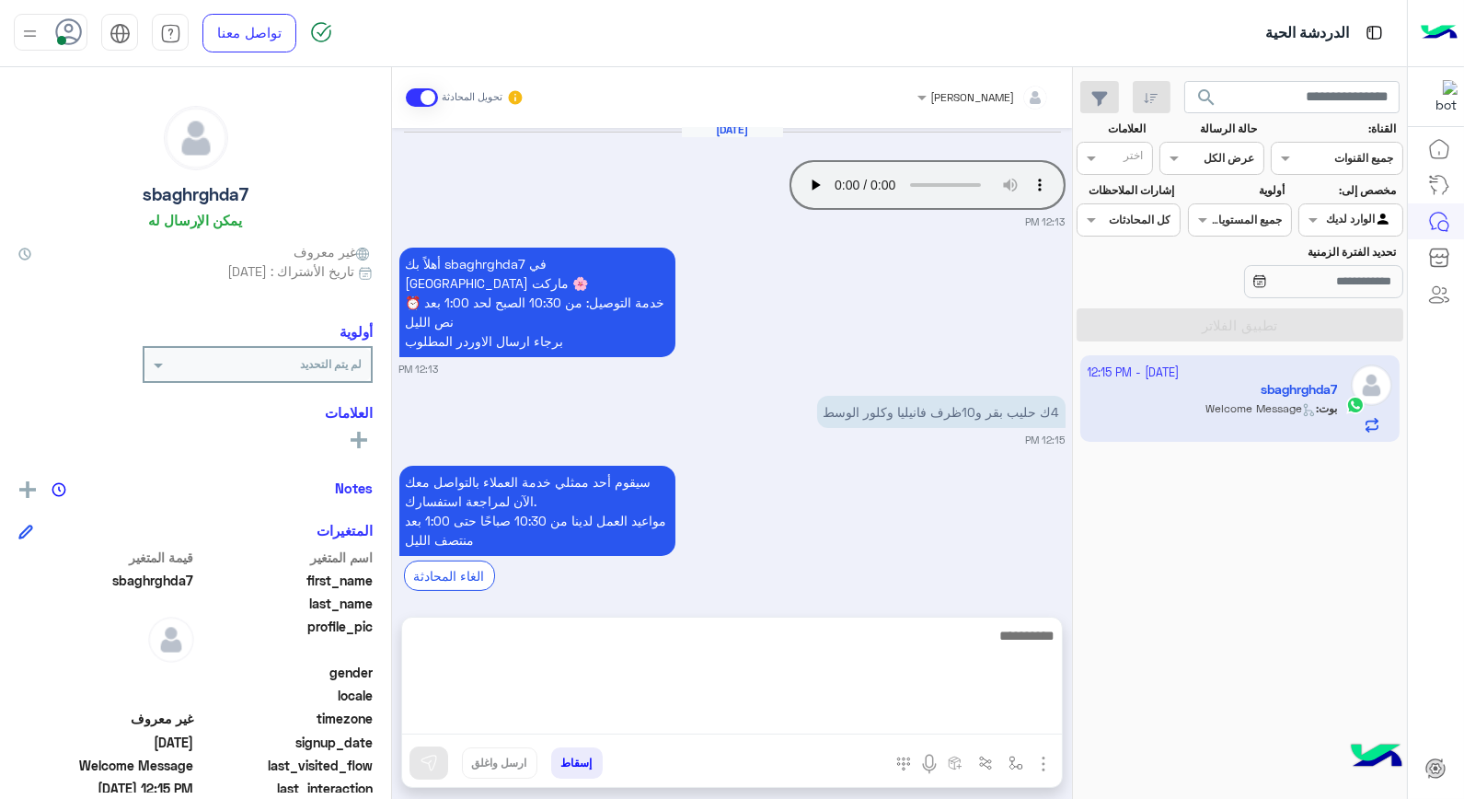
click at [977, 729] on textarea at bounding box center [732, 679] width 660 height 110
type textarea "*"
type textarea "**********"
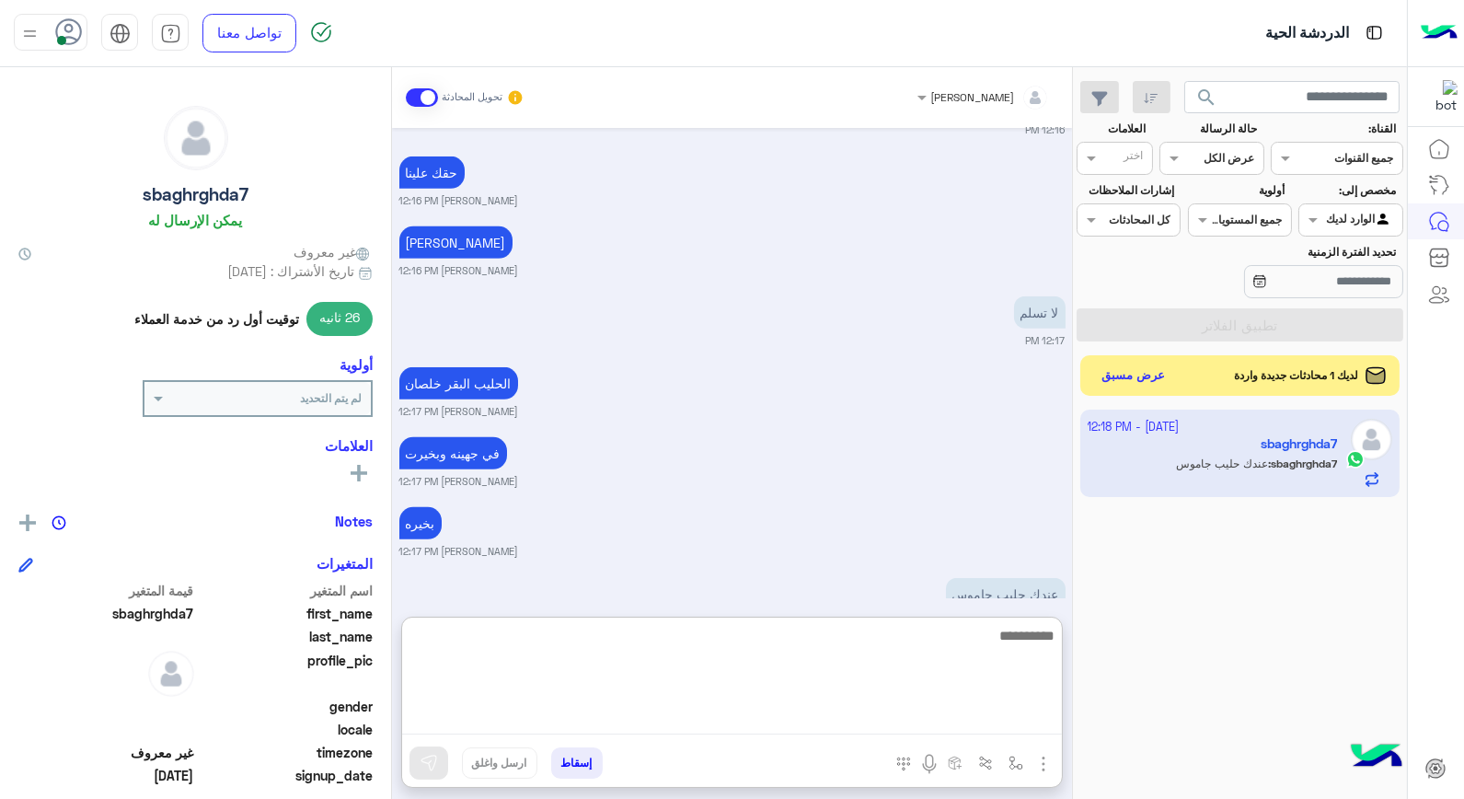
scroll to position [1676, 0]
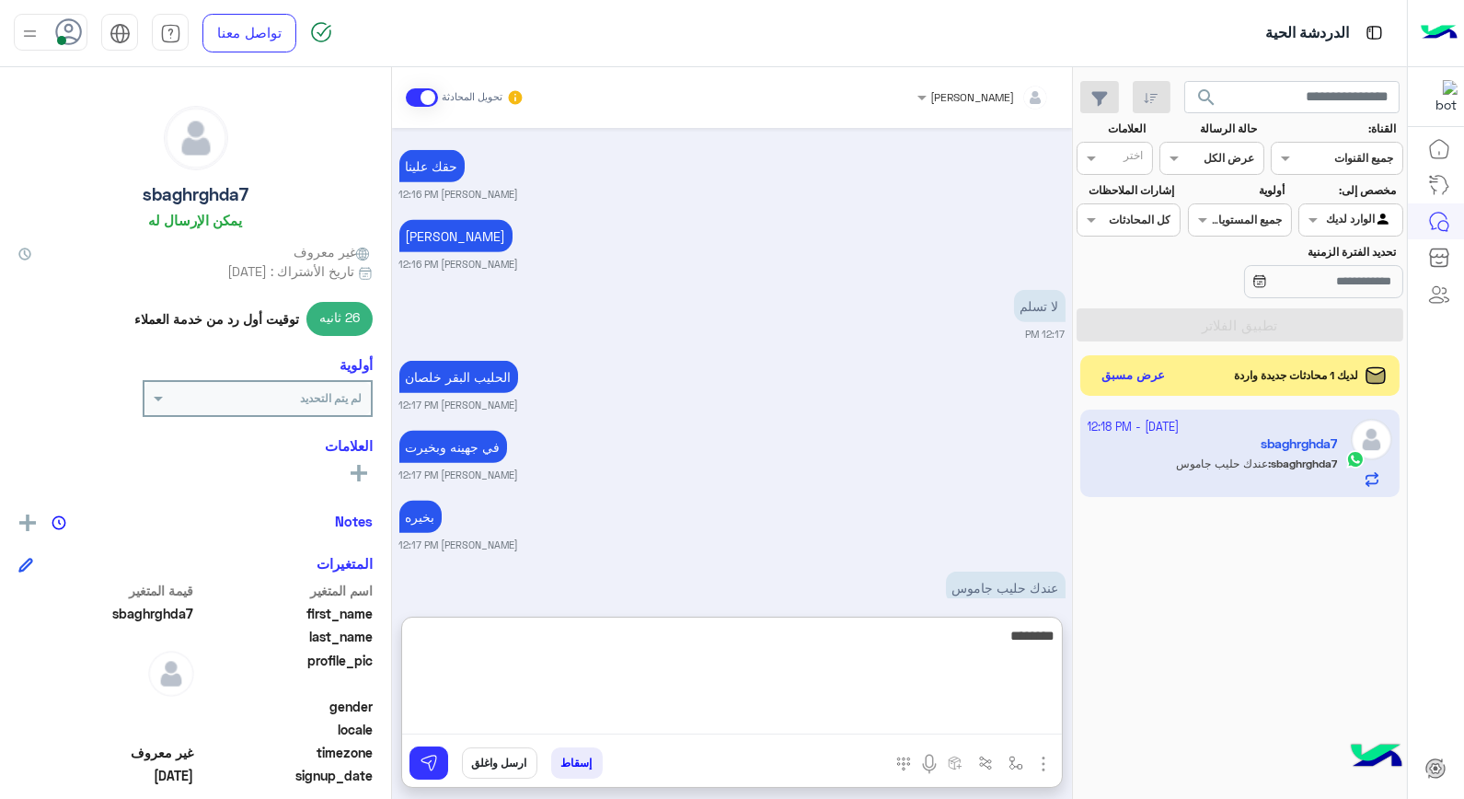
type textarea "*********"
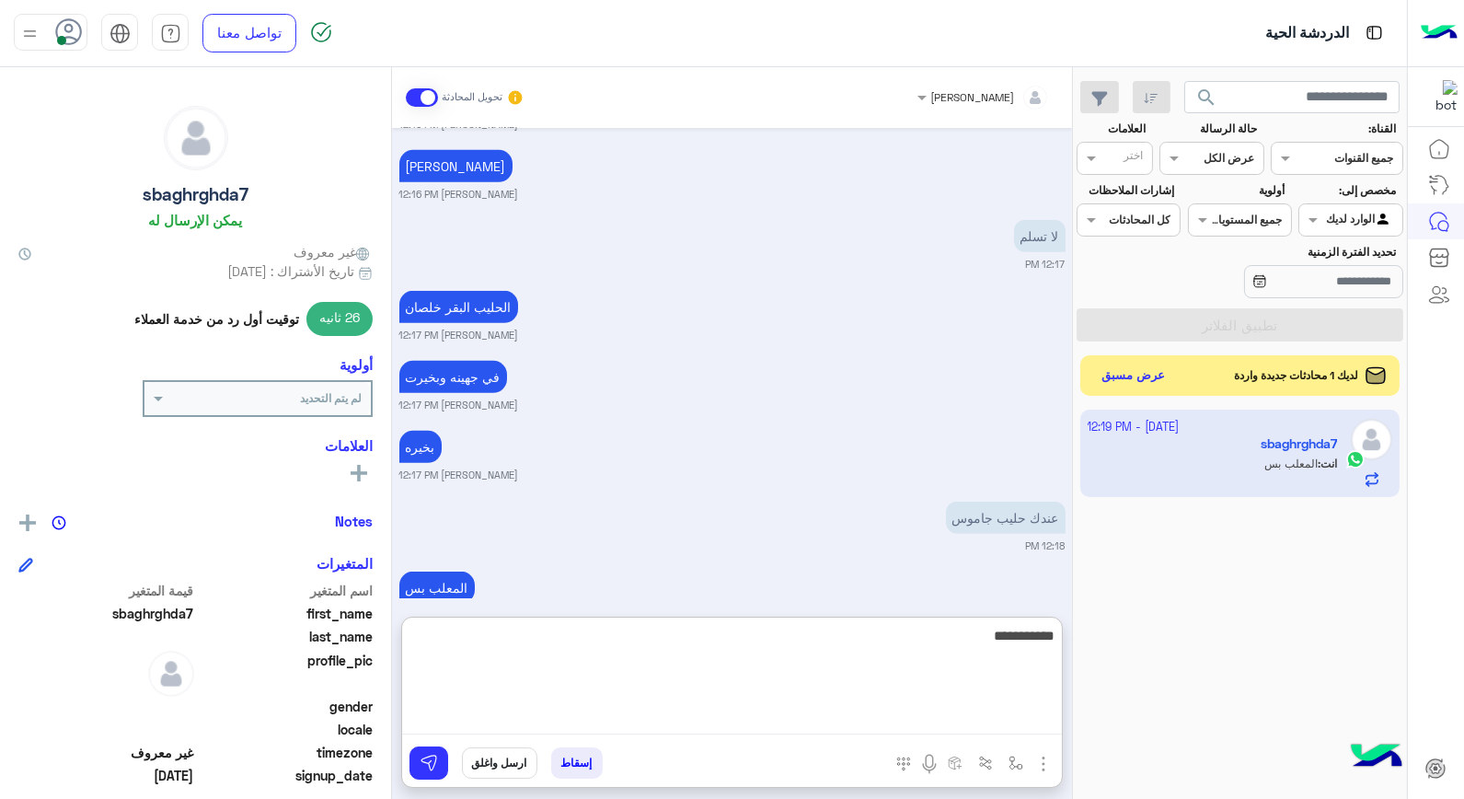
type textarea "**********"
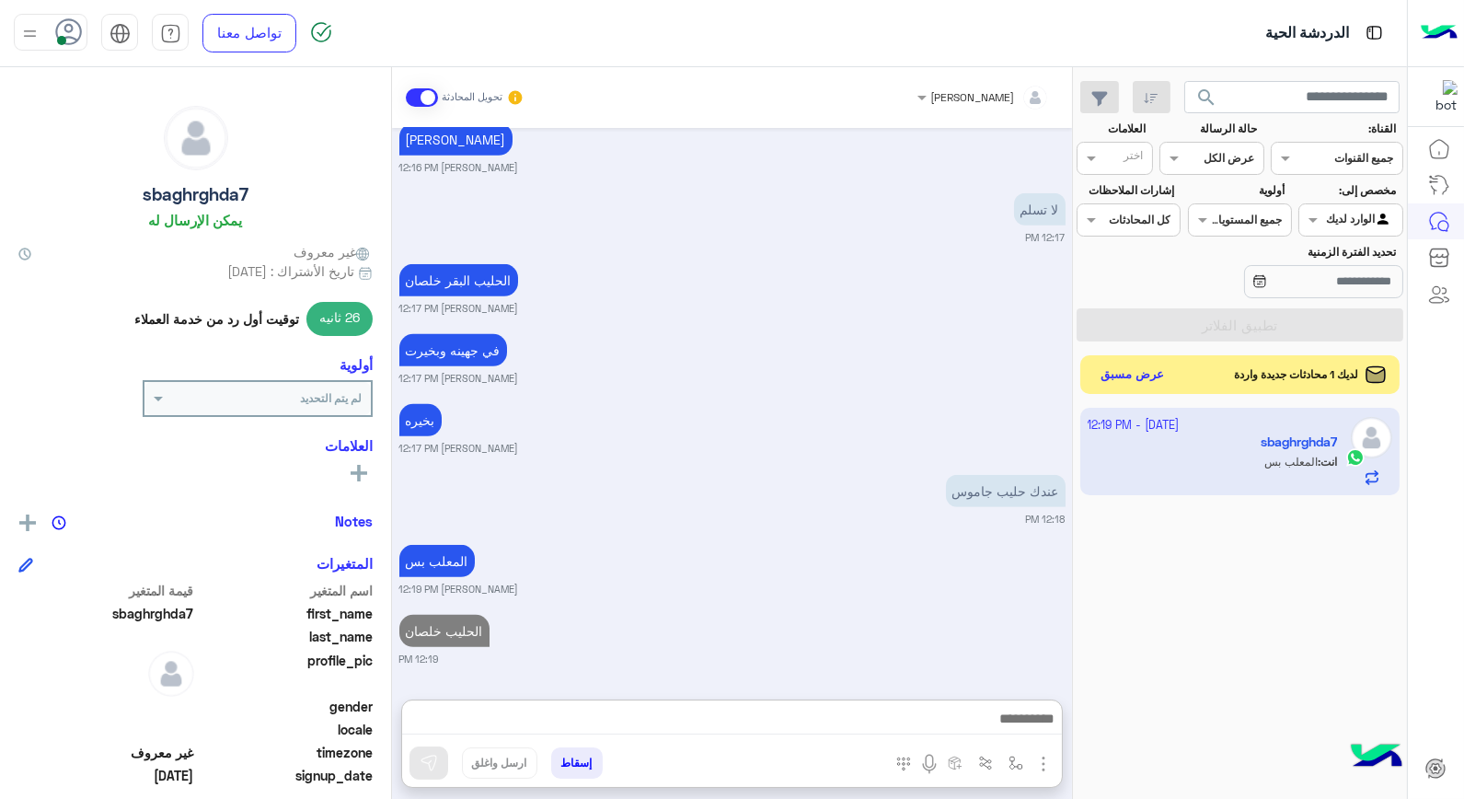
click at [1119, 381] on button "عرض مسبق" at bounding box center [1132, 375] width 77 height 25
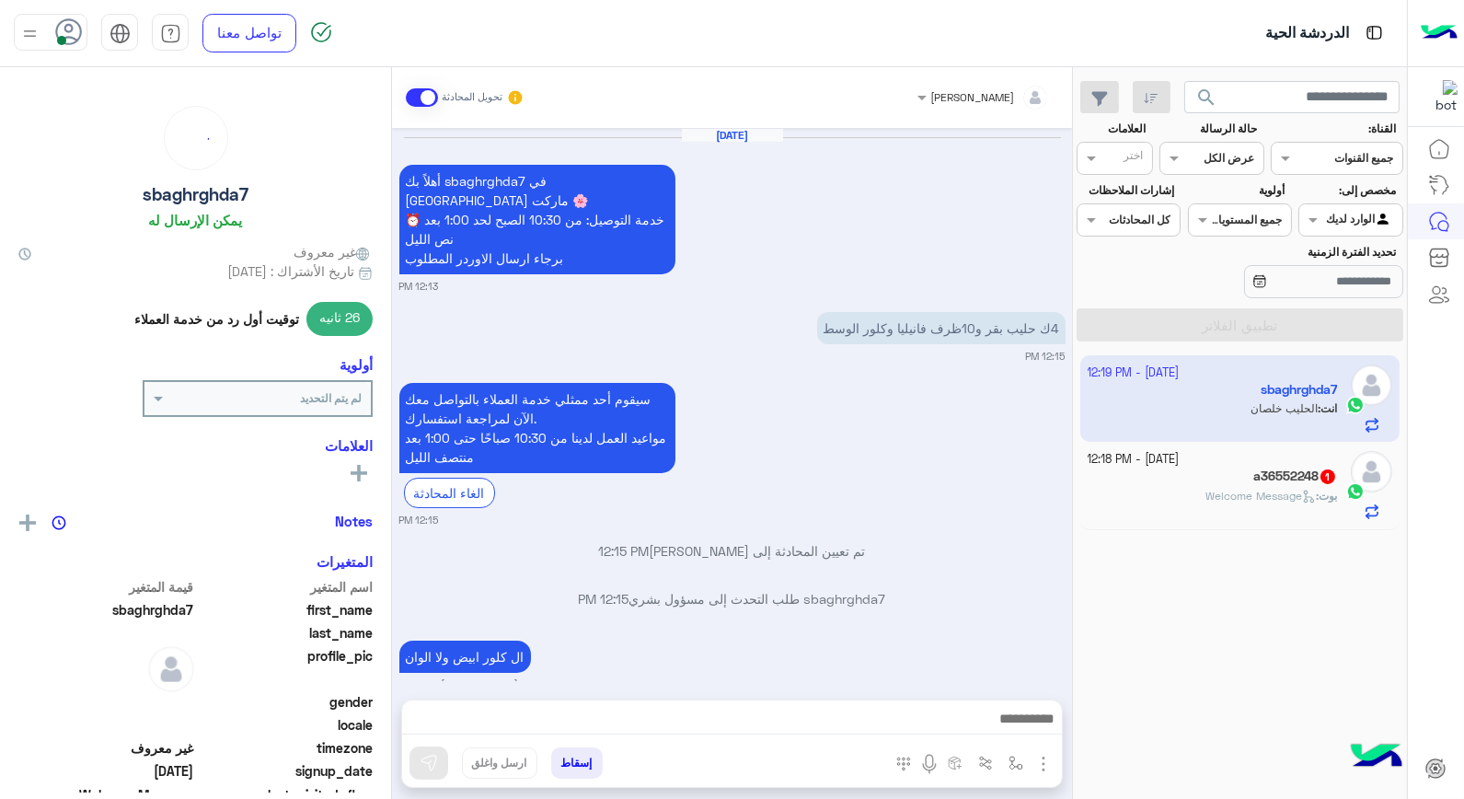
scroll to position [1054, 0]
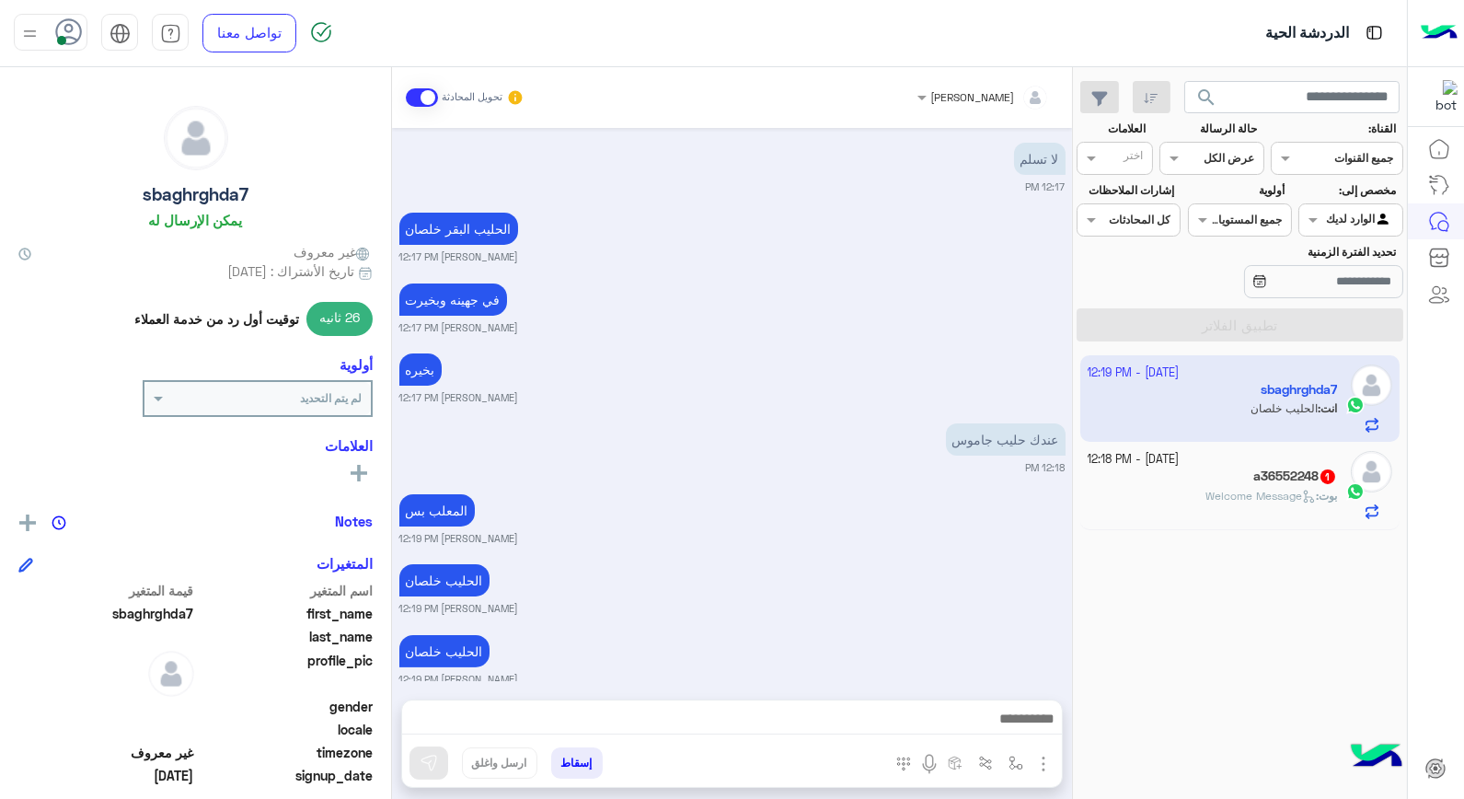
click at [1212, 489] on span "Welcome Message" at bounding box center [1260, 496] width 110 height 14
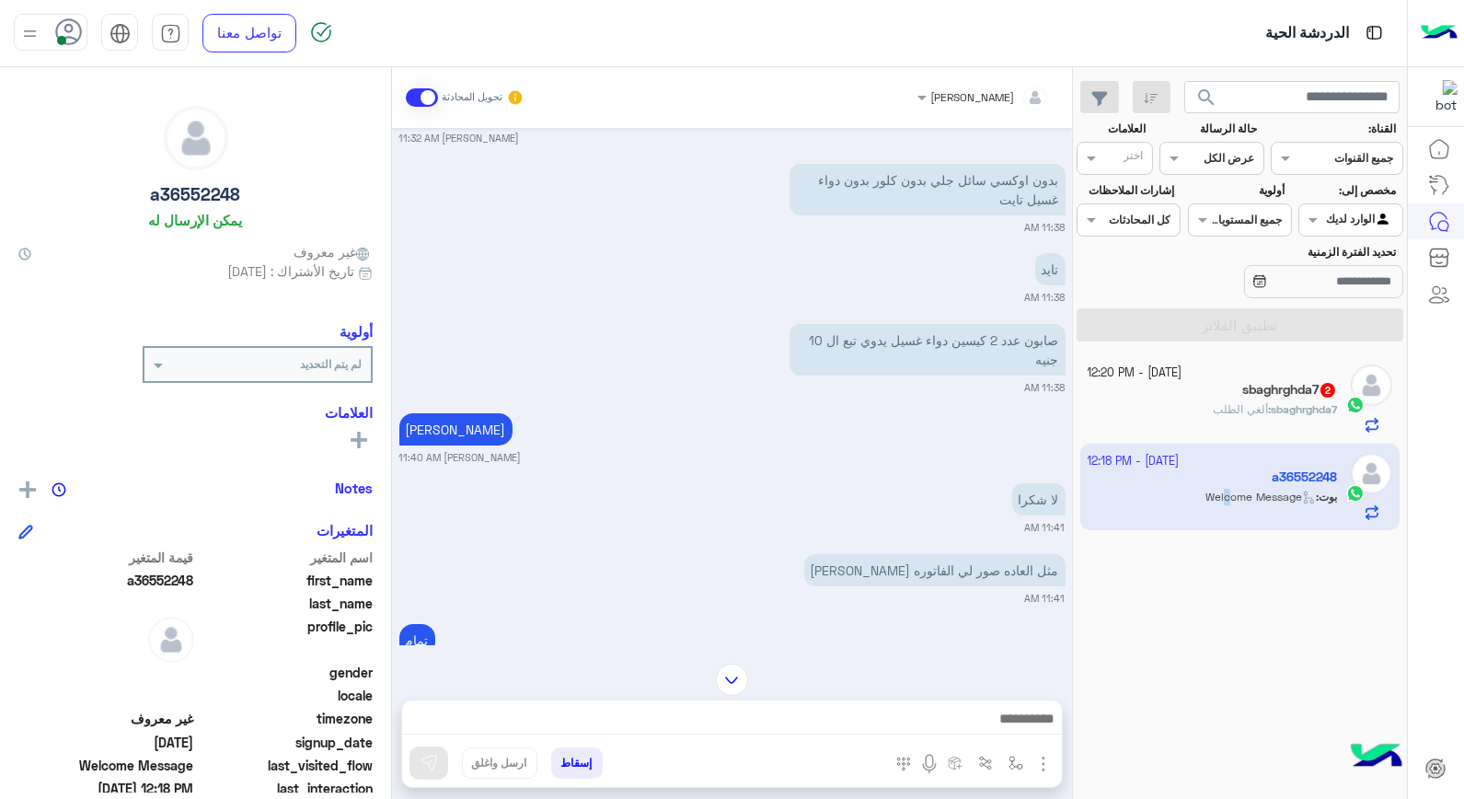
scroll to position [420, 0]
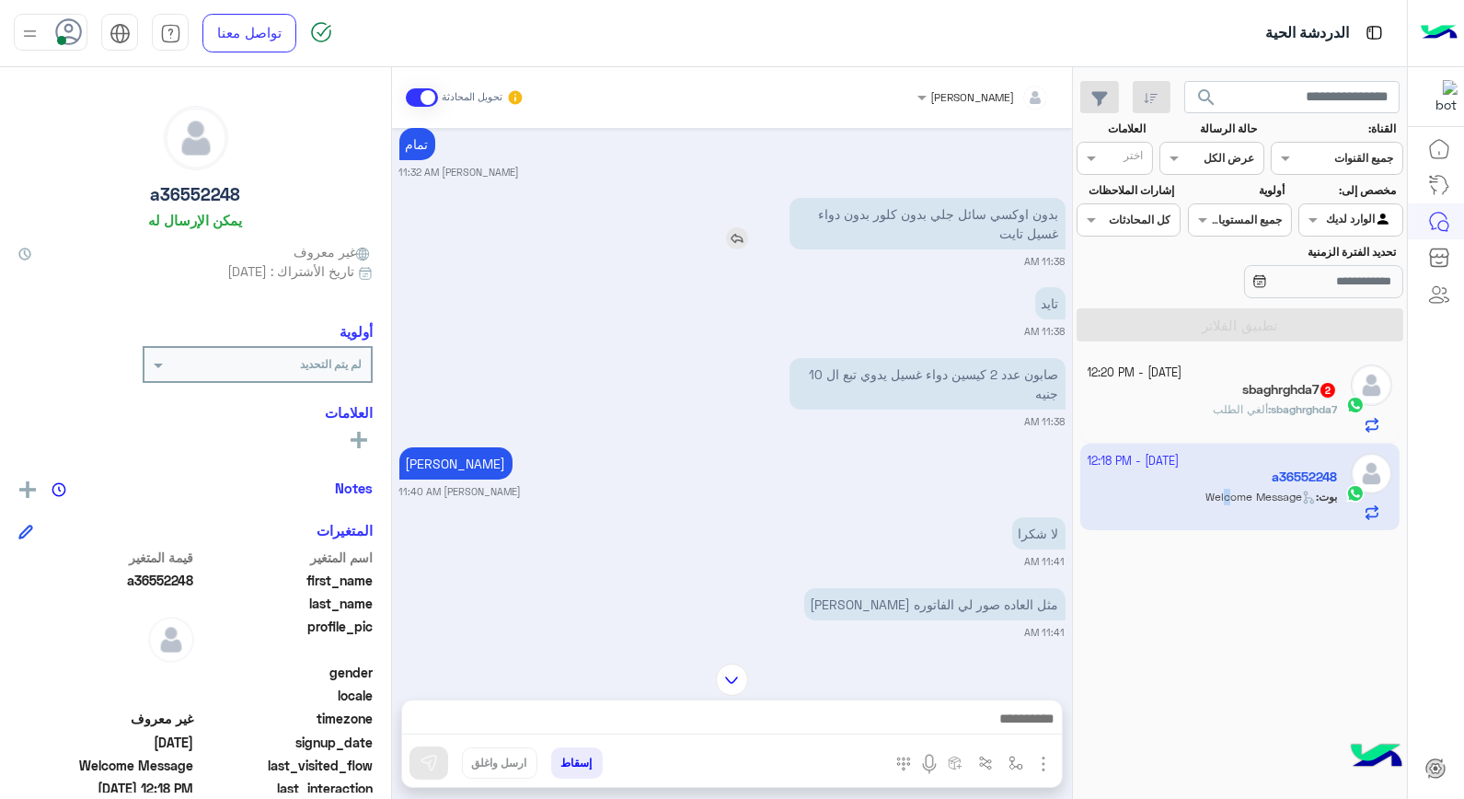
click at [740, 249] on img at bounding box center [737, 238] width 22 height 22
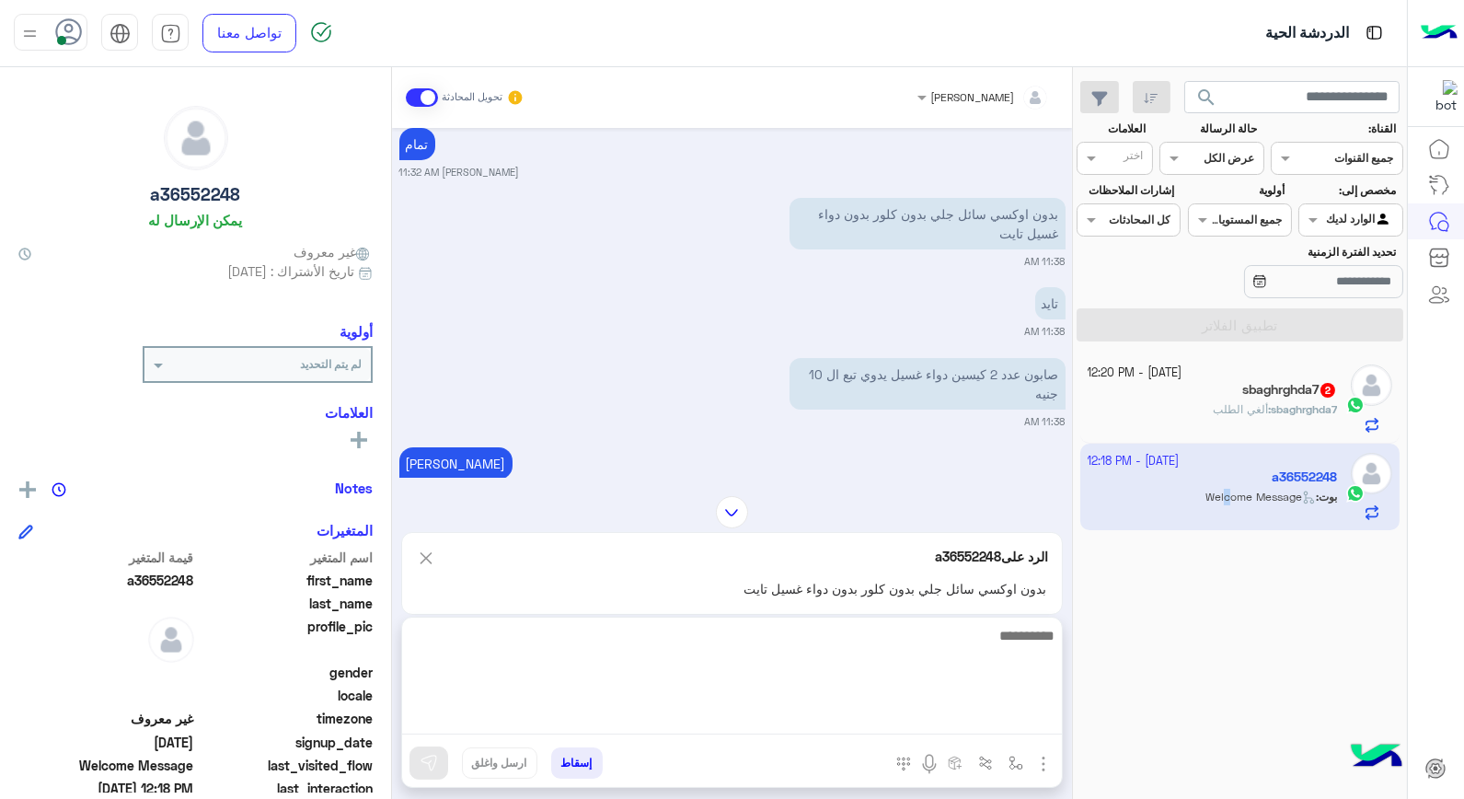
click at [867, 720] on textarea at bounding box center [732, 679] width 660 height 110
type textarea "**********"
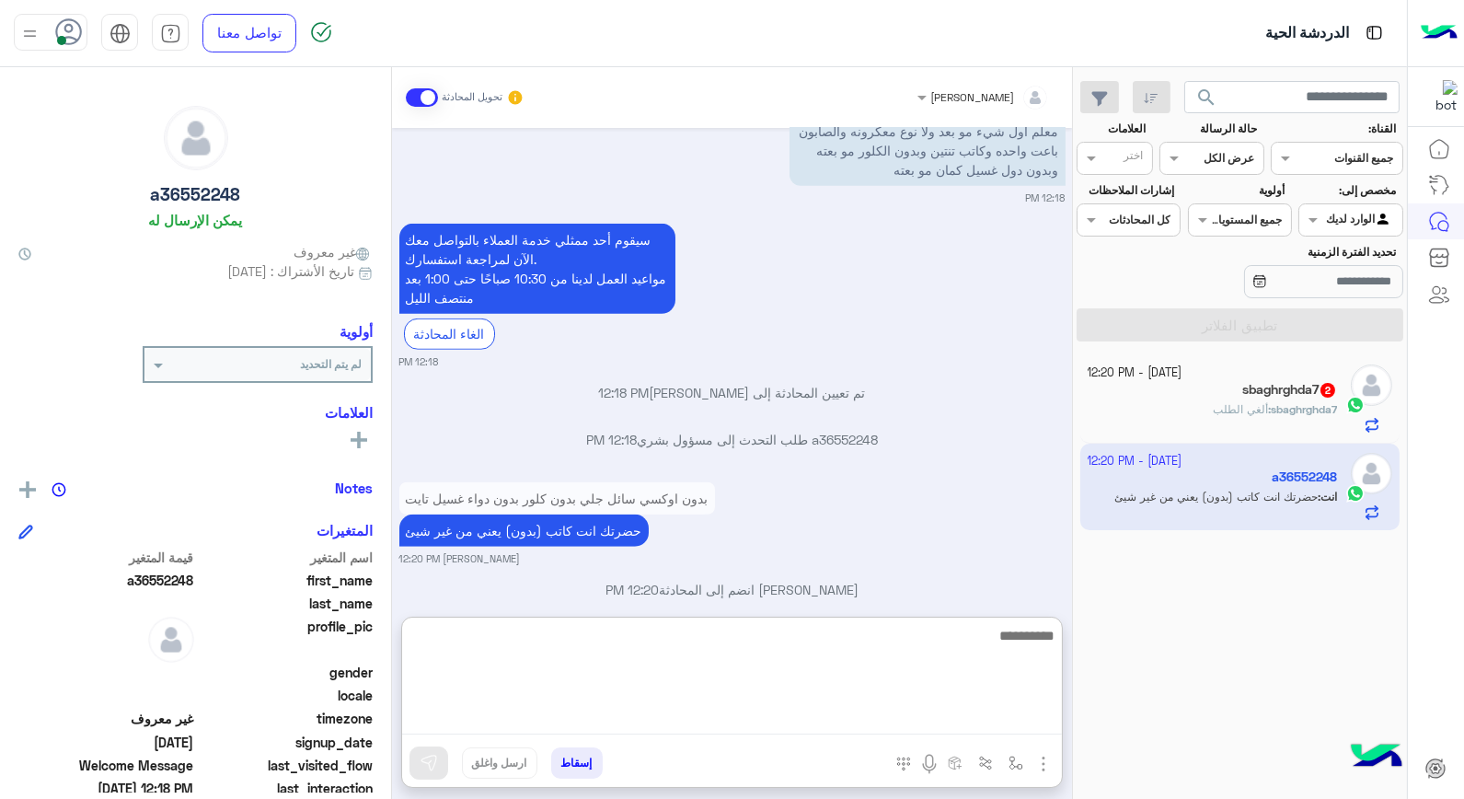
scroll to position [2742, 0]
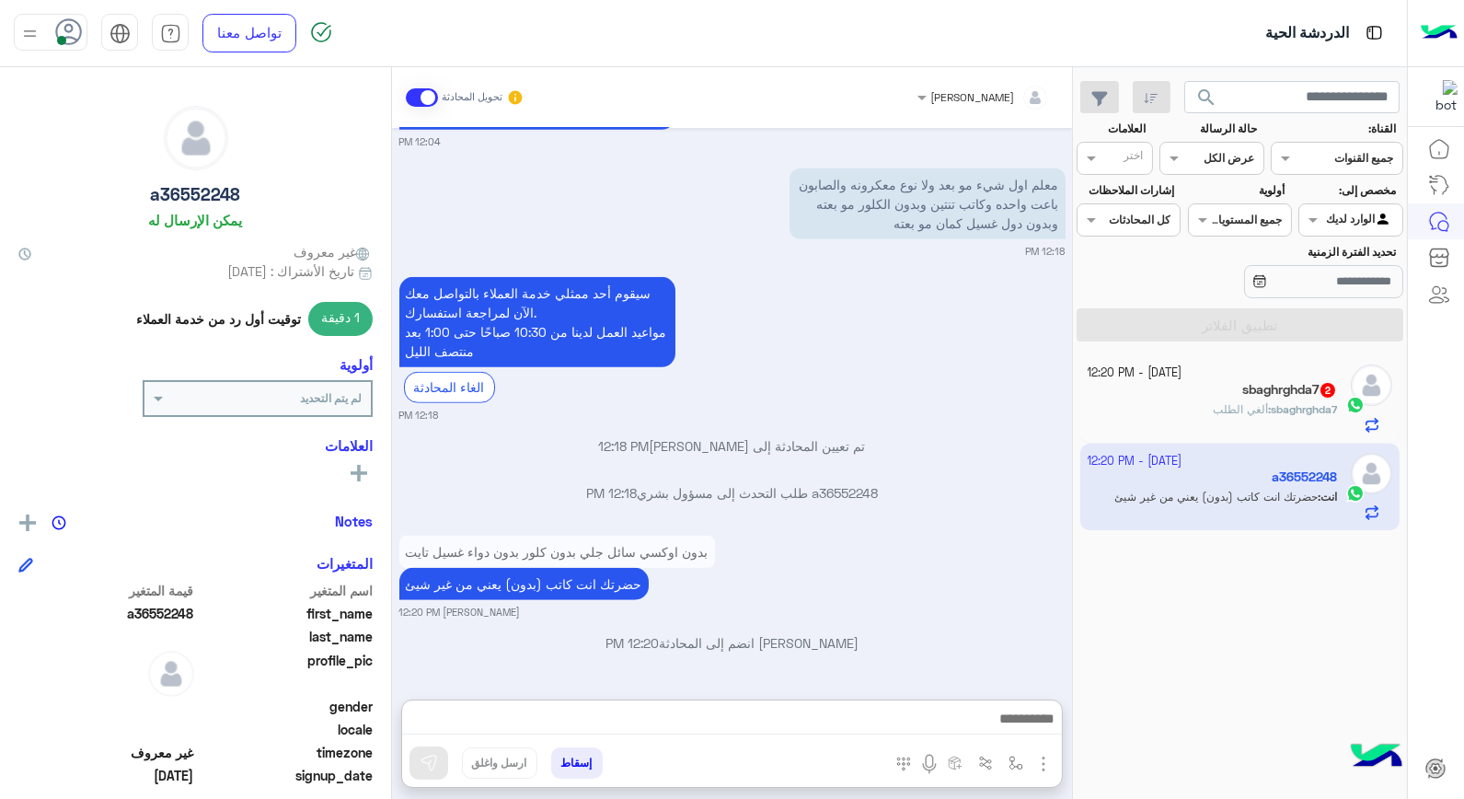
click at [672, 536] on p "بدون اوكسي سائل جلي بدون كلور بدون دواء غسيل تايت" at bounding box center [557, 552] width 316 height 32
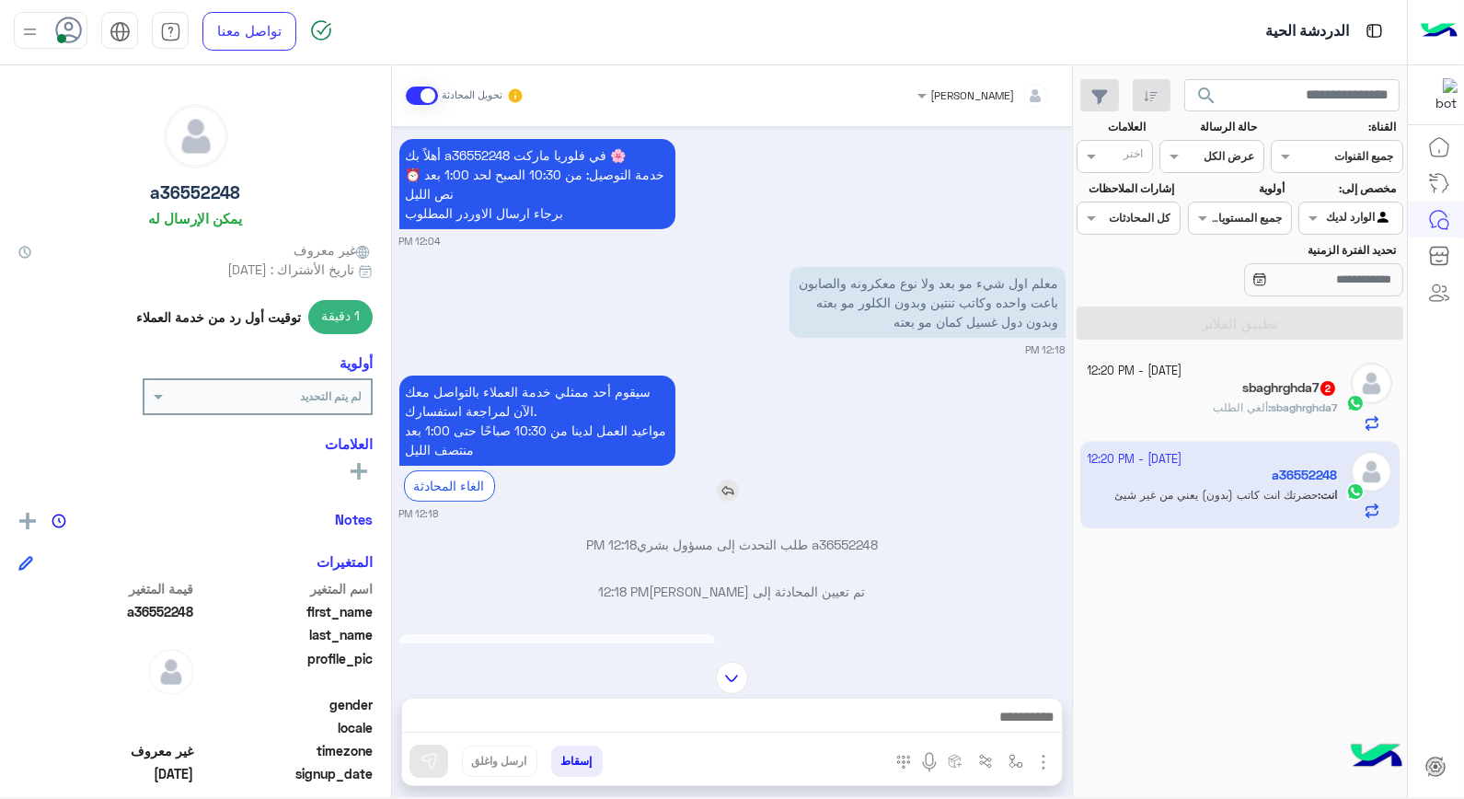
scroll to position [1033, 0]
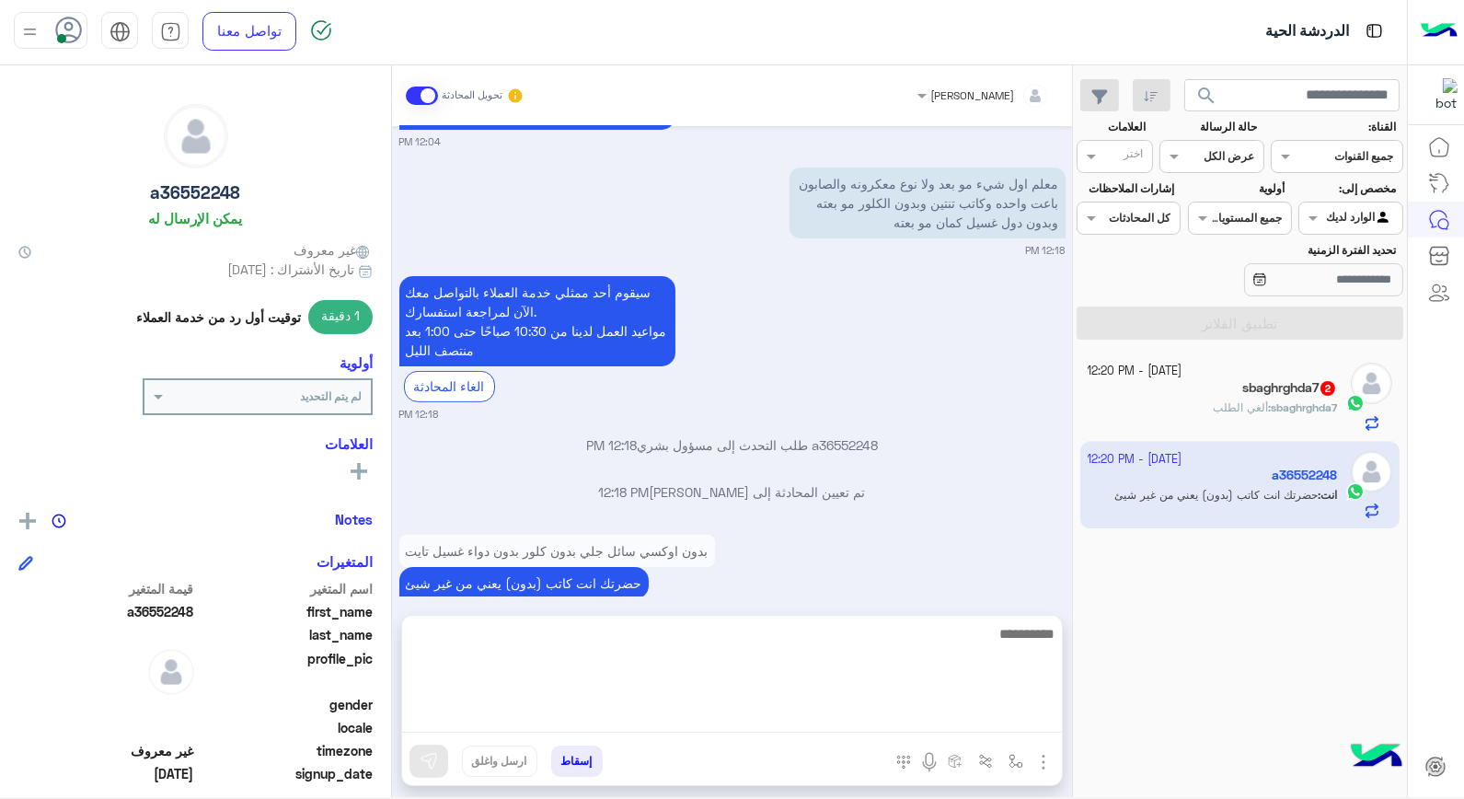
click at [852, 714] on textarea at bounding box center [732, 677] width 660 height 110
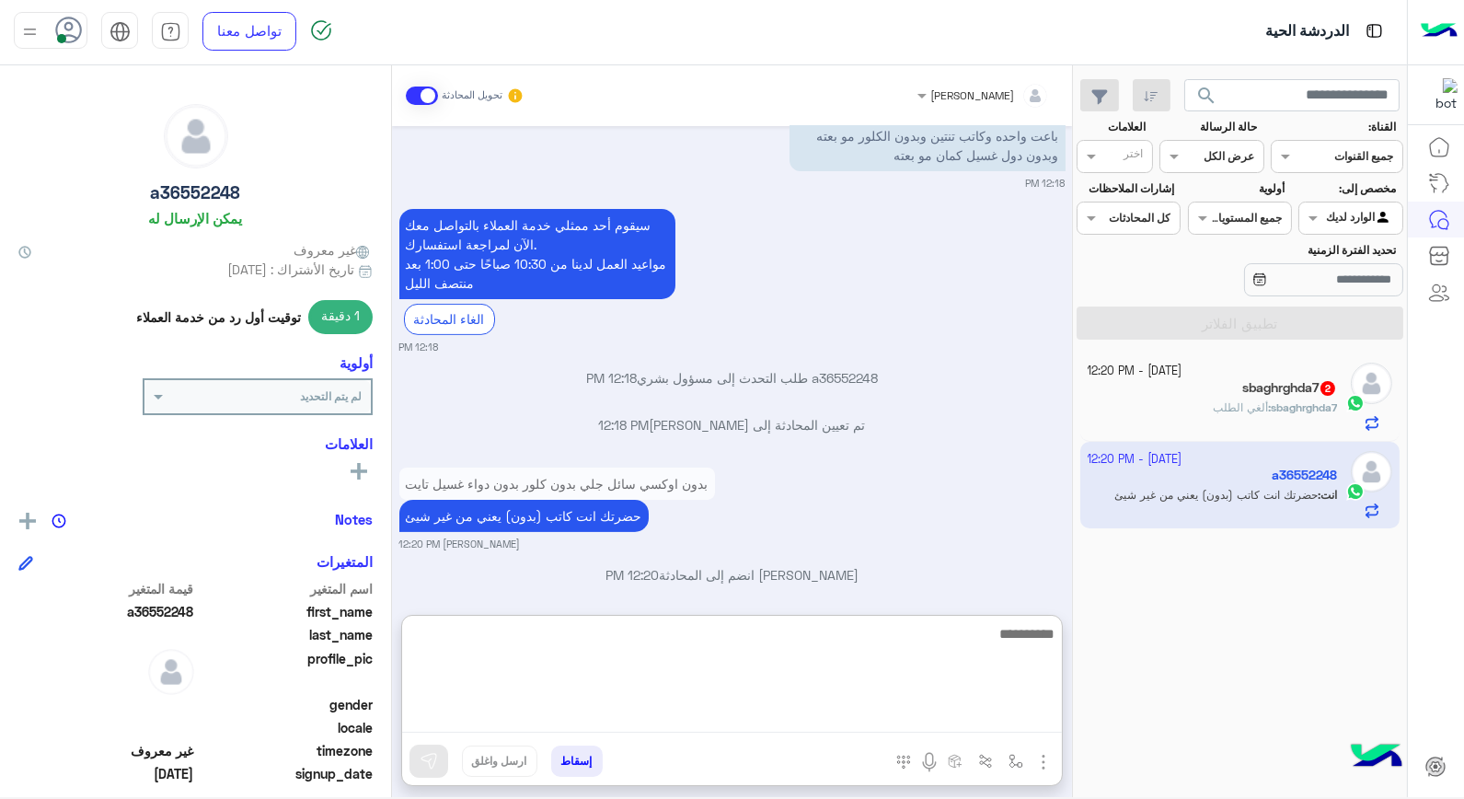
scroll to position [1116, 0]
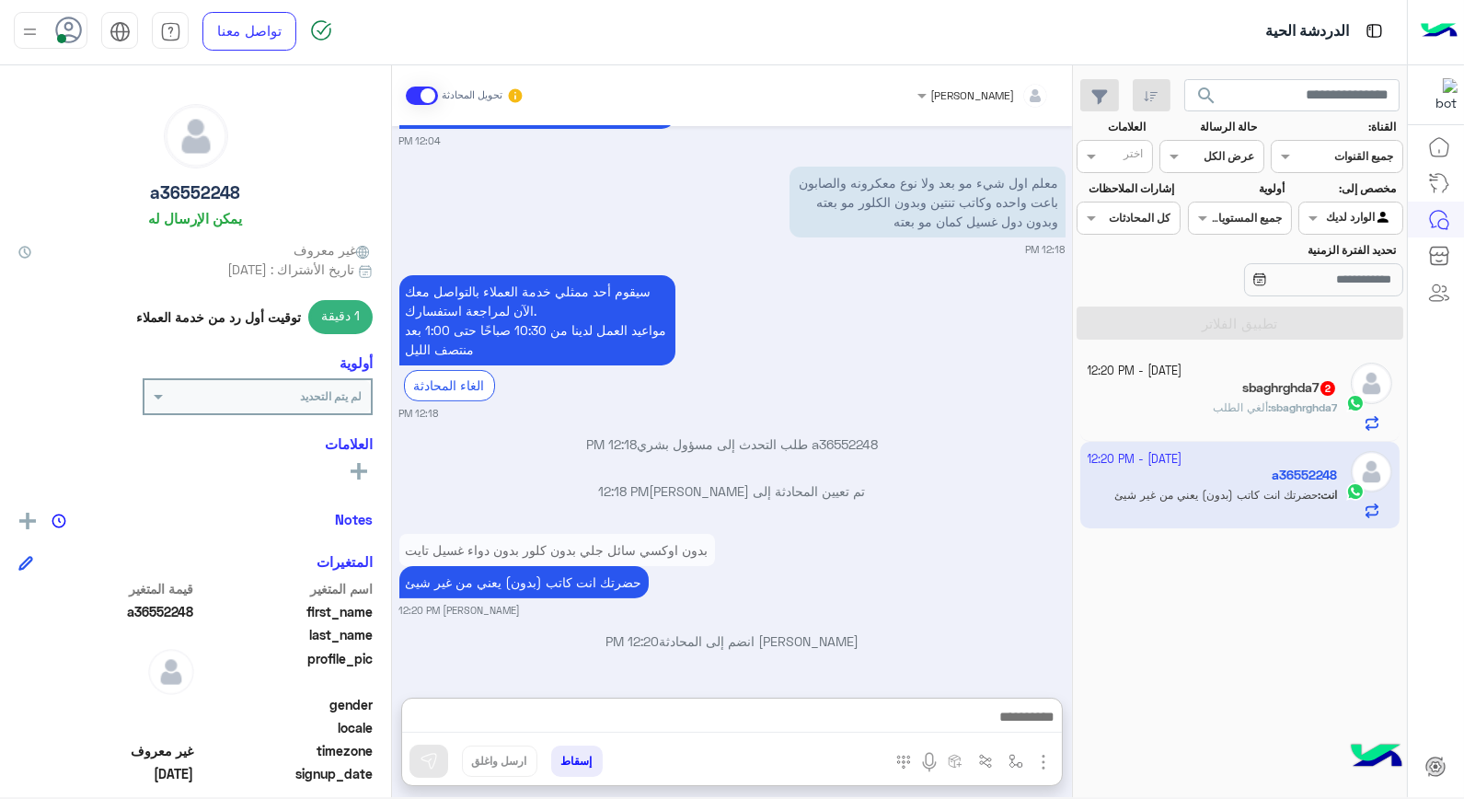
click at [886, 529] on div "بدون اوكسي سائل جلي بدون كلور بدون دواء غسيل تايت حضرتك انت كاتب (بدون) يعني من…" at bounding box center [732, 573] width 666 height 88
click at [1147, 403] on div "sbaghrghda7 : ألغي الطلب" at bounding box center [1213, 415] width 250 height 32
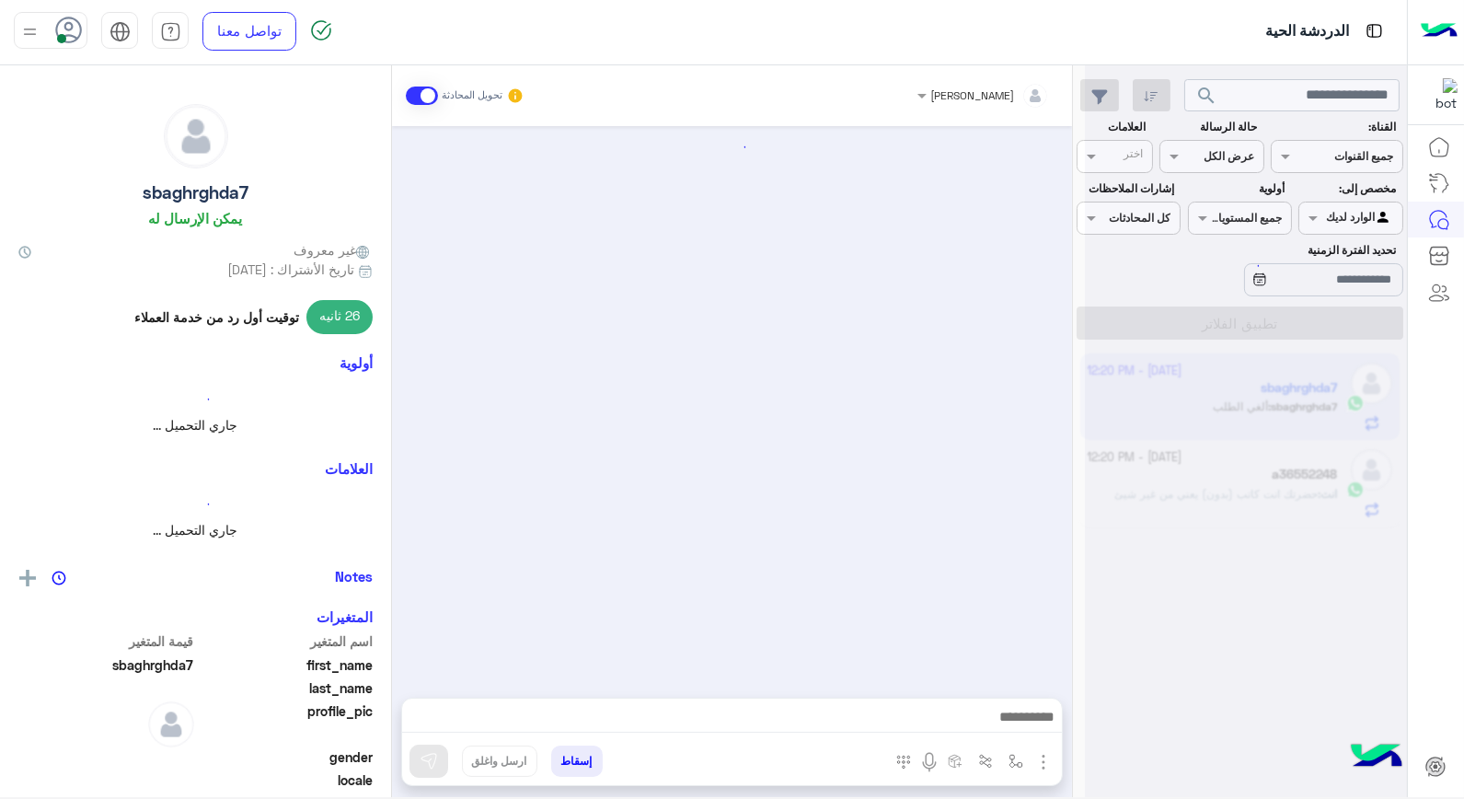
scroll to position [926, 0]
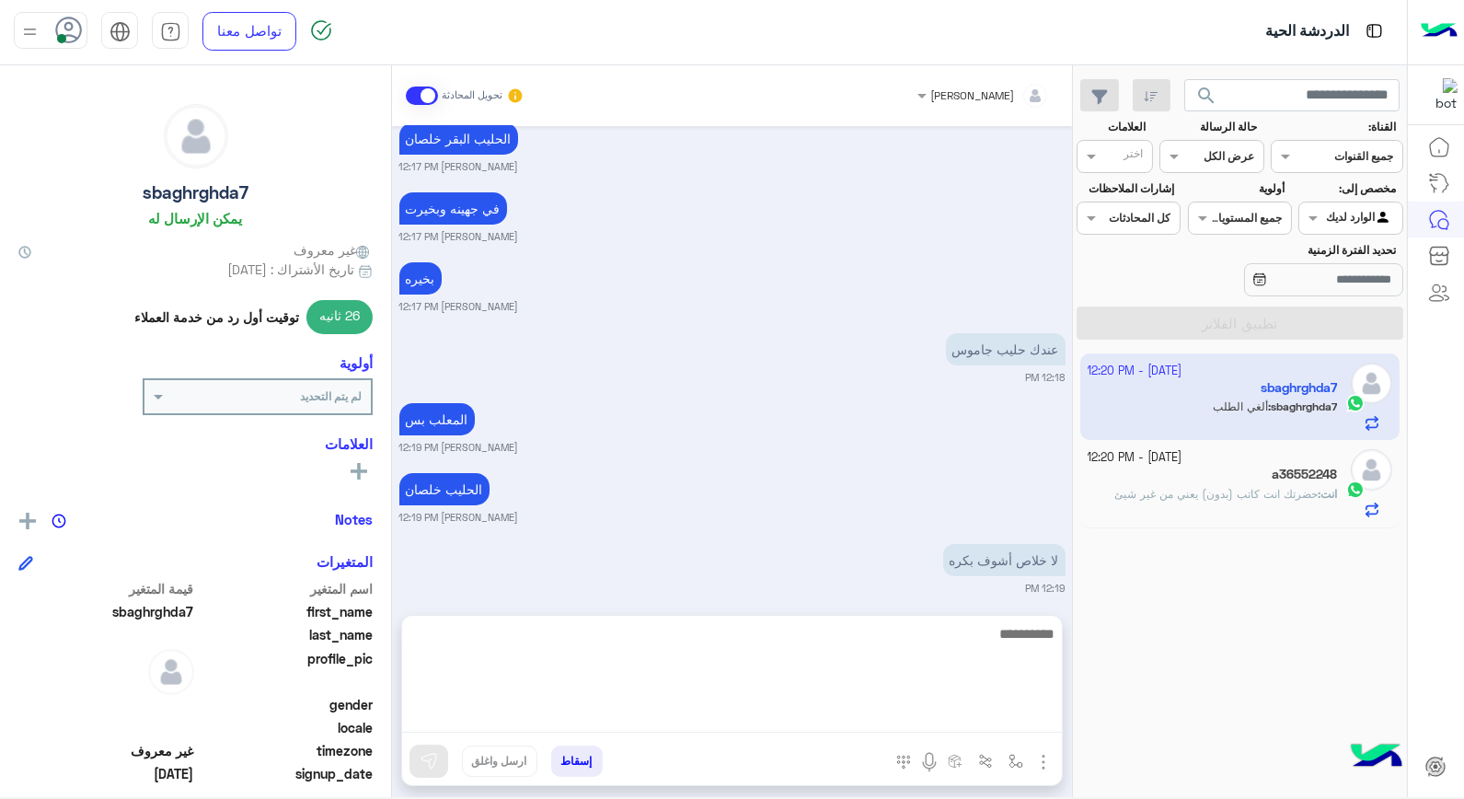
click at [877, 709] on textarea at bounding box center [732, 677] width 660 height 110
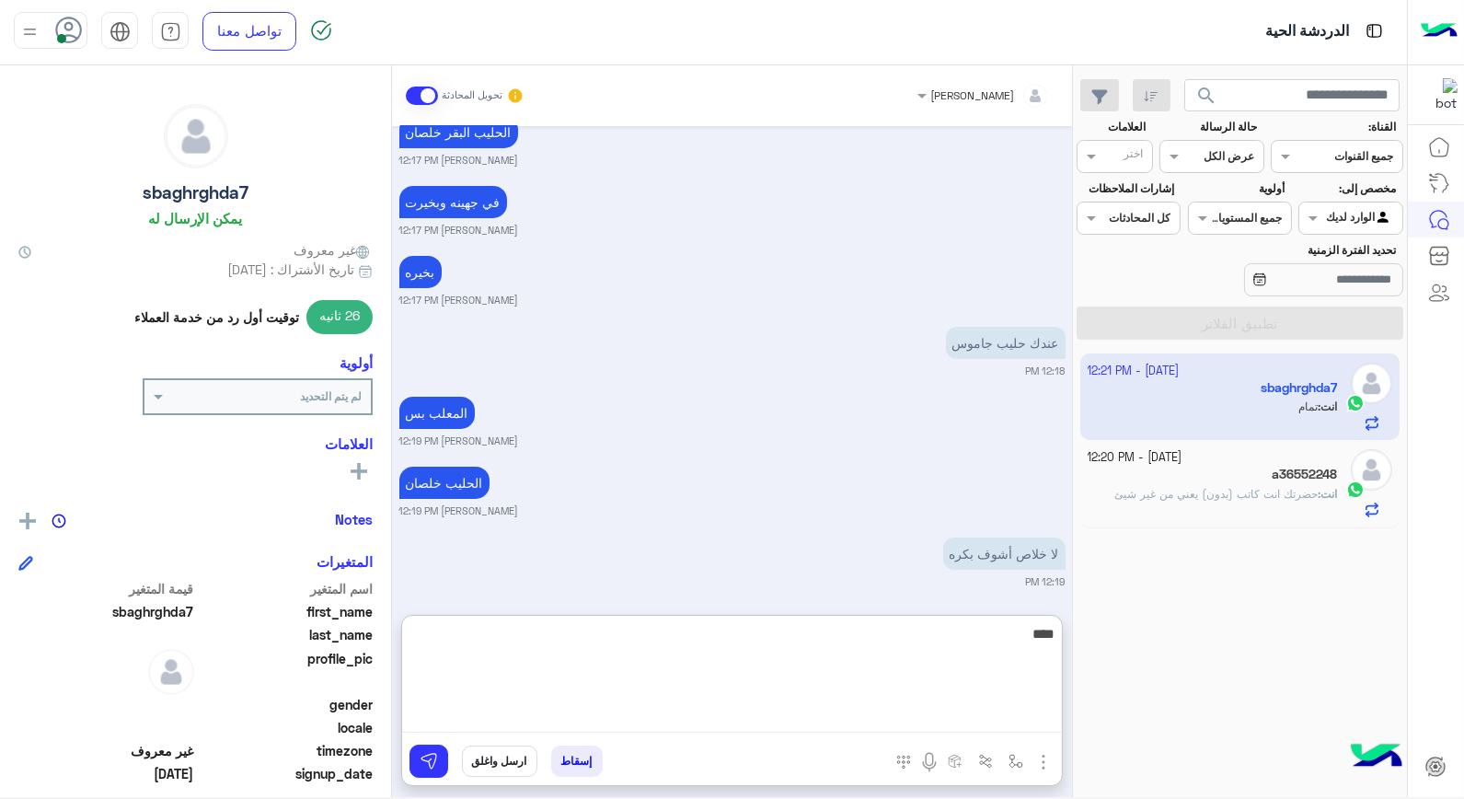
scroll to position [1079, 0]
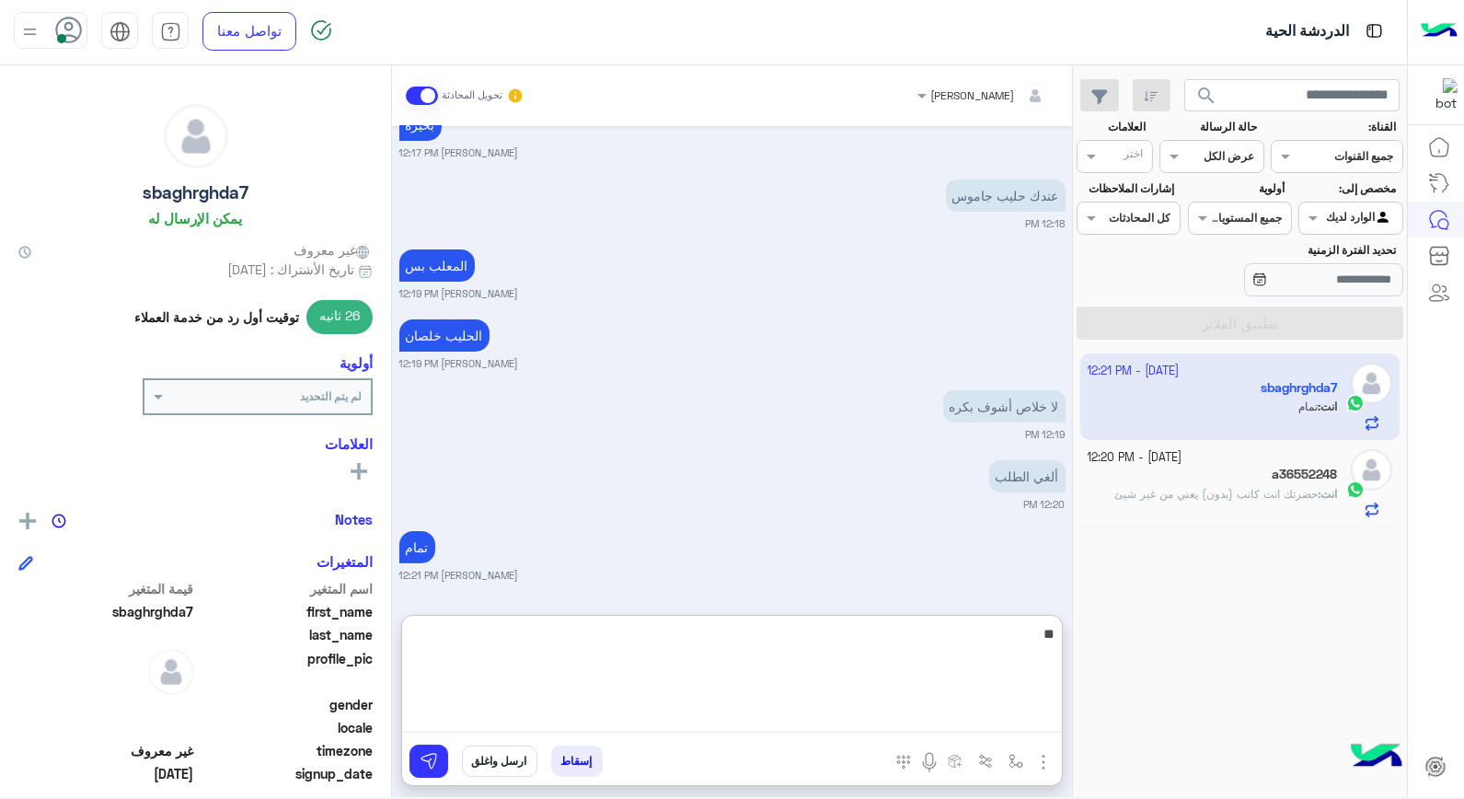
type textarea "*"
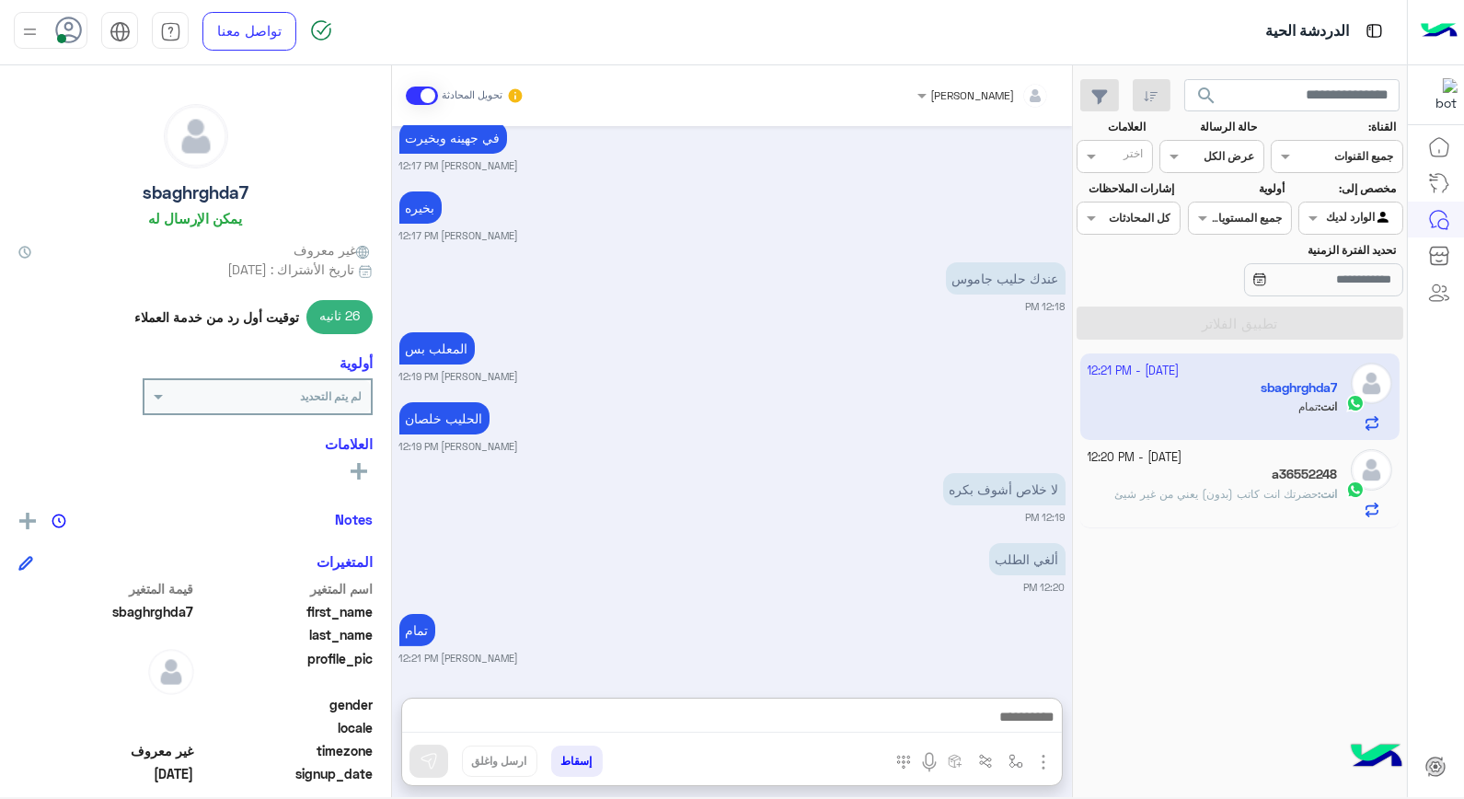
click at [697, 397] on div "الحليب خلصان خالد صقر 12:19 PM" at bounding box center [732, 425] width 666 height 56
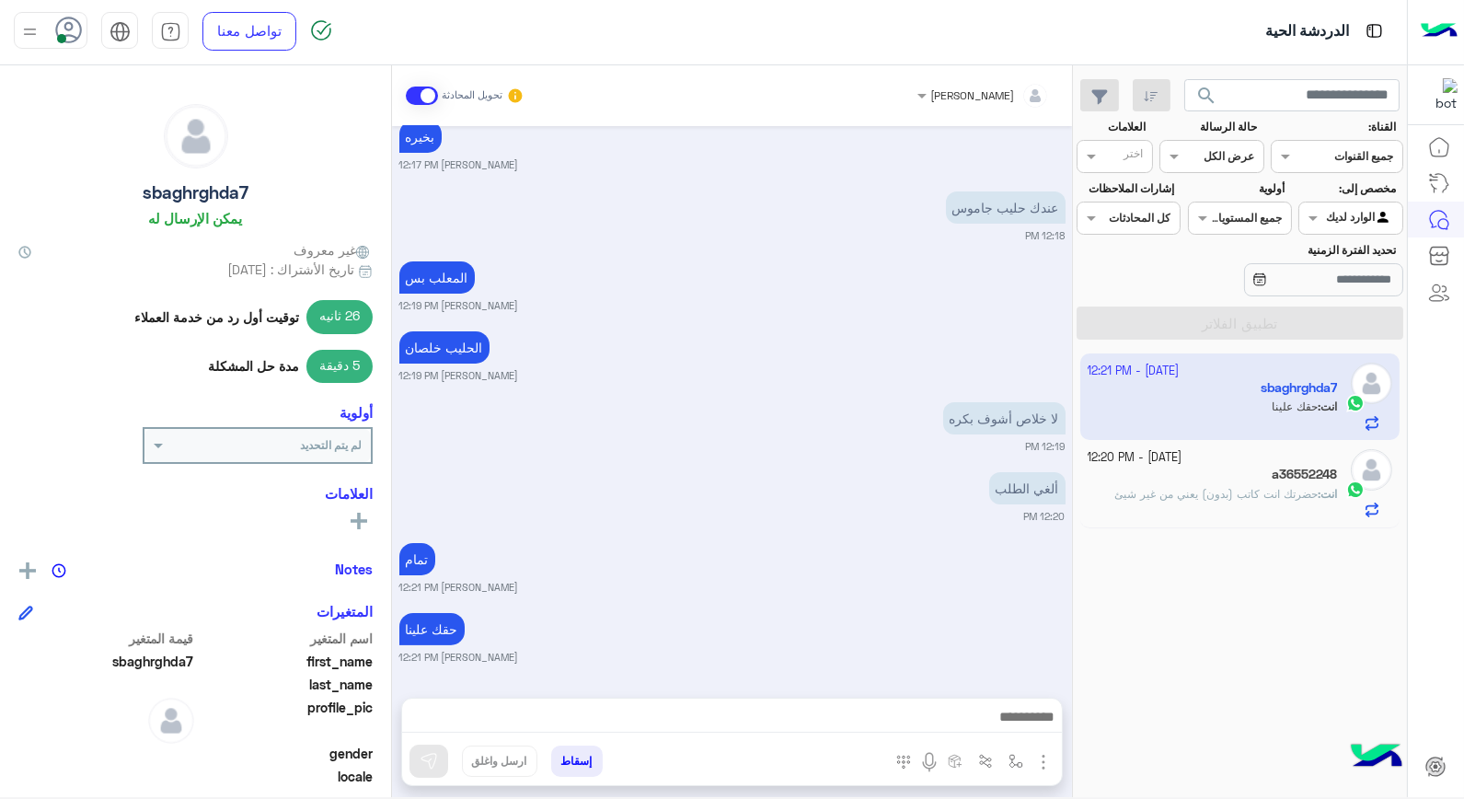
scroll to position [1114, 0]
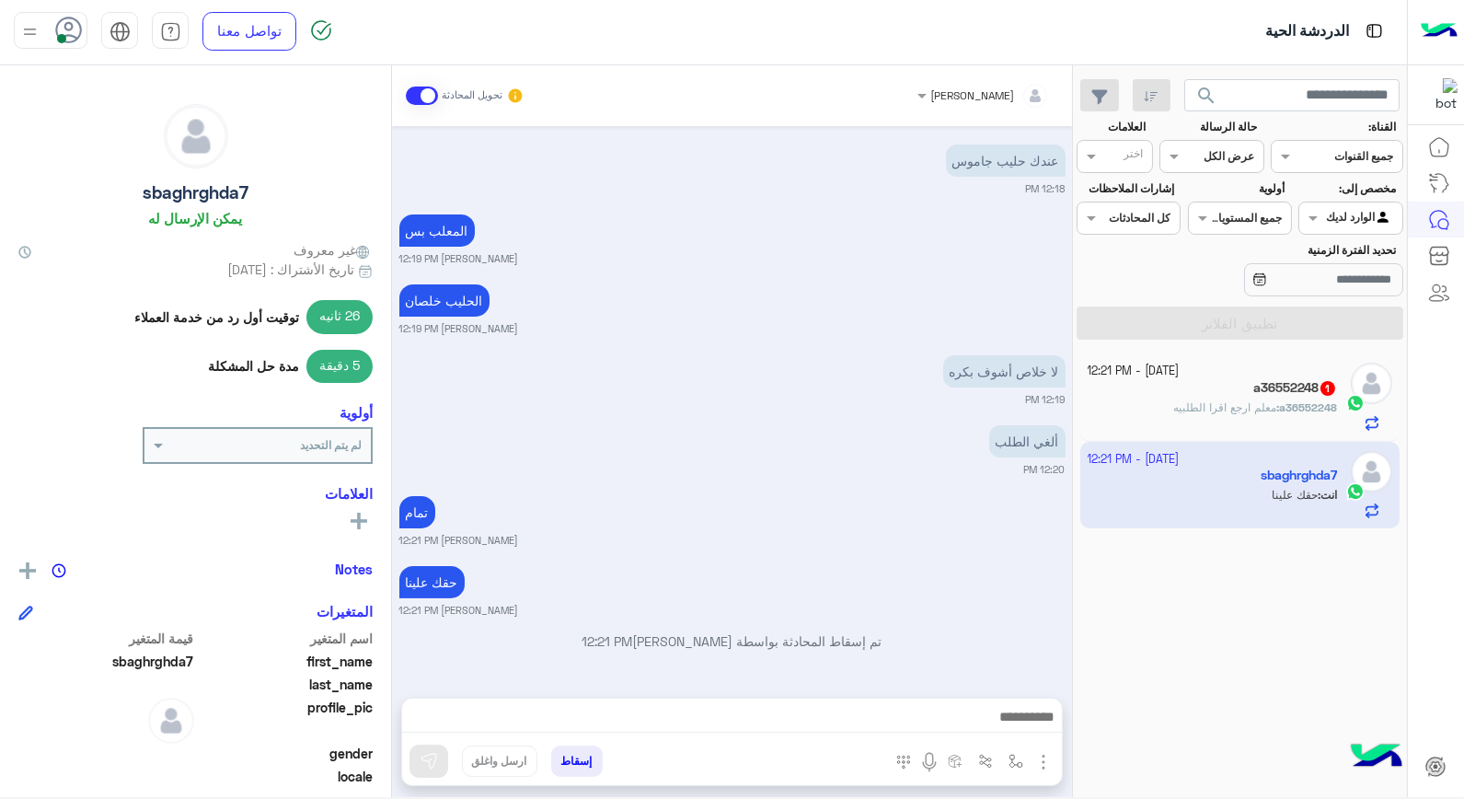
click at [1235, 399] on p "a36552248 : معلم ارجع اقرا الطلبيه" at bounding box center [1255, 407] width 164 height 17
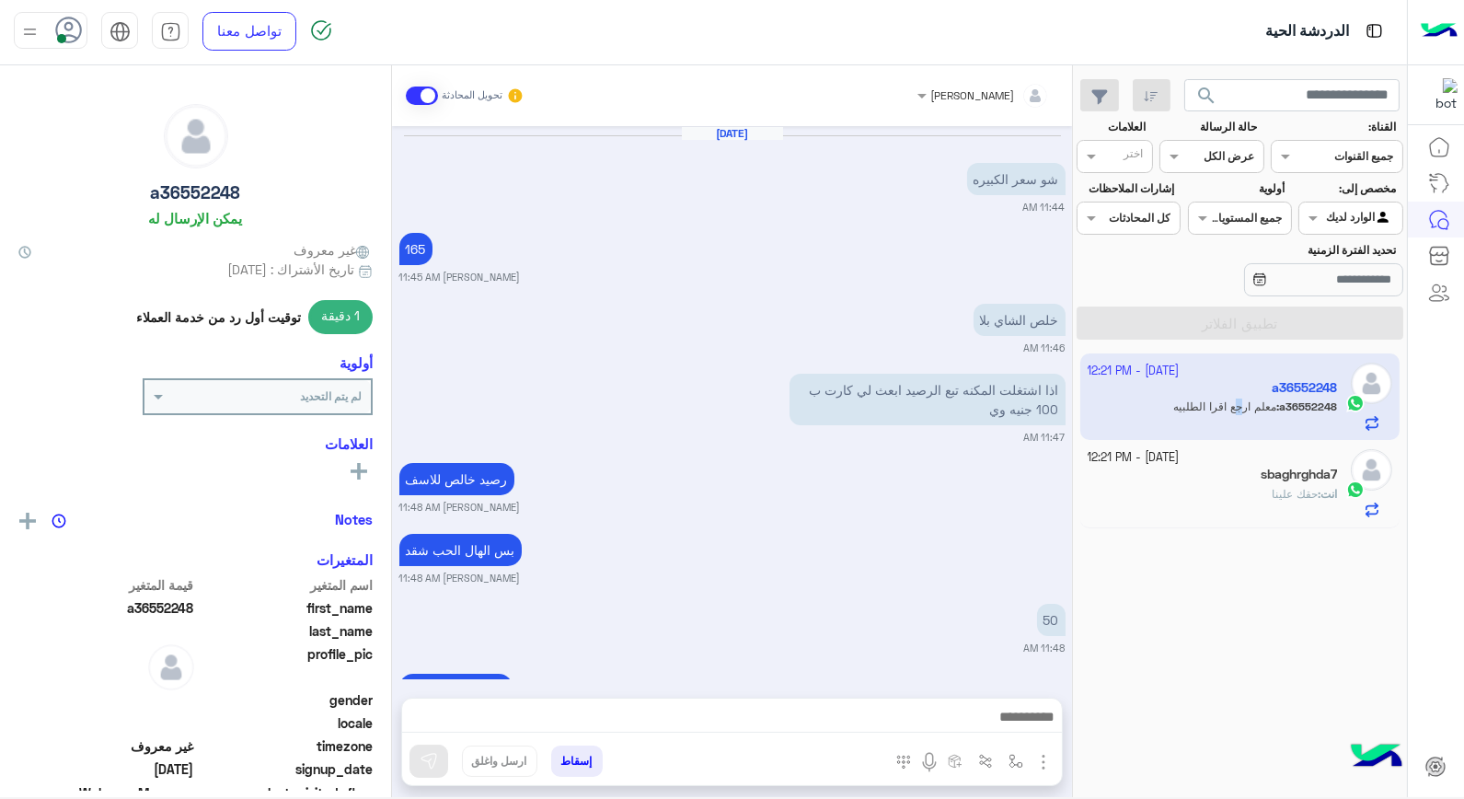
scroll to position [1033, 0]
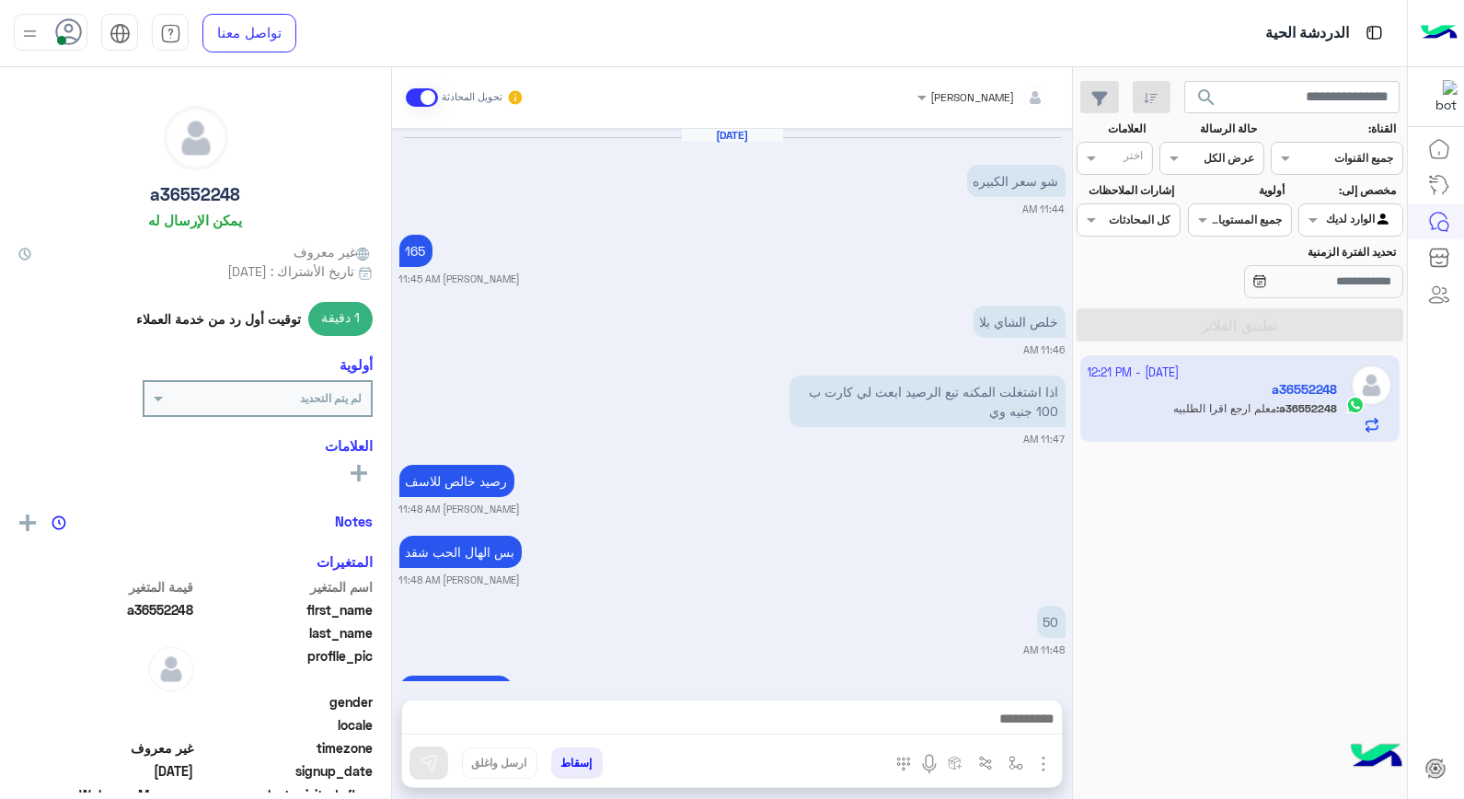
scroll to position [1033, 0]
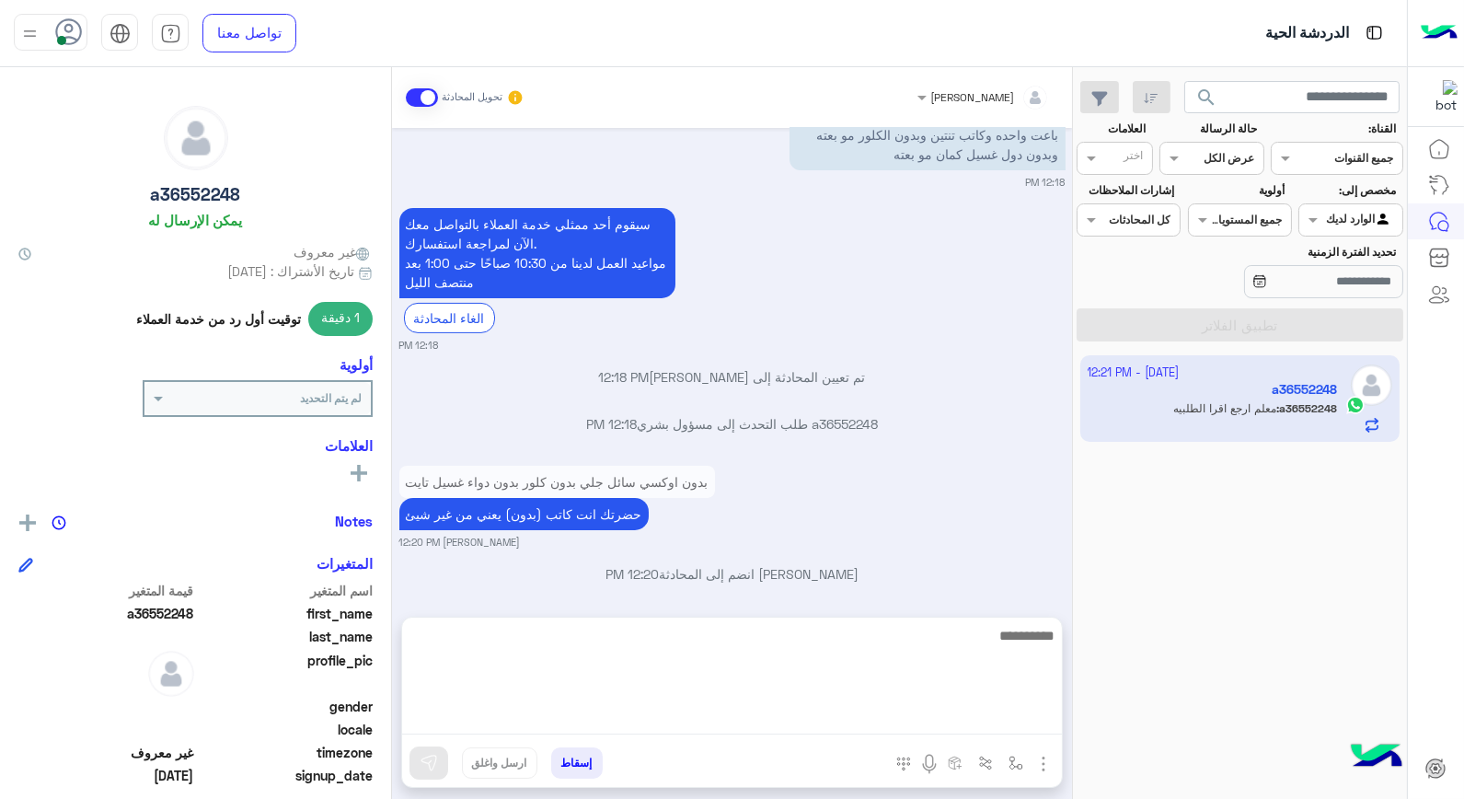
click at [904, 720] on textarea at bounding box center [732, 679] width 660 height 110
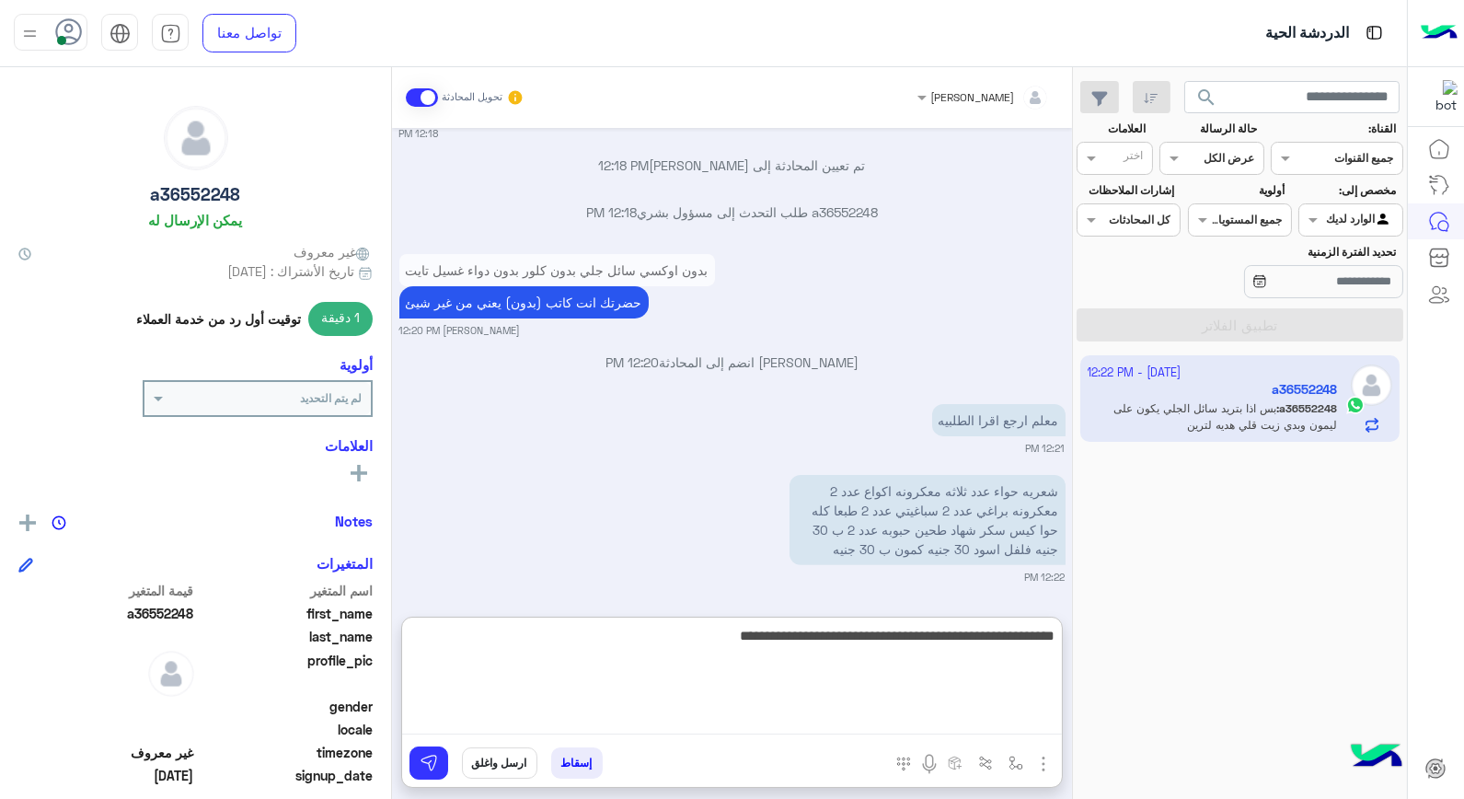
type textarea "**********"
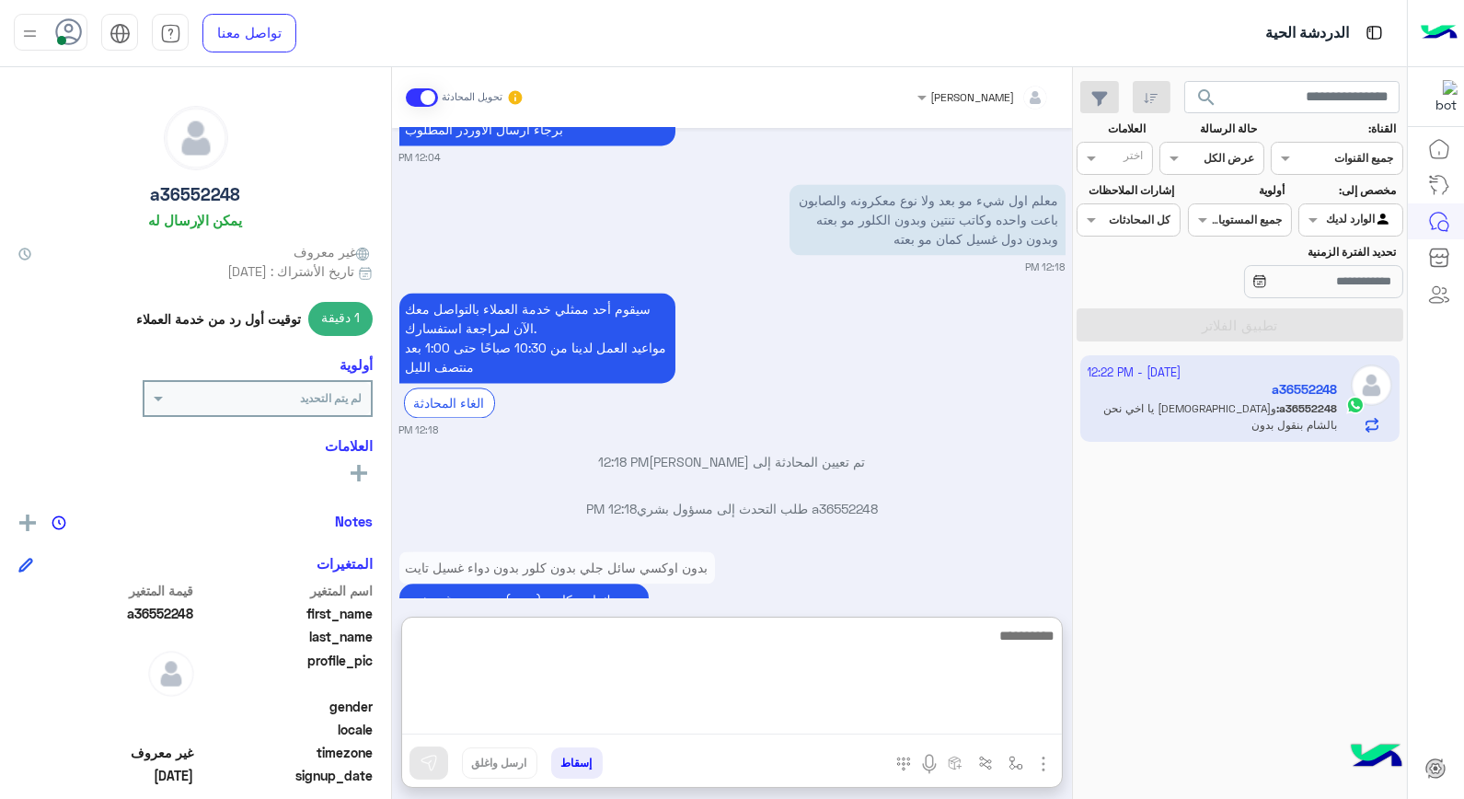
scroll to position [8426, 0]
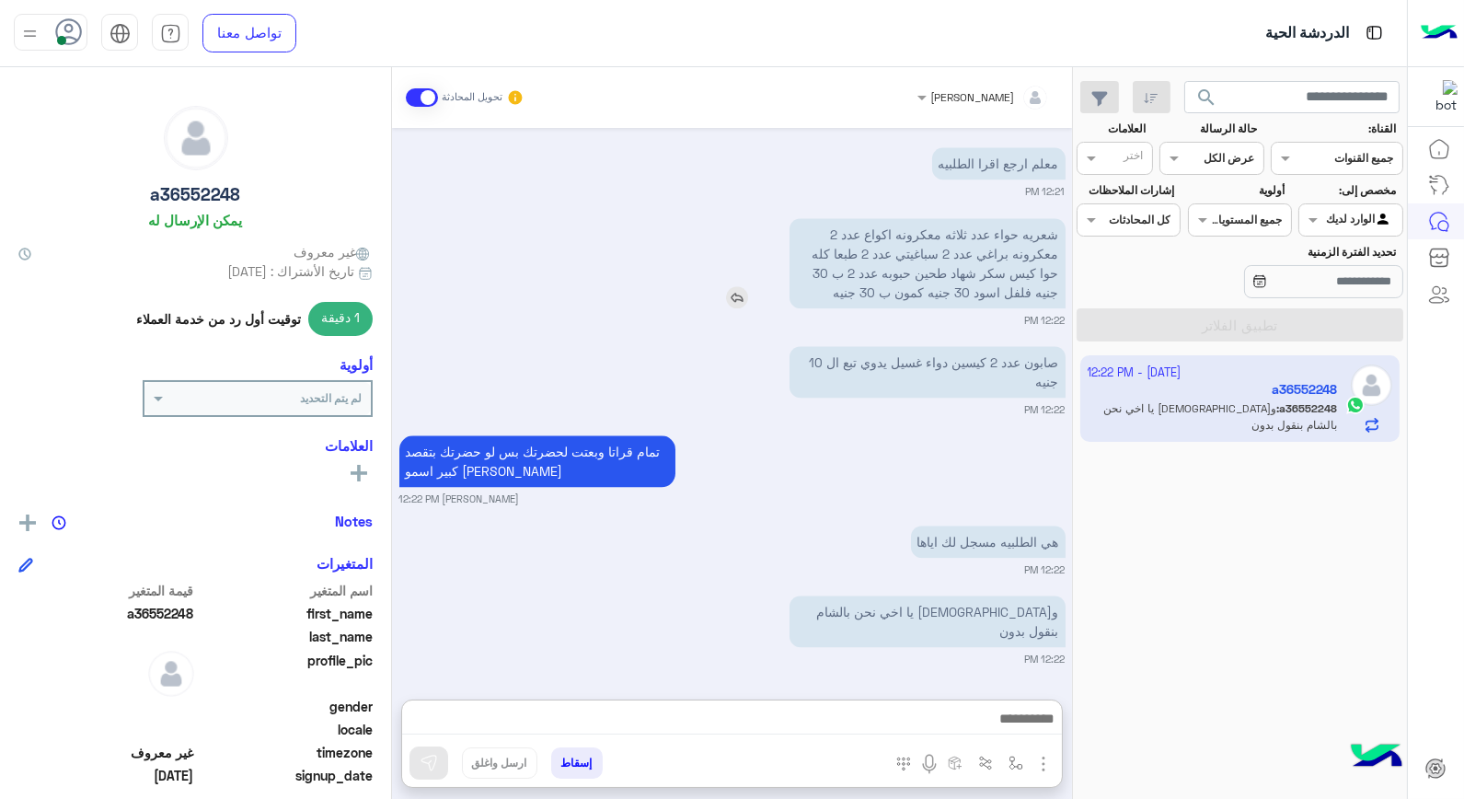
click at [726, 286] on img at bounding box center [737, 297] width 22 height 22
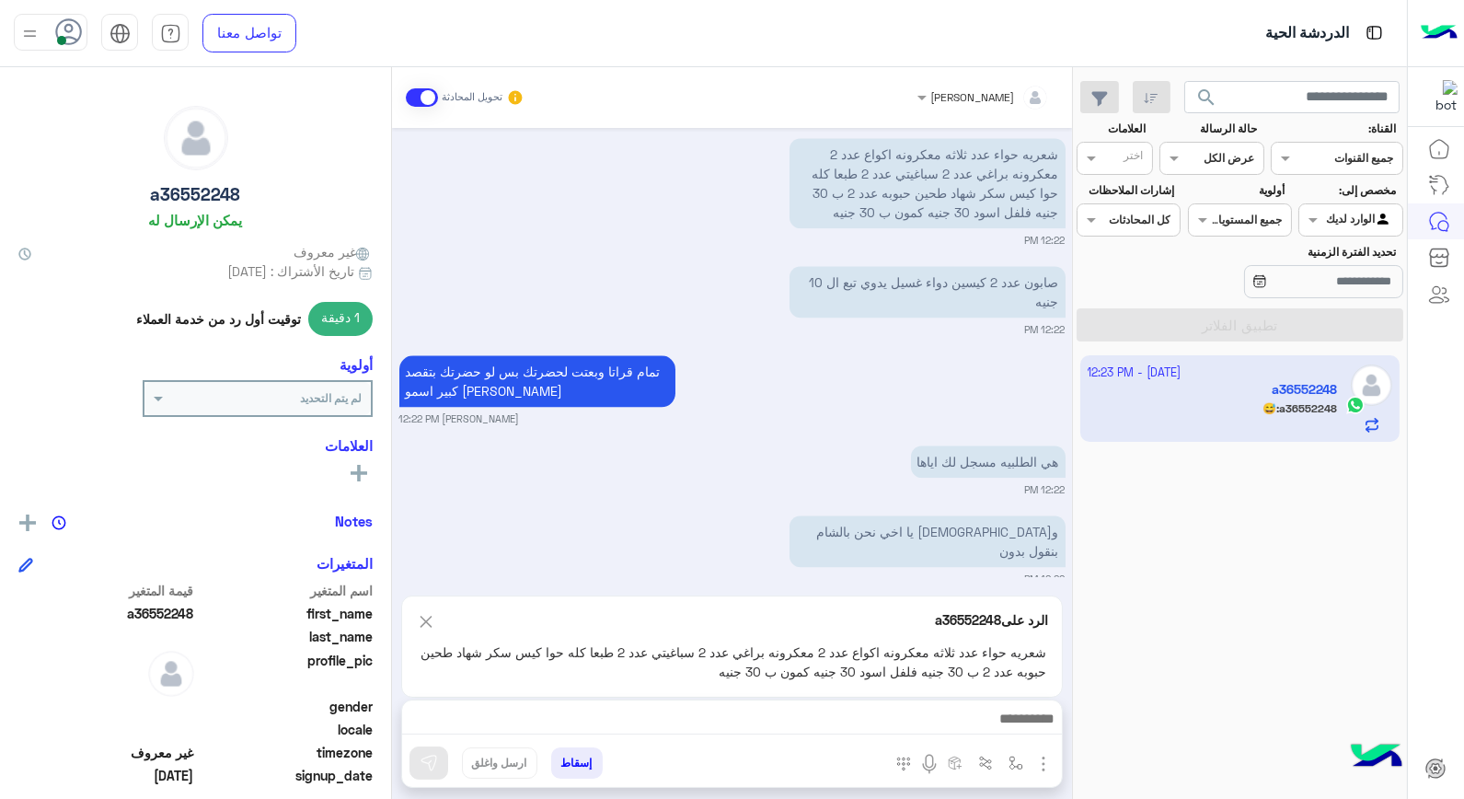
scroll to position [8518, 0]
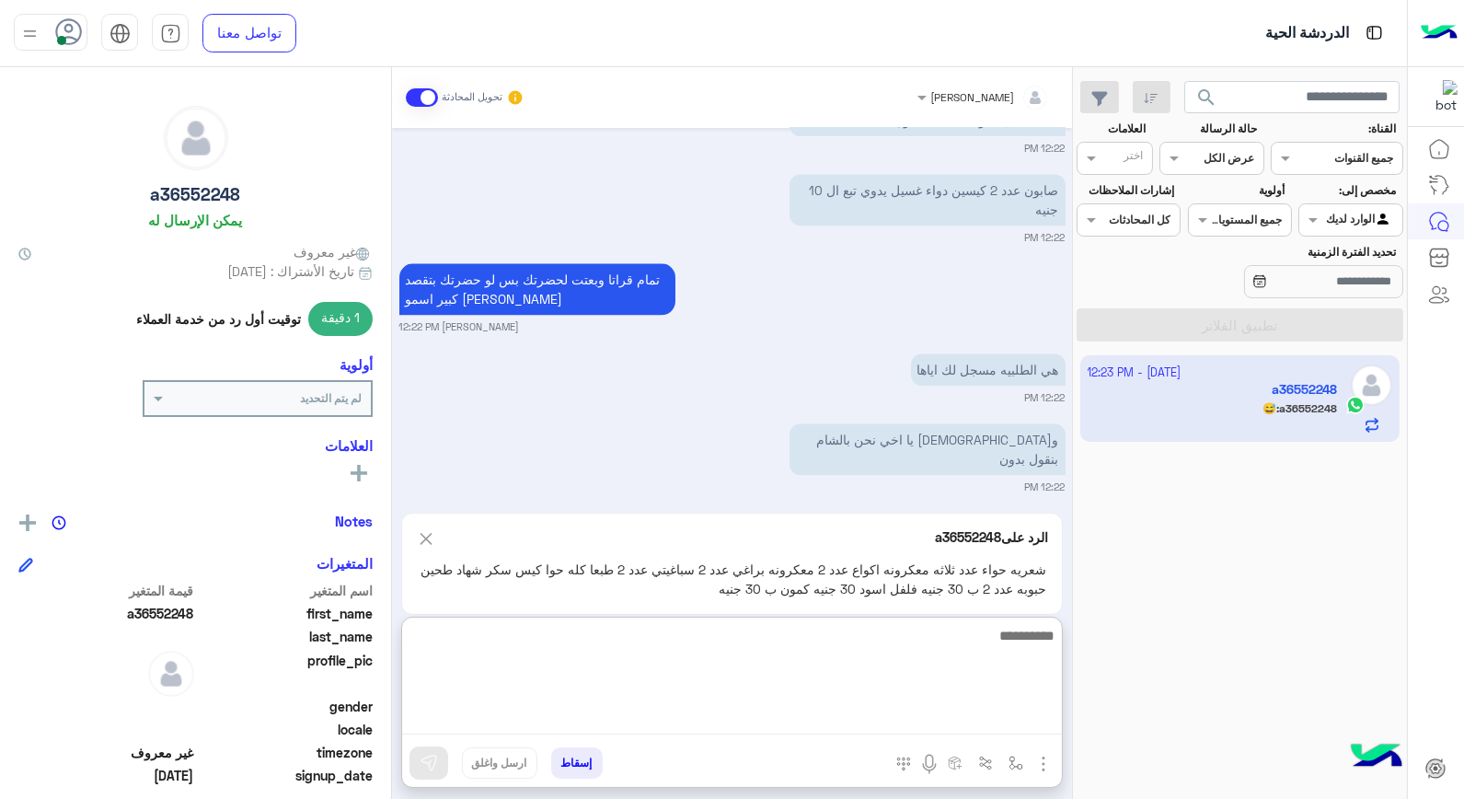
click at [979, 718] on textarea at bounding box center [732, 679] width 660 height 110
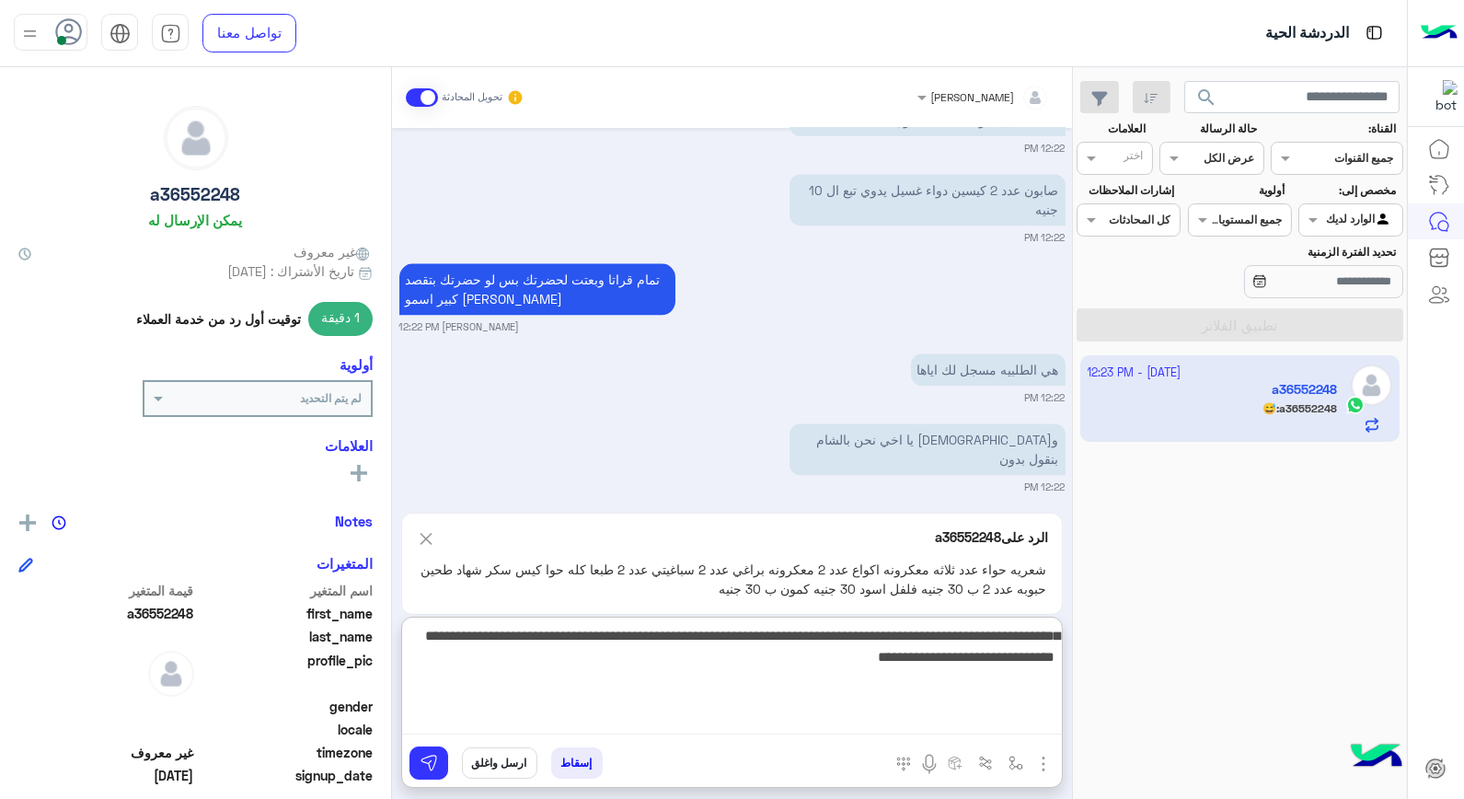
type textarea "**********"
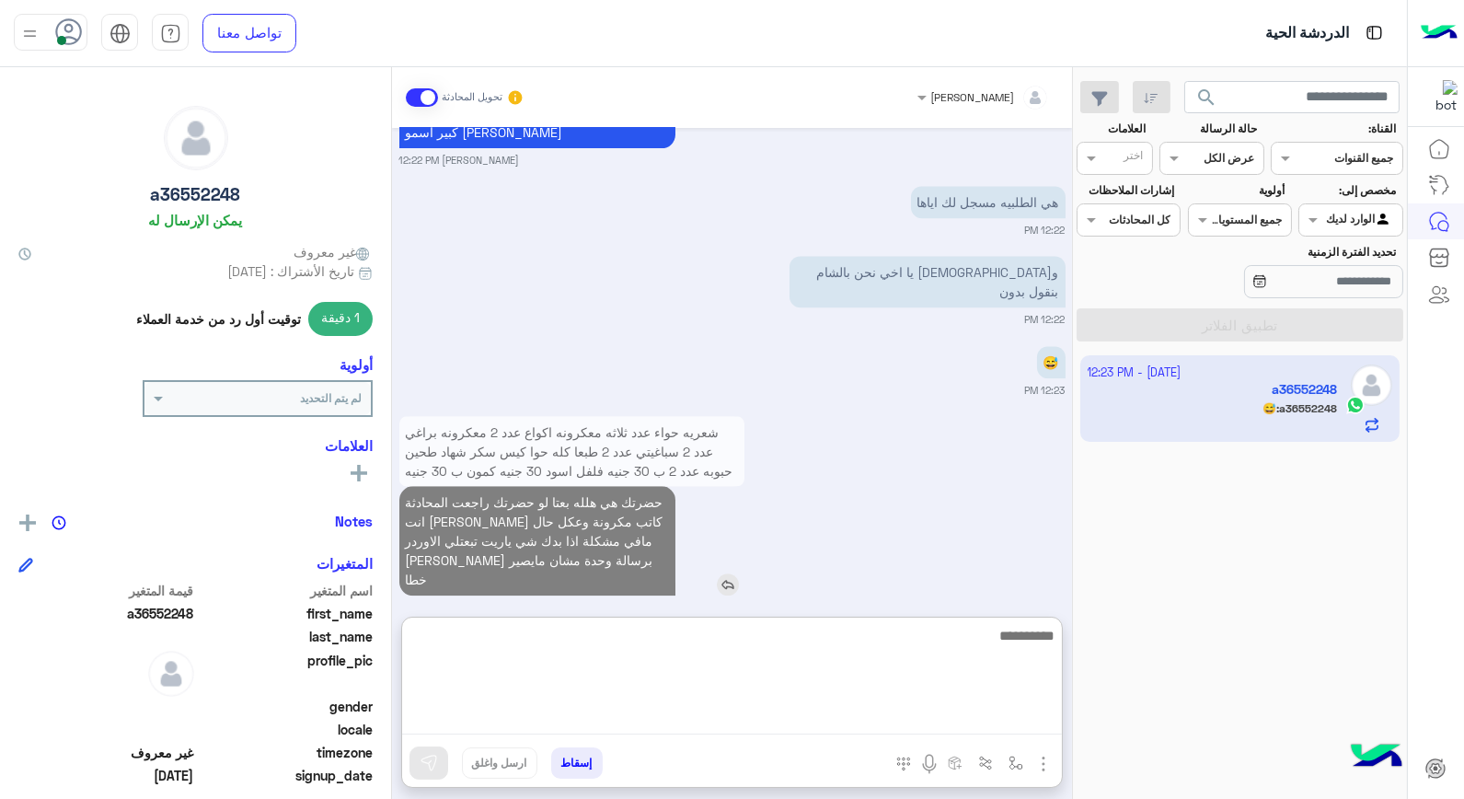
scroll to position [8746, 0]
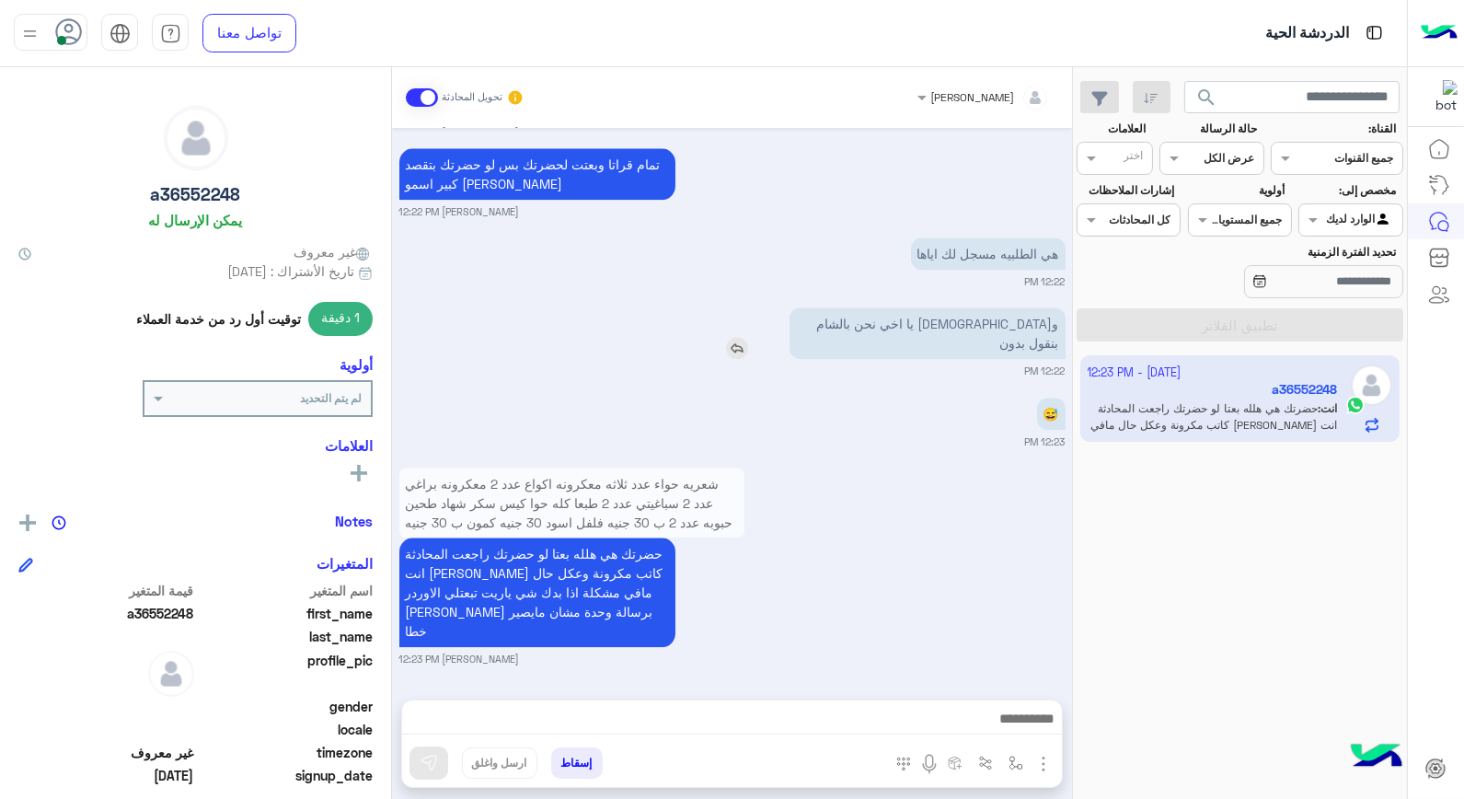
click at [748, 337] on img at bounding box center [737, 348] width 22 height 22
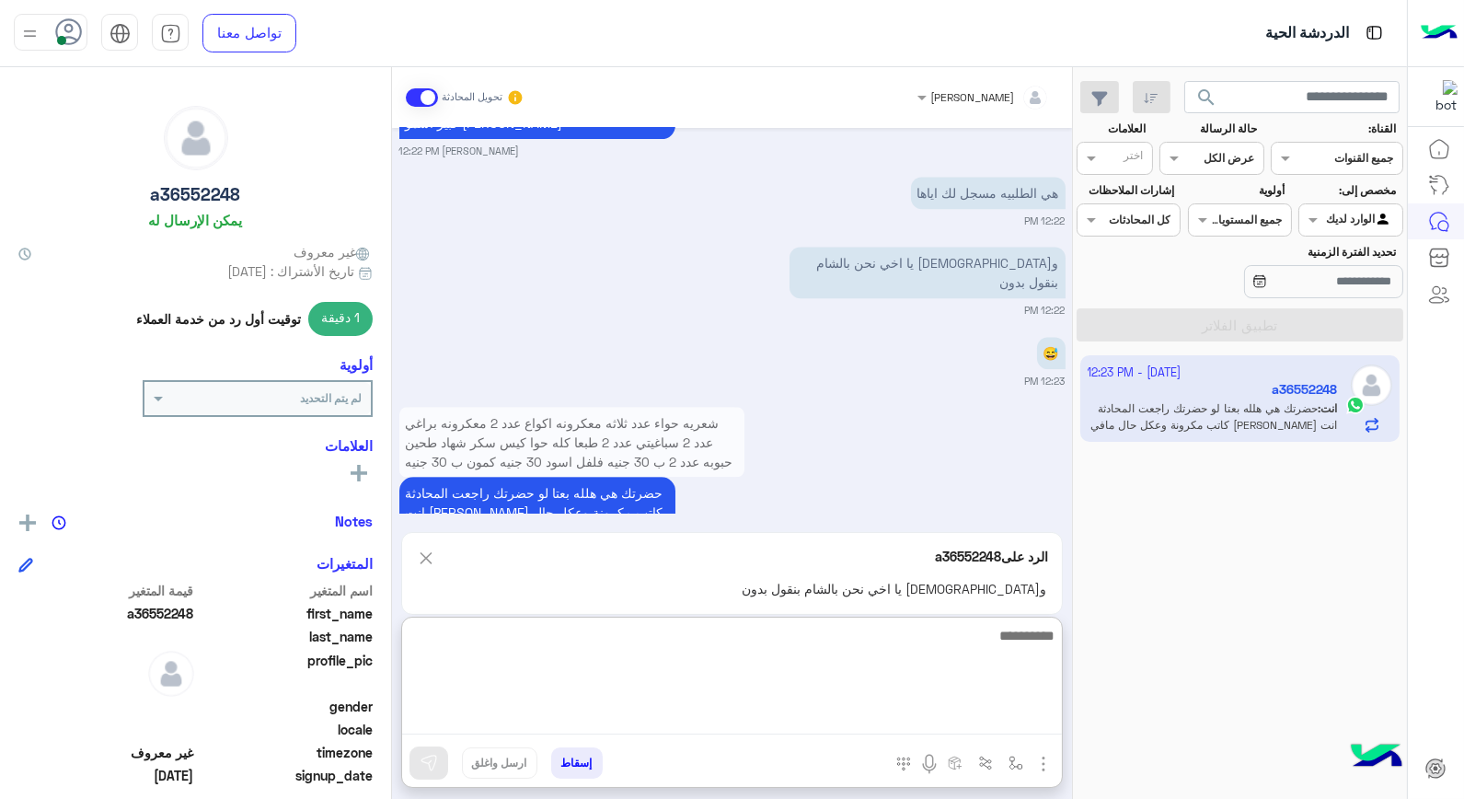
click at [923, 711] on textarea at bounding box center [732, 679] width 660 height 110
type textarea "**********"
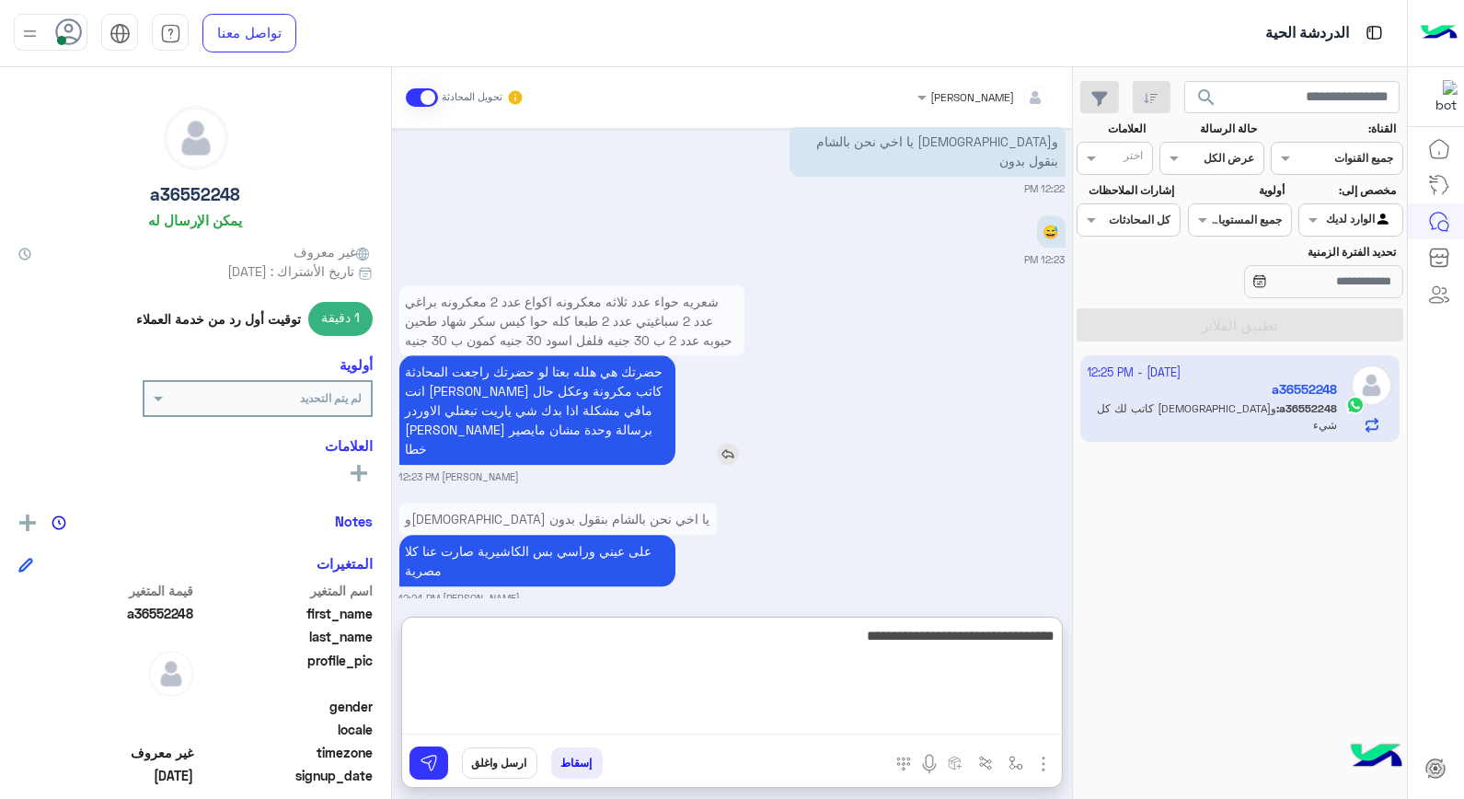
scroll to position [8938, 0]
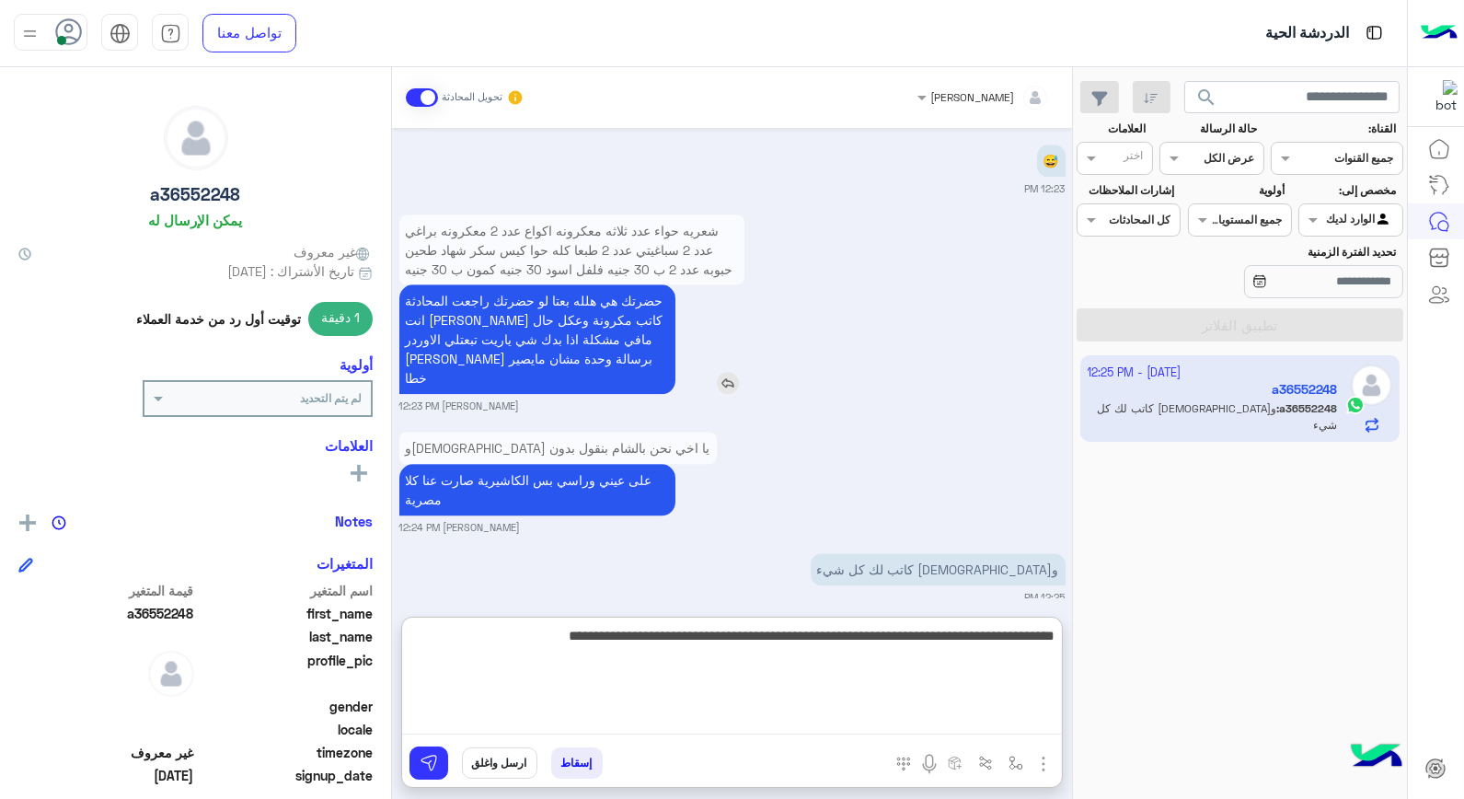
type textarea "**********"
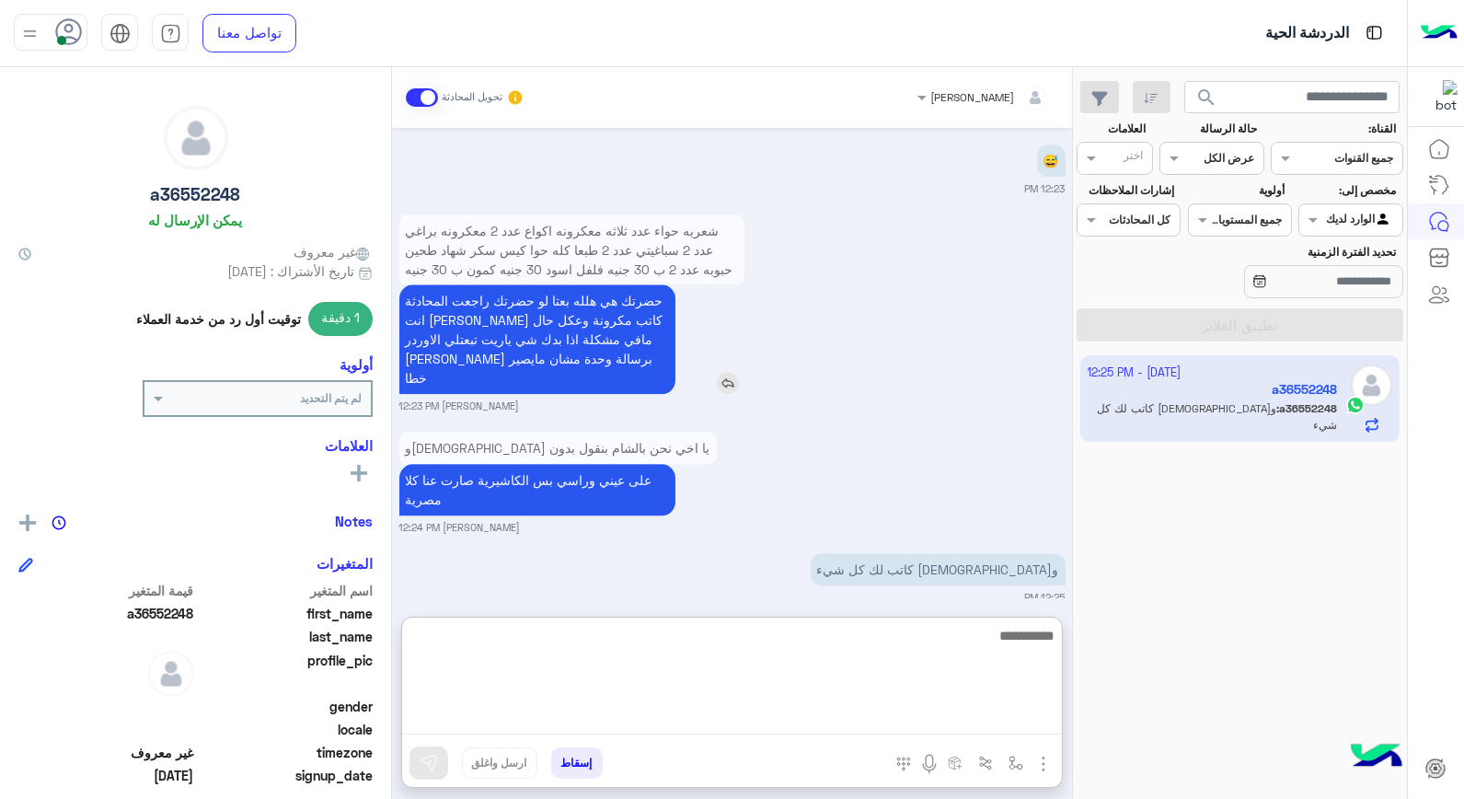
scroll to position [9047, 0]
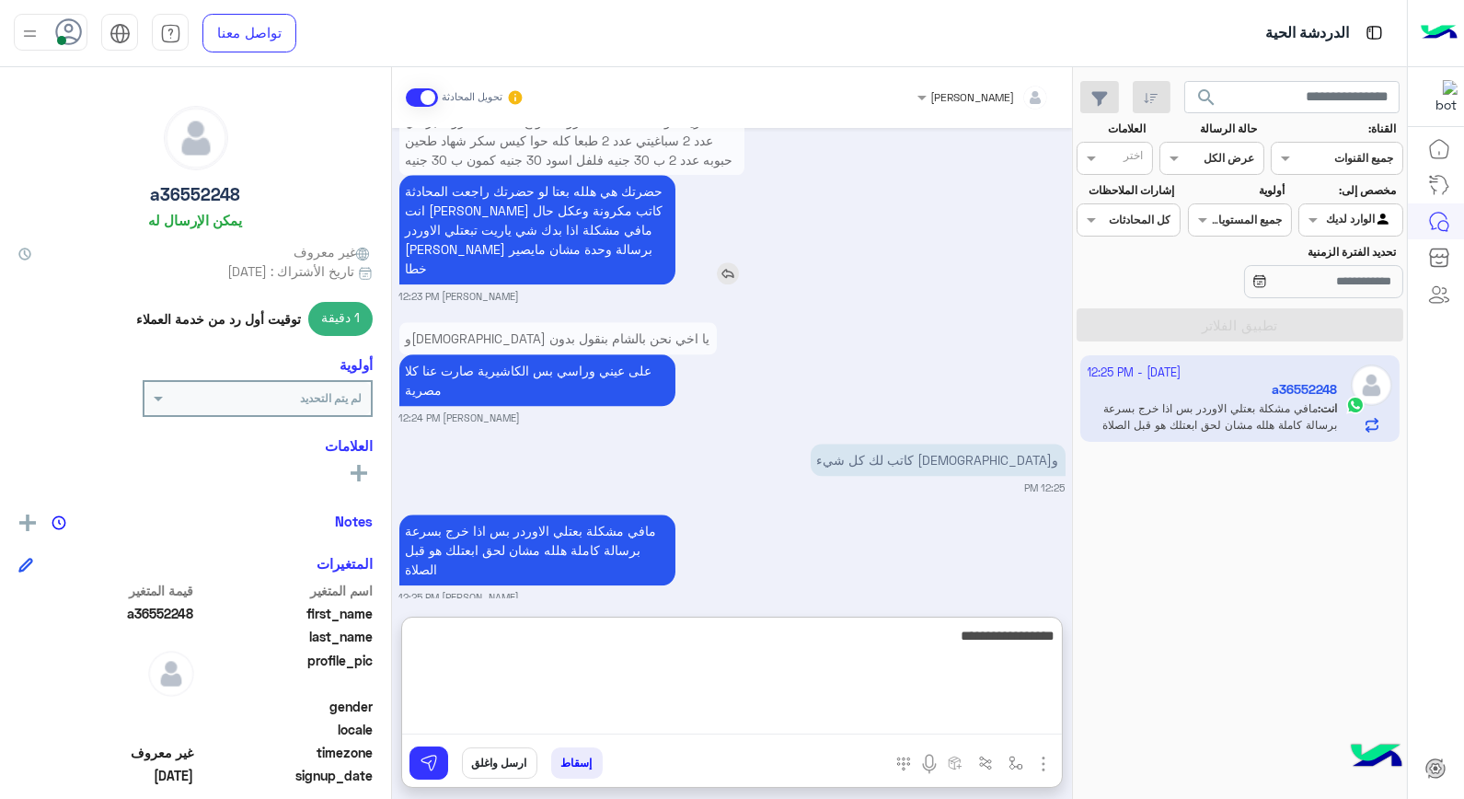
type textarea "**********"
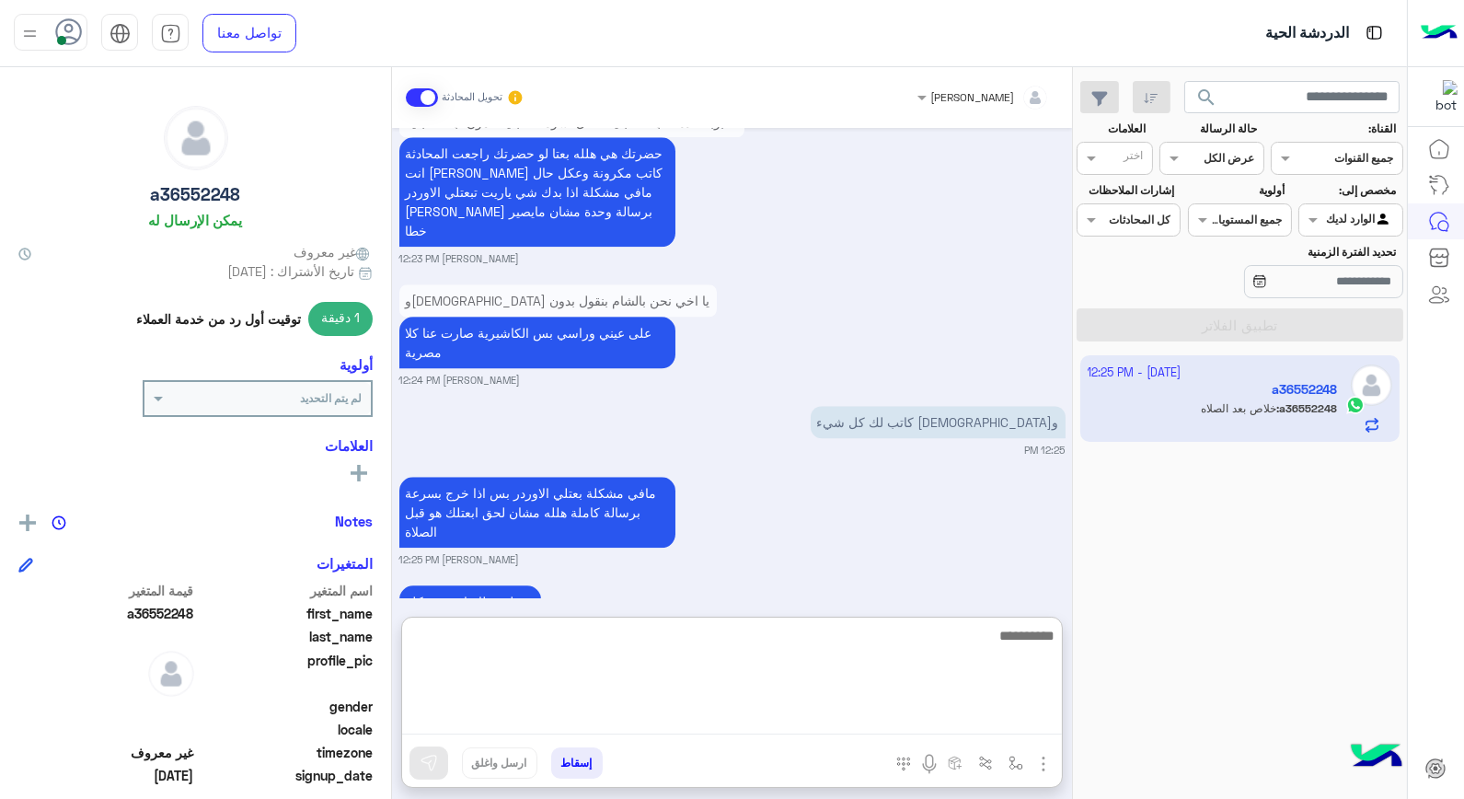
scroll to position [9187, 0]
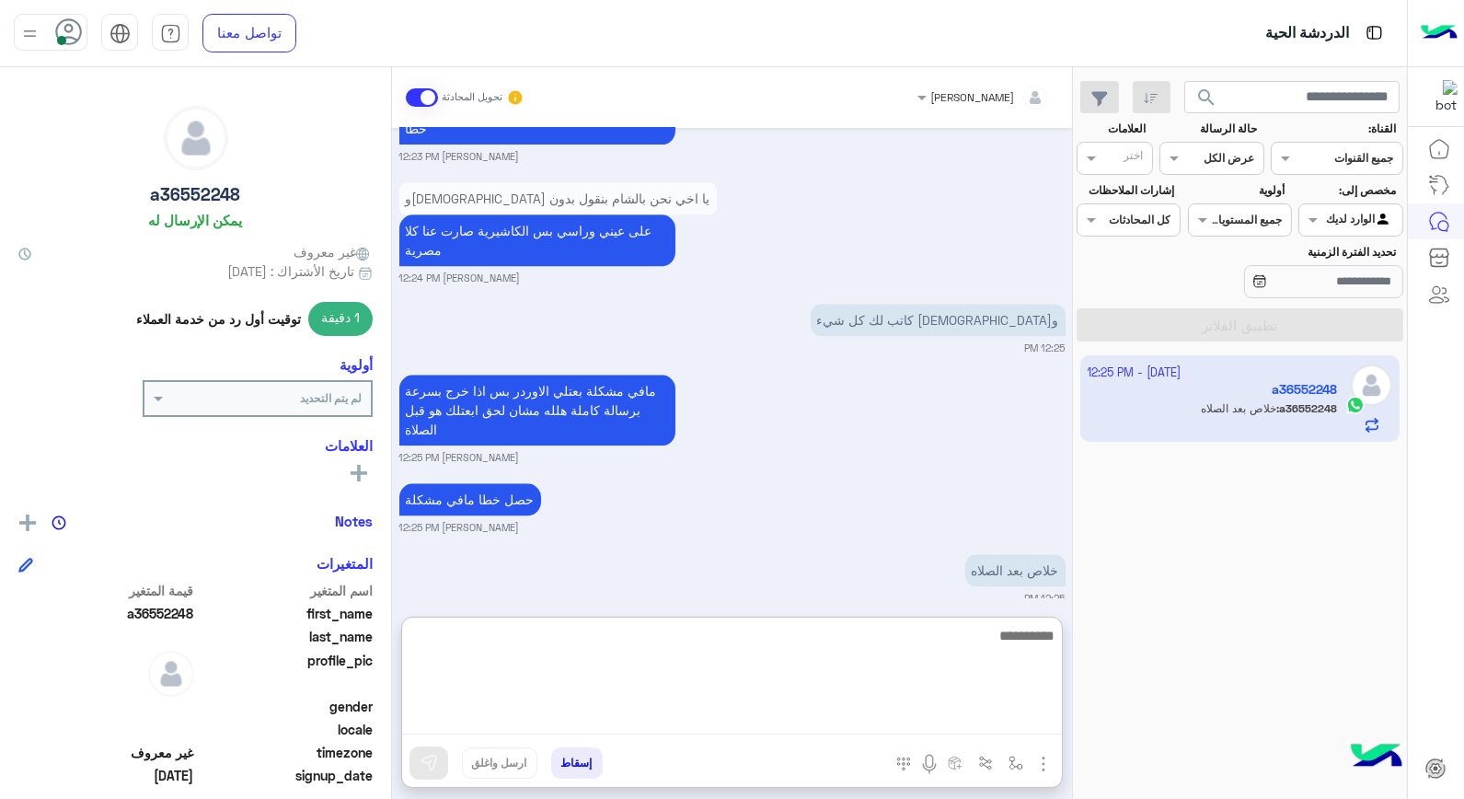
click at [911, 632] on textarea at bounding box center [732, 679] width 660 height 110
type textarea "*********"
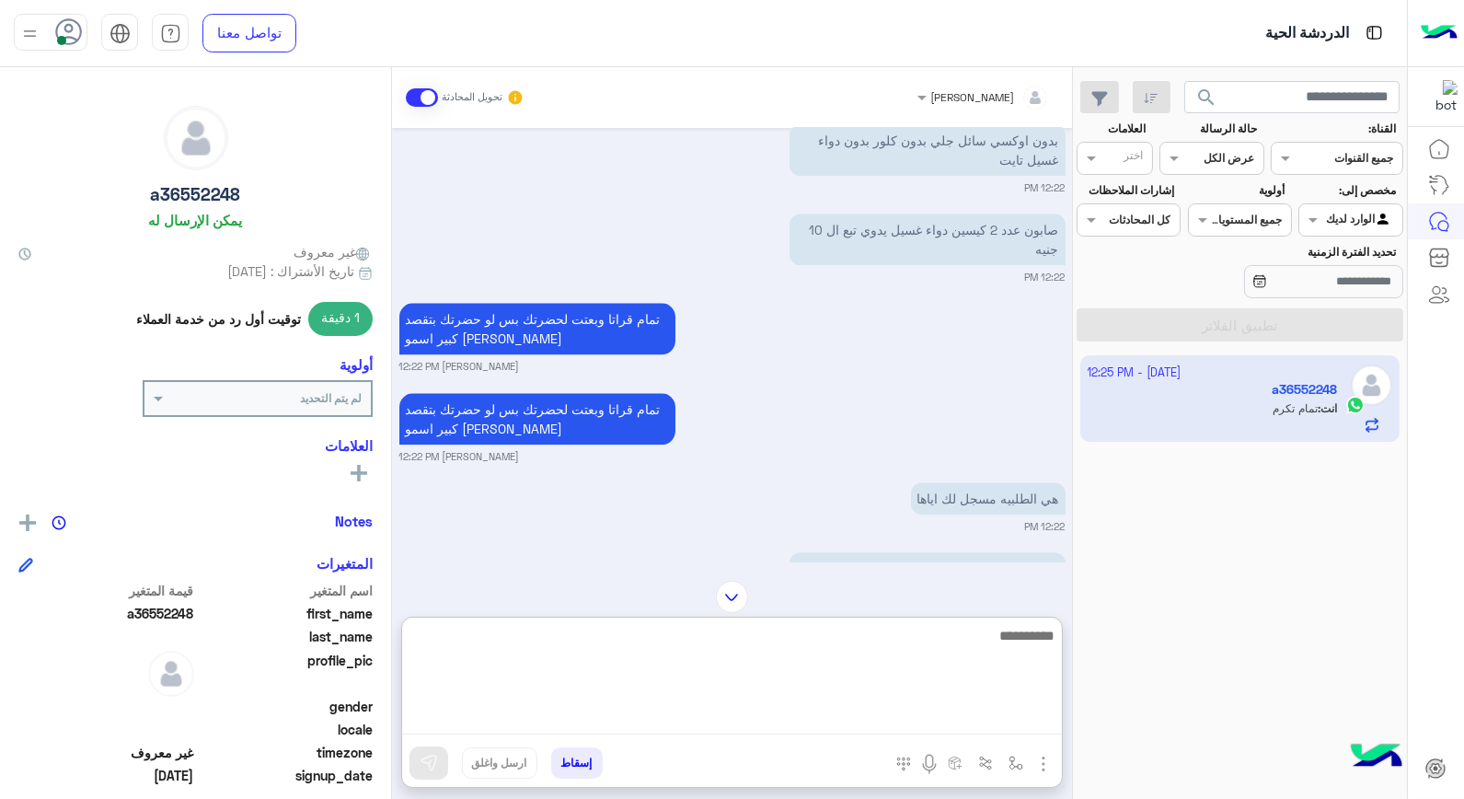
scroll to position [8951, 0]
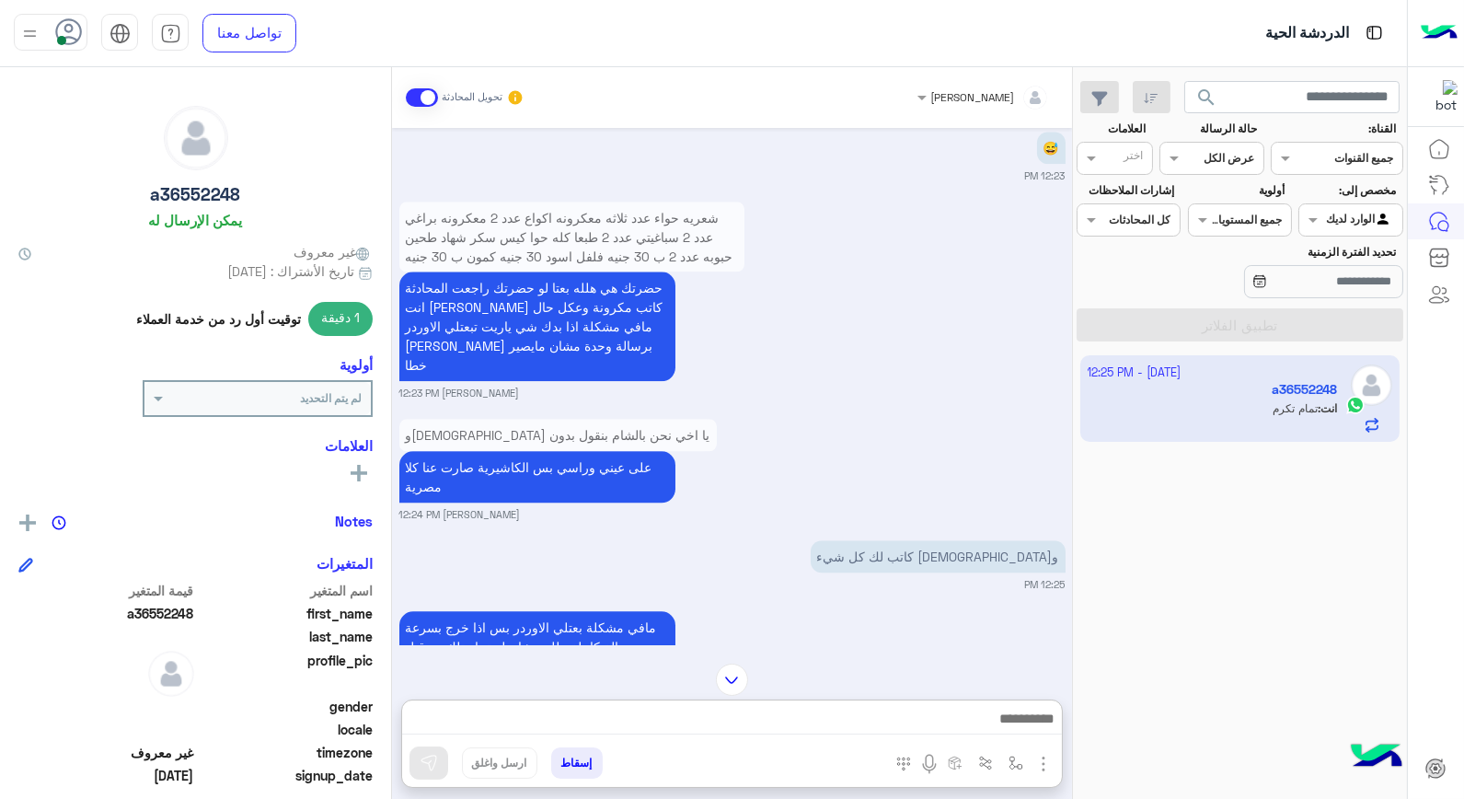
click at [684, 227] on p "شعريه حواء عدد ثلاثه معكرونه اكواع عدد 2 معكرونه براغي عدد 2 سباغيتي عدد 2 طبعا…" at bounding box center [571, 237] width 345 height 71
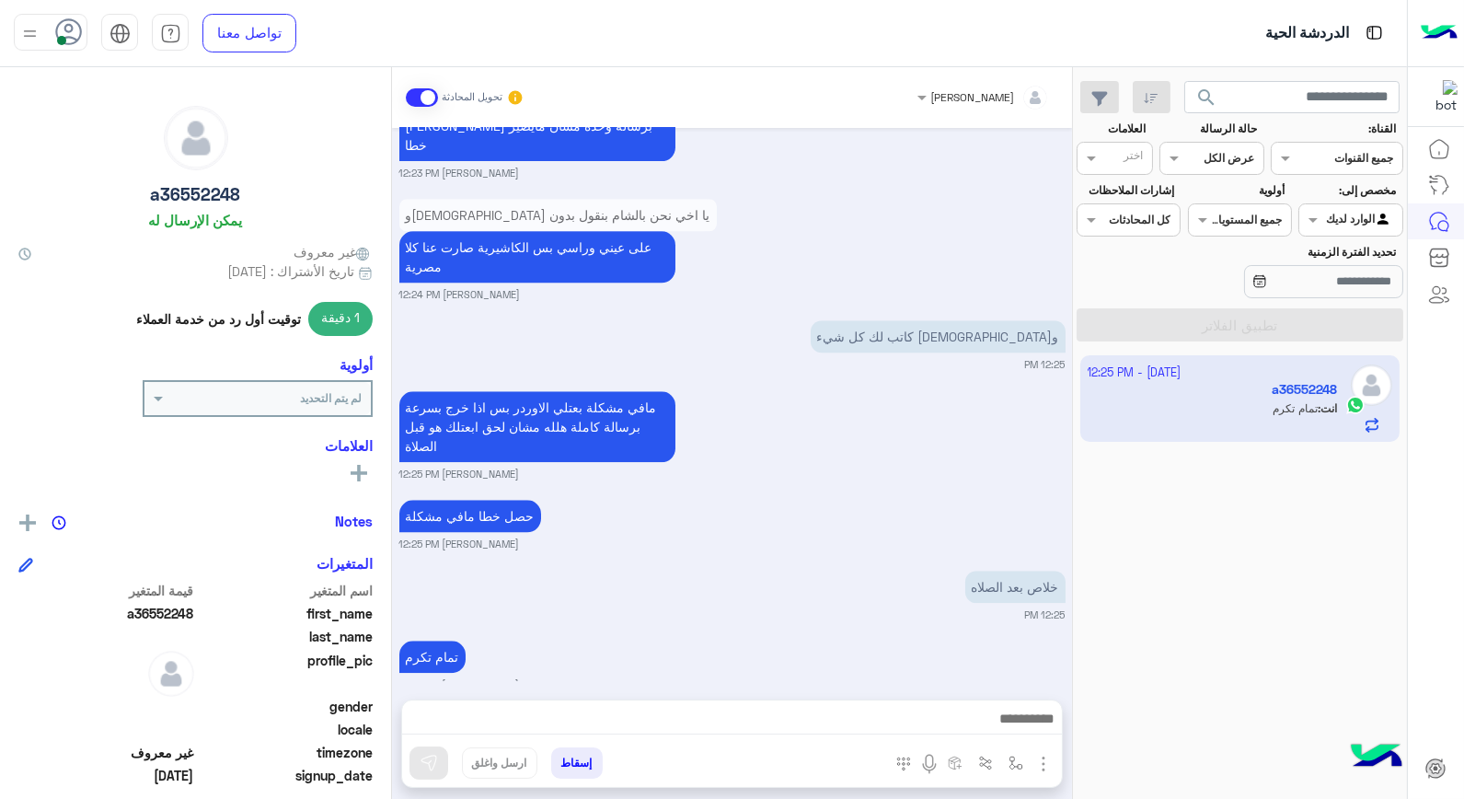
scroll to position [9175, 0]
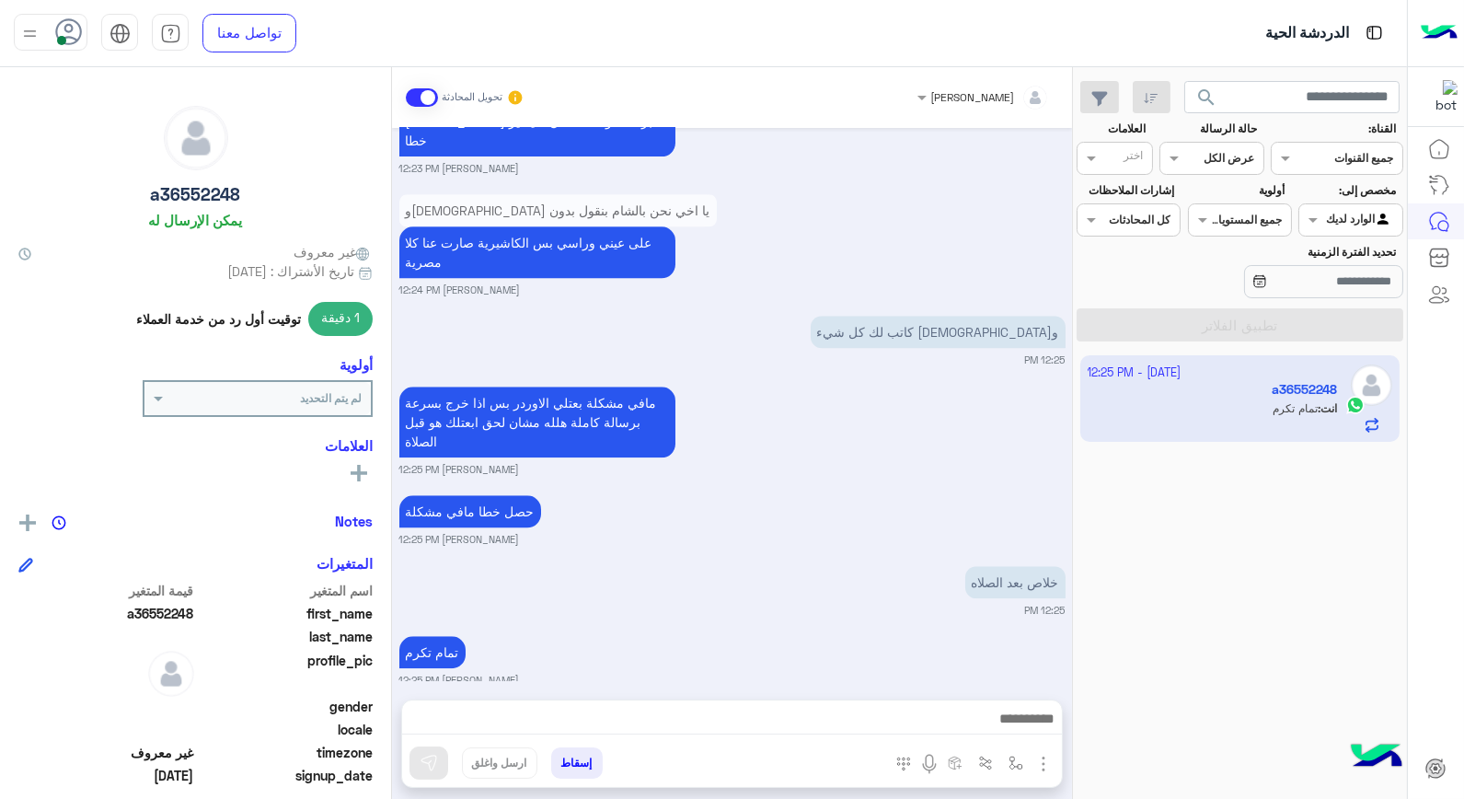
click at [585, 761] on button "إسقاط" at bounding box center [577, 762] width 52 height 31
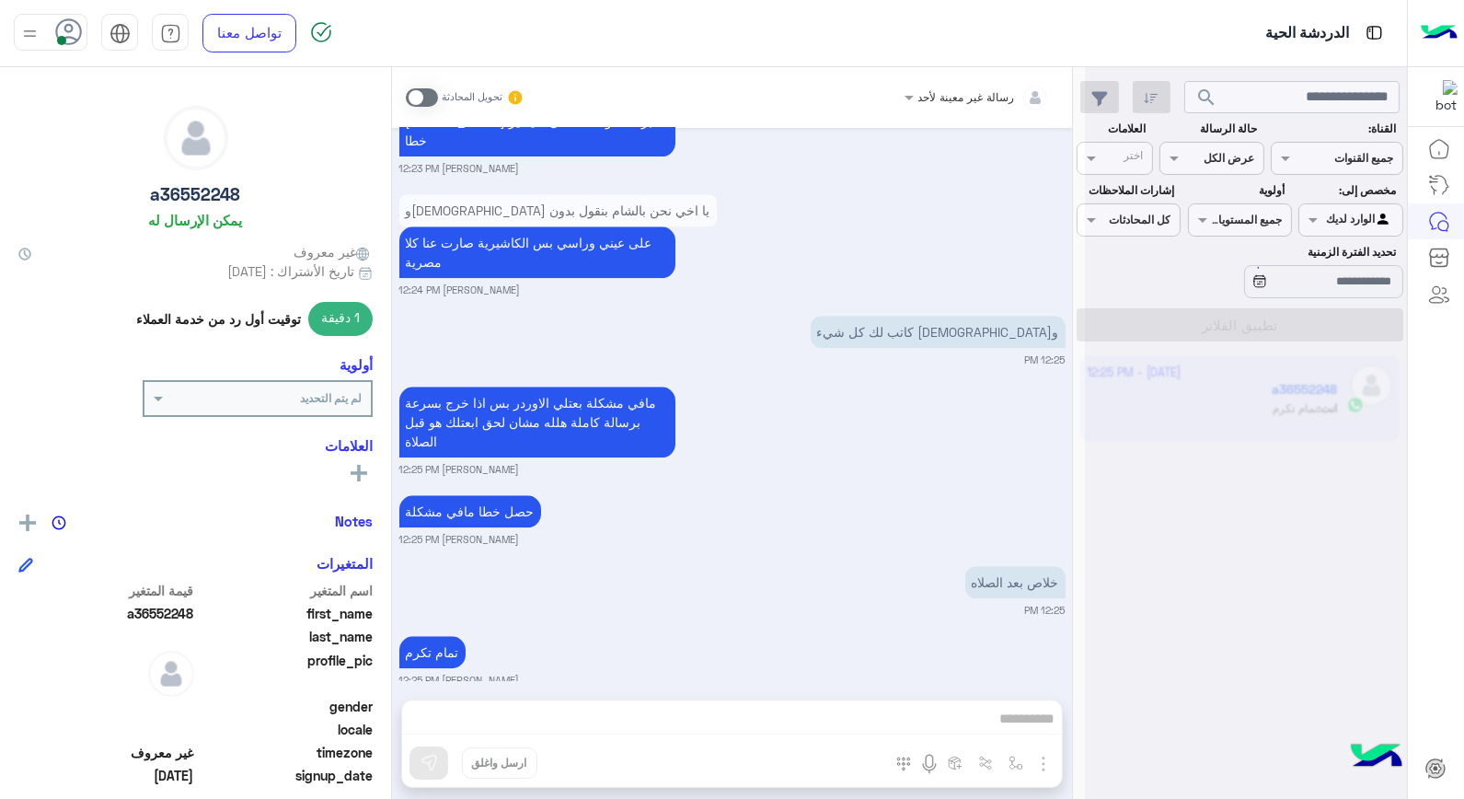
scroll to position [9222, 0]
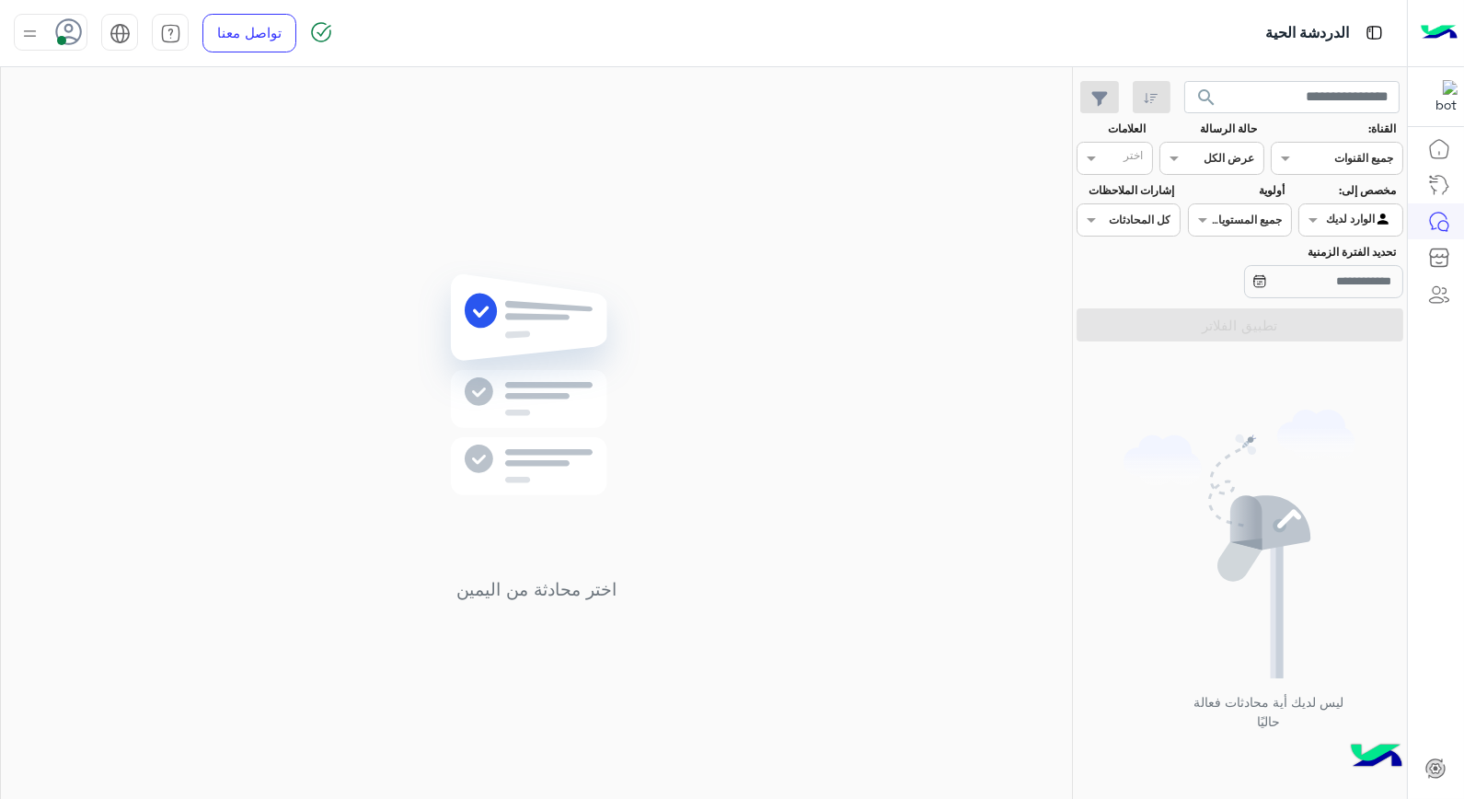
click at [38, 33] on img at bounding box center [29, 33] width 23 height 23
click at [163, 185] on span "وقت الراحة" at bounding box center [190, 180] width 63 height 19
click at [702, 309] on div "اختر محادثة من اليمين" at bounding box center [536, 436] width 1071 height 739
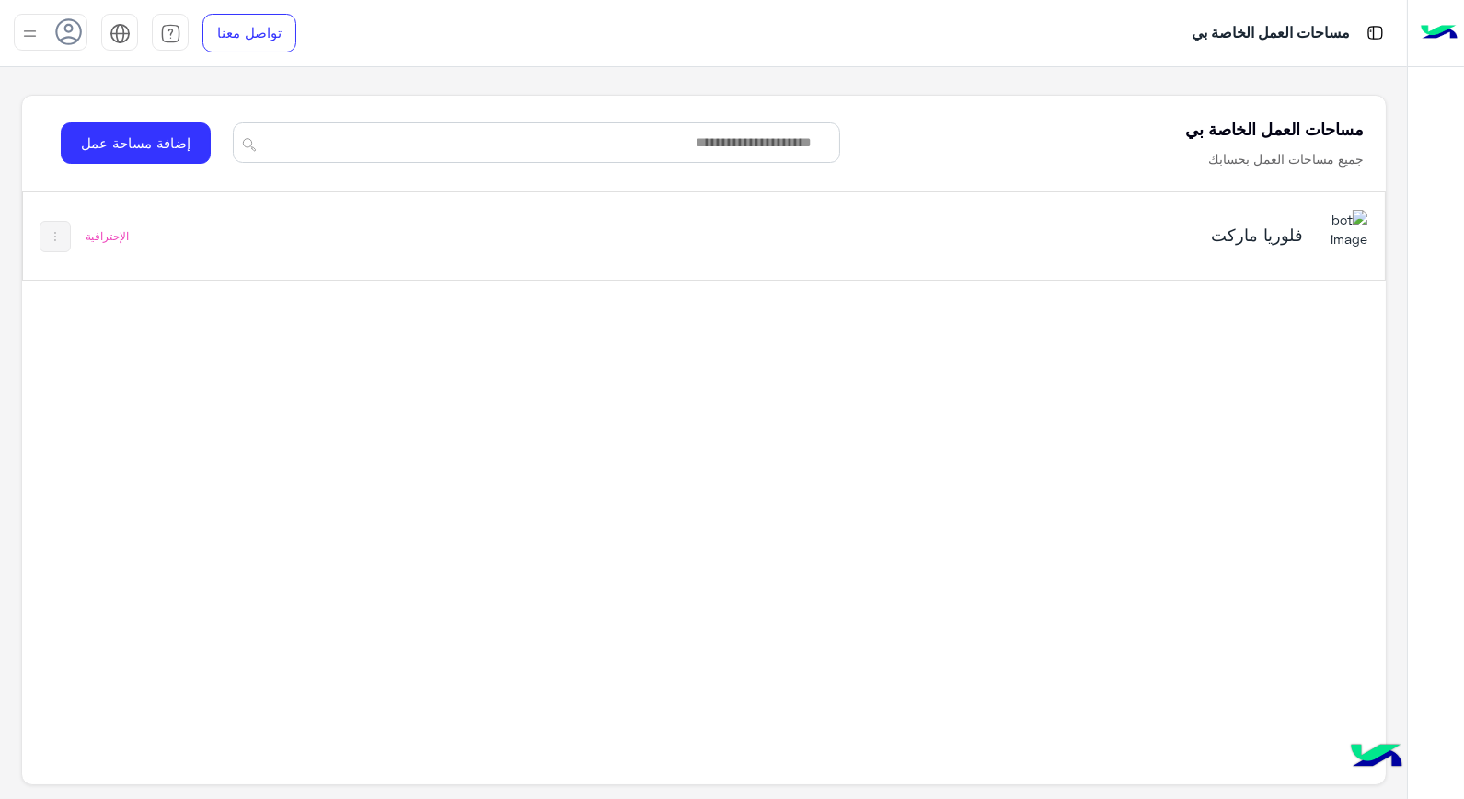
click at [1211, 233] on h5 "فلوريا ماركت" at bounding box center [1064, 235] width 478 height 22
drag, startPoint x: 1213, startPoint y: 233, endPoint x: 1216, endPoint y: 223, distance: 10.8
click at [1215, 233] on h5 "فلوريا ماركت" at bounding box center [1064, 235] width 478 height 22
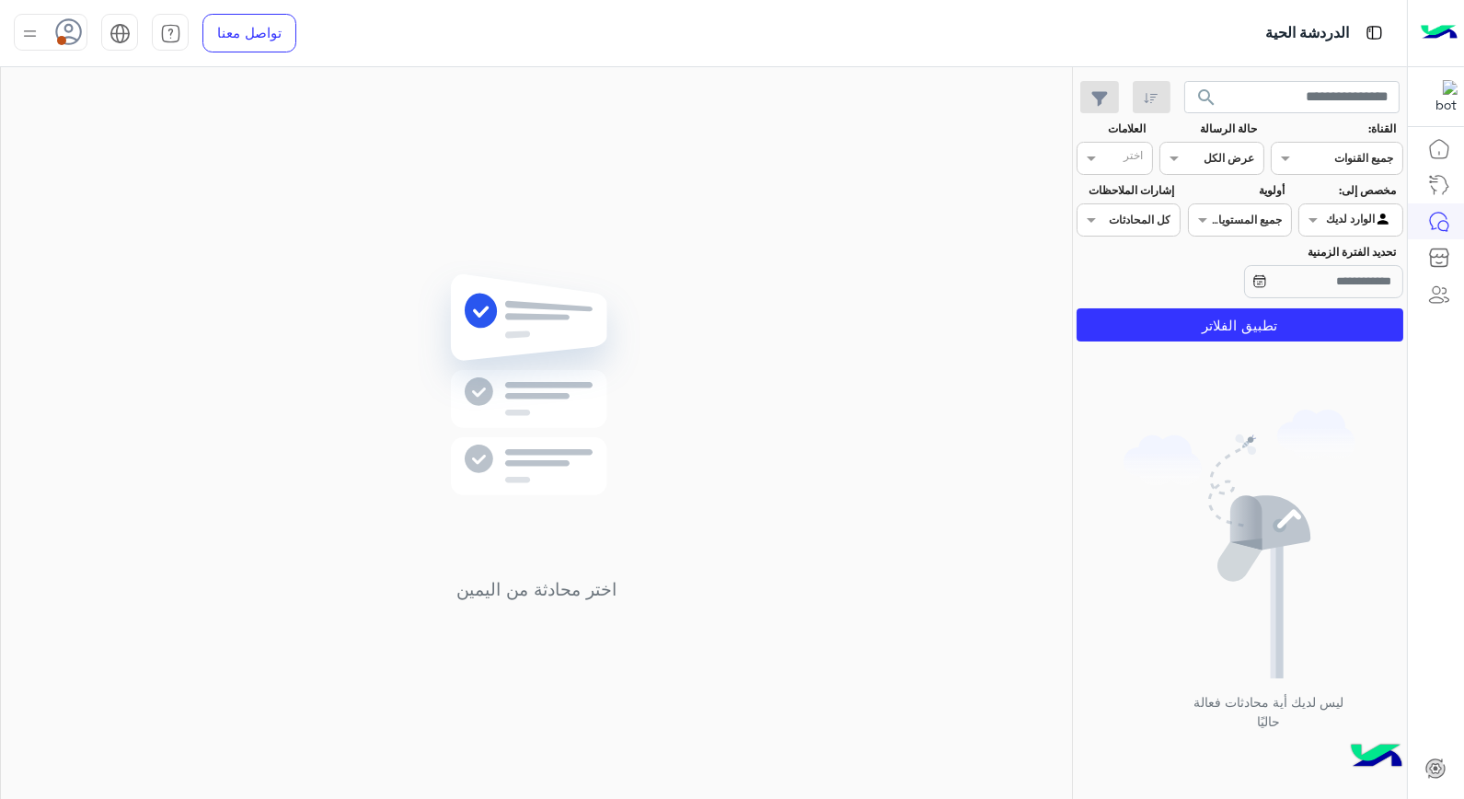
click at [1344, 223] on div at bounding box center [1350, 217] width 102 height 17
click at [1354, 262] on b "غير معينة" at bounding box center [1351, 257] width 50 height 16
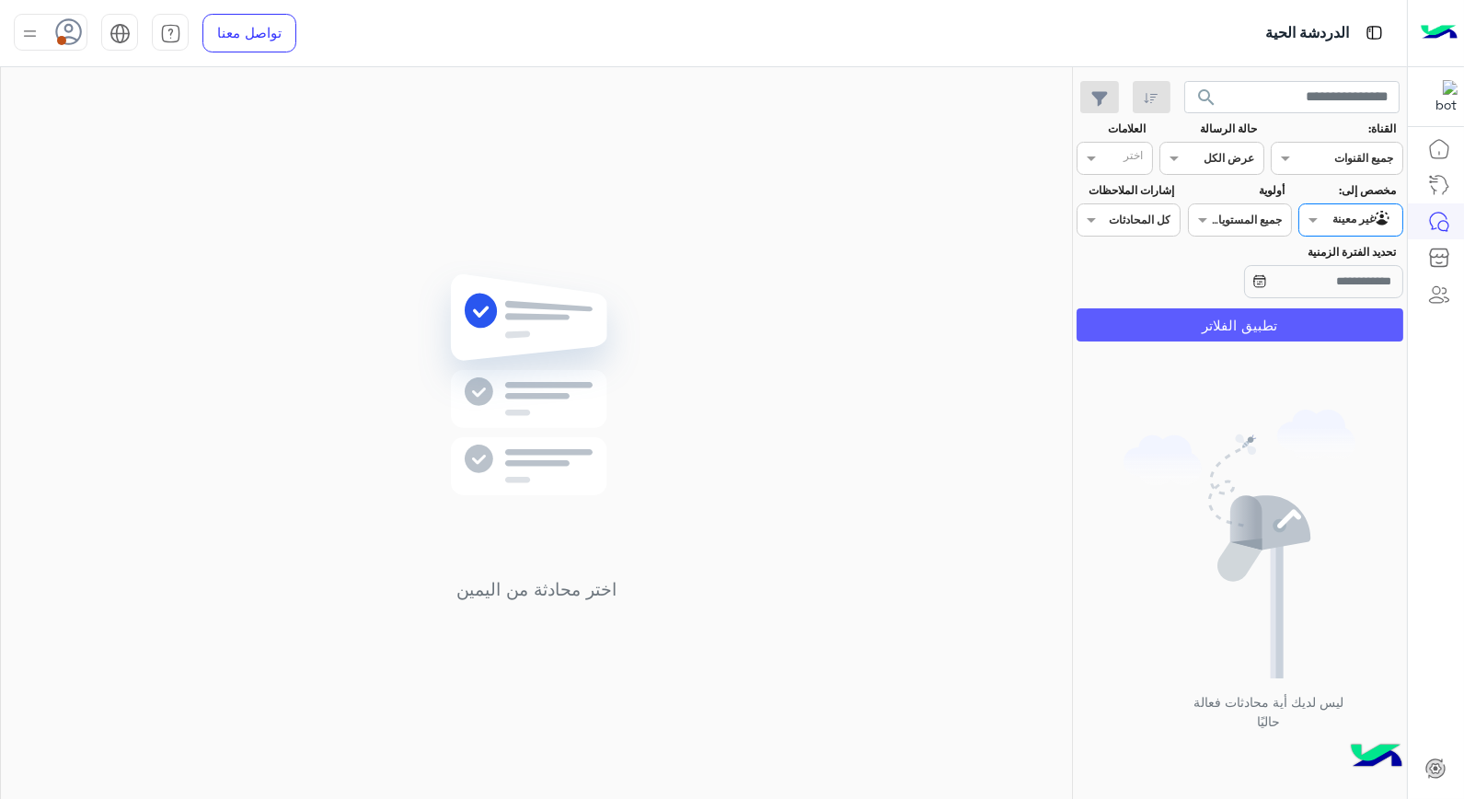
click at [1343, 315] on button "تطبيق الفلاتر" at bounding box center [1240, 324] width 327 height 33
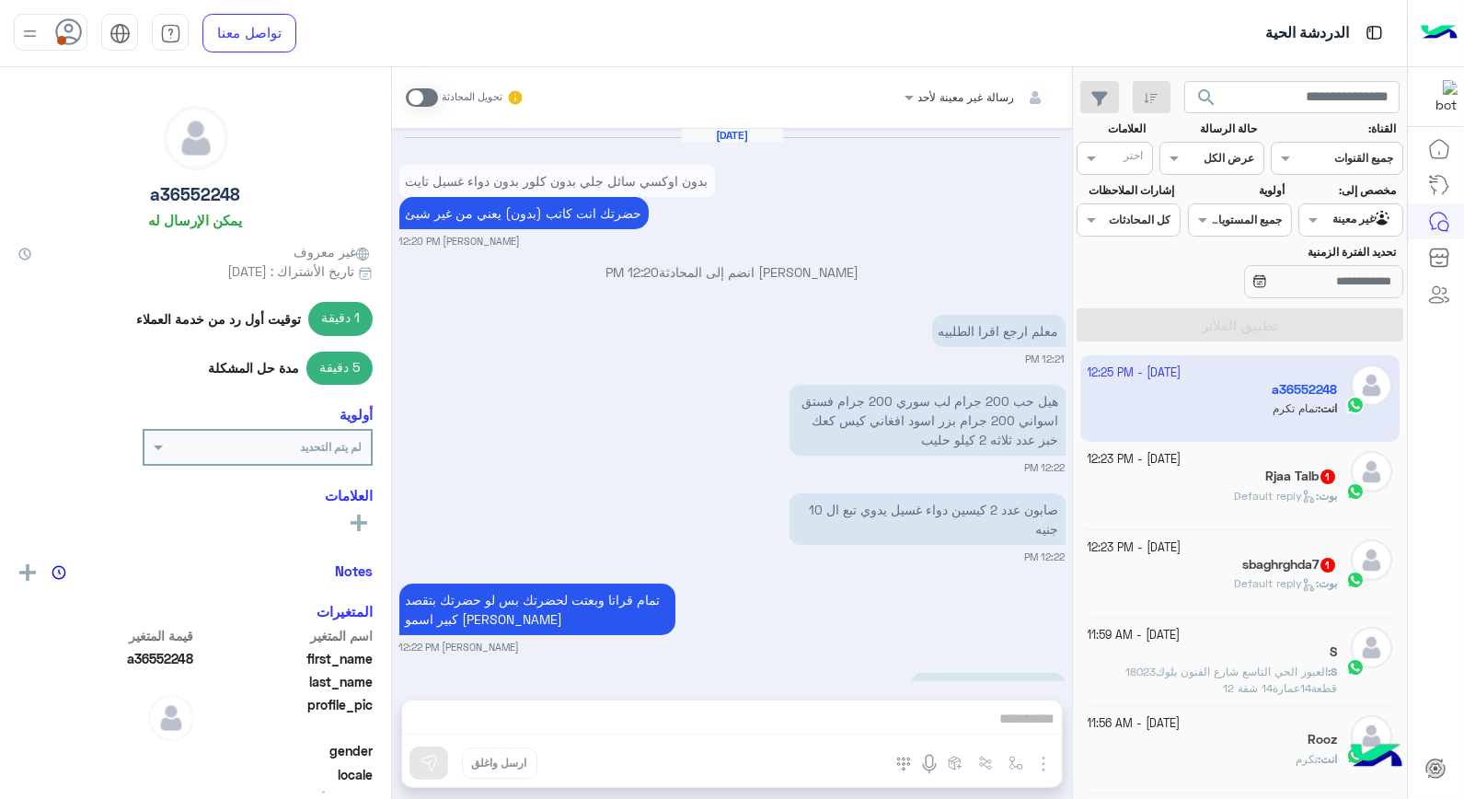
scroll to position [954, 0]
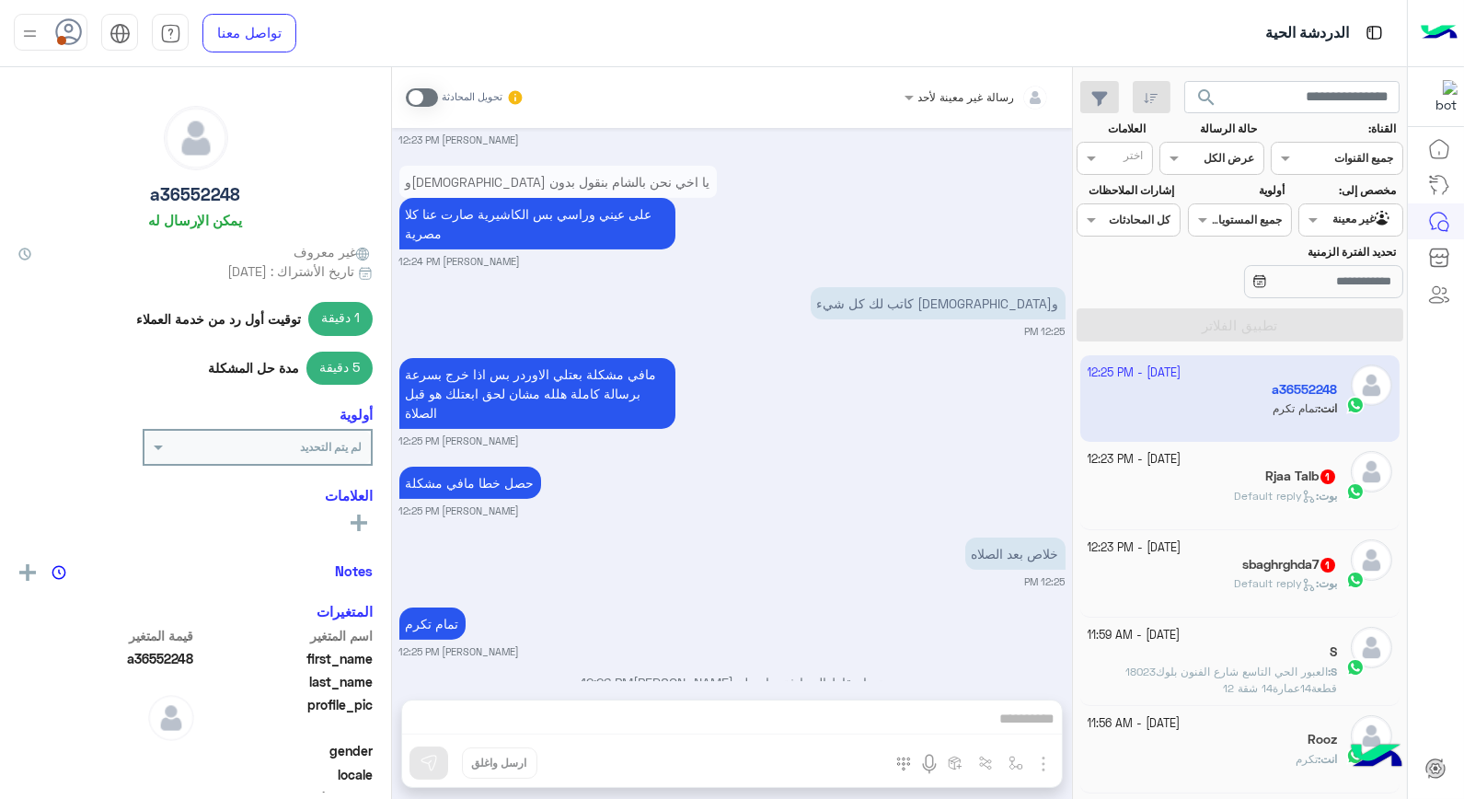
click at [1277, 409] on app-inbox-user "[DATE] - 12:25 PM a36552248 انت : تمام تكرم" at bounding box center [1240, 398] width 320 height 86
click at [1281, 408] on app-inbox-user "[DATE] - 12:25 PM a36552248 انت : تمام تكرم" at bounding box center [1240, 398] width 320 height 86
click at [979, 721] on div "رسالة غير معينة لأحد تحويل المحادثة [DATE] بدون اوكسي سائل جلي بدون كلور بدون د…" at bounding box center [732, 436] width 680 height 739
click at [981, 718] on div "رسالة غير معينة لأحد تحويل المحادثة [DATE] بدون اوكسي سائل جلي بدون كلور بدون د…" at bounding box center [732, 436] width 680 height 739
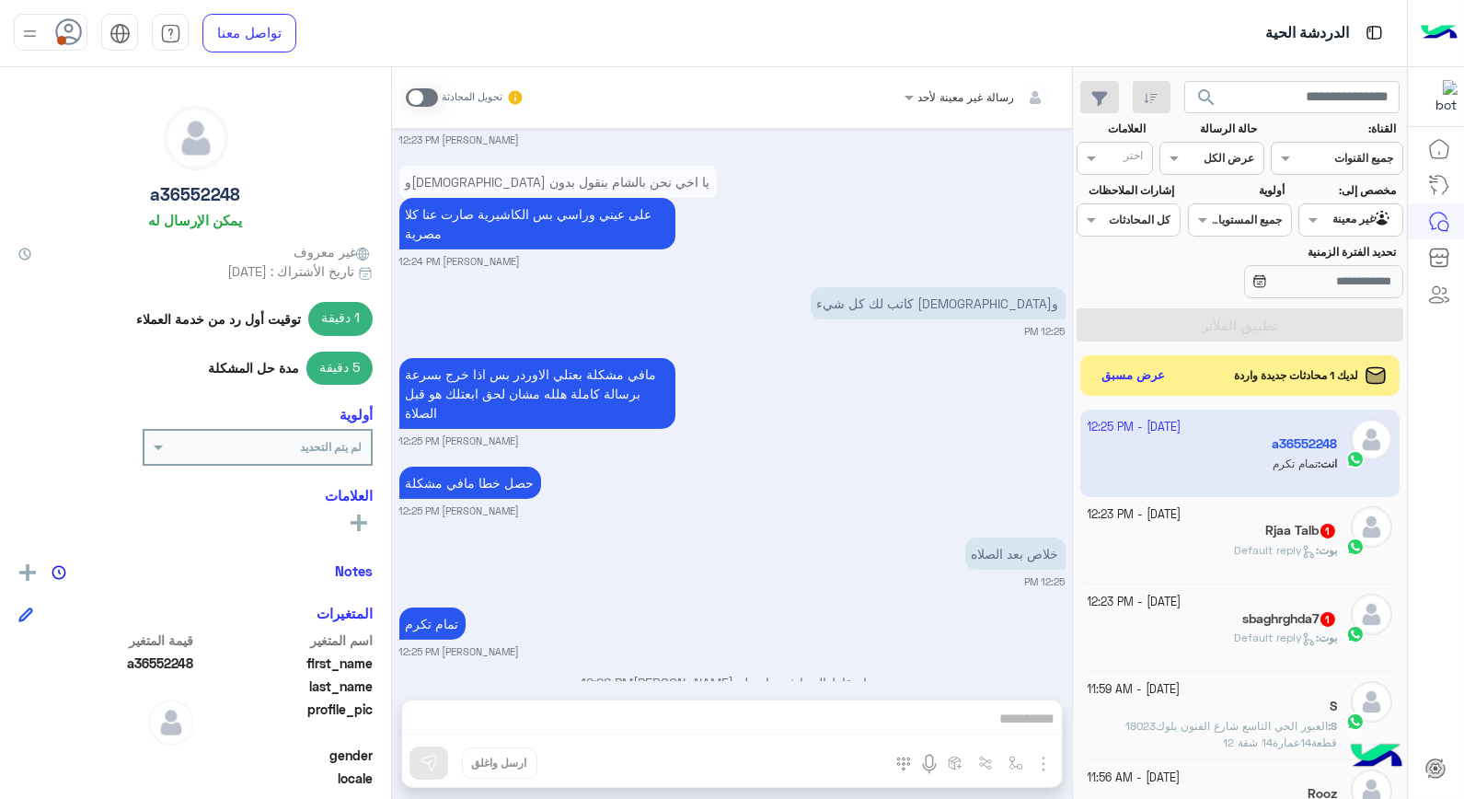
click at [1231, 483] on app-inbox-user "3 October - 12:25 PM a36552248 انت : تمام تكرم" at bounding box center [1240, 452] width 320 height 86
click at [1227, 466] on app-inbox-user "3 October - 12:25 PM a36552248 انت : تمام تكرم" at bounding box center [1240, 452] width 320 height 86
drag, startPoint x: 1227, startPoint y: 466, endPoint x: 1077, endPoint y: 619, distance: 214.7
click at [1227, 466] on app-inbox-user "3 October - 12:25 PM a36552248 انت : تمام تكرم" at bounding box center [1240, 452] width 320 height 86
click at [407, 93] on span at bounding box center [422, 97] width 32 height 18
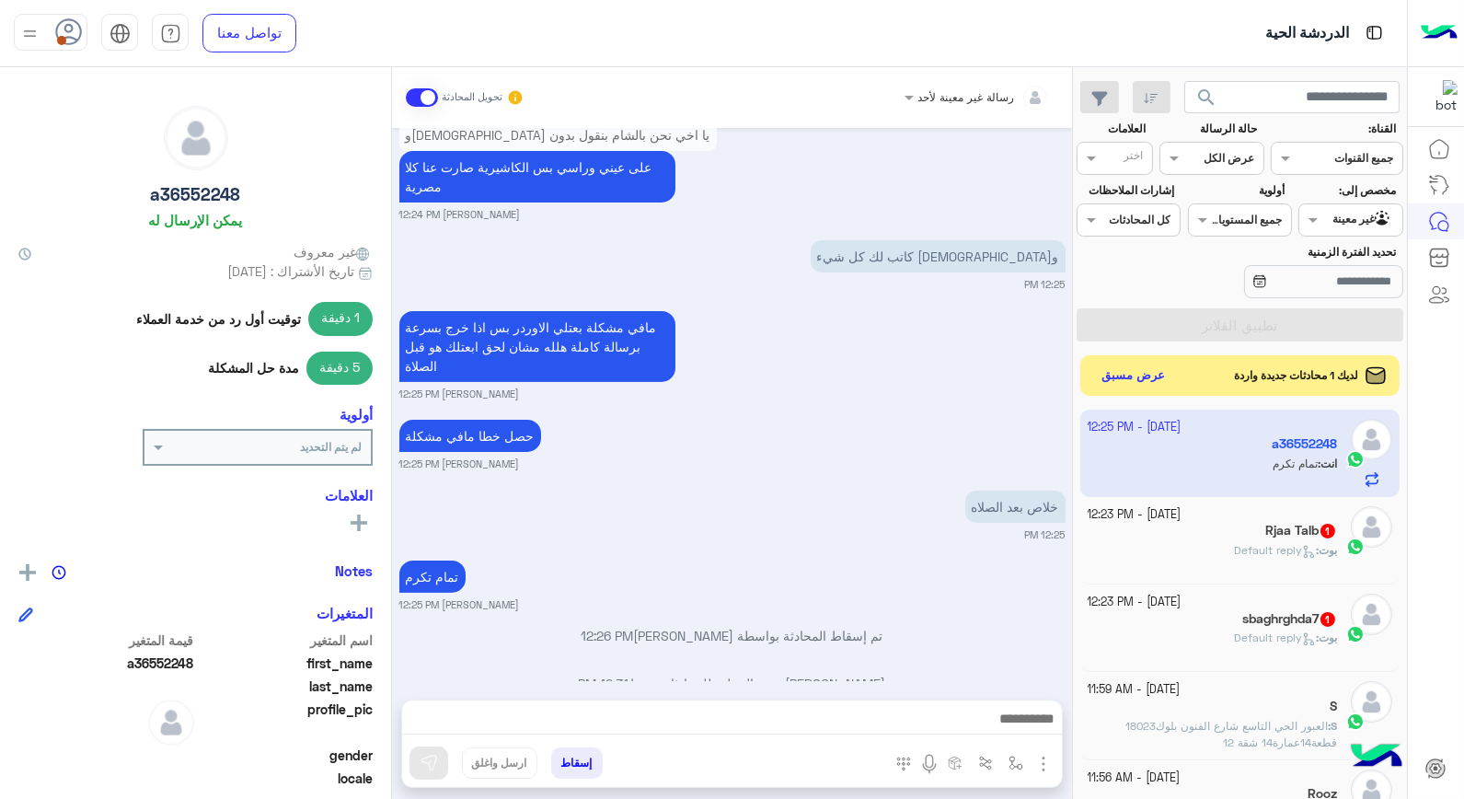
click at [424, 98] on span at bounding box center [422, 97] width 32 height 18
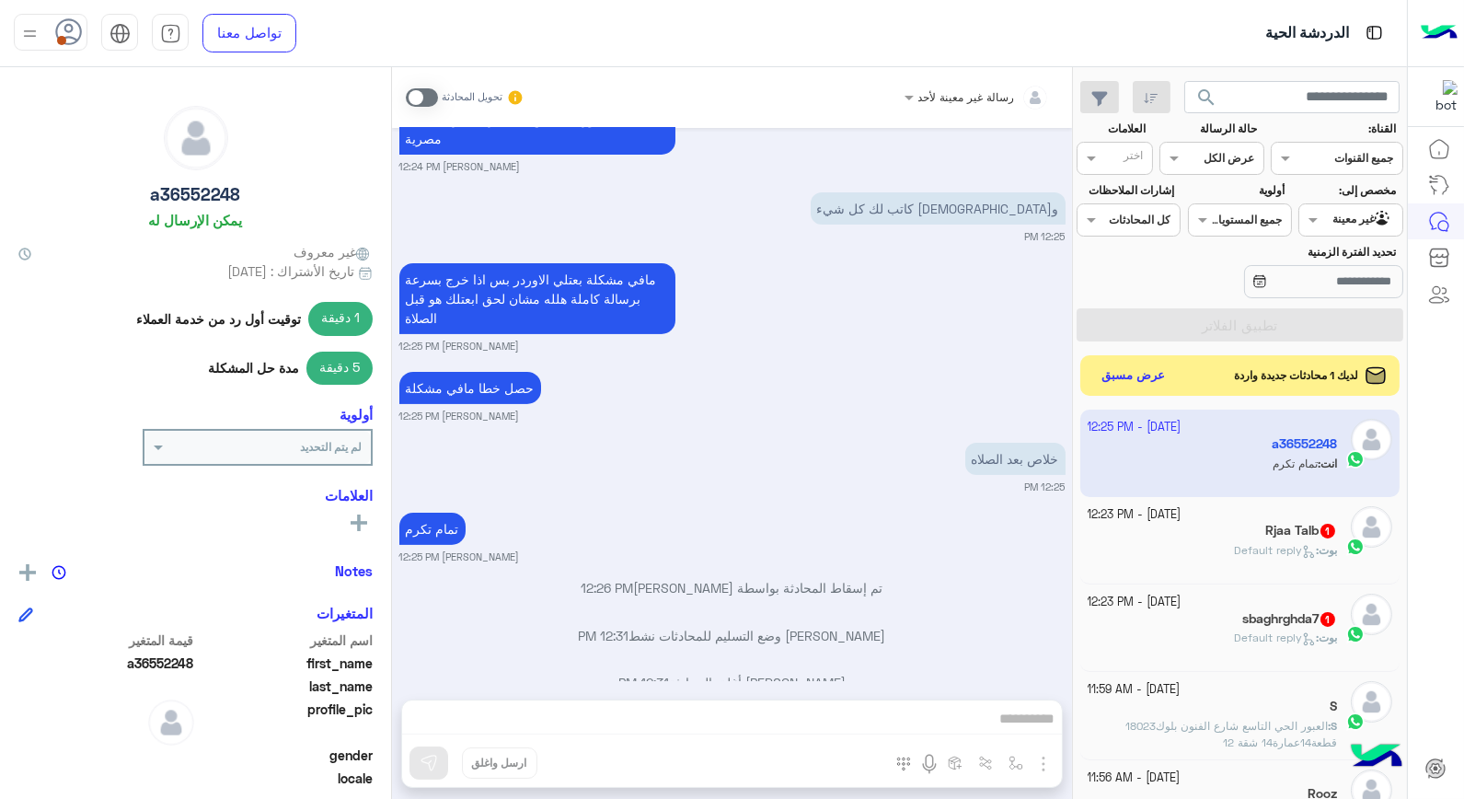
click at [849, 714] on div "رسالة غير معينة لأحد تحويل المحادثة Oct 3, 2025 بدون اوكسي سائل جلي بدون كلور ب…" at bounding box center [732, 436] width 680 height 739
click at [886, 732] on div "رسالة غير معينة لأحد تحويل المحادثة Oct 3, 2025 بدون اوكسي سائل جلي بدون كلور ب…" at bounding box center [732, 436] width 680 height 739
click at [429, 94] on span at bounding box center [422, 97] width 32 height 18
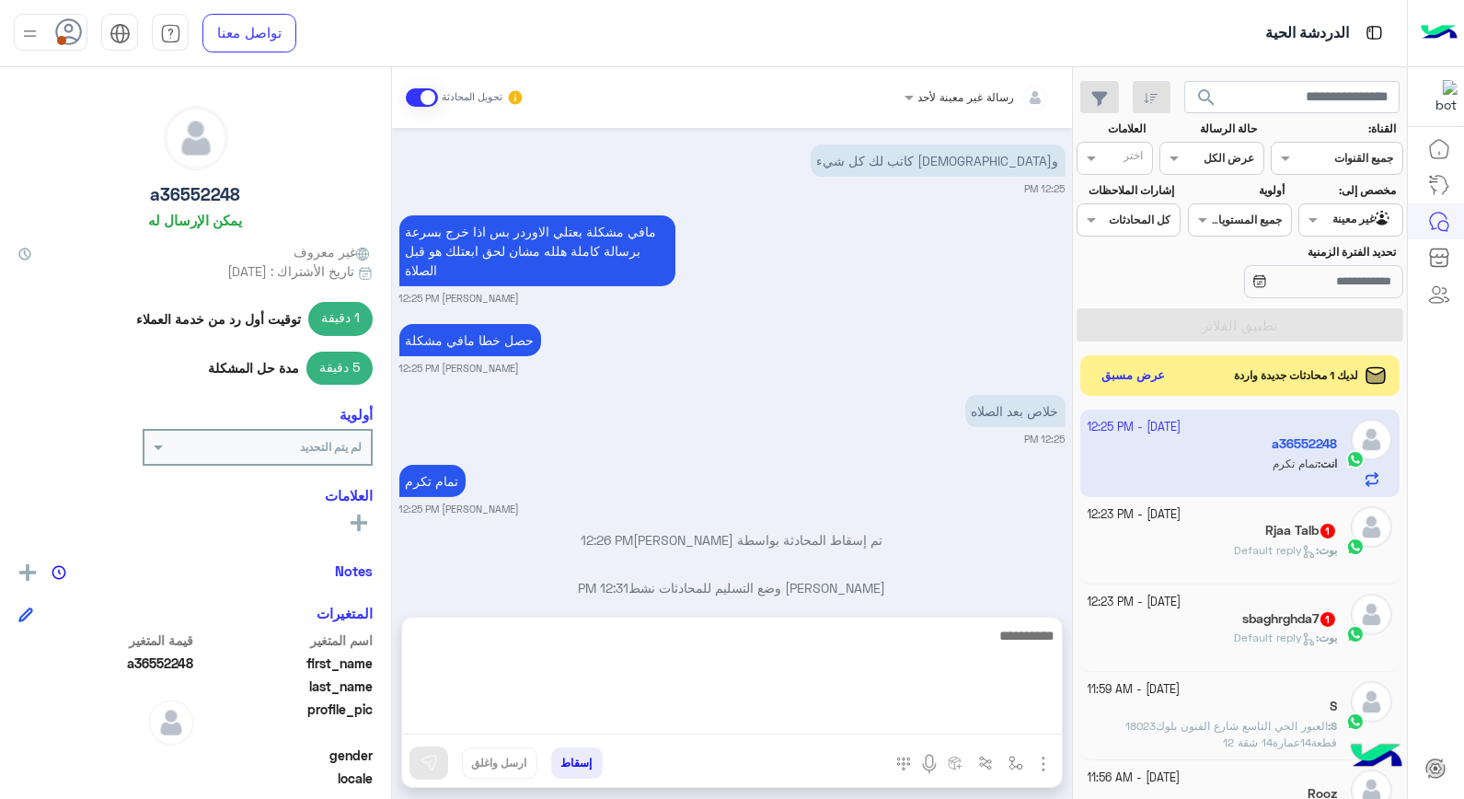
drag, startPoint x: 909, startPoint y: 713, endPoint x: 915, endPoint y: 728, distance: 15.7
click at [911, 713] on textarea at bounding box center [732, 679] width 660 height 110
type textarea "**********"
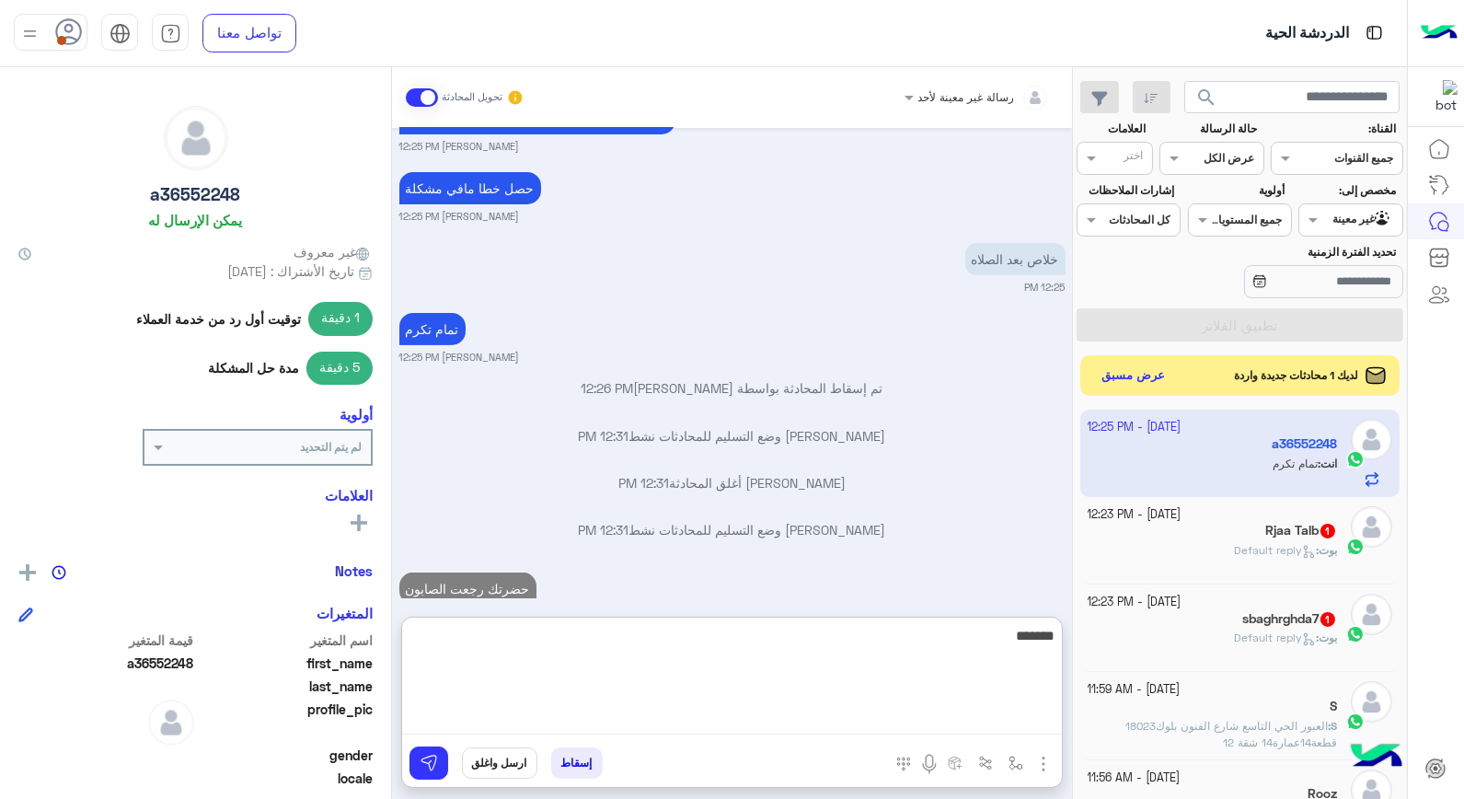
type textarea "********"
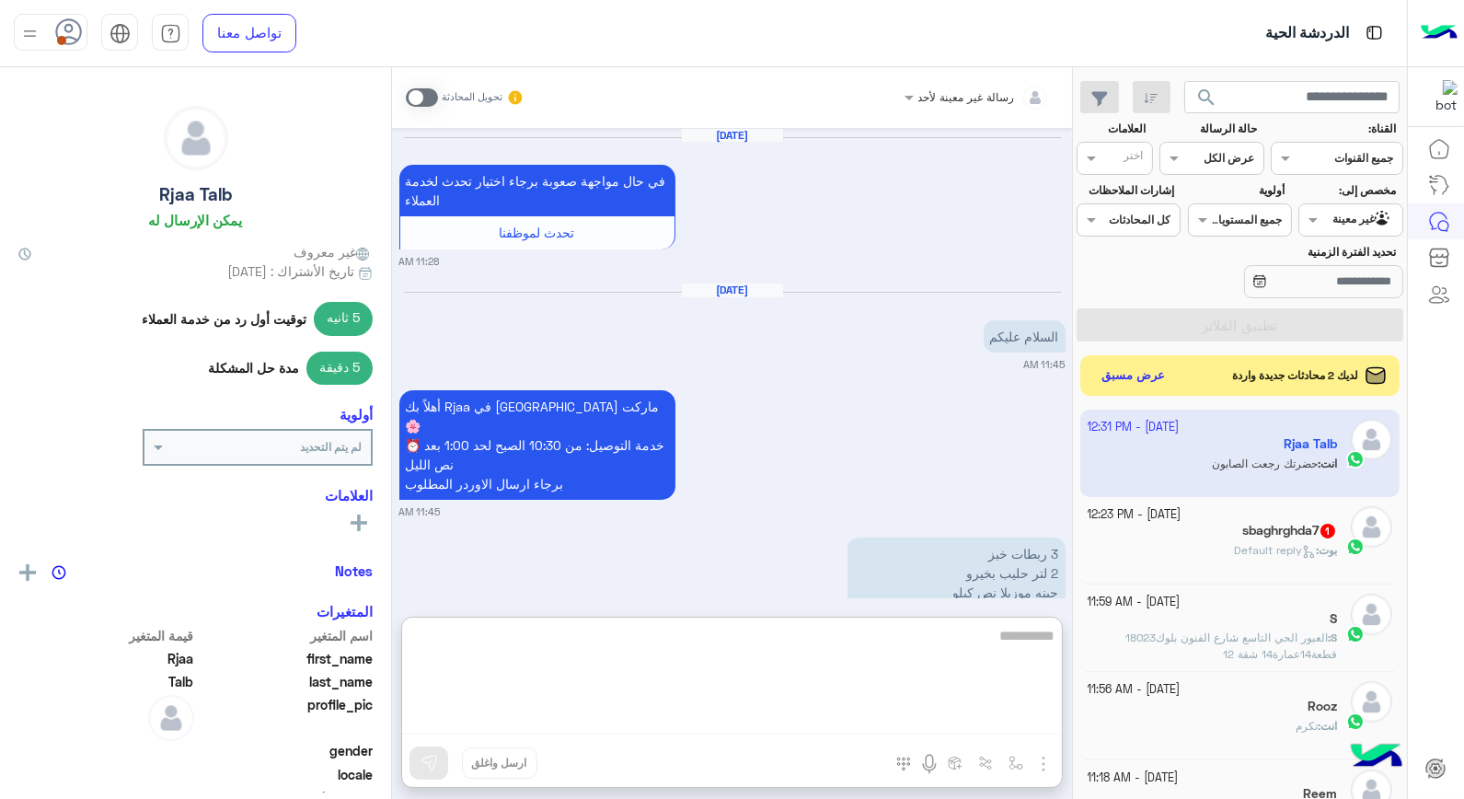
type textarea "*"
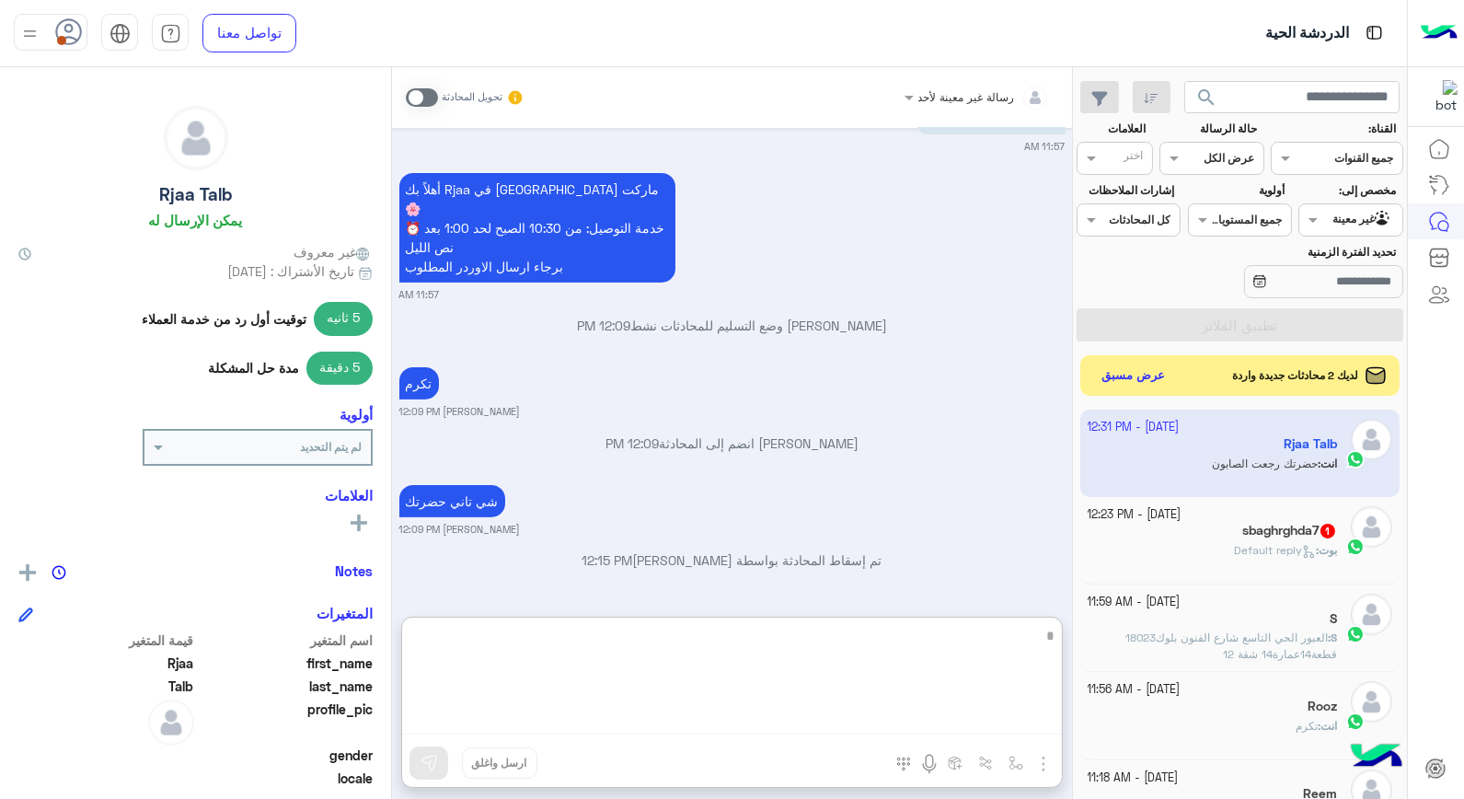
scroll to position [1350, 0]
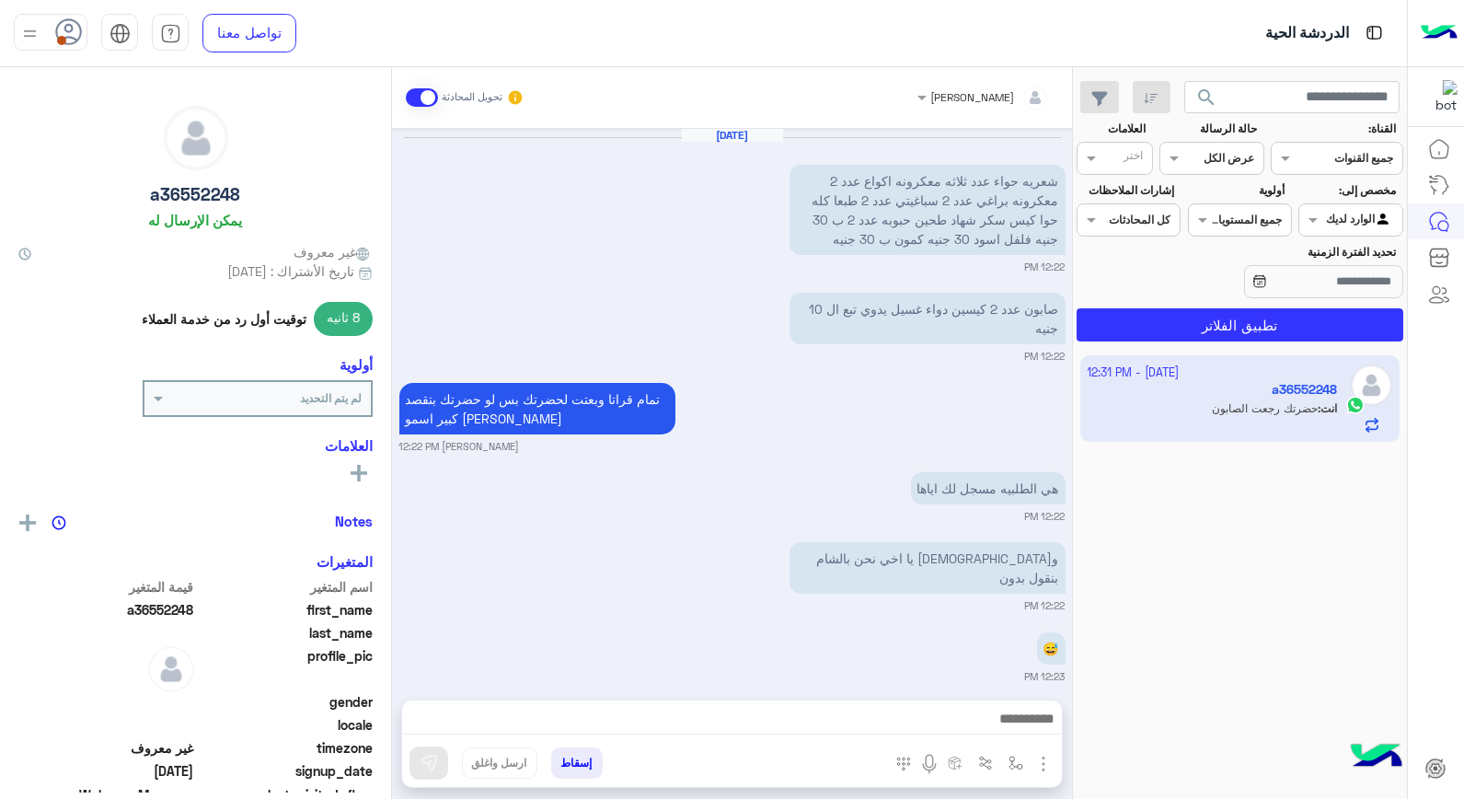
scroll to position [1013, 0]
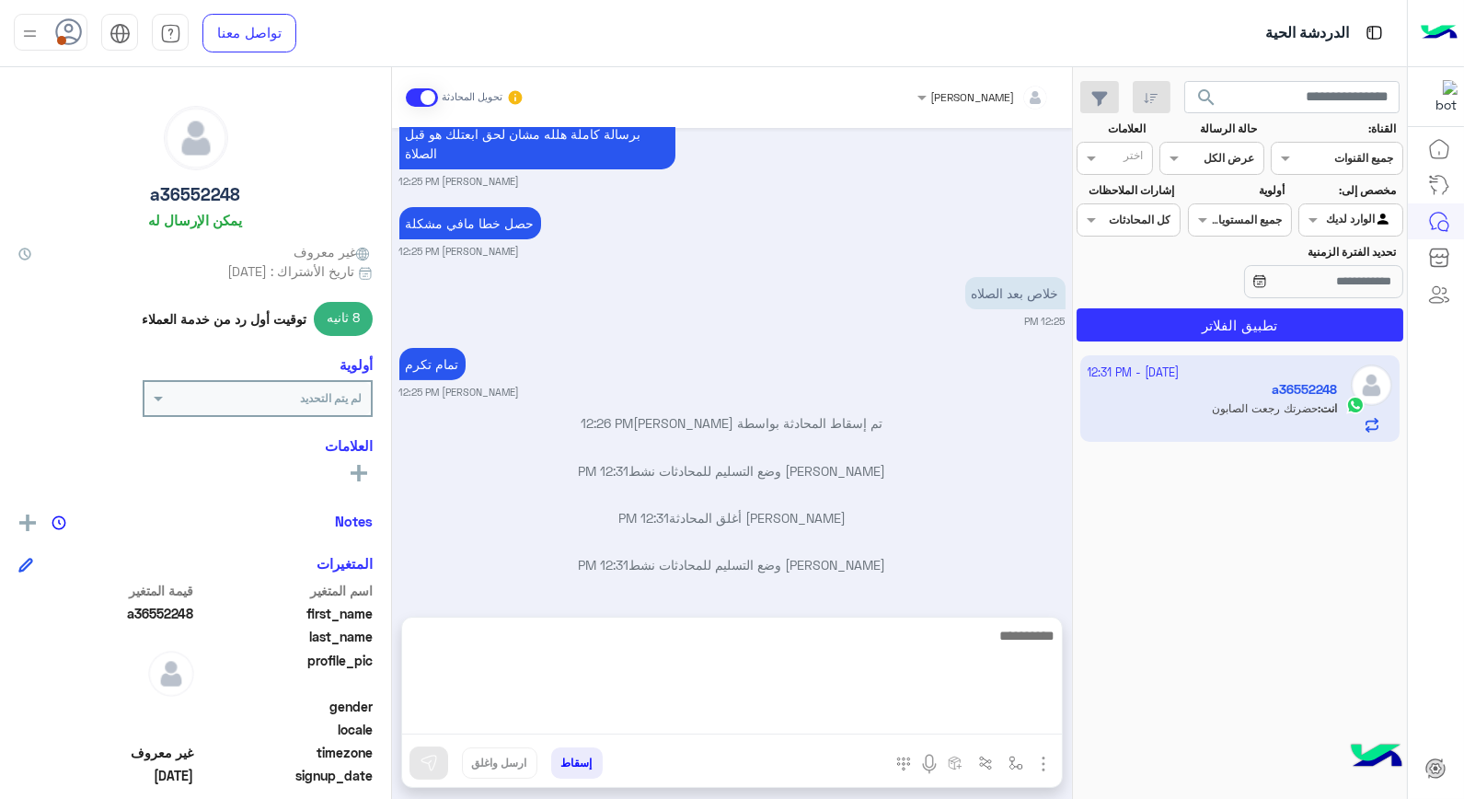
click at [894, 706] on textarea at bounding box center [732, 679] width 660 height 110
type textarea "*********"
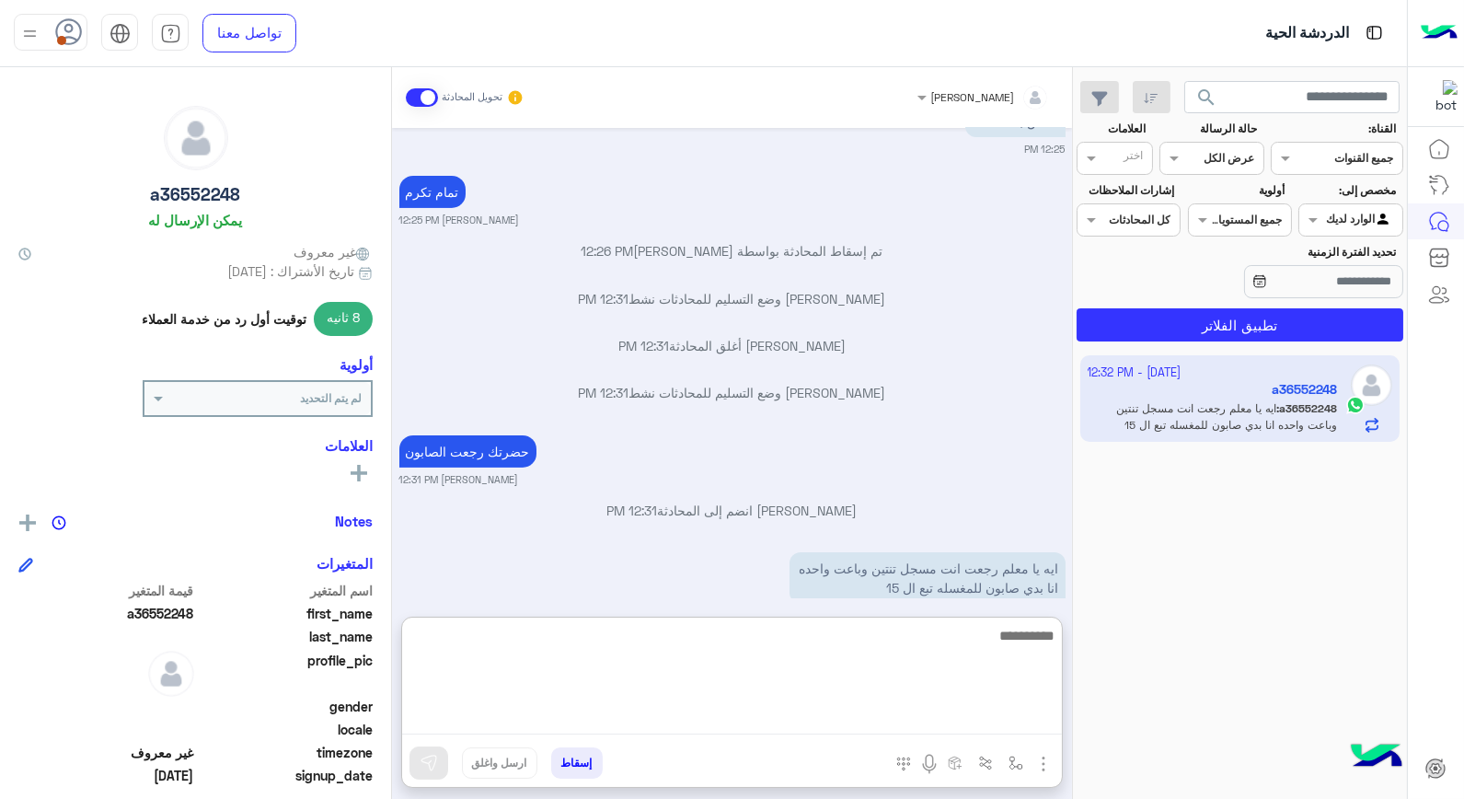
scroll to position [1256, 0]
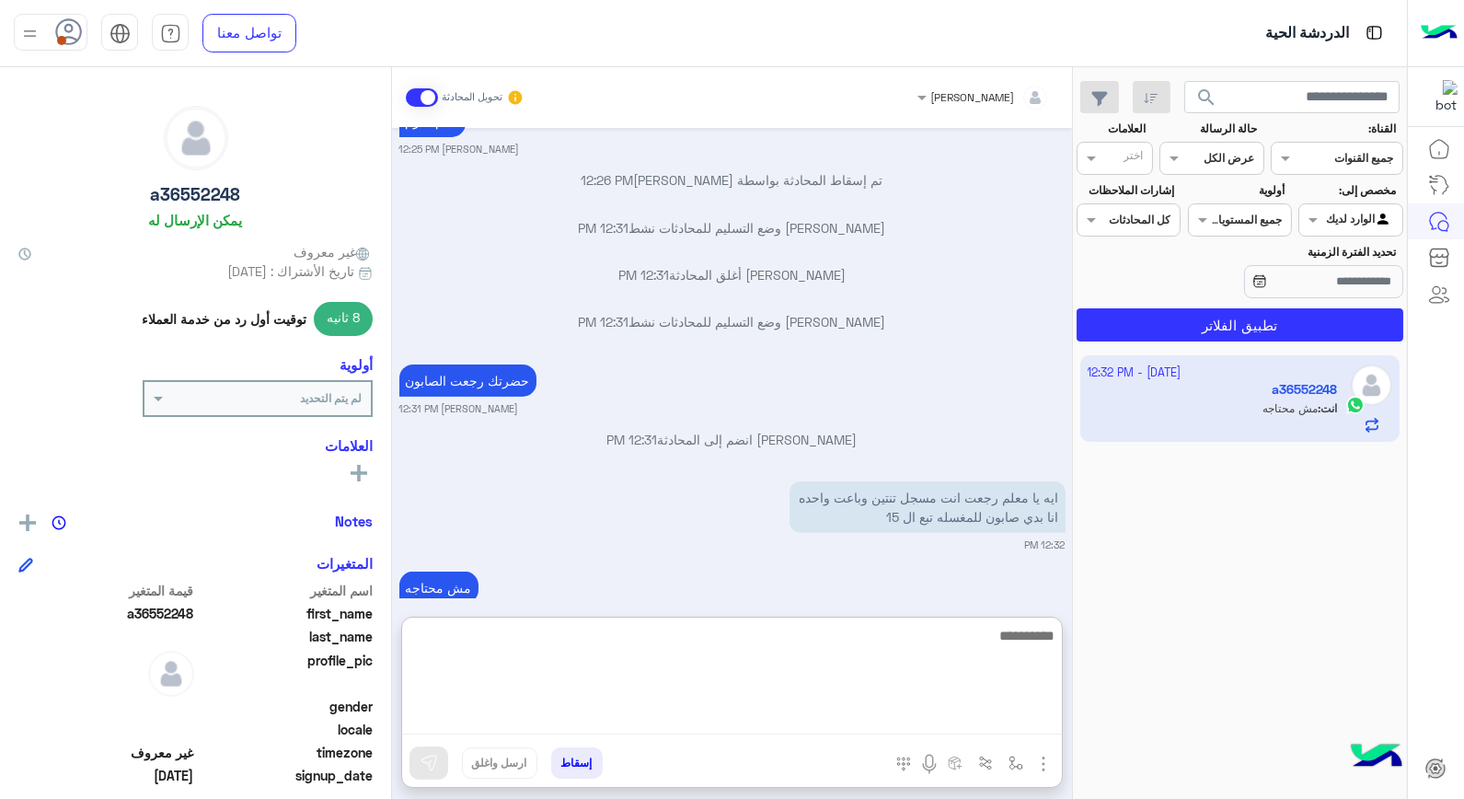
click at [933, 635] on textarea at bounding box center [732, 679] width 660 height 110
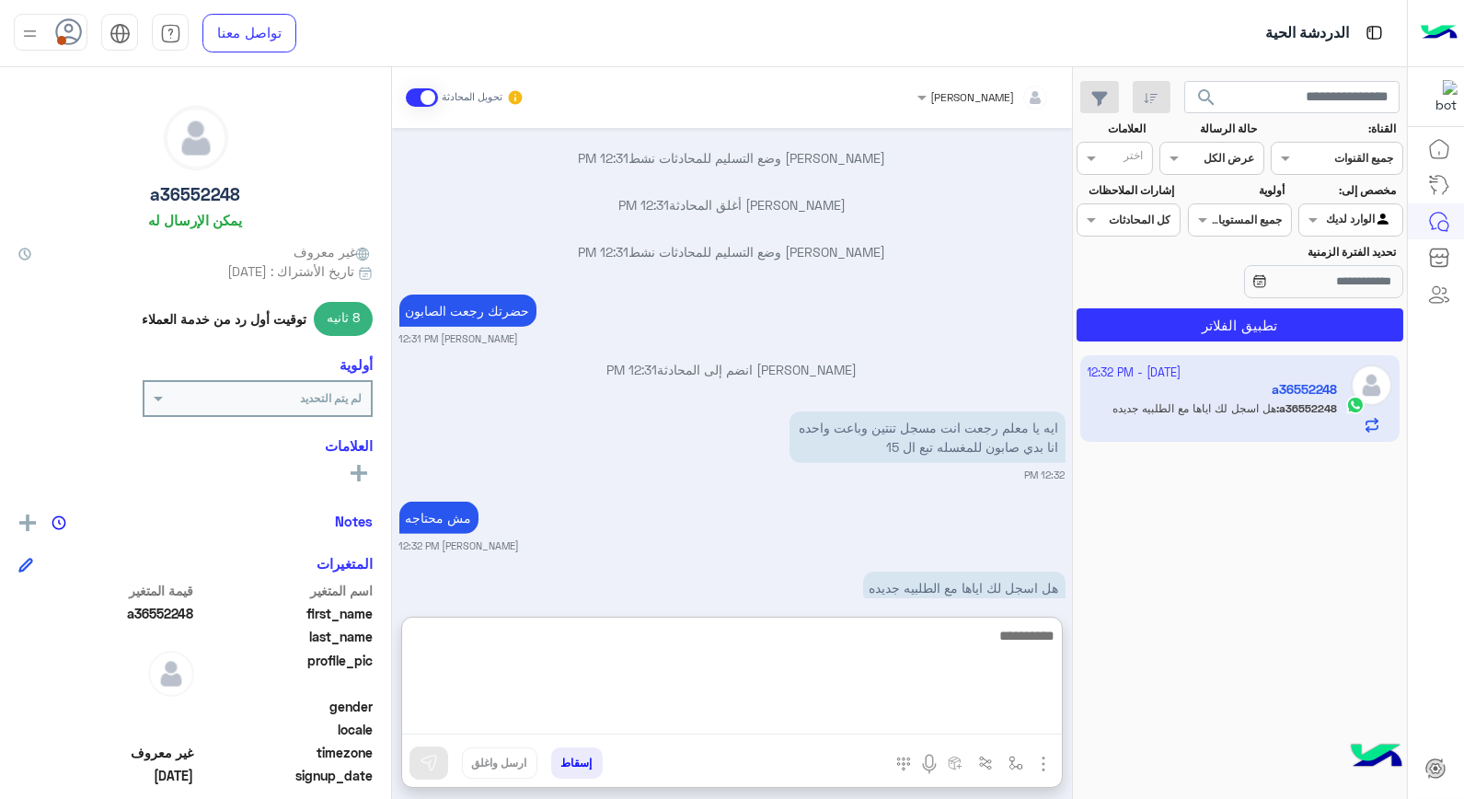
click at [939, 633] on textarea at bounding box center [732, 679] width 660 height 110
click at [939, 638] on textarea at bounding box center [732, 679] width 660 height 110
type textarea "****"
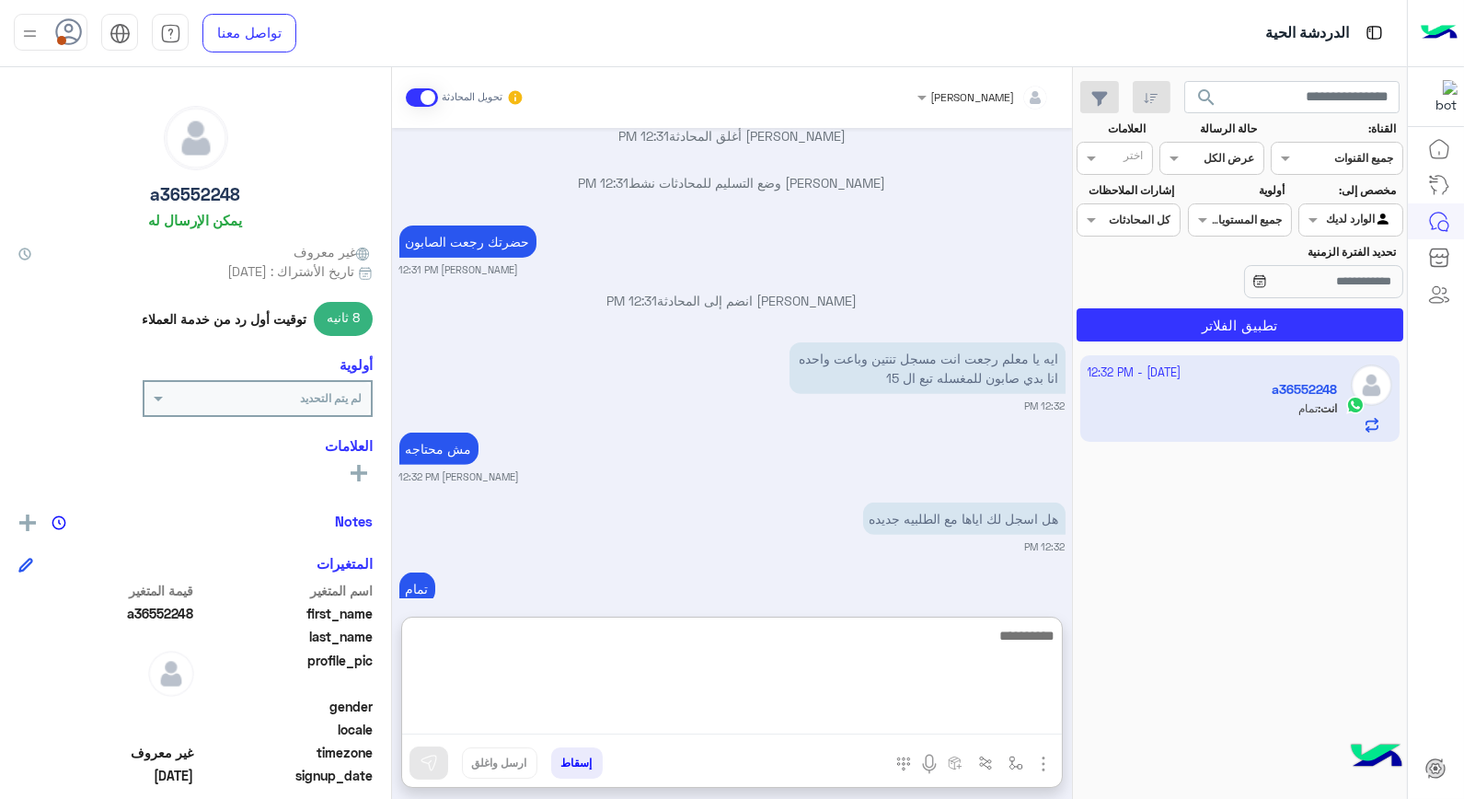
scroll to position [1396, 0]
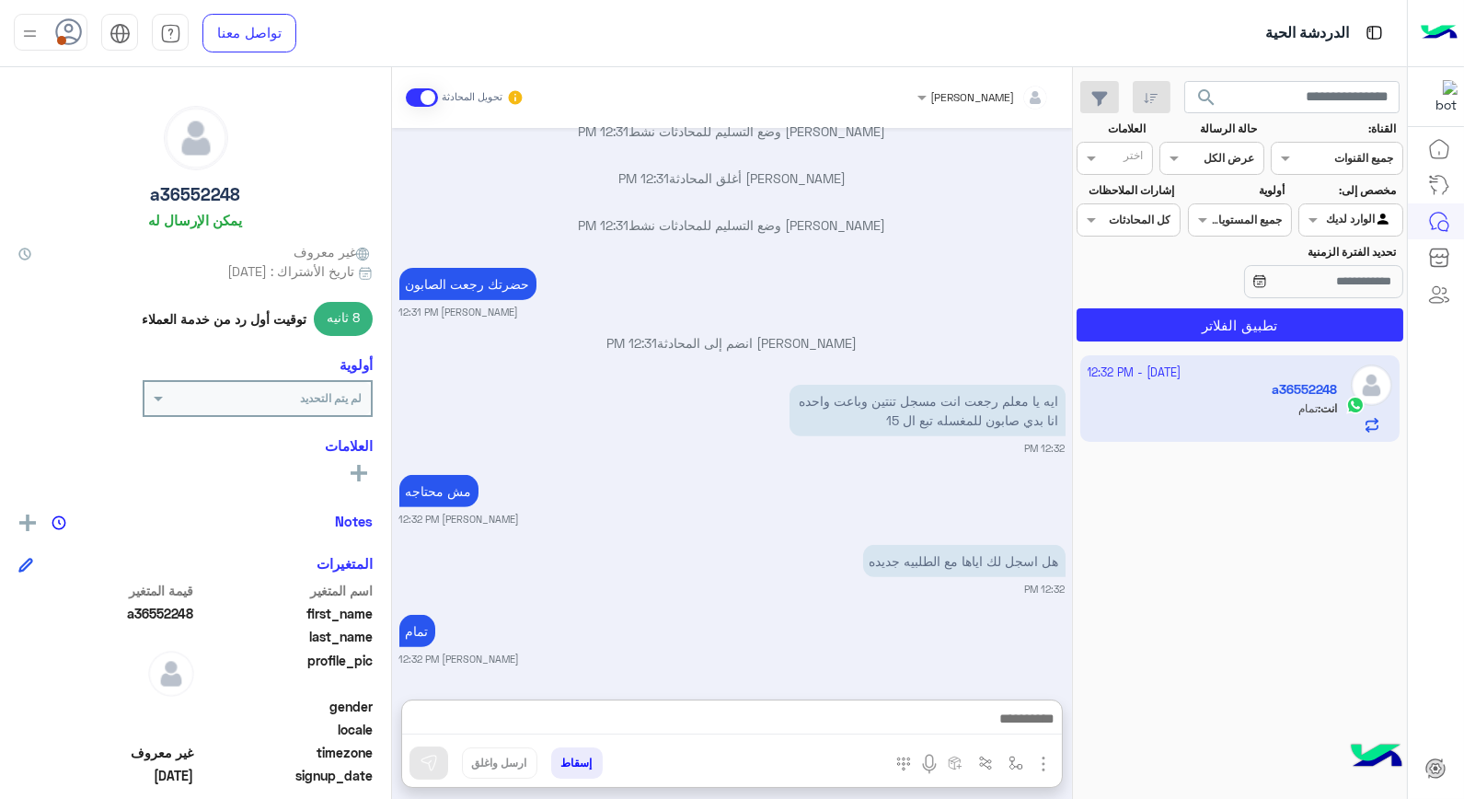
click at [1329, 222] on div at bounding box center [1350, 217] width 102 height 17
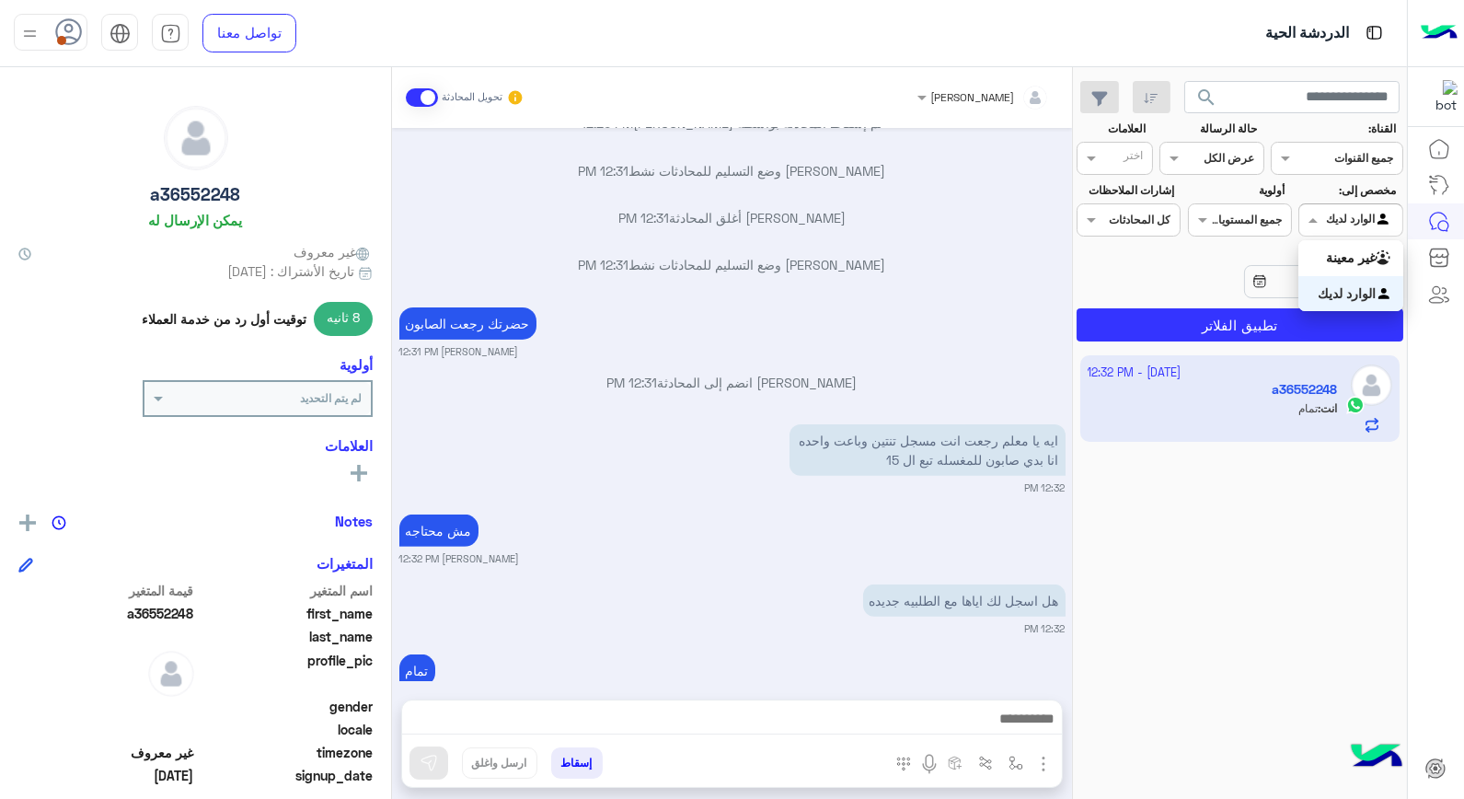
click at [1327, 289] on b "الوارد لديك" at bounding box center [1347, 293] width 58 height 16
click at [1312, 218] on span at bounding box center [1310, 219] width 23 height 19
click at [1316, 264] on div "غير معينة" at bounding box center [1350, 258] width 104 height 36
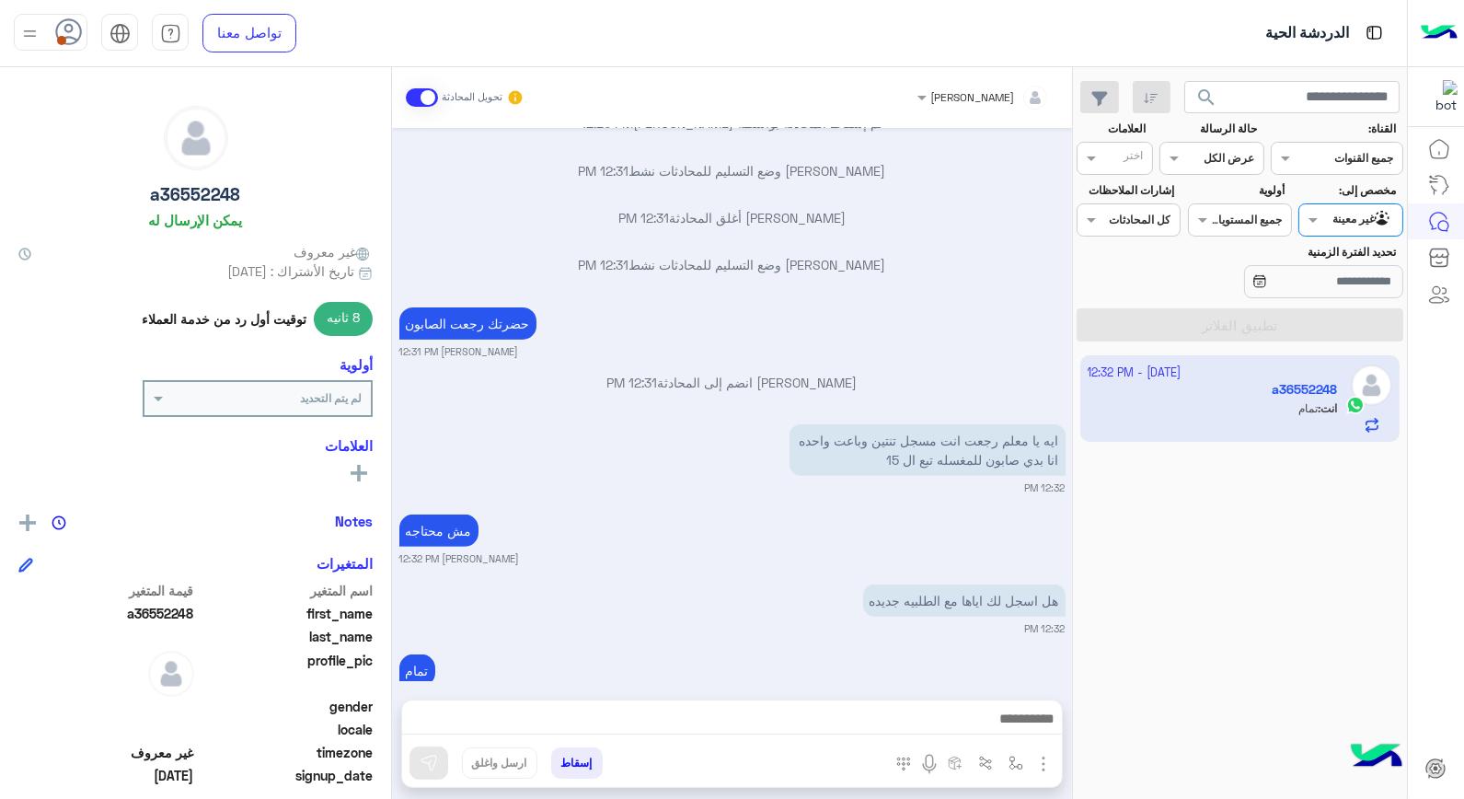
click at [1341, 219] on div at bounding box center [1350, 217] width 102 height 17
click at [1348, 287] on b "الوارد لديك" at bounding box center [1347, 293] width 58 height 16
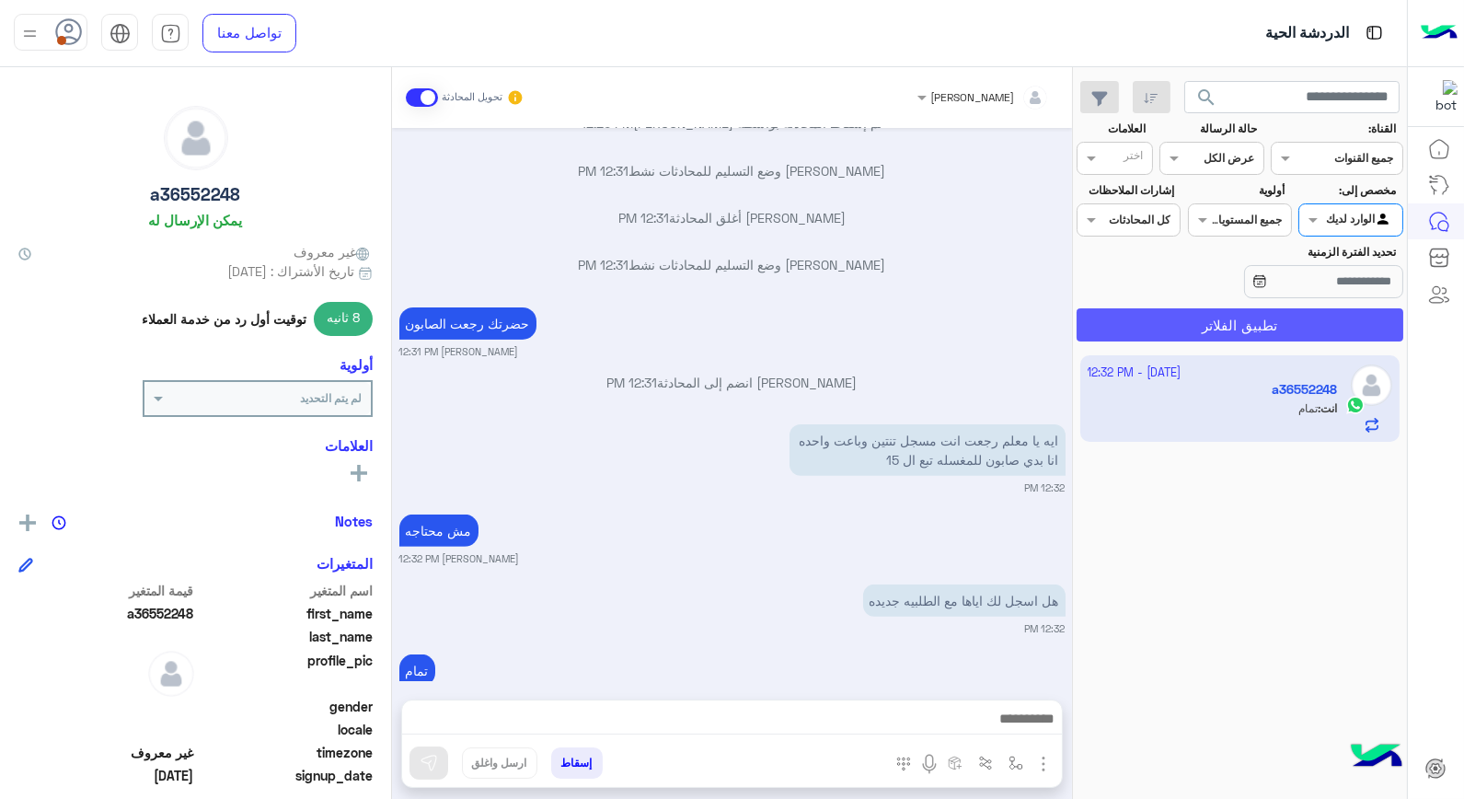
click at [1311, 325] on button "تطبيق الفلاتر" at bounding box center [1240, 324] width 327 height 33
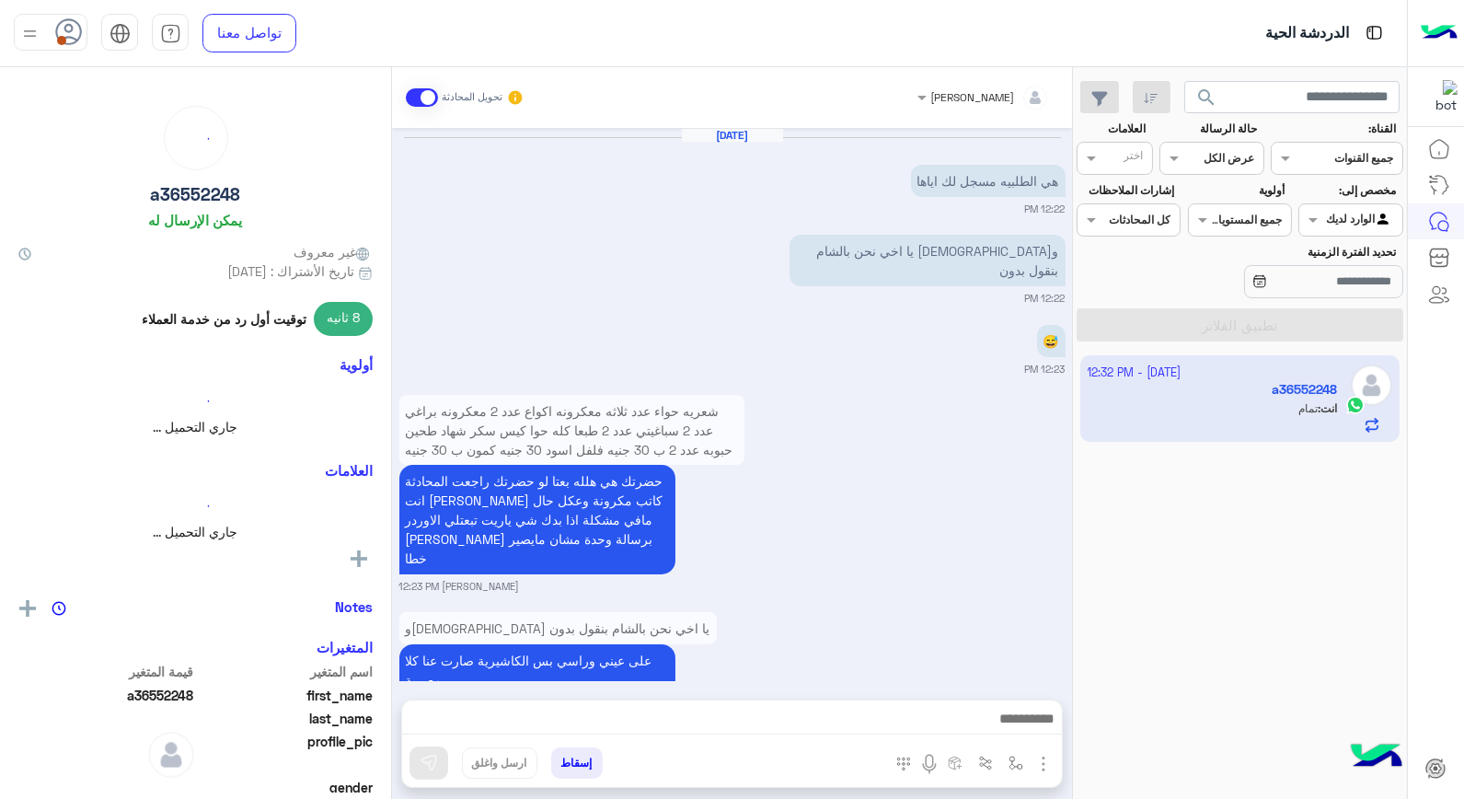
scroll to position [1006, 0]
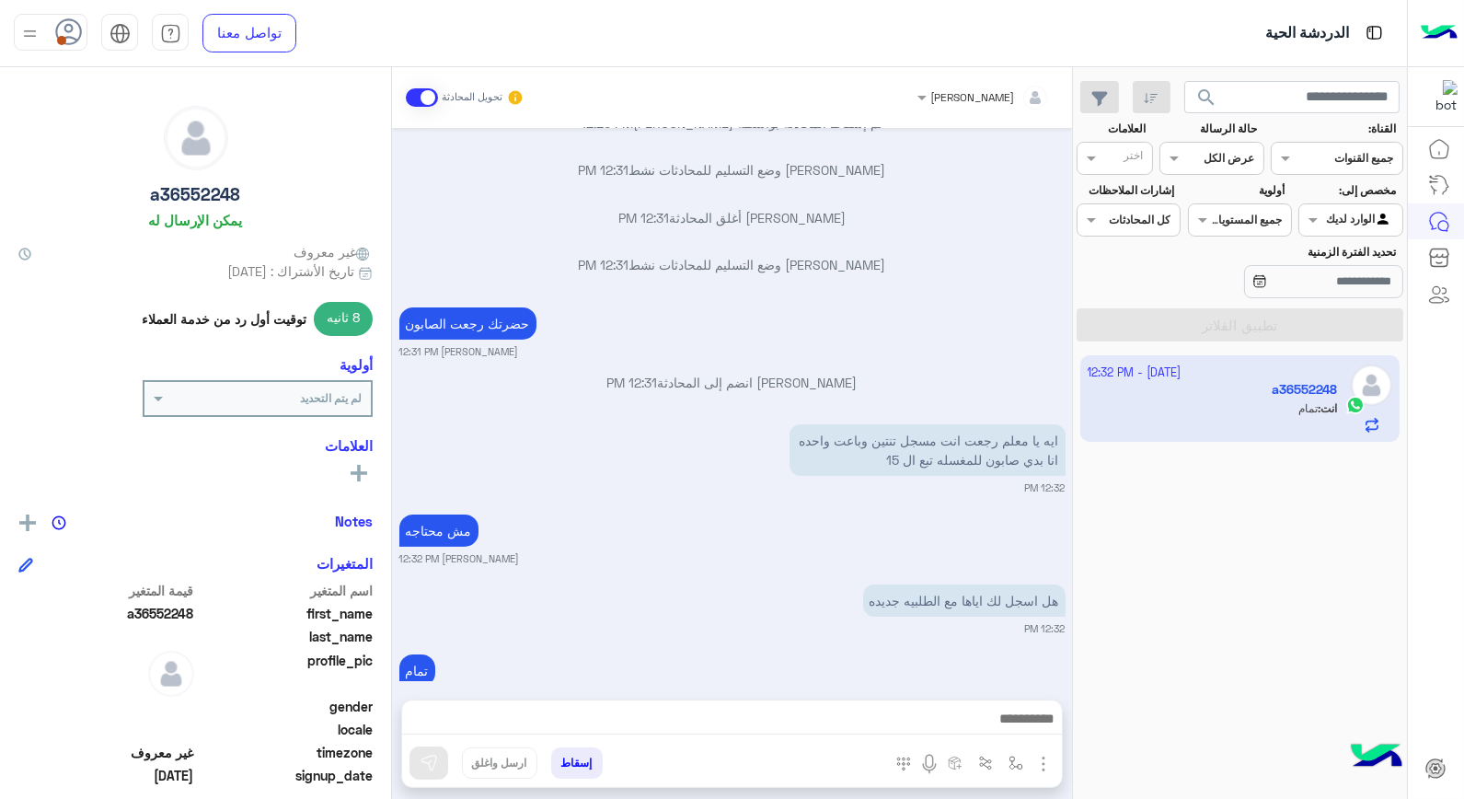
click at [585, 755] on button "إسقاط" at bounding box center [577, 762] width 52 height 31
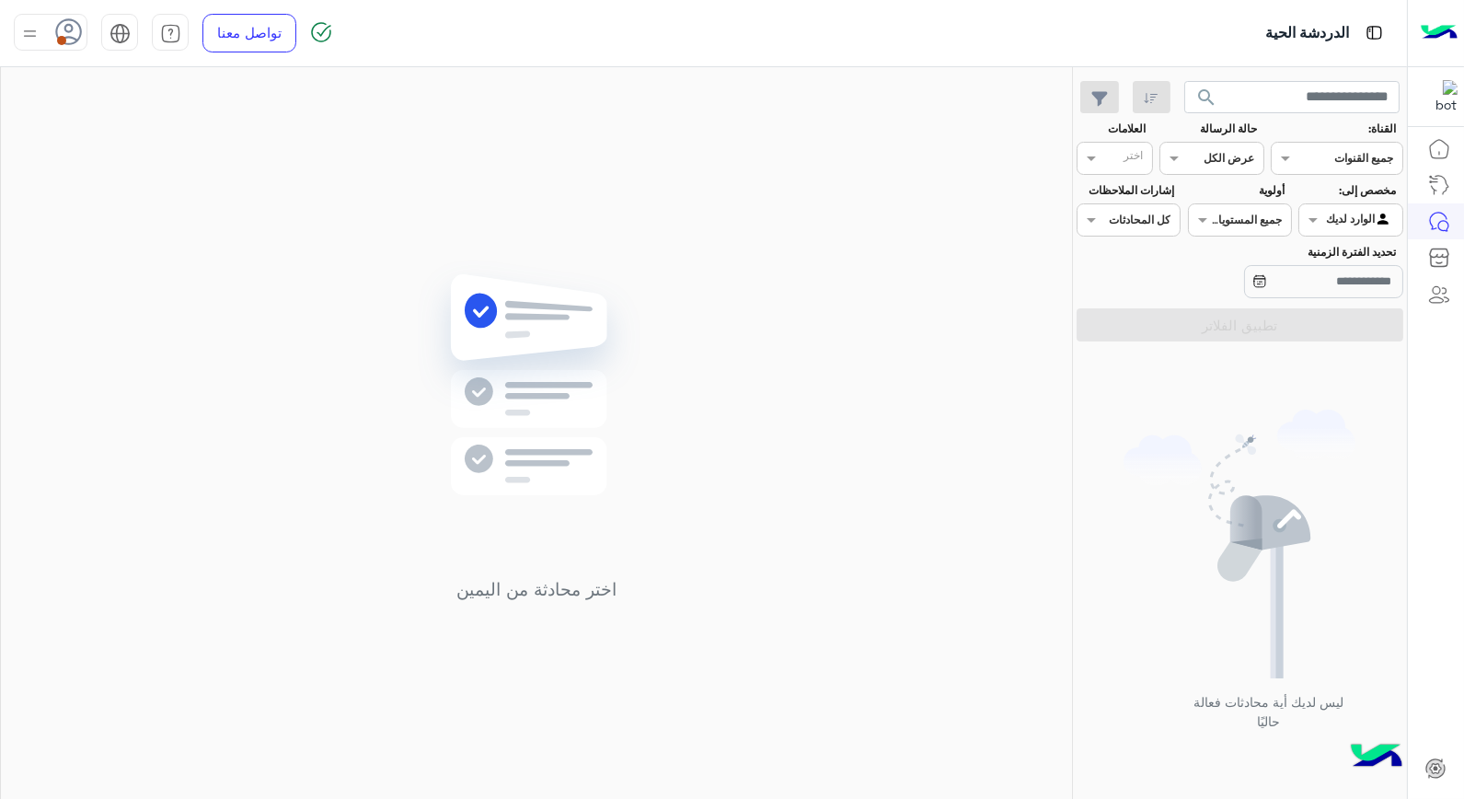
click at [39, 34] on img at bounding box center [29, 33] width 23 height 23
click at [129, 262] on label "غير متصل" at bounding box center [129, 261] width 201 height 33
click at [536, 226] on div "اختر محادثة من اليمين" at bounding box center [536, 436] width 1071 height 739
